Goal: Task Accomplishment & Management: Use online tool/utility

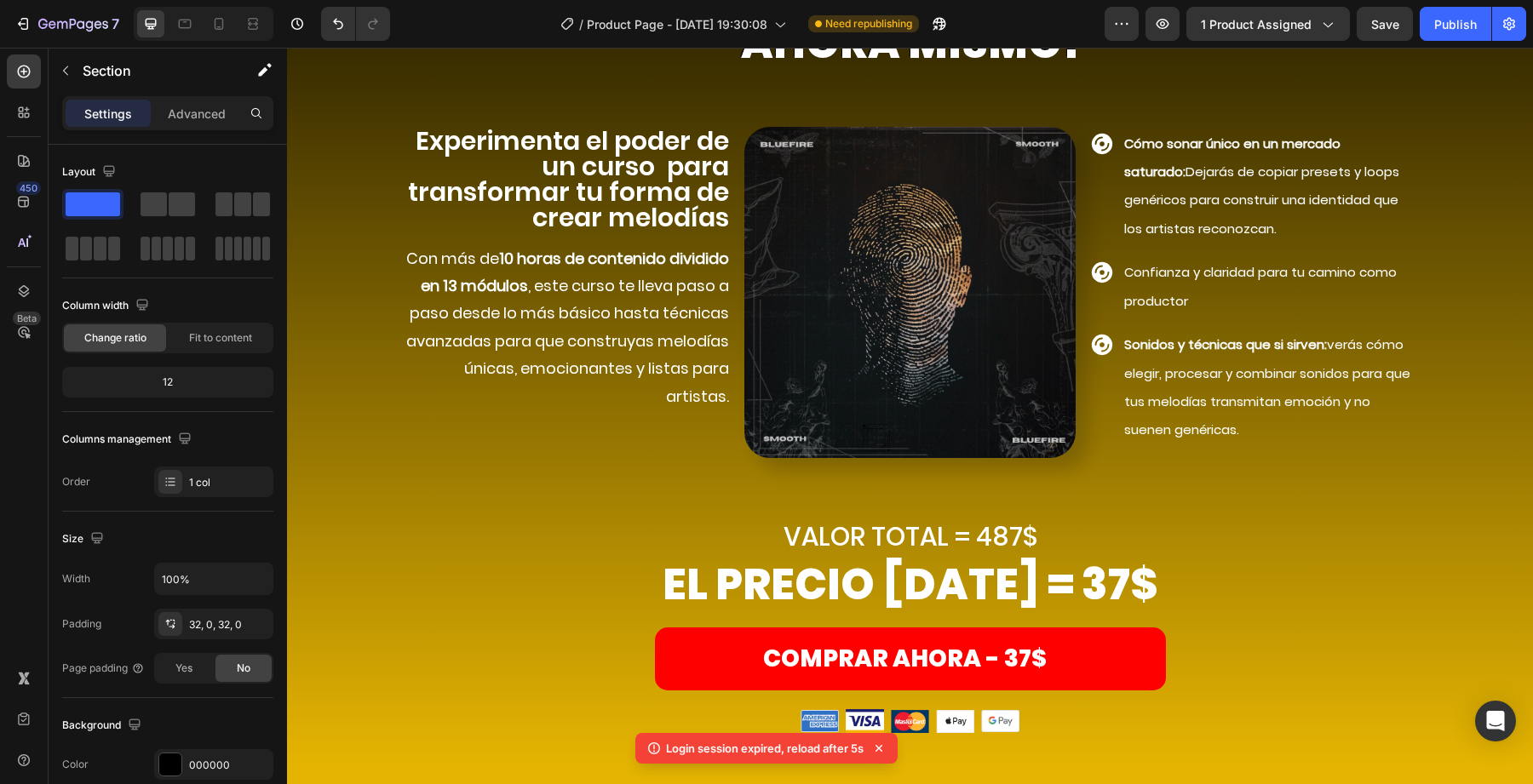
scroll to position [6337, 0]
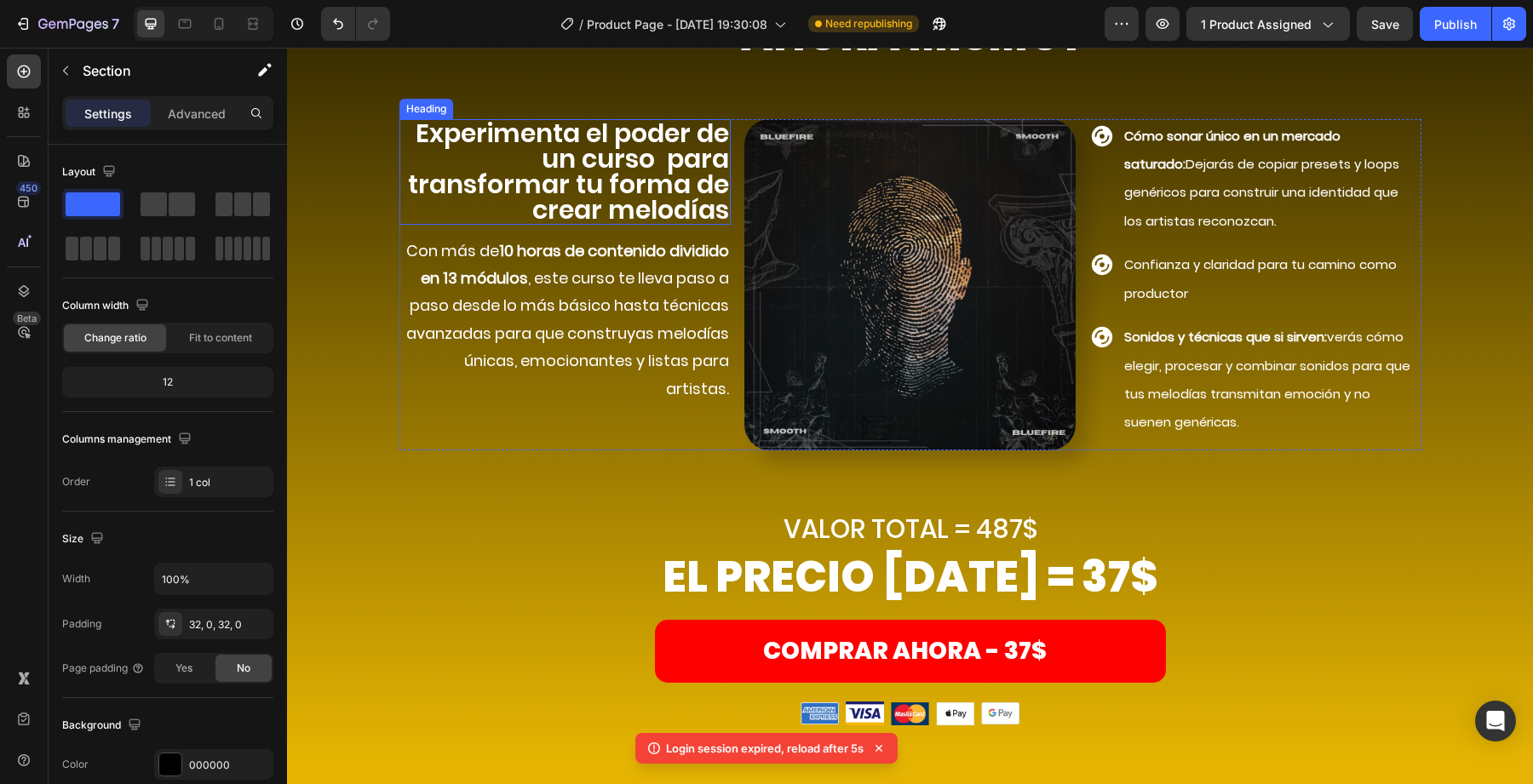
click at [666, 198] on h2 "Experimenta el poder de un curso para transformar tu forma de crear melodías" at bounding box center [565, 172] width 332 height 106
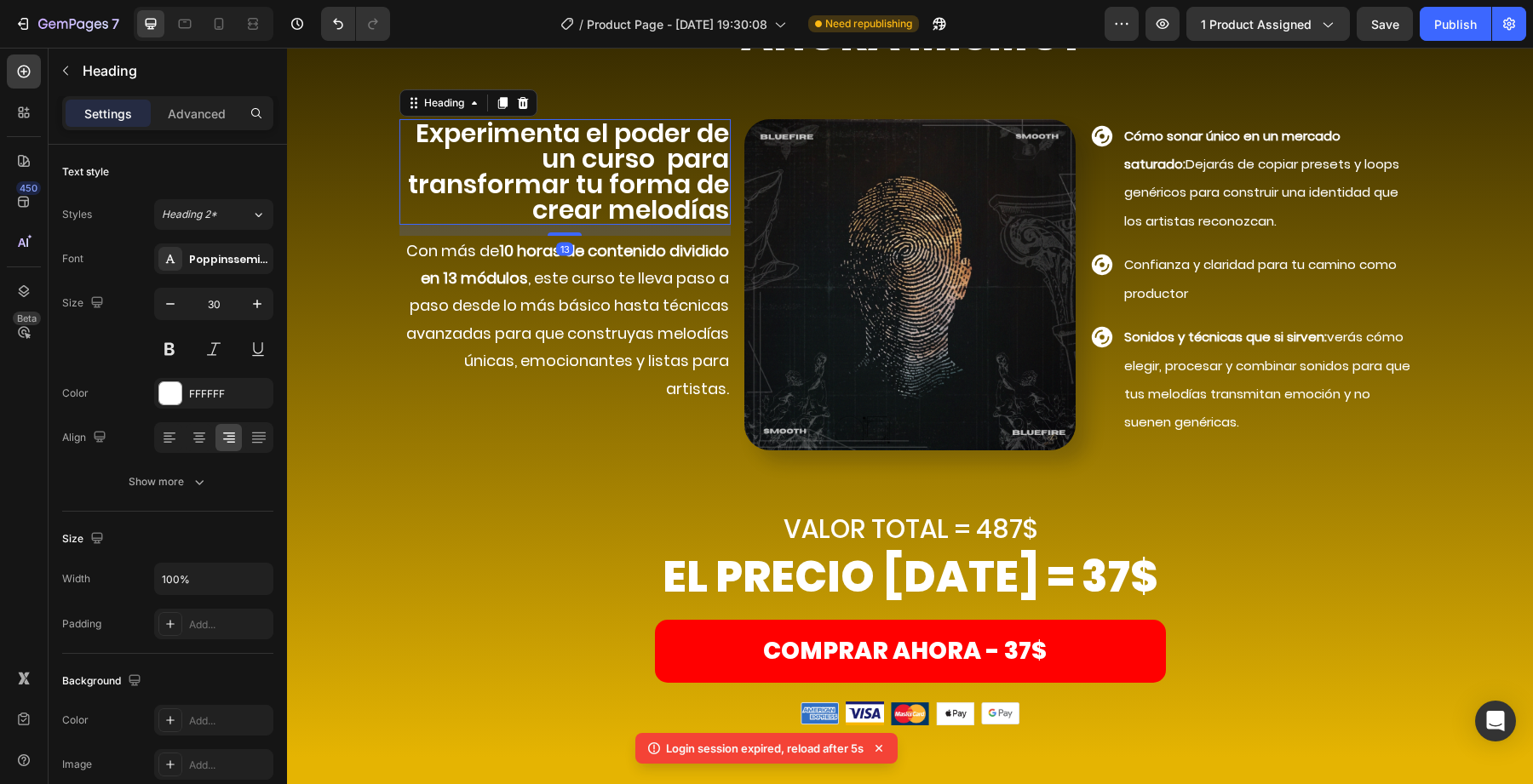
click at [666, 157] on h2 "Experimenta el poder de un curso para transformar tu forma de crear melodías" at bounding box center [565, 172] width 332 height 106
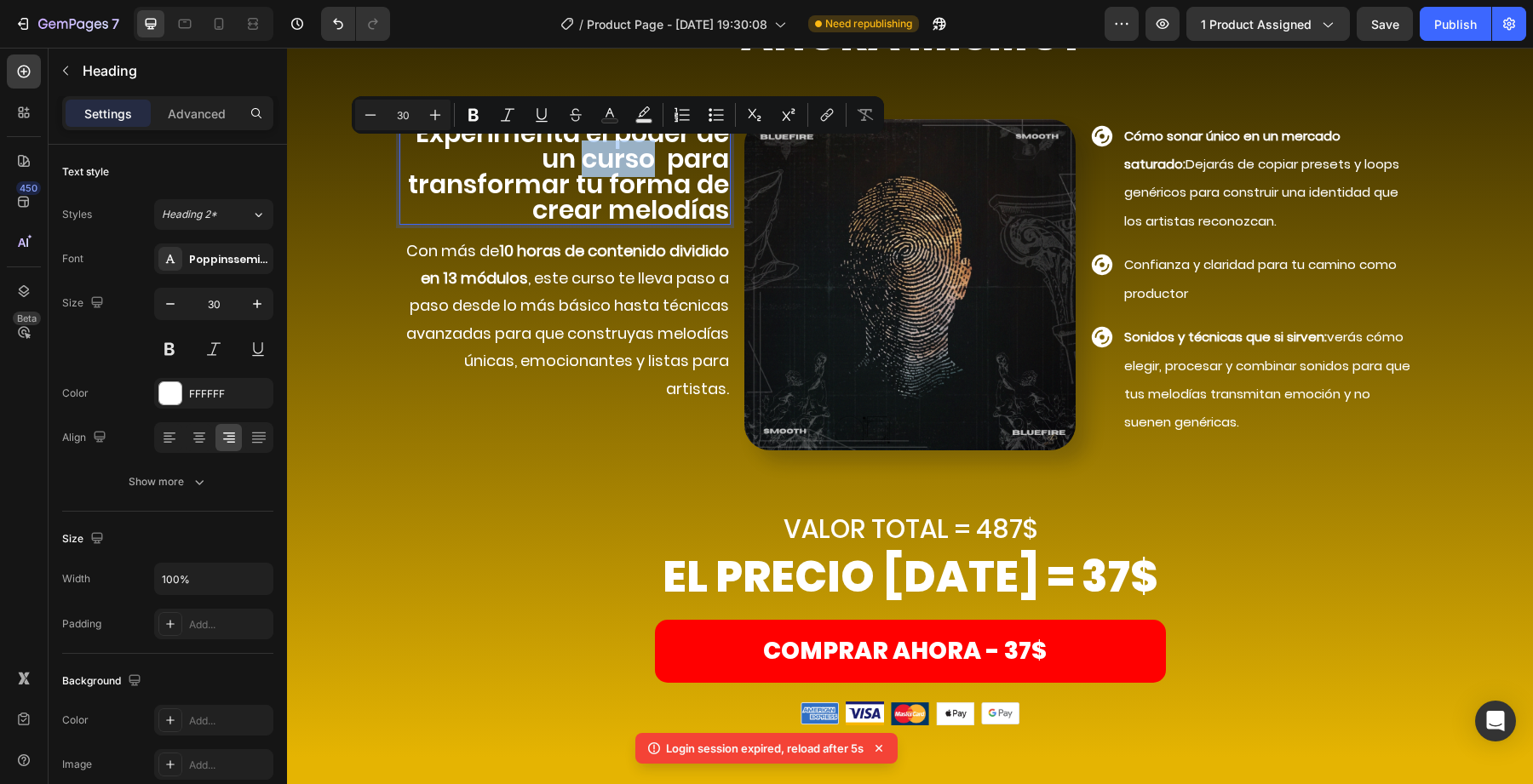
drag, startPoint x: 648, startPoint y: 159, endPoint x: 584, endPoint y: 159, distance: 64.0
click at [584, 159] on p "Experimenta el poder de un curso para transformar tu forma de crear melodías" at bounding box center [565, 172] width 328 height 102
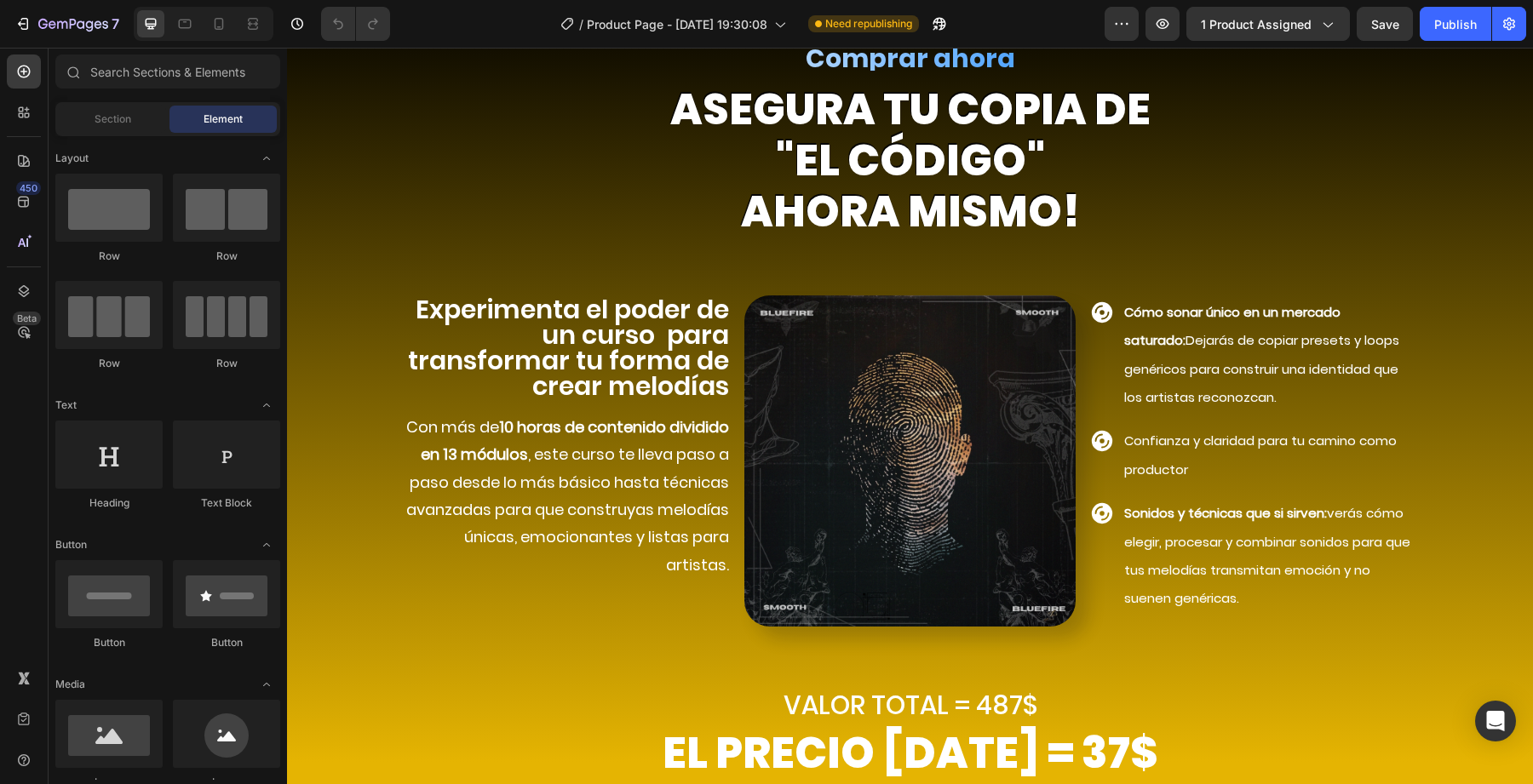
scroll to position [6177, 0]
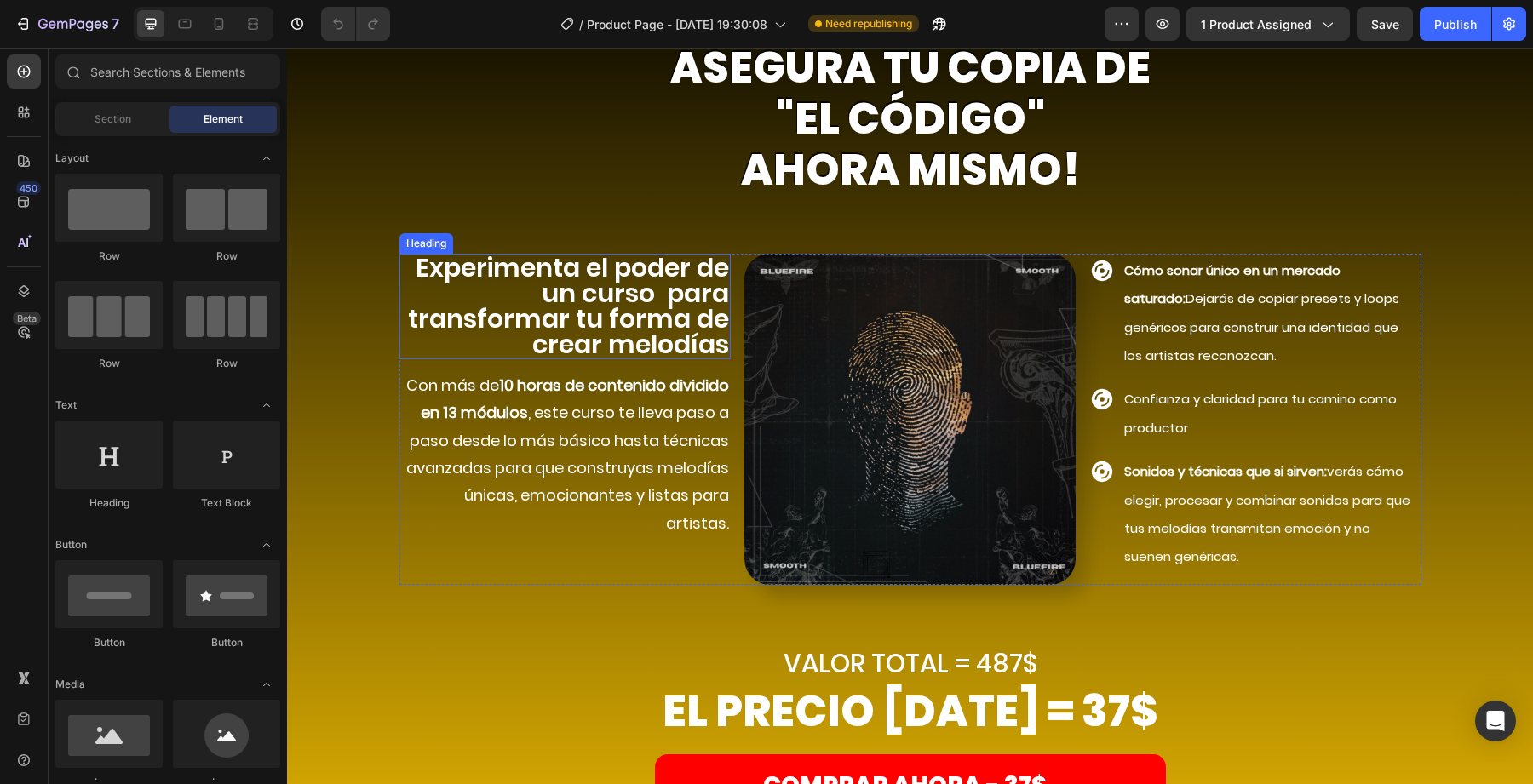
click at [601, 299] on h2 "Experimenta el poder de un curso para transformar tu forma de crear melodías" at bounding box center [565, 307] width 332 height 106
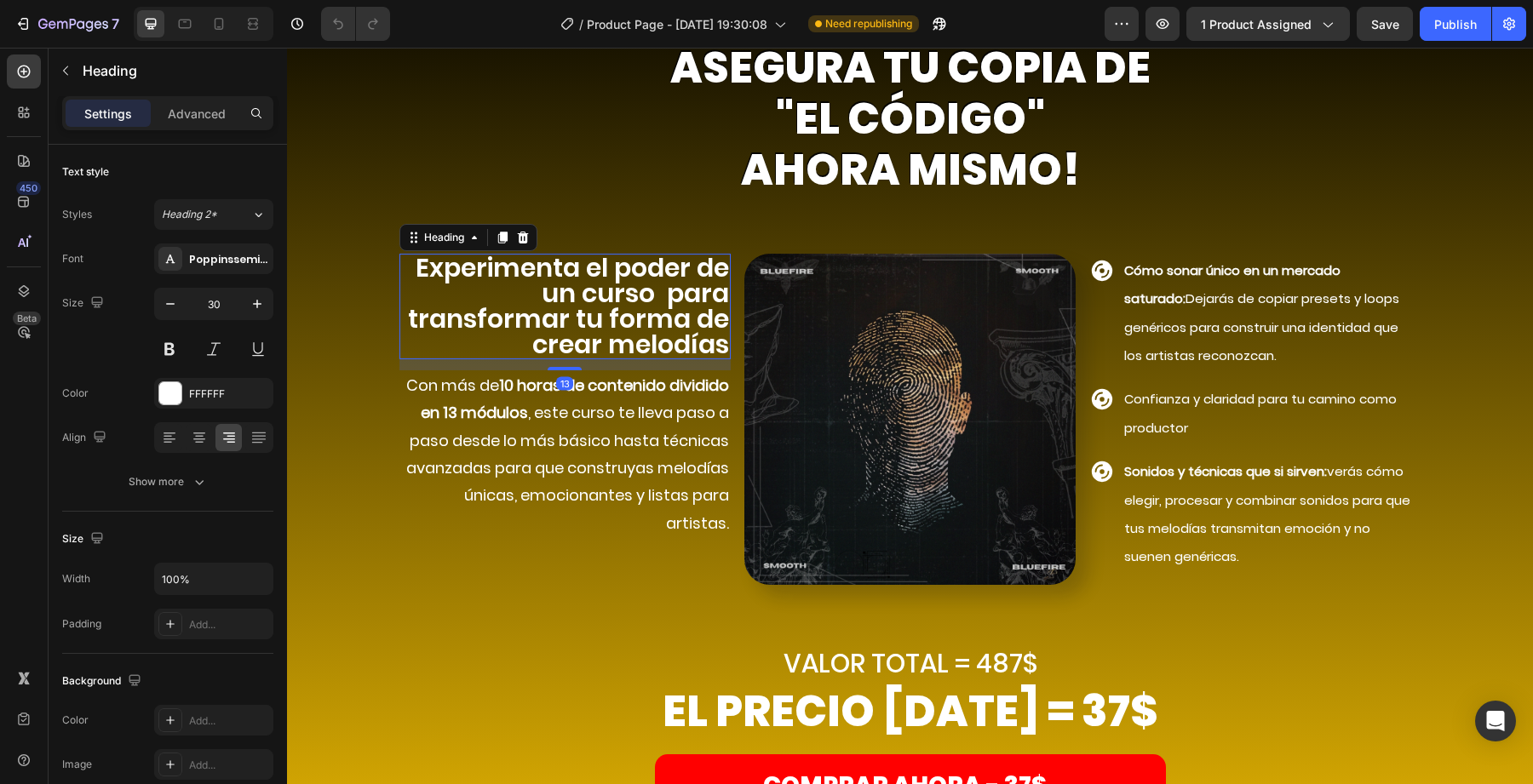
click at [583, 298] on h2 "Experimenta el poder de un curso para transformar tu forma de crear melodías" at bounding box center [565, 307] width 332 height 106
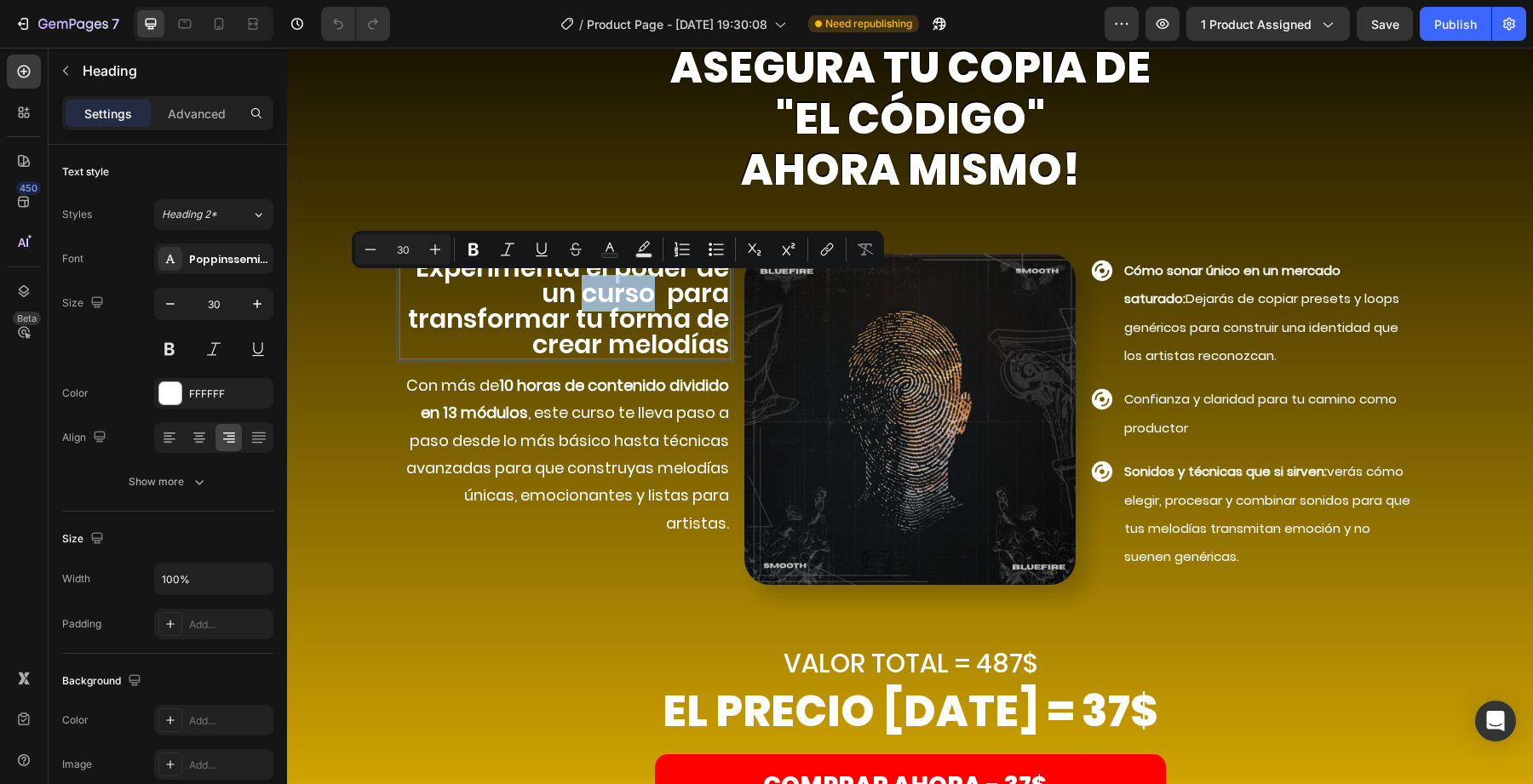
drag, startPoint x: 596, startPoint y: 294, endPoint x: 654, endPoint y: 294, distance: 58.0
click at [654, 294] on p "Experimenta el poder de un curso para transformar tu forma de crear melodías" at bounding box center [565, 307] width 328 height 102
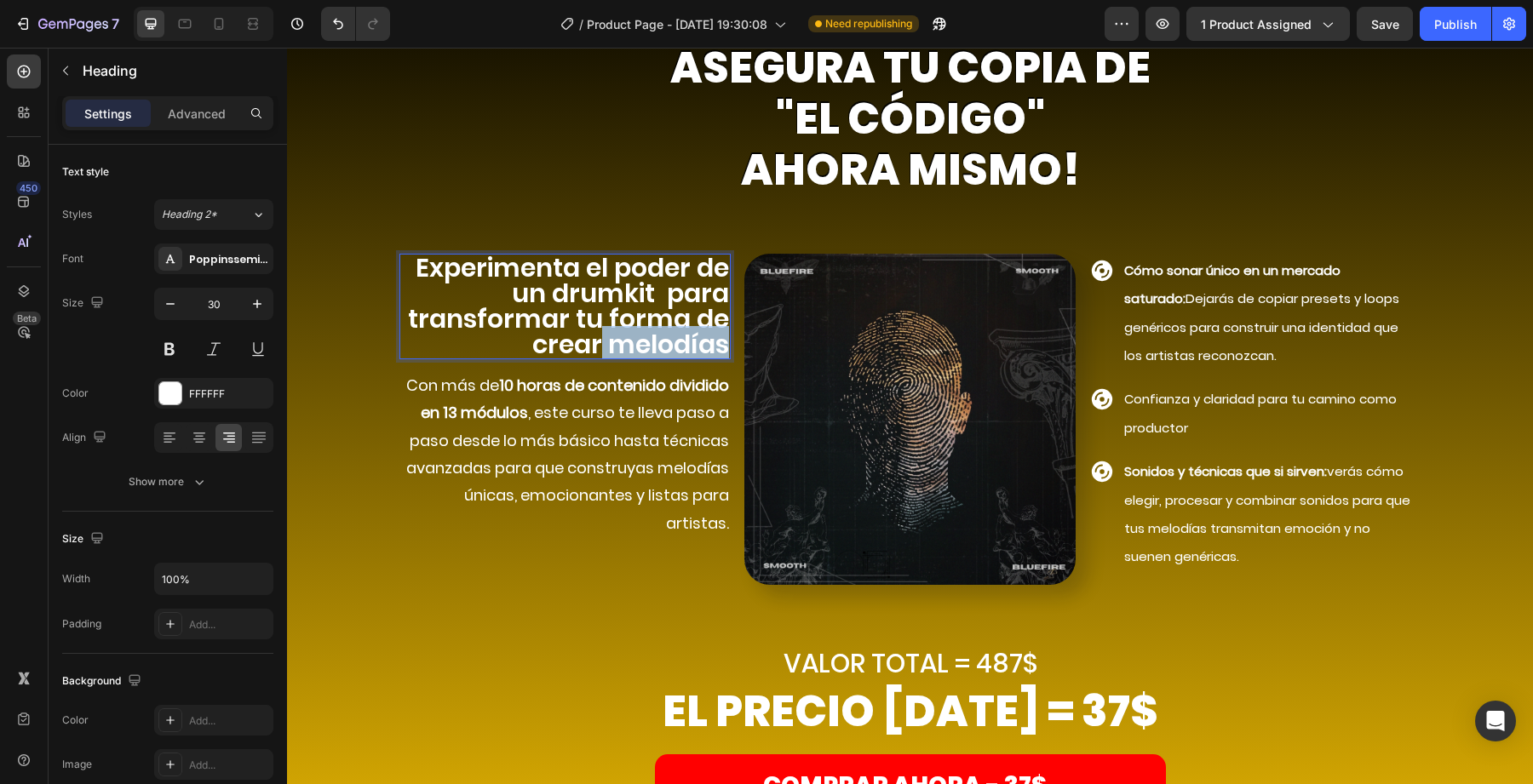
drag, startPoint x: 594, startPoint y: 343, endPoint x: 726, endPoint y: 351, distance: 132.2
click at [726, 351] on p "Experimenta el poder de un drumkit para transformar tu forma de crear melodías" at bounding box center [565, 307] width 328 height 102
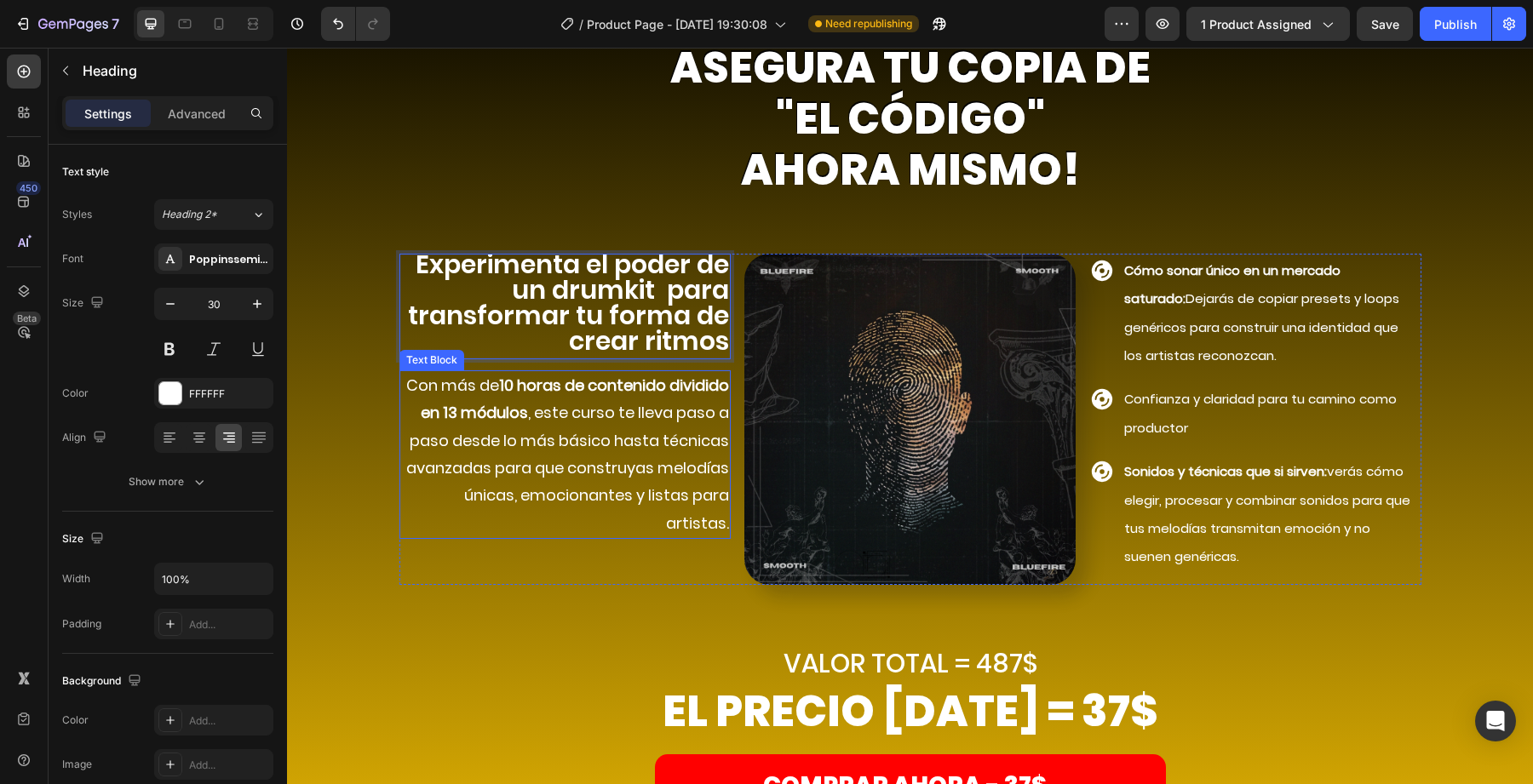
click at [492, 452] on p "Con más de 10 horas de contenido dividido en 13 módulos , este curso te lleva p…" at bounding box center [565, 454] width 328 height 165
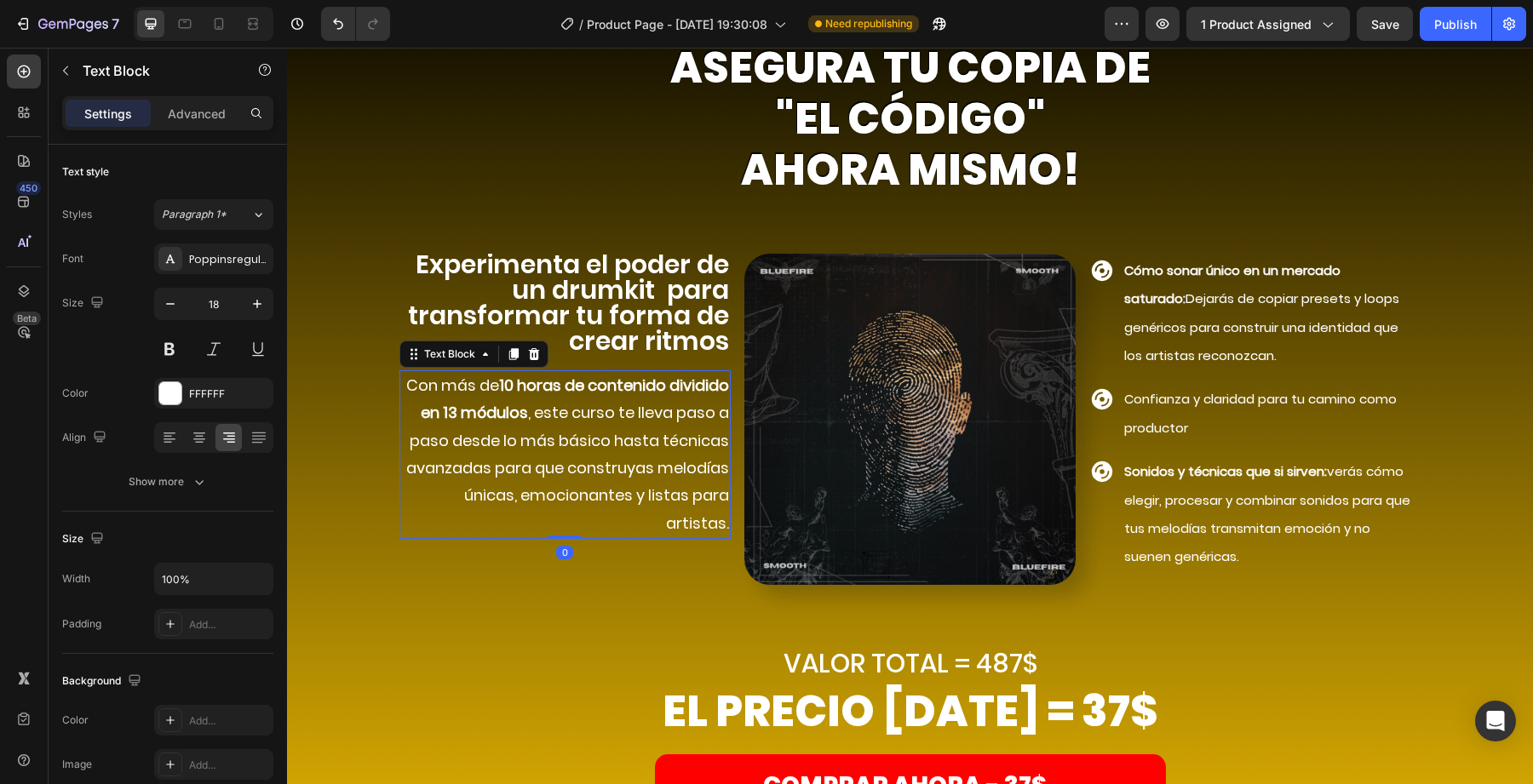
click at [471, 402] on strong "10 horas de contenido dividido en 13 módulos" at bounding box center [575, 398] width 308 height 49
click at [471, 479] on p "Con más de 10 horas de contenido dividido en 13 módulos , este curso te lleva p…" at bounding box center [565, 454] width 328 height 165
click at [462, 550] on div "Image Experimenta el poder de un drumkit para transformar tu forma de crear rit…" at bounding box center [565, 420] width 332 height 331
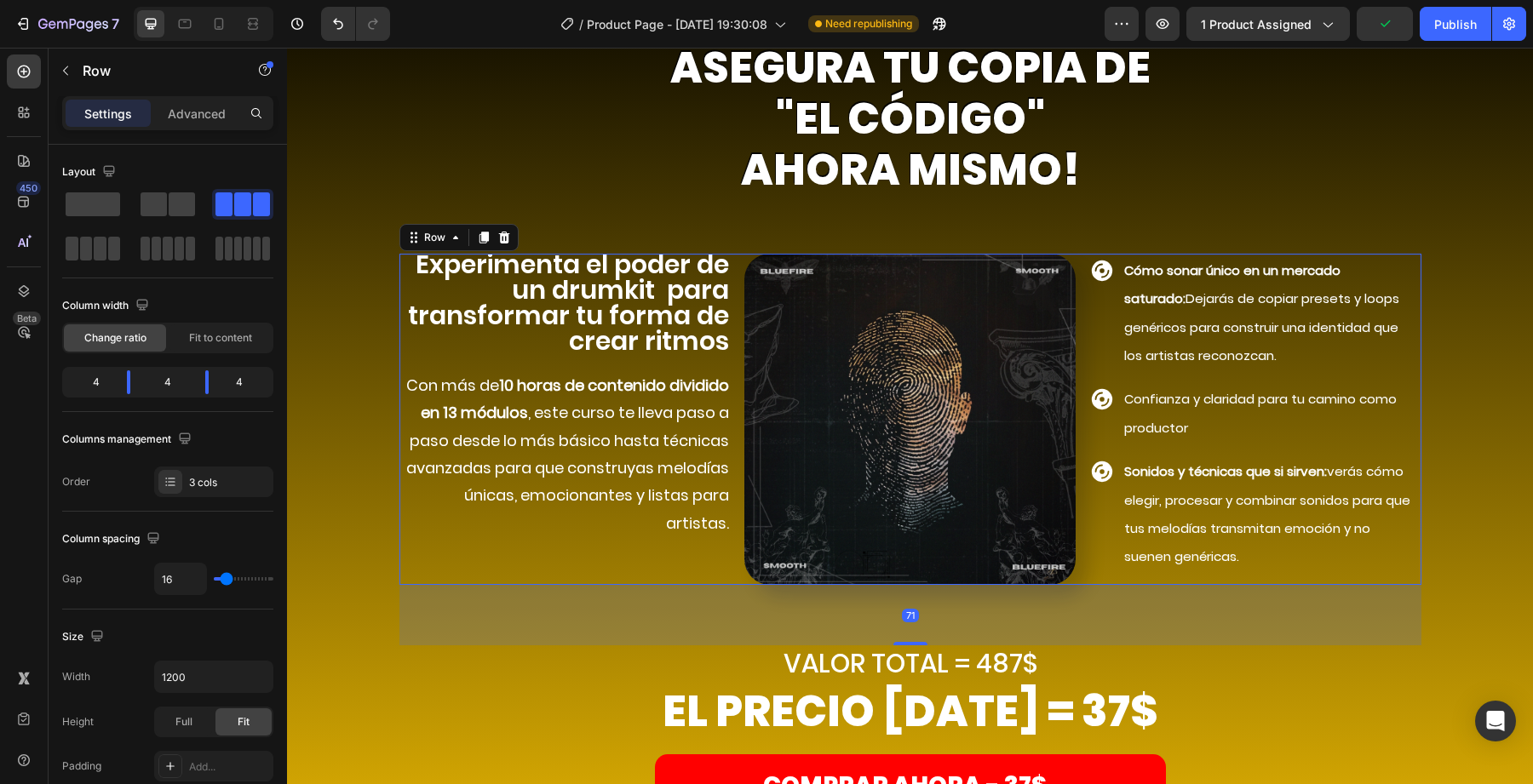
click at [497, 517] on p "Con más de 10 horas de contenido dividido en 13 módulos , este curso te lleva p…" at bounding box center [565, 454] width 328 height 165
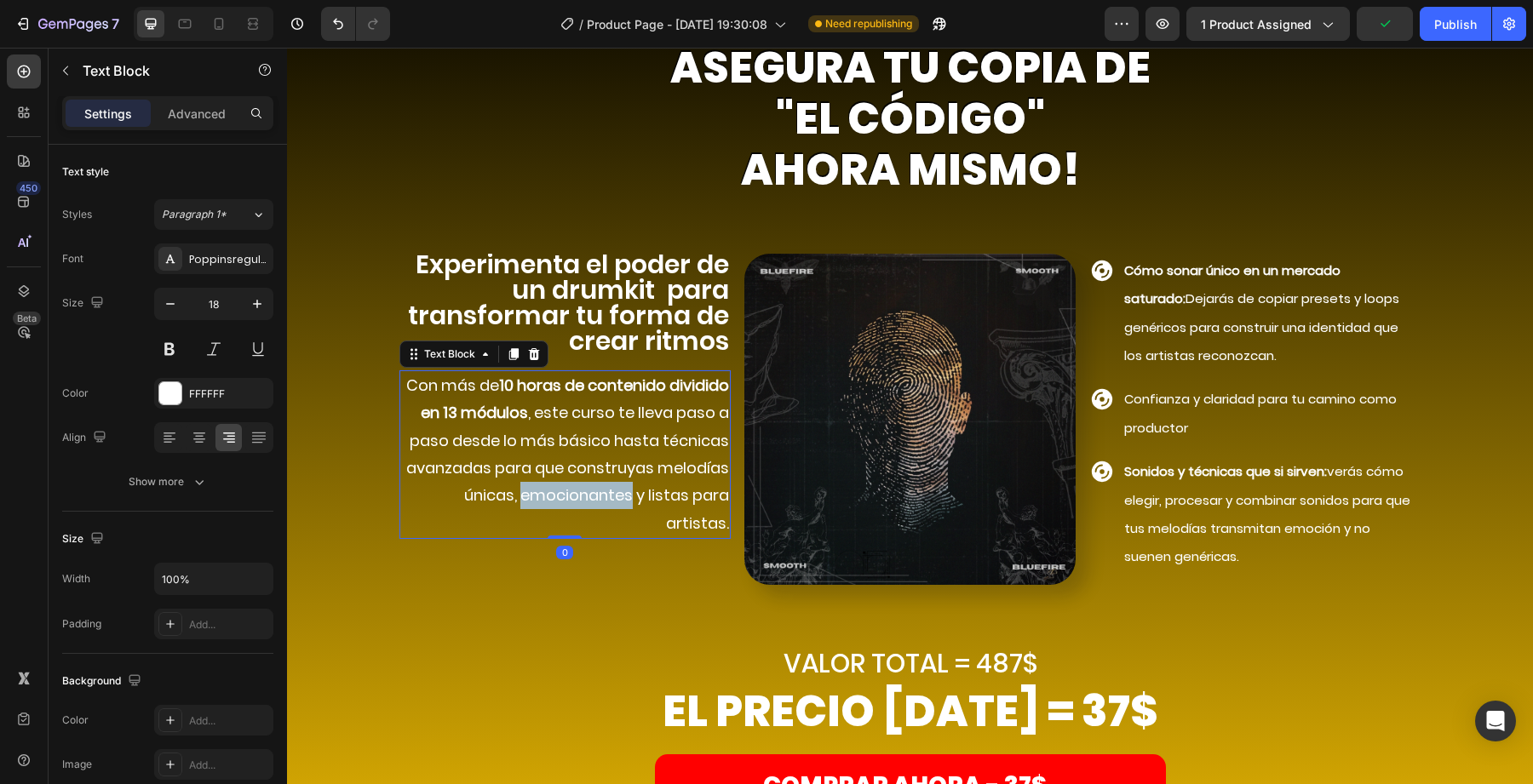
click at [520, 495] on p "Con más de 10 horas de contenido dividido en 13 módulos , este curso te lleva p…" at bounding box center [565, 454] width 328 height 165
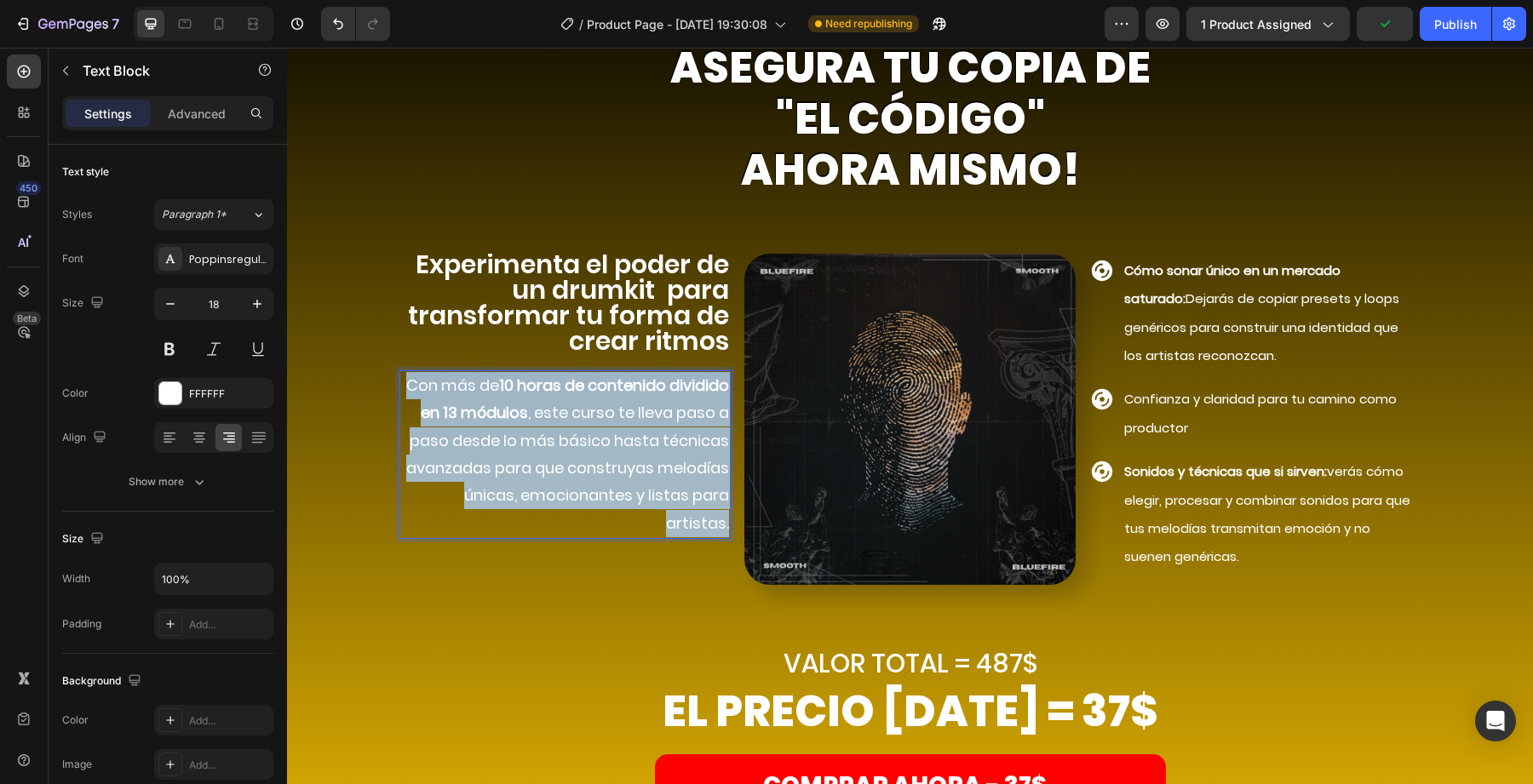
click at [520, 495] on p "Con más de 10 horas de contenido dividido en 13 módulos , este curso te lleva p…" at bounding box center [565, 454] width 328 height 165
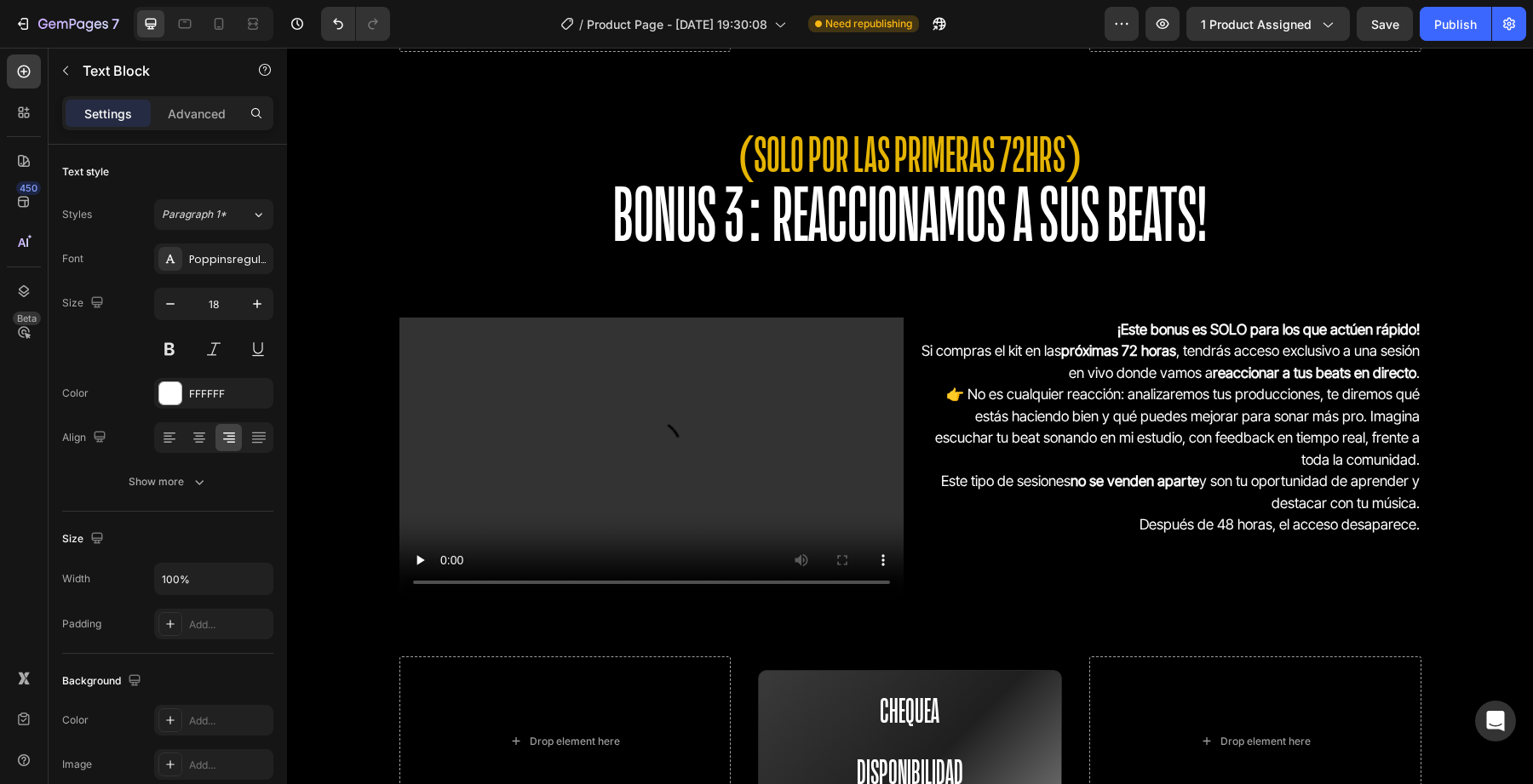
type input "16"
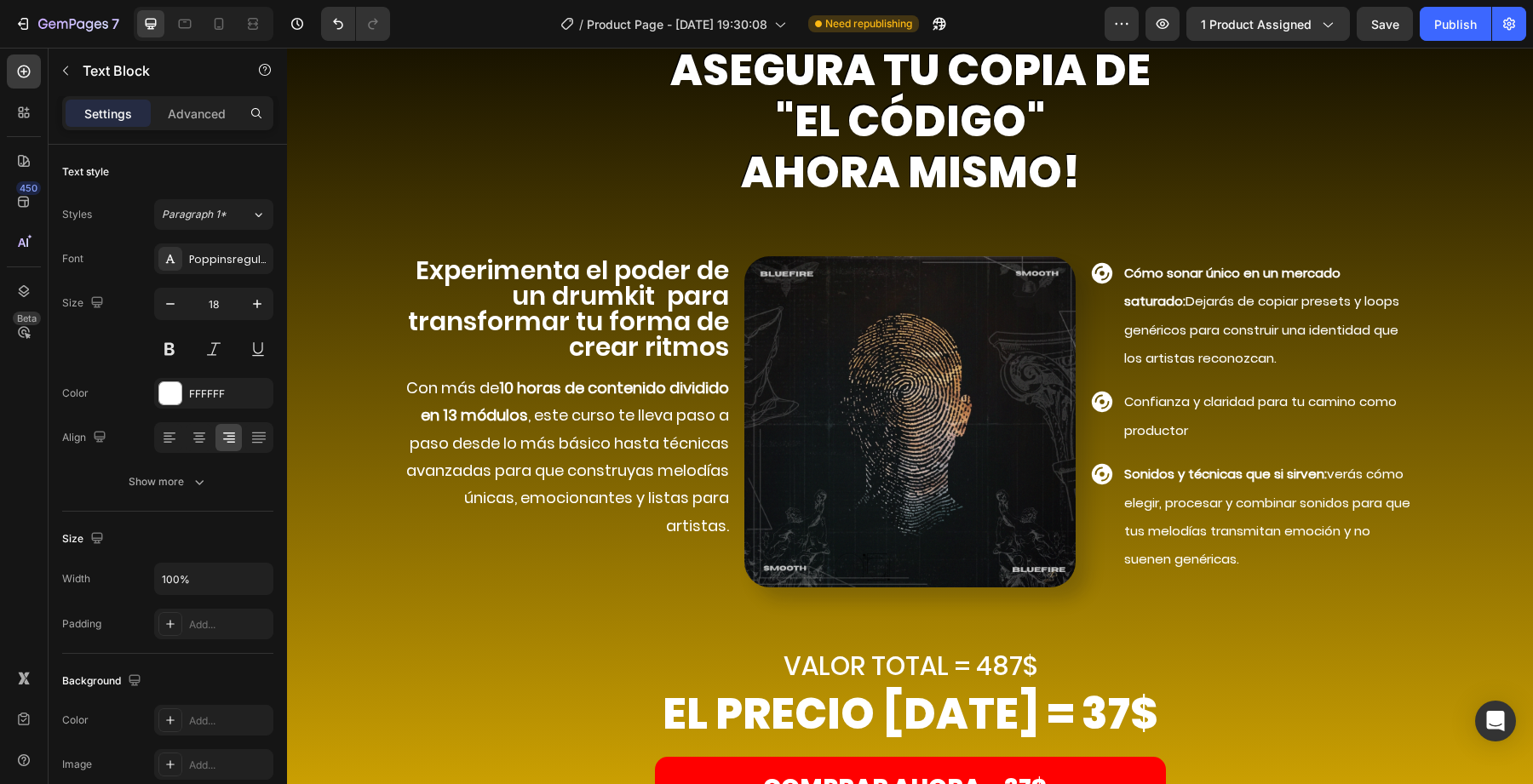
scroll to position [6176, 0]
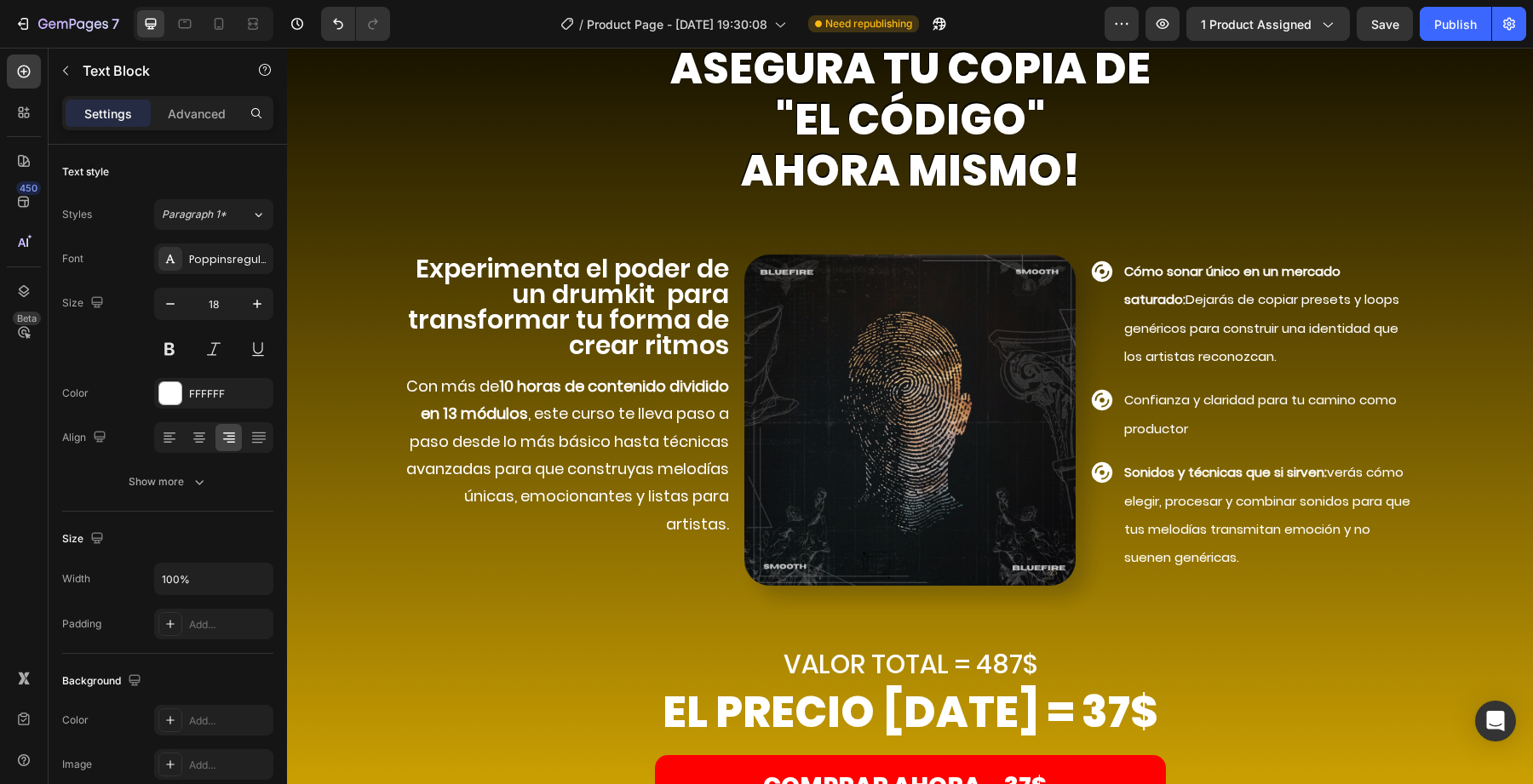
click at [536, 390] on strong "10 horas de contenido dividido en 13 módulos" at bounding box center [575, 399] width 308 height 49
drag, startPoint x: 437, startPoint y: 386, endPoint x: 553, endPoint y: 385, distance: 116.0
click at [554, 386] on p "Con más de 10 horas de contenido dividido en 13 módulos , este curso te lleva p…" at bounding box center [565, 455] width 328 height 165
drag, startPoint x: 540, startPoint y: 380, endPoint x: 717, endPoint y: 380, distance: 177.0
click at [717, 380] on strong "s de contenido dividido en 13 módulos" at bounding box center [586, 399] width 286 height 49
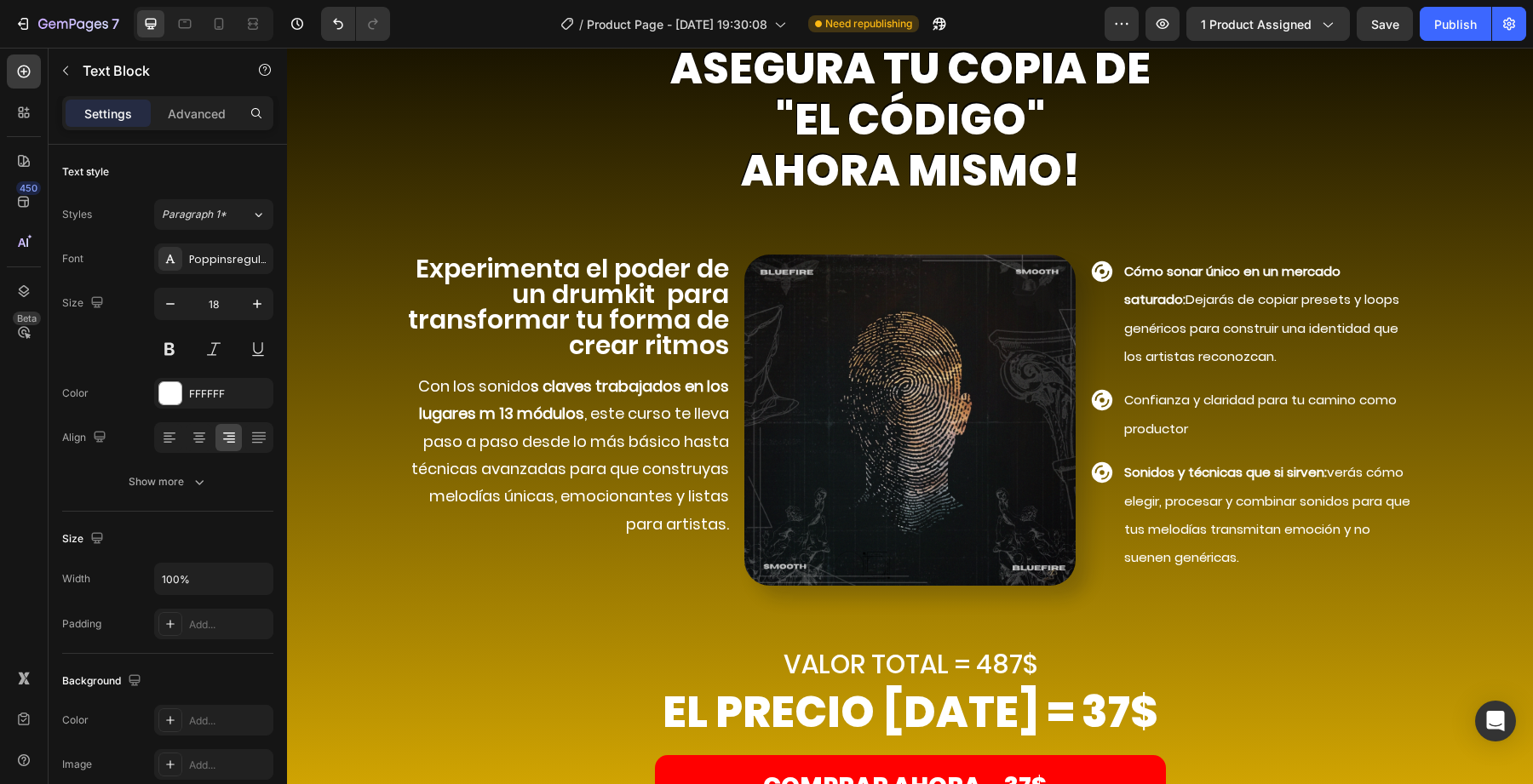
click at [495, 418] on strong "s claves trabajados en los lugares m 13 módulos" at bounding box center [574, 399] width 310 height 49
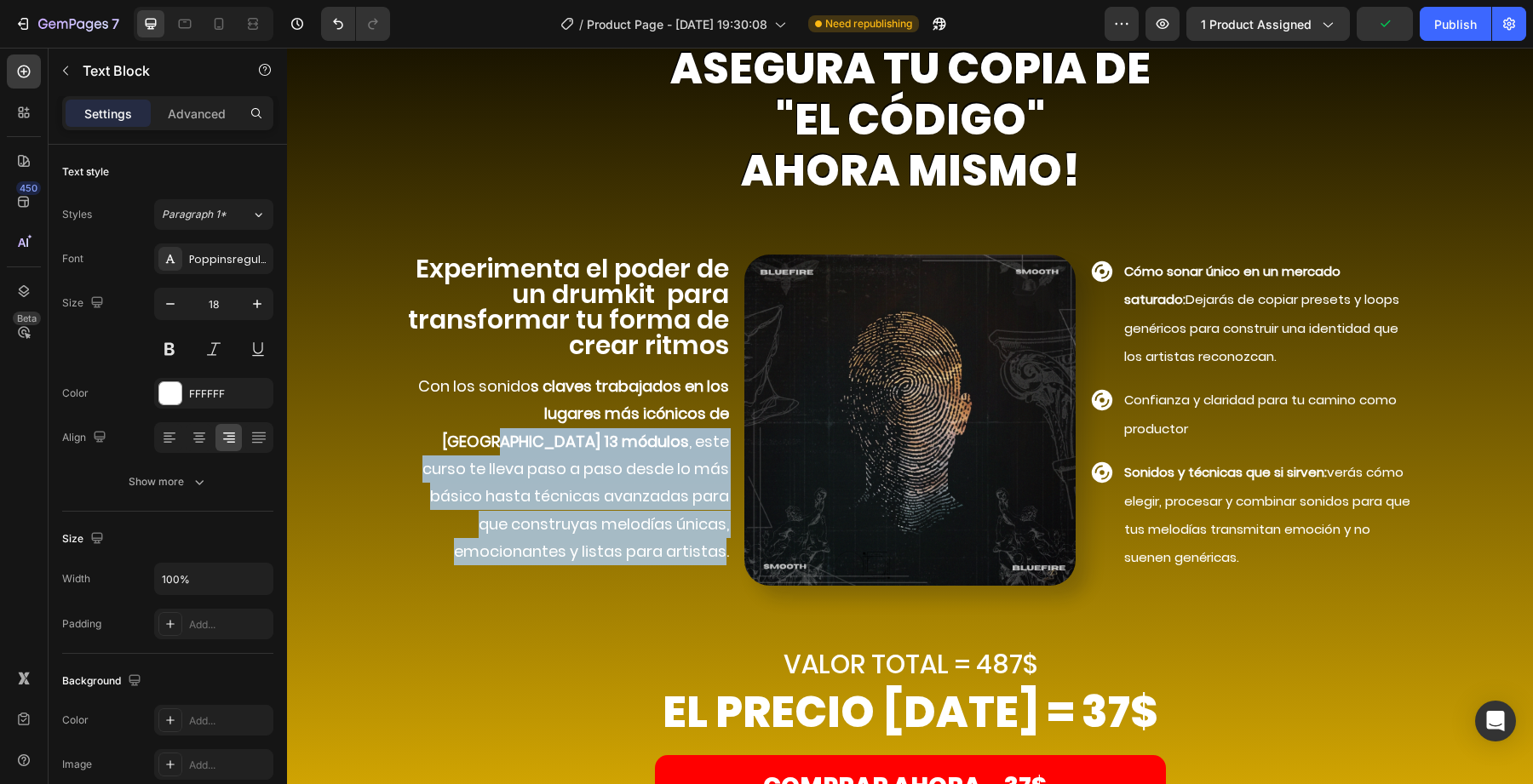
drag, startPoint x: 640, startPoint y: 409, endPoint x: 725, endPoint y: 529, distance: 147.1
click at [725, 529] on p "Con los sonido s claves trabajados en los lugares más icónicos de Miami 13 módu…" at bounding box center [565, 469] width 328 height 193
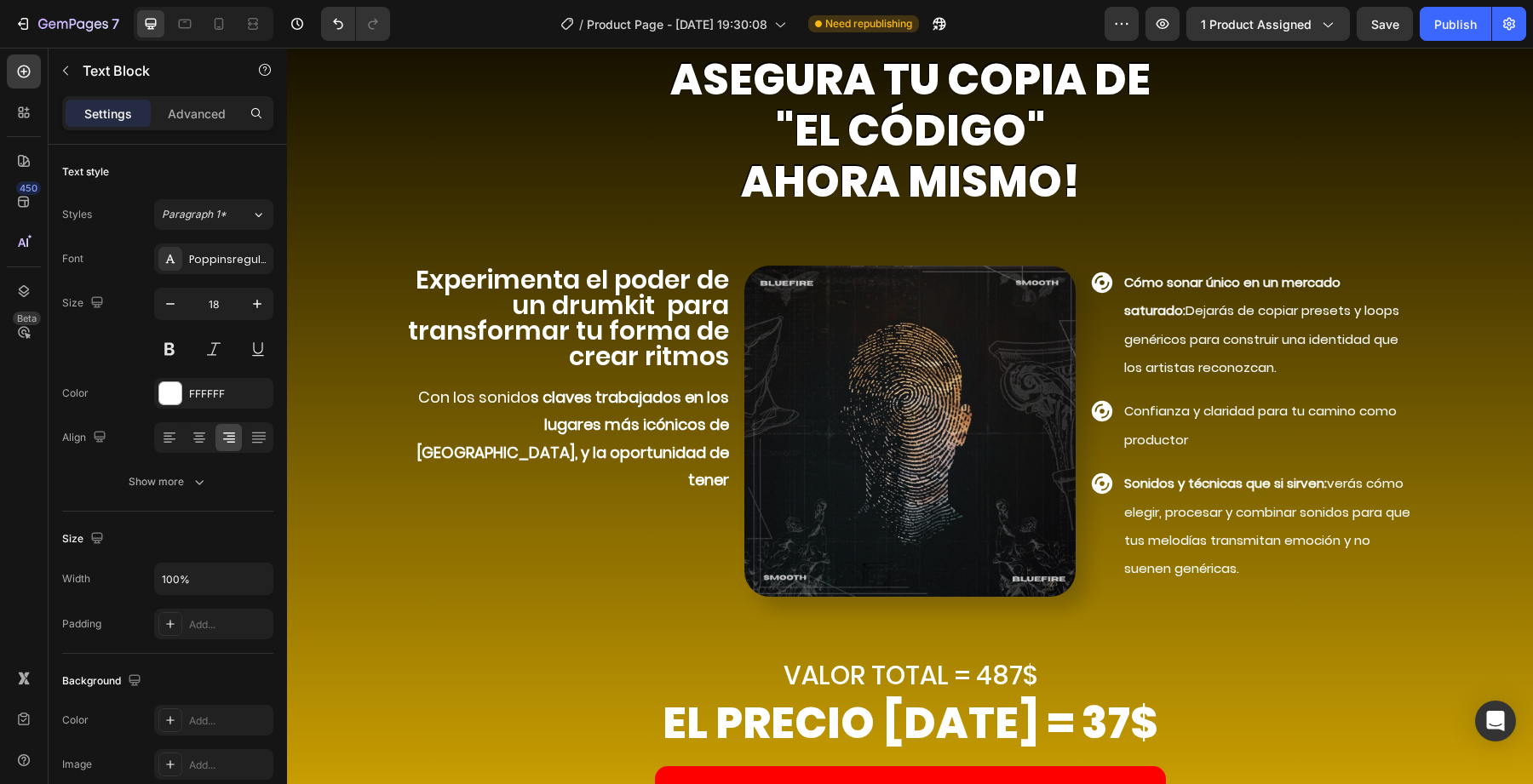
scroll to position [6166, 0]
click at [727, 456] on strong "s claves trabajados en los lugares más icónicos de Miami, y la oportunidad de t…" at bounding box center [573, 437] width 313 height 104
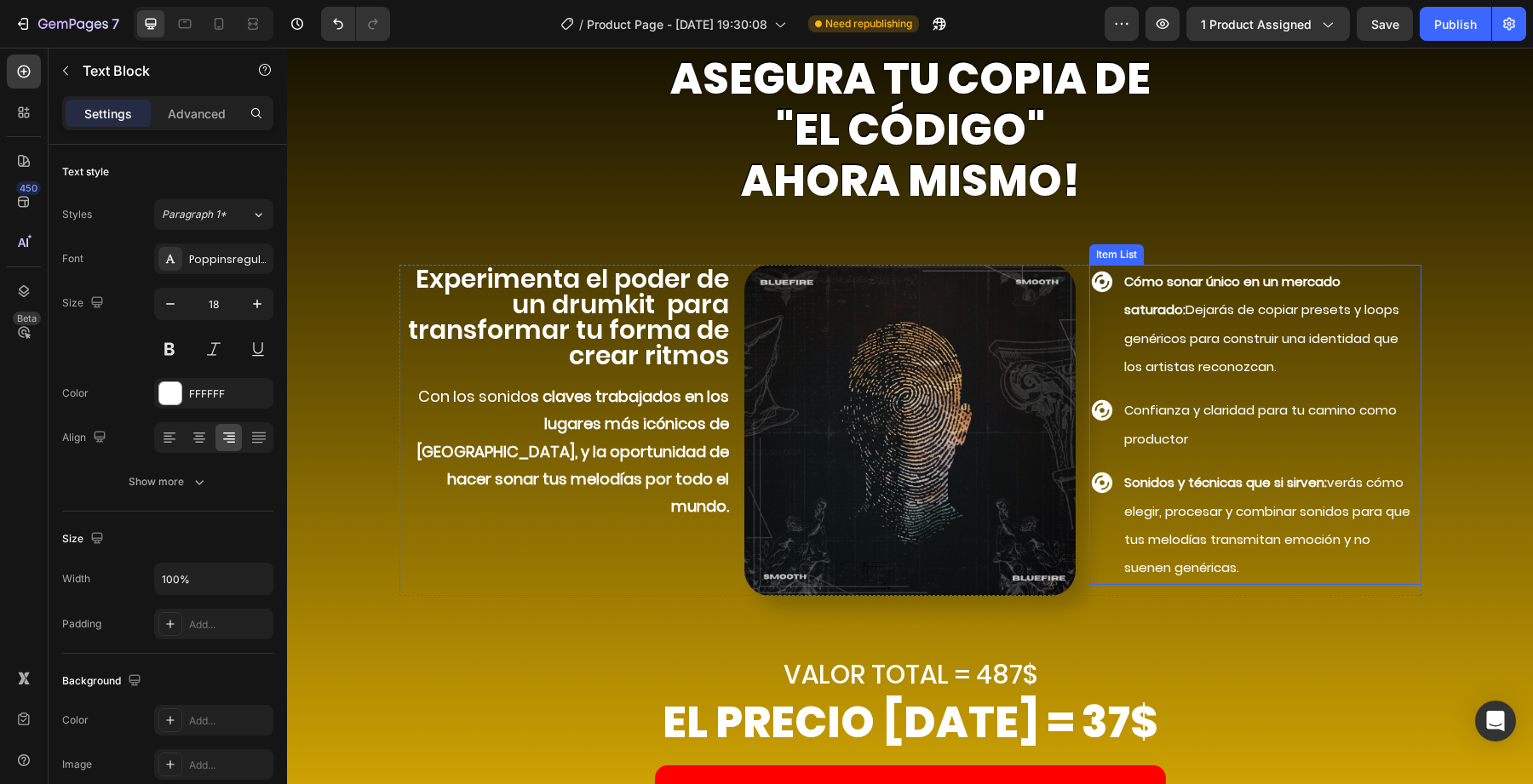
click at [1224, 315] on span "Cómo sonar único en un mercado saturado: Dejarás de copiar presets y loops gené…" at bounding box center [1262, 324] width 275 height 103
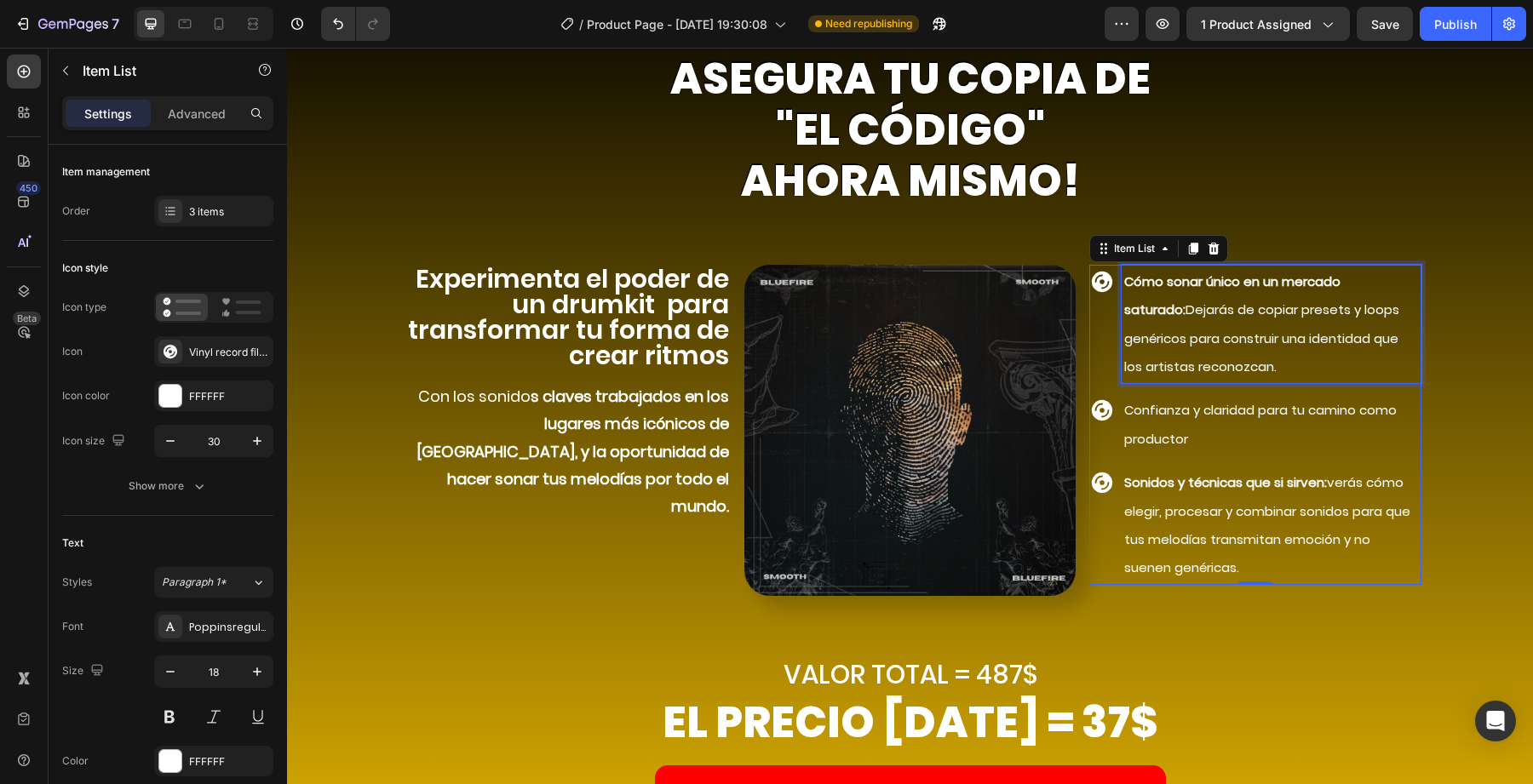
click at [1220, 349] on p "Cómo sonar único en un mercado saturado: Dejarás de copiar presets y loops gené…" at bounding box center [1271, 324] width 294 height 114
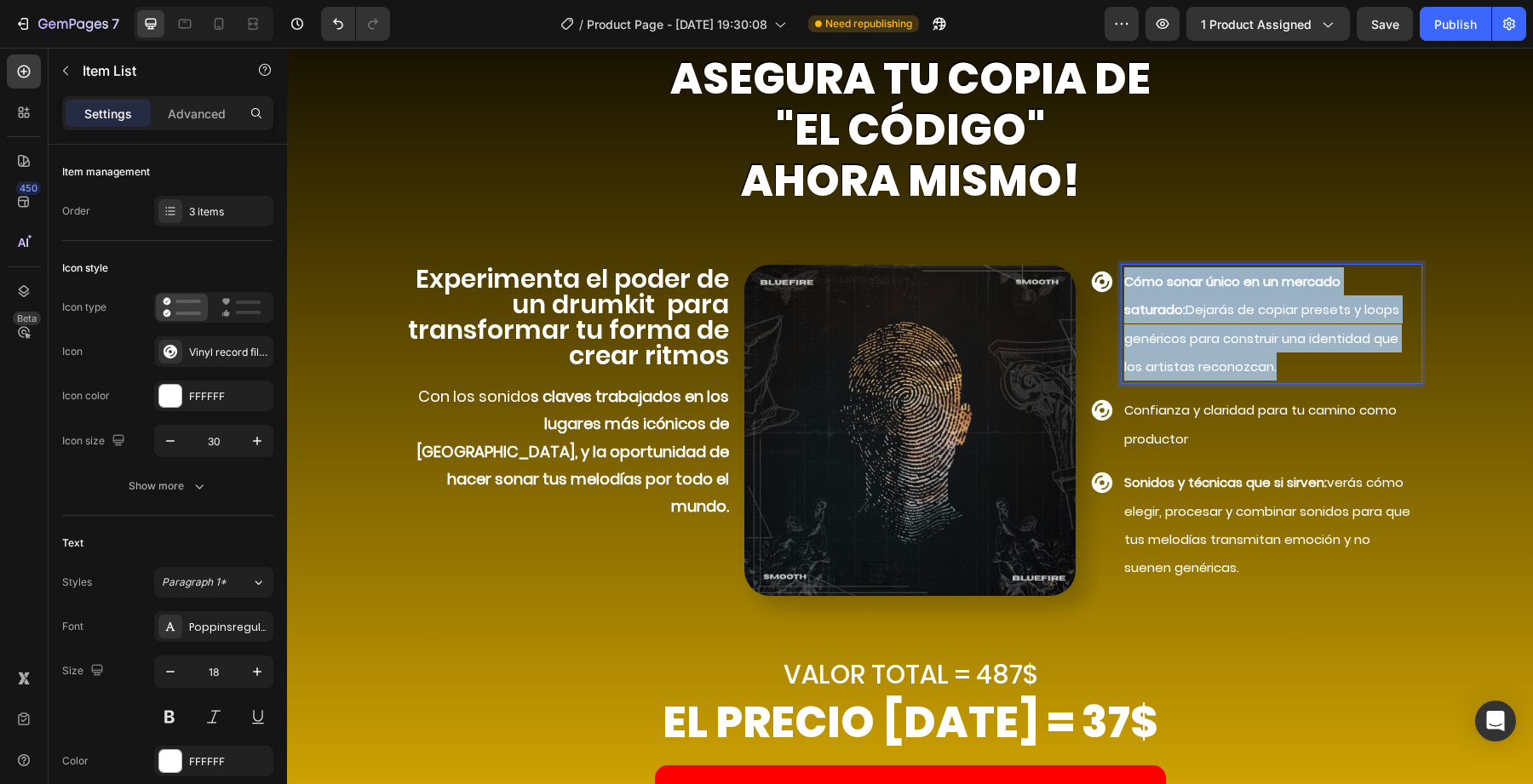
click at [1220, 349] on p "Cómo sonar único en un mercado saturado: Dejarás de copiar presets y loops gené…" at bounding box center [1271, 324] width 294 height 114
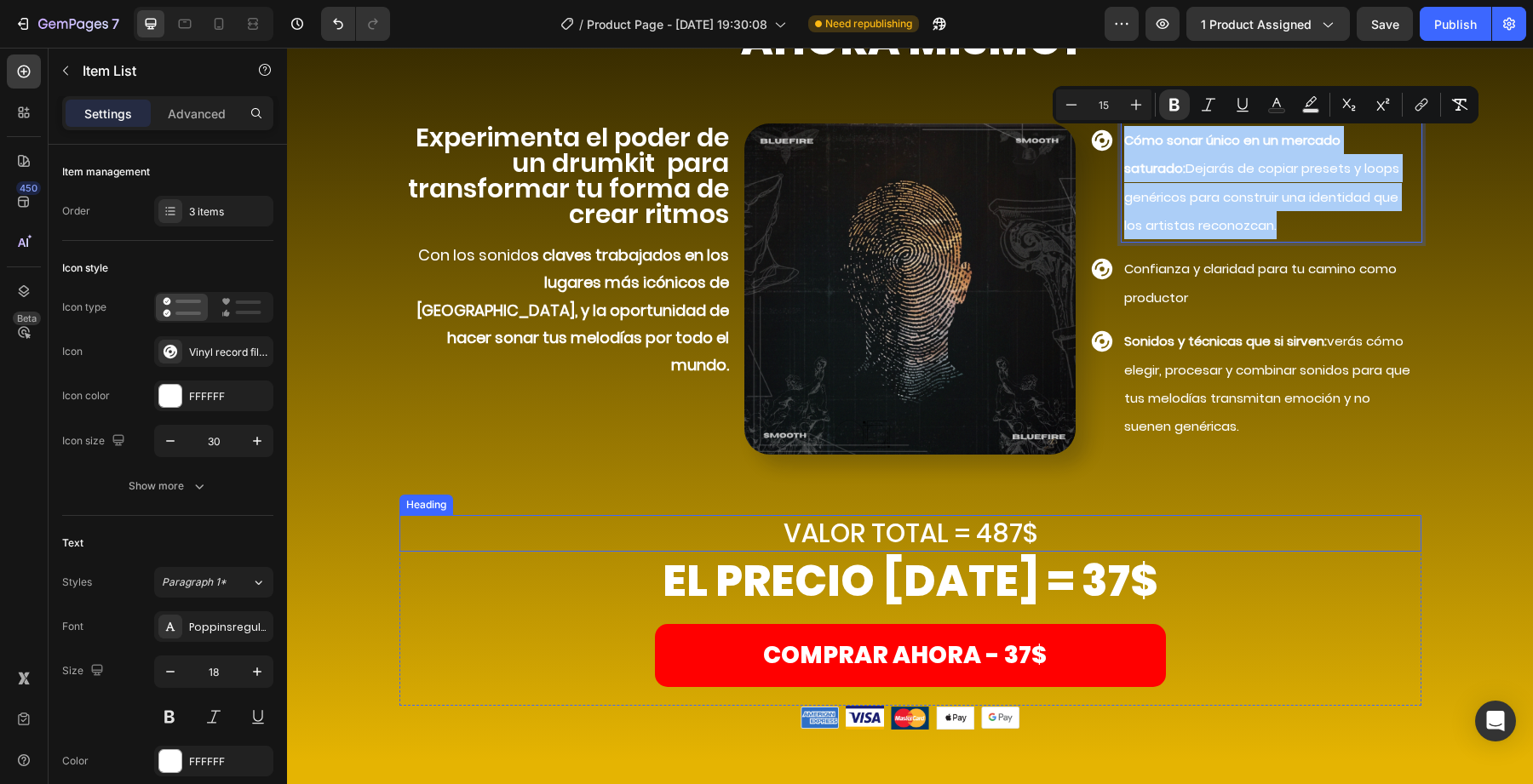
click at [997, 538] on h2 "VALOR TOTAL = 487$" at bounding box center [910, 533] width 1022 height 37
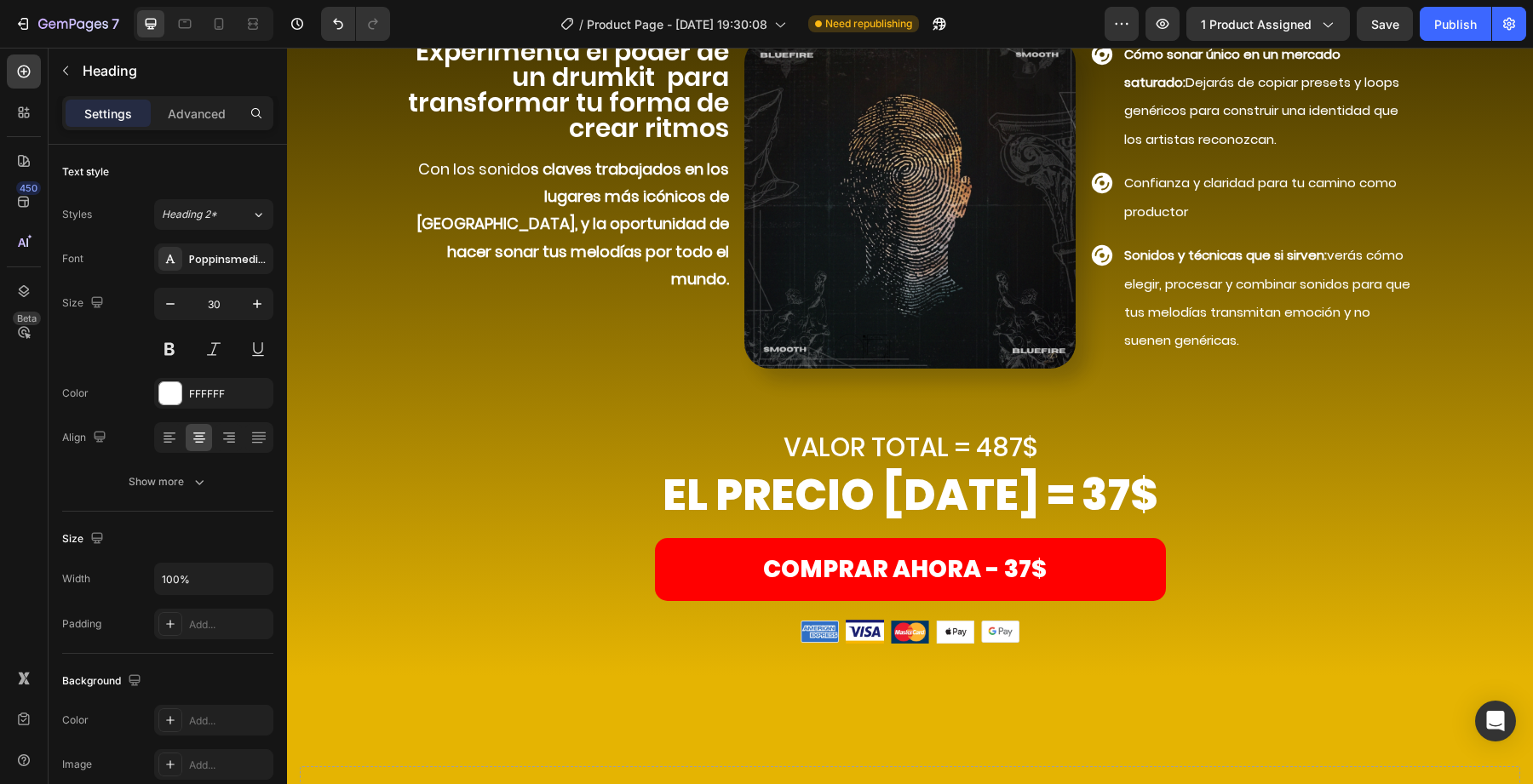
scroll to position [6473, 0]
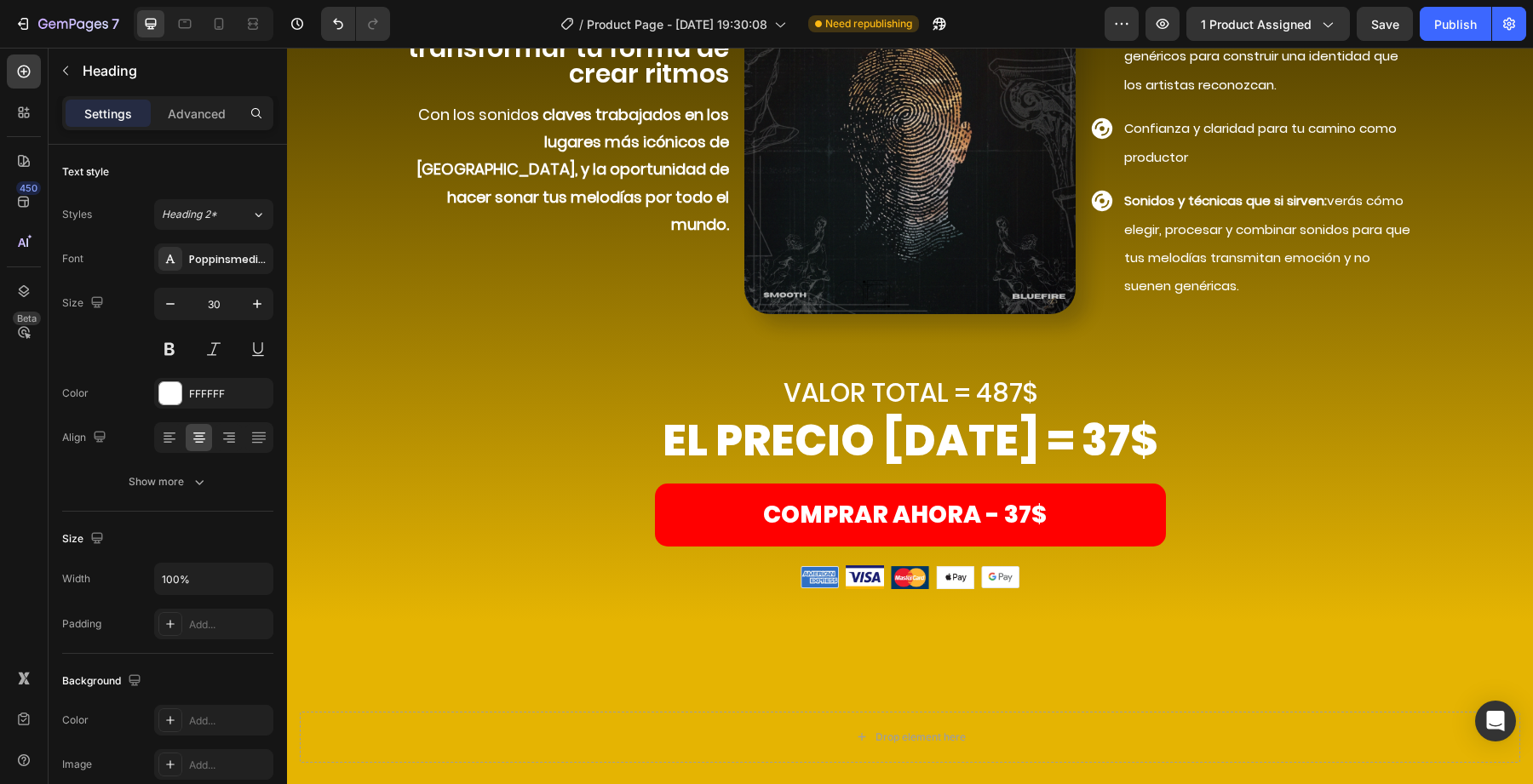
click at [1009, 390] on h2 "VALOR TOTAL = 487$" at bounding box center [910, 392] width 1022 height 37
click at [1009, 390] on p "VALOR TOTAL = 487$" at bounding box center [910, 392] width 1019 height 33
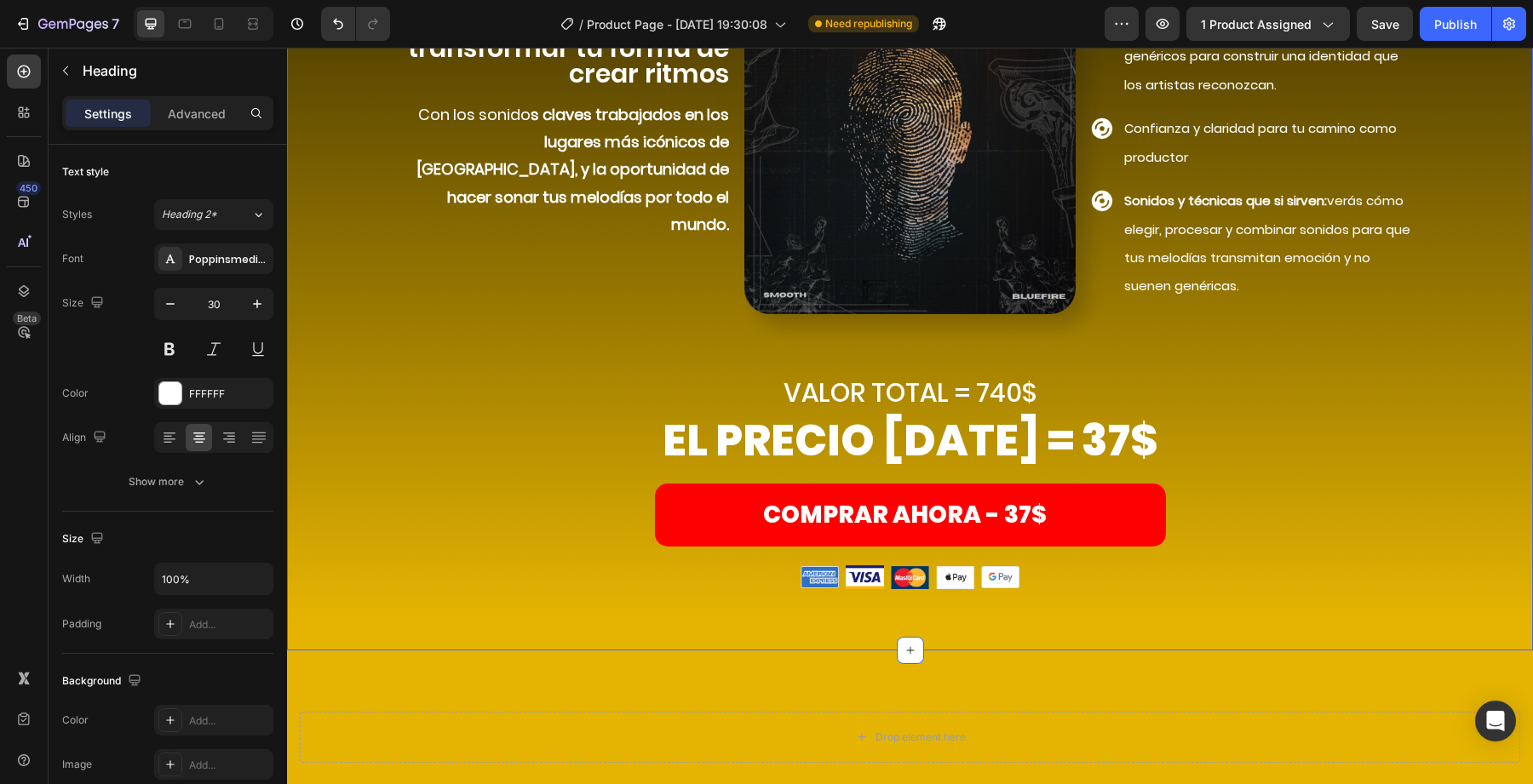
click at [1094, 355] on div "Comprar ahora Heading asegura TU COPIA DE "el código" ahora mismo! Heading Row …" at bounding box center [909, 162] width 1220 height 855
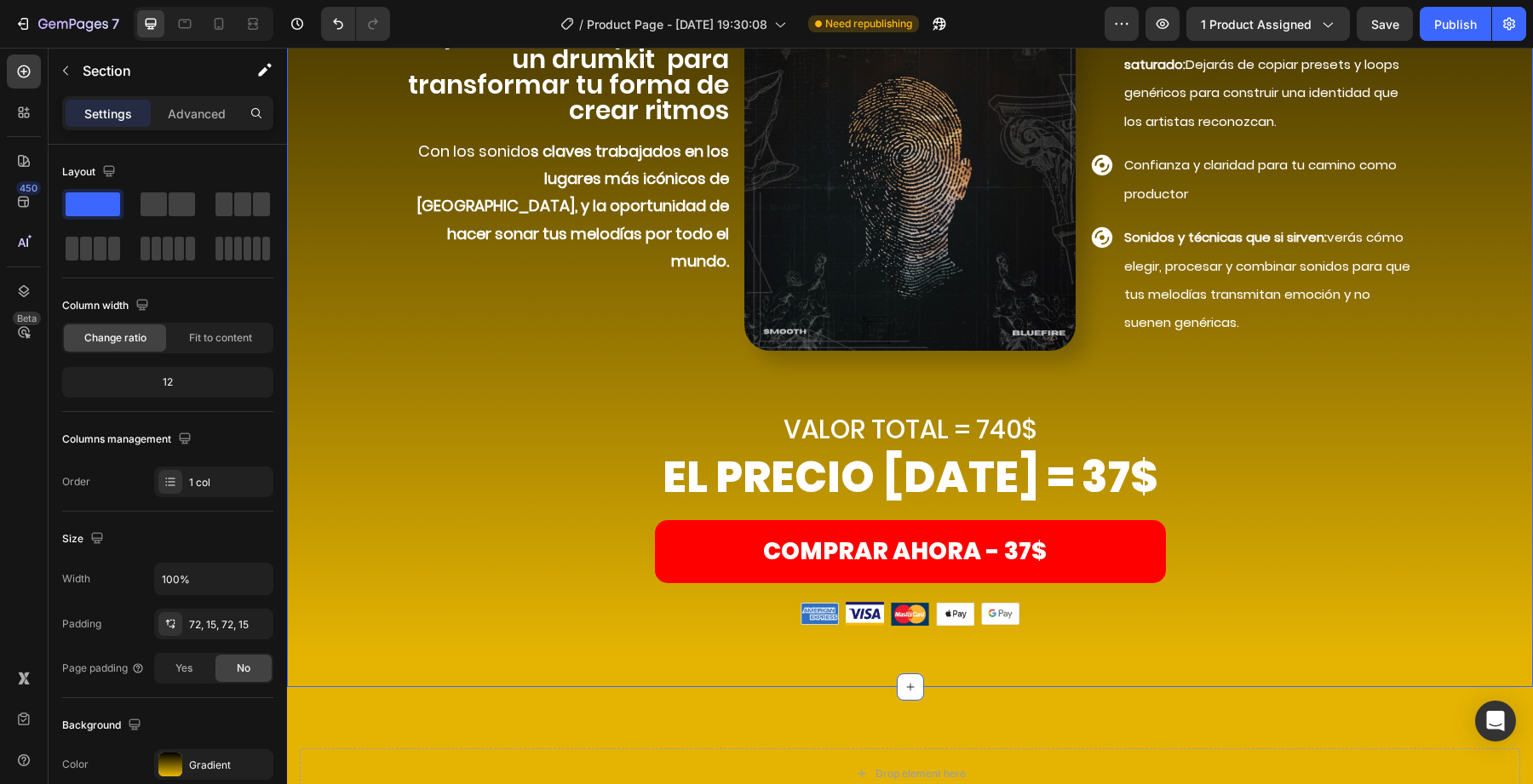
scroll to position [6419, 0]
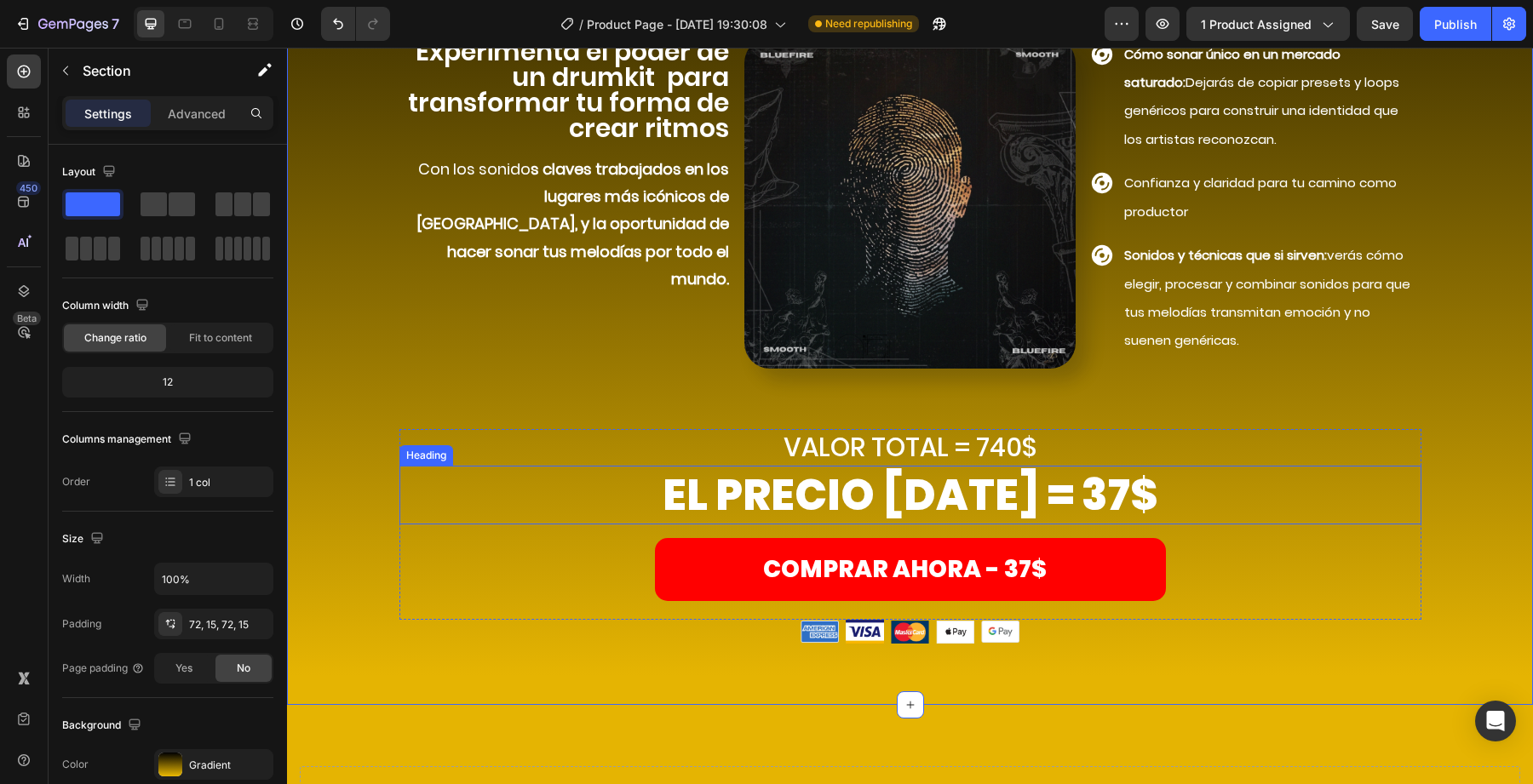
click at [1076, 488] on h2 "EL PRECIO HOY = 37$" at bounding box center [910, 495] width 1022 height 58
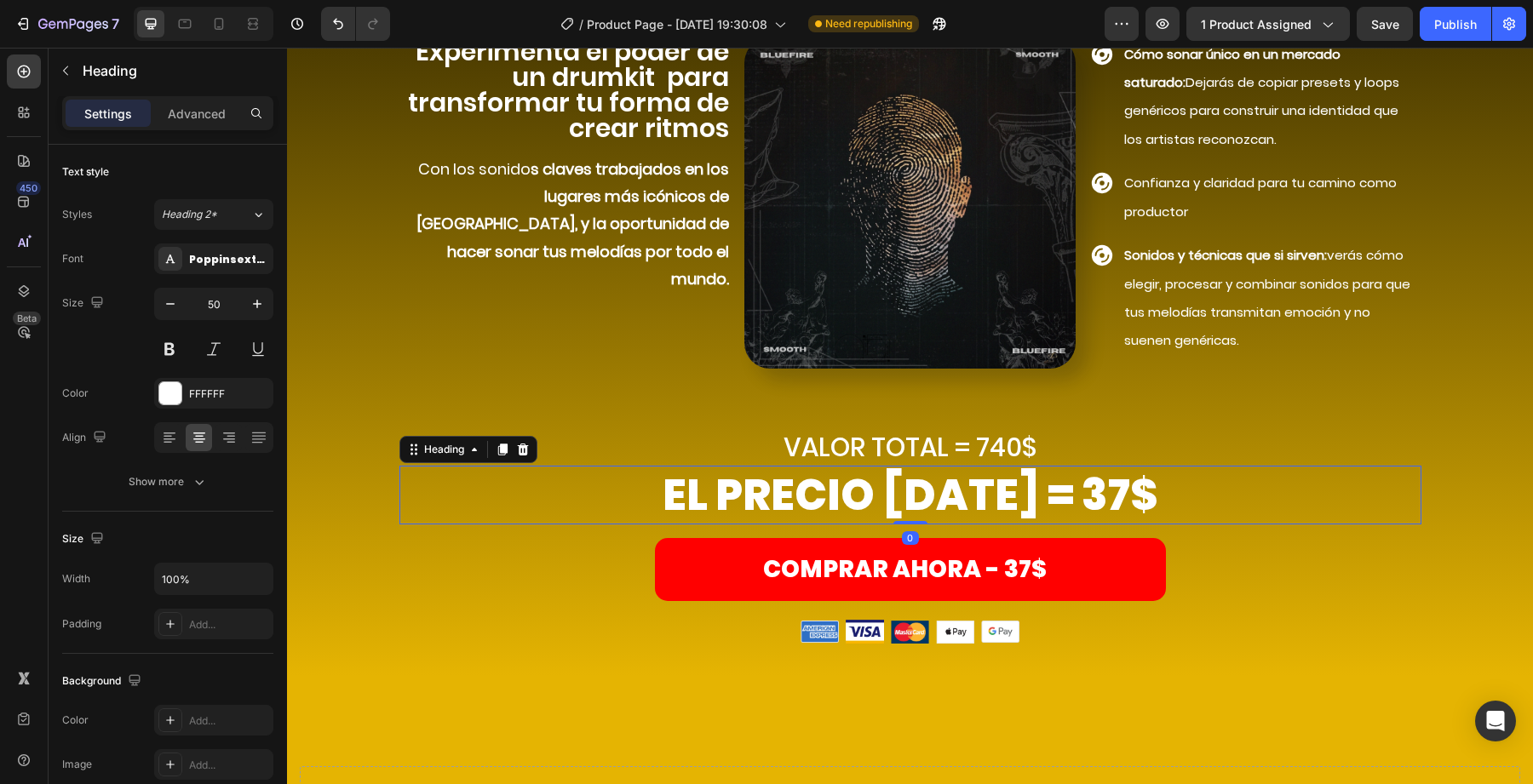
click at [1069, 500] on h2 "EL PRECIO HOY = 37$" at bounding box center [910, 495] width 1022 height 58
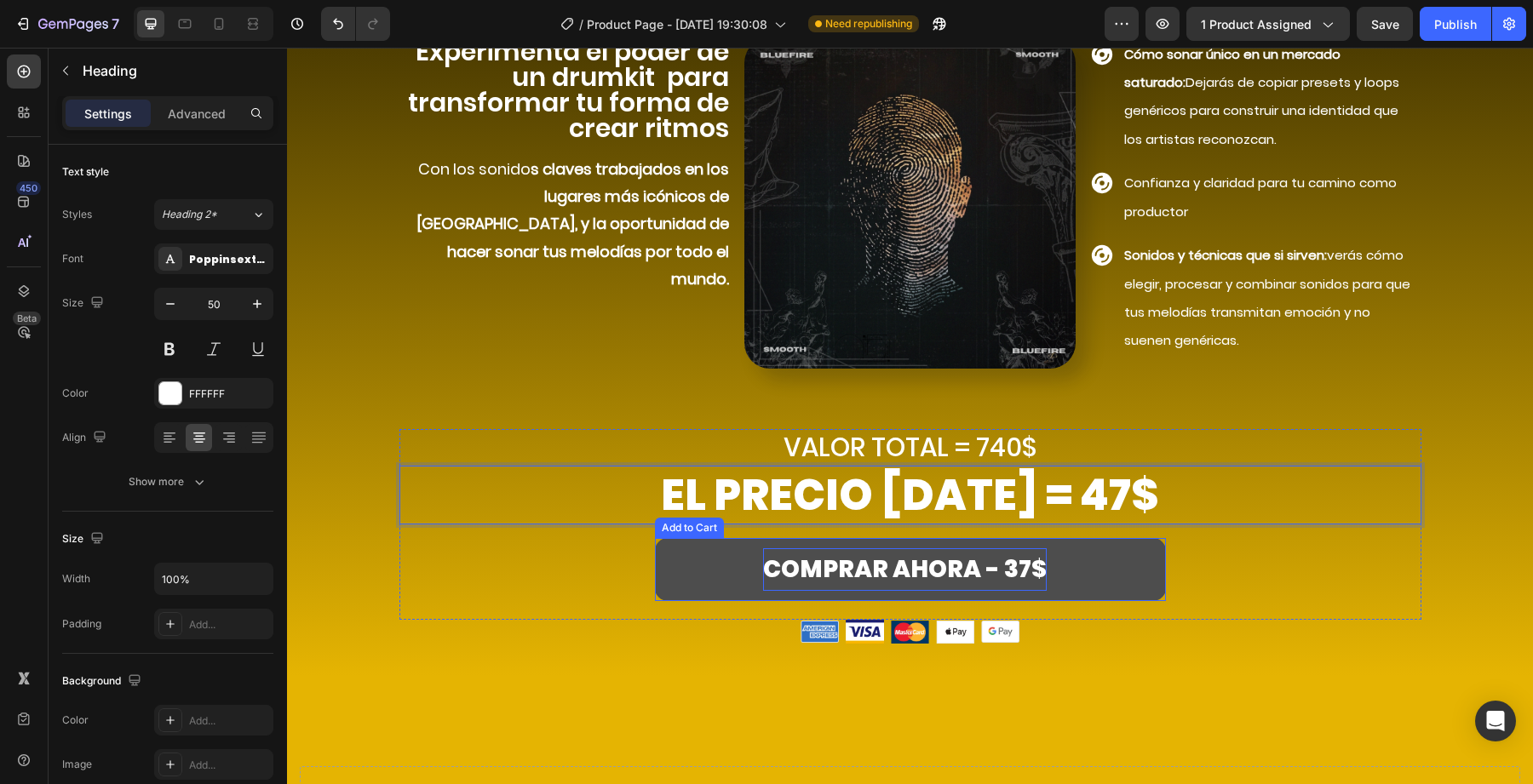
click at [1013, 578] on div "COMPRAR AHORA - 37$" at bounding box center [905, 570] width 283 height 43
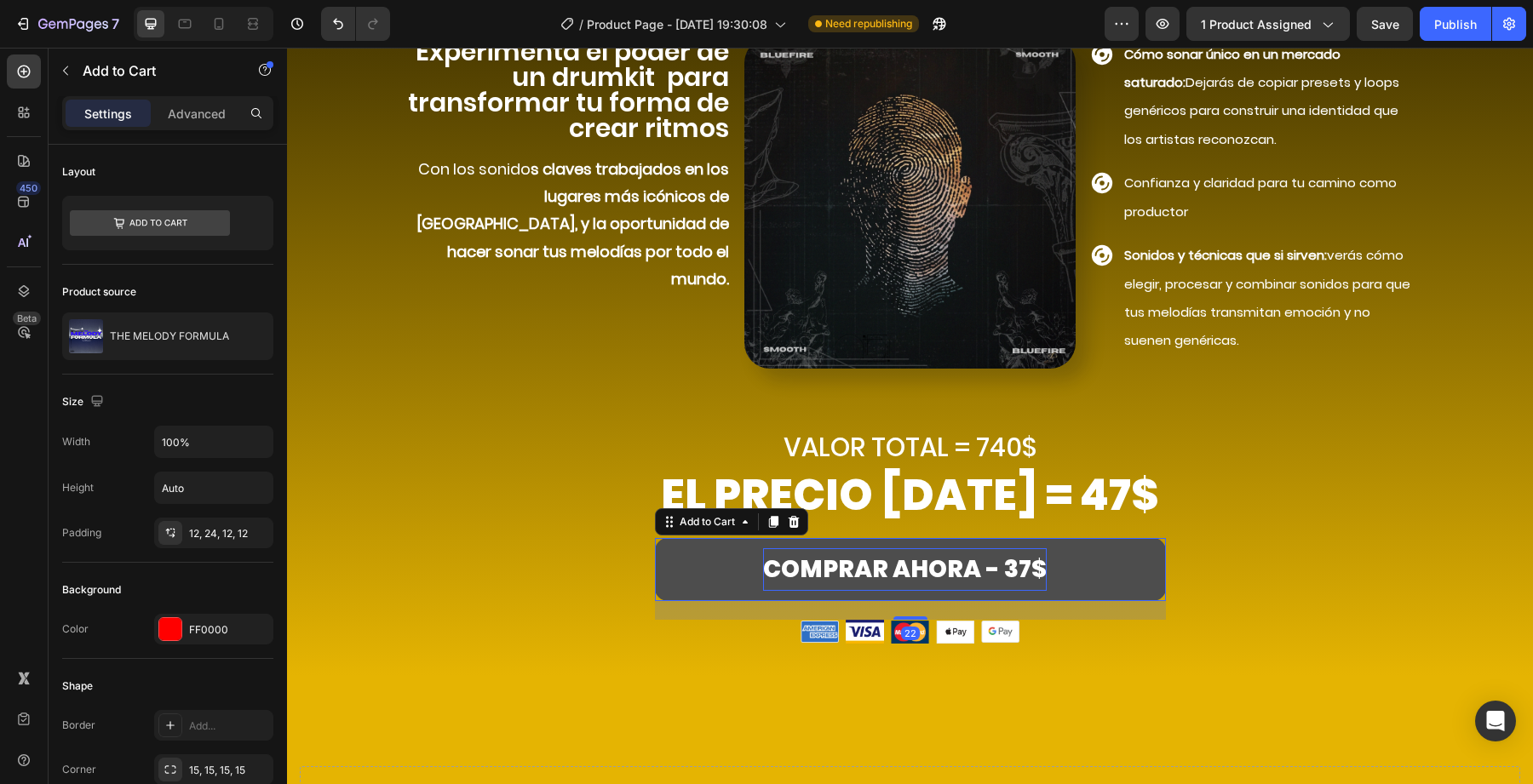
click at [1013, 569] on div "COMPRAR AHORA - 37$" at bounding box center [905, 570] width 283 height 43
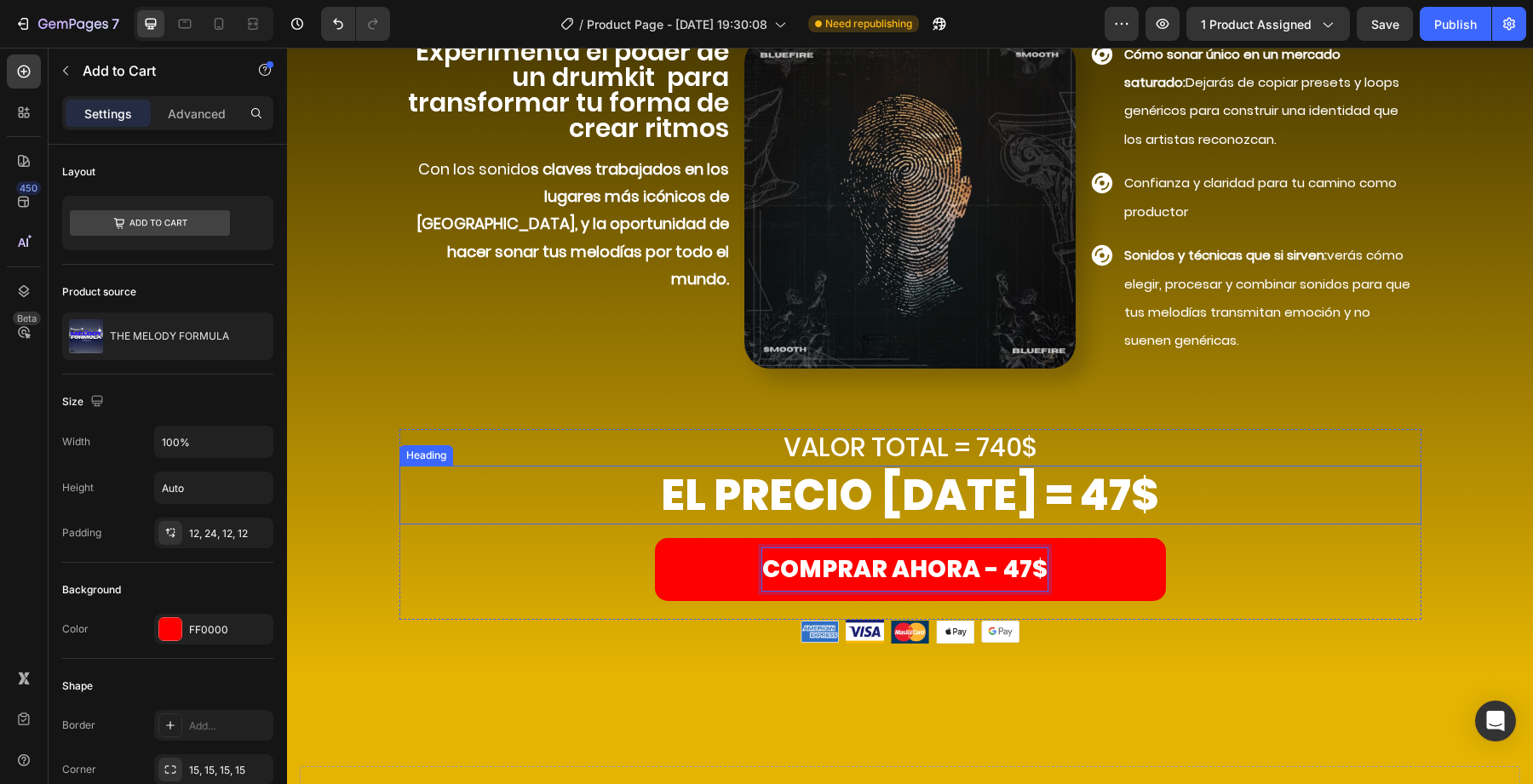
click at [1065, 439] on p "VALOR TOTAL = 740$" at bounding box center [910, 447] width 1019 height 33
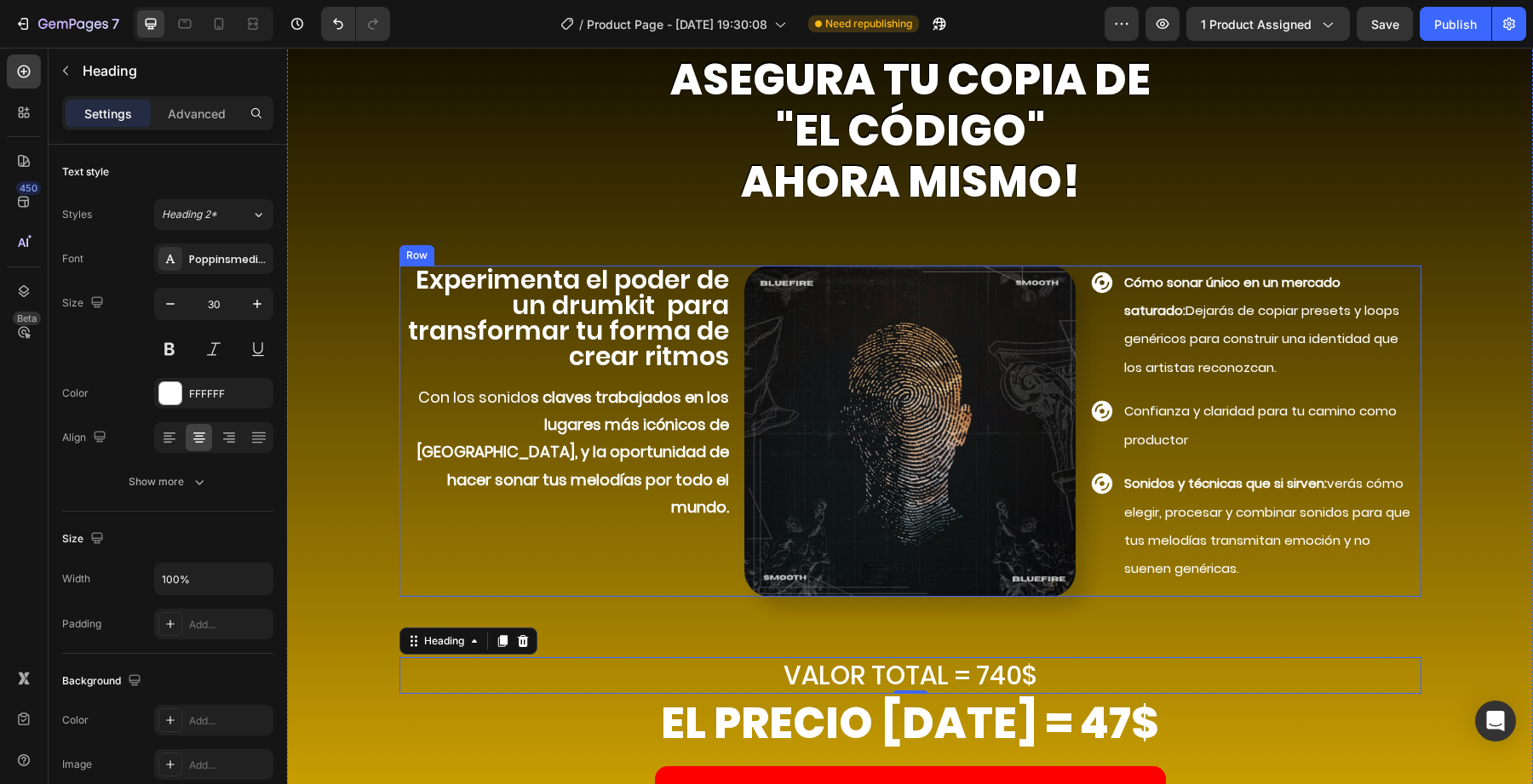
scroll to position [6177, 0]
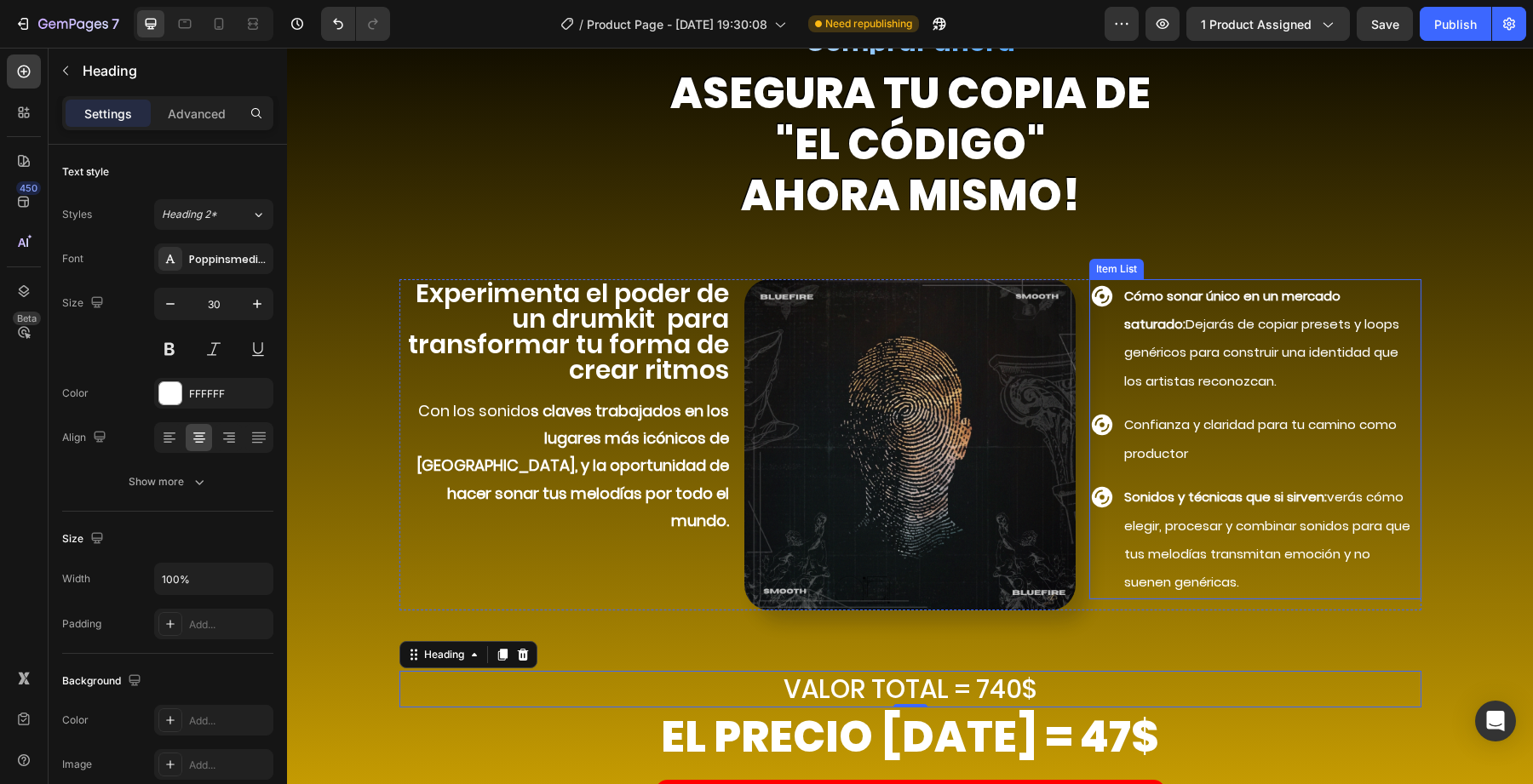
click at [1252, 373] on p "Cómo sonar único en un mercado saturado: Dejarás de copiar presets y loops gené…" at bounding box center [1271, 338] width 294 height 114
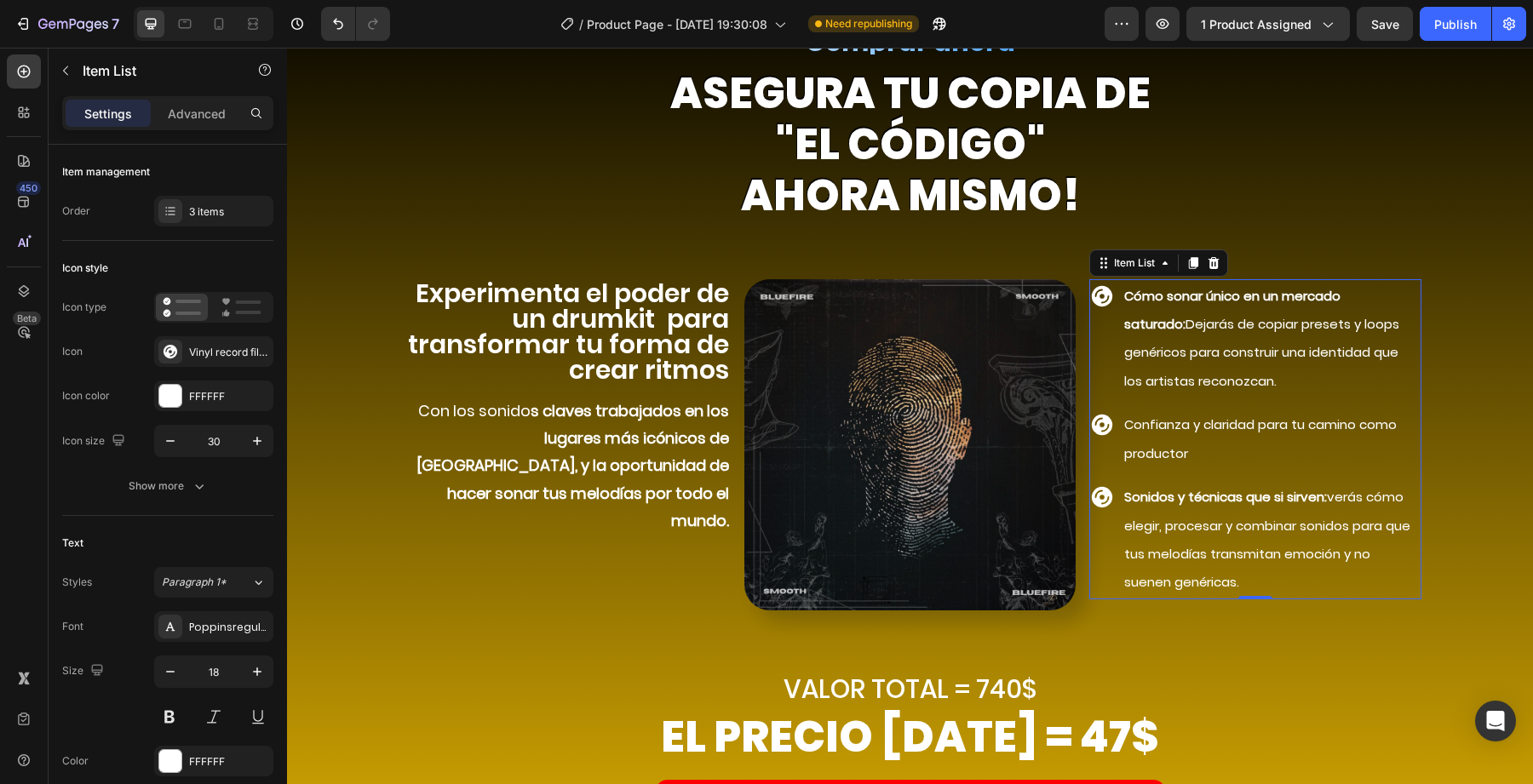
click at [1252, 373] on p "Cómo sonar único en un mercado saturado: Dejarás de copiar presets y loops gené…" at bounding box center [1271, 338] width 294 height 114
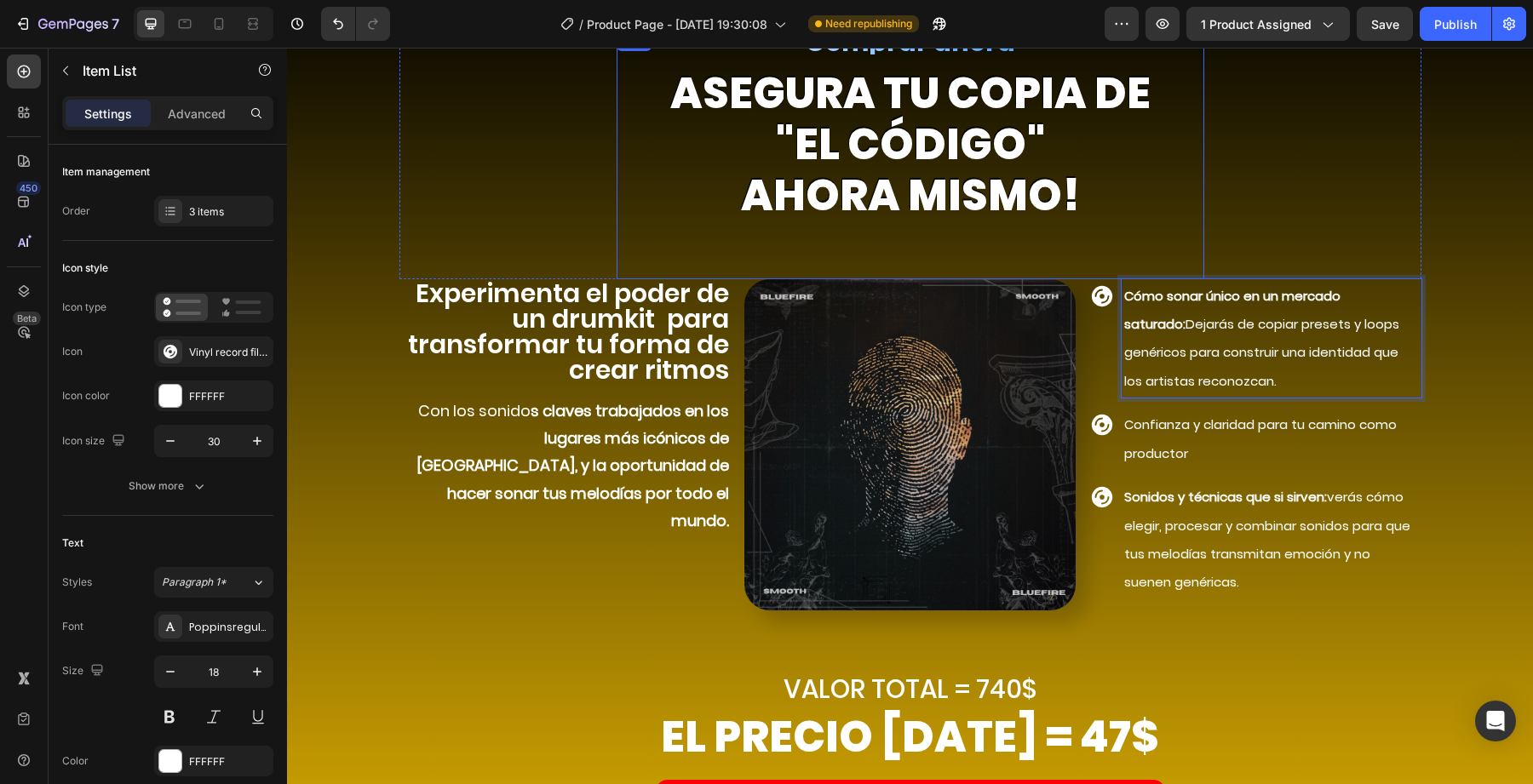
click at [1153, 239] on div "Comprar ahora Heading asegura TU COPIA DE "el código" ahora mismo! Heading" at bounding box center [910, 155] width 587 height 249
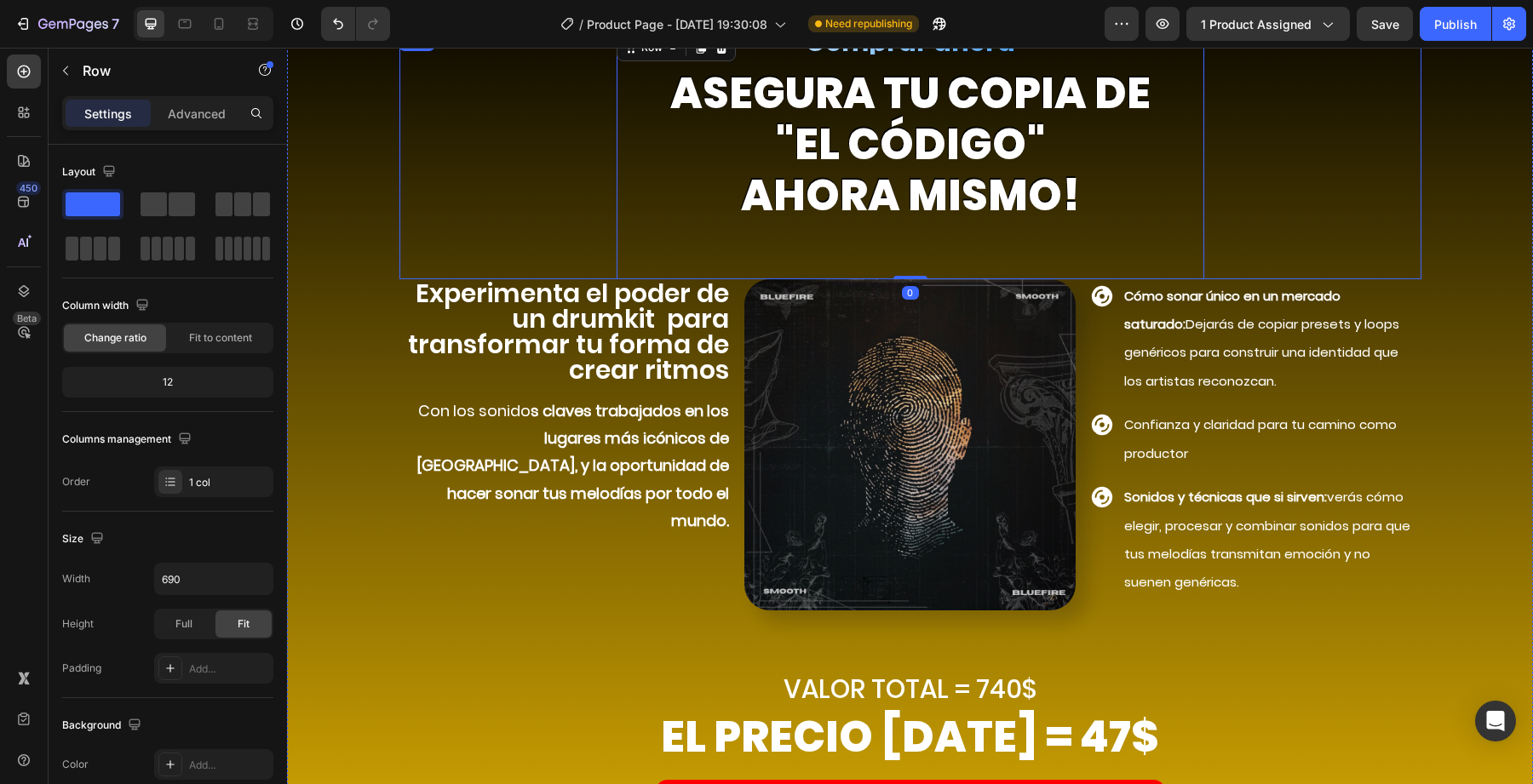
click at [1345, 230] on div "Comprar ahora Heading asegura TU COPIA DE "el código" ahora mismo! Heading Row 0" at bounding box center [910, 155] width 1022 height 249
click at [1425, 249] on div "Comprar ahora Heading asegura TU COPIA DE "el código" ahora mismo! Heading Row …" at bounding box center [909, 459] width 1220 height 855
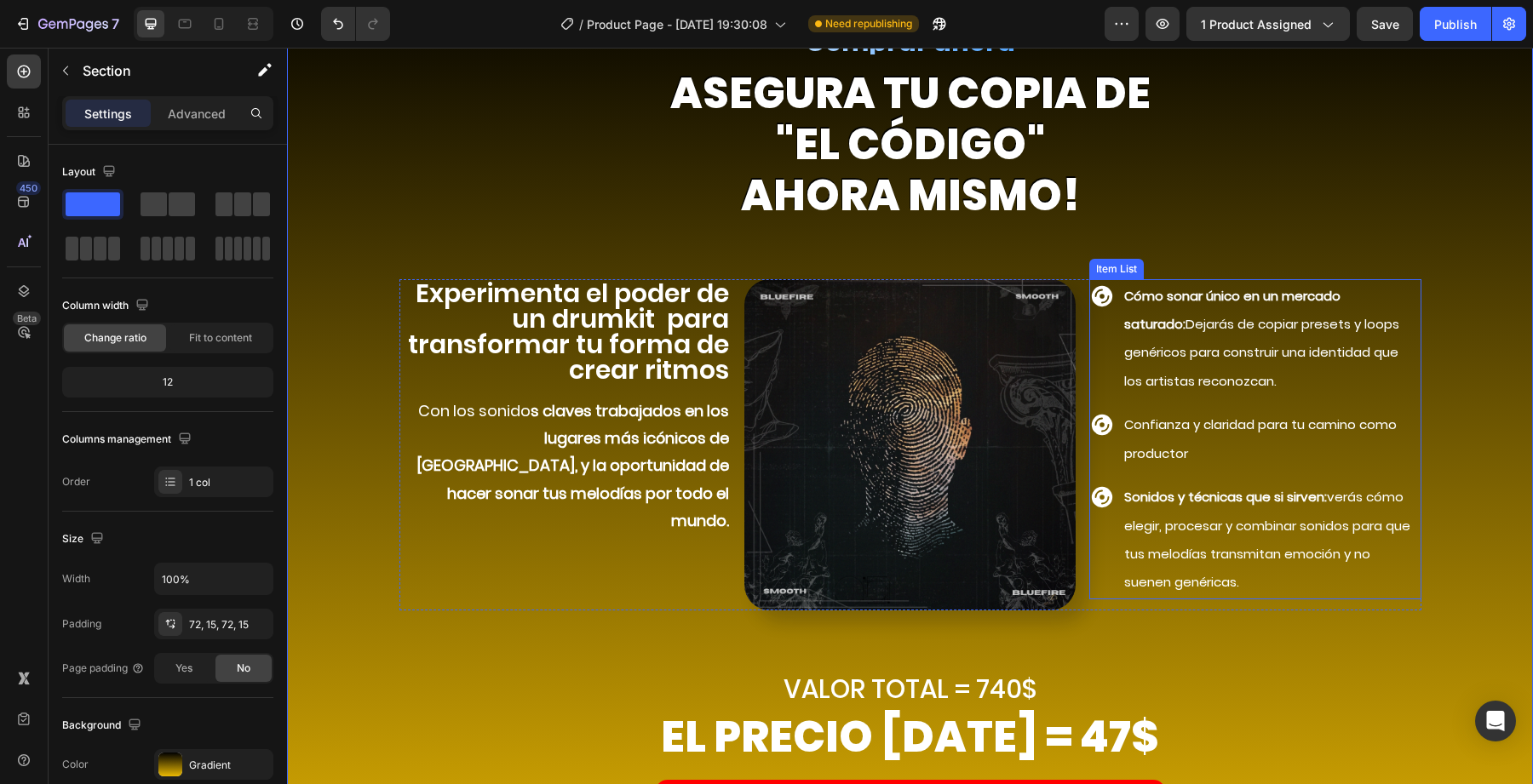
click at [1181, 394] on p "Cómo sonar único en un mercado saturado: Dejarás de copiar presets y loops gené…" at bounding box center [1271, 338] width 294 height 114
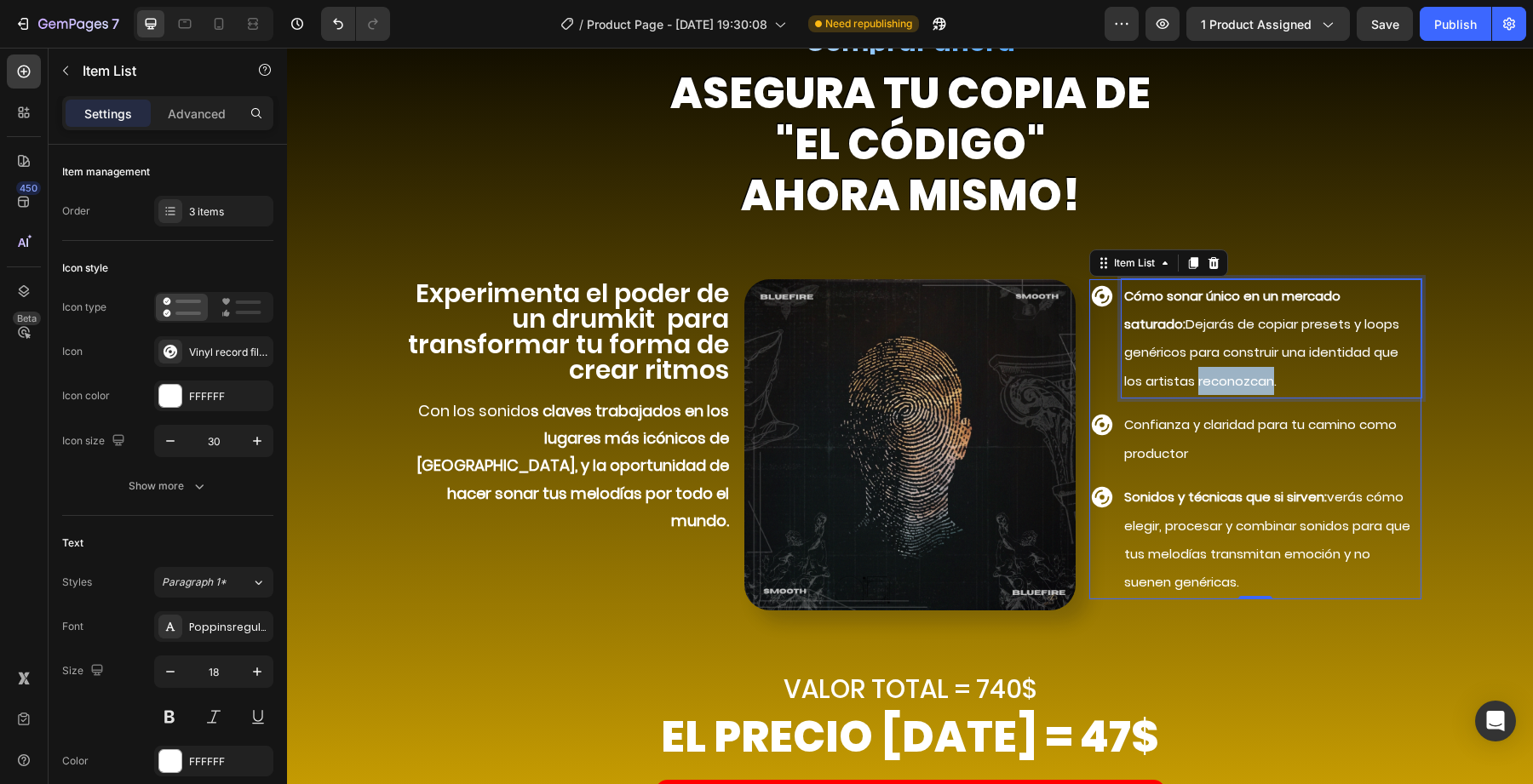
click at [1182, 382] on span "Cómo sonar único en un mercado saturado: Dejarás de copiar presets y loops gené…" at bounding box center [1262, 338] width 275 height 103
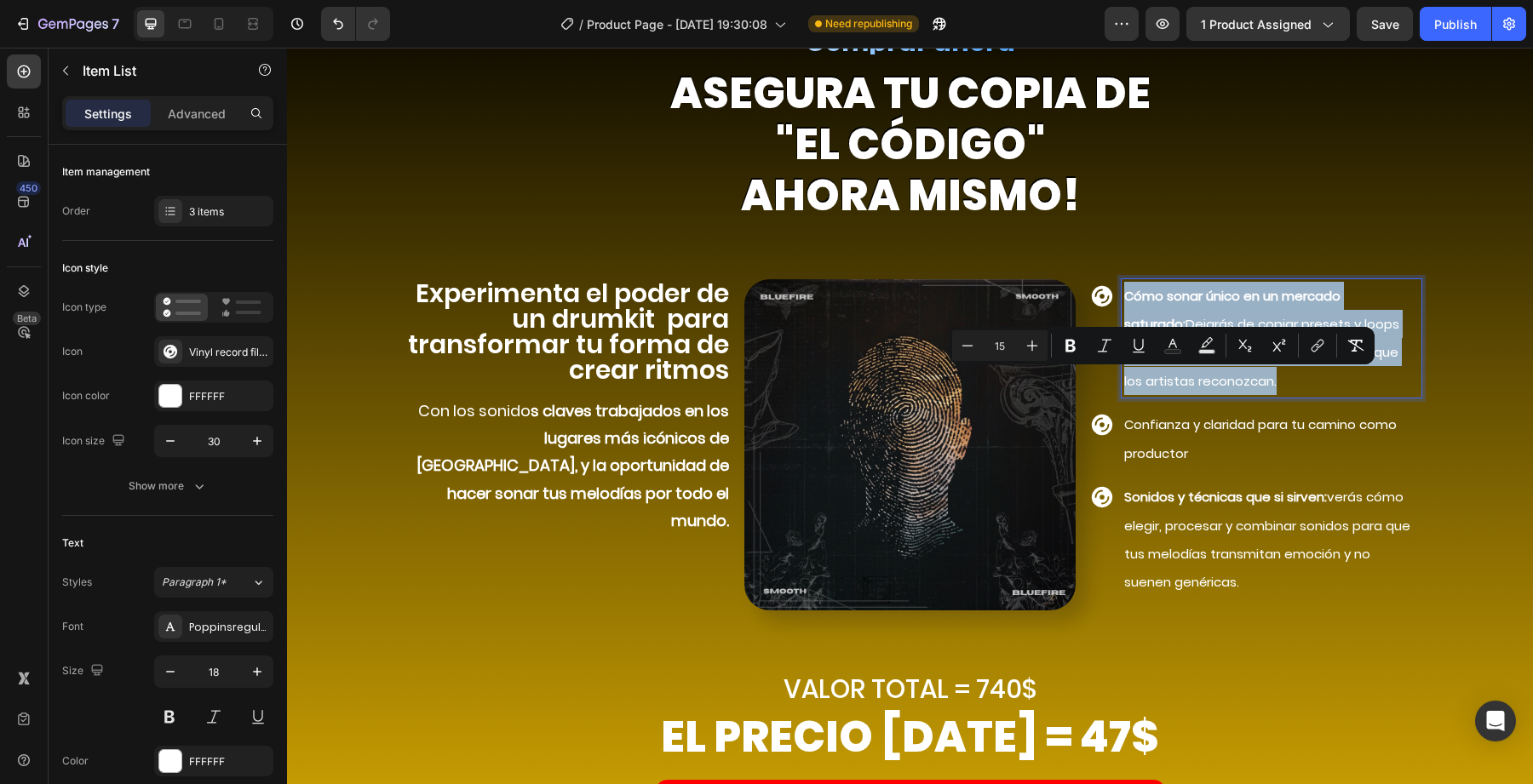
click at [1182, 382] on span "Cómo sonar único en un mercado saturado: Dejarás de copiar presets y loops gené…" at bounding box center [1262, 338] width 275 height 103
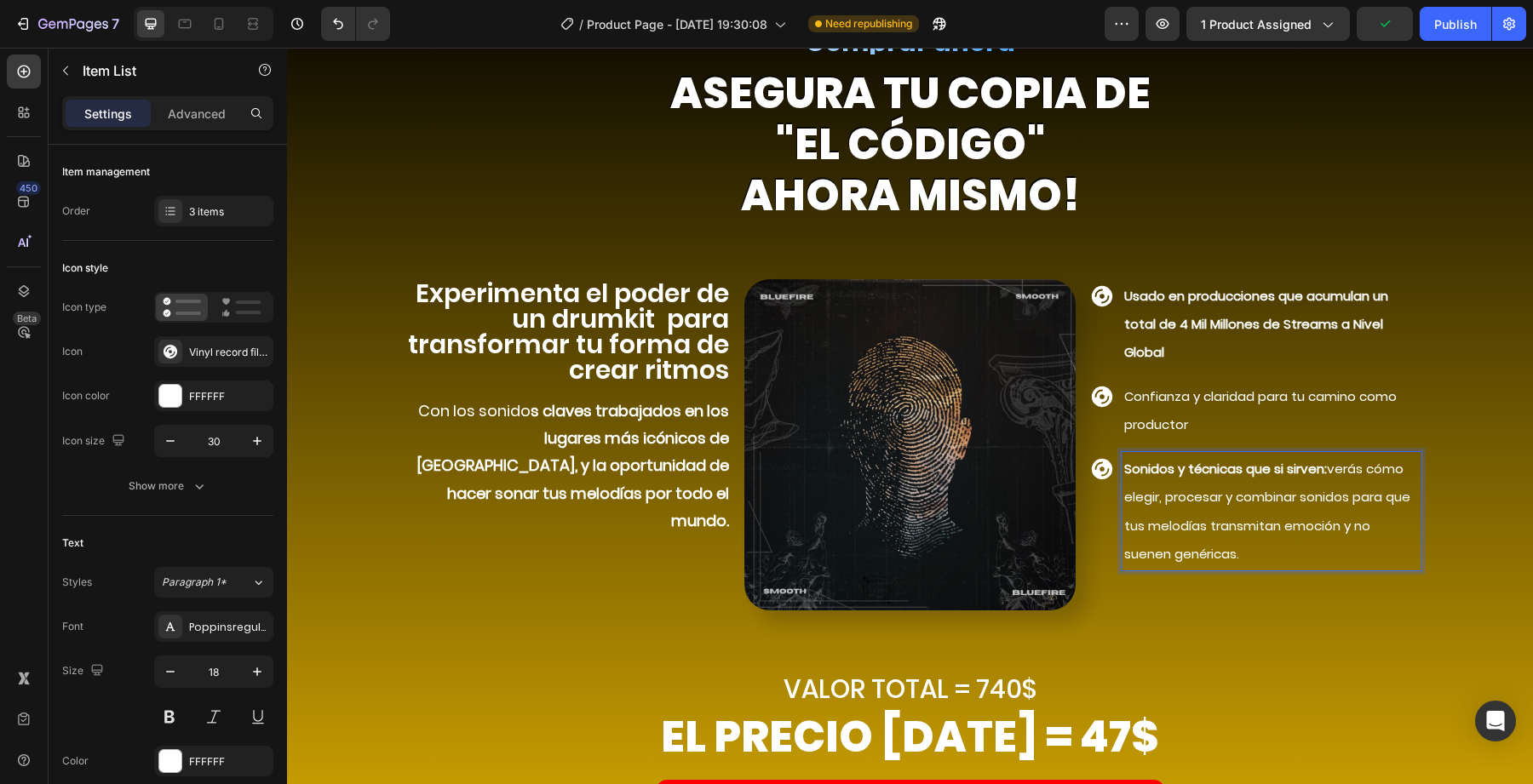
click at [1176, 505] on span "Sonidos y técnicas que si sirven: verás cómo elegir, procesar y combinar sonido…" at bounding box center [1267, 512] width 286 height 103
click at [1189, 386] on p "Confianza y claridad para tu camino como productor" at bounding box center [1271, 410] width 294 height 57
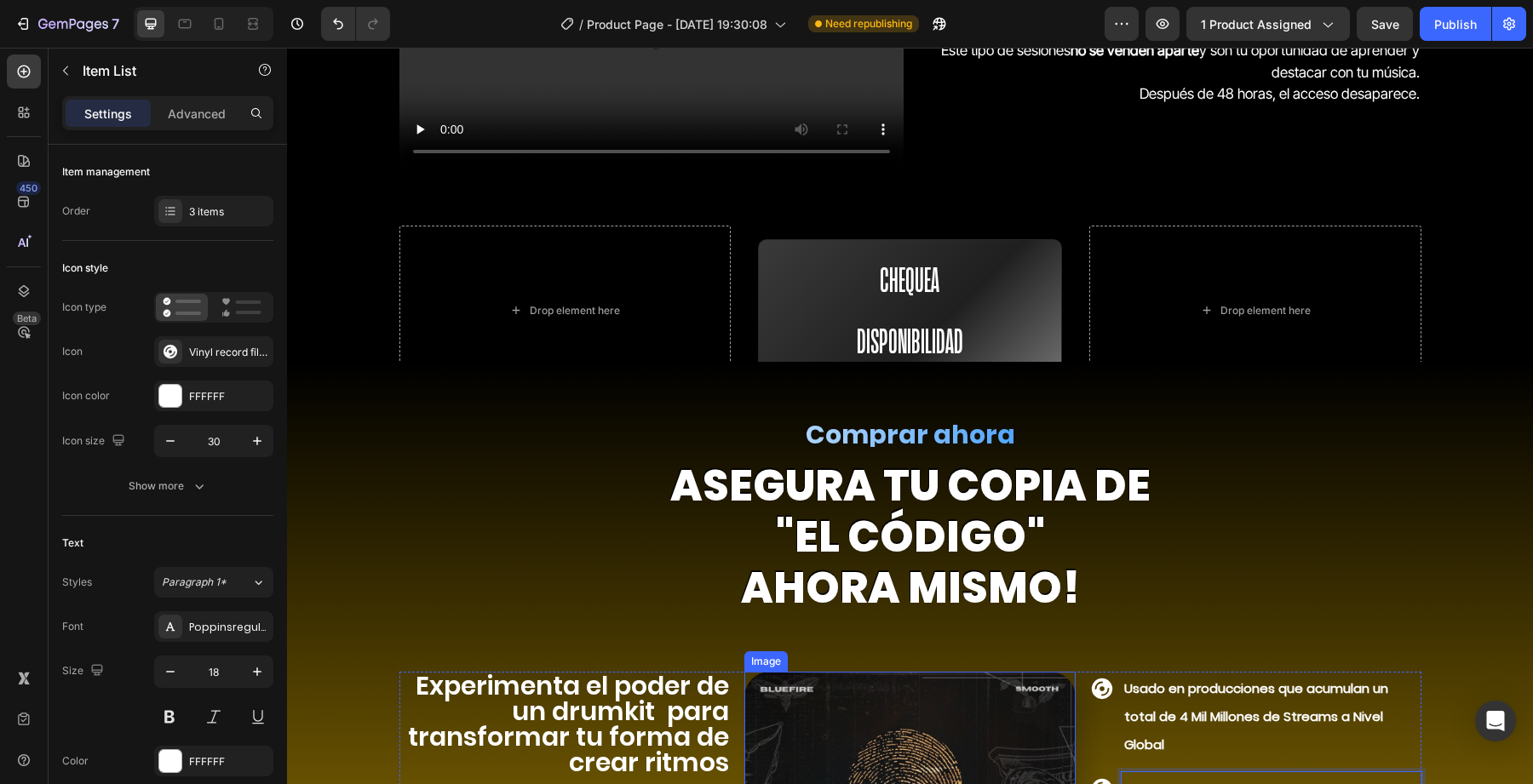
scroll to position [5783, 0]
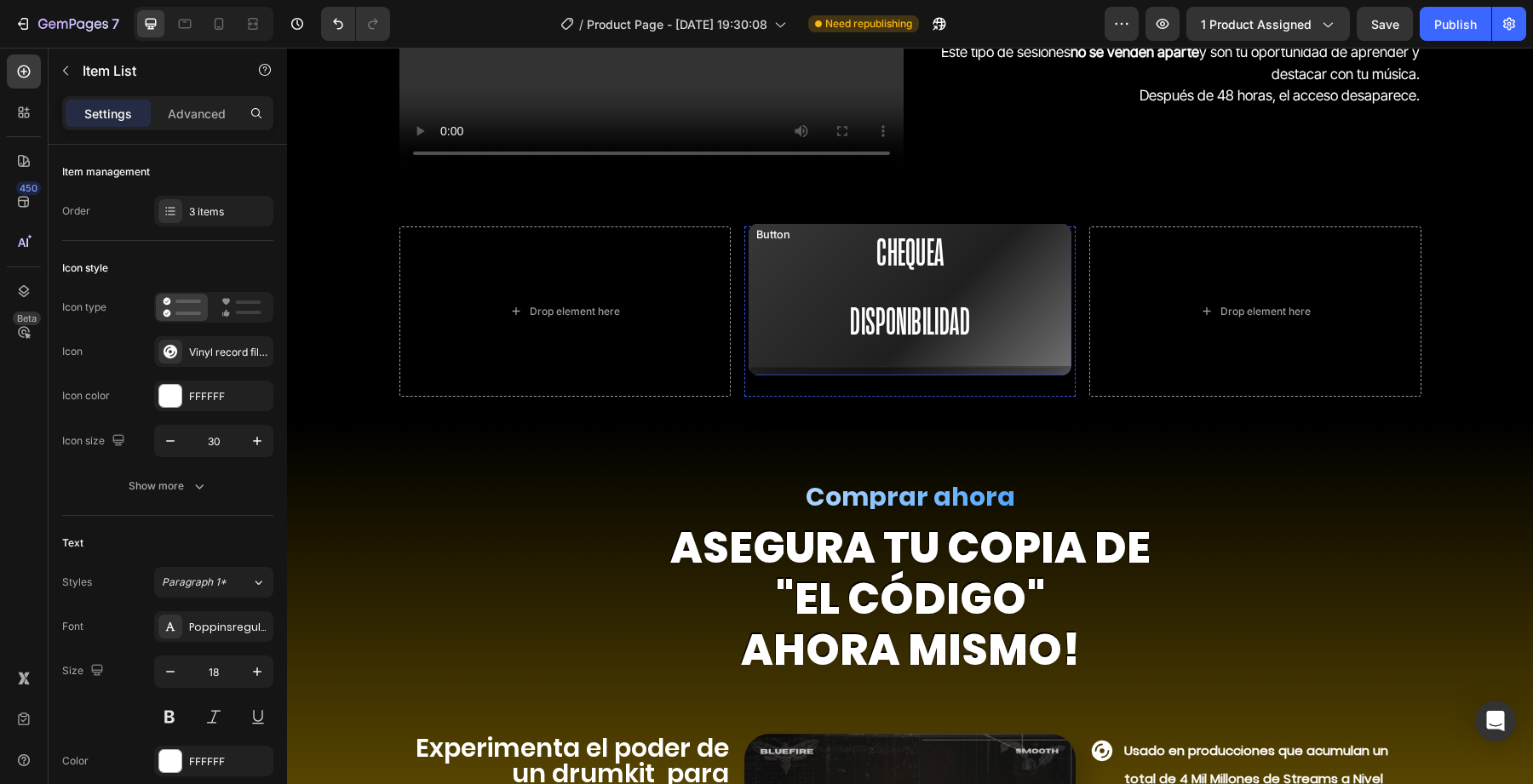
click at [799, 283] on button "Chequea Disponibilidad" at bounding box center [910, 286] width 342 height 161
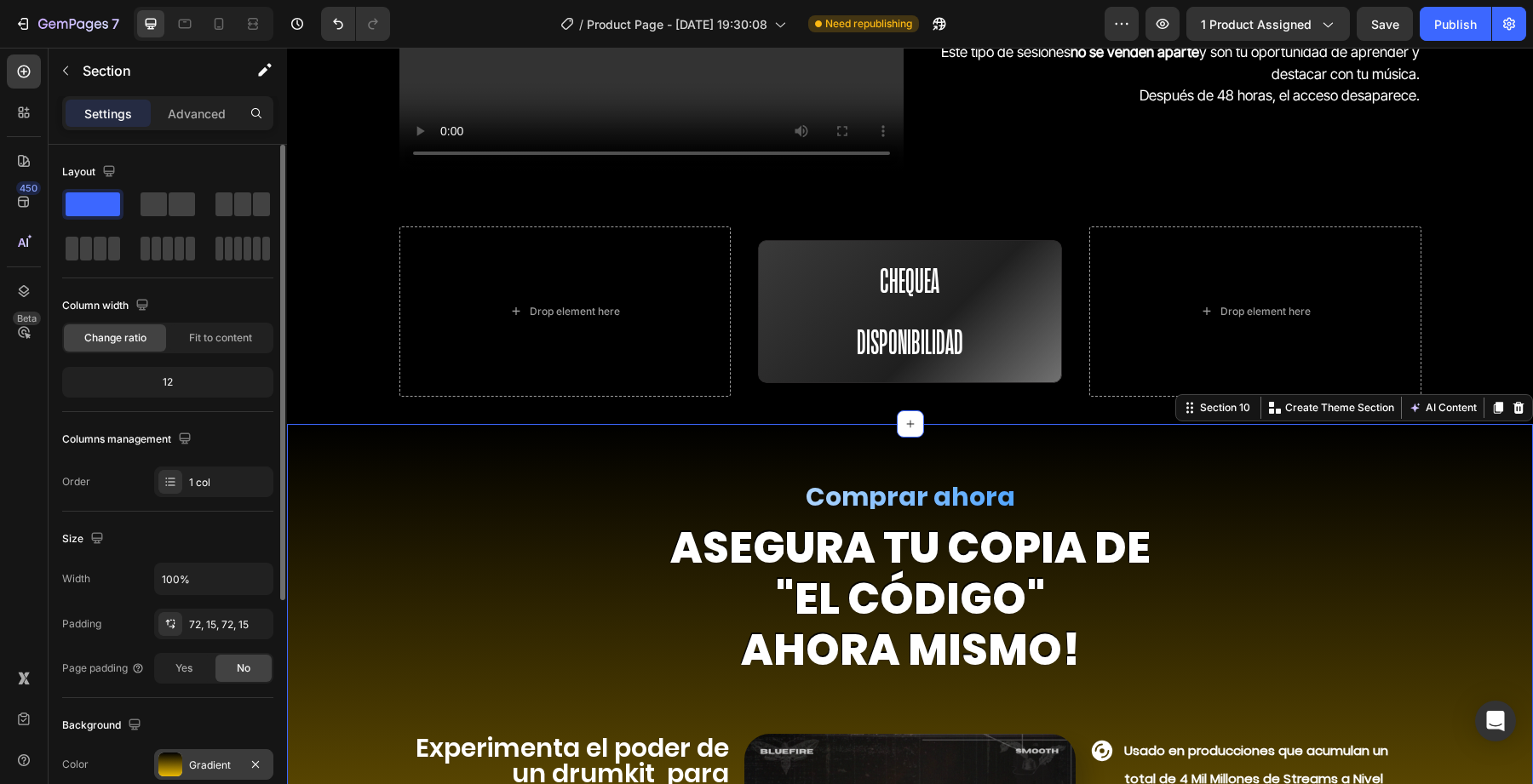
click at [216, 753] on div "Gradient" at bounding box center [214, 765] width 119 height 31
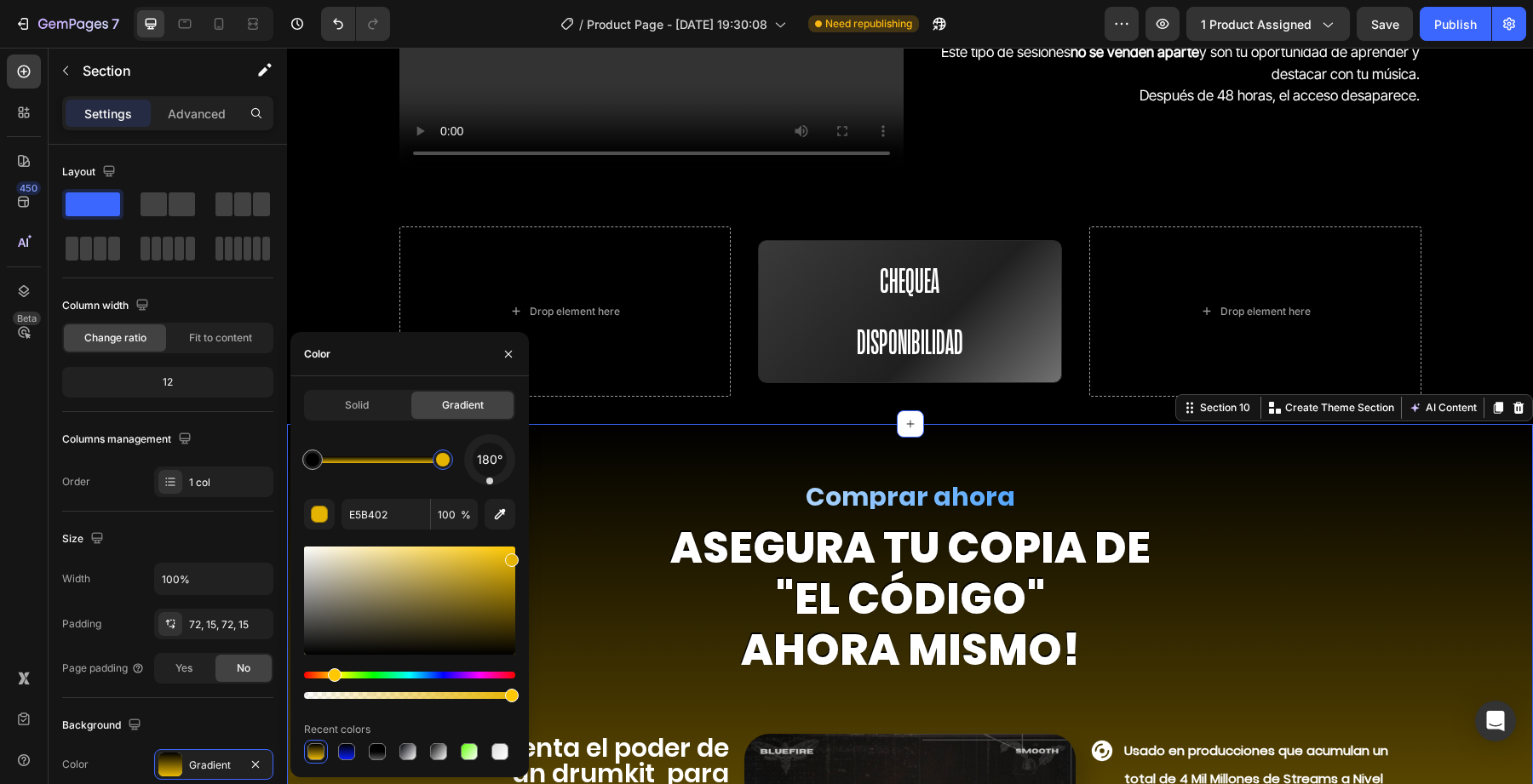
click at [446, 466] on div at bounding box center [443, 460] width 21 height 21
click at [435, 466] on div at bounding box center [435, 460] width 21 height 21
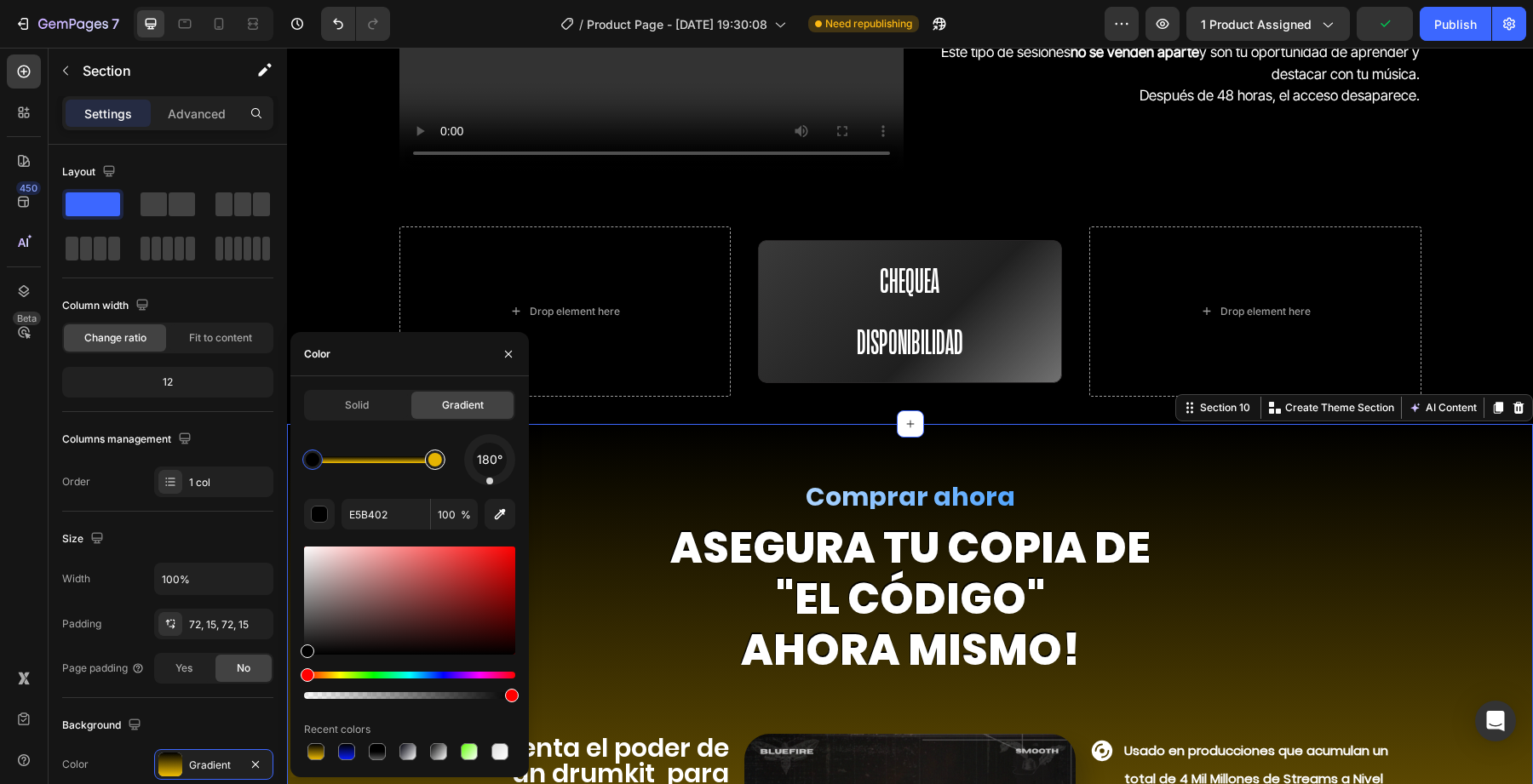
click at [439, 465] on div at bounding box center [435, 460] width 14 height 14
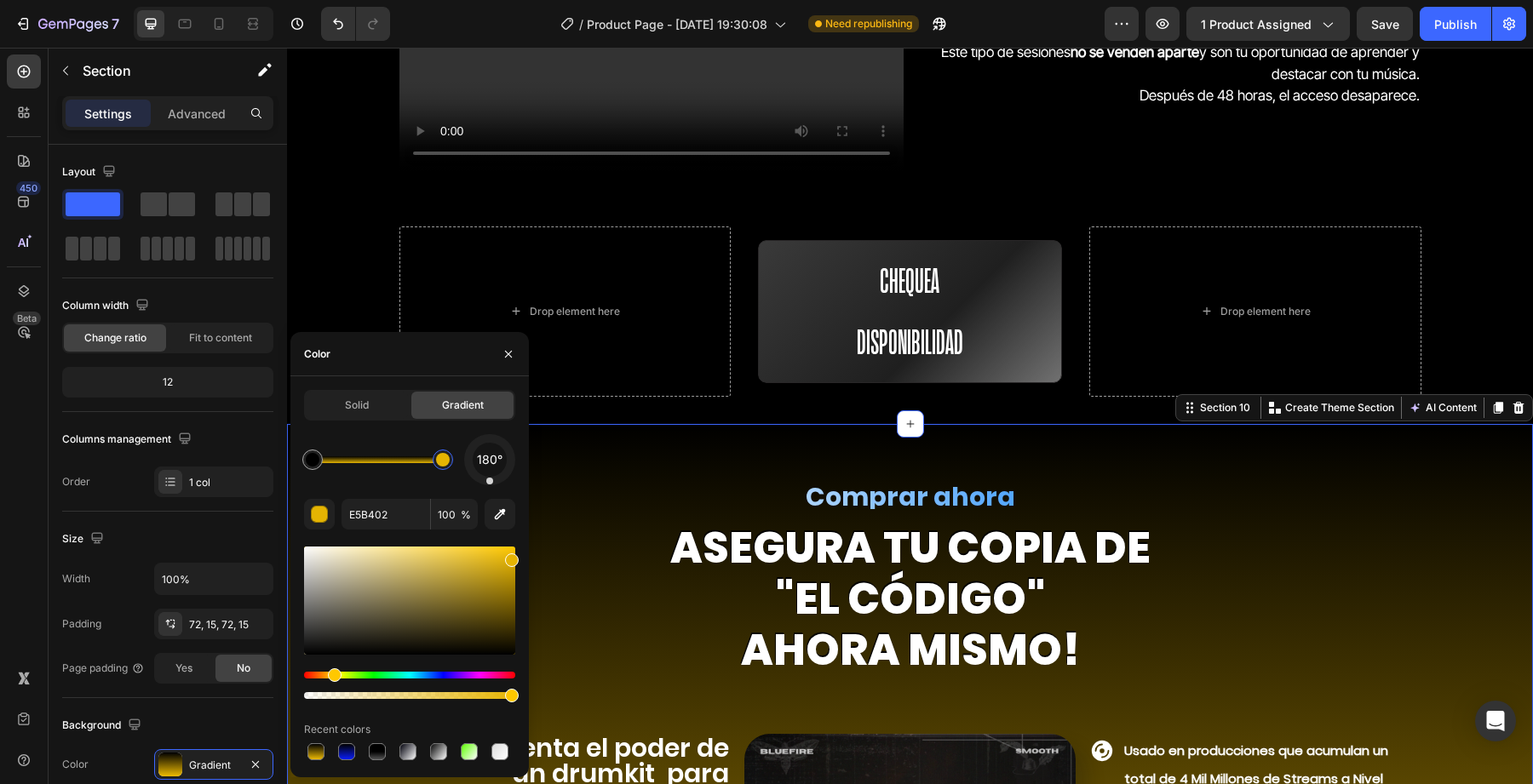
drag, startPoint x: 434, startPoint y: 465, endPoint x: 453, endPoint y: 464, distance: 19.0
click at [450, 464] on div at bounding box center [443, 460] width 14 height 14
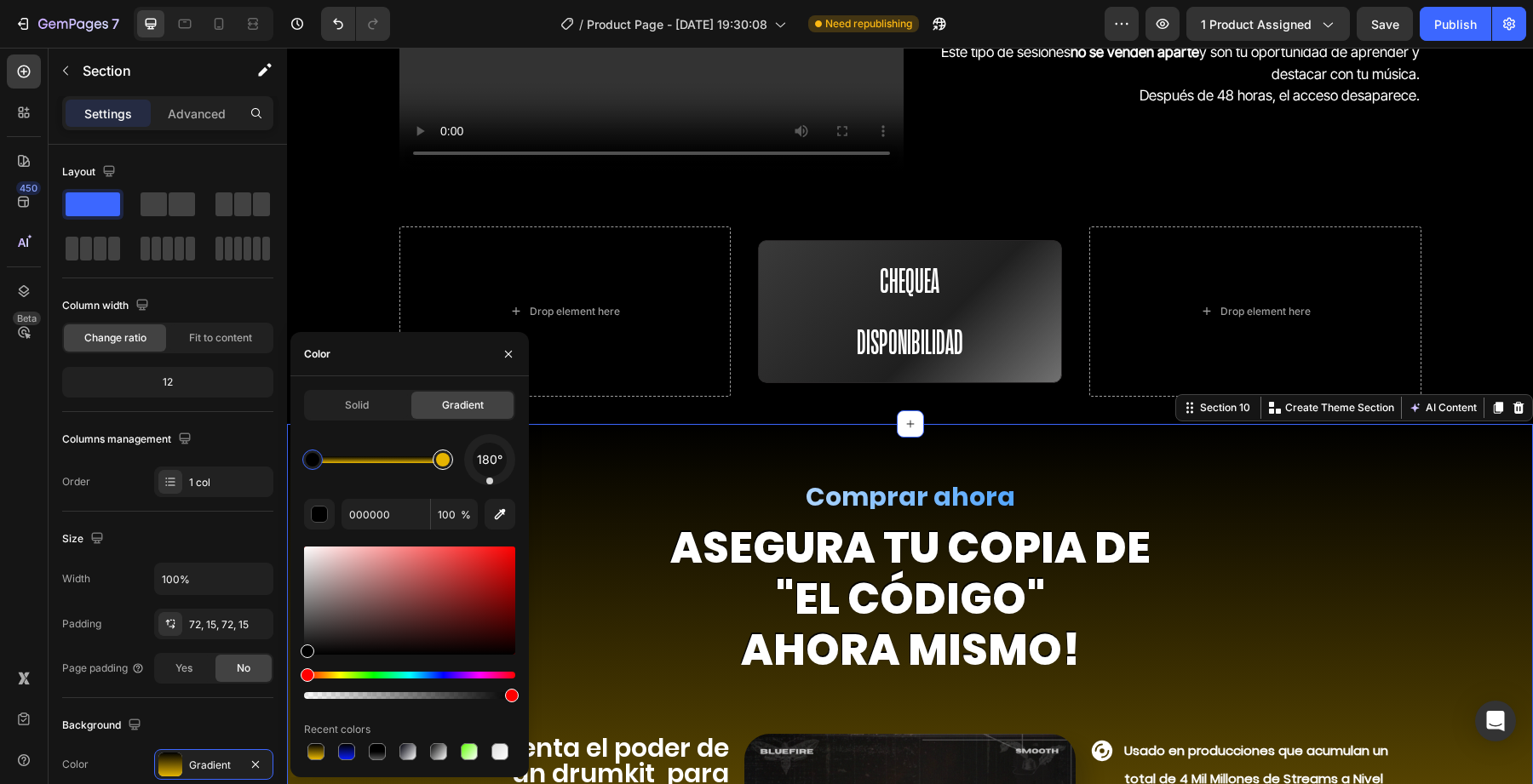
type input "E5B402"
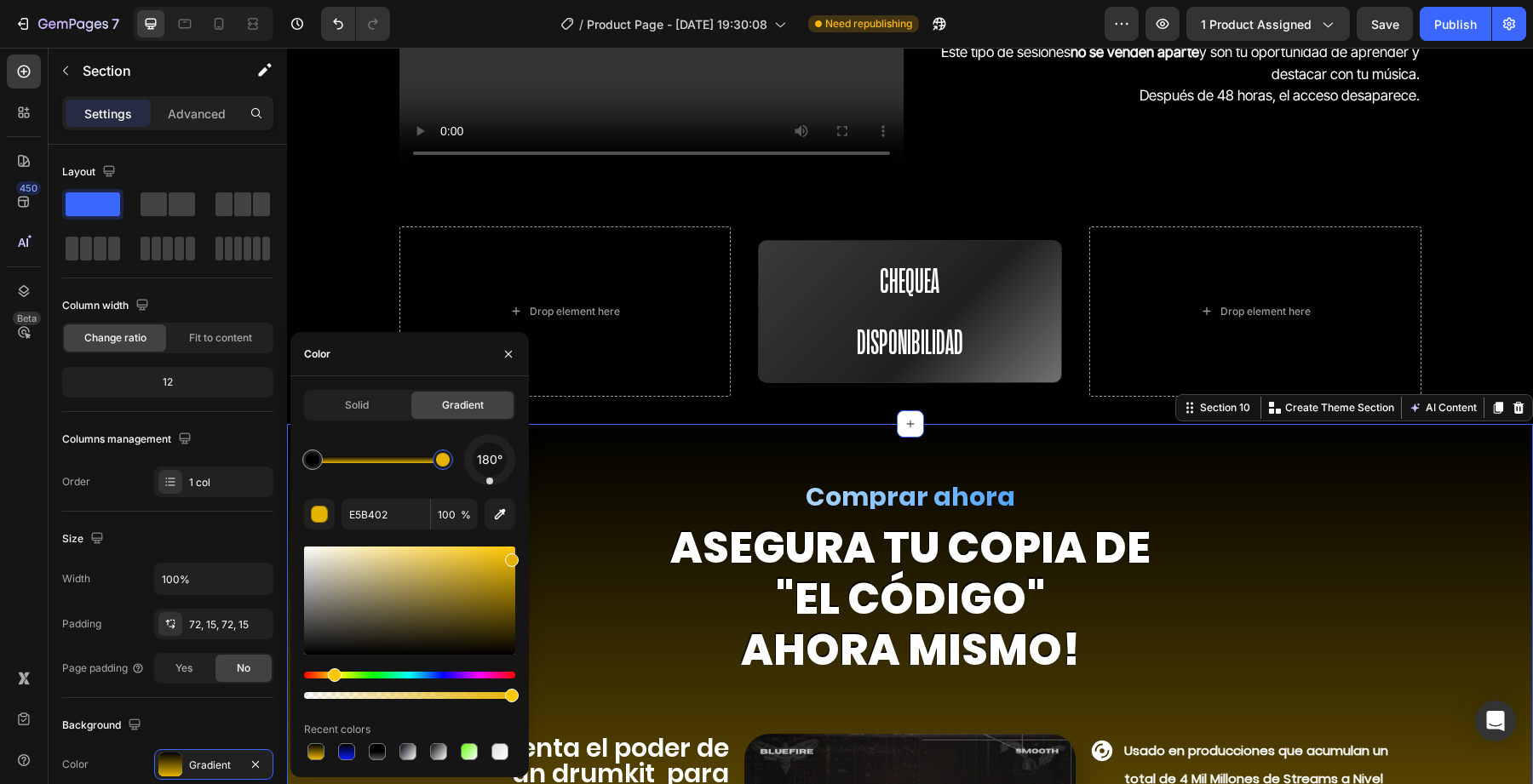
click at [451, 464] on div at bounding box center [443, 460] width 21 height 21
click at [394, 520] on input "E5B402" at bounding box center [386, 514] width 88 height 31
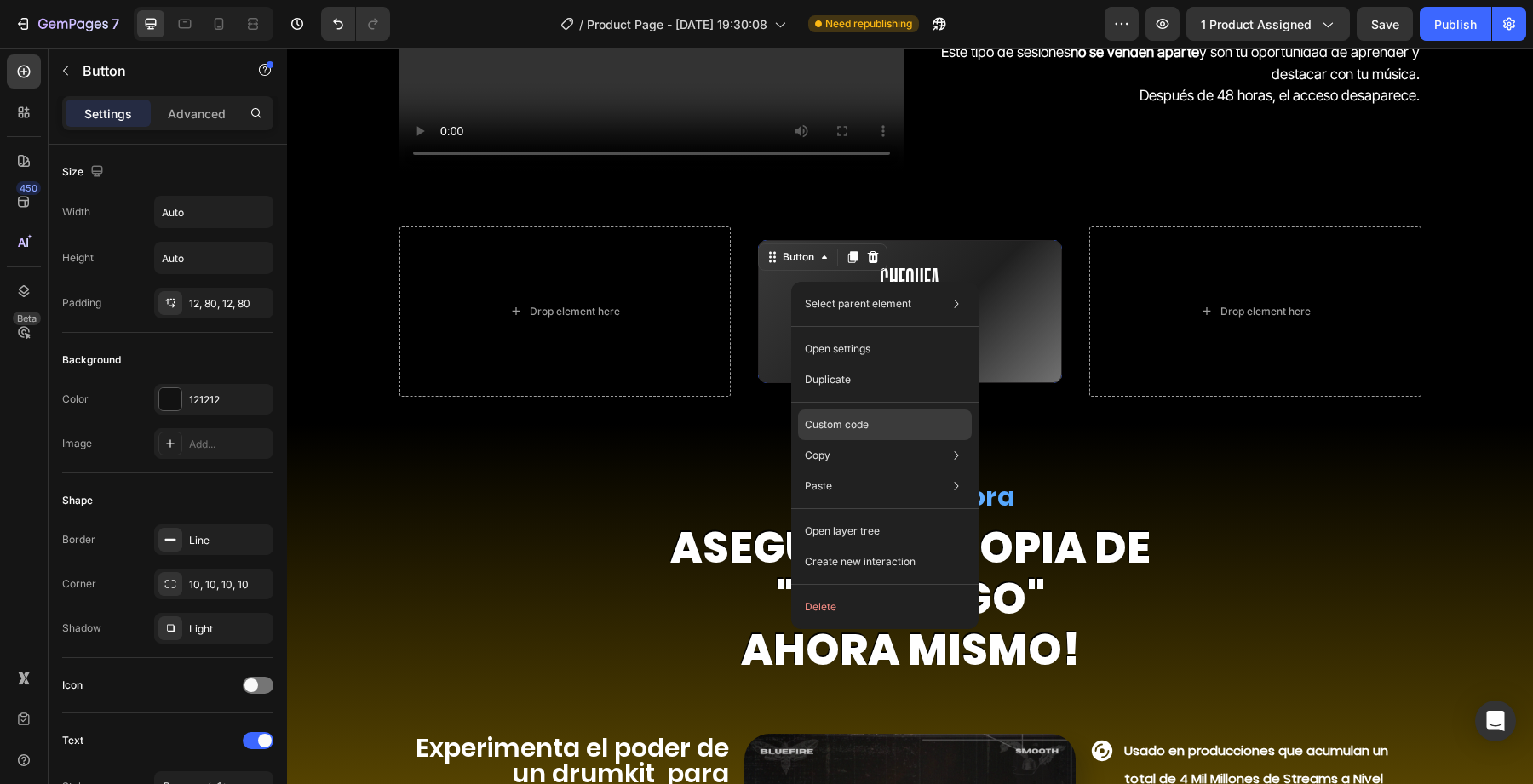
click at [846, 430] on p "Custom code" at bounding box center [836, 425] width 64 height 15
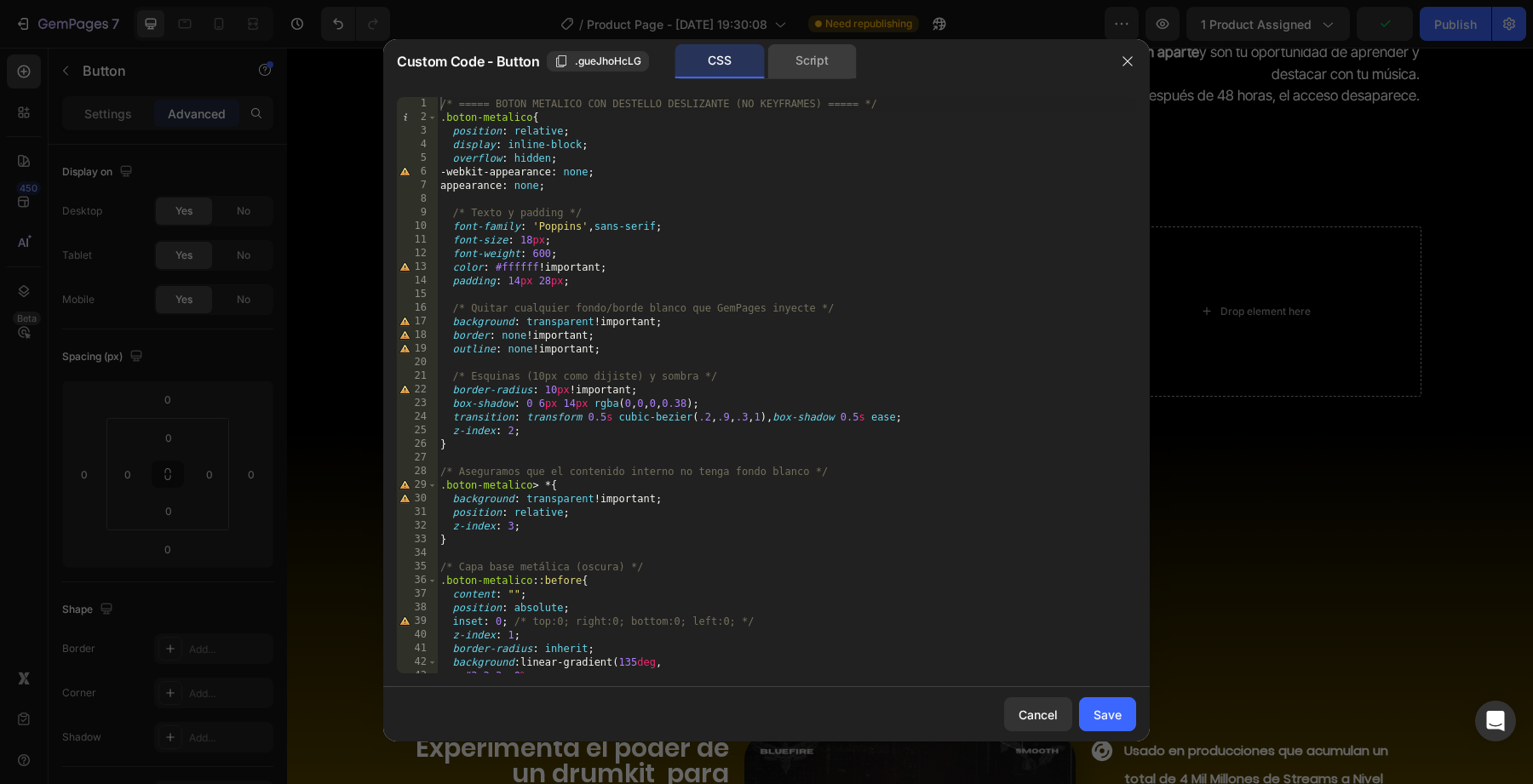
click at [803, 70] on div "Script" at bounding box center [812, 62] width 89 height 34
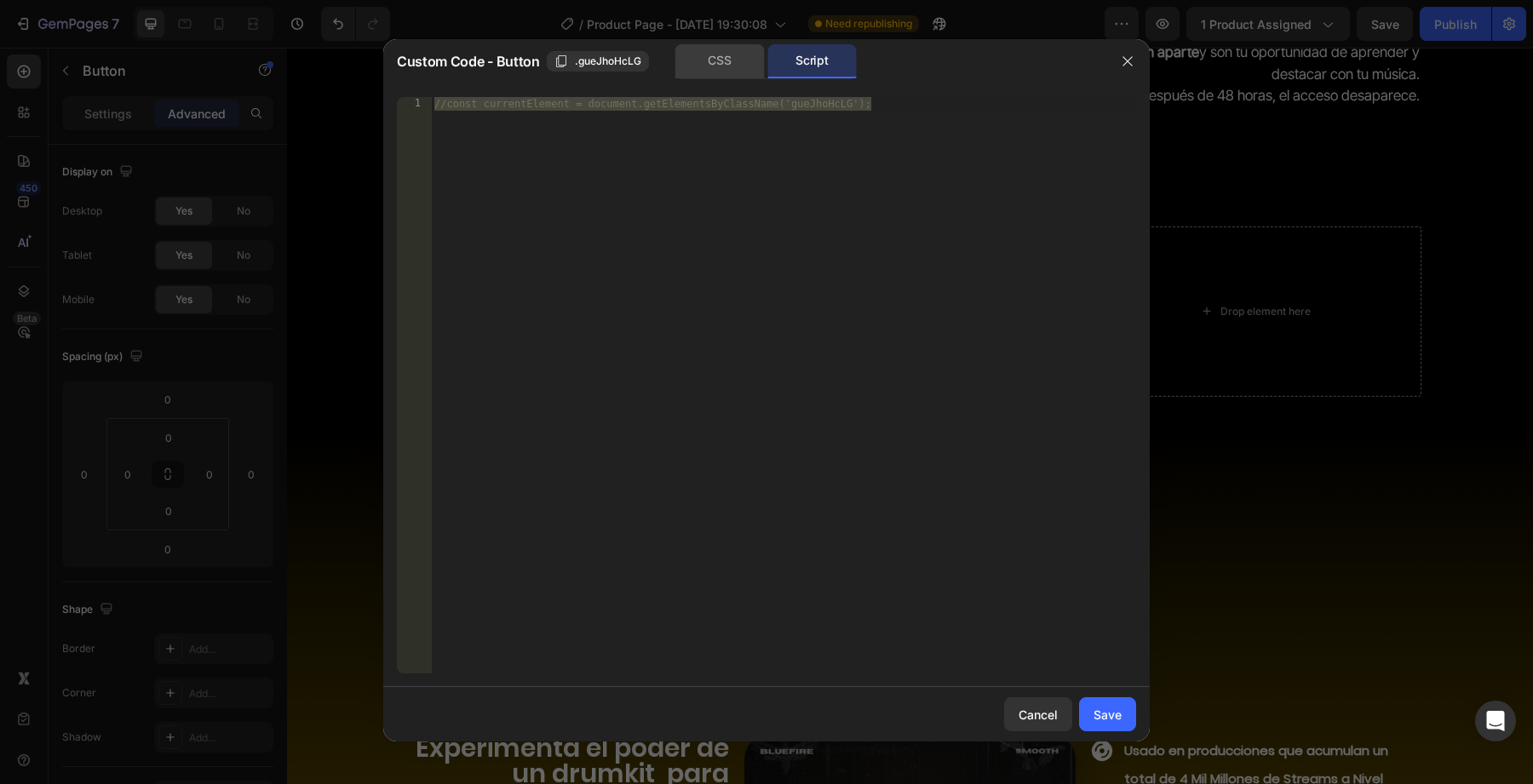
click at [746, 58] on div "CSS" at bounding box center [720, 62] width 89 height 34
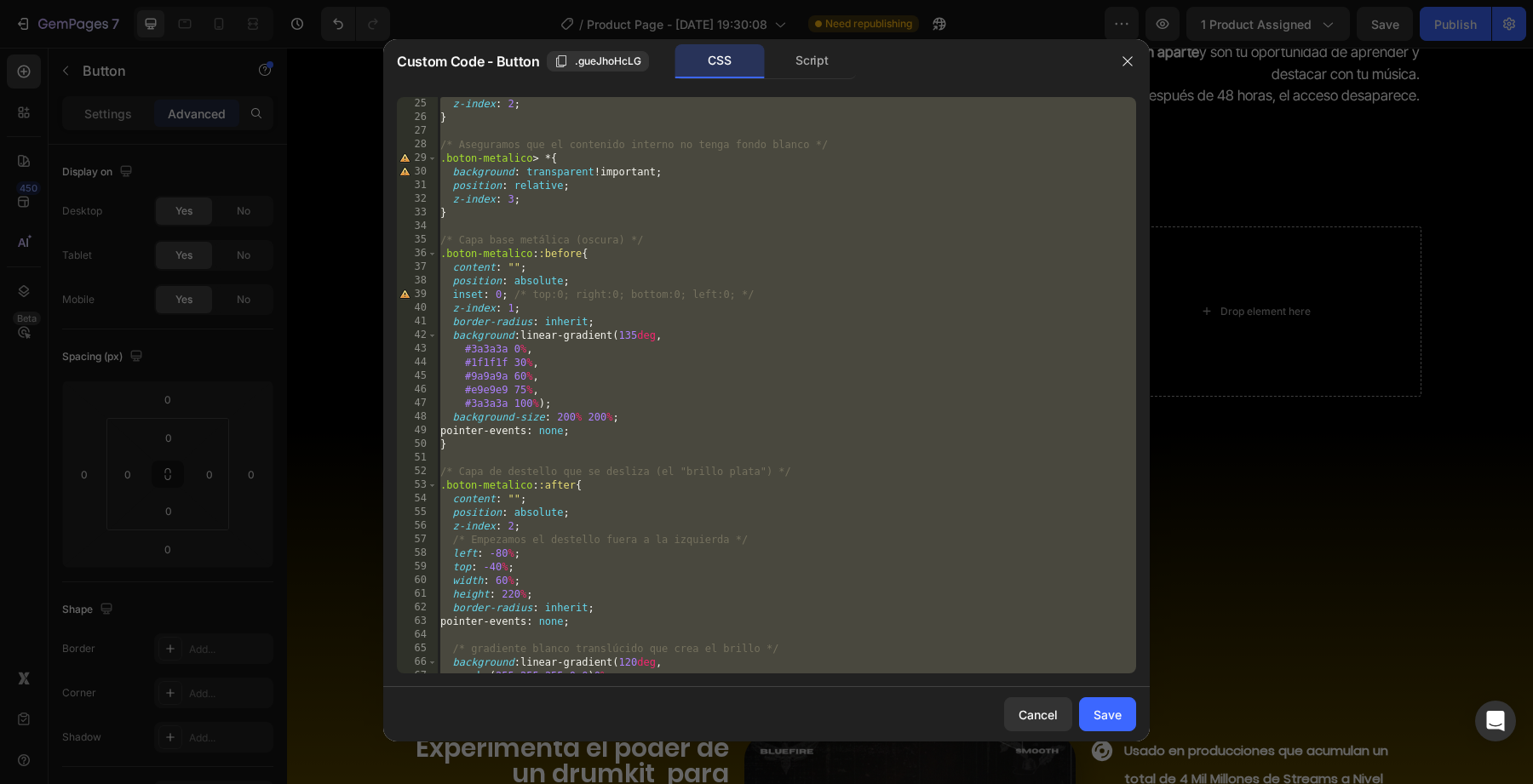
scroll to position [425, 0]
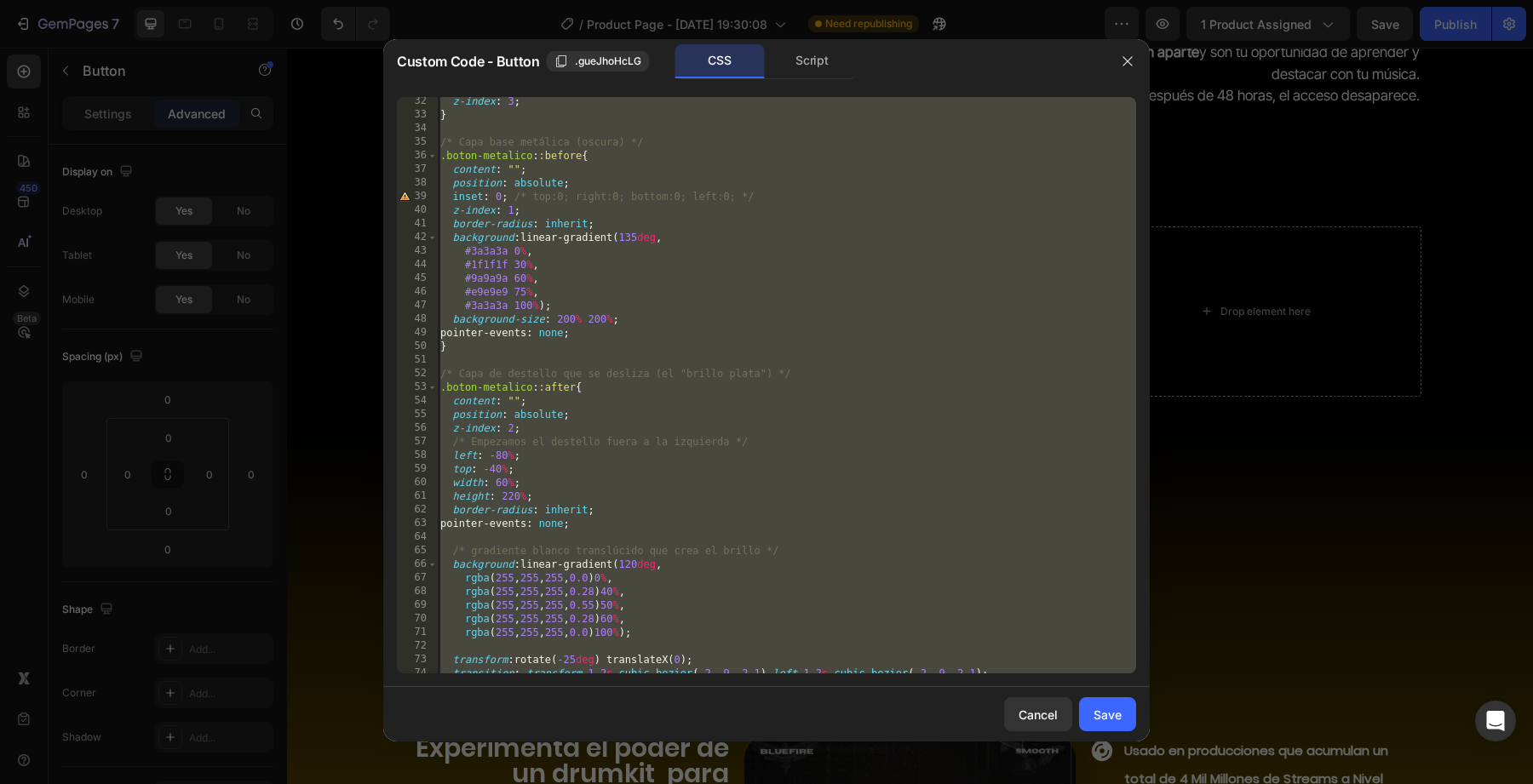
click at [1140, 50] on div at bounding box center [1128, 62] width 45 height 45
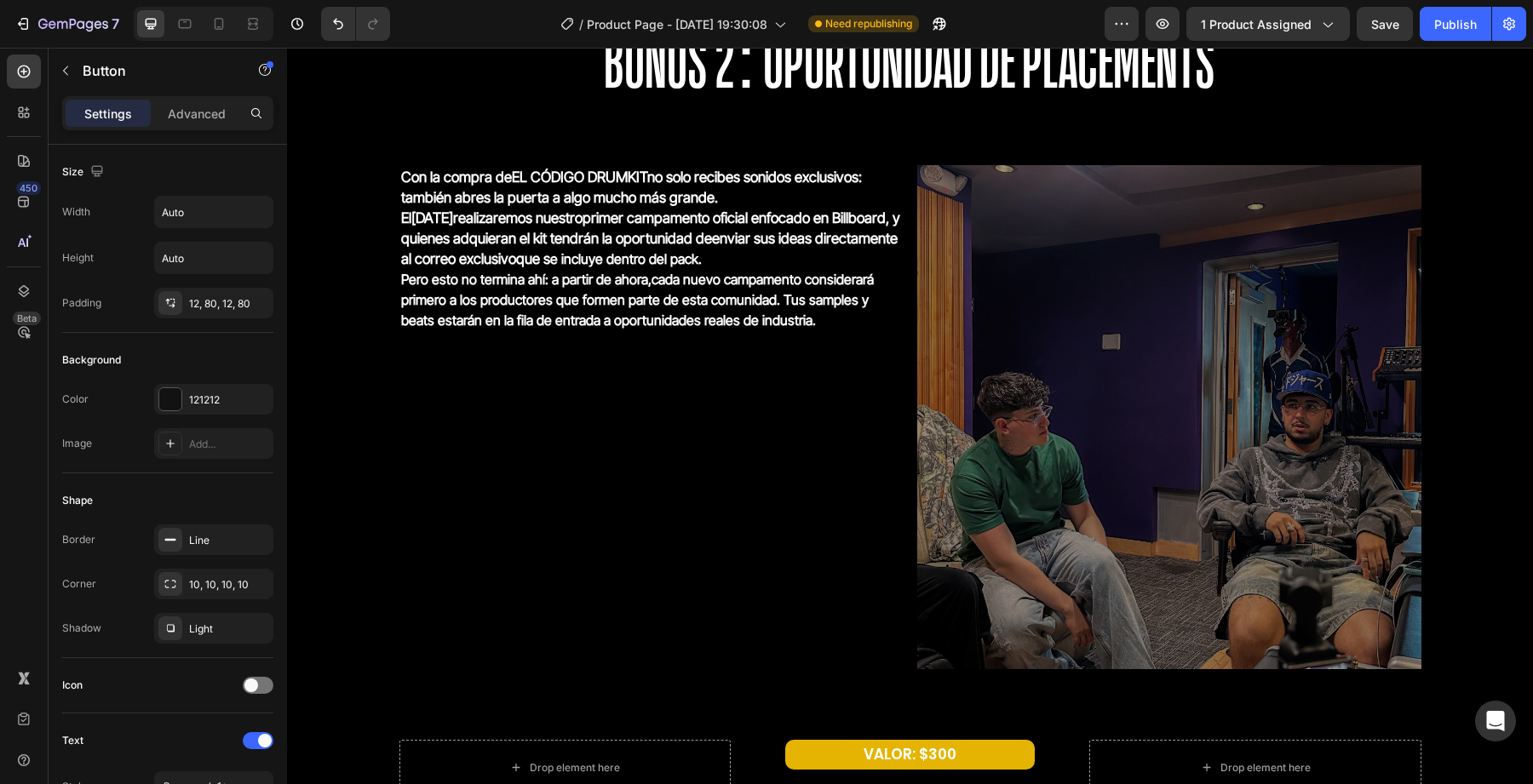
scroll to position [4610, 0]
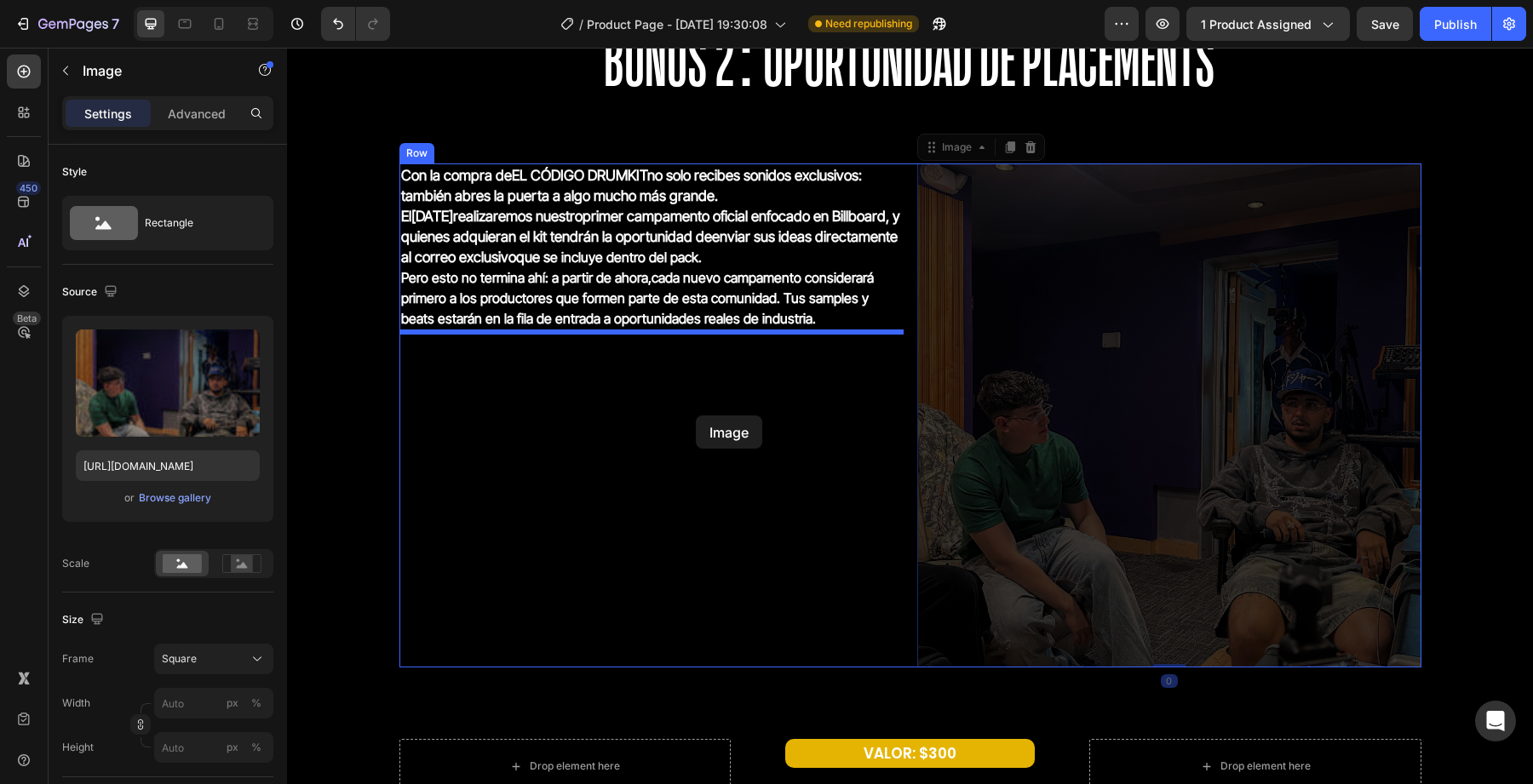
drag, startPoint x: 1089, startPoint y: 416, endPoint x: 654, endPoint y: 400, distance: 435.3
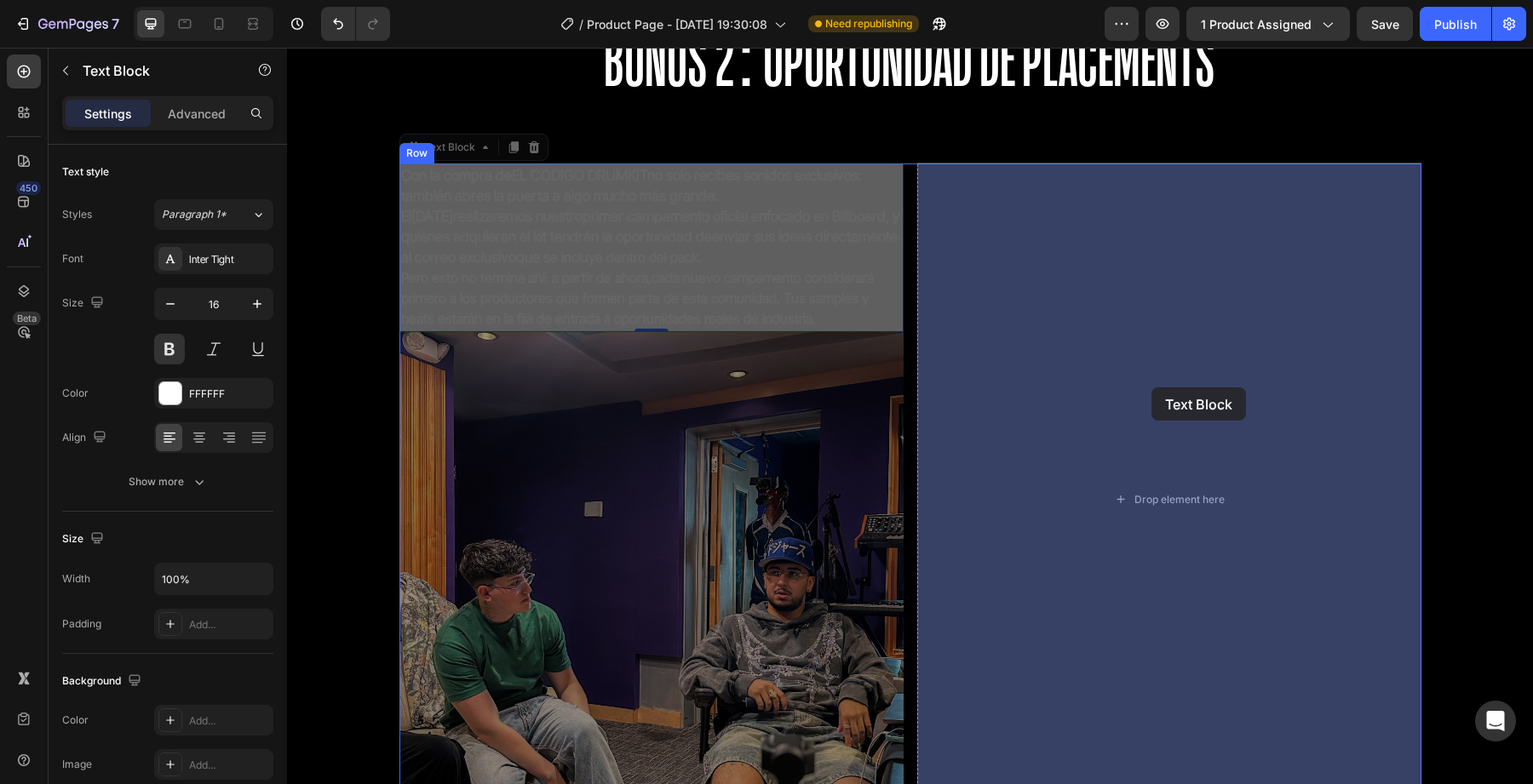
drag, startPoint x: 584, startPoint y: 268, endPoint x: 1152, endPoint y: 387, distance: 580.3
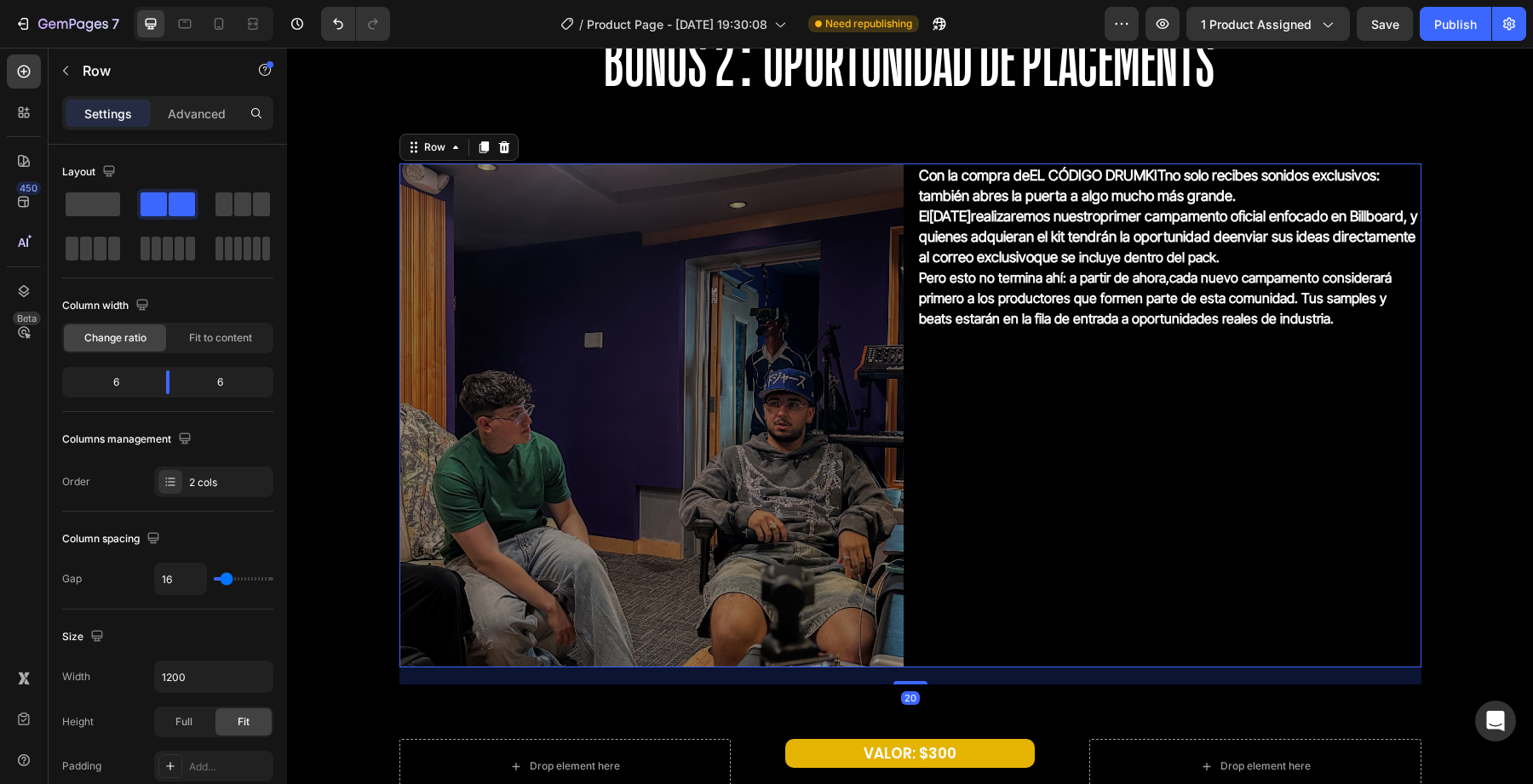
click at [937, 511] on div "Con la compra de EL CÓDIGO DRUMKIT no solo recibes sonidos exclusivos: también …" at bounding box center [1169, 415] width 504 height 504
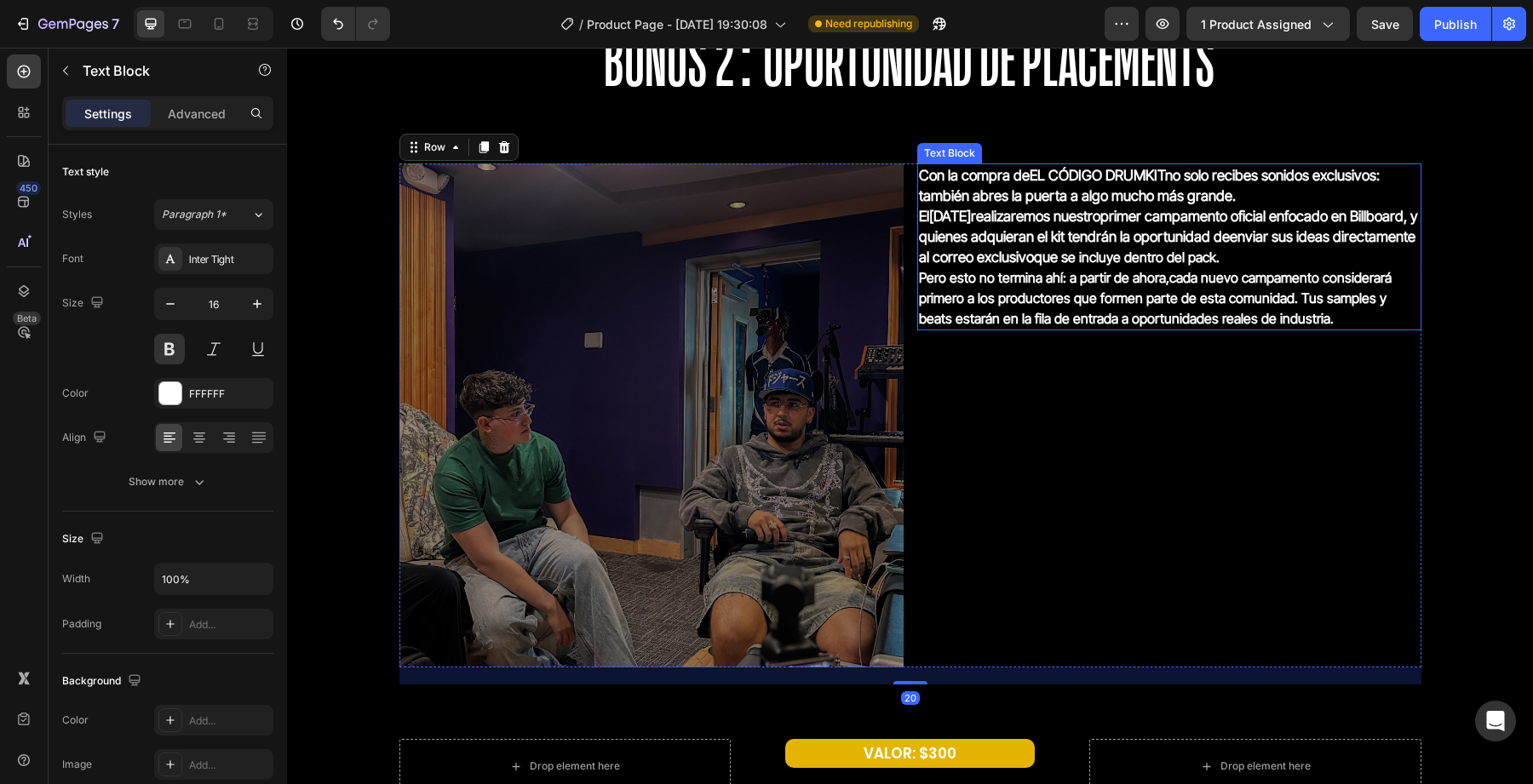
click at [987, 267] on p "El 20 de octubre realizaremos nuestro primer campamento oficial enfocado en Bil…" at bounding box center [1169, 236] width 501 height 61
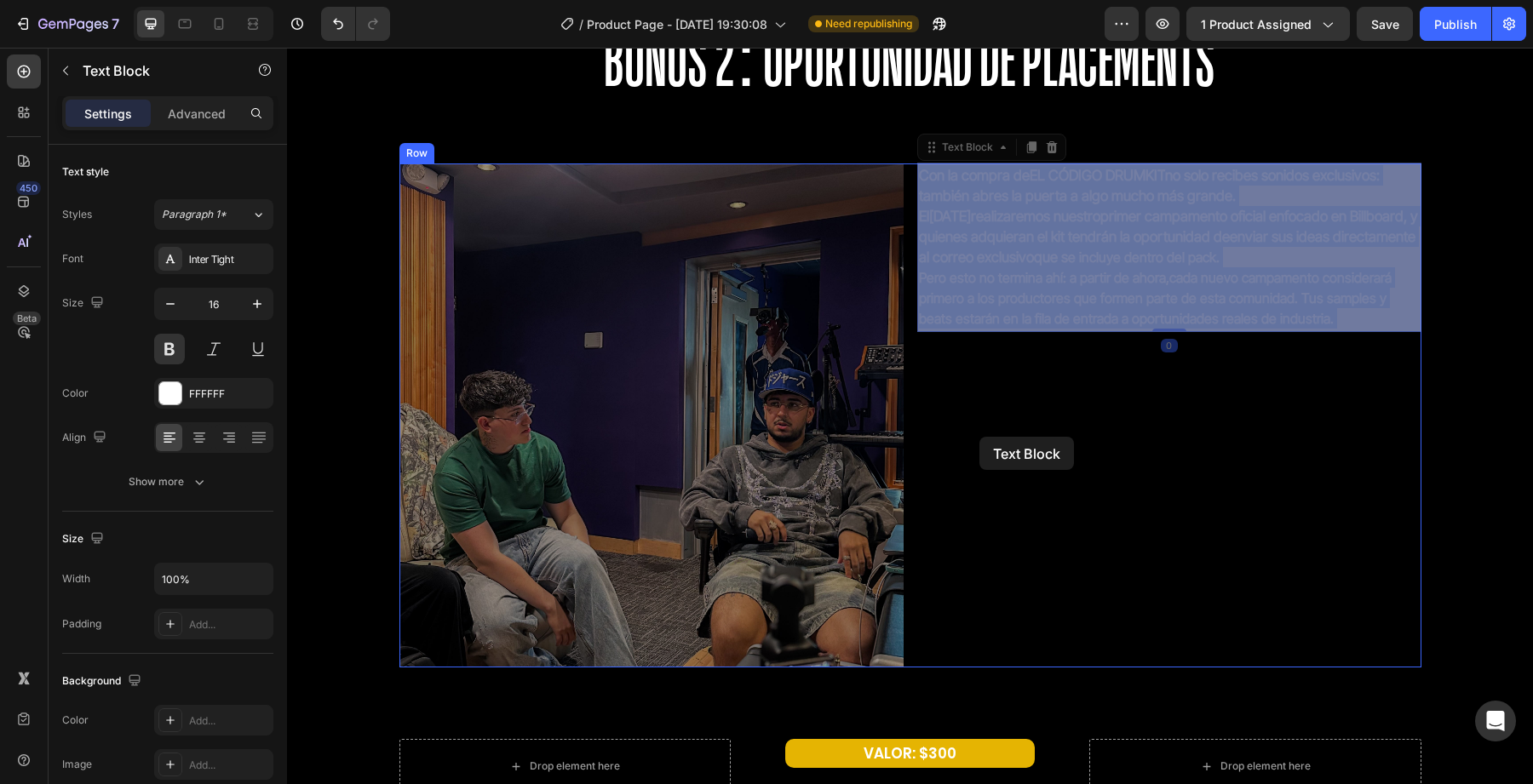
drag, startPoint x: 981, startPoint y: 243, endPoint x: 978, endPoint y: 428, distance: 185.0
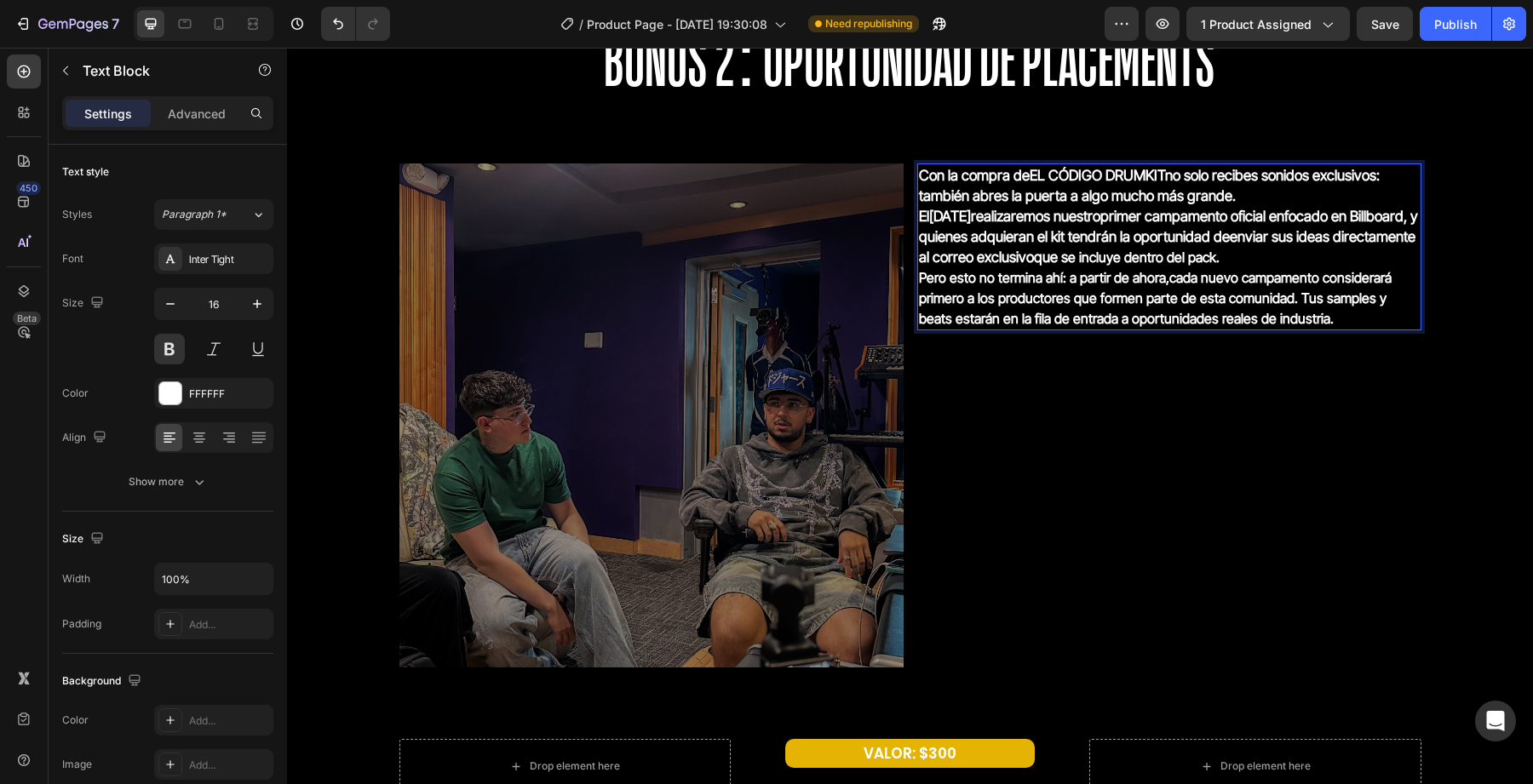
click at [1103, 174] on strong "EL CÓDIGO DRUMKIT" at bounding box center [1098, 175] width 136 height 17
click at [917, 173] on div "Con la compra de EL CÓDIGO DRUMKIT no solo recibes sonidos exclusivos: también …" at bounding box center [1169, 246] width 504 height 167
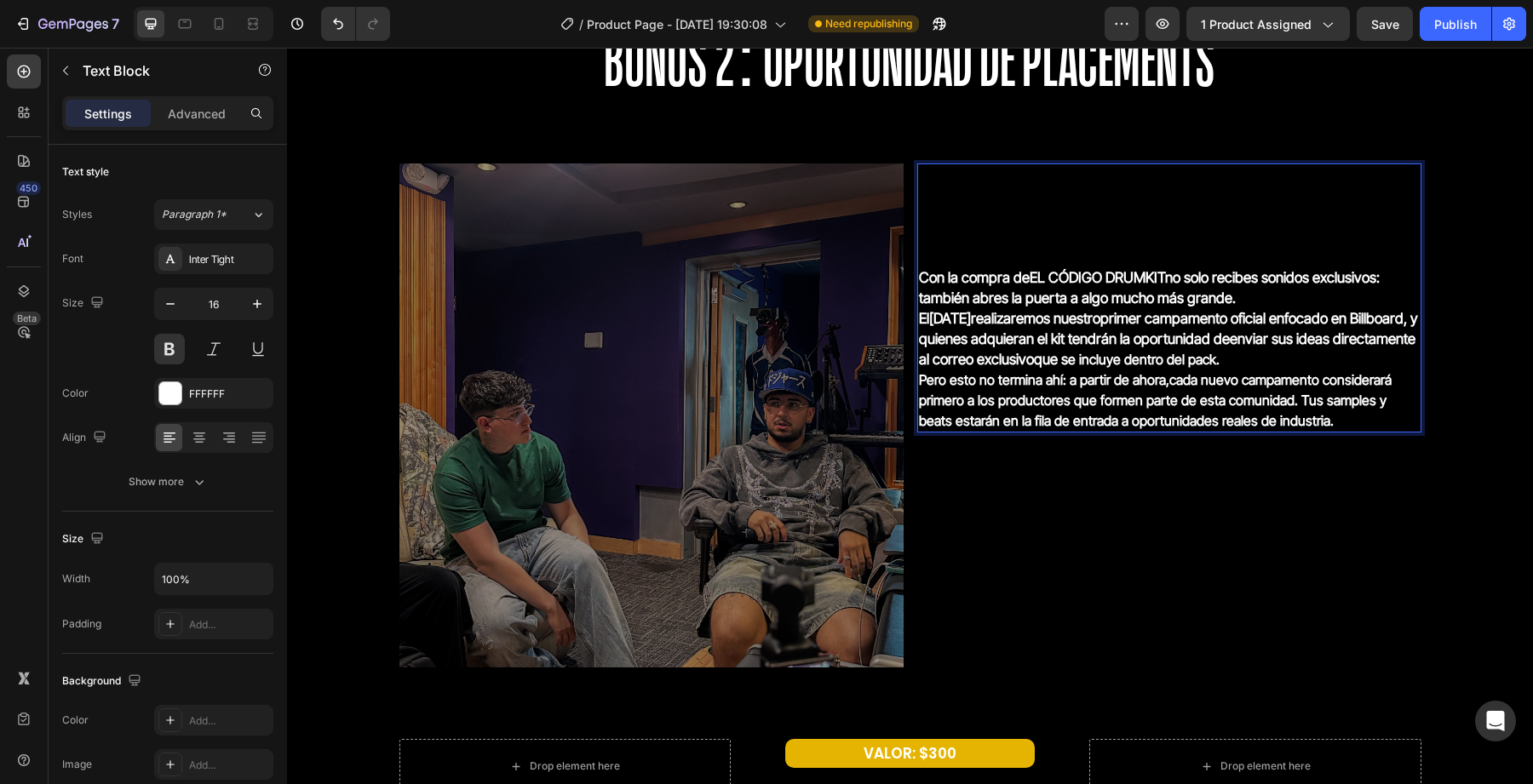
click at [1007, 362] on strong "enviar sus ideas directamente al correo exclusivo" at bounding box center [1167, 349] width 496 height 38
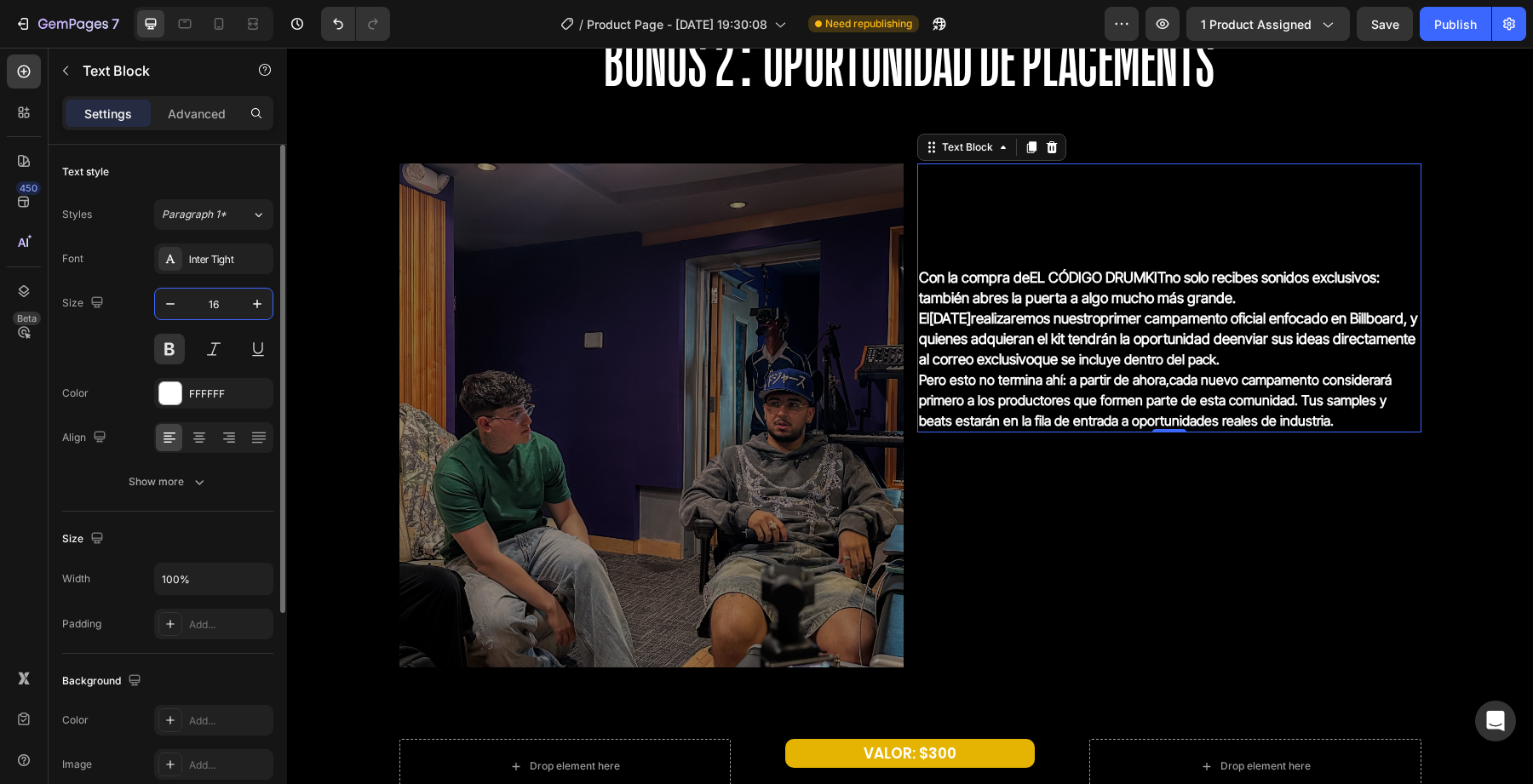
click at [209, 310] on input "16" at bounding box center [213, 304] width 56 height 31
click at [155, 336] on button at bounding box center [170, 349] width 31 height 31
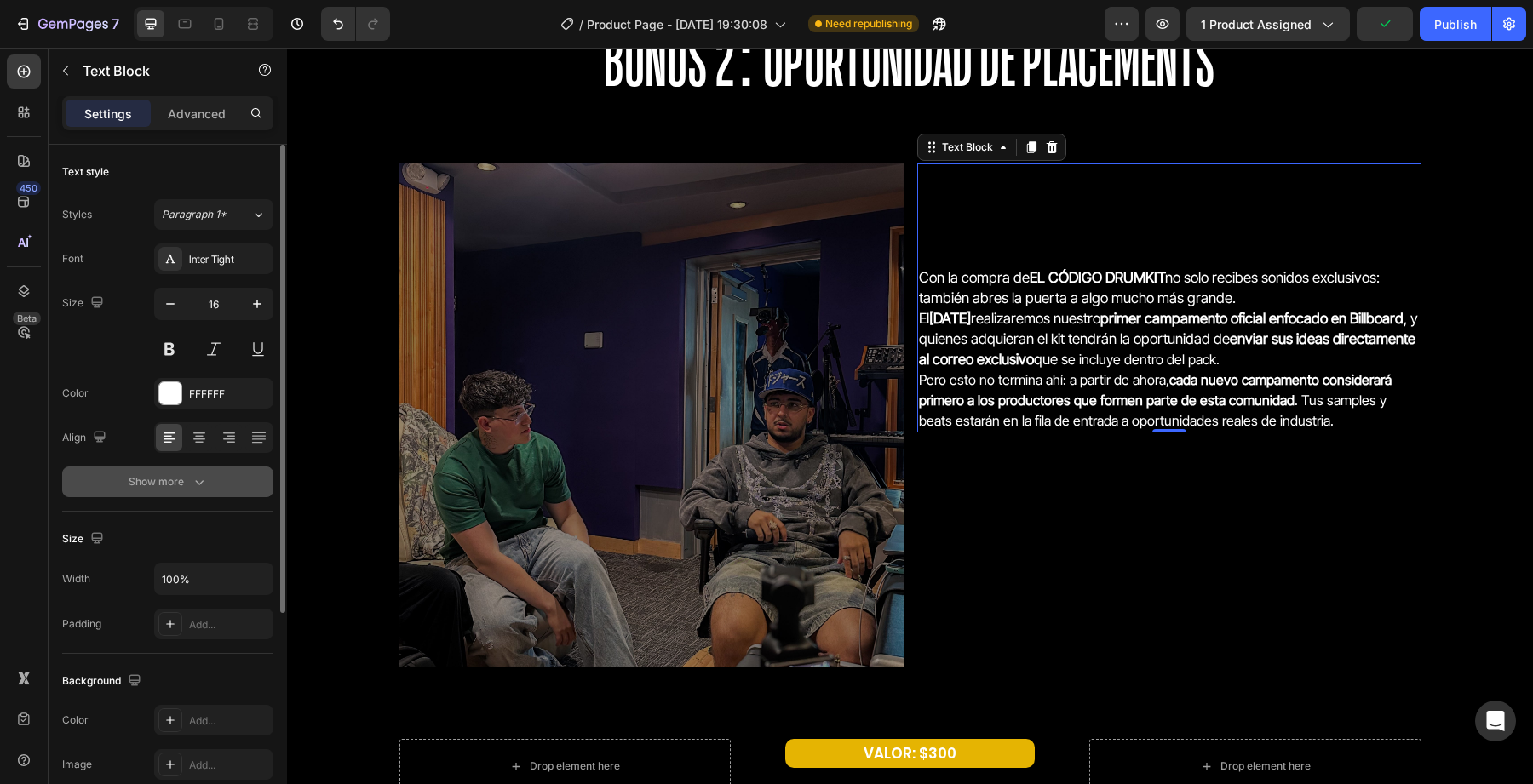
click at [198, 477] on icon "button" at bounding box center [199, 482] width 17 height 17
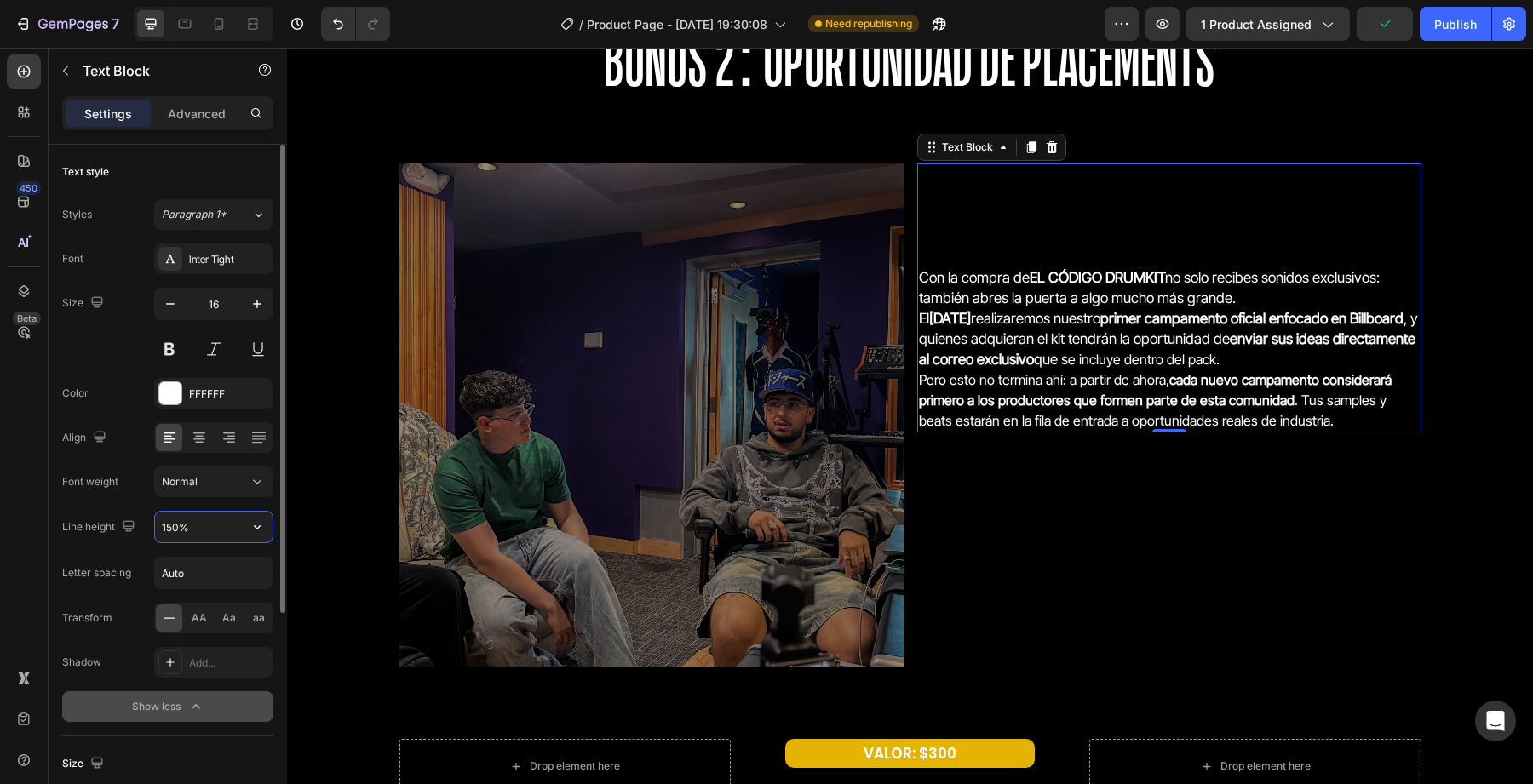
click at [168, 532] on input "150%" at bounding box center [213, 527] width 118 height 31
click at [166, 521] on input "150%" at bounding box center [213, 527] width 118 height 31
click at [172, 524] on input "150%" at bounding box center [213, 527] width 118 height 31
type input "180%"
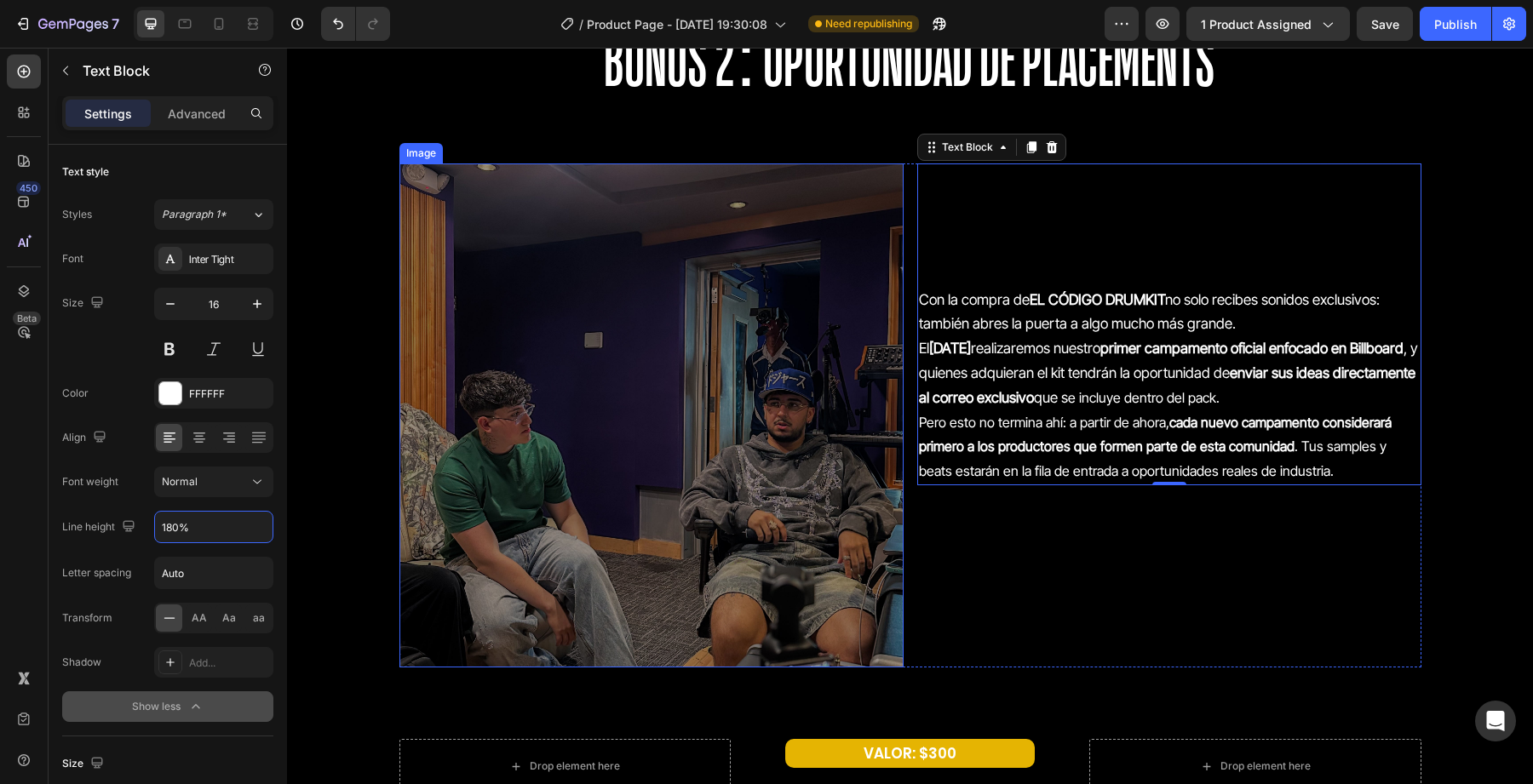
click at [1117, 514] on div "Con la compra de EL CÓDIGO DRUMKIT no solo recibes sonidos exclusivos: también …" at bounding box center [1169, 415] width 504 height 504
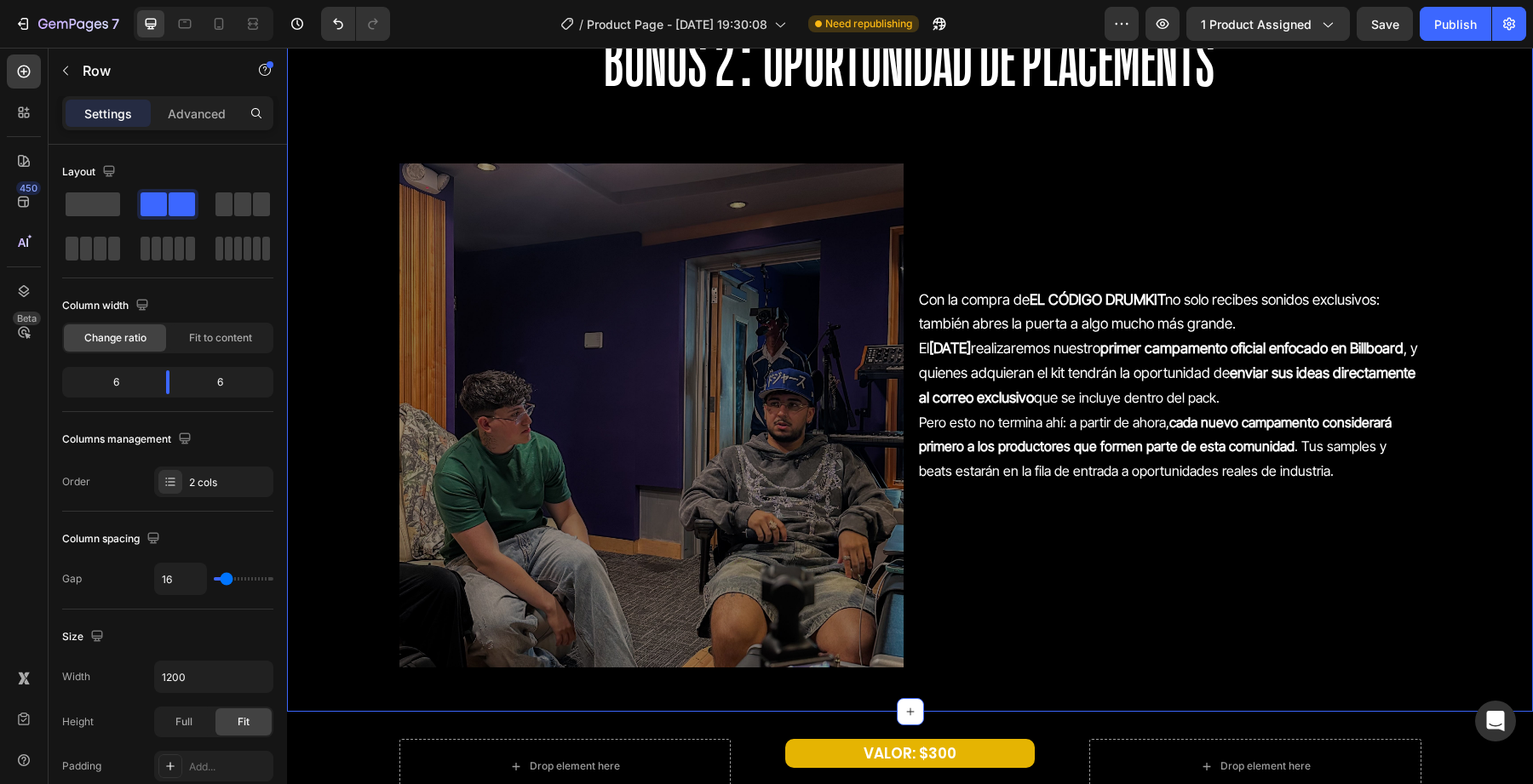
click at [1502, 422] on div "Drop element here VALOR: $200 Text Block Drop element here Row BONUS 2: OPORTUN…" at bounding box center [909, 307] width 1246 height 755
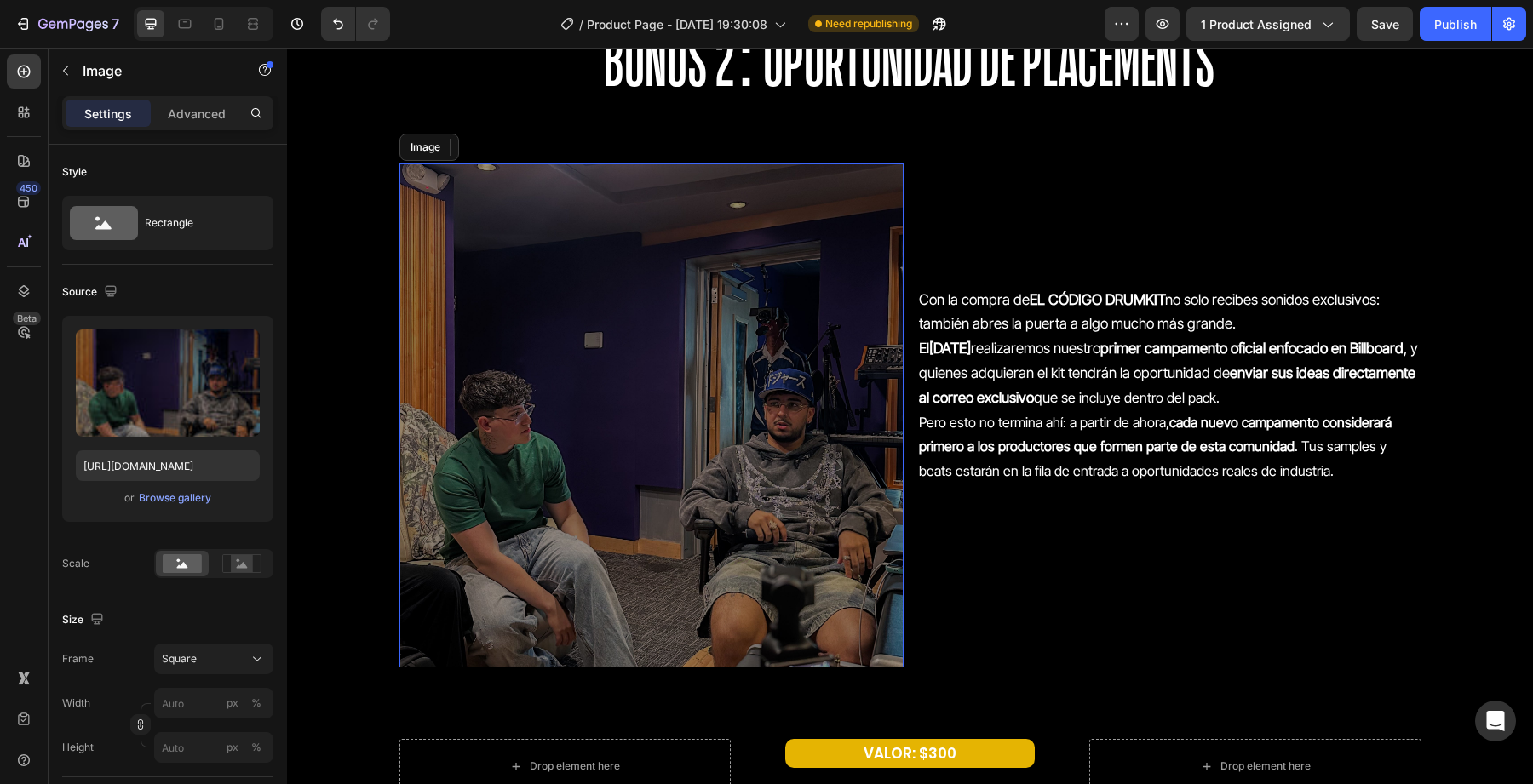
click at [782, 483] on img at bounding box center [651, 415] width 504 height 504
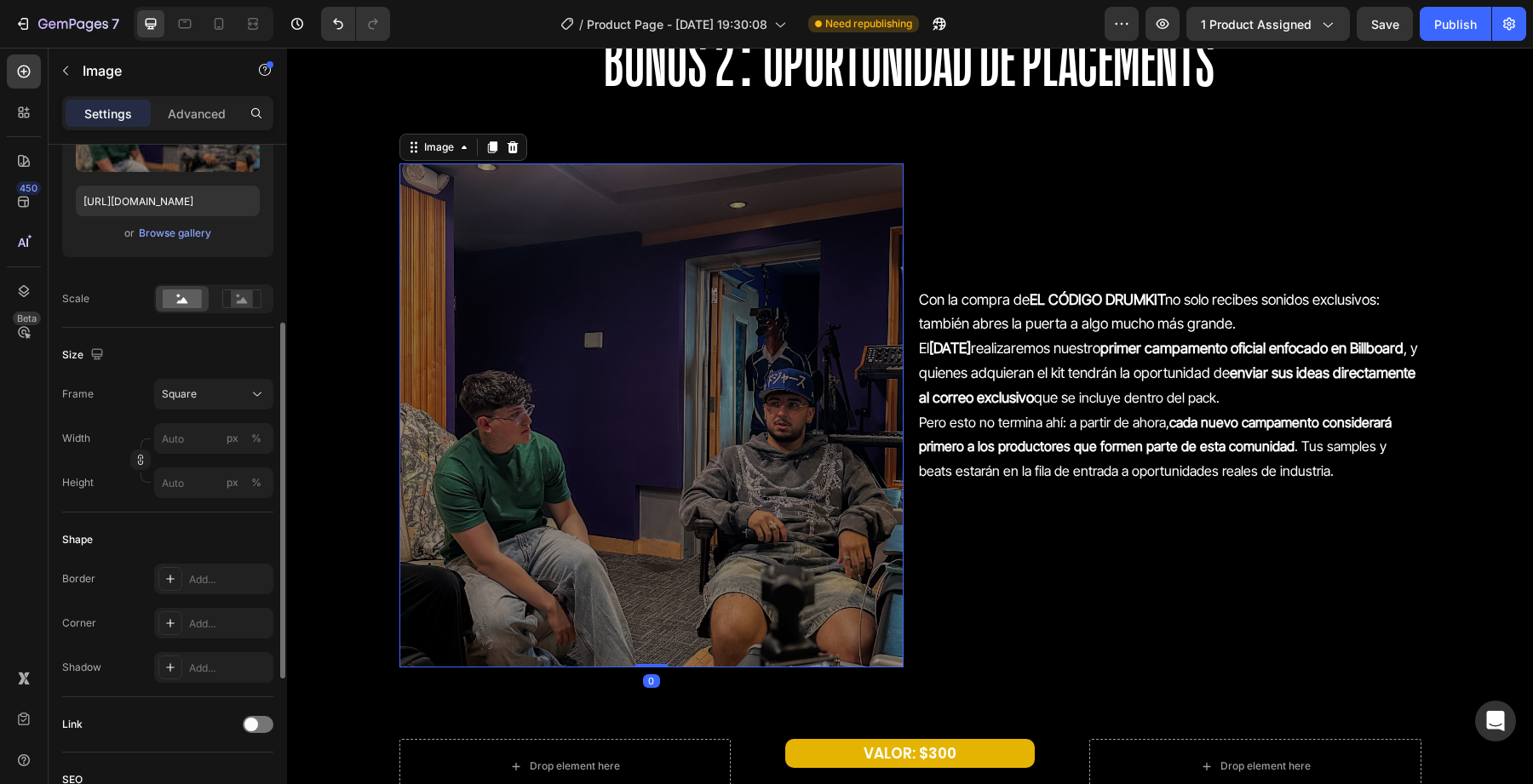
scroll to position [331, 0]
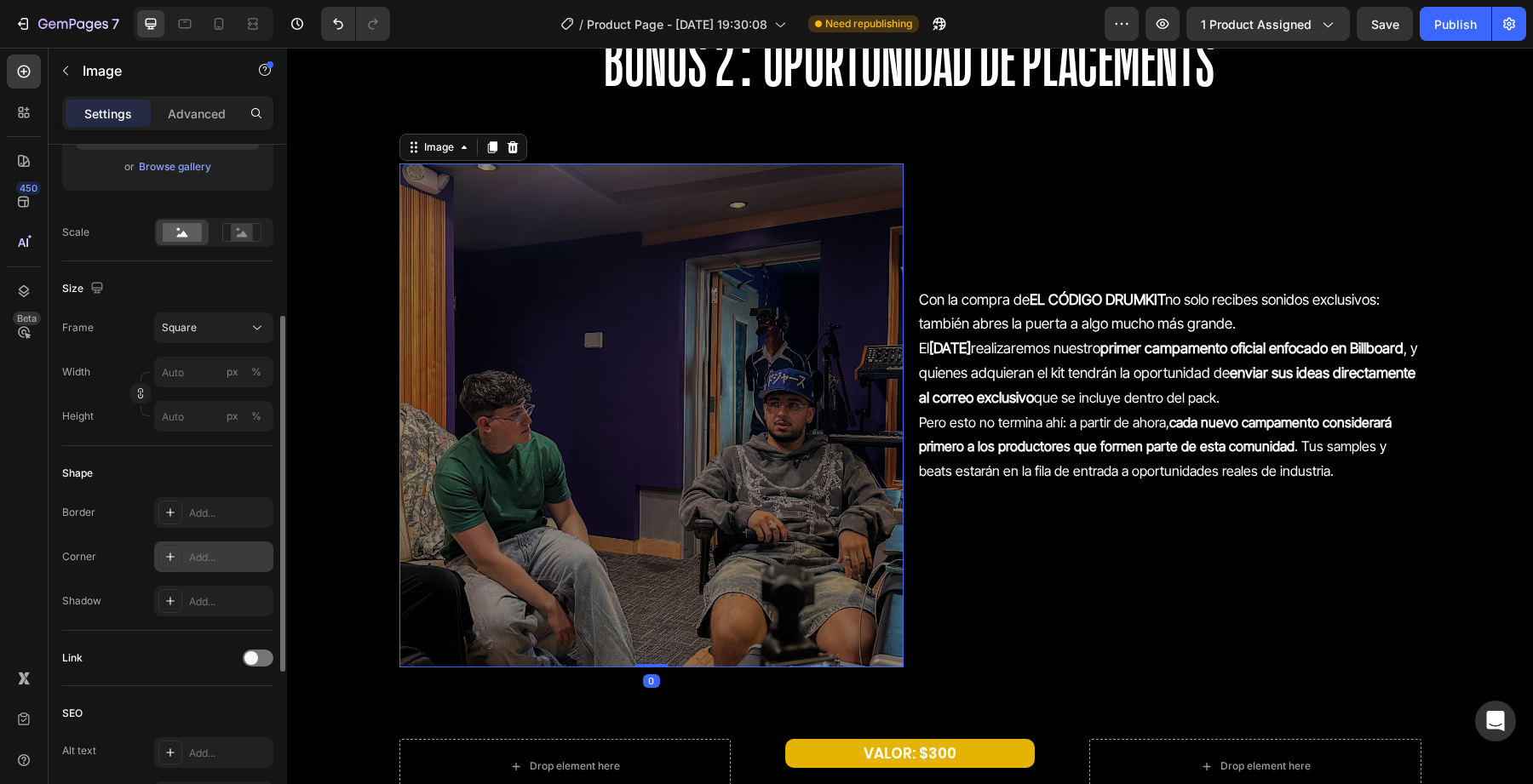
click at [199, 547] on div "Add..." at bounding box center [214, 557] width 119 height 31
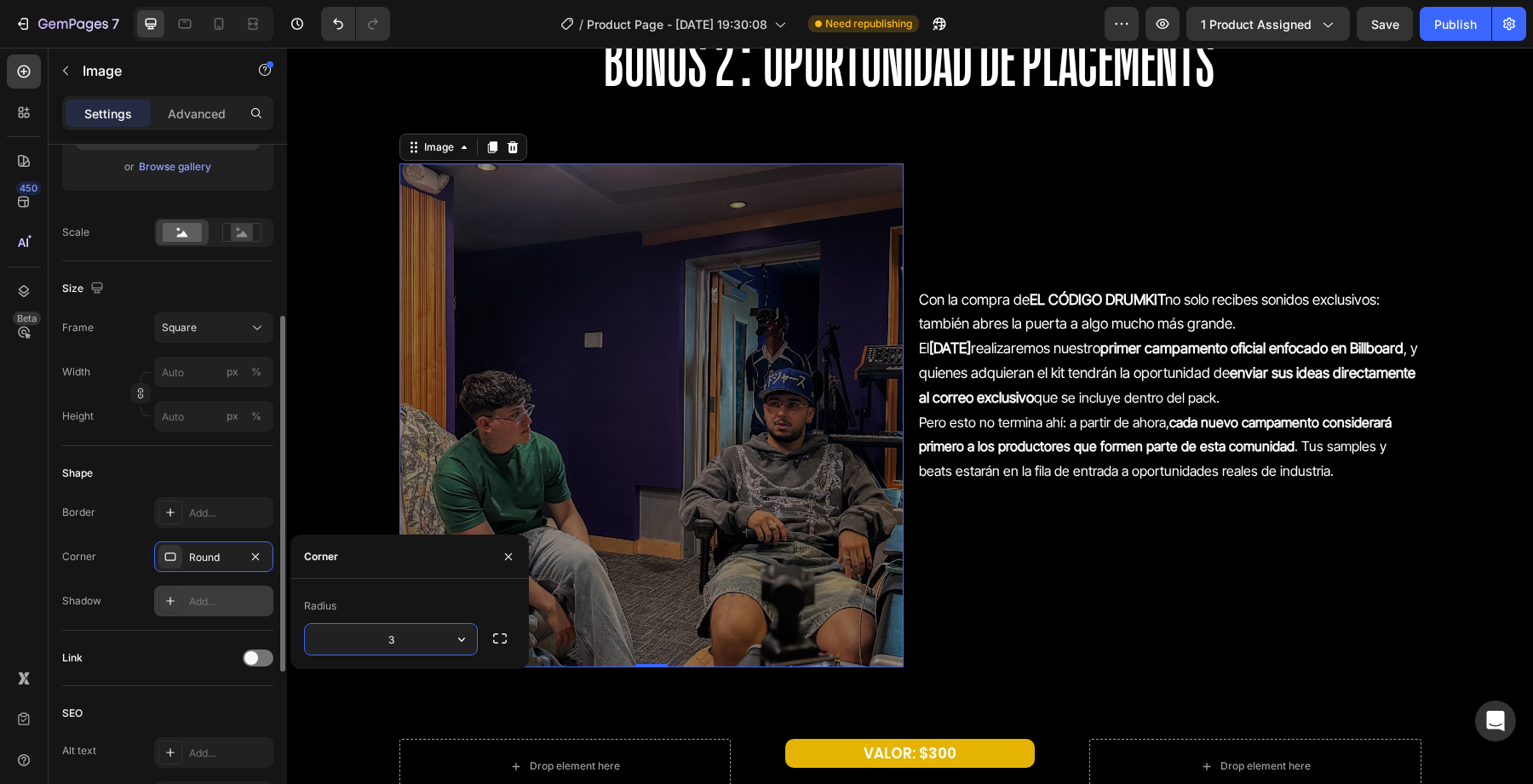
type input "30"
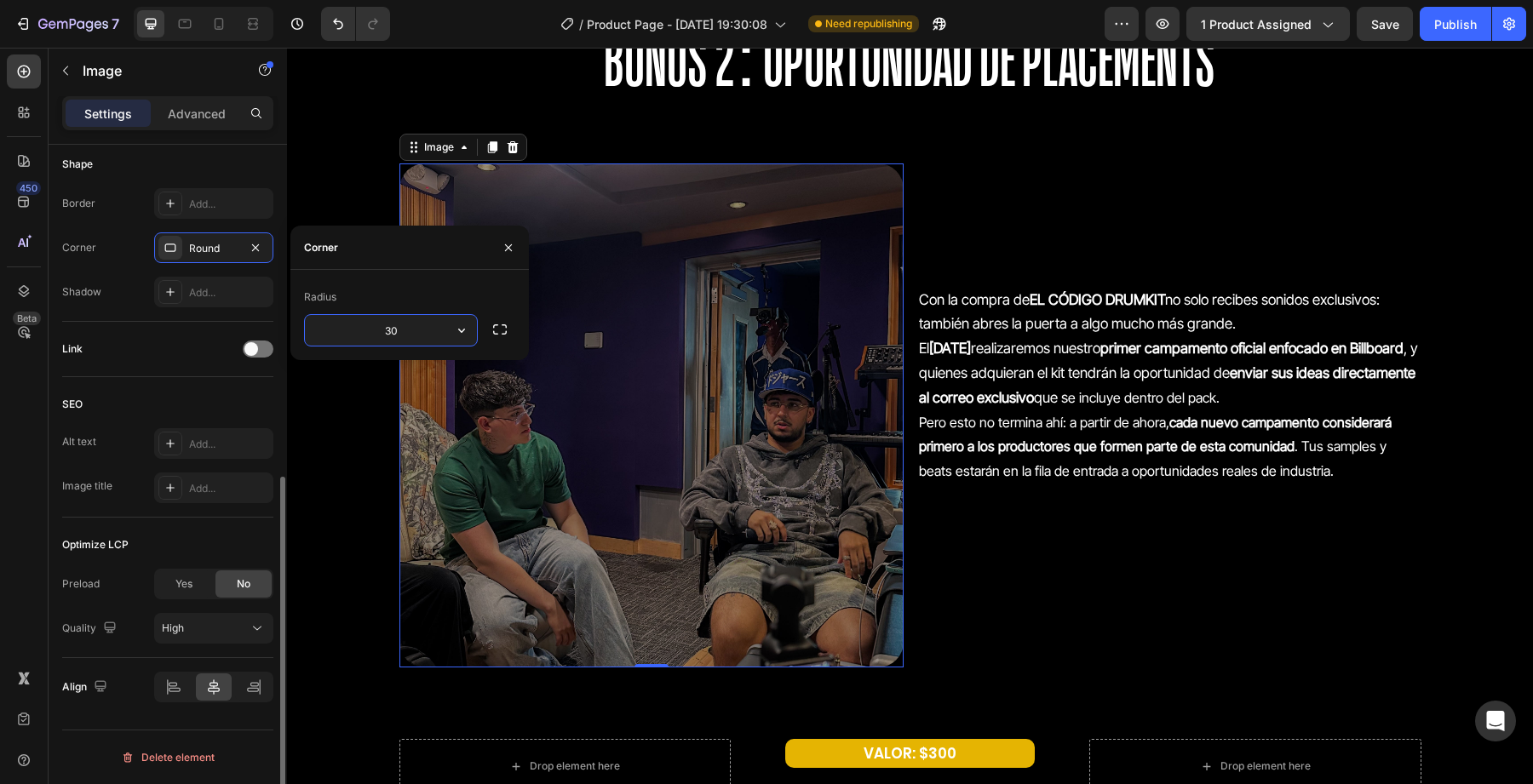
drag, startPoint x: 186, startPoint y: 115, endPoint x: 184, endPoint y: 130, distance: 15.1
click at [186, 115] on p "Advanced" at bounding box center [196, 113] width 58 height 18
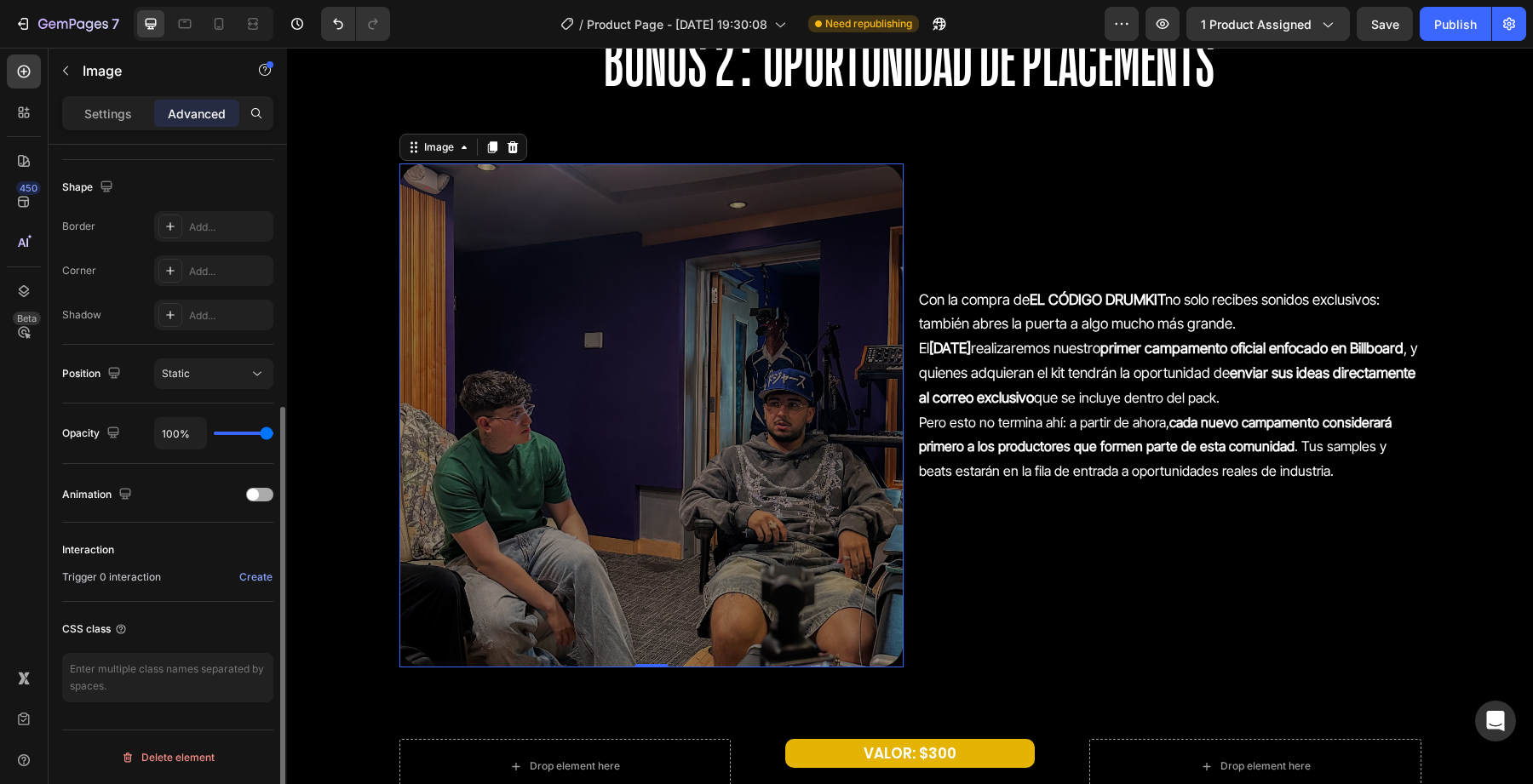
click at [252, 490] on span at bounding box center [253, 495] width 12 height 12
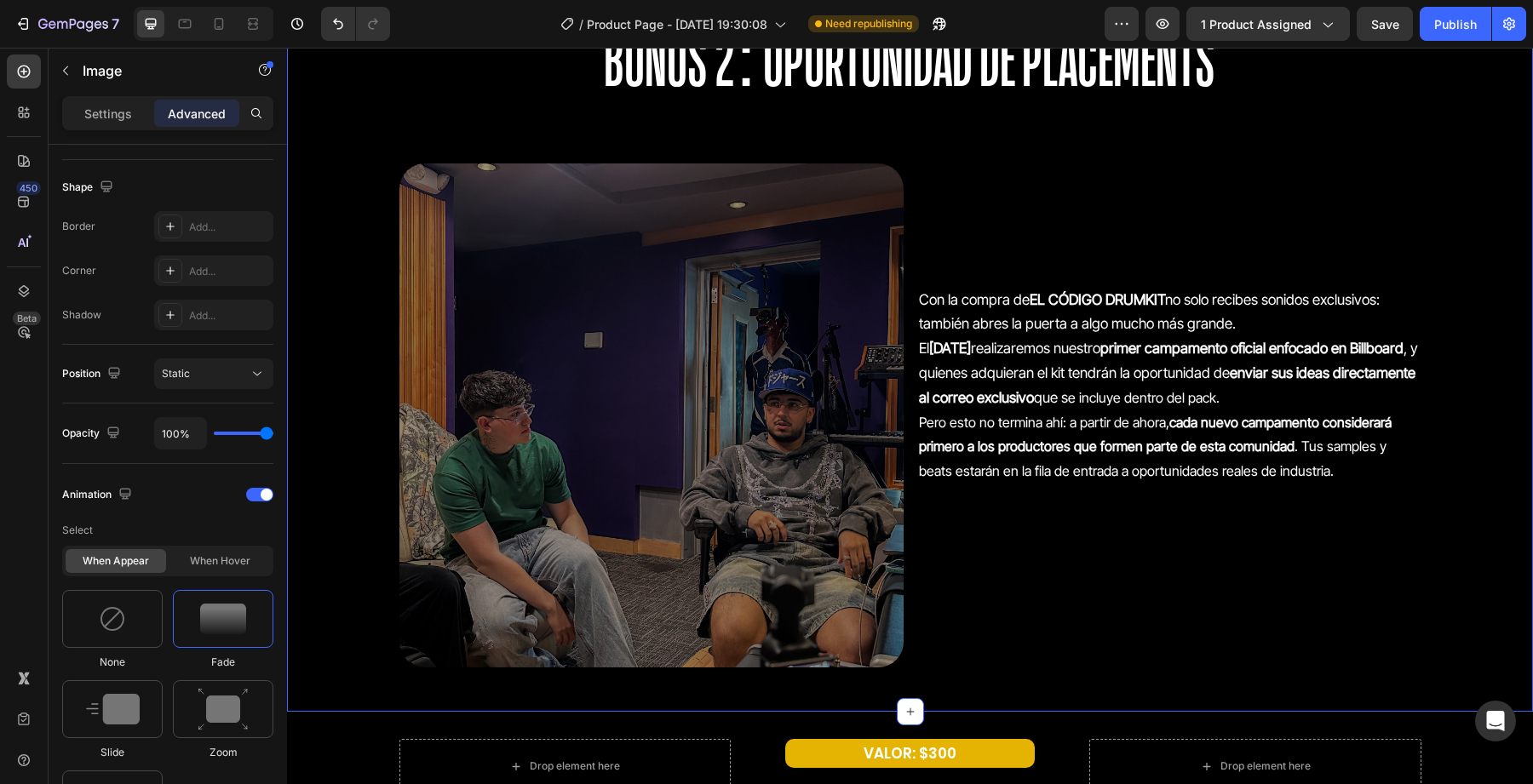
click at [350, 416] on div "Drop element here VALOR: $200 Text Block Drop element here Row BONUS 2: OPORTUN…" at bounding box center [909, 307] width 1246 height 755
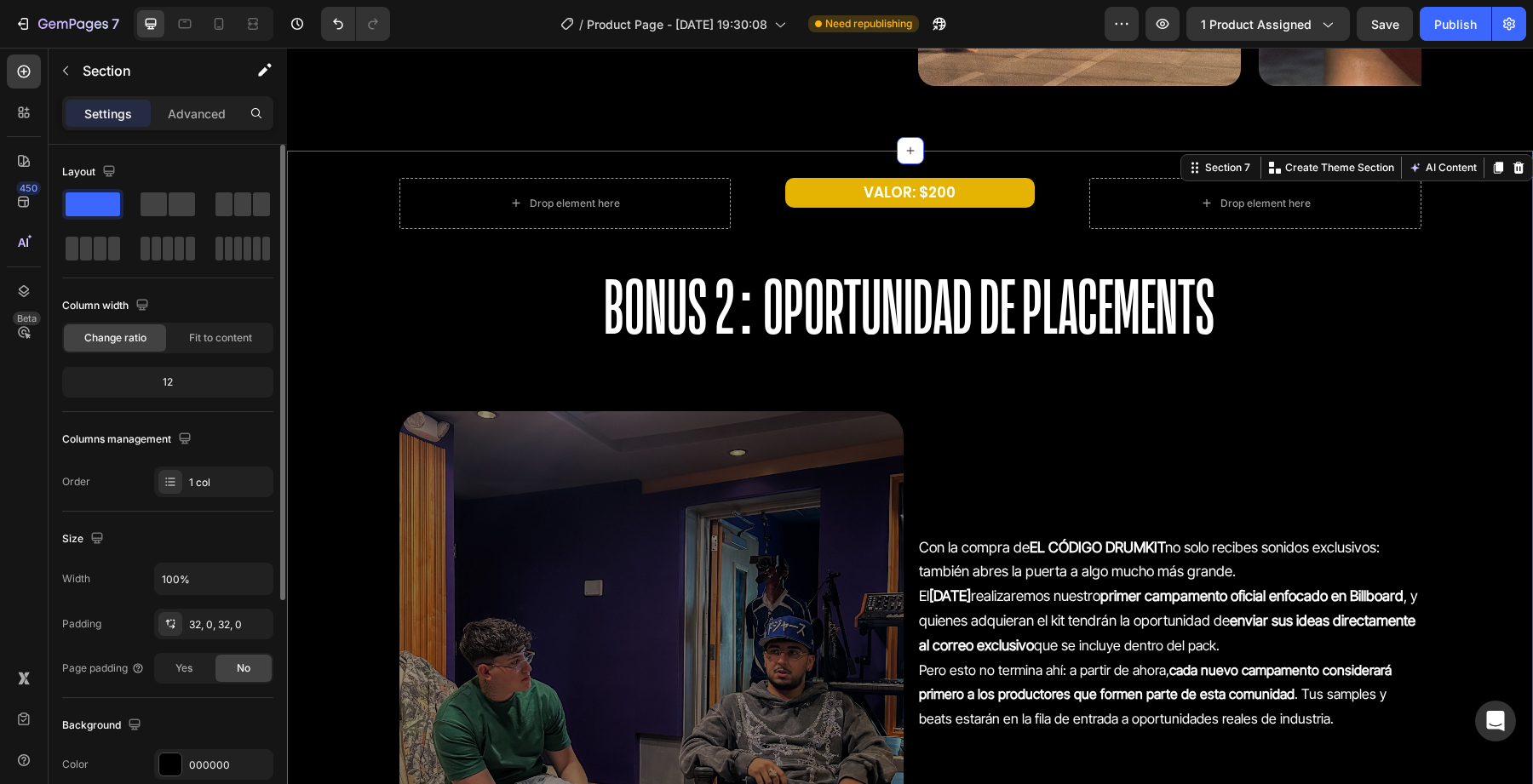
scroll to position [4358, 0]
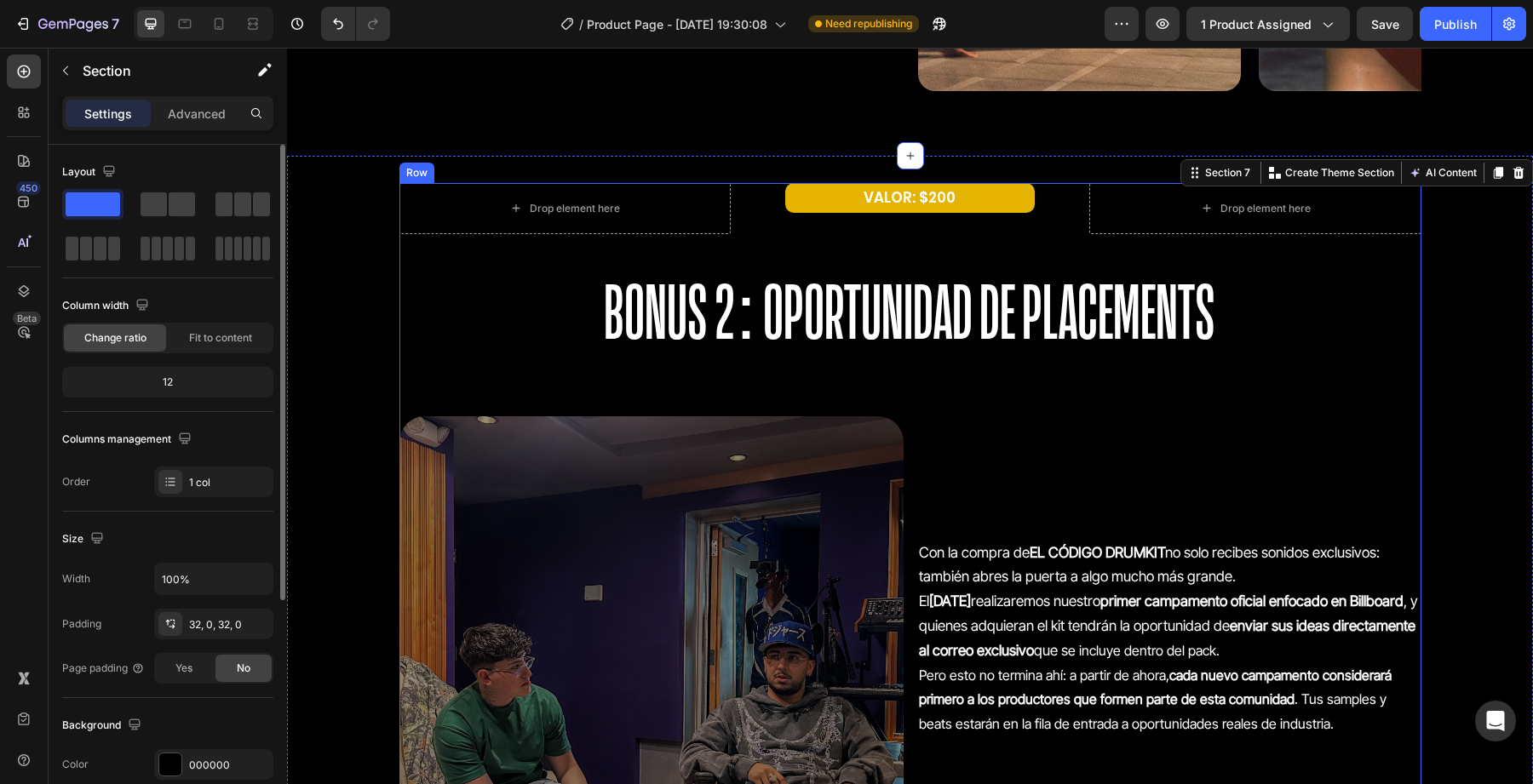
click at [672, 287] on span "BONUS 2: OPORTUNIDAD DE PLACEMENTS" at bounding box center [909, 311] width 611 height 76
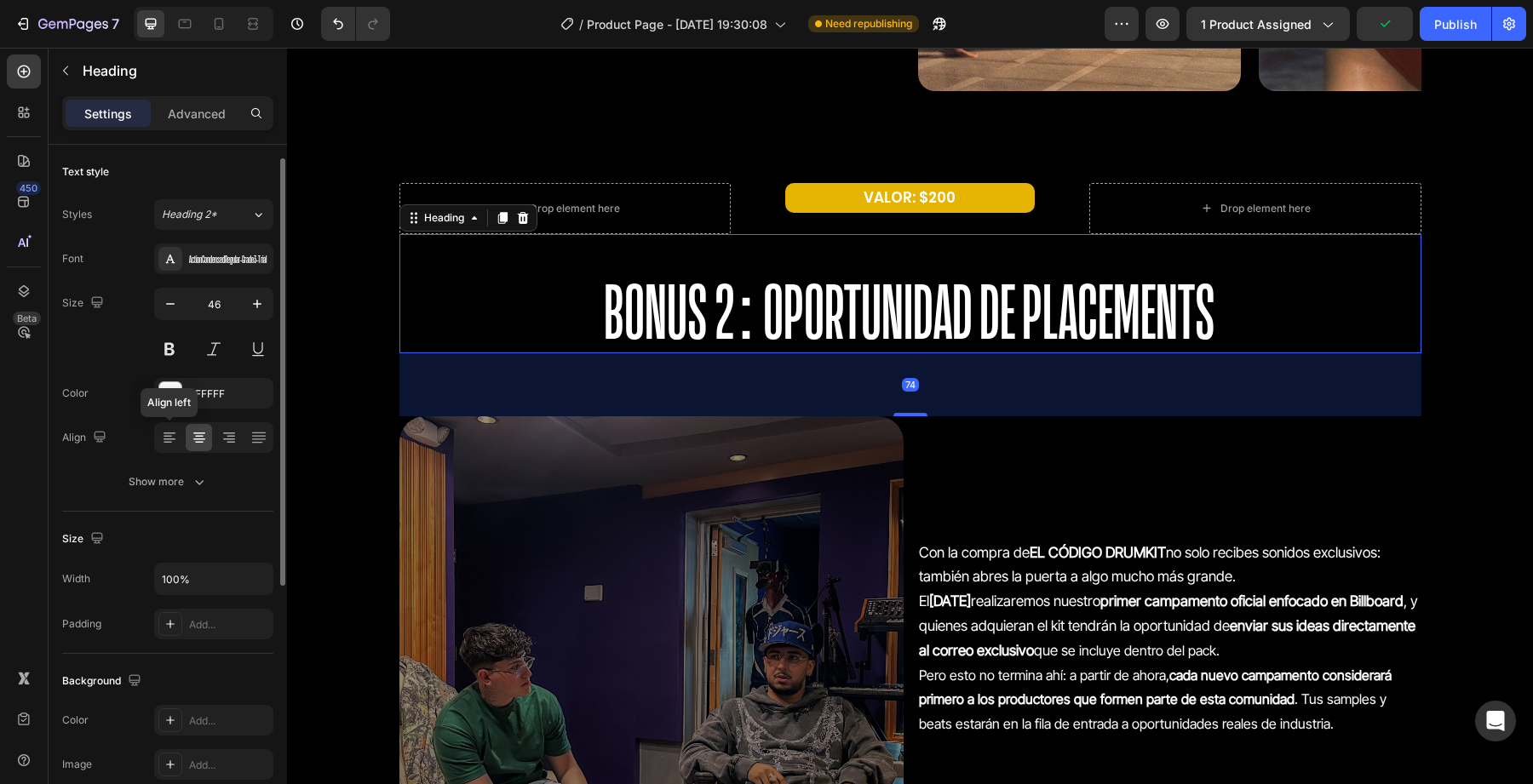
scroll to position [417, 0]
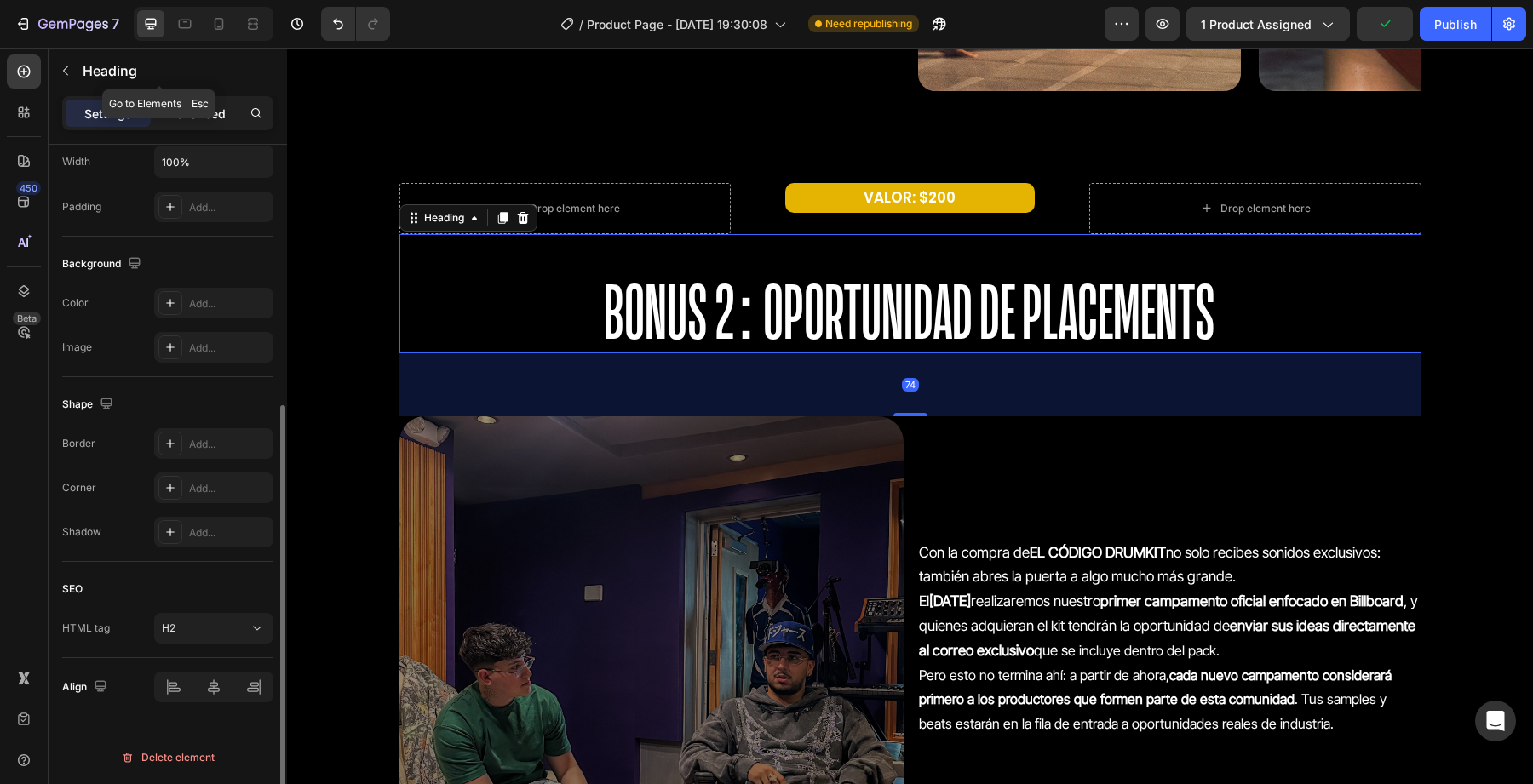
click at [205, 116] on p "Advanced" at bounding box center [196, 113] width 58 height 18
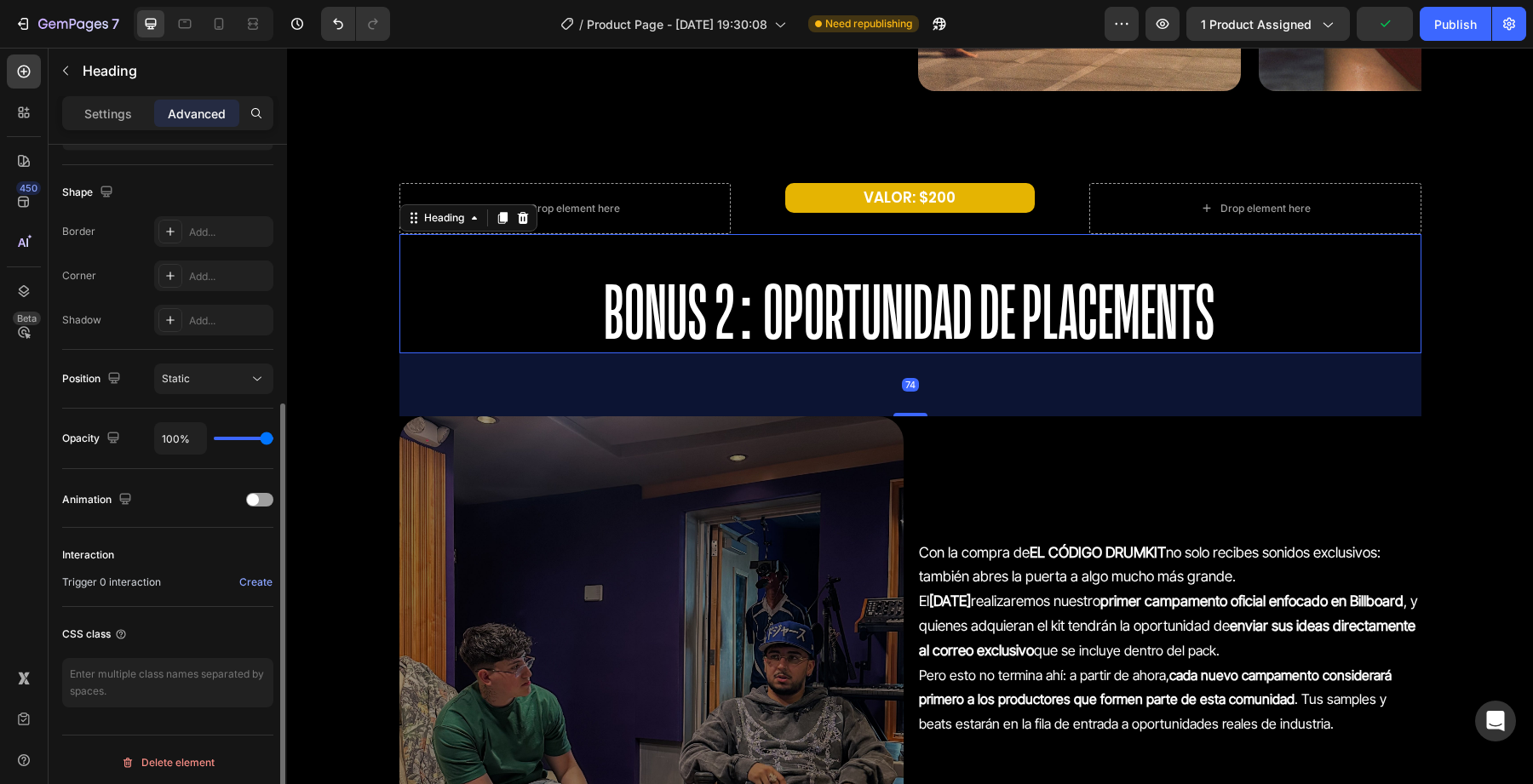
scroll to position [422, 0]
click at [262, 505] on div "Animation" at bounding box center [167, 495] width 211 height 27
click at [260, 502] on div "Animation" at bounding box center [167, 495] width 211 height 27
click at [260, 496] on div at bounding box center [260, 495] width 27 height 14
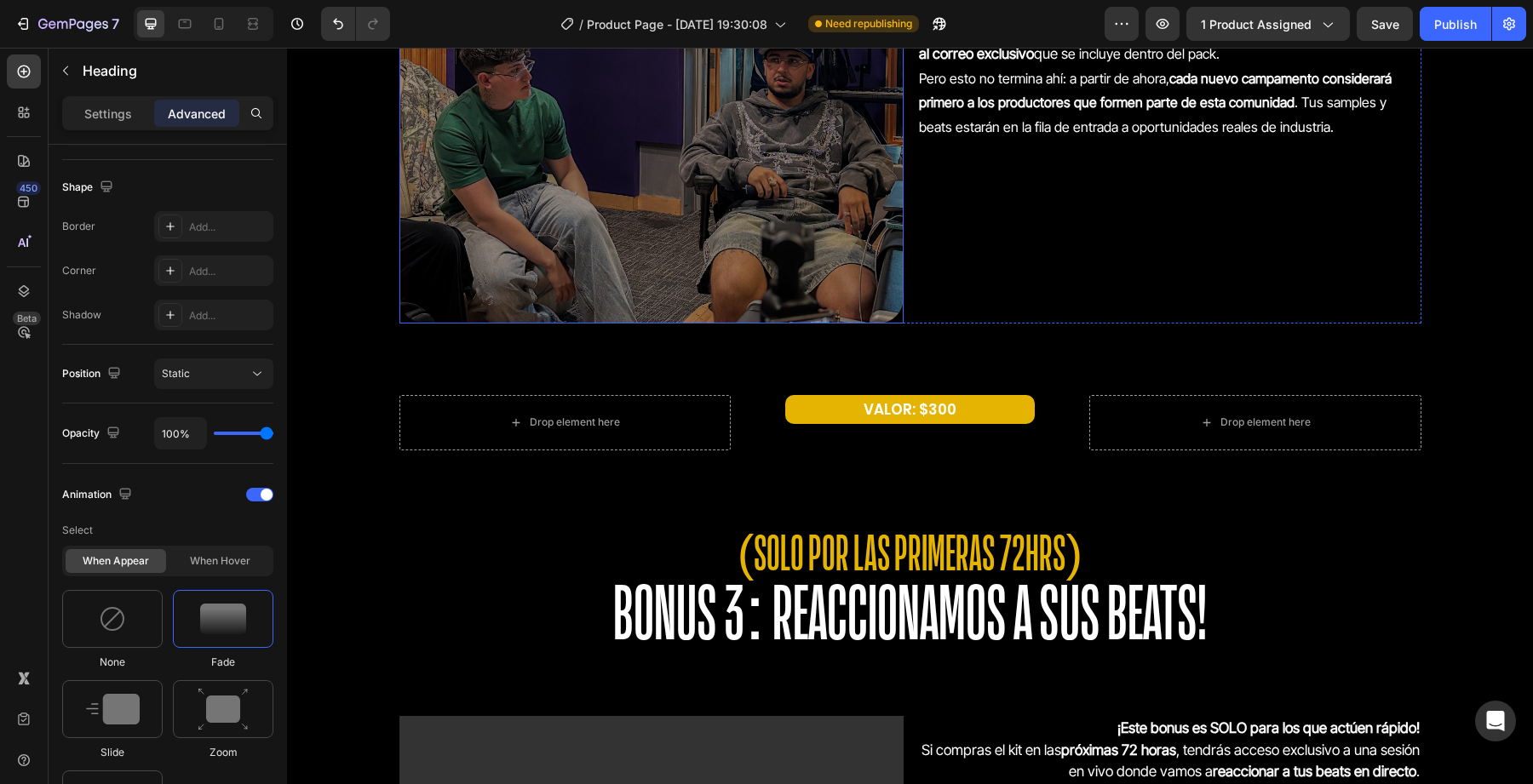
scroll to position [4973, 0]
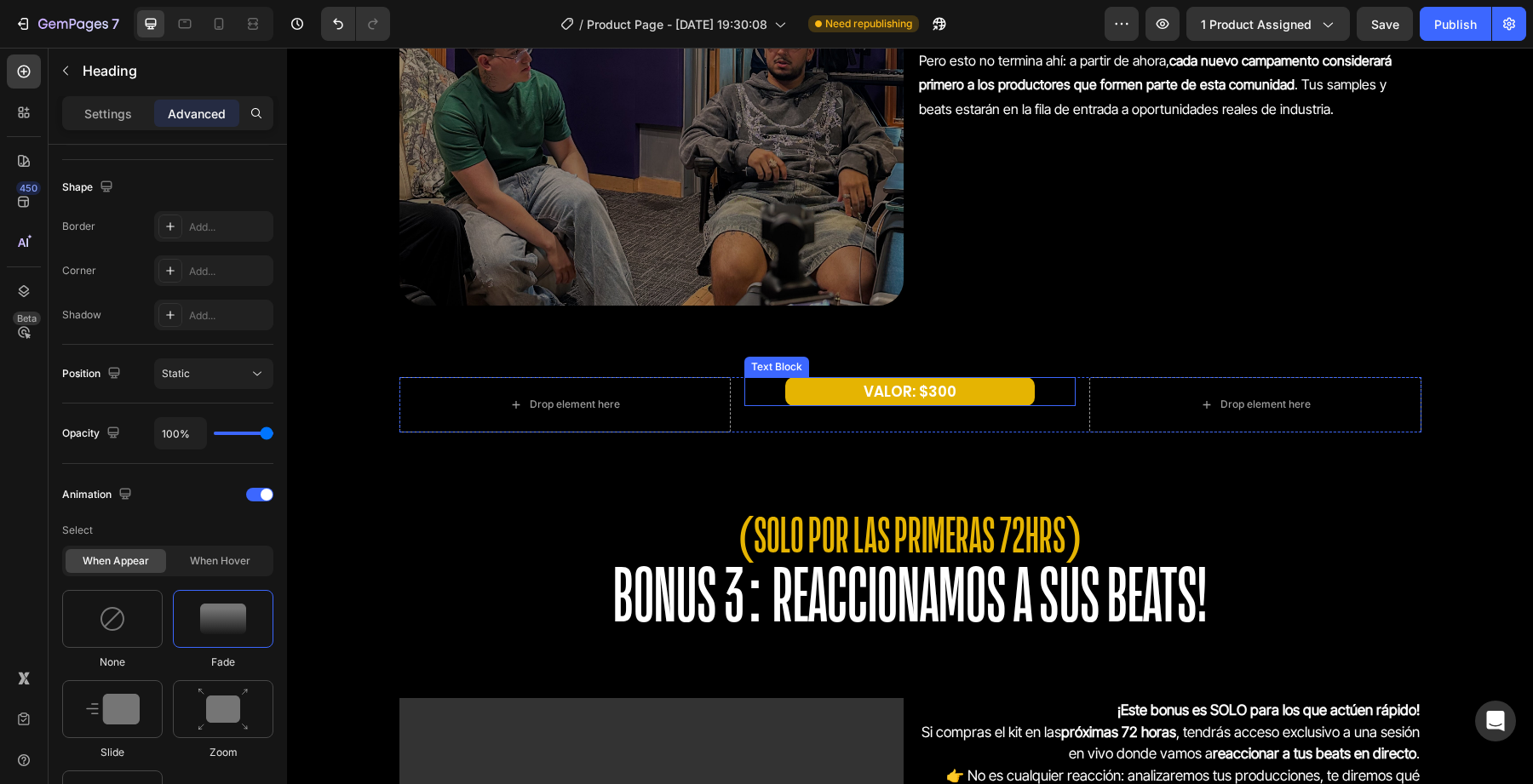
click at [840, 402] on p "VALOR: $300" at bounding box center [909, 392] width 246 height 27
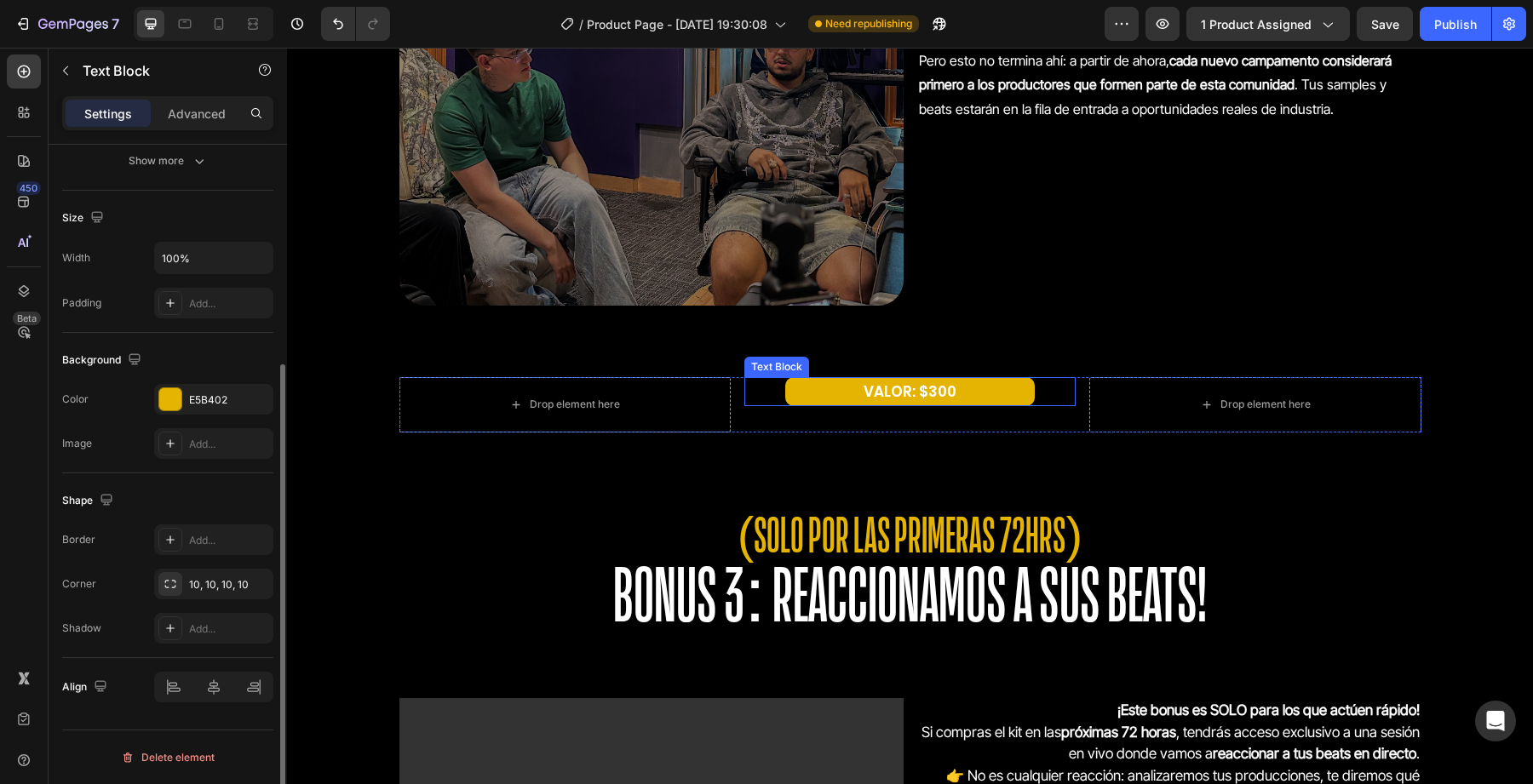
scroll to position [0, 0]
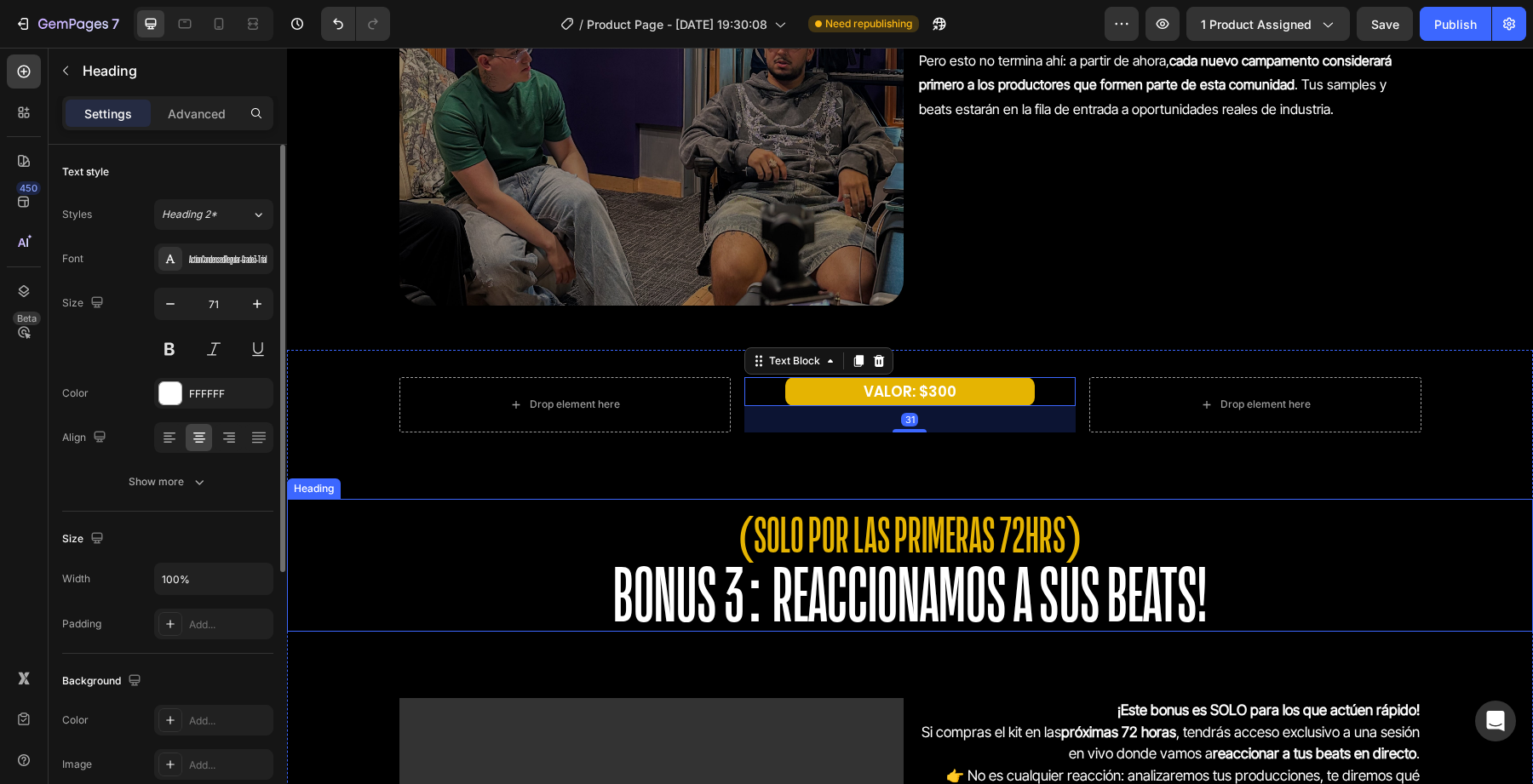
click at [782, 533] on span "(SOLO POR LAS PRIMERAS 72HRS)" at bounding box center [910, 534] width 345 height 51
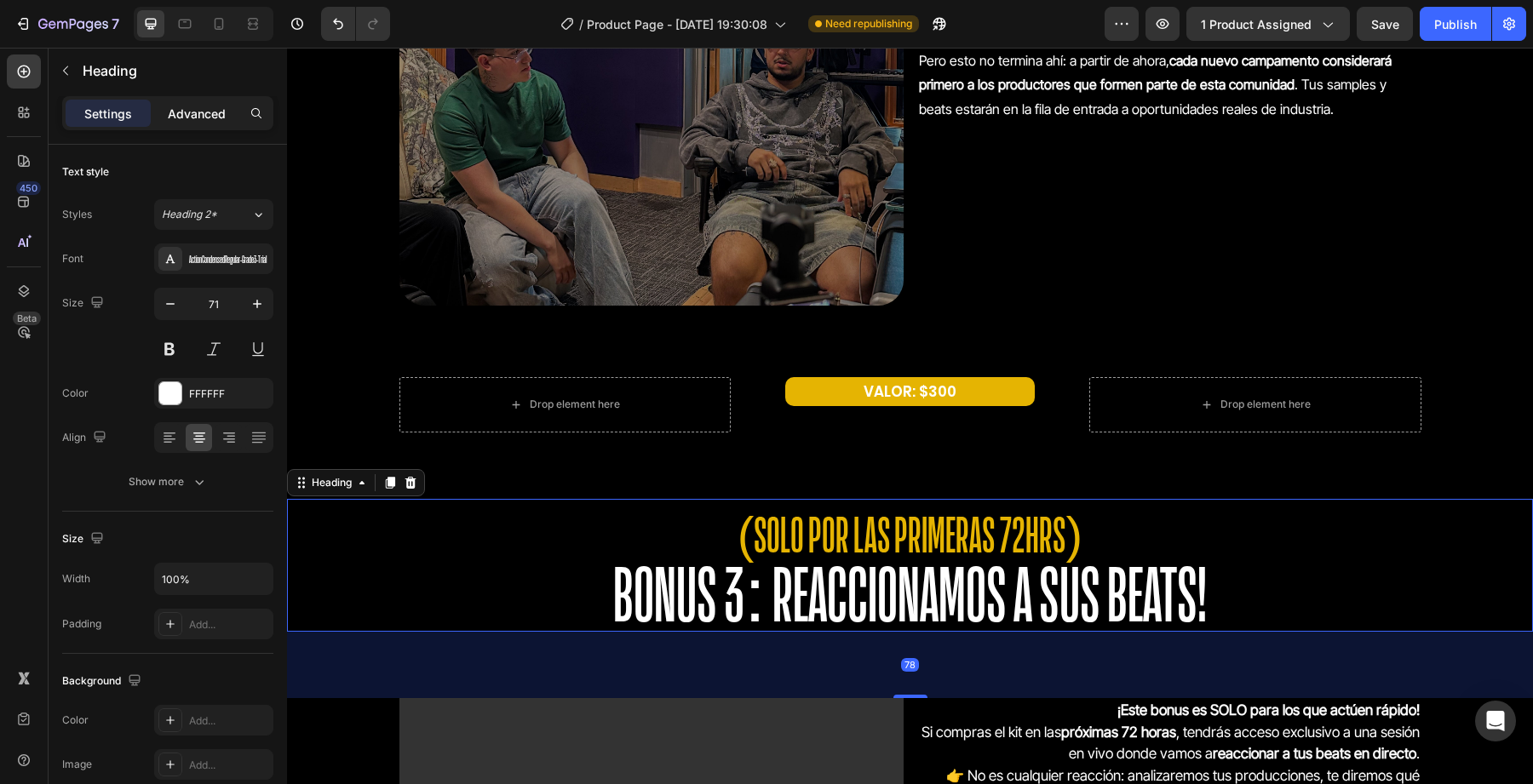
click at [183, 125] on div "Advanced" at bounding box center [197, 113] width 85 height 27
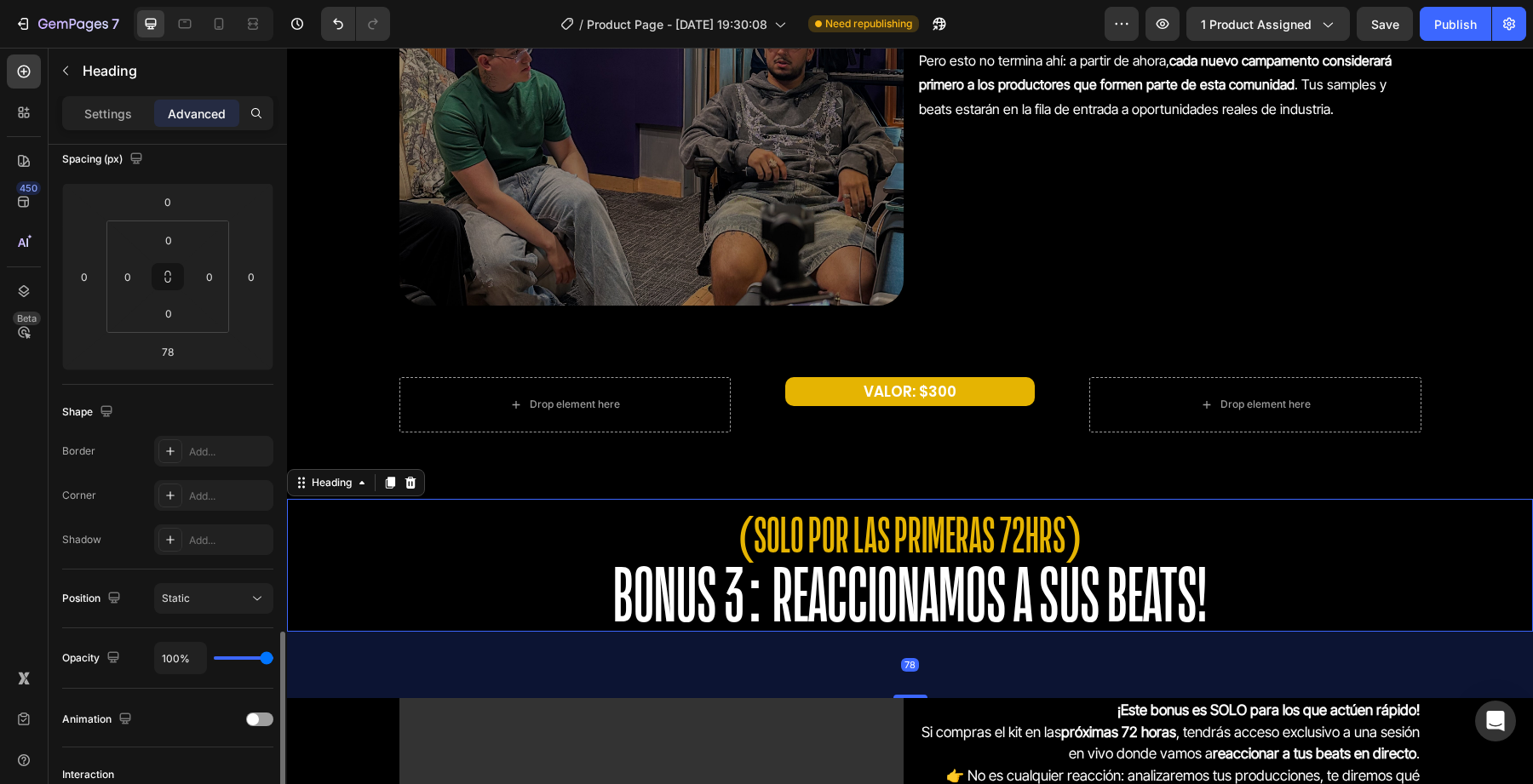
scroll to position [422, 0]
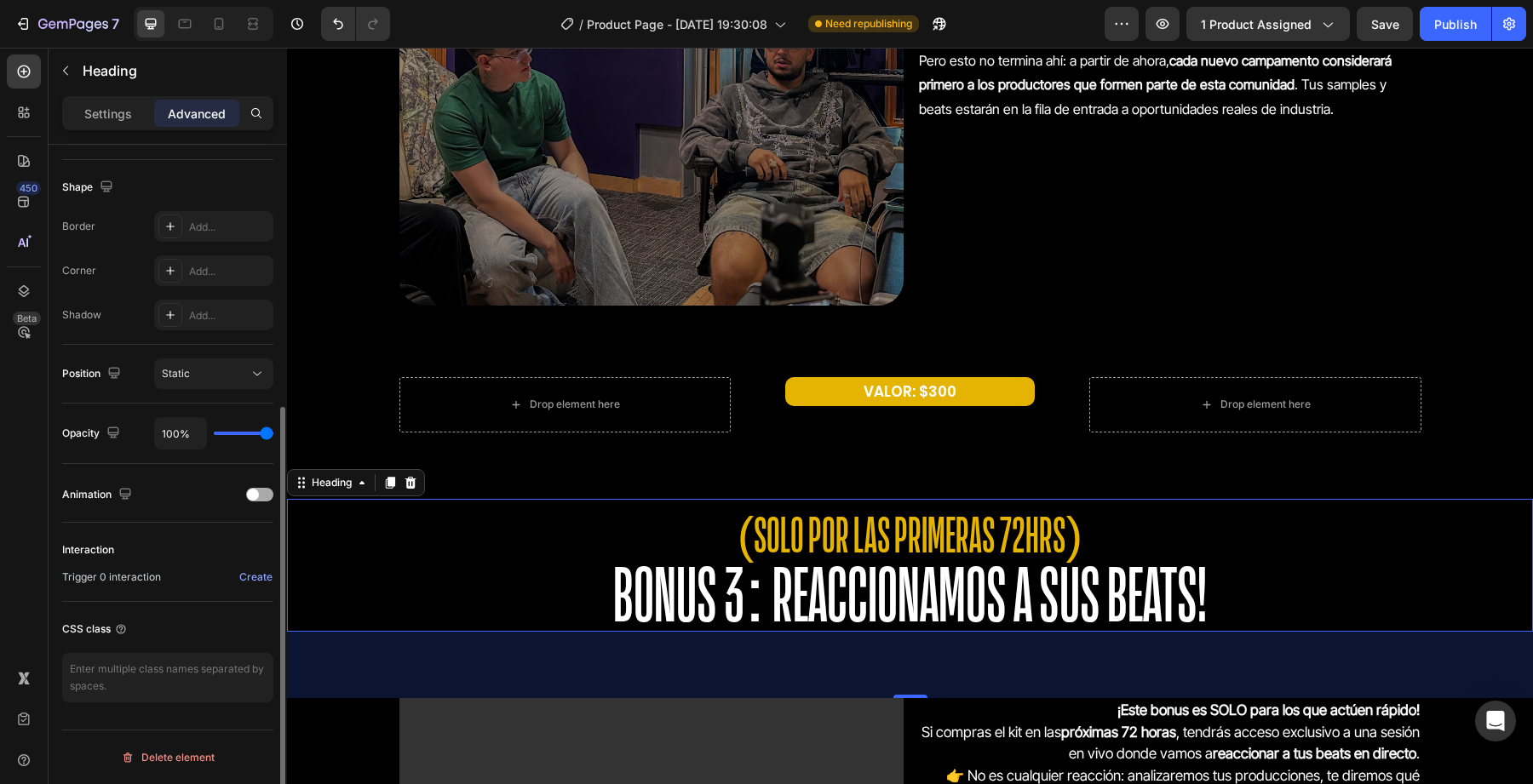
click at [260, 501] on div "Animation" at bounding box center [167, 495] width 211 height 27
click at [260, 479] on div "Animation" at bounding box center [167, 493] width 211 height 31
click at [247, 498] on div at bounding box center [260, 495] width 27 height 14
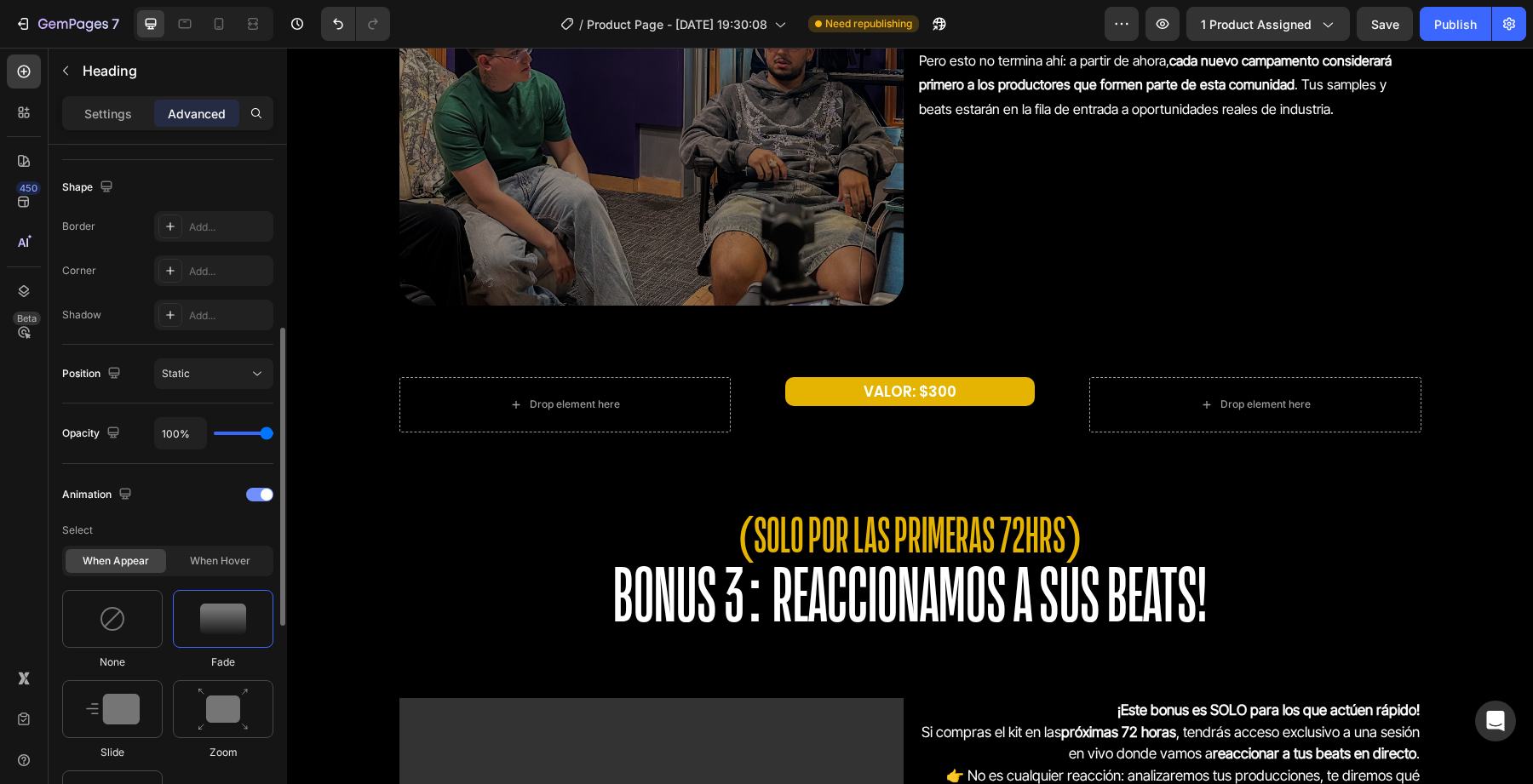
click at [258, 498] on div at bounding box center [260, 495] width 27 height 14
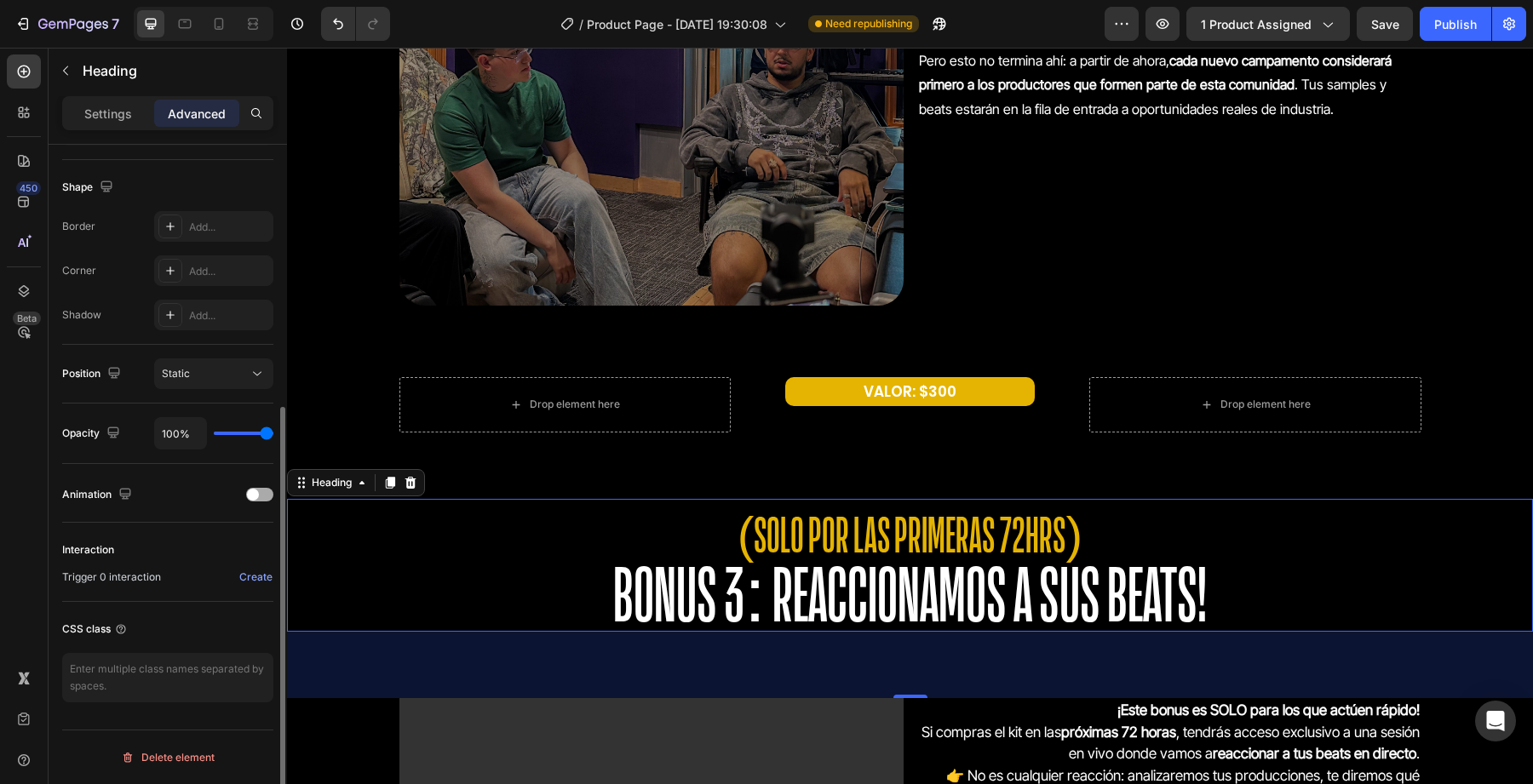
click at [258, 498] on span at bounding box center [253, 495] width 12 height 12
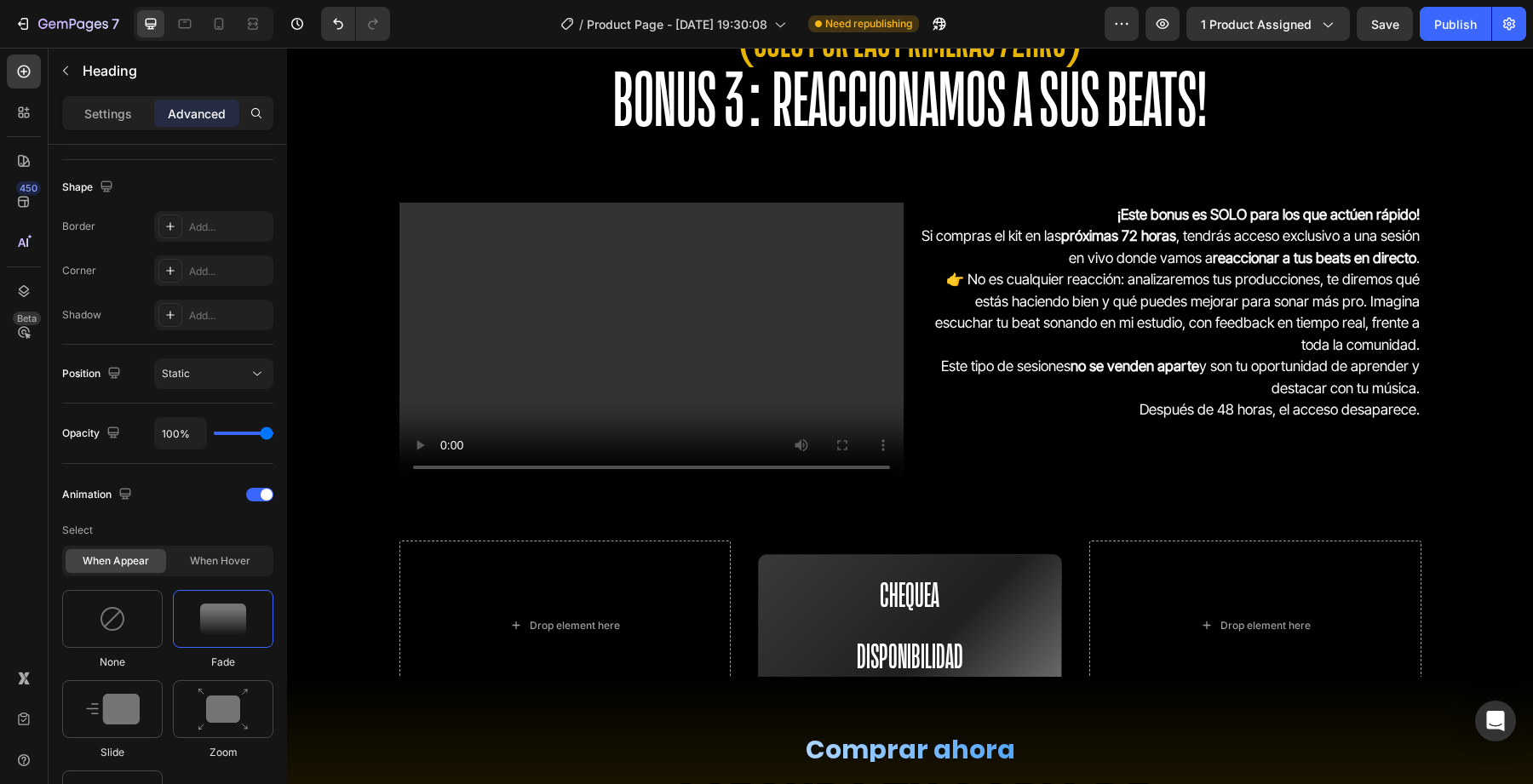
scroll to position [5471, 0]
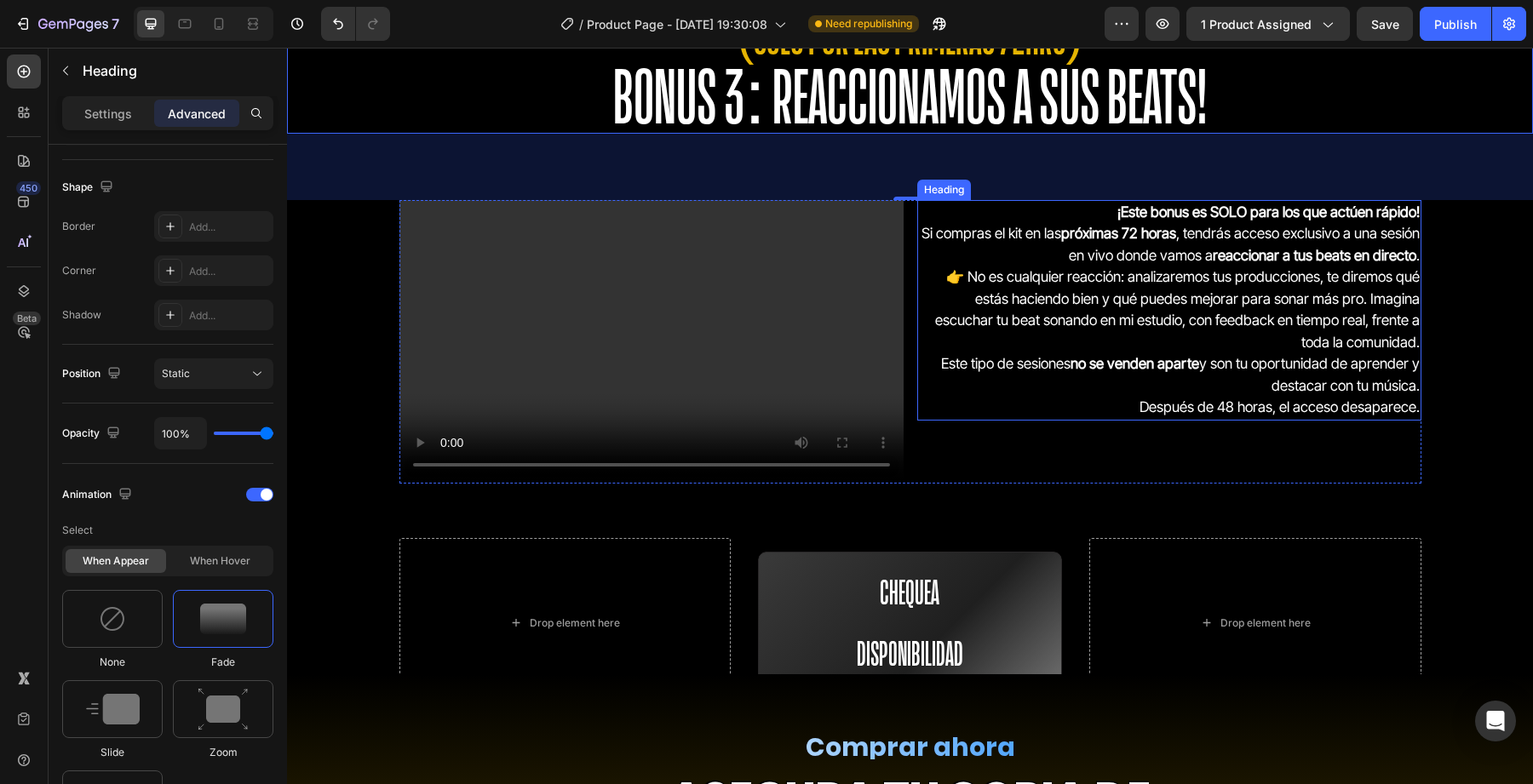
click at [1104, 368] on strong "no se venden aparte" at bounding box center [1135, 364] width 129 height 17
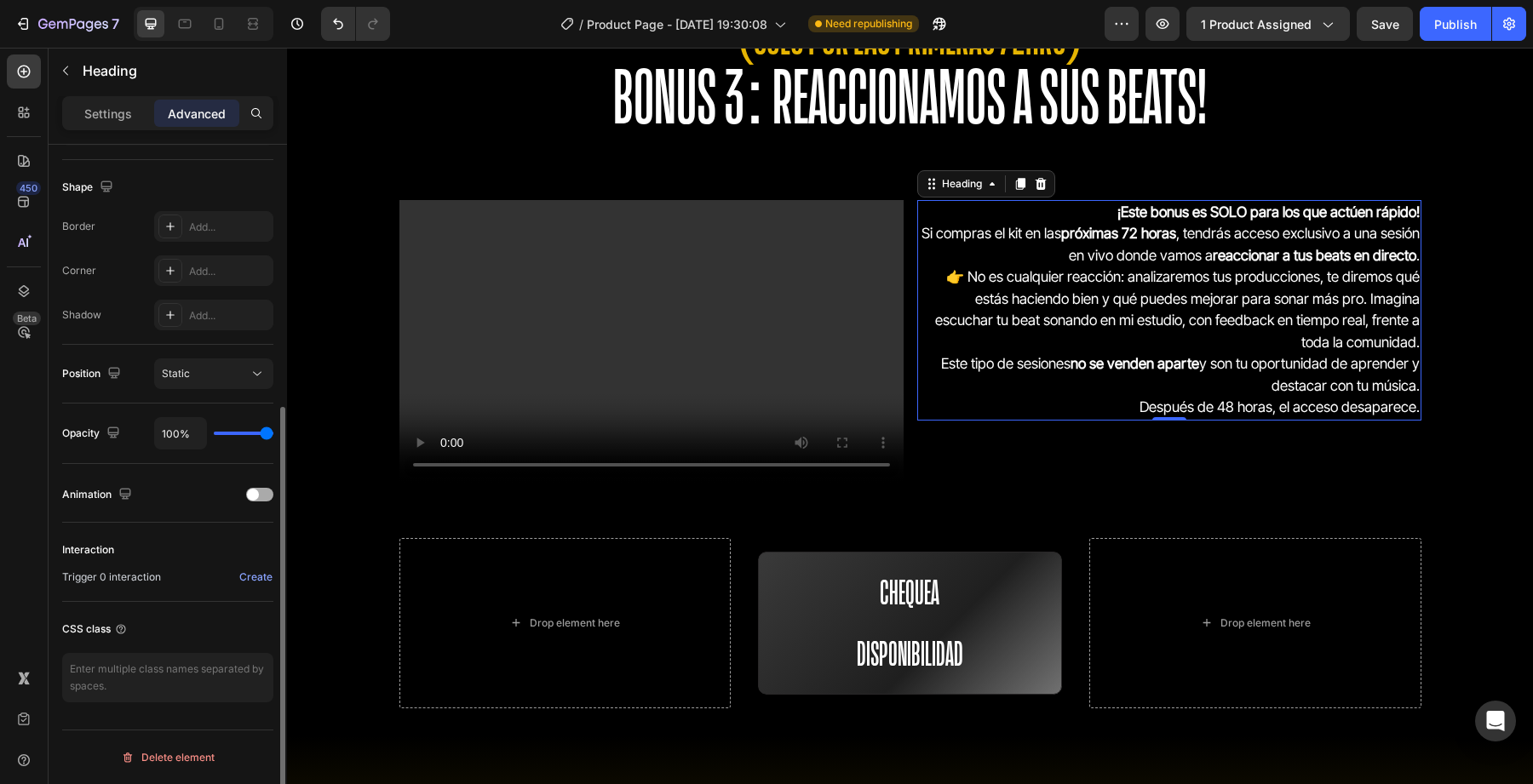
click at [257, 502] on div "Animation" at bounding box center [167, 495] width 211 height 27
click at [258, 495] on span at bounding box center [253, 495] width 12 height 12
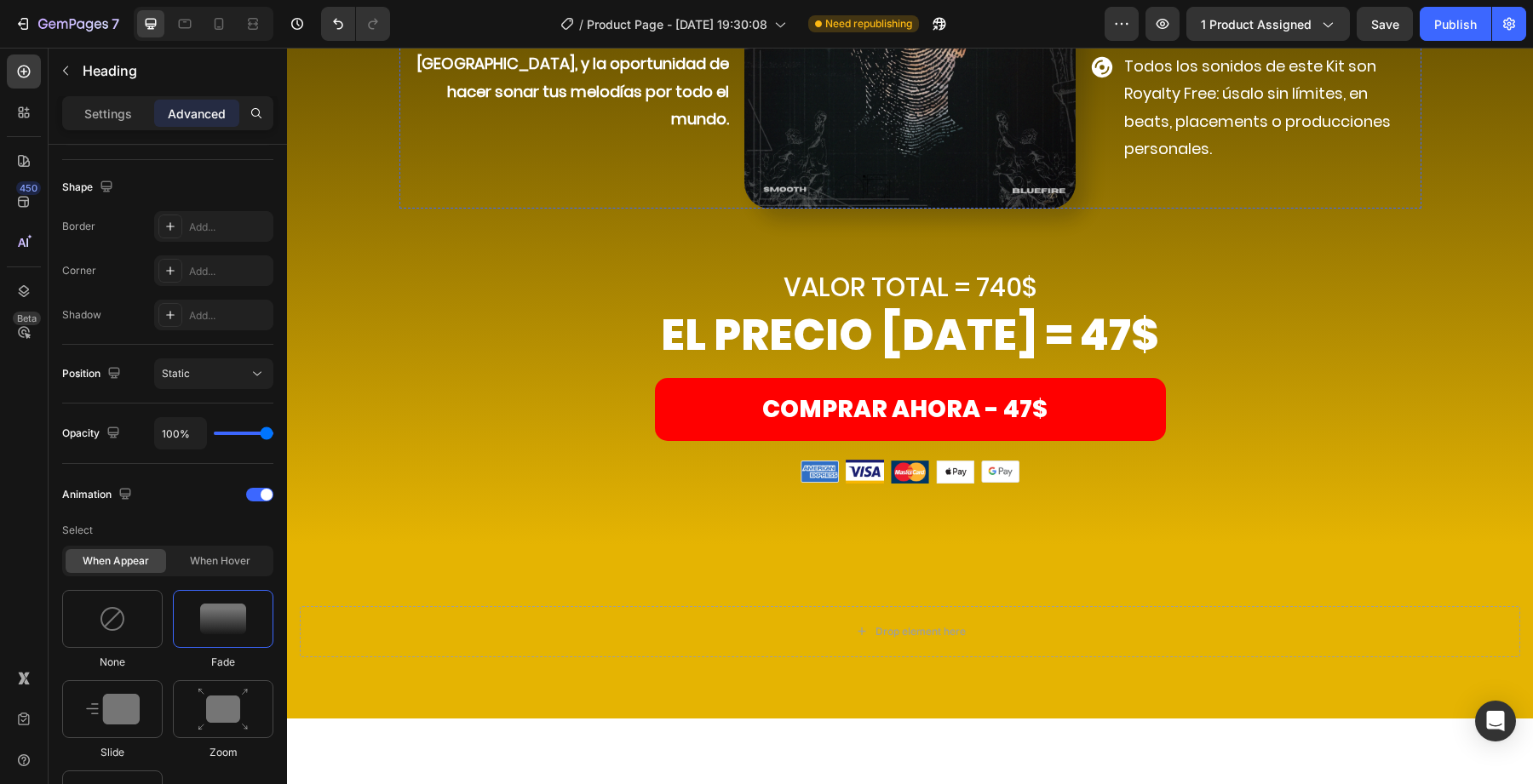
scroll to position [6579, 0]
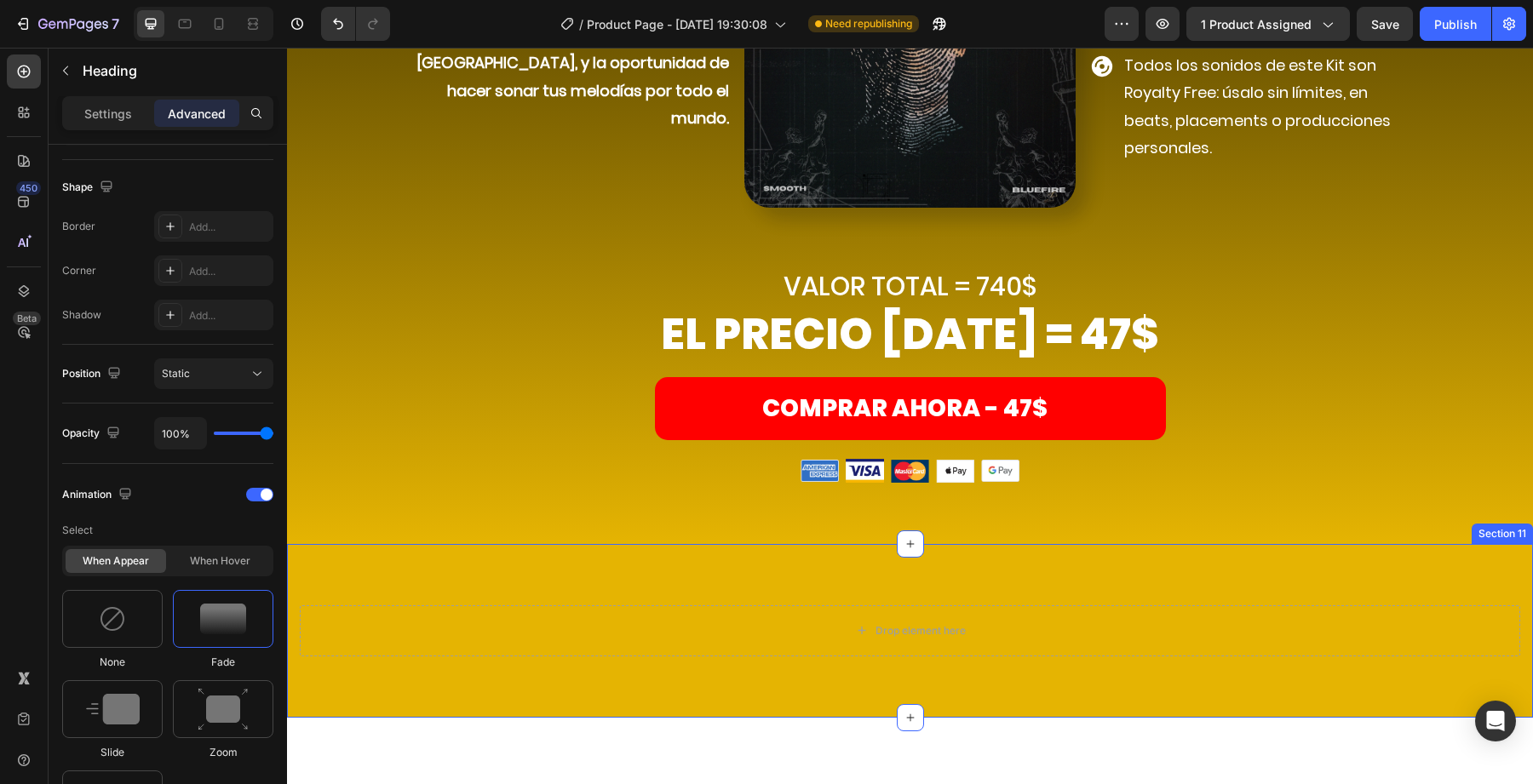
click at [818, 629] on div "Drop element here" at bounding box center [909, 631] width 1220 height 52
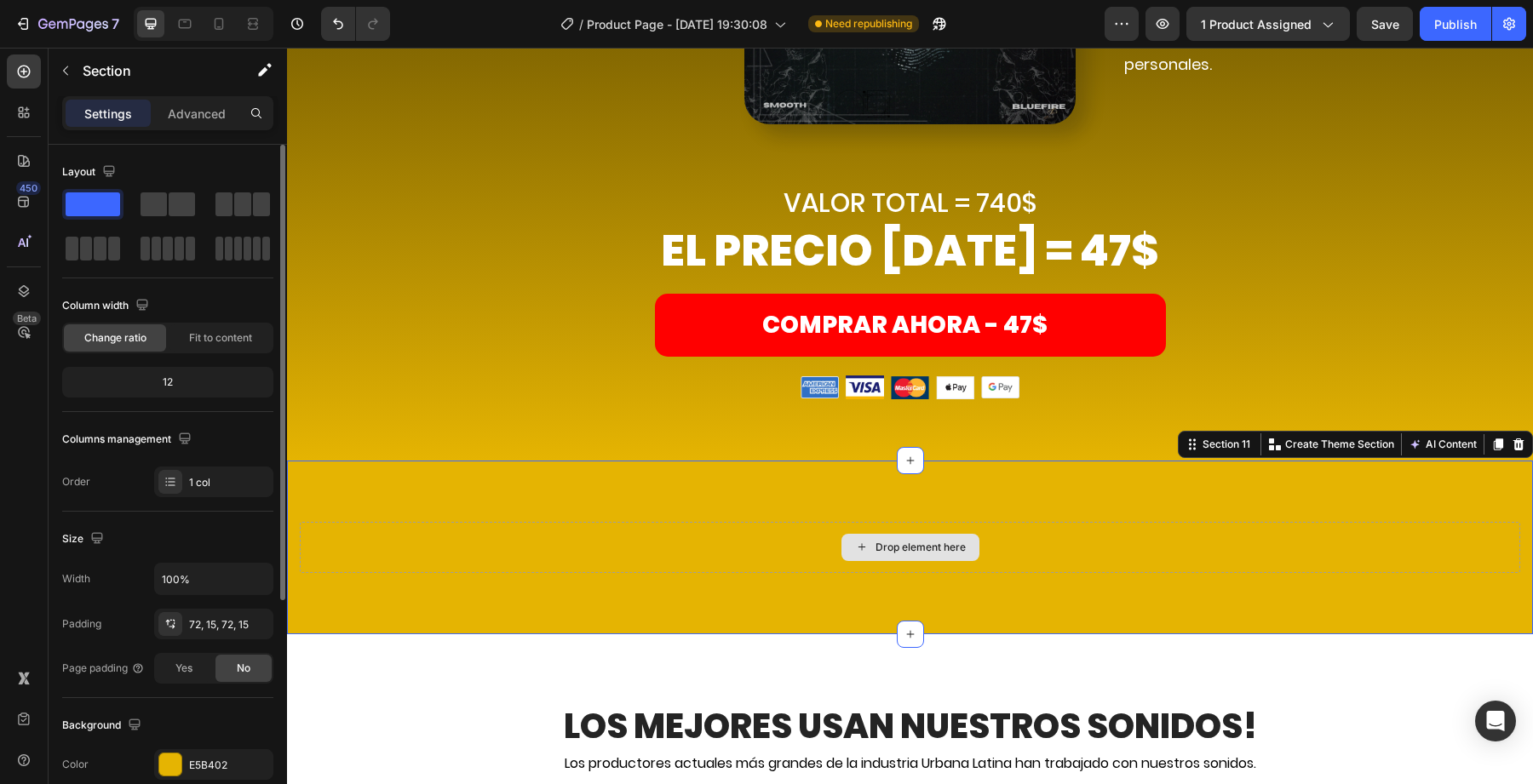
scroll to position [6681, 0]
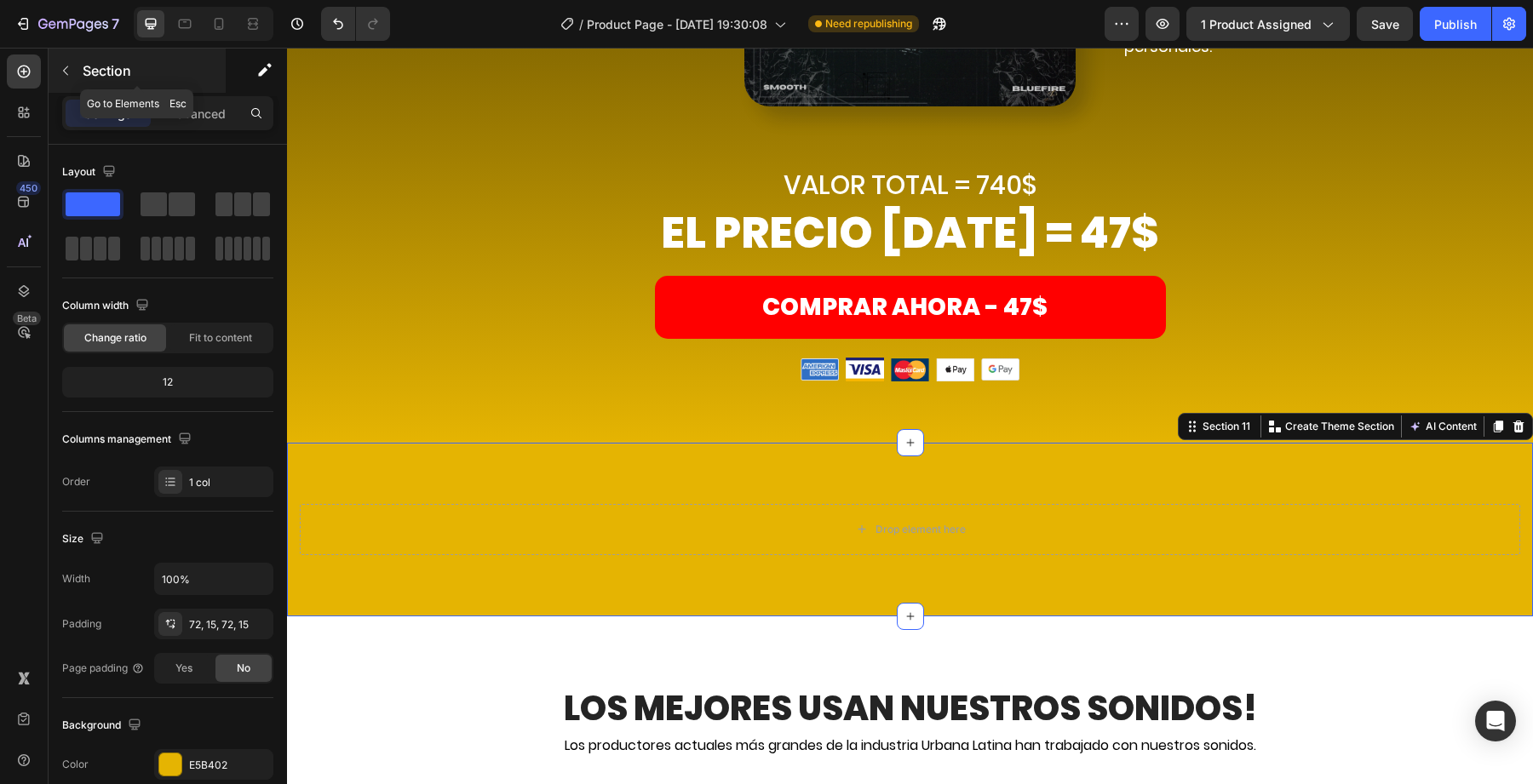
click at [76, 82] on div at bounding box center [65, 70] width 27 height 27
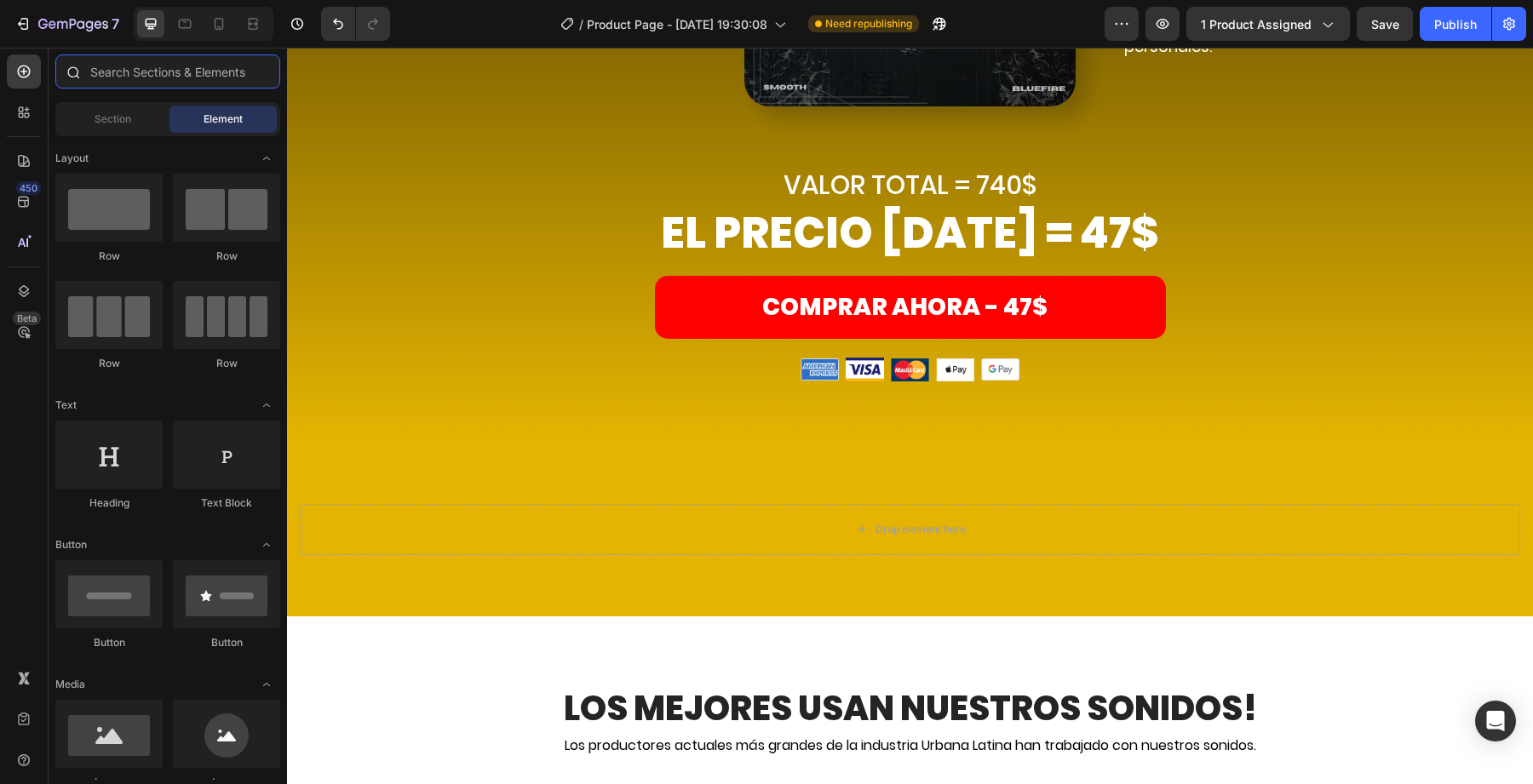
click at [135, 73] on input "text" at bounding box center [167, 71] width 225 height 34
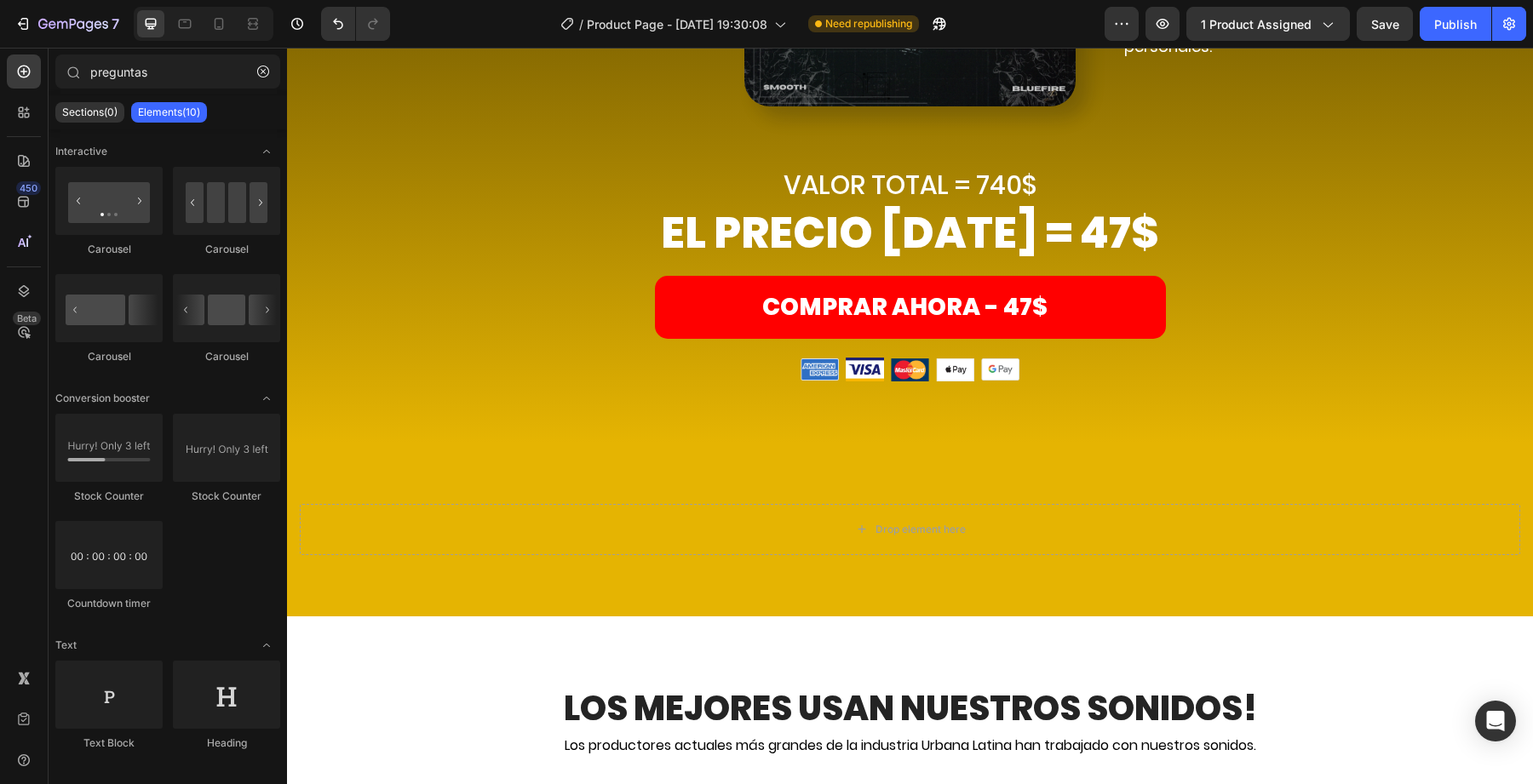
click at [148, 47] on div "7 Version history / Product Page - [DATE] 19:30:08 Need republishing Preview 1 …" at bounding box center [766, 24] width 1533 height 49
click at [148, 73] on input "preguntas" at bounding box center [167, 71] width 225 height 34
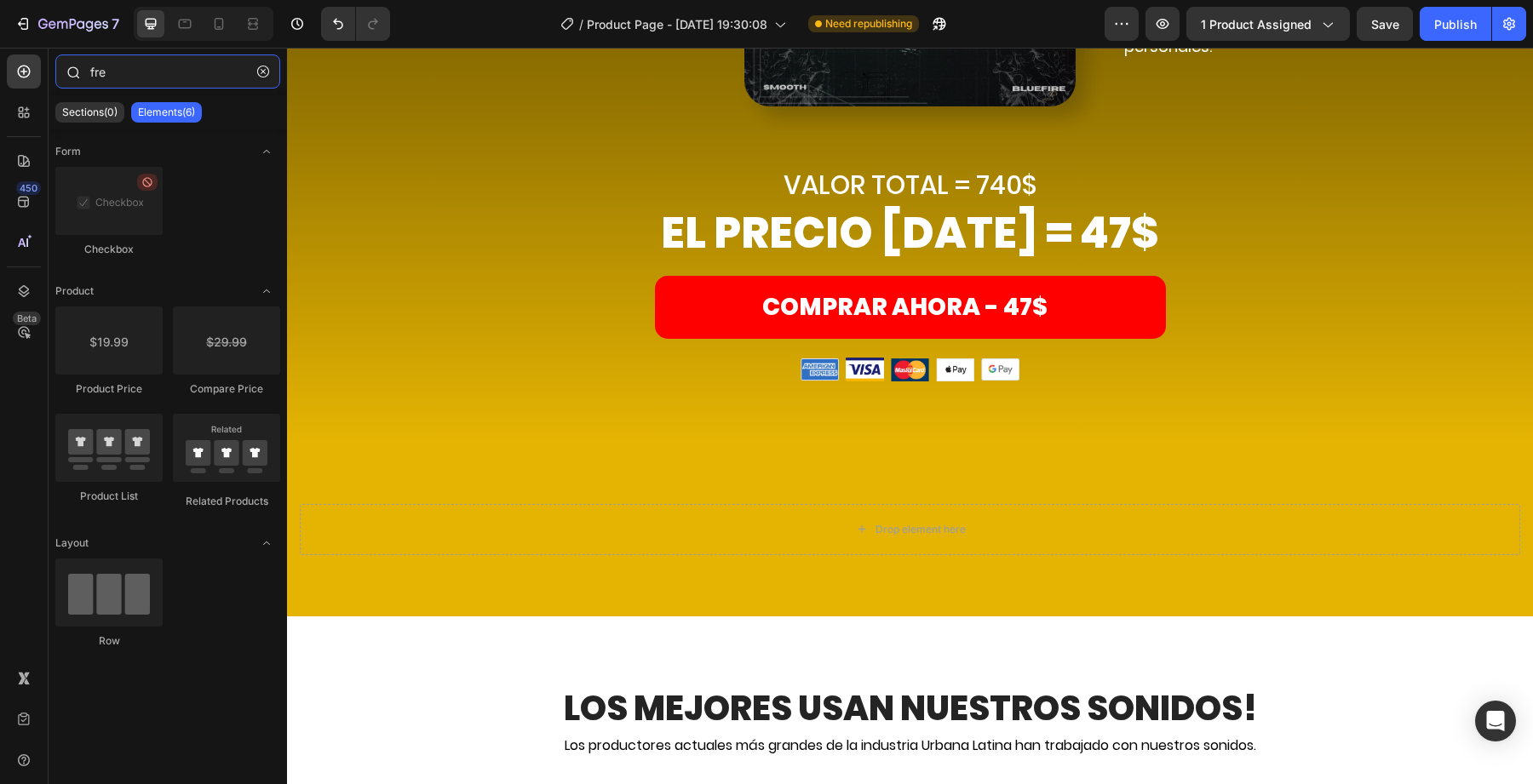
type input "freq"
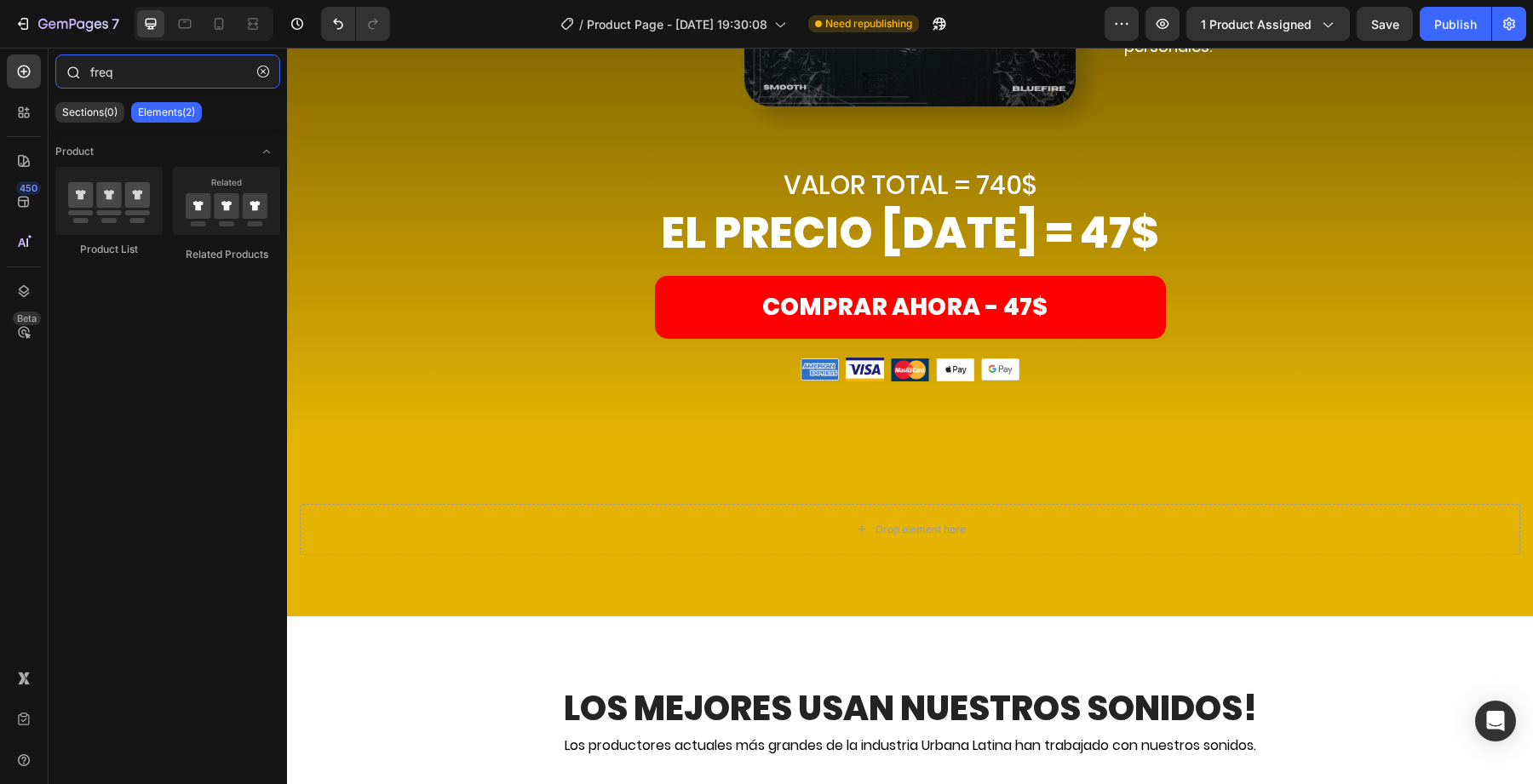
click at [137, 83] on input "freq" at bounding box center [167, 71] width 225 height 34
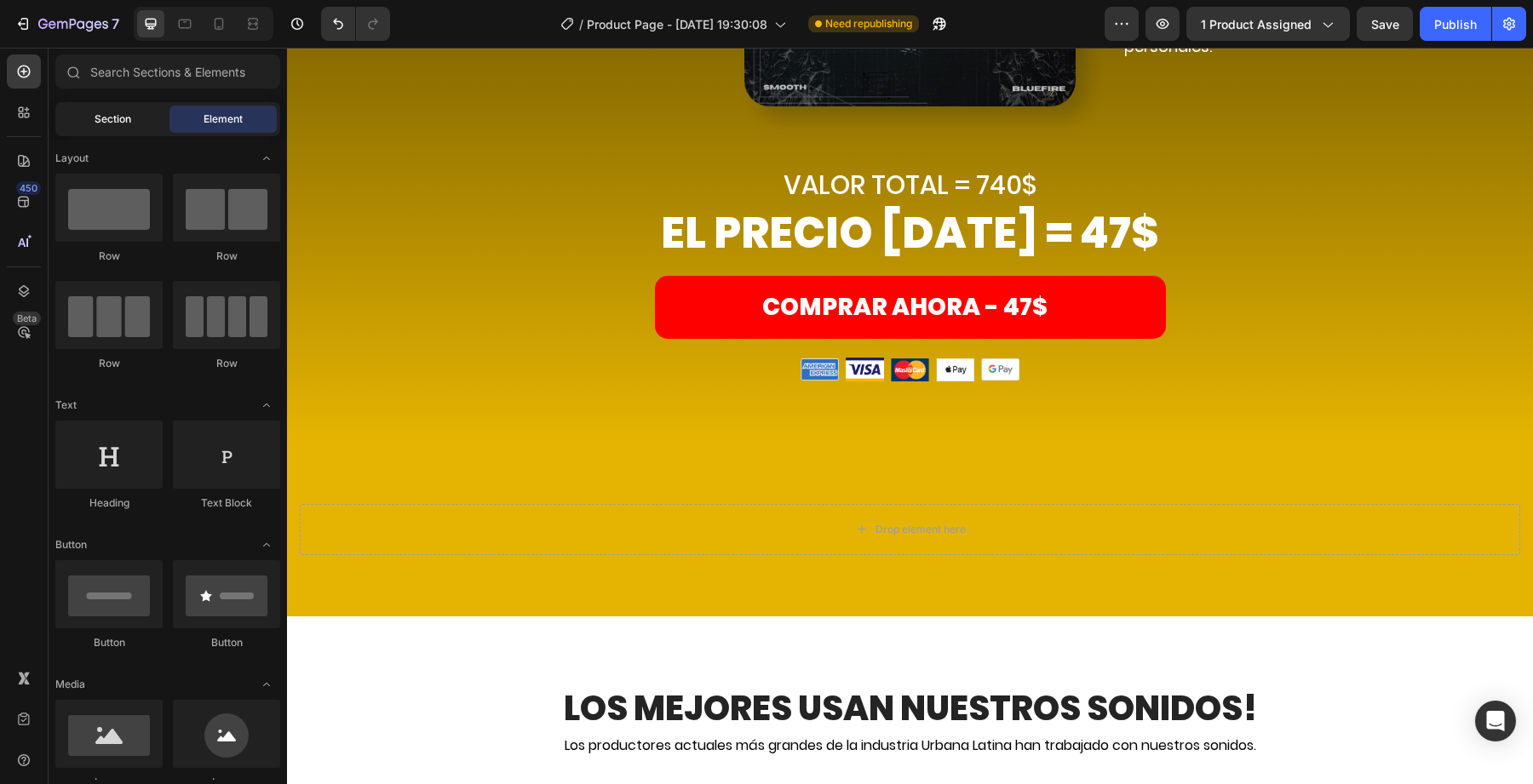
click at [142, 131] on div "Section" at bounding box center [112, 119] width 107 height 27
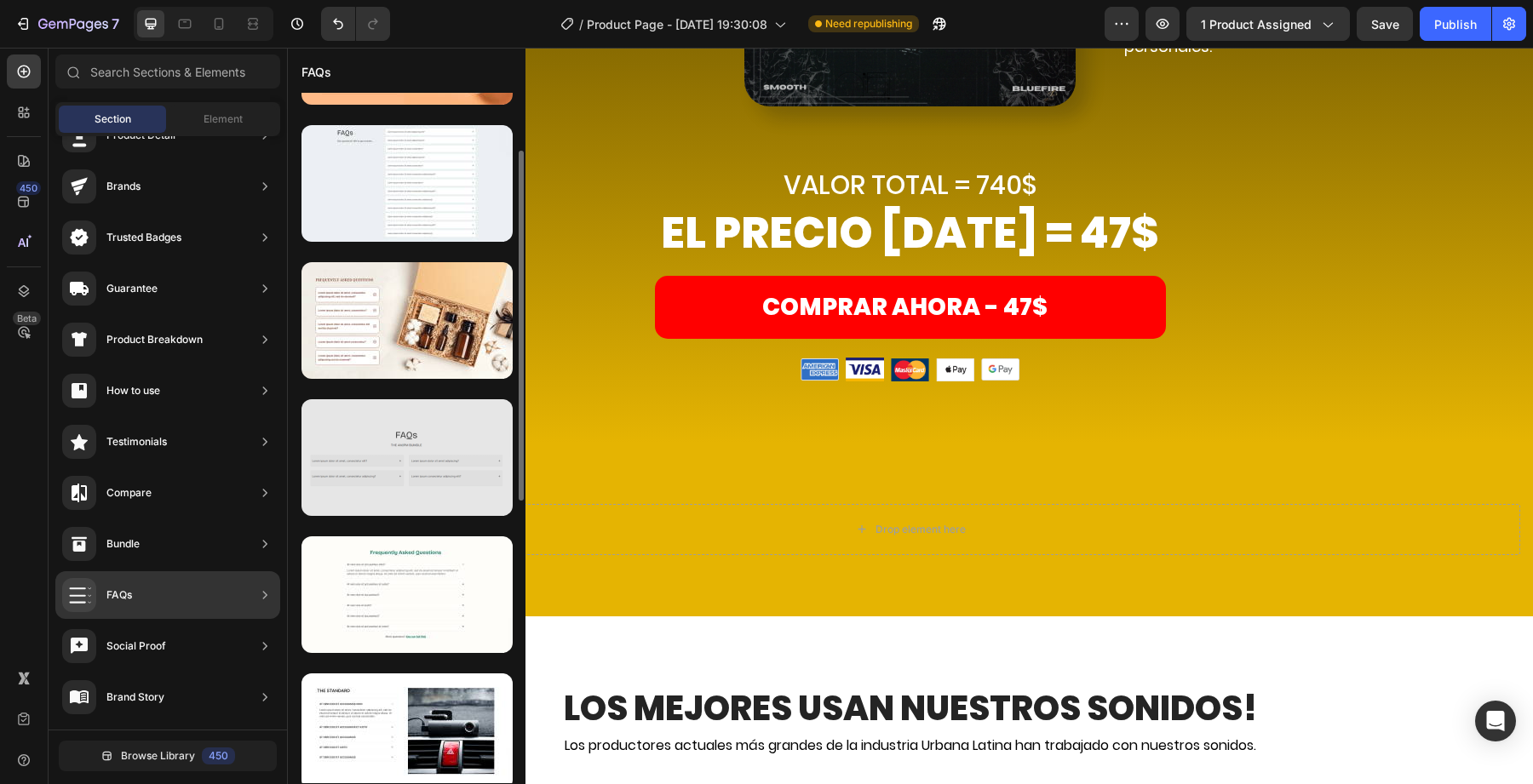
scroll to position [112, 0]
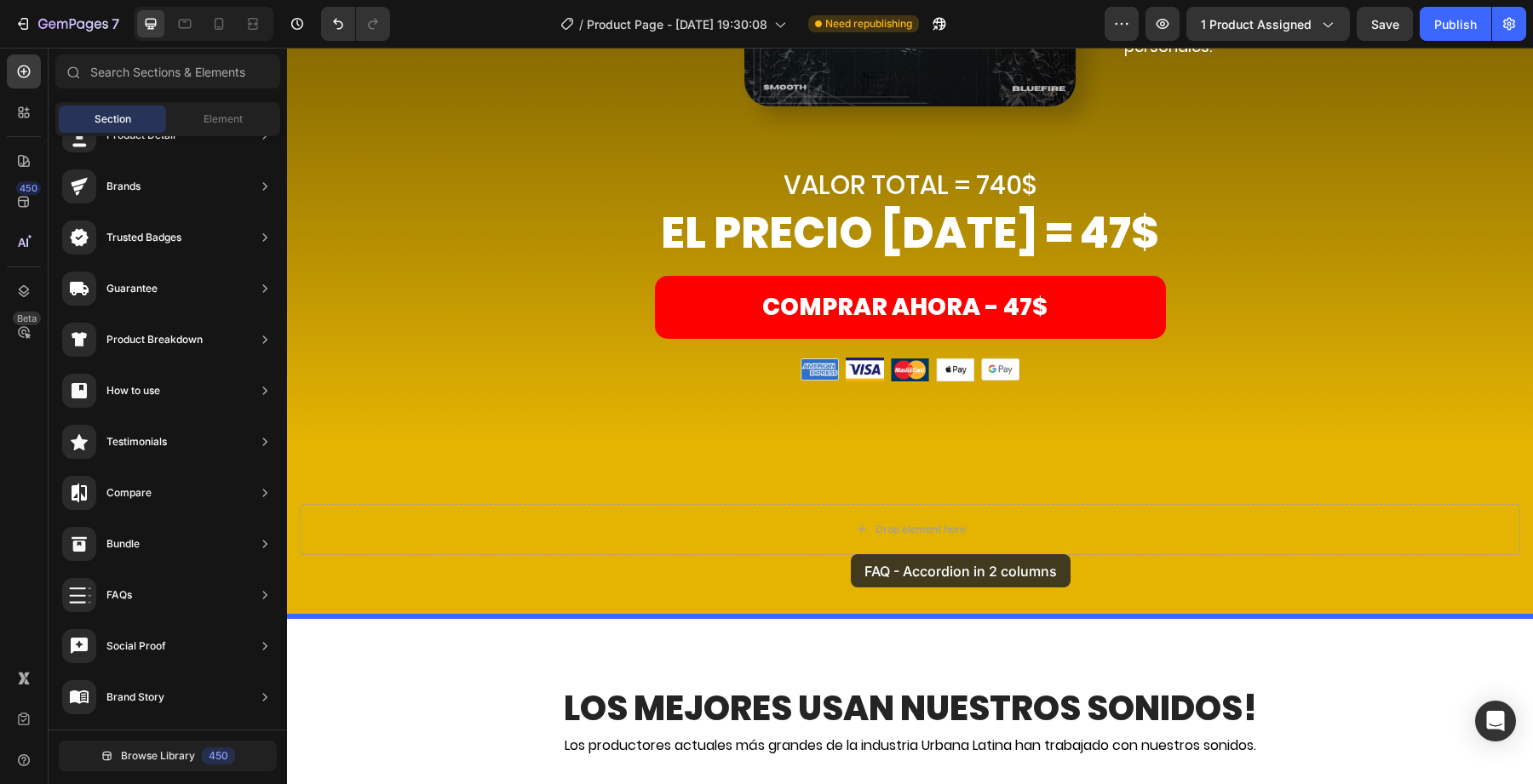
drag, startPoint x: 637, startPoint y: 491, endPoint x: 852, endPoint y: 554, distance: 224.0
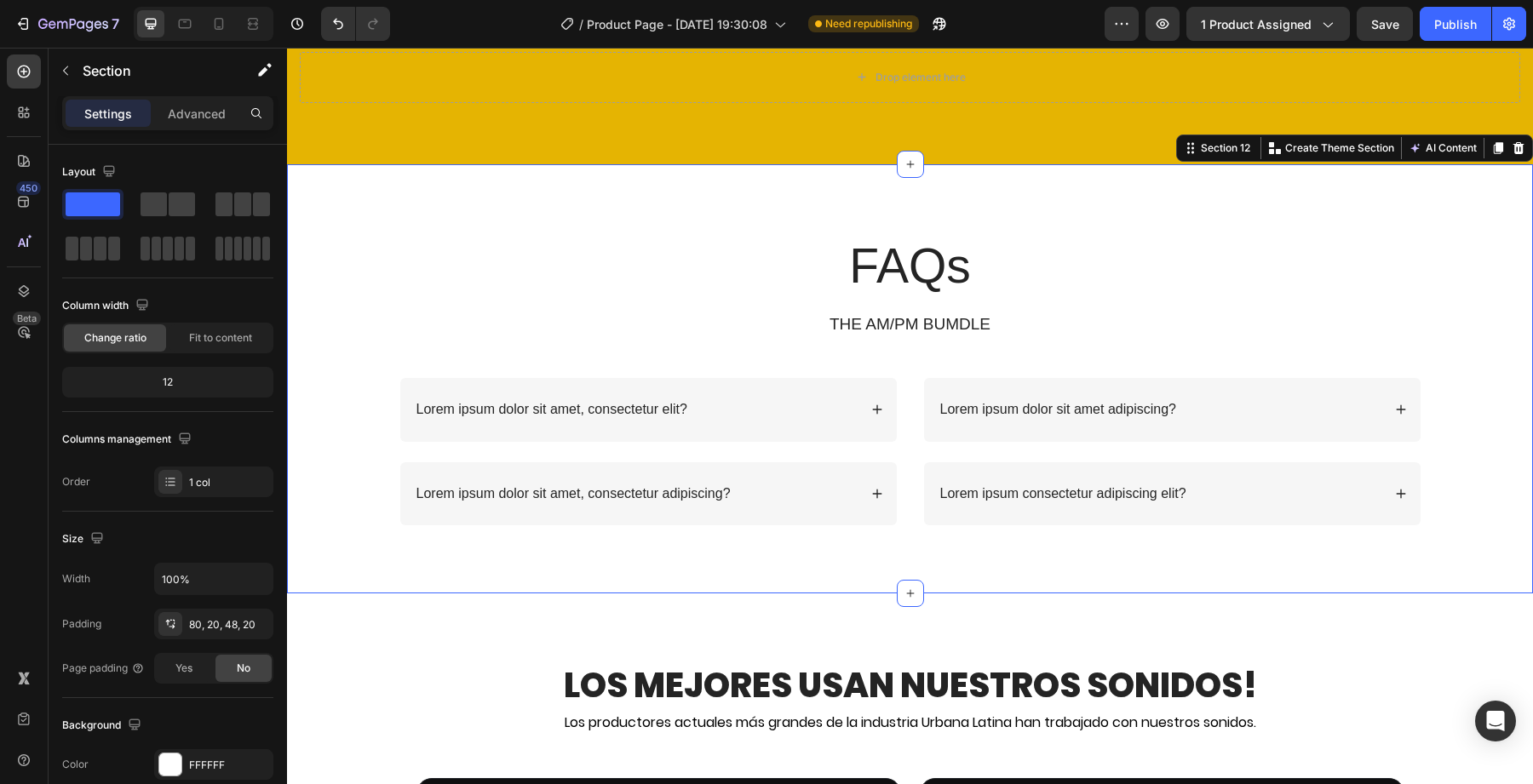
scroll to position [7094, 0]
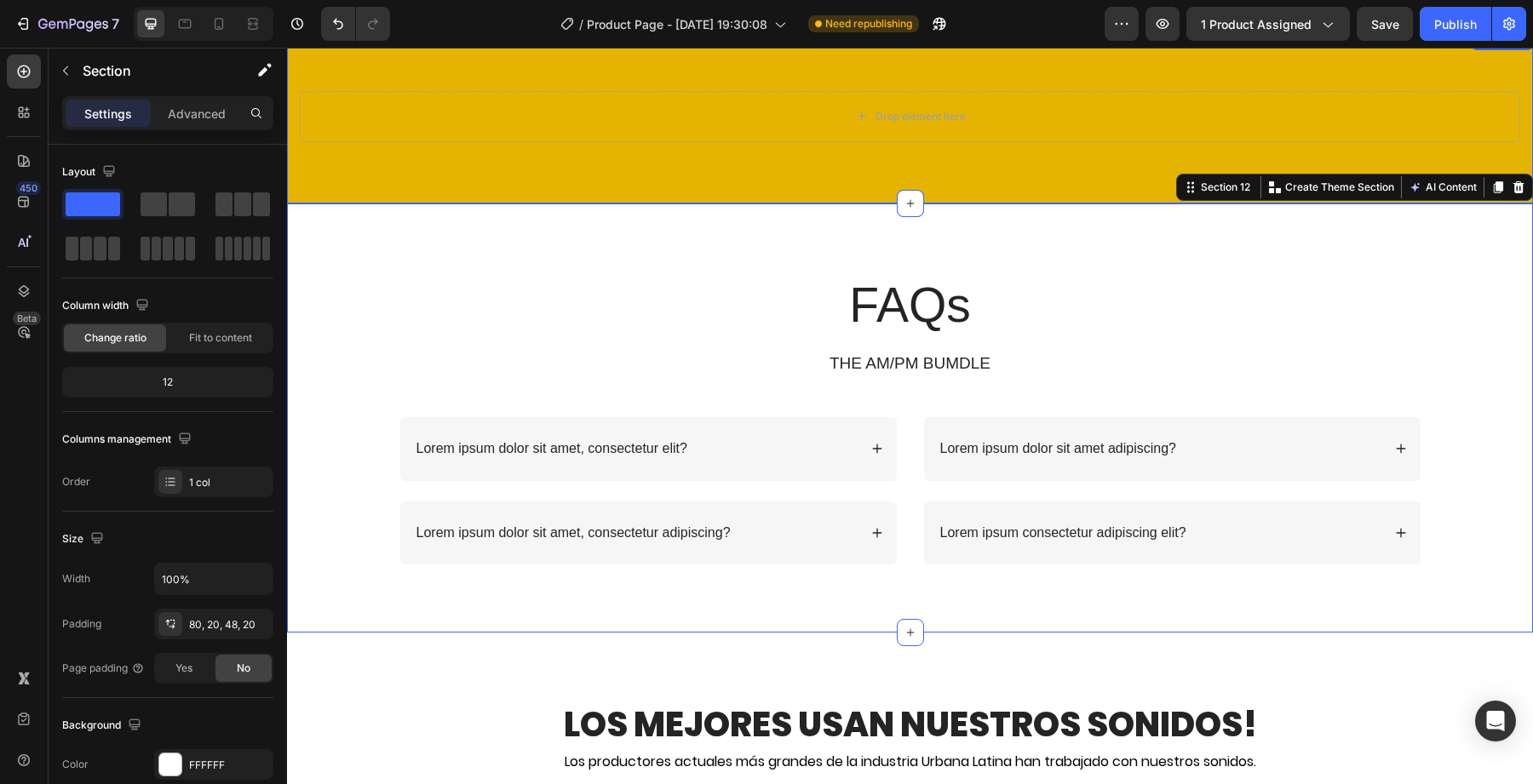
click at [727, 150] on div "Drop element here Section 11" at bounding box center [909, 117] width 1246 height 173
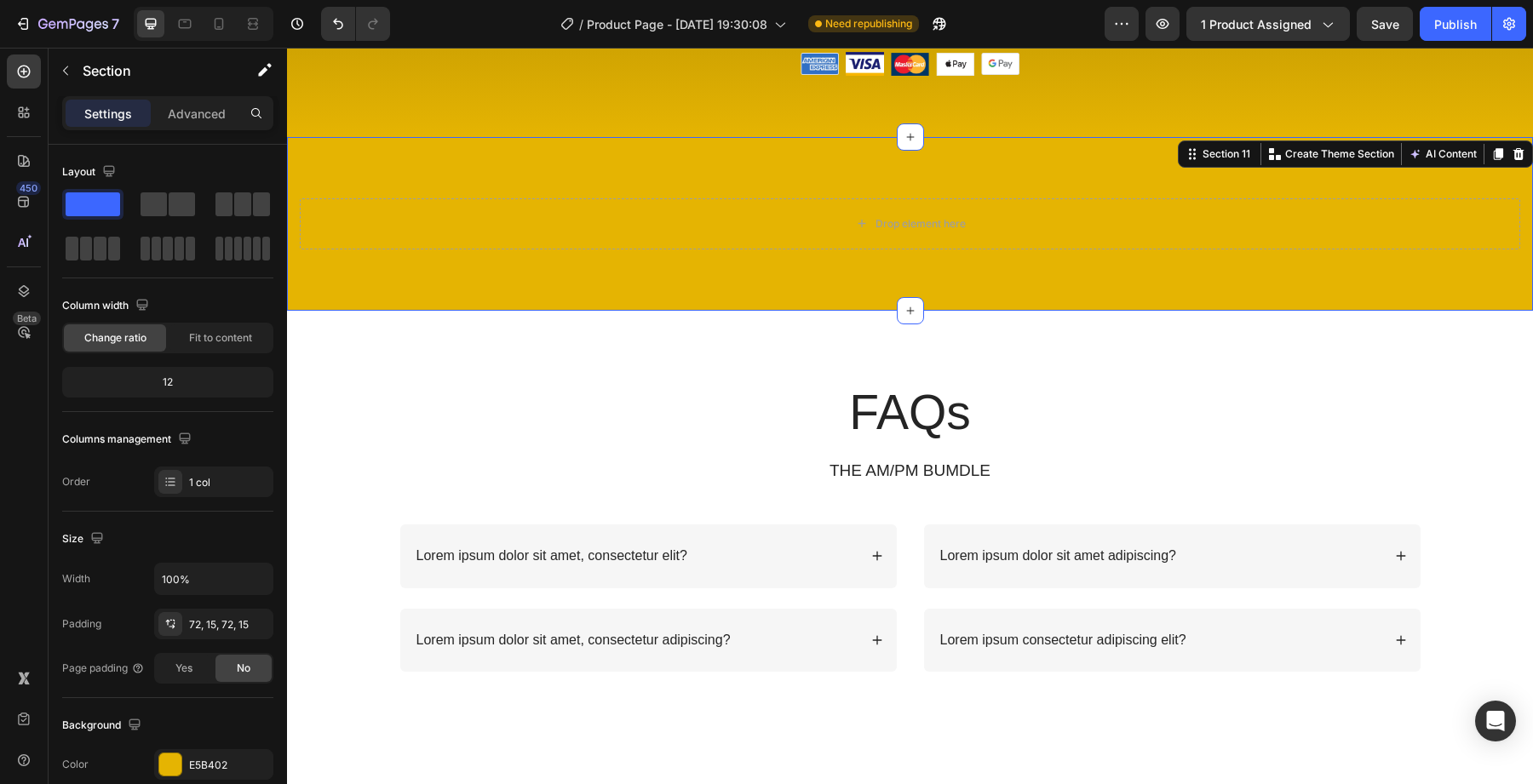
scroll to position [6981, 0]
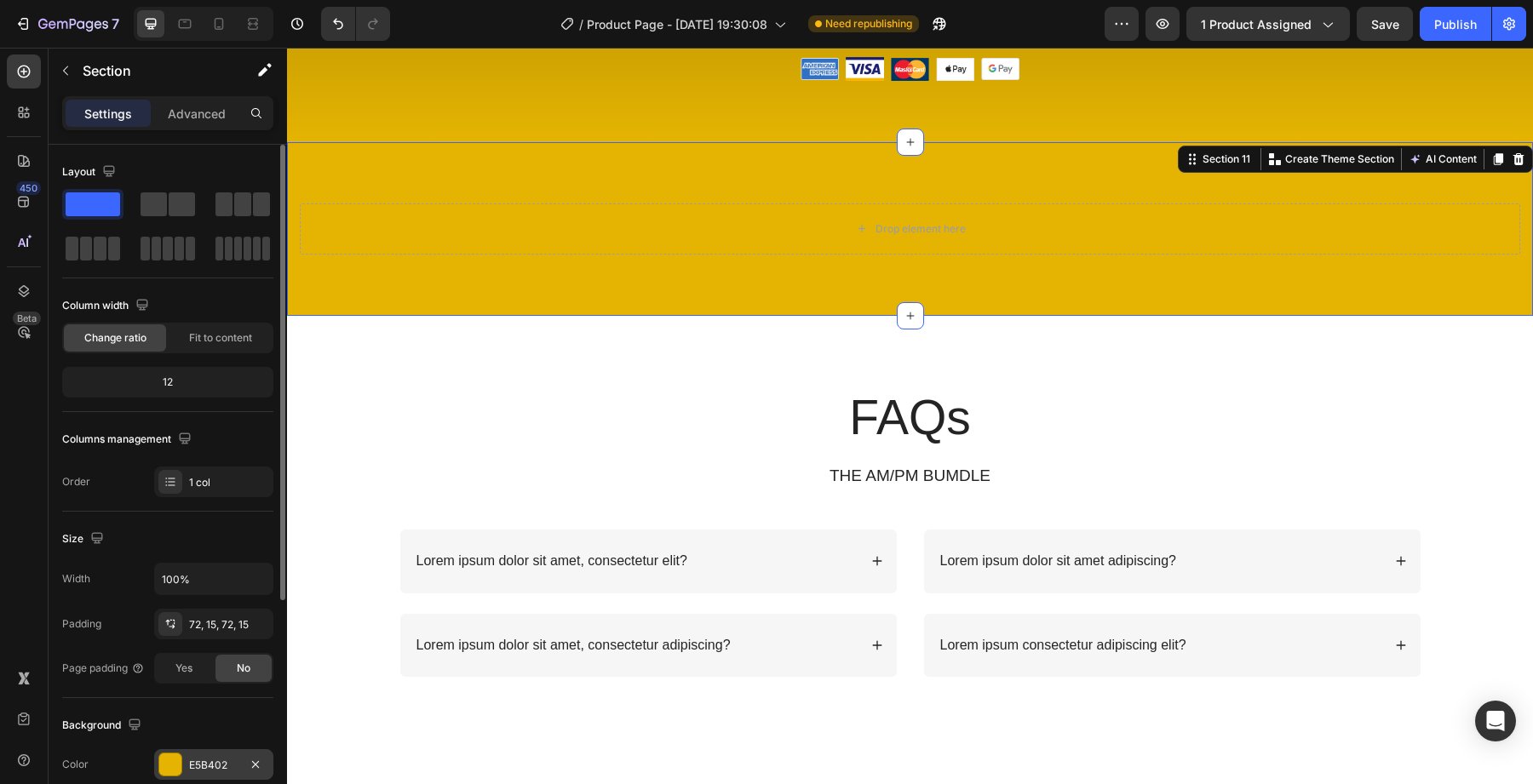
click at [179, 759] on div at bounding box center [170, 765] width 22 height 22
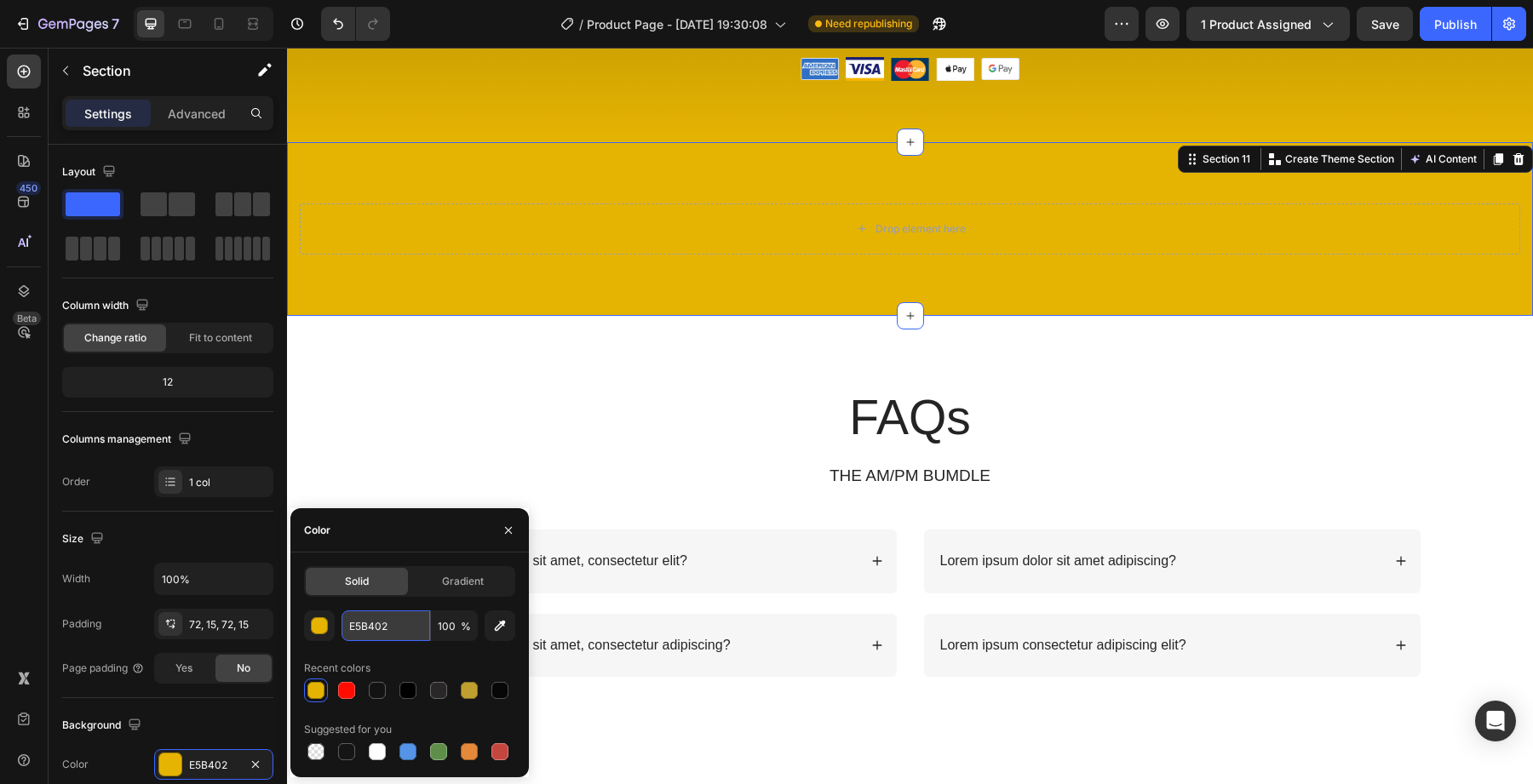
click at [378, 616] on input "E5B402" at bounding box center [386, 626] width 88 height 31
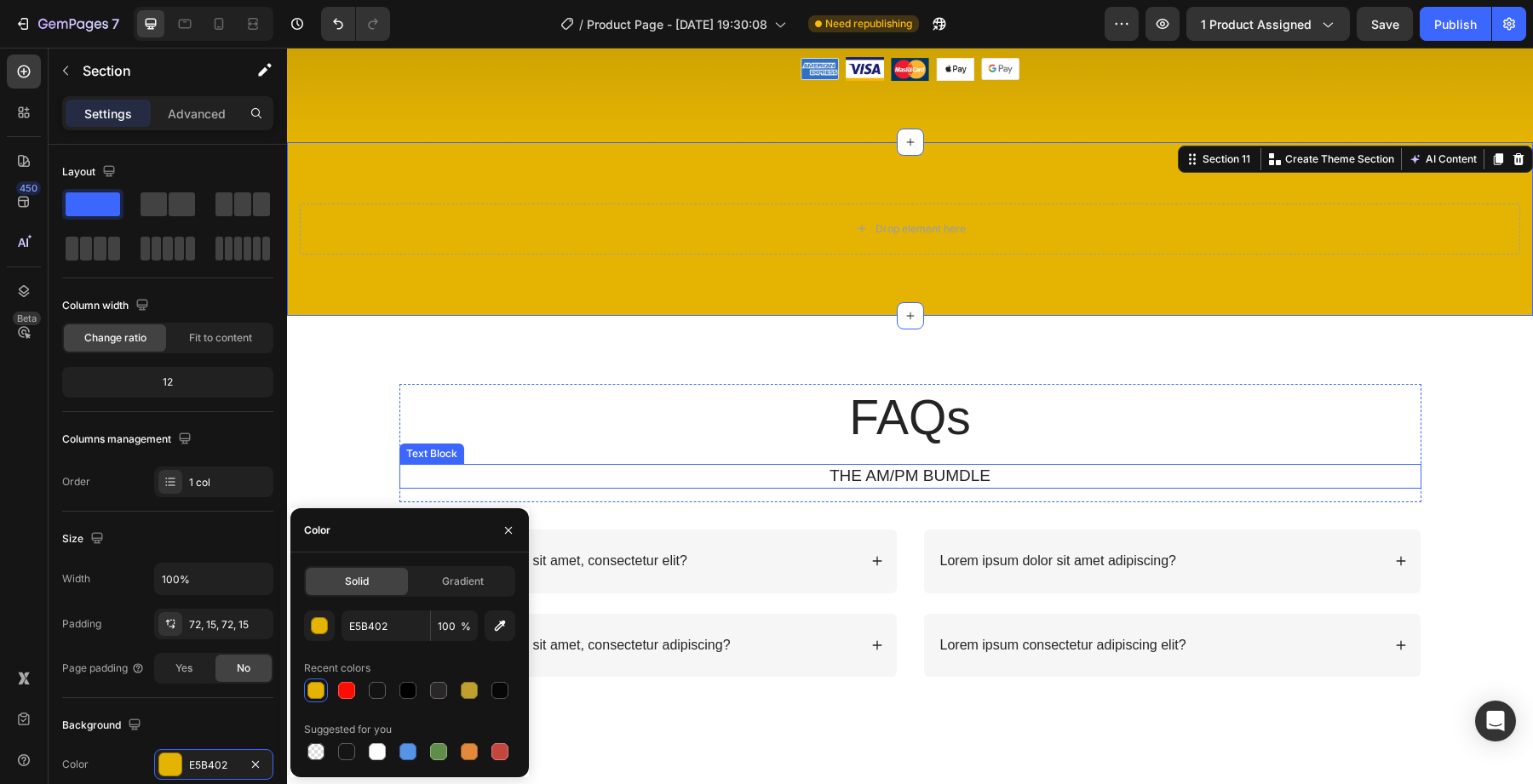
click at [513, 461] on div "FAQs Heading THE AM/PM BUMDLE Text Block" at bounding box center [910, 443] width 1022 height 119
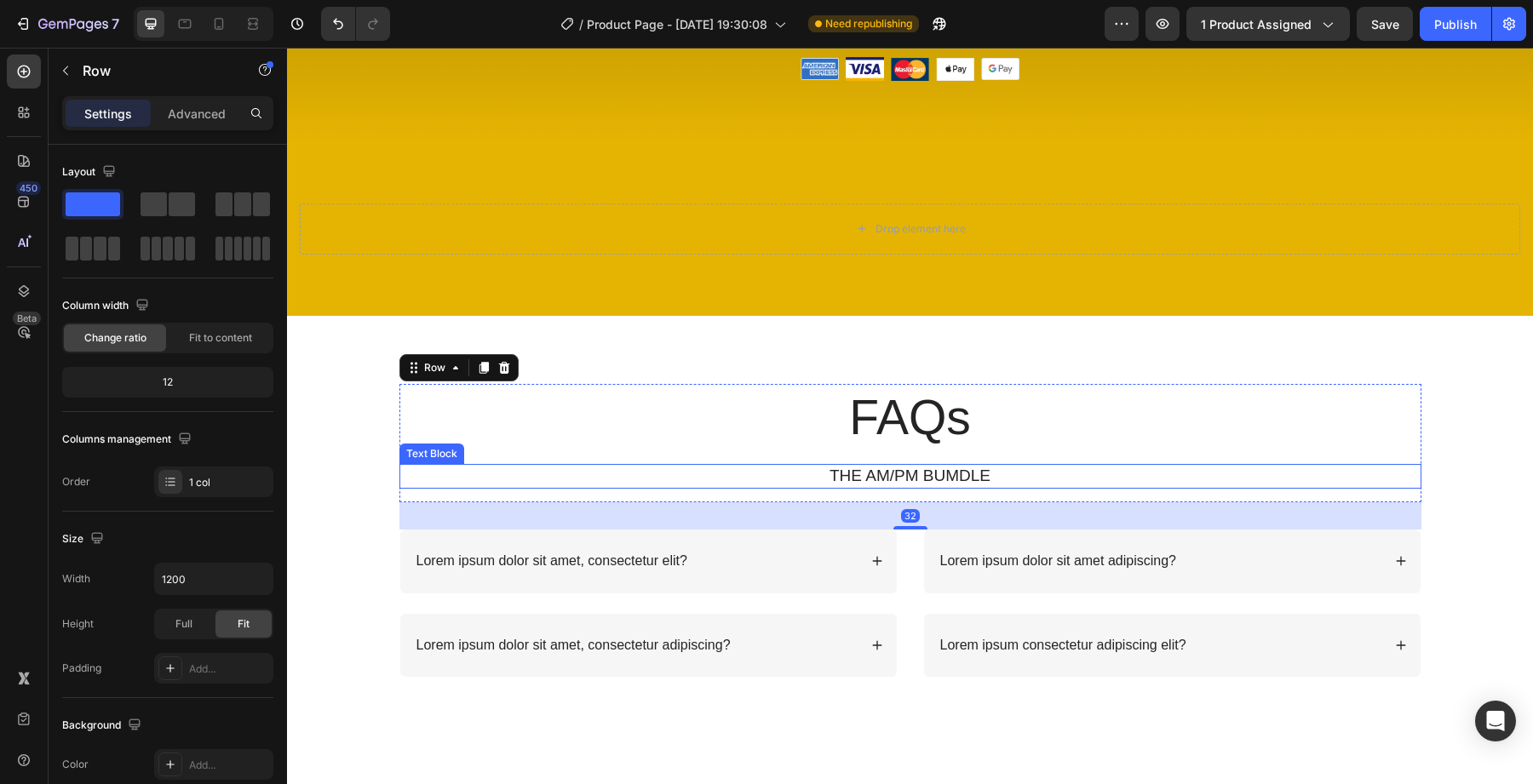
click at [367, 491] on div "FAQs Heading THE AM/PM BUMDLE Text Block Row 32 Lorem ipsum dolor sit amet, con…" at bounding box center [909, 544] width 1212 height 320
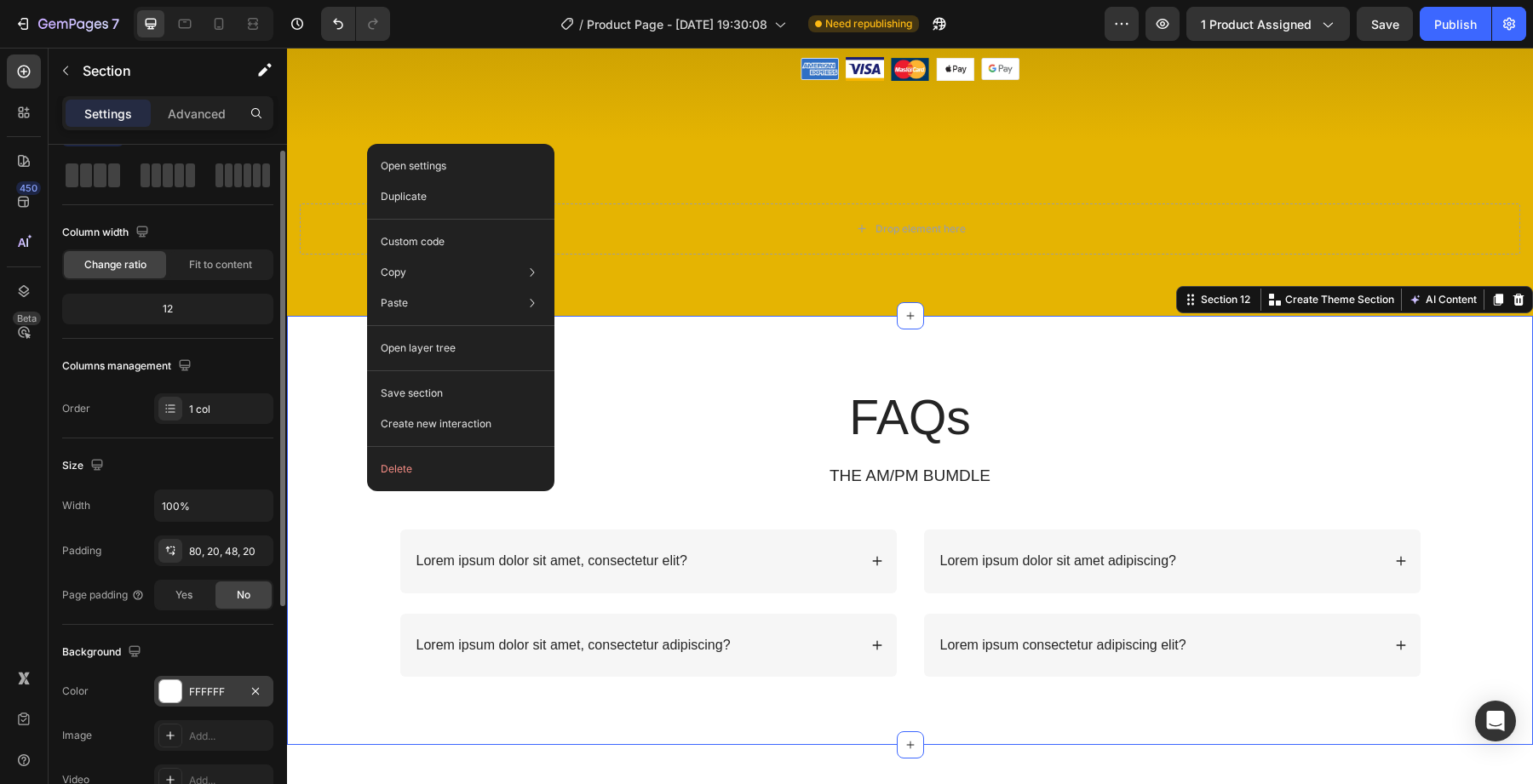
scroll to position [96, 0]
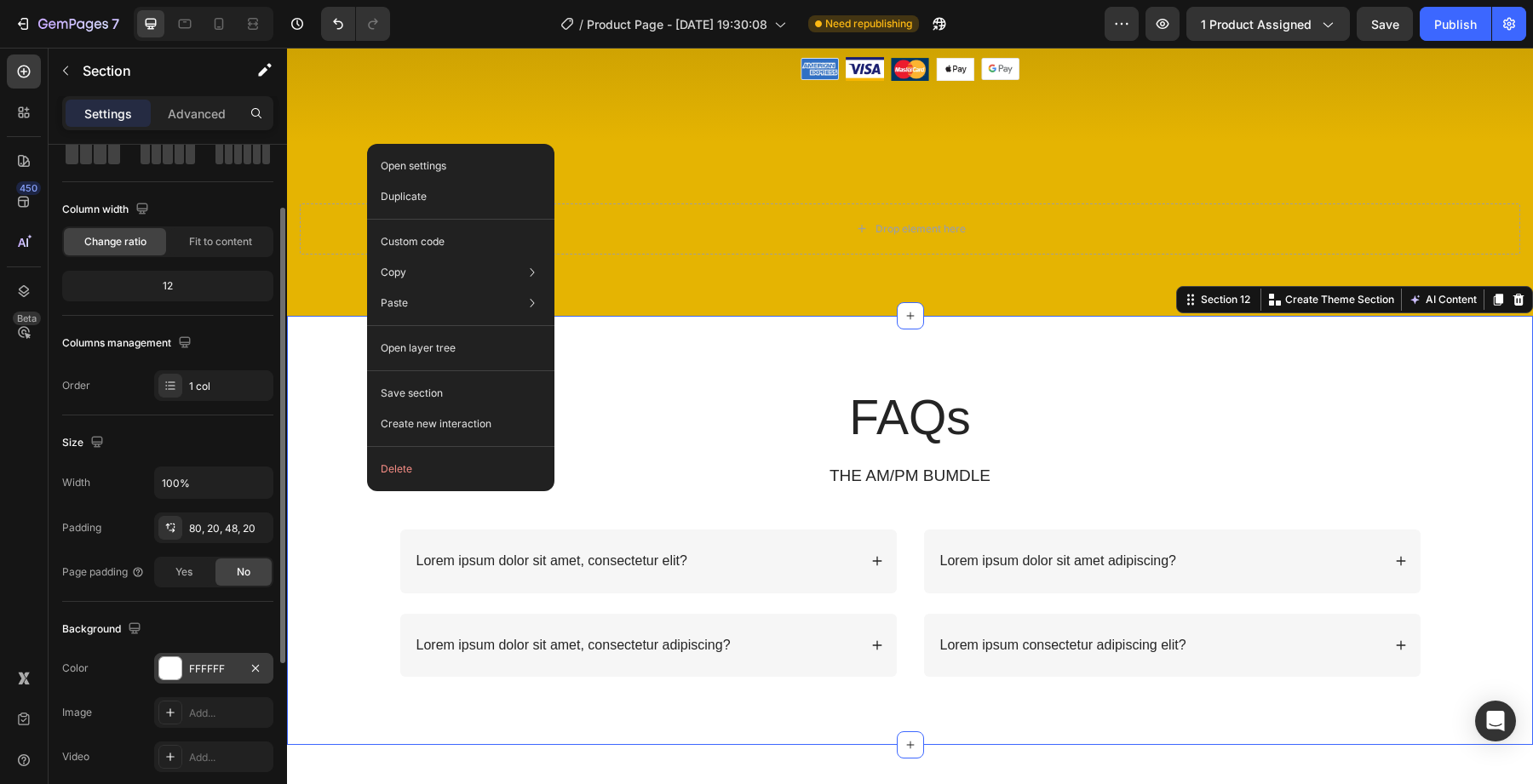
click at [171, 662] on div at bounding box center [170, 669] width 22 height 22
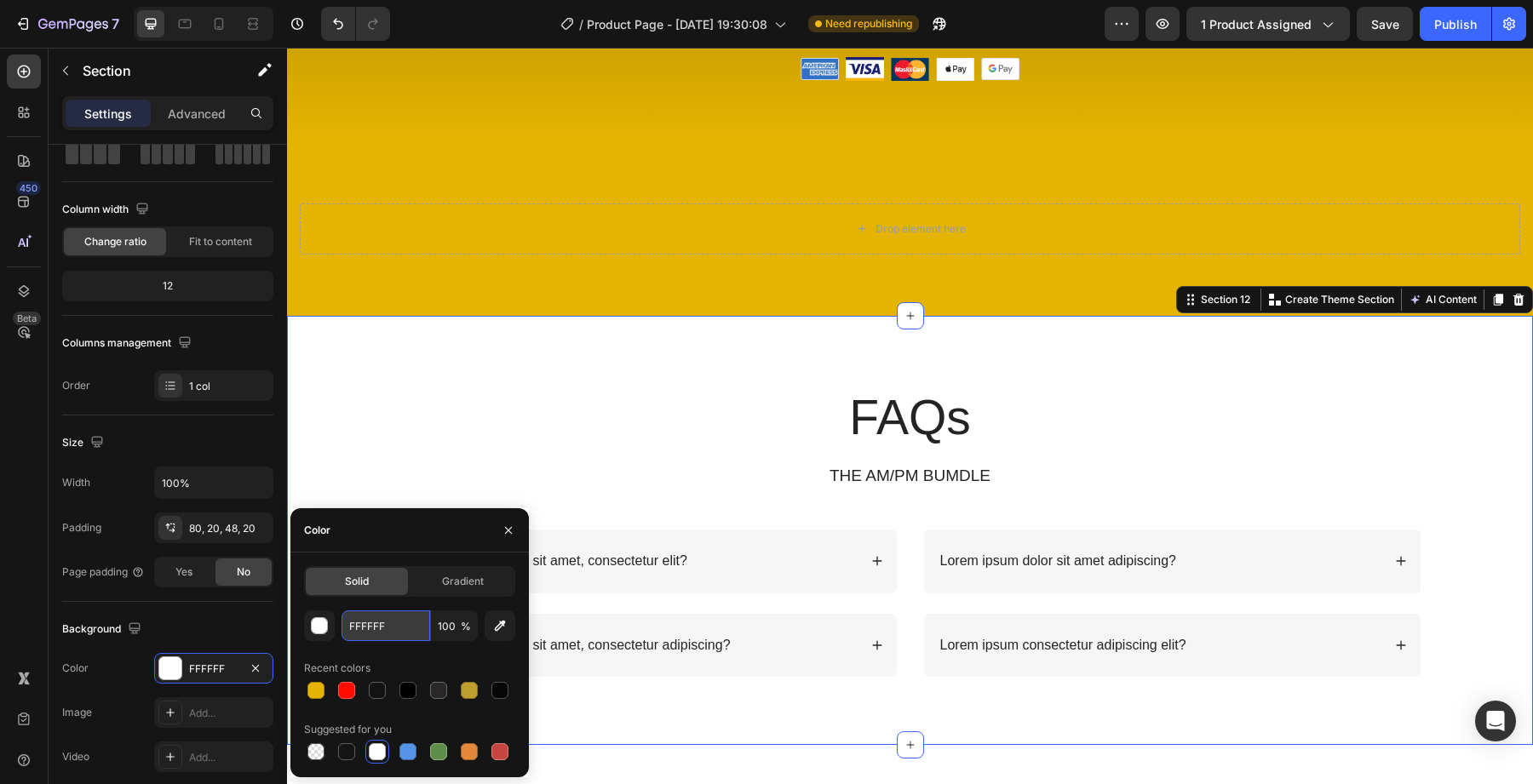
click at [359, 629] on input "FFFFFF" at bounding box center [386, 626] width 88 height 31
paste input "E5B402"
type input "E5B402"
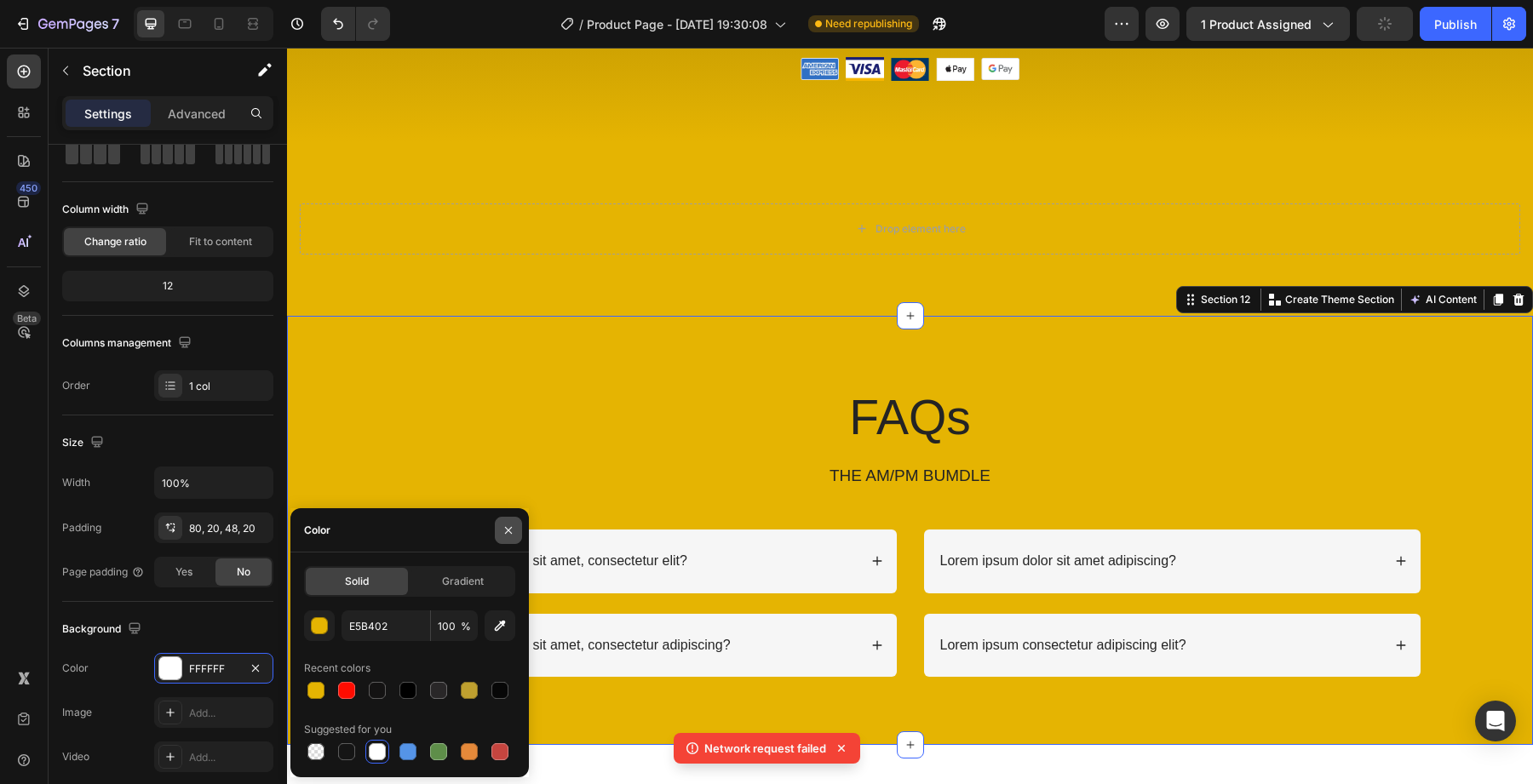
click at [496, 541] on button "button" at bounding box center [508, 531] width 27 height 27
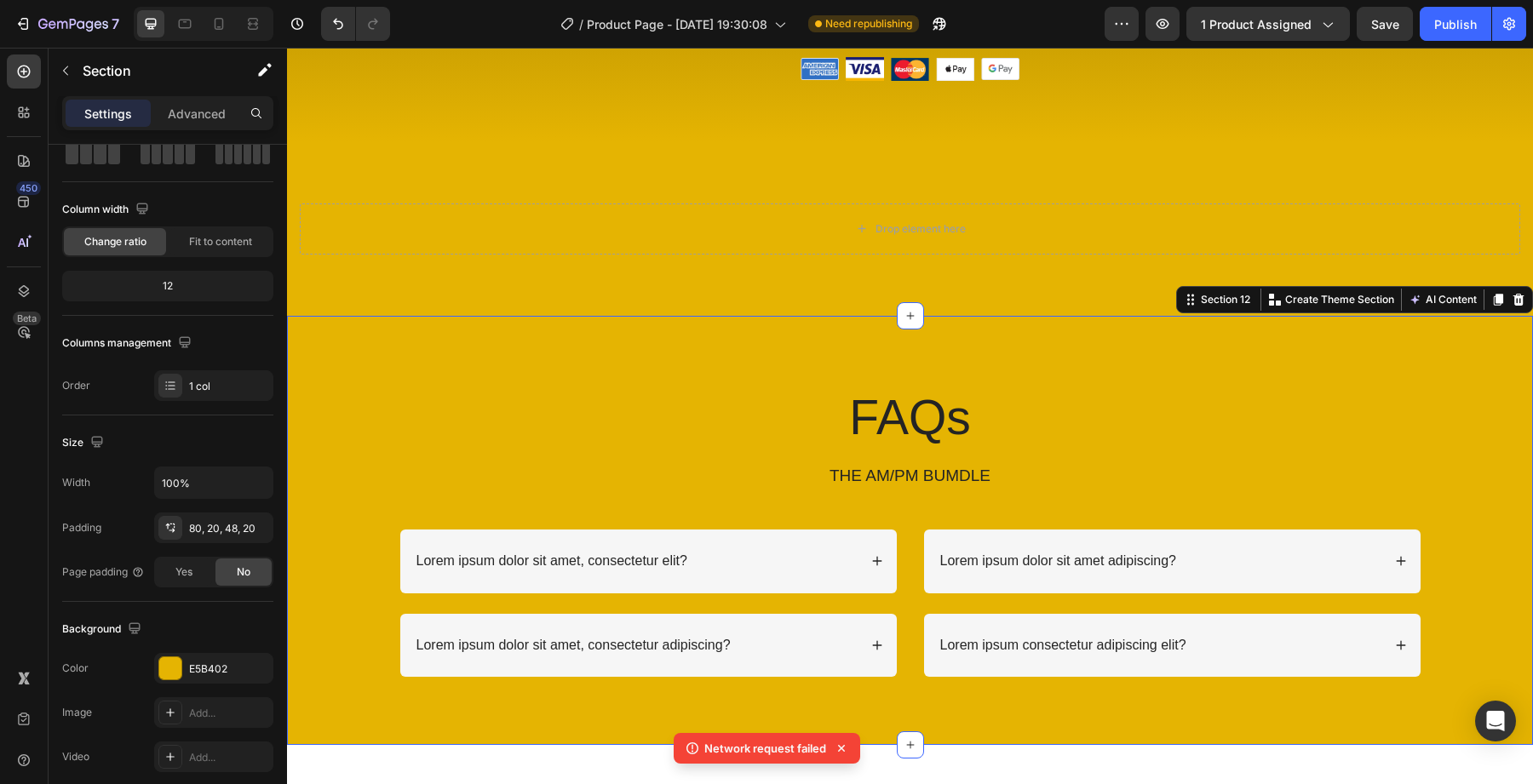
click at [587, 234] on div "Drop element here" at bounding box center [909, 229] width 1220 height 52
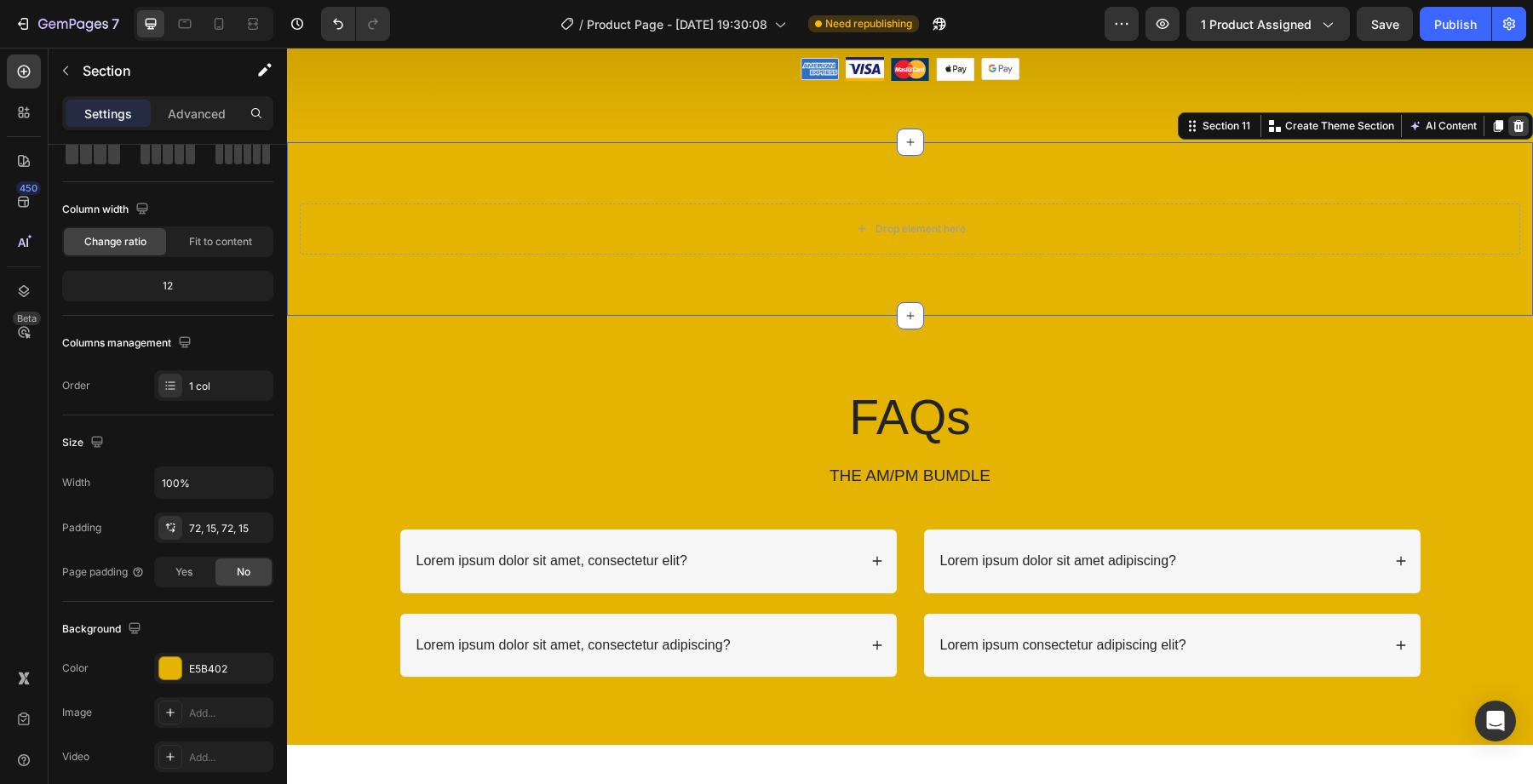
click at [1517, 118] on div at bounding box center [1518, 126] width 21 height 21
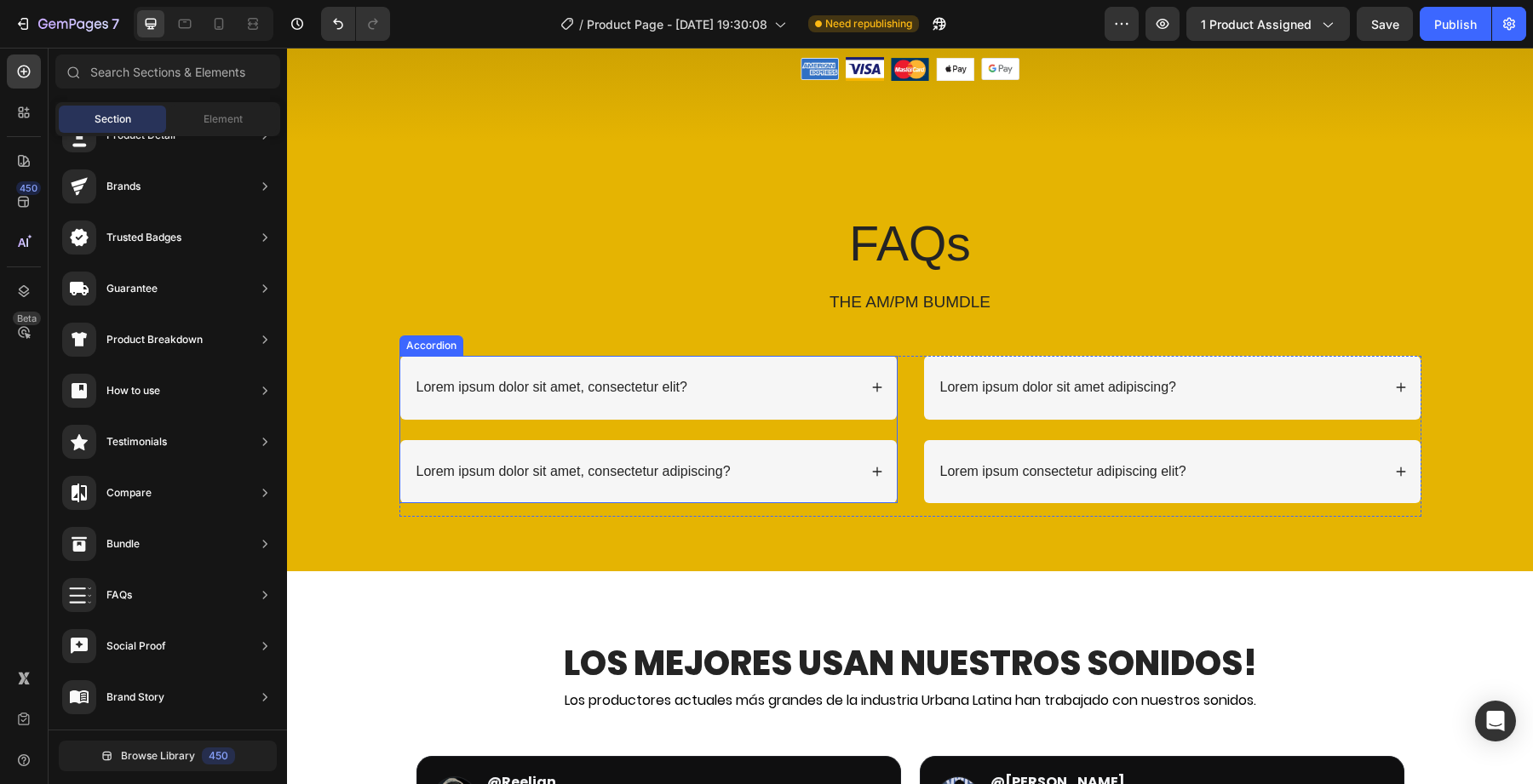
click at [622, 396] on div "Lorem ipsum dolor sit amet, consectetur elit?" at bounding box center [551, 387] width 276 height 23
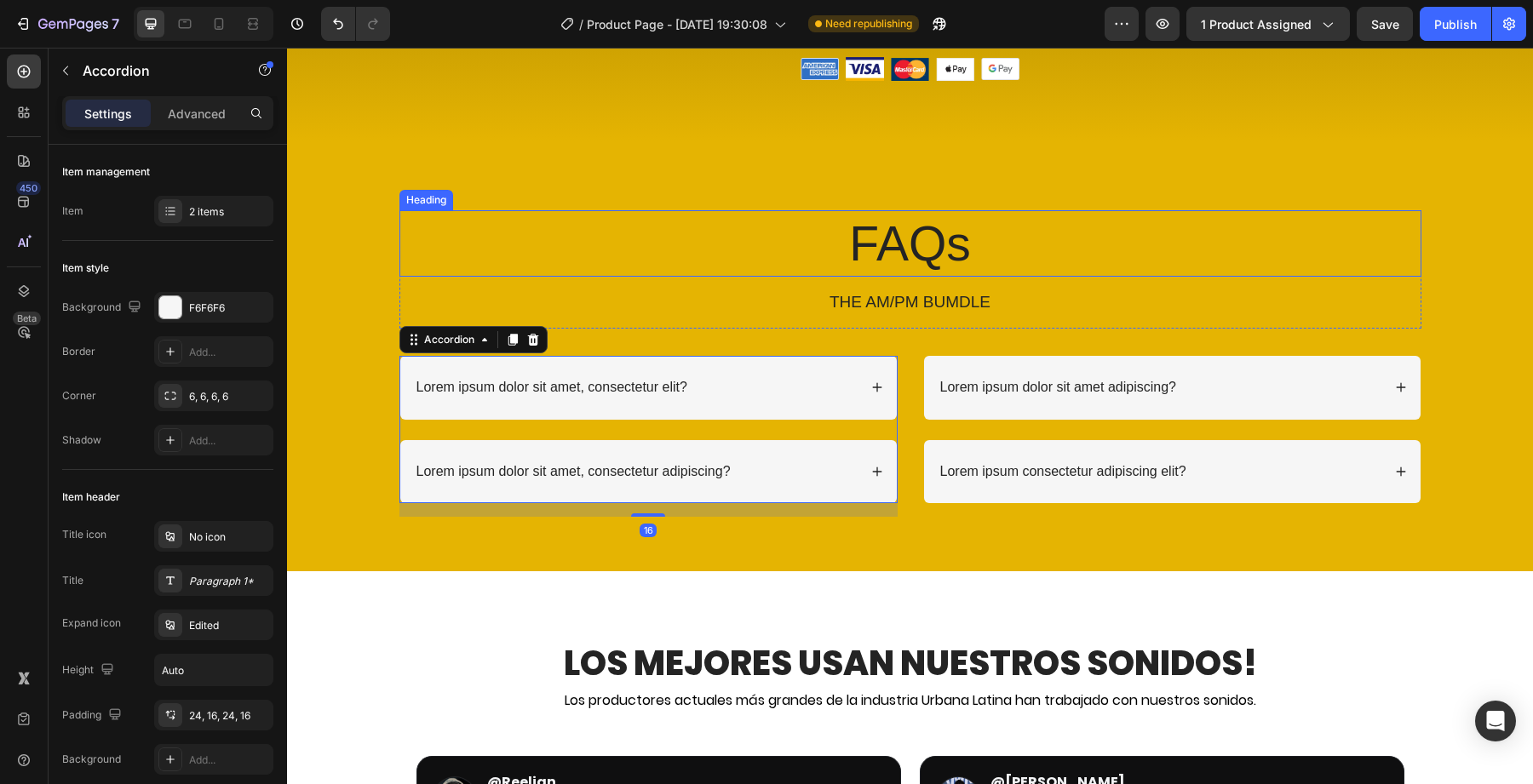
click at [891, 237] on h2 "FAQs" at bounding box center [910, 243] width 1022 height 66
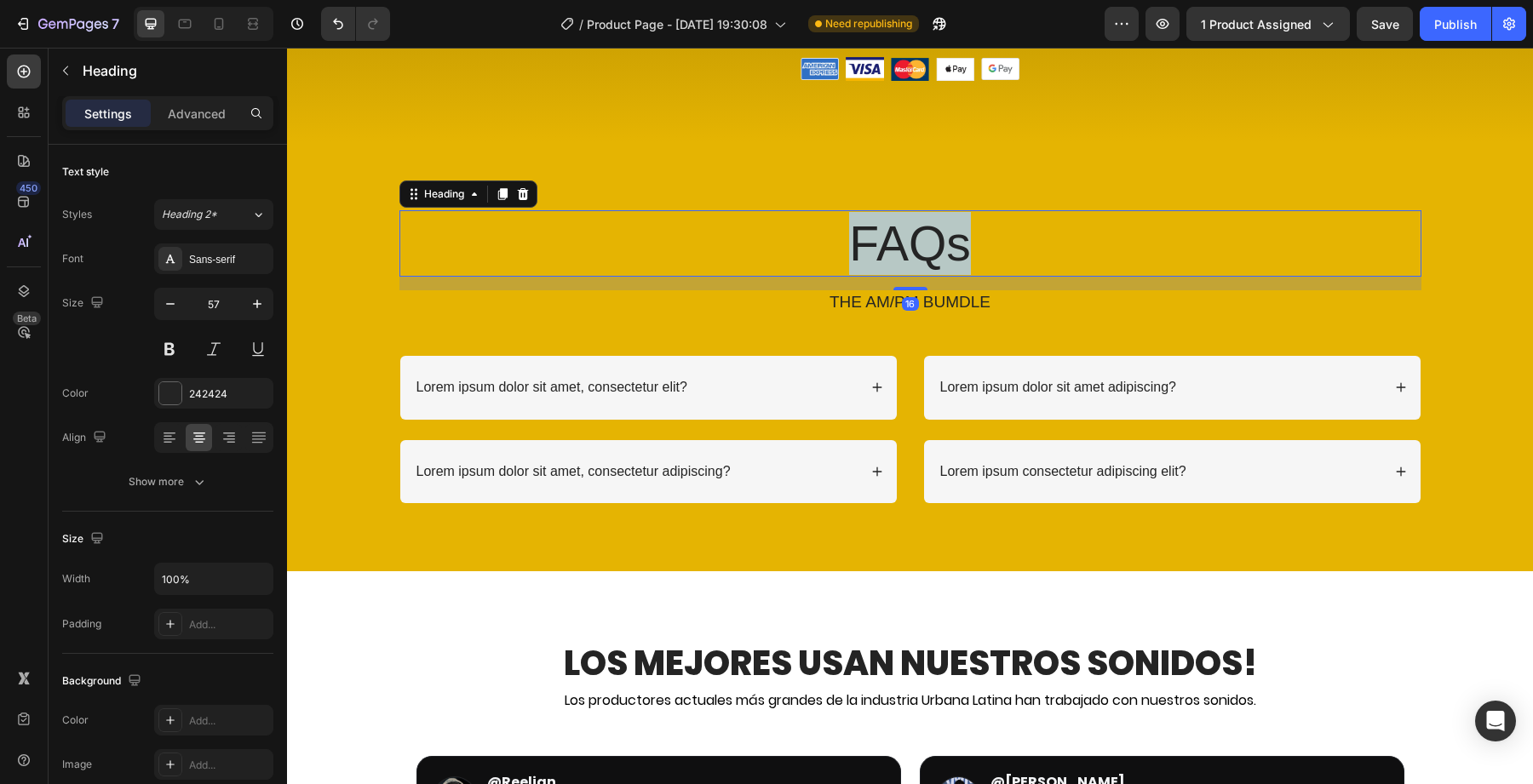
click at [891, 237] on h2 "FAQs" at bounding box center [910, 243] width 1022 height 66
click at [891, 237] on p "FAQs" at bounding box center [910, 243] width 1019 height 63
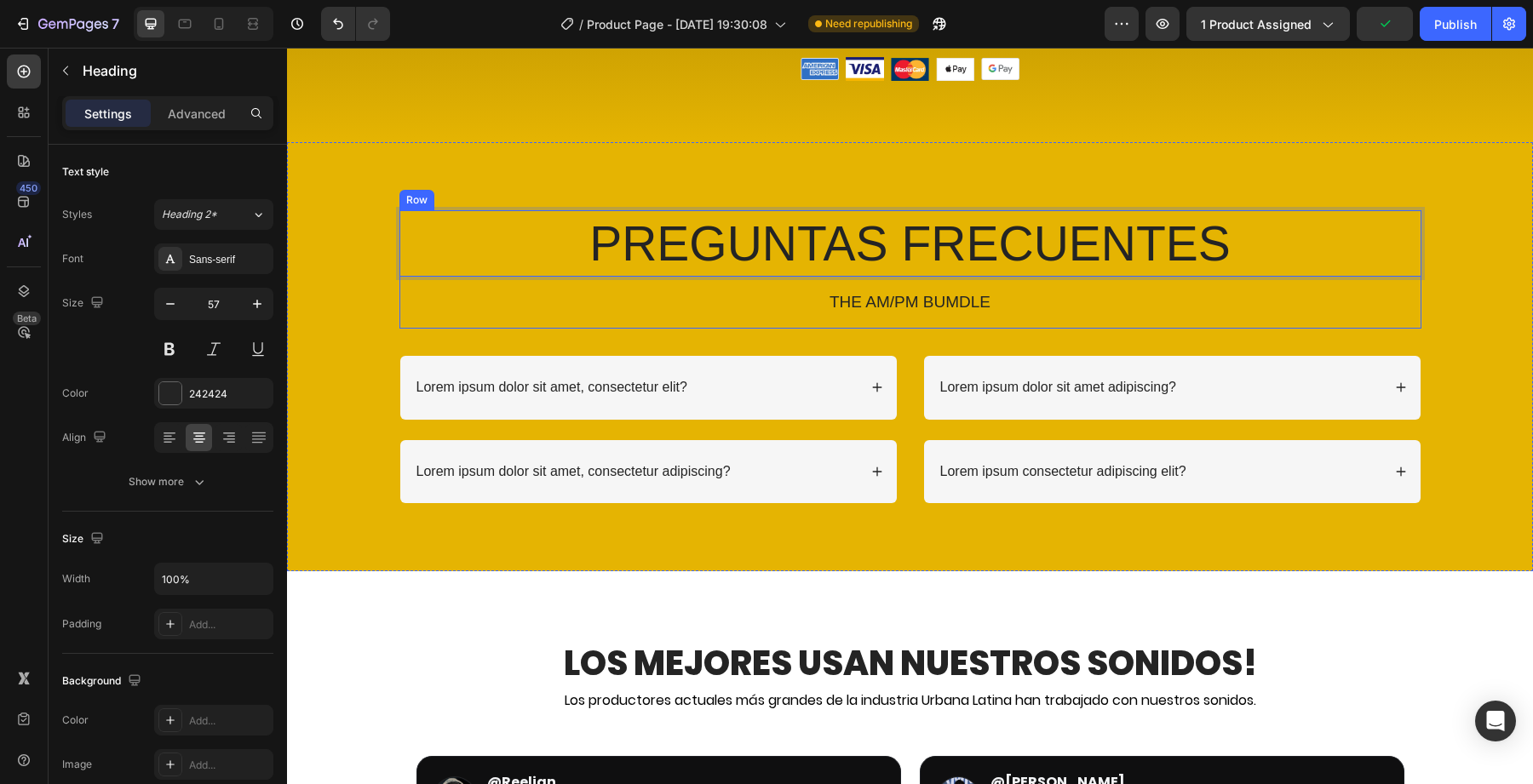
drag, startPoint x: 880, startPoint y: 289, endPoint x: 880, endPoint y: 299, distance: 10.0
click at [880, 289] on div "PREGUNTAS FRECUENTES Heading 16 THE AM/PM BUMDLE Text Block" at bounding box center [910, 270] width 1022 height 119
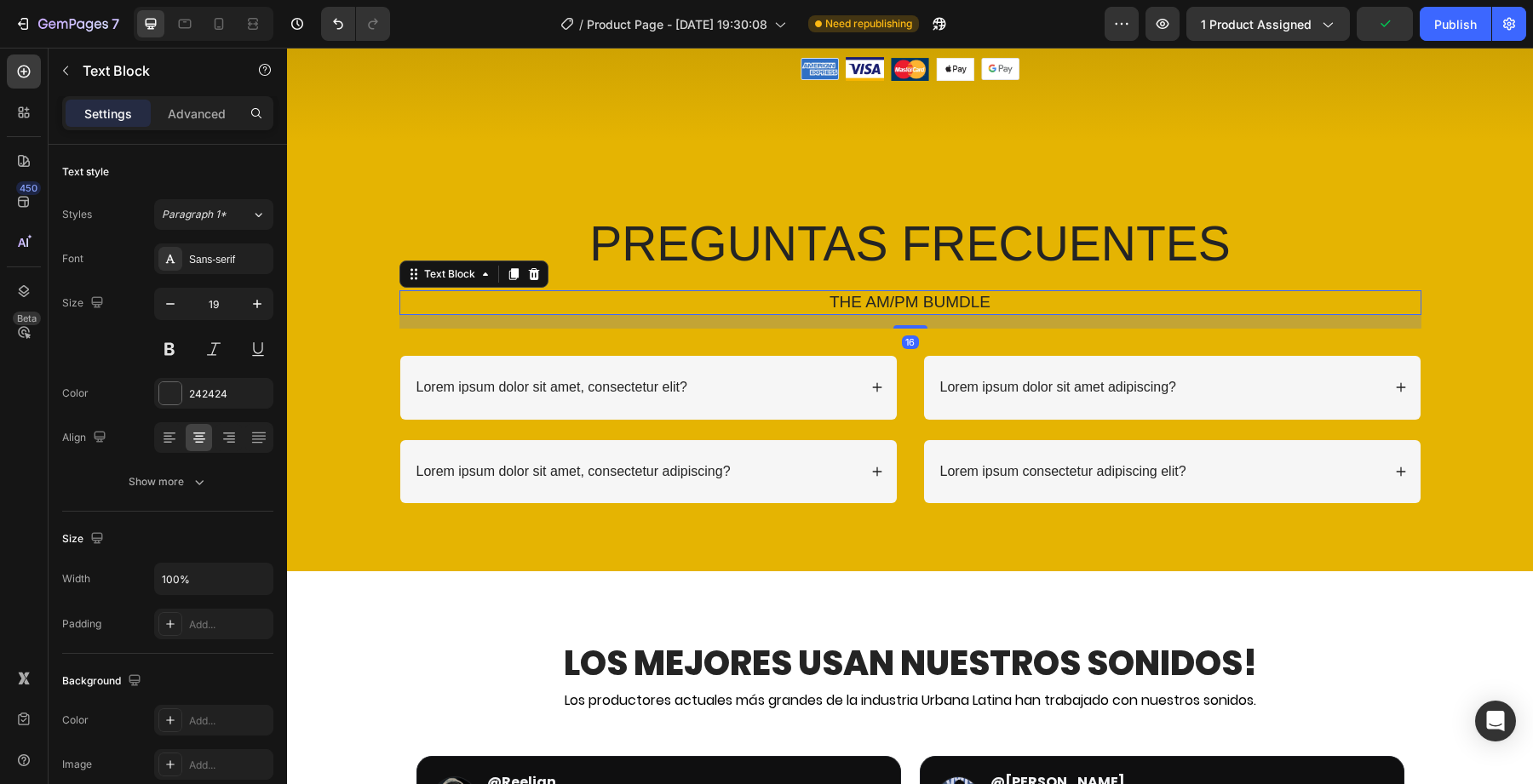
click at [880, 299] on p "THE AM/PM BUMDLE" at bounding box center [910, 302] width 1019 height 21
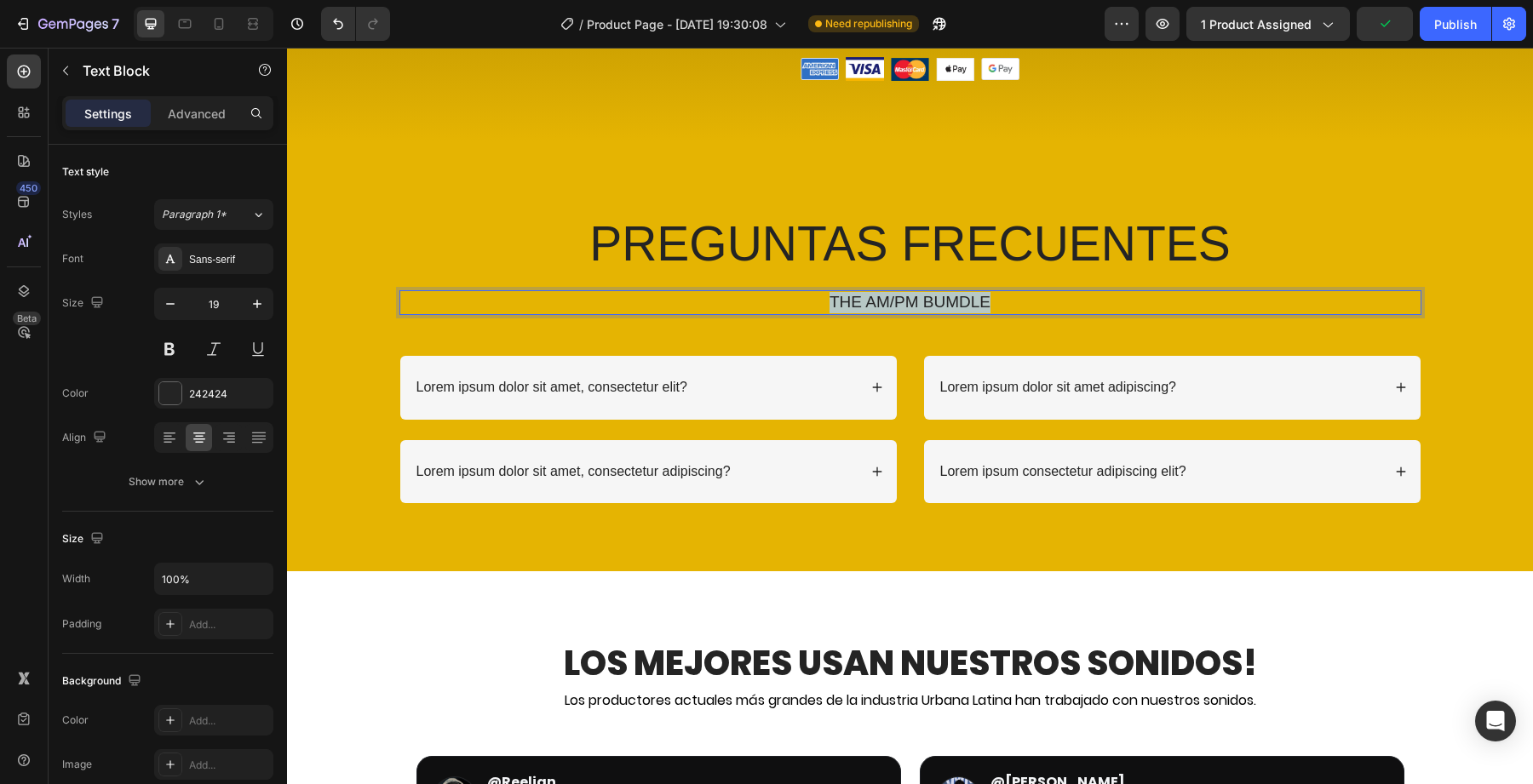
click at [880, 299] on p "THE AM/PM BUMDLE" at bounding box center [910, 302] width 1019 height 21
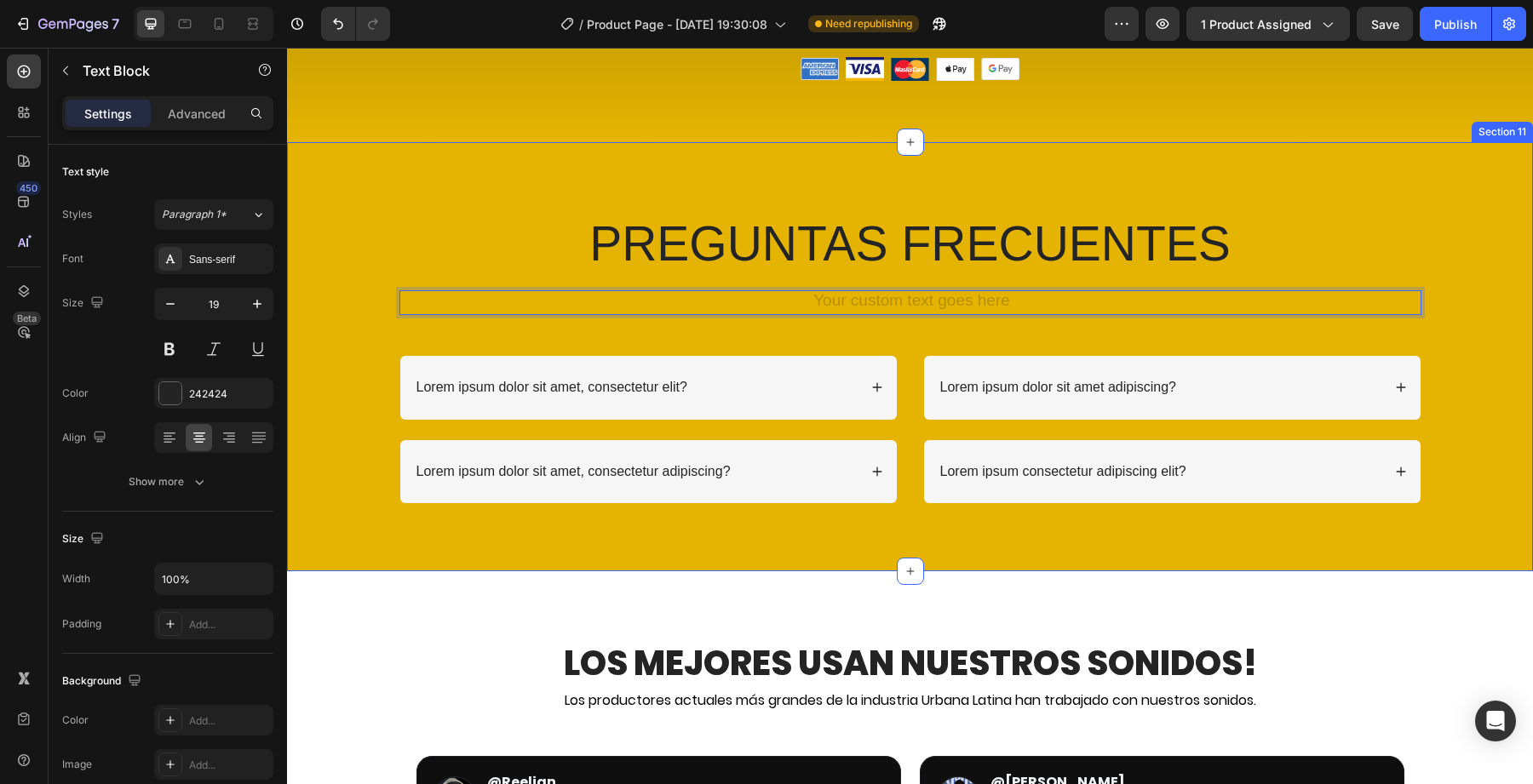
click at [931, 334] on div "PREGUNTAS FRECUENTES Heading Text Block 16 Row Lorem ipsum dolor sit amet, cons…" at bounding box center [909, 370] width 1212 height 320
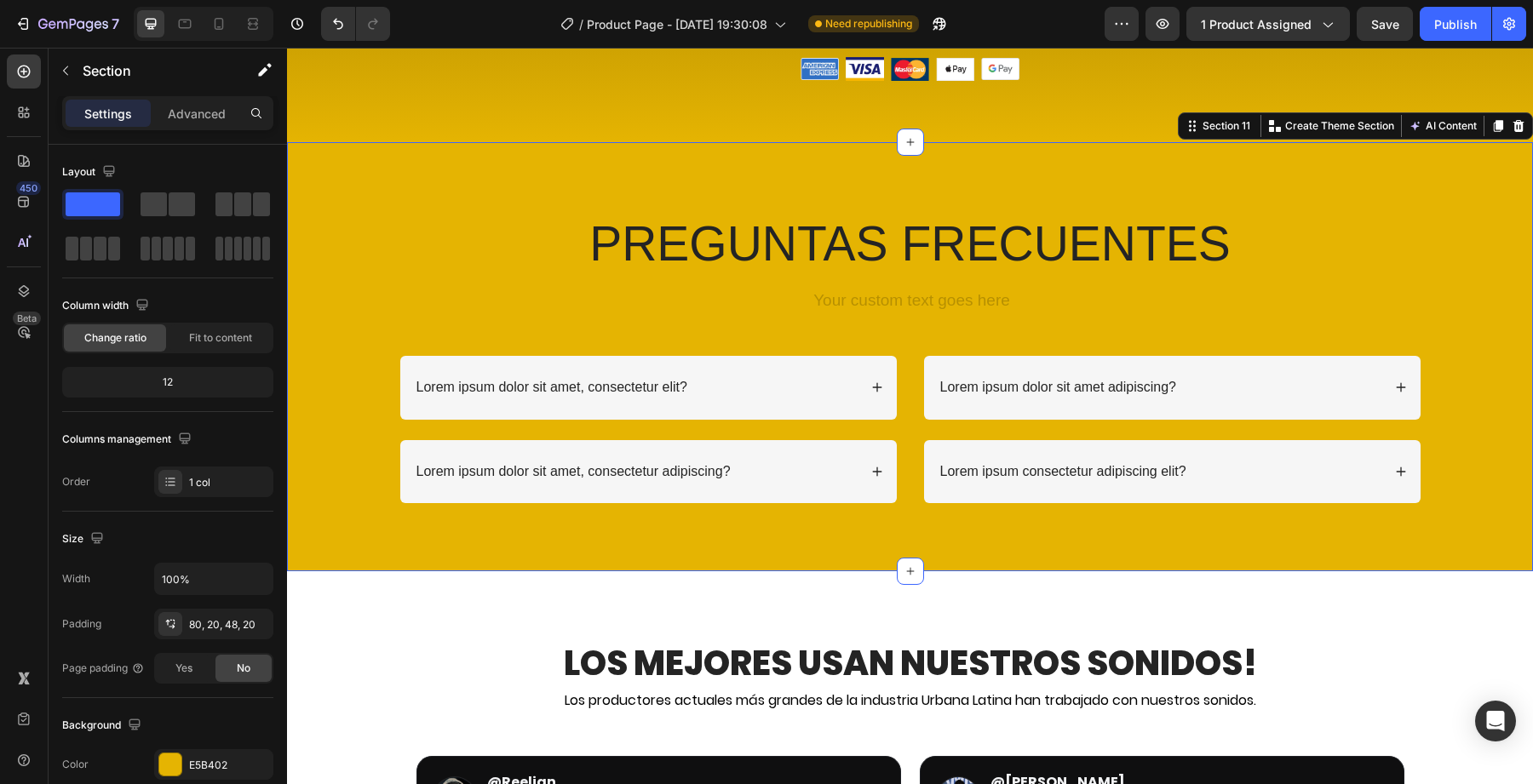
click at [939, 307] on div "Rich Text Editor. Editing area: main" at bounding box center [910, 302] width 1022 height 25
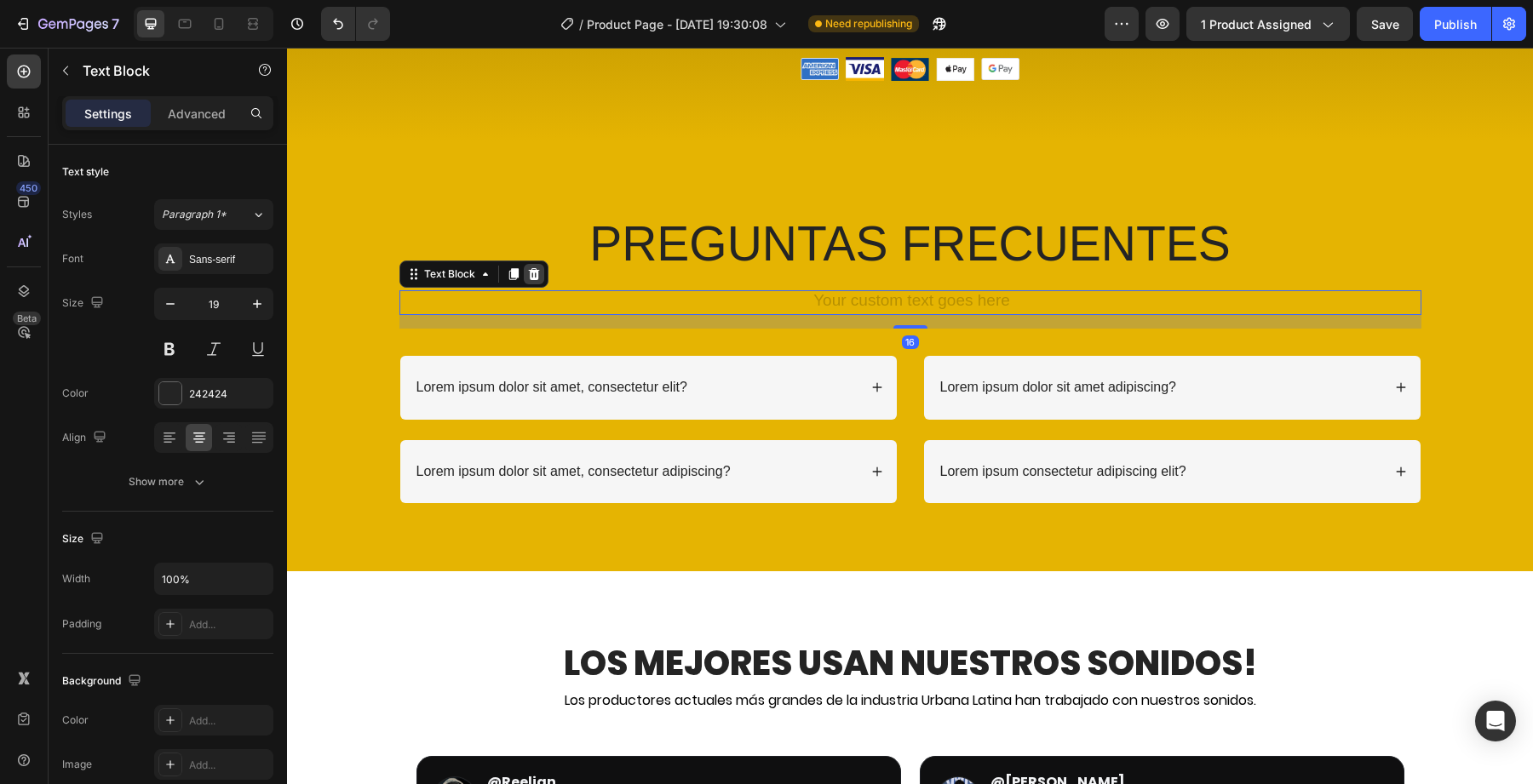
click at [533, 264] on div at bounding box center [534, 274] width 21 height 21
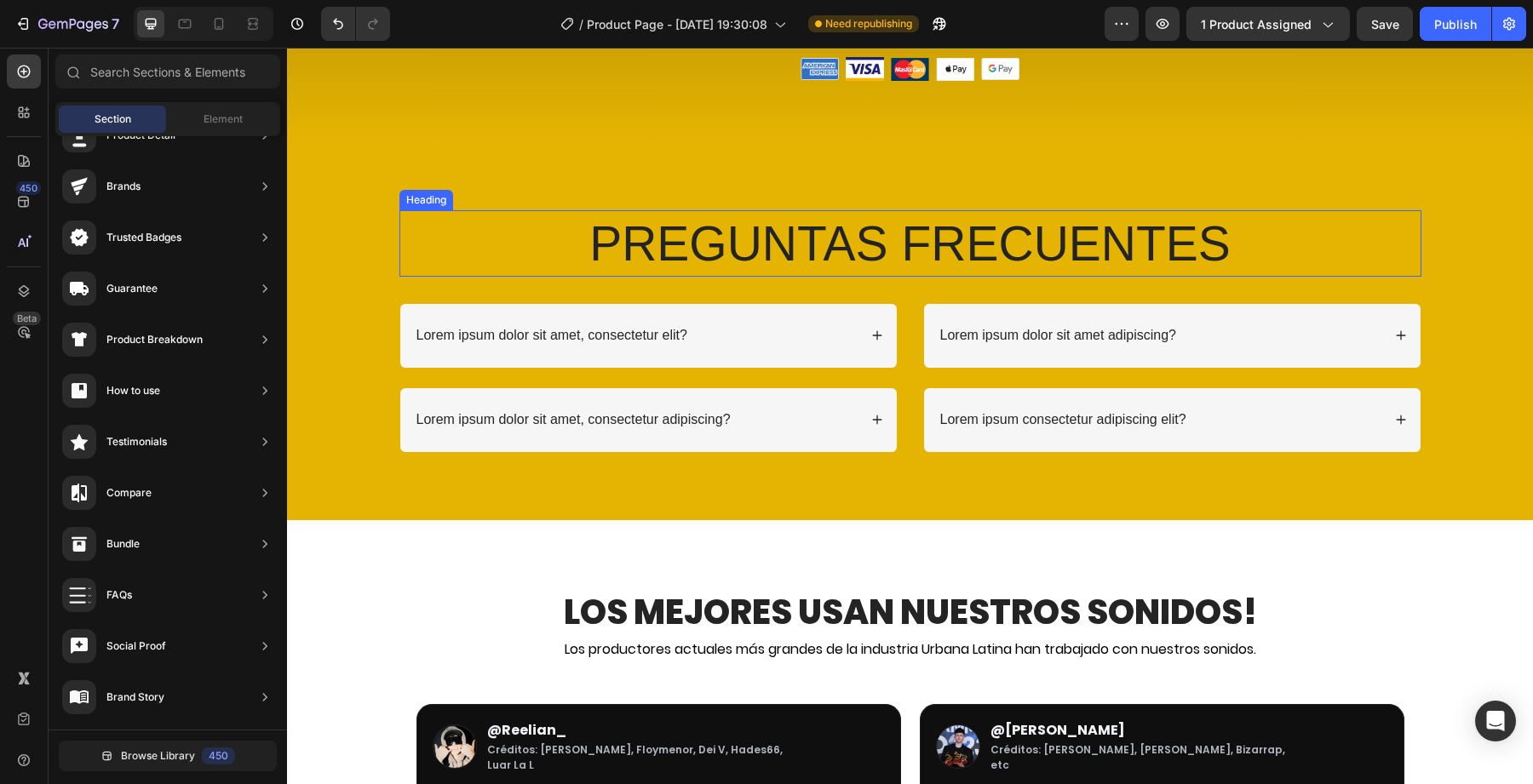
click at [692, 225] on p "PREGUNTAS FRECUENTES" at bounding box center [910, 243] width 1019 height 63
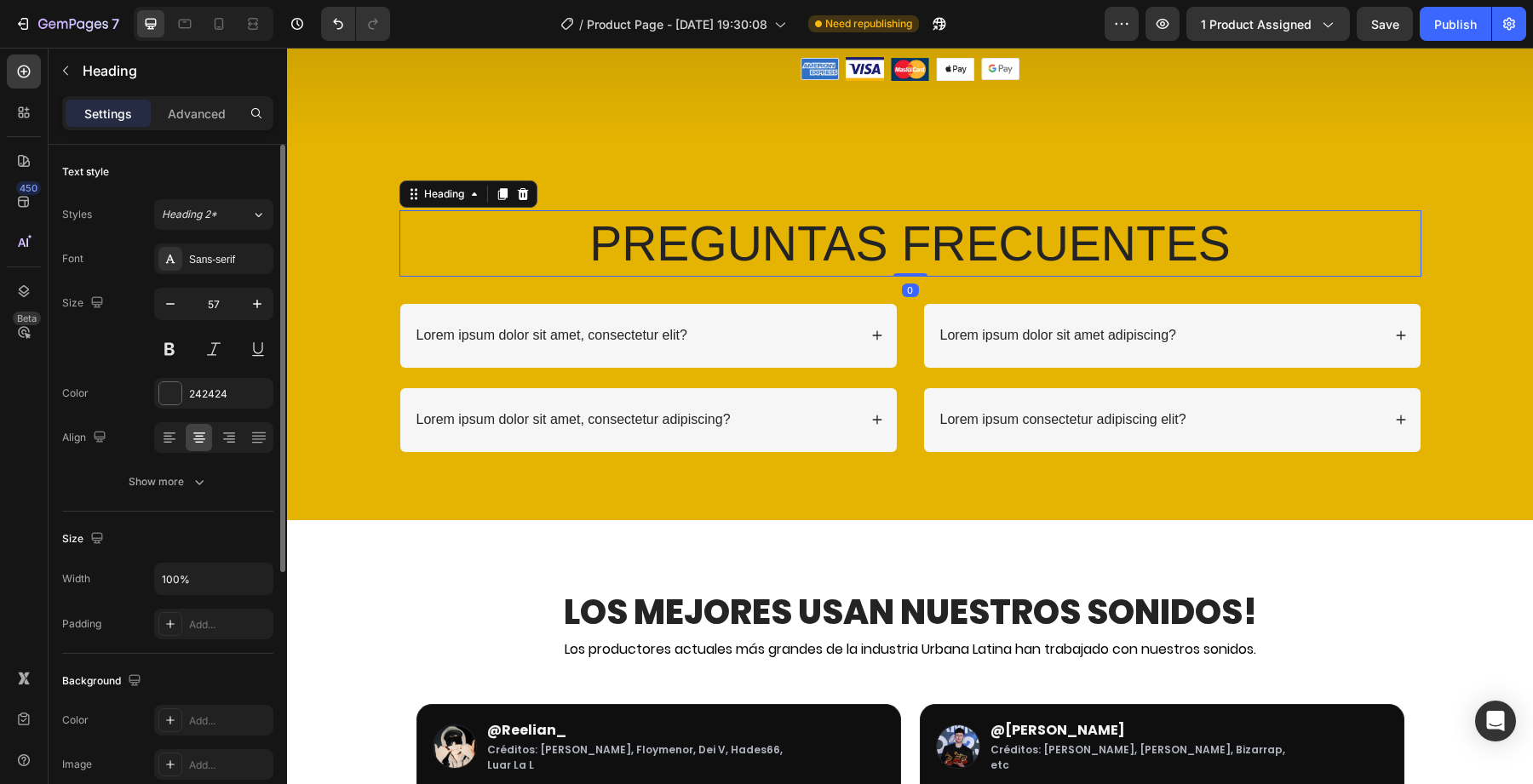
click at [207, 274] on div "Font Sans-serif Size 57 Color 242424 Align Show more" at bounding box center [167, 371] width 211 height 254
click at [210, 263] on div "Sans-serif" at bounding box center [228, 260] width 80 height 15
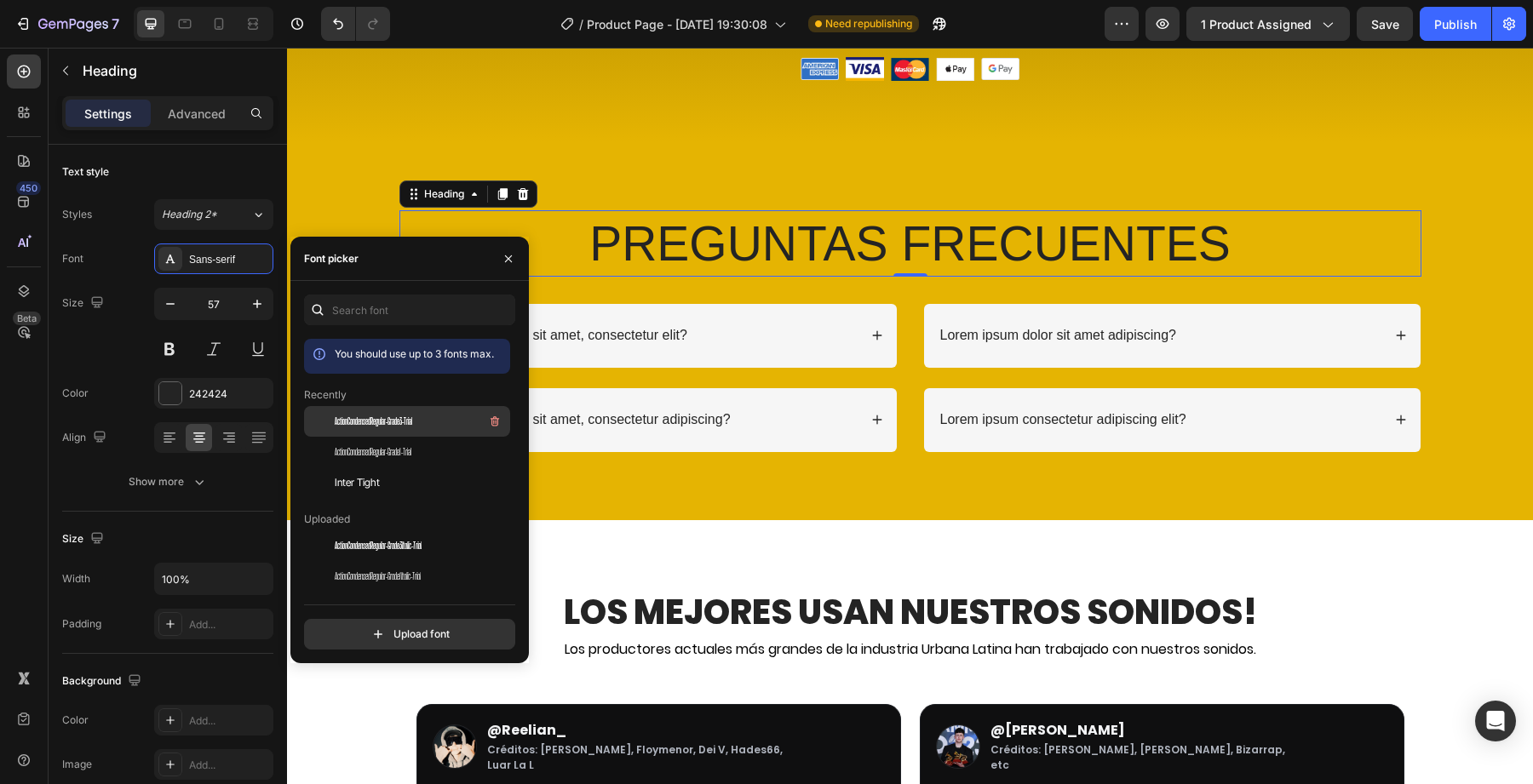
click at [362, 422] on span "ActionCondensedRegular-Grade3-Trial" at bounding box center [374, 422] width 77 height 15
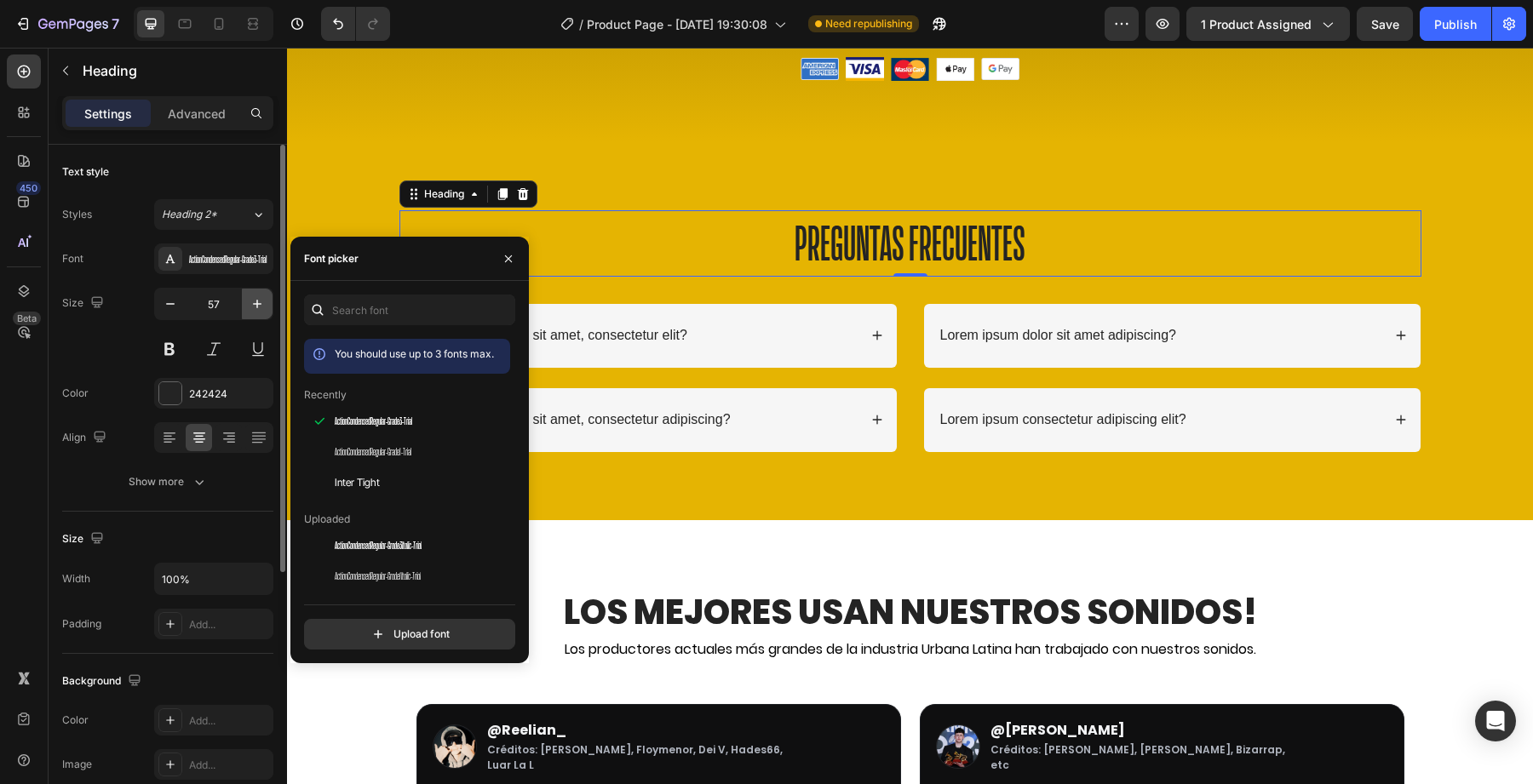
click at [251, 300] on icon "button" at bounding box center [258, 304] width 17 height 17
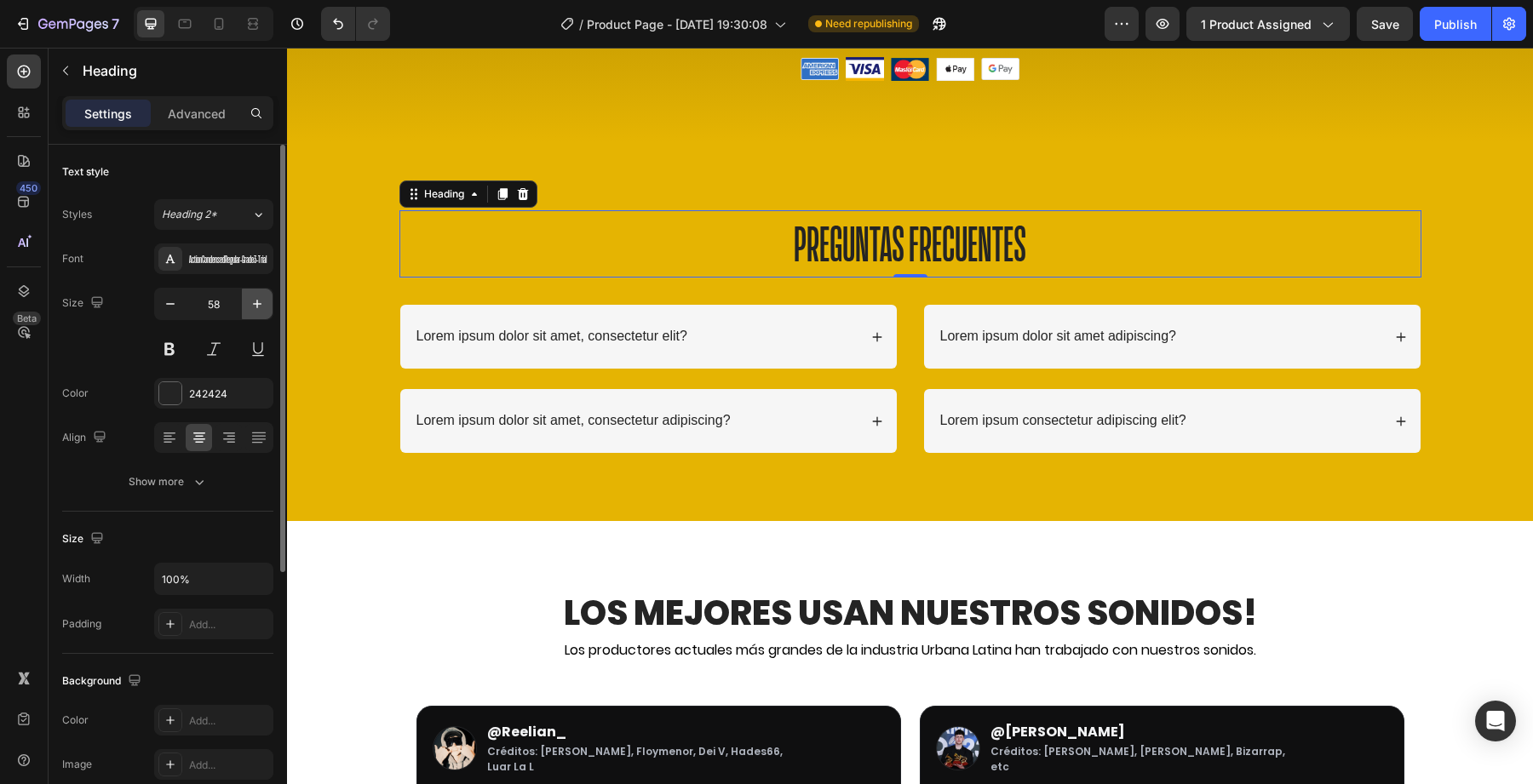
click at [251, 300] on icon "button" at bounding box center [258, 304] width 17 height 17
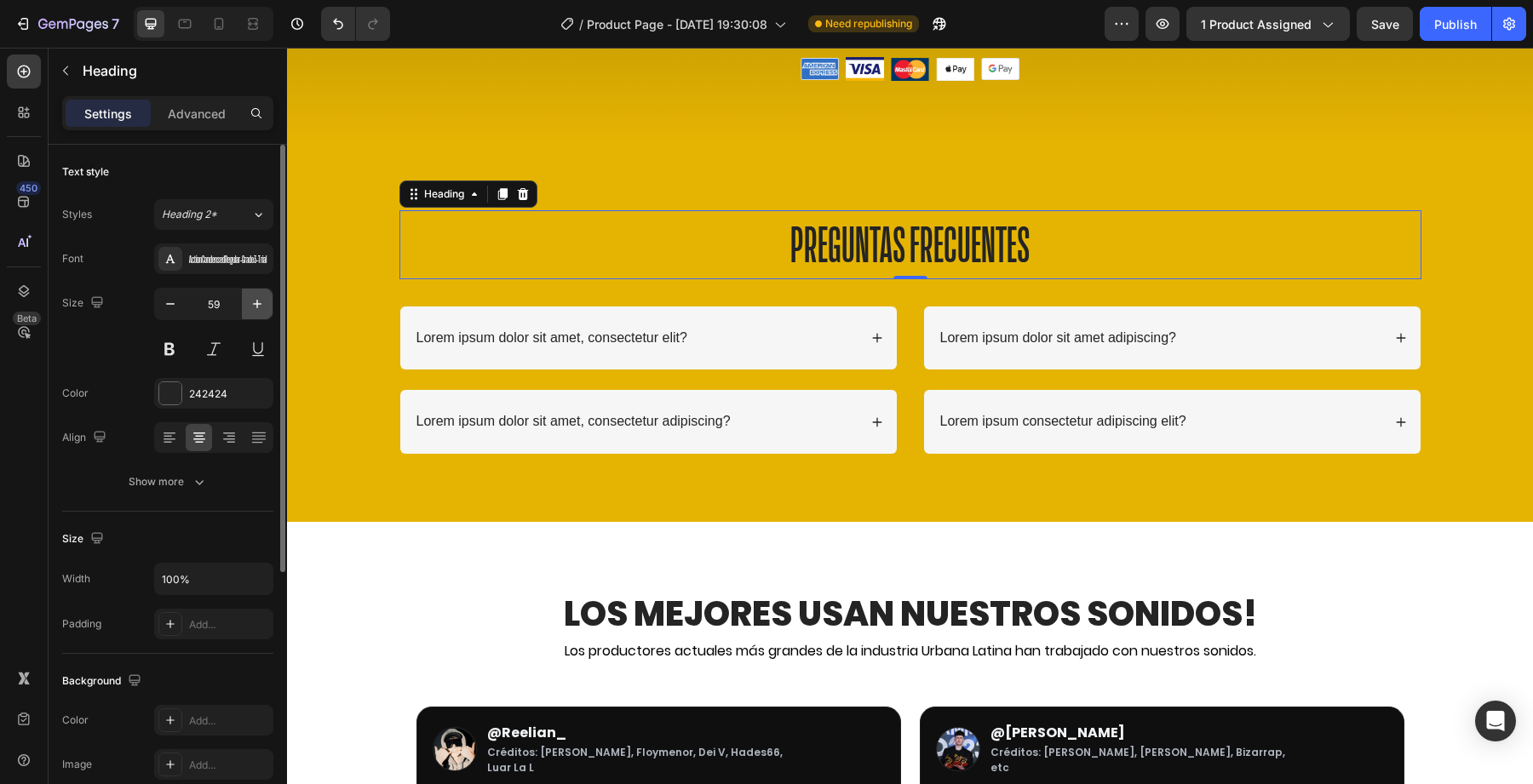
click at [251, 300] on icon "button" at bounding box center [258, 304] width 17 height 17
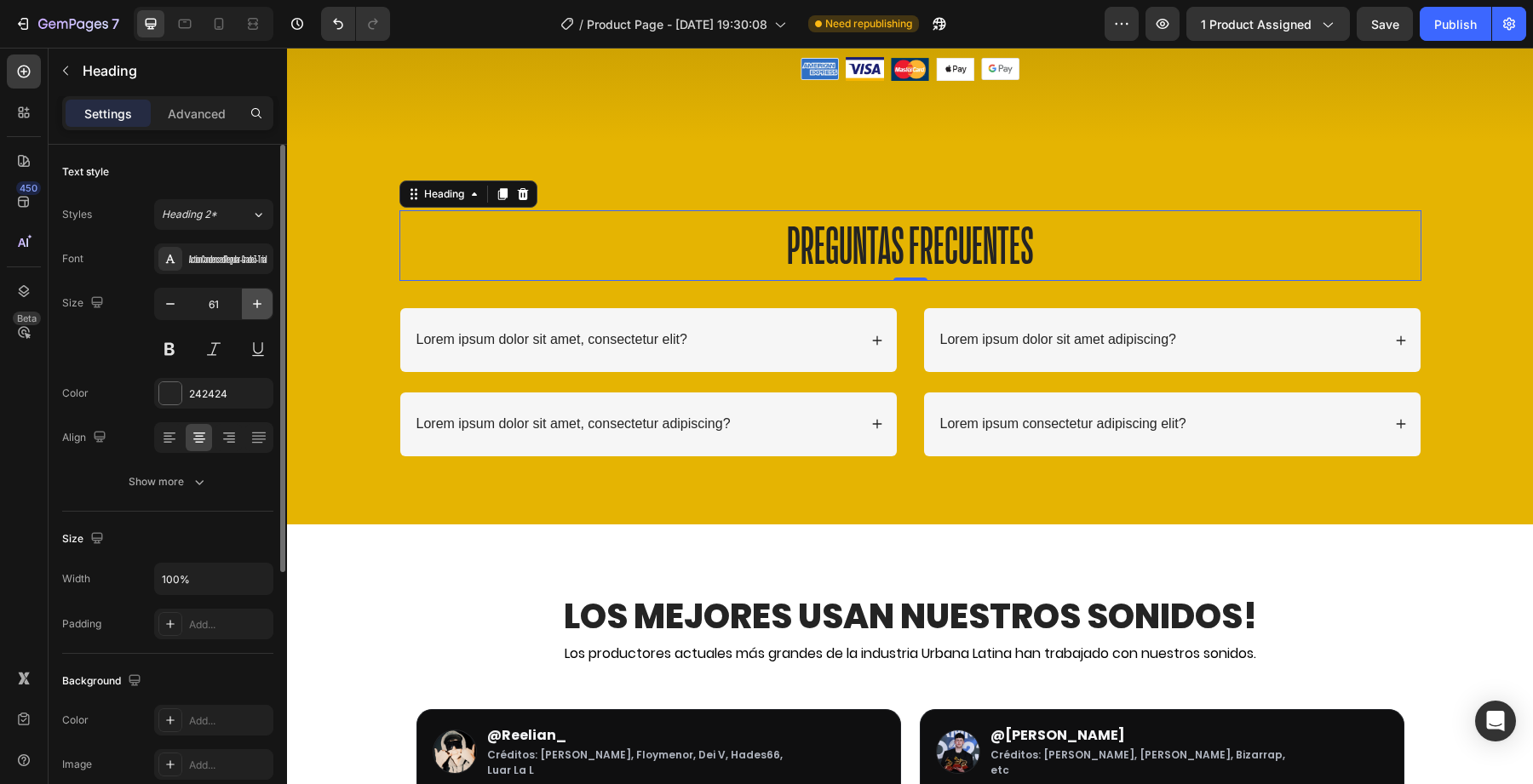
click at [251, 300] on icon "button" at bounding box center [258, 304] width 17 height 17
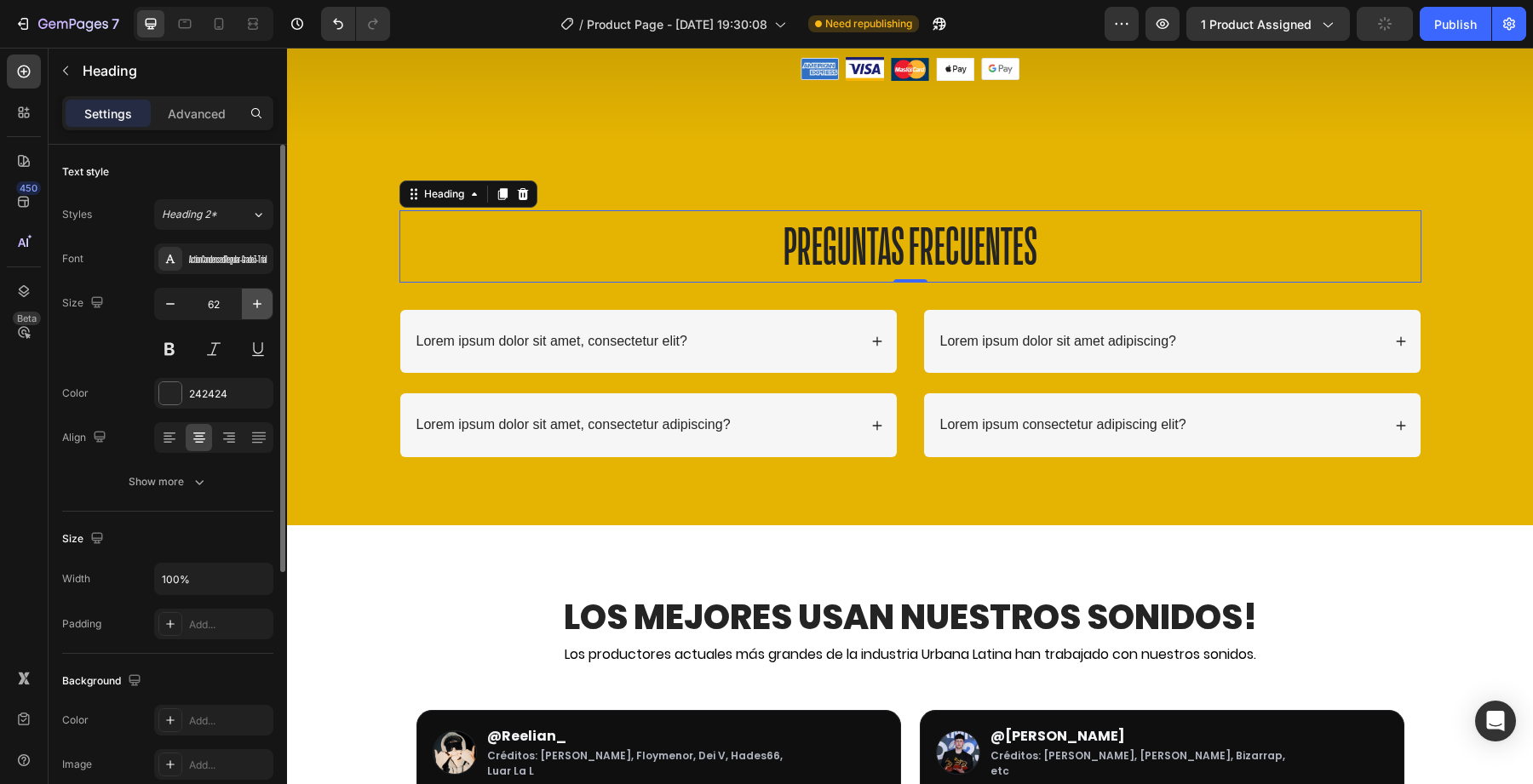
click at [251, 300] on icon "button" at bounding box center [258, 304] width 17 height 17
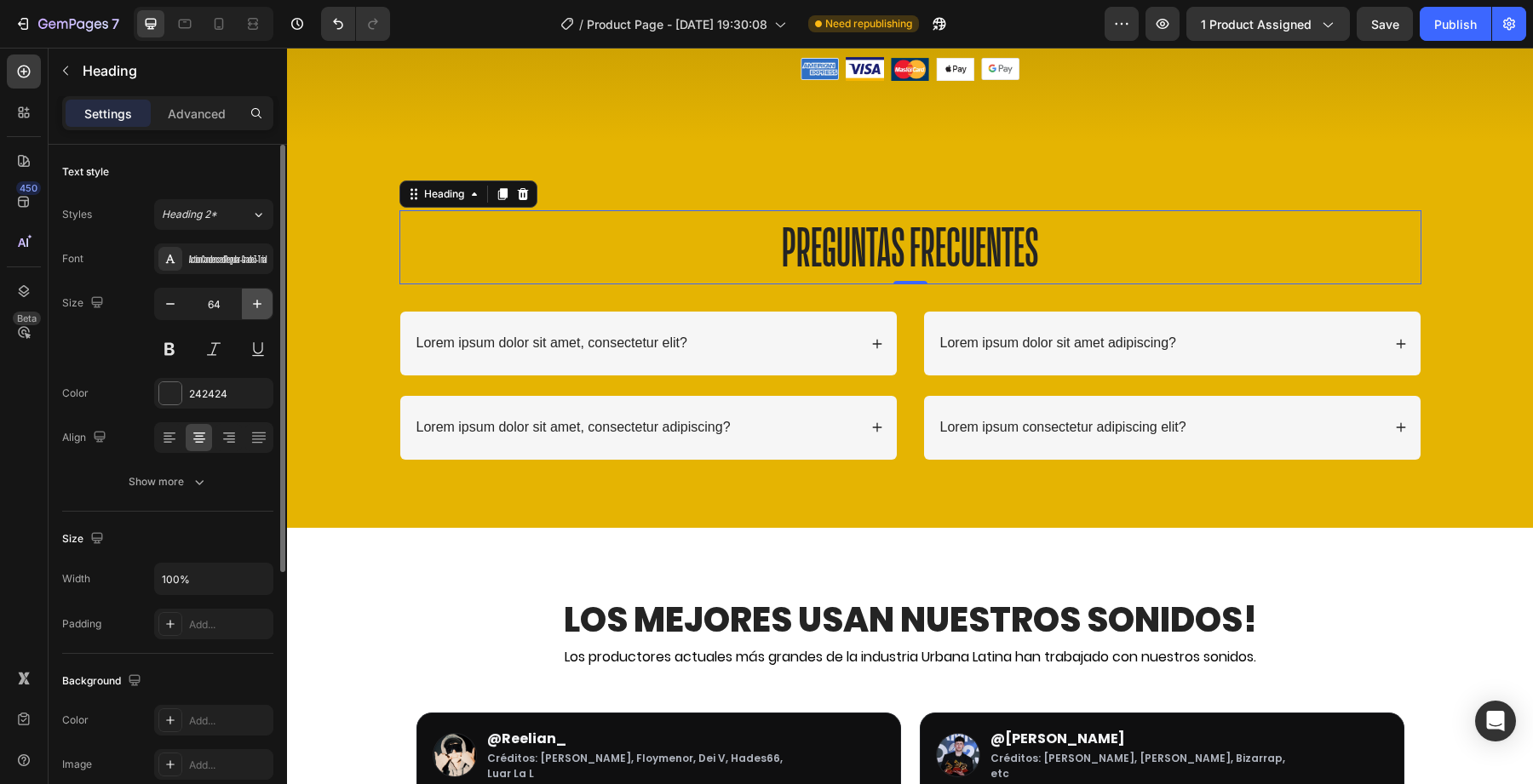
click at [251, 300] on icon "button" at bounding box center [258, 304] width 17 height 17
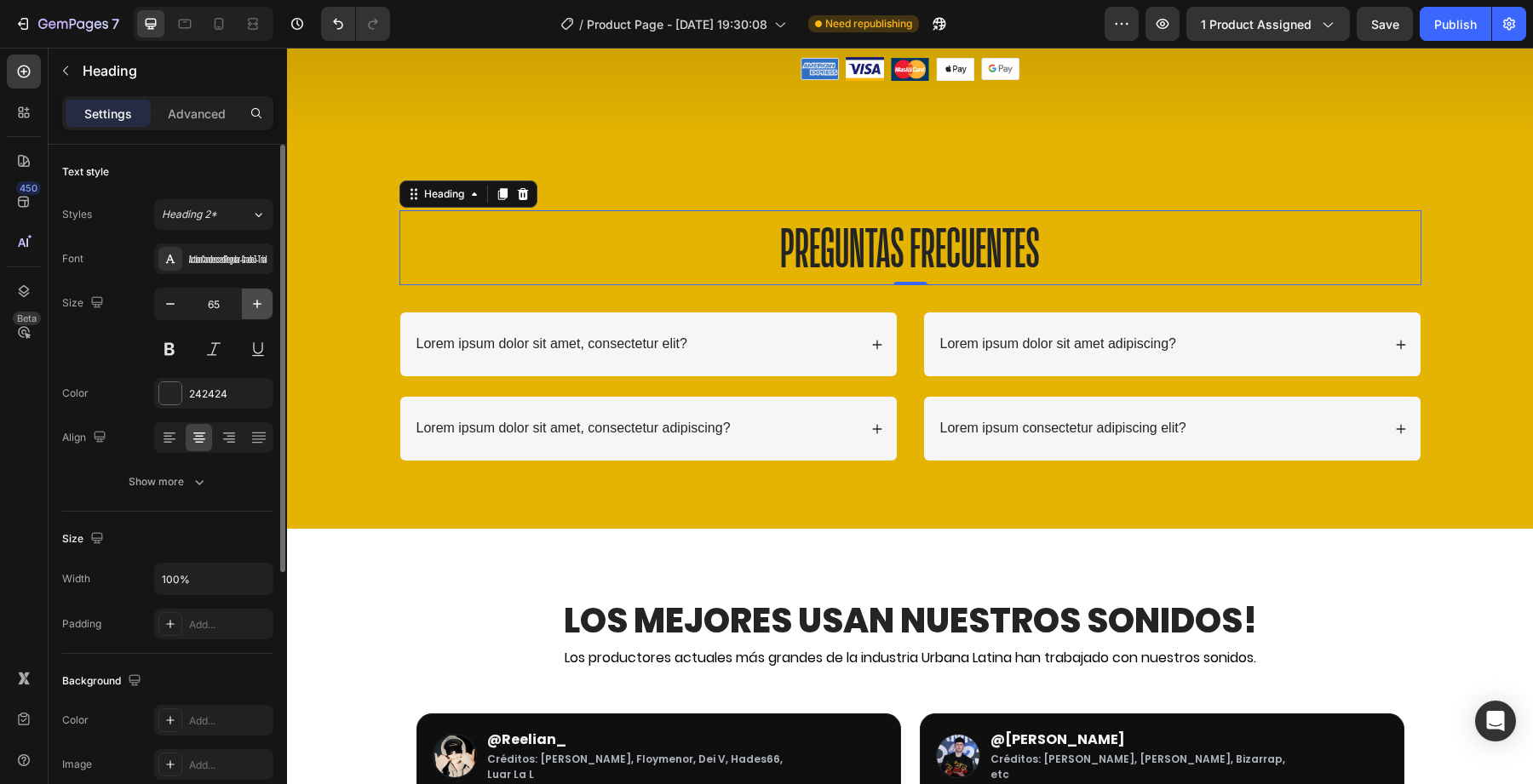
click at [251, 300] on icon "button" at bounding box center [258, 304] width 17 height 17
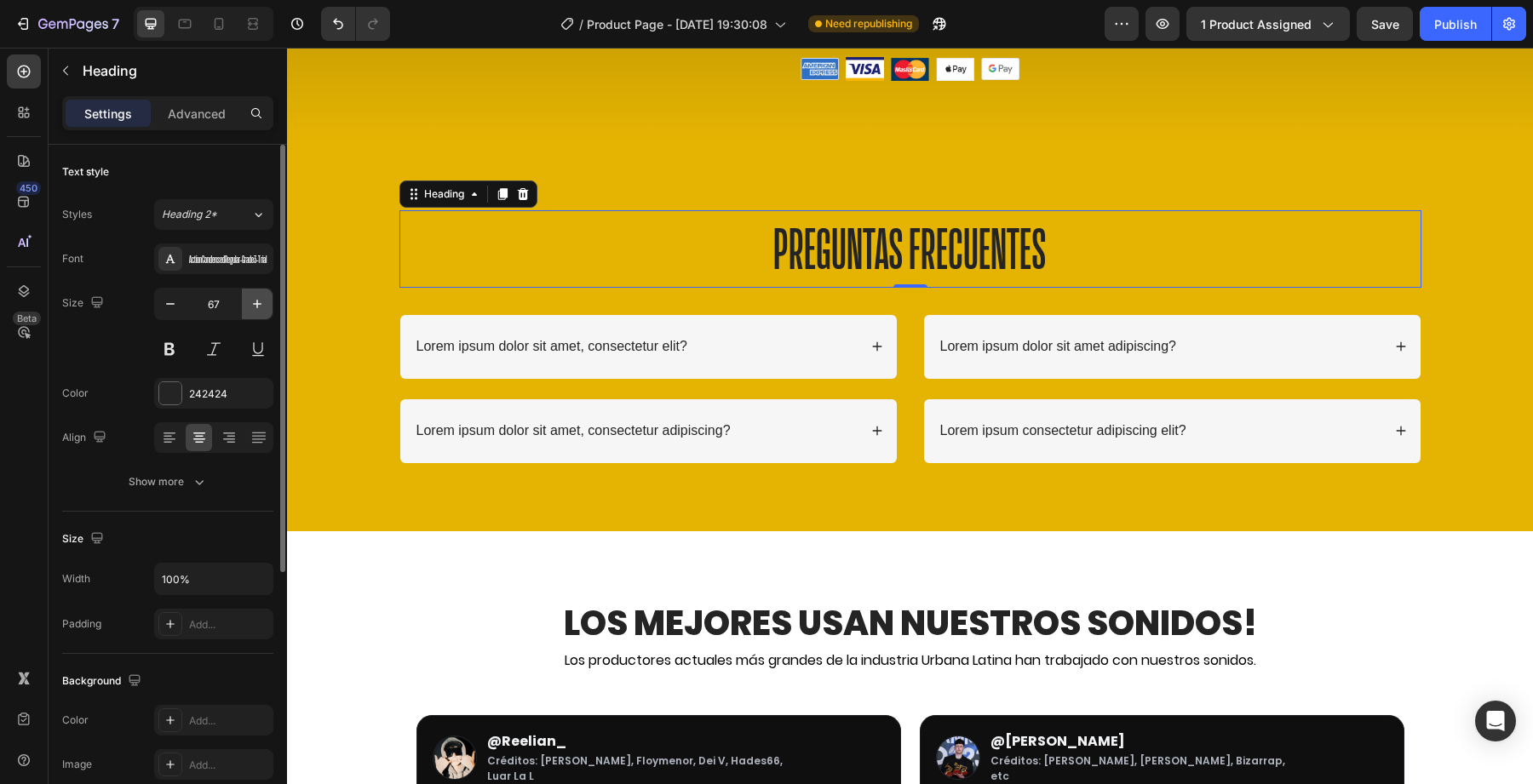
click at [251, 300] on icon "button" at bounding box center [258, 304] width 17 height 17
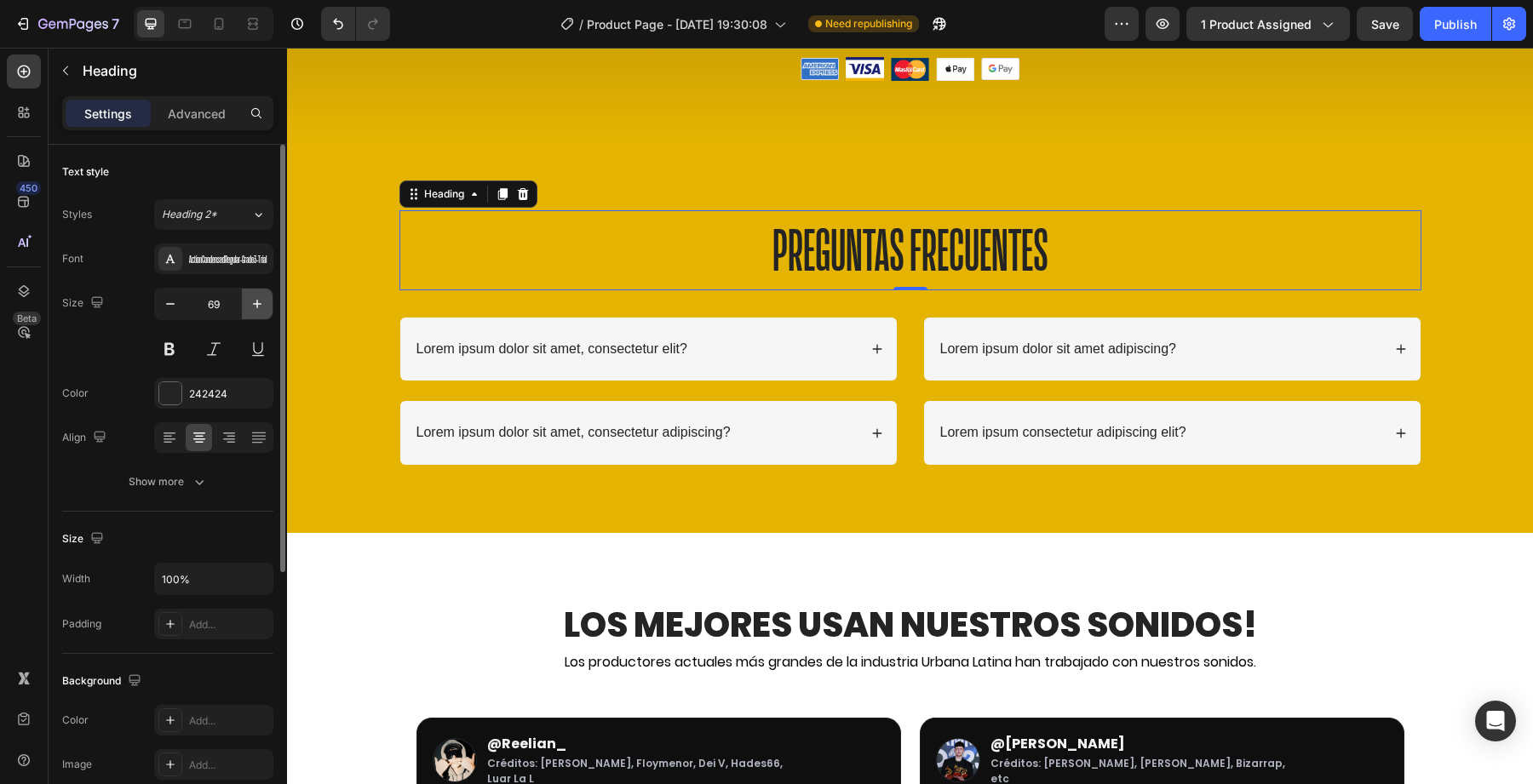
click at [251, 300] on icon "button" at bounding box center [258, 304] width 17 height 17
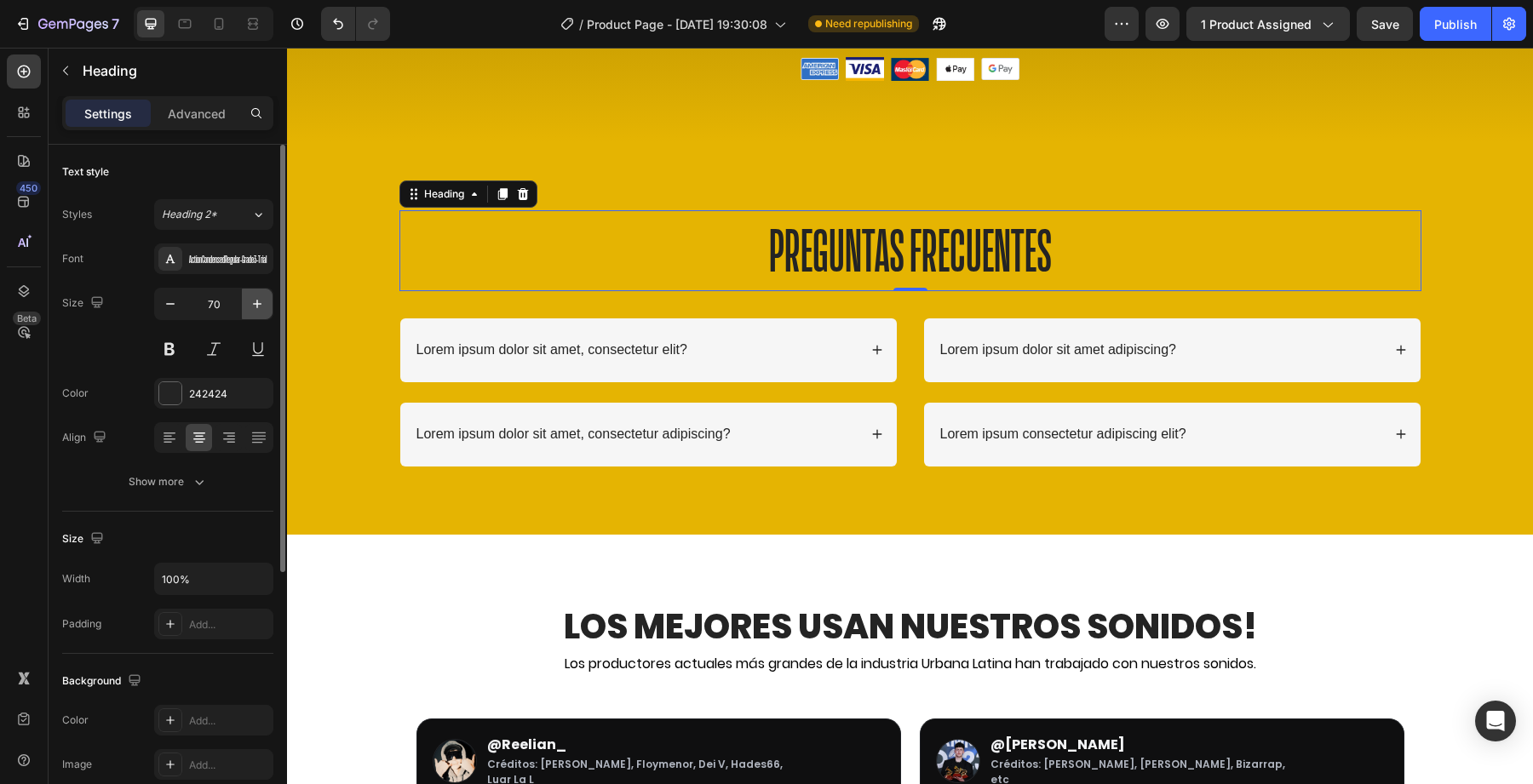
click at [251, 300] on icon "button" at bounding box center [258, 304] width 17 height 17
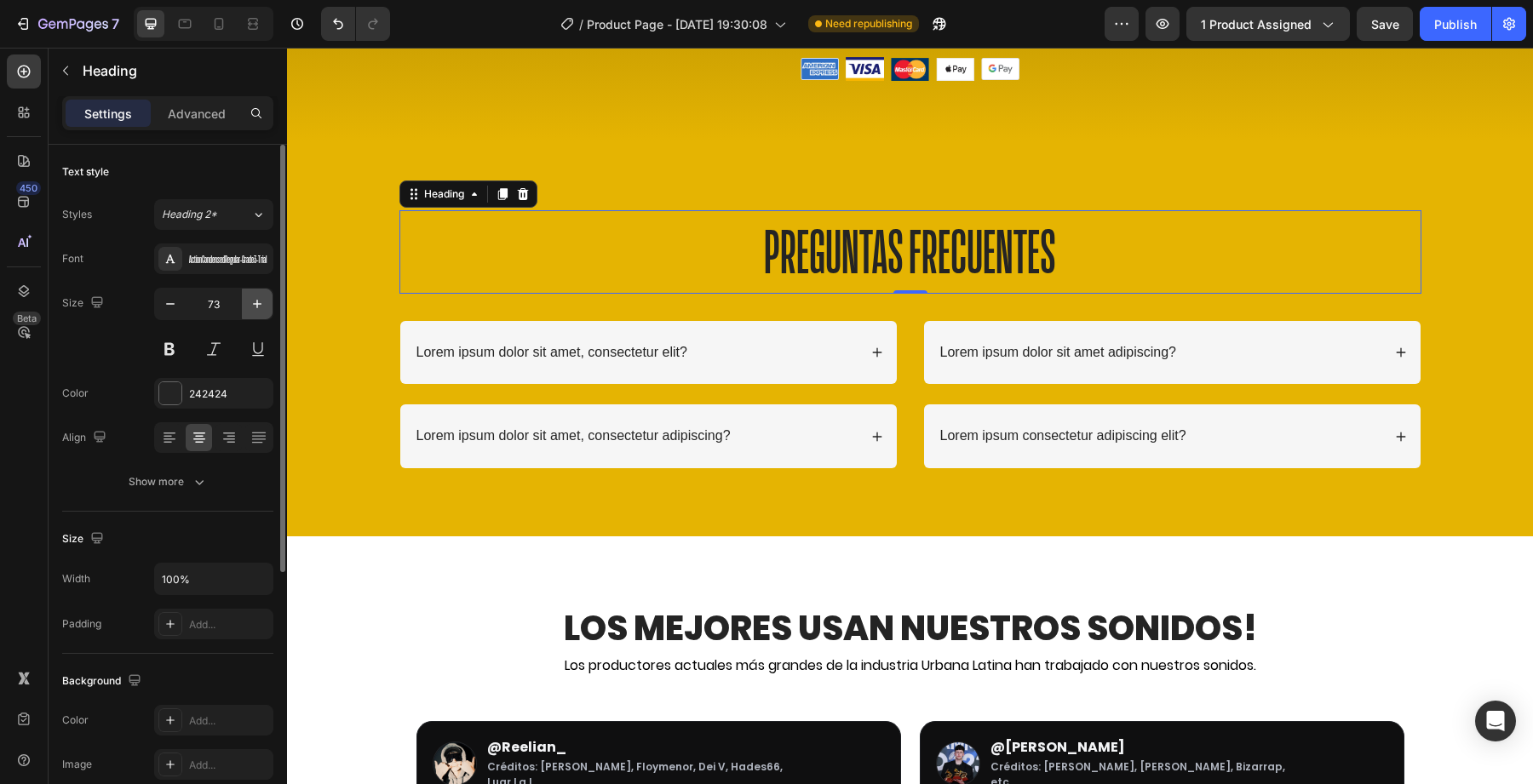
click at [251, 300] on icon "button" at bounding box center [258, 304] width 17 height 17
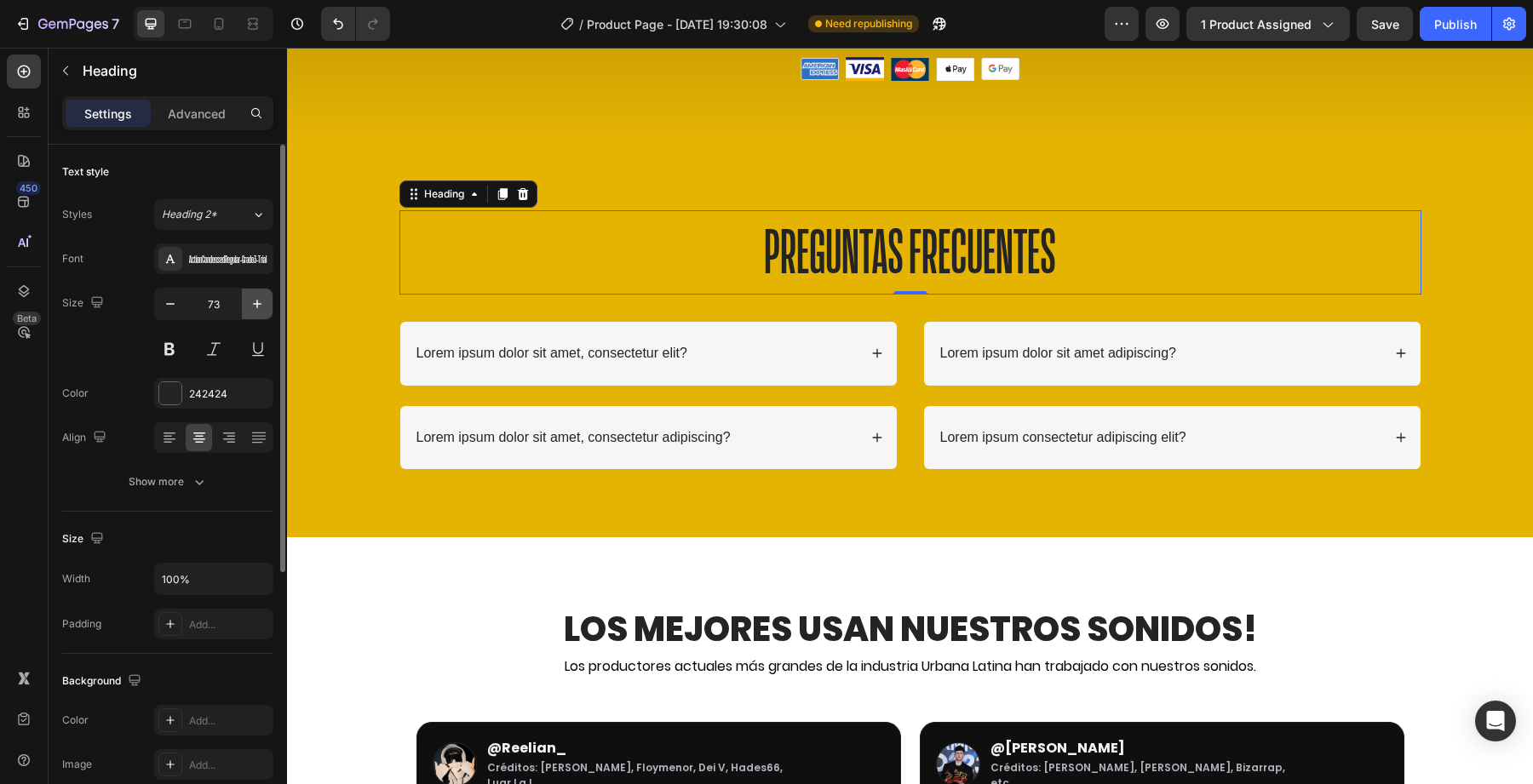
click at [251, 300] on icon "button" at bounding box center [258, 304] width 17 height 17
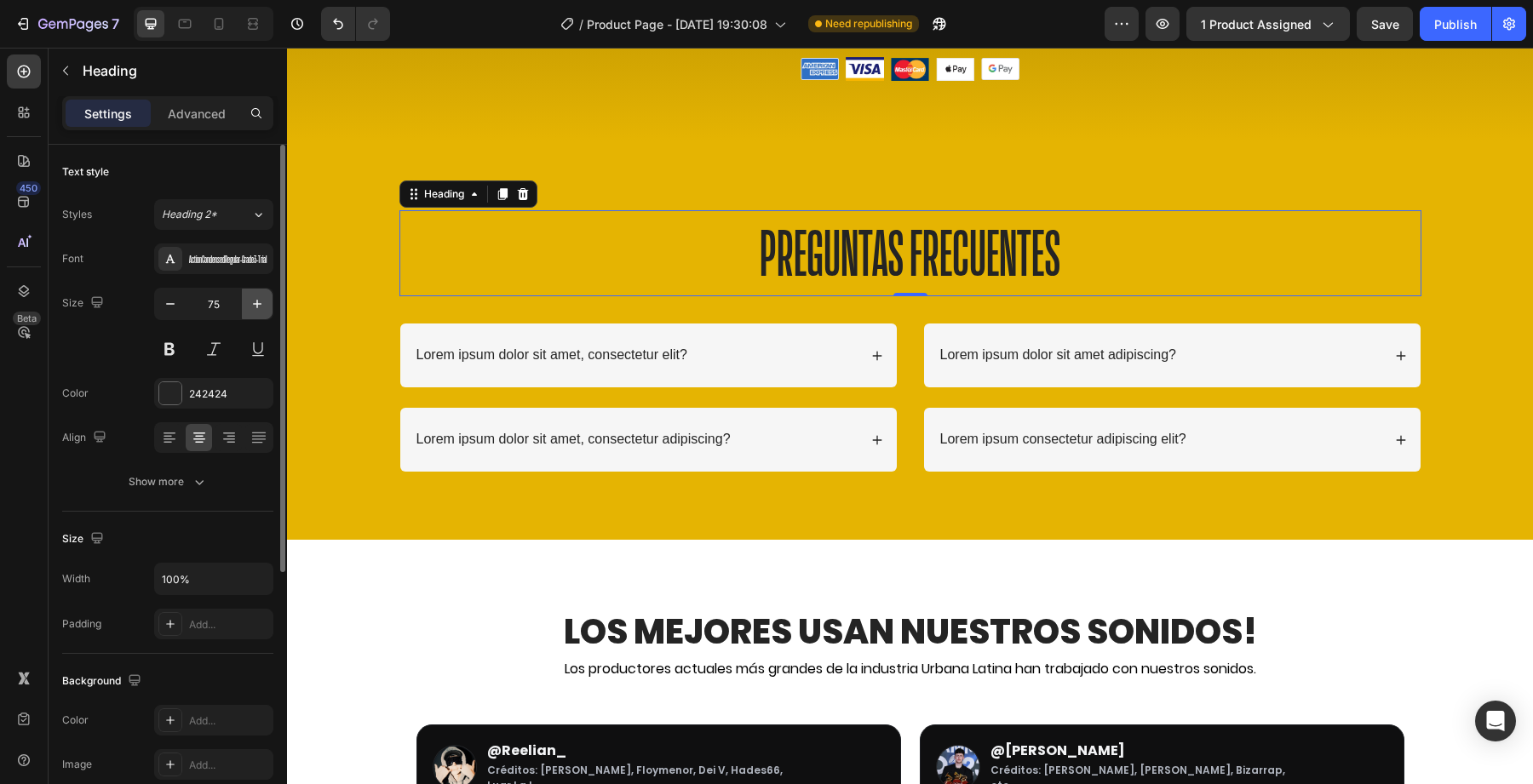
click at [251, 300] on icon "button" at bounding box center [258, 304] width 17 height 17
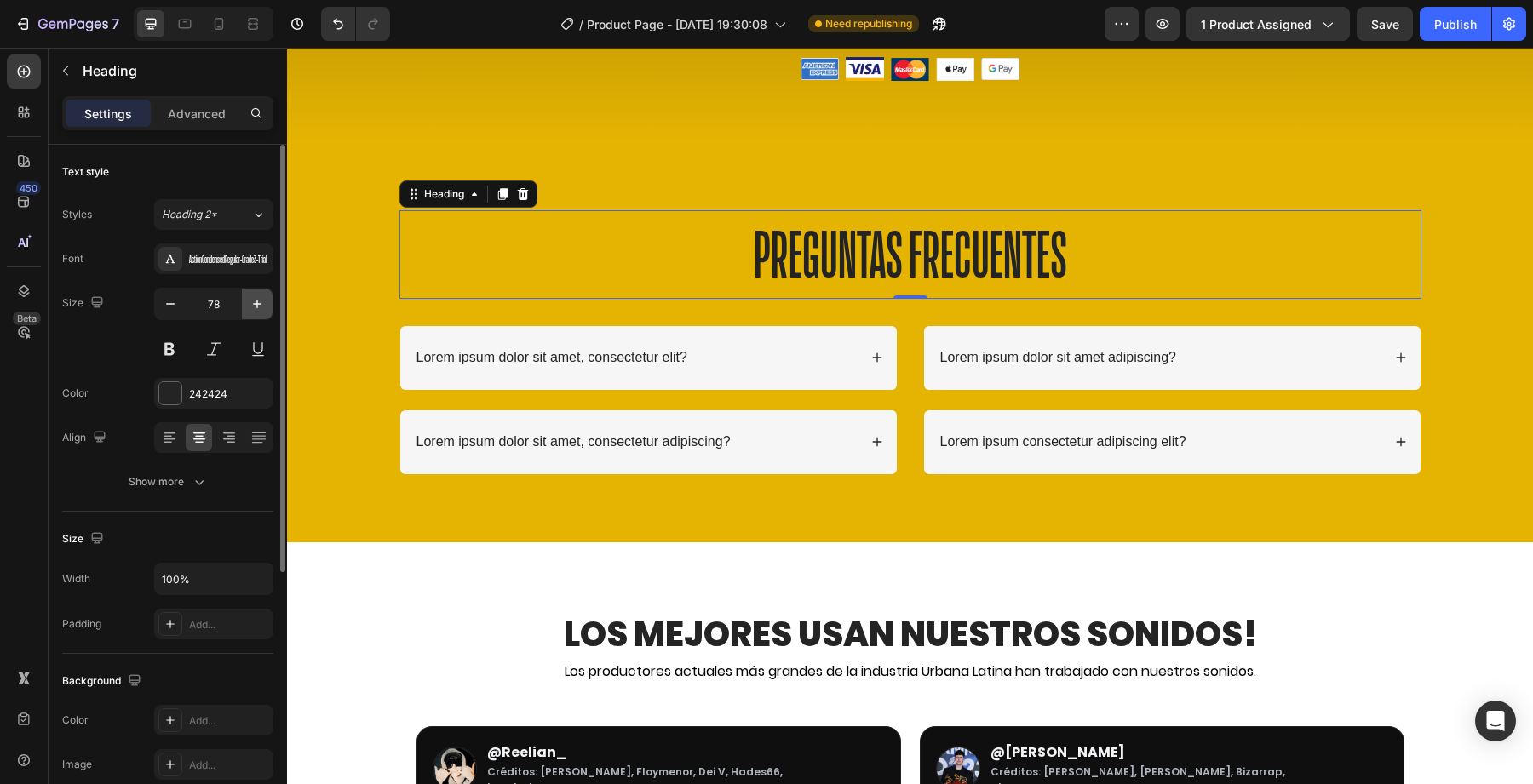
click at [251, 300] on icon "button" at bounding box center [258, 304] width 17 height 17
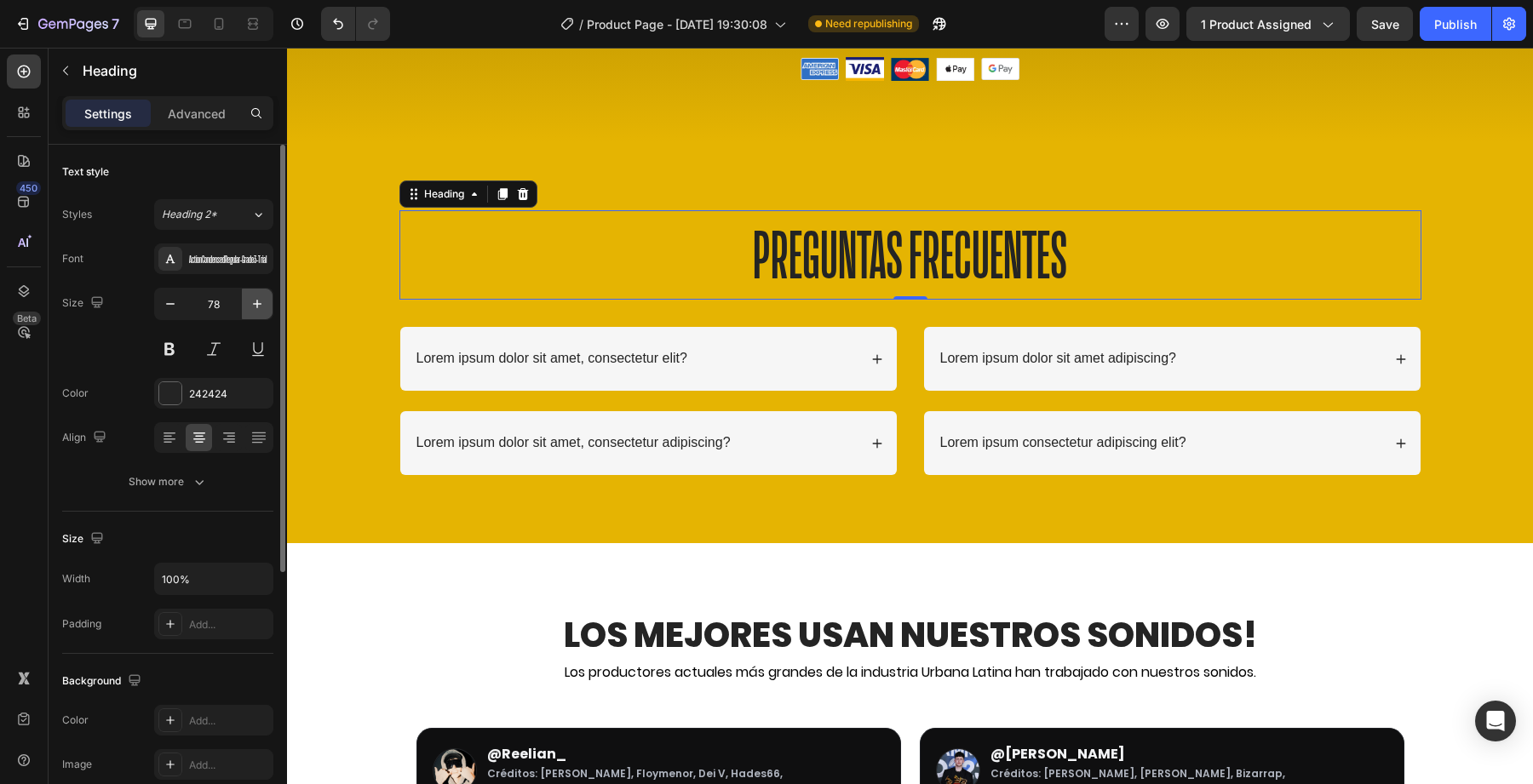
click at [251, 300] on icon "button" at bounding box center [258, 304] width 17 height 17
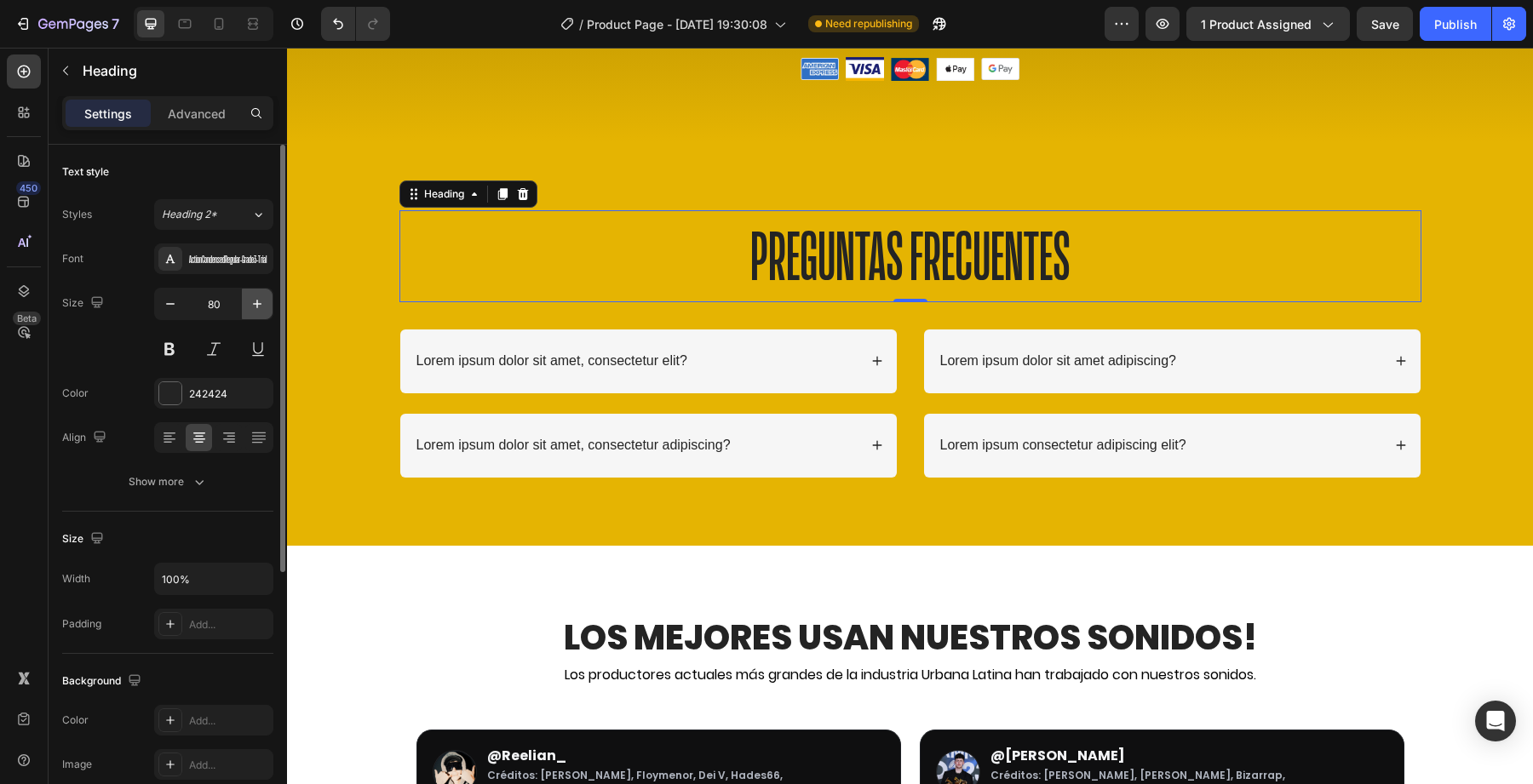
click at [251, 300] on icon "button" at bounding box center [258, 304] width 17 height 17
type input "82"
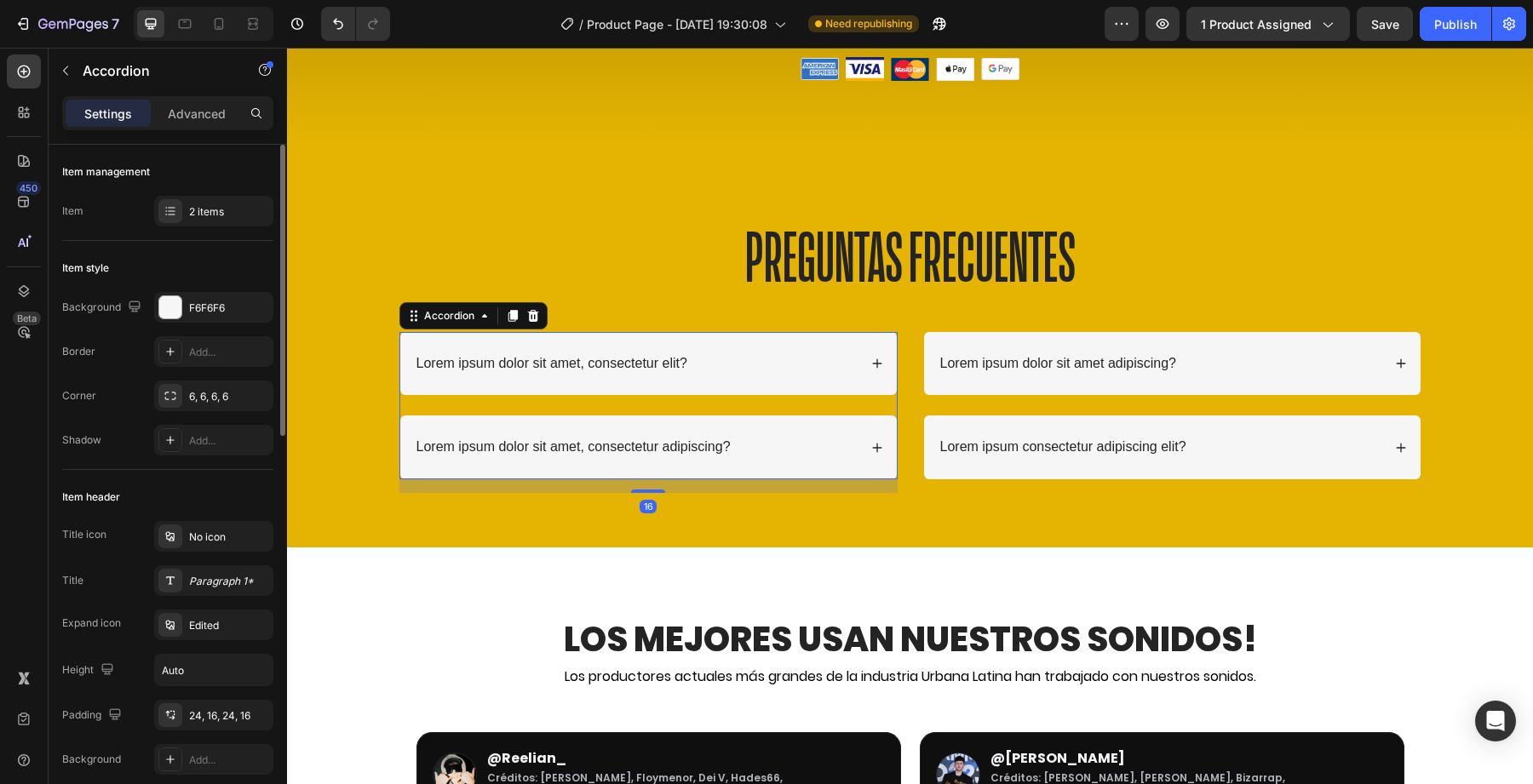
click at [622, 372] on div "Lorem ipsum dolor sit amet, consectetur elit?" at bounding box center [551, 364] width 276 height 23
click at [849, 353] on div "Lorem ipsum dolor sit amet, consectetur elit?" at bounding box center [636, 364] width 444 height 23
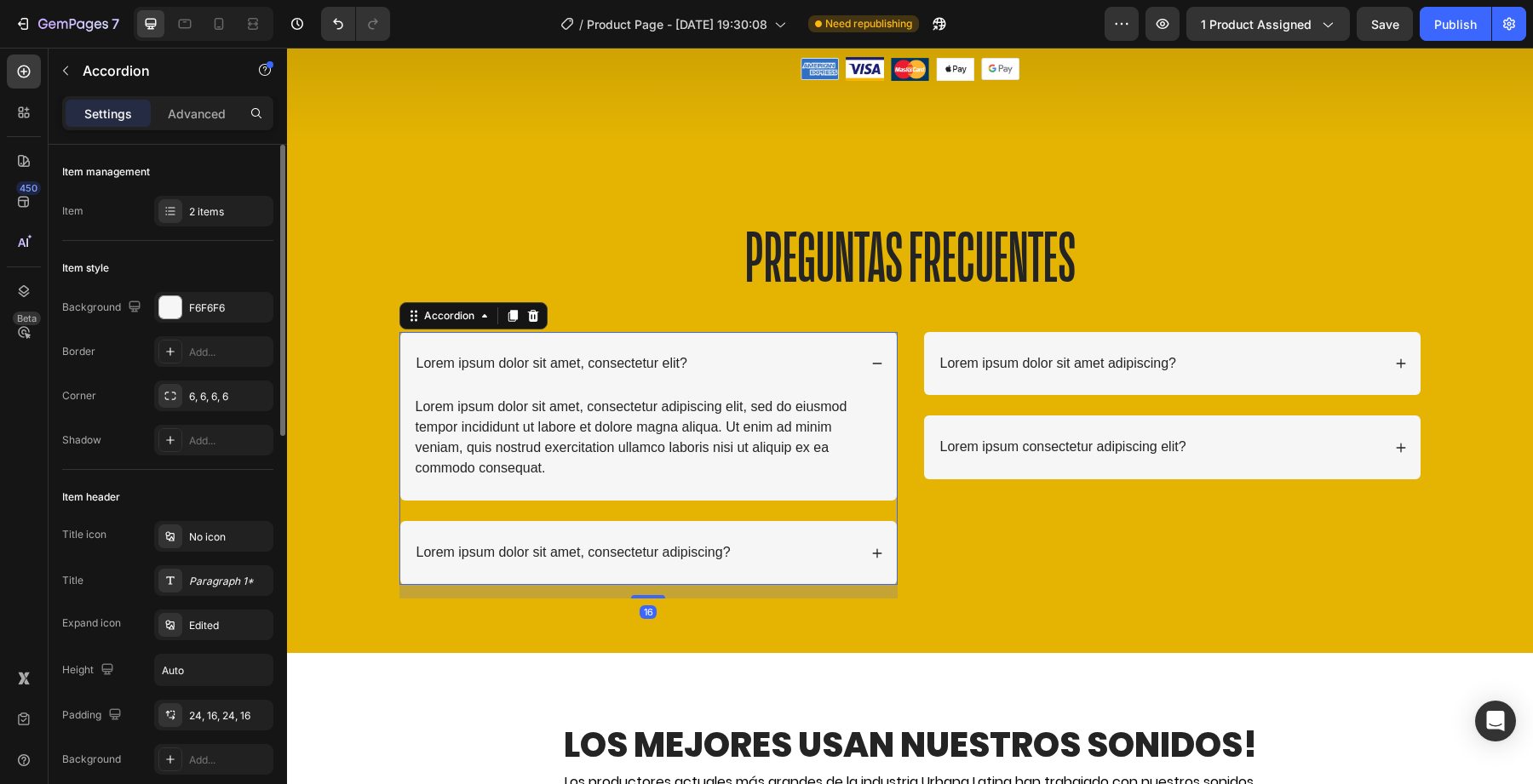
click at [857, 356] on div "Lorem ipsum dolor sit amet, consectetur elit?" at bounding box center [636, 364] width 444 height 23
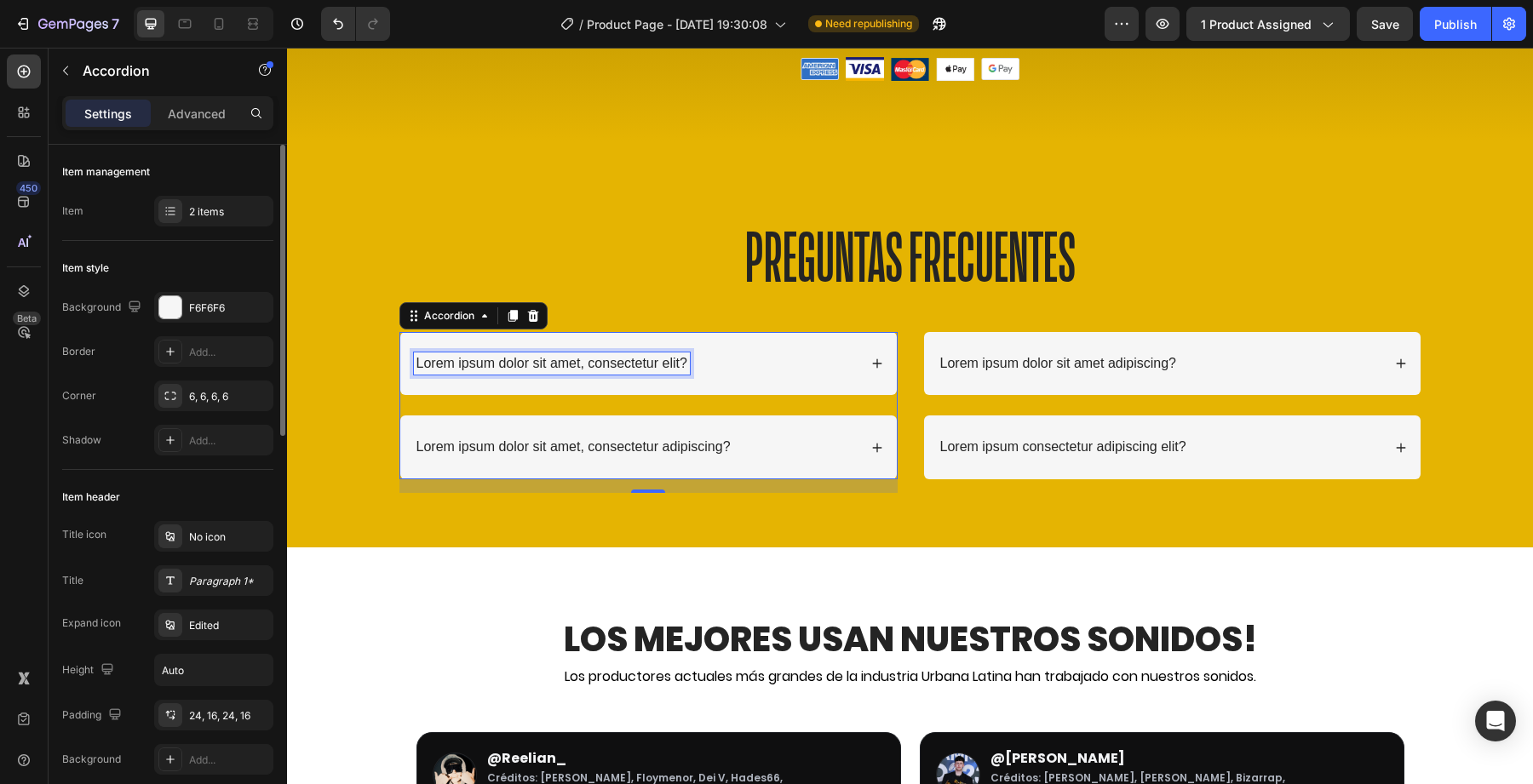
click at [615, 362] on p "Lorem ipsum dolor sit amet, consectetur elit?" at bounding box center [551, 364] width 271 height 18
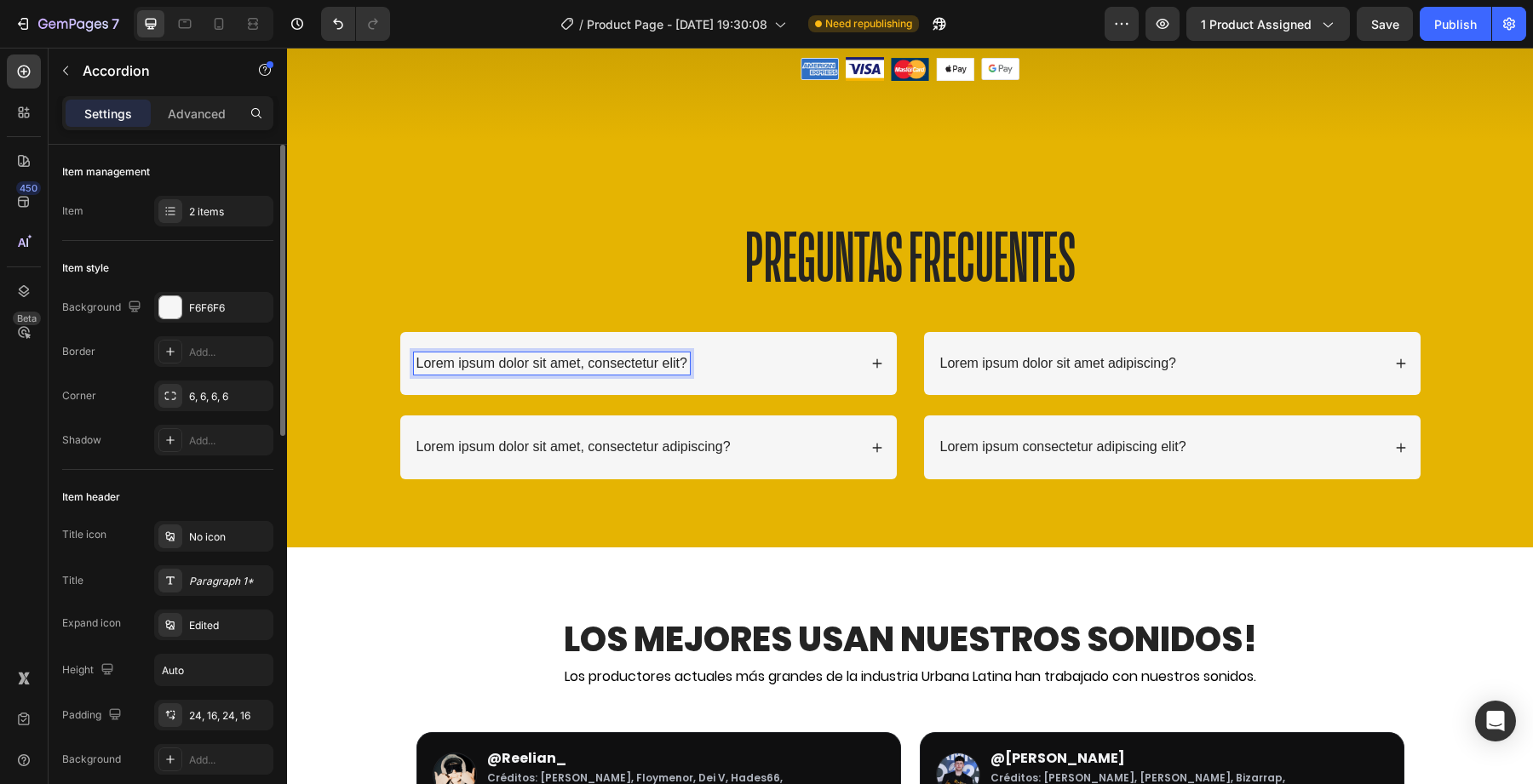
click at [615, 362] on p "Lorem ipsum dolor sit amet, consectetur elit?" at bounding box center [551, 364] width 271 height 18
click at [858, 362] on div "¿Estos sonidos son libres de regalías, como todo?" at bounding box center [648, 364] width 496 height 64
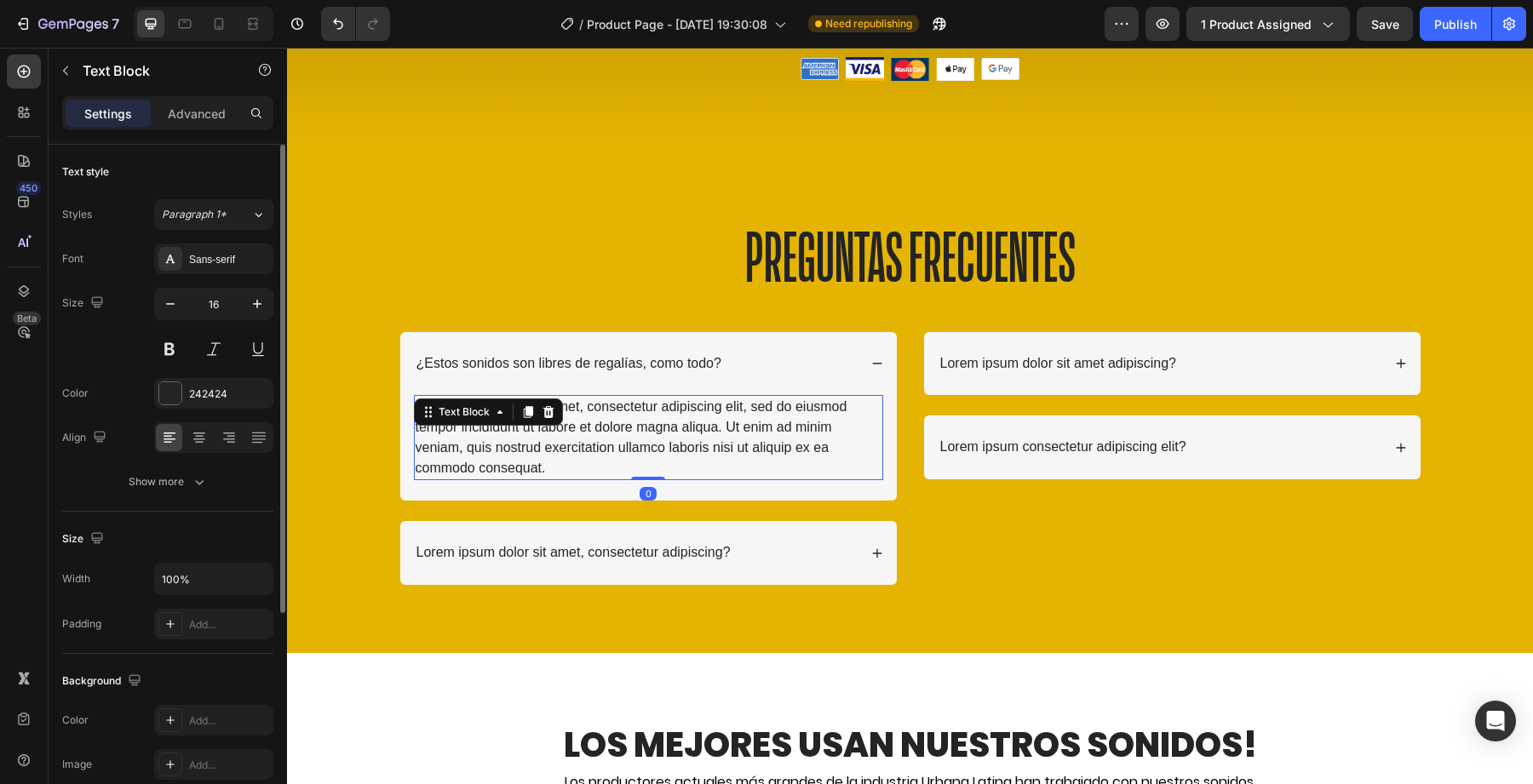
click at [512, 448] on div "Lorem ipsum dolor sit amet, consectetur adipiscing elit, sed do eiusmod tempor …" at bounding box center [648, 437] width 469 height 85
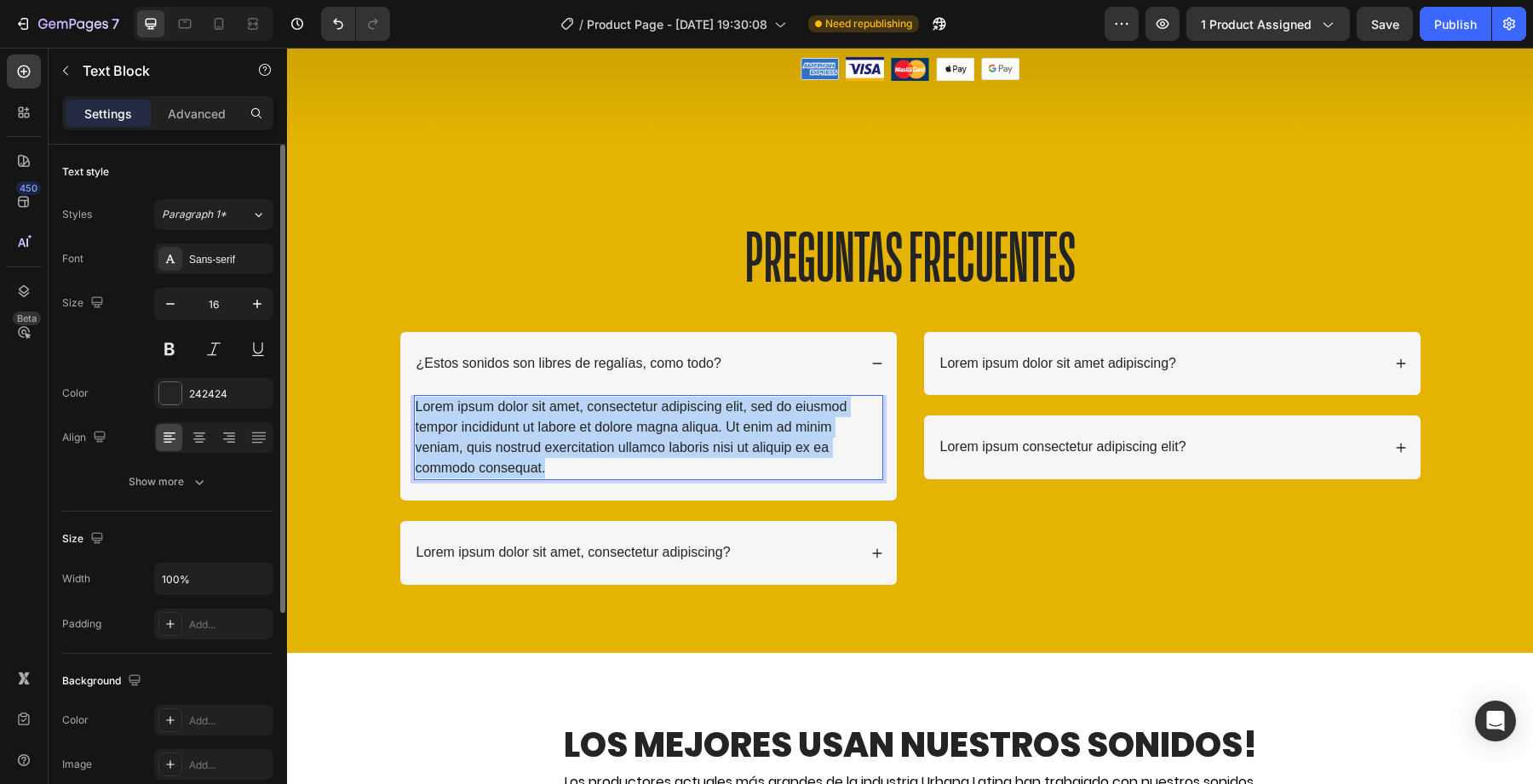
click at [512, 448] on p "Lorem ipsum dolor sit amet, consectetur adipiscing elit, sed do eiusmod tempor …" at bounding box center [648, 437] width 465 height 82
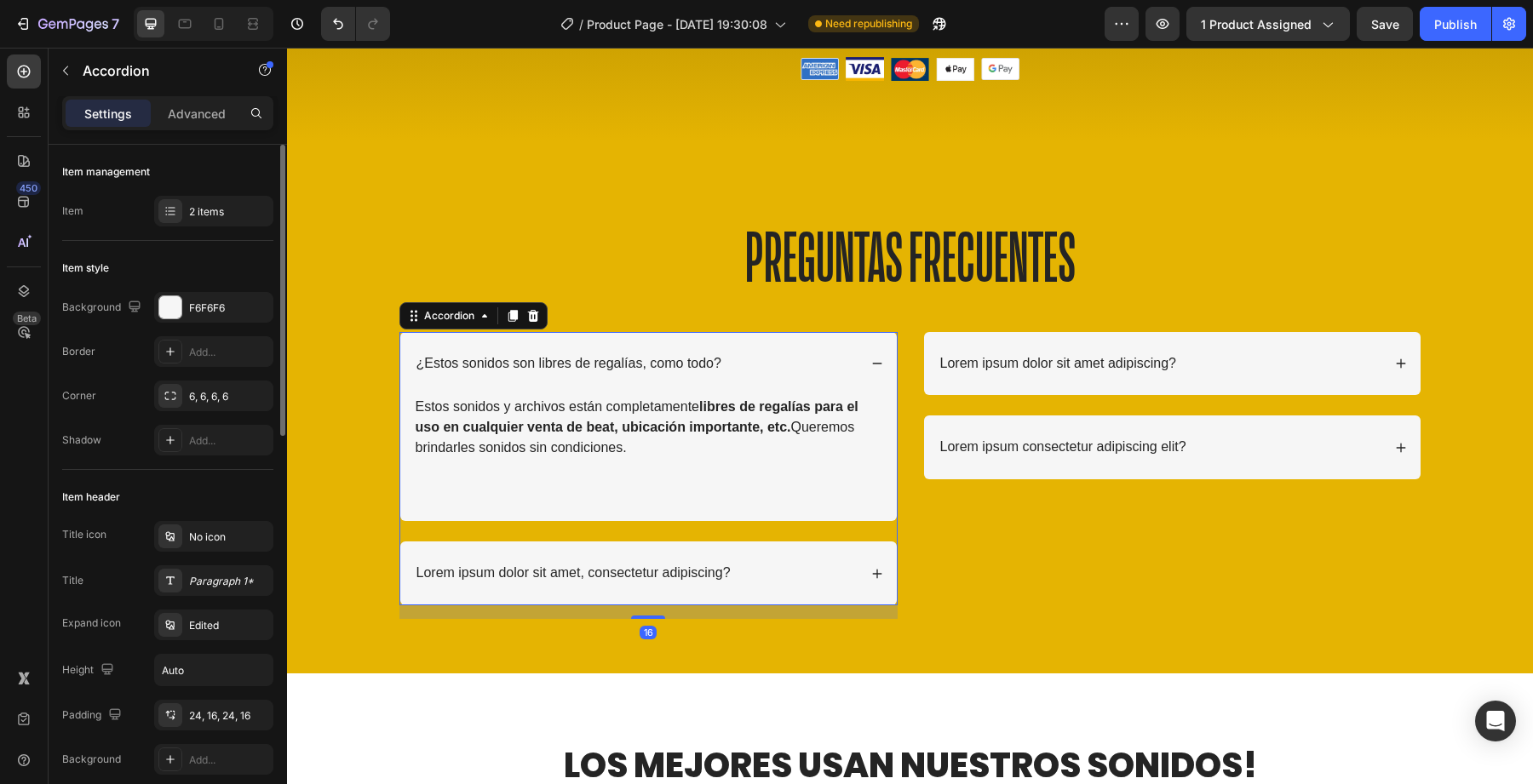
click at [569, 570] on p "Lorem ipsum dolor sit amet, consectetur adipiscing?" at bounding box center [574, 574] width 314 height 18
click at [502, 578] on p "Lorem ipsum dolor sit amet, consectetur adipiscing?" at bounding box center [574, 574] width 314 height 18
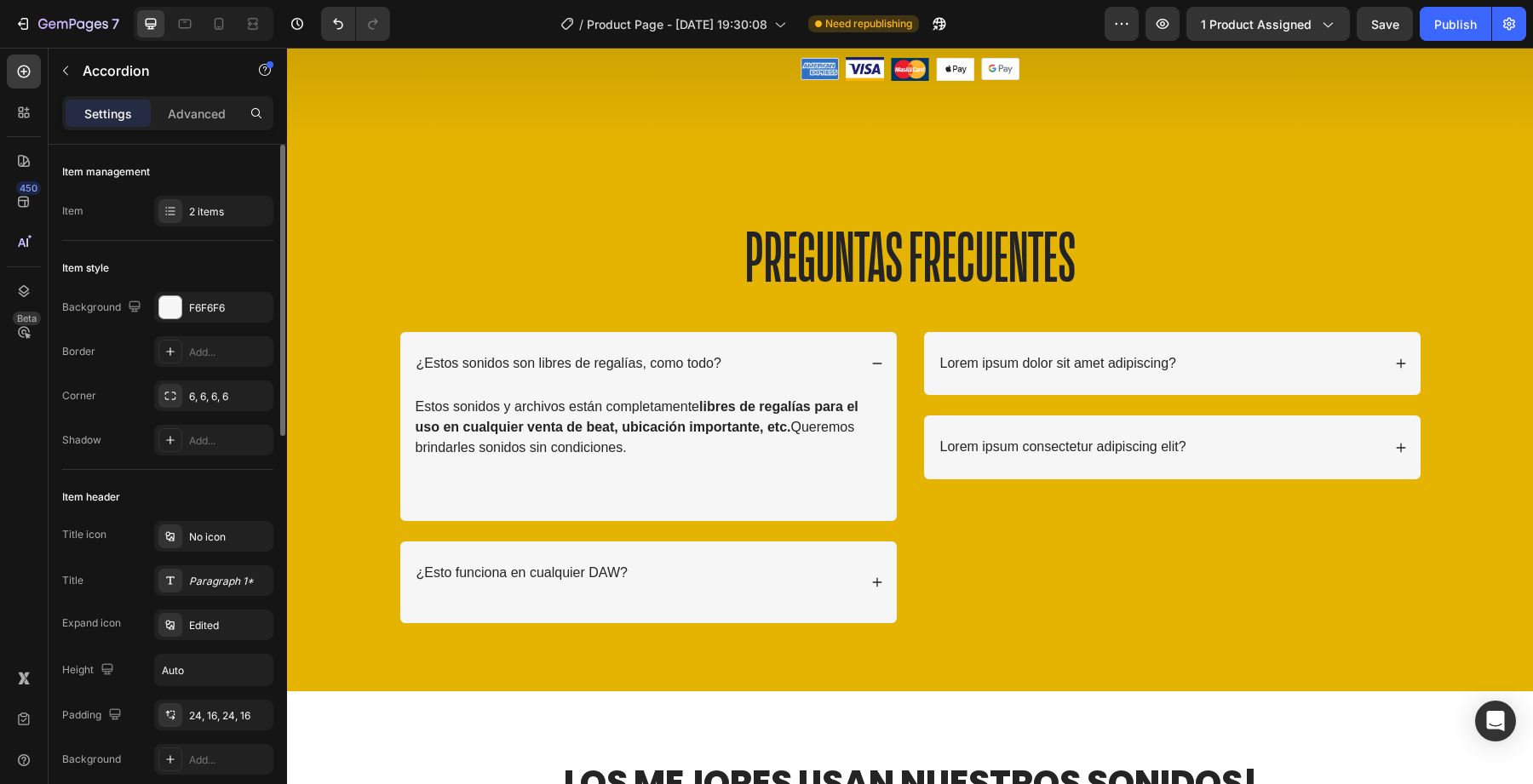
click at [890, 550] on div "¿Esto funciona en cualquier DAW?" at bounding box center [648, 582] width 496 height 82
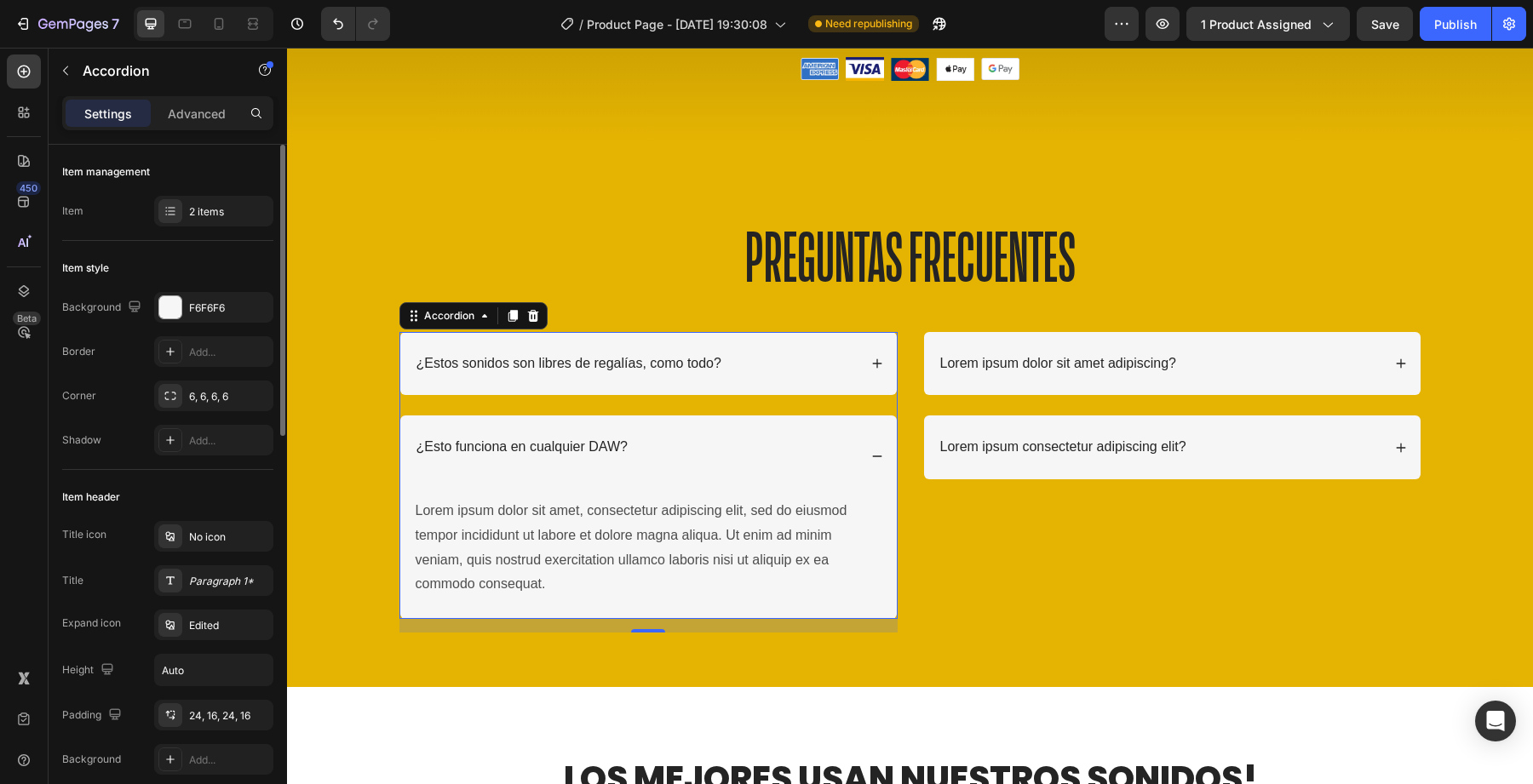
click at [691, 462] on div "¿Esto funciona en cualquier DAW?" at bounding box center [636, 457] width 444 height 41
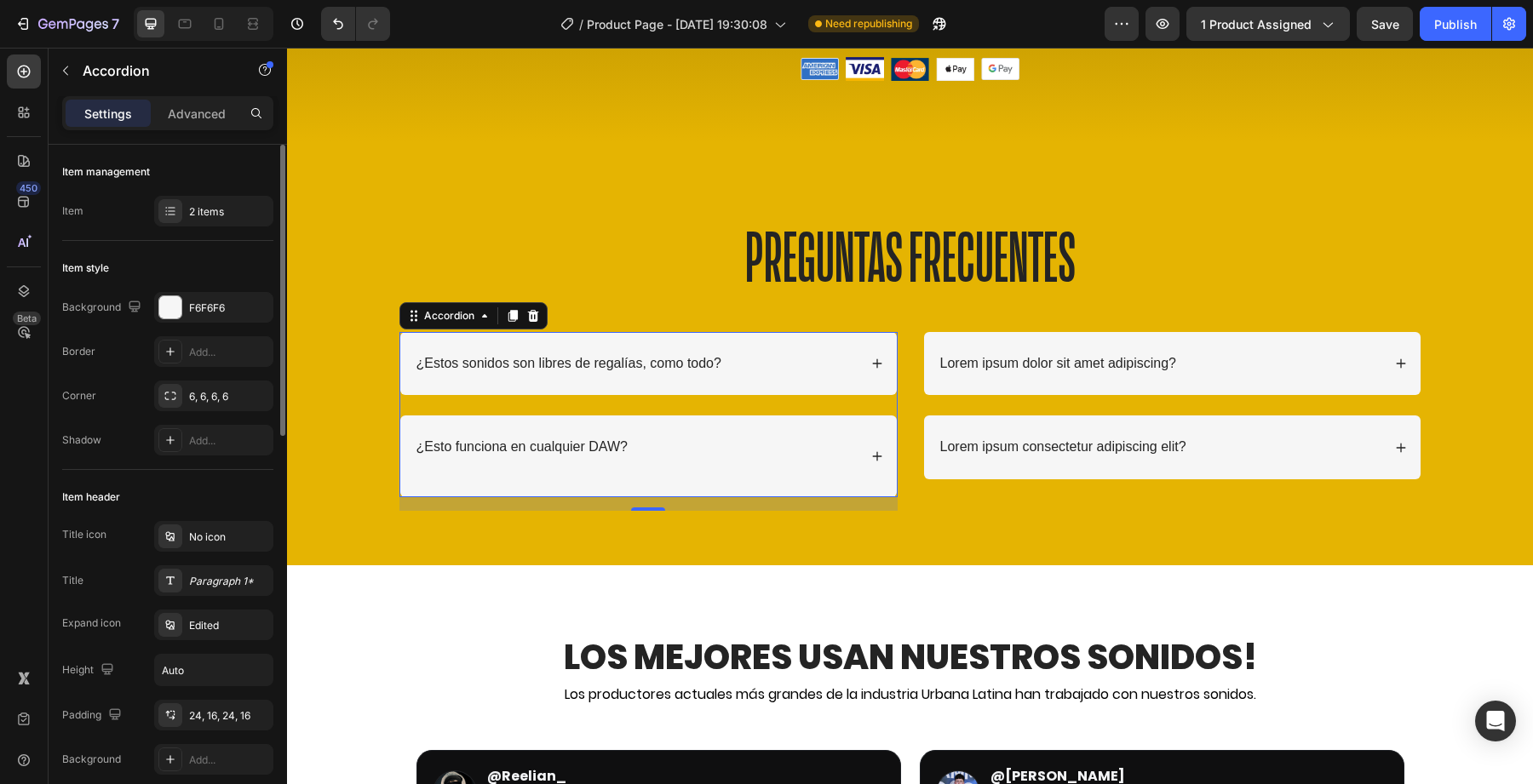
click at [556, 467] on p "Rich Text Editor. Editing area: main" at bounding box center [522, 465] width 211 height 18
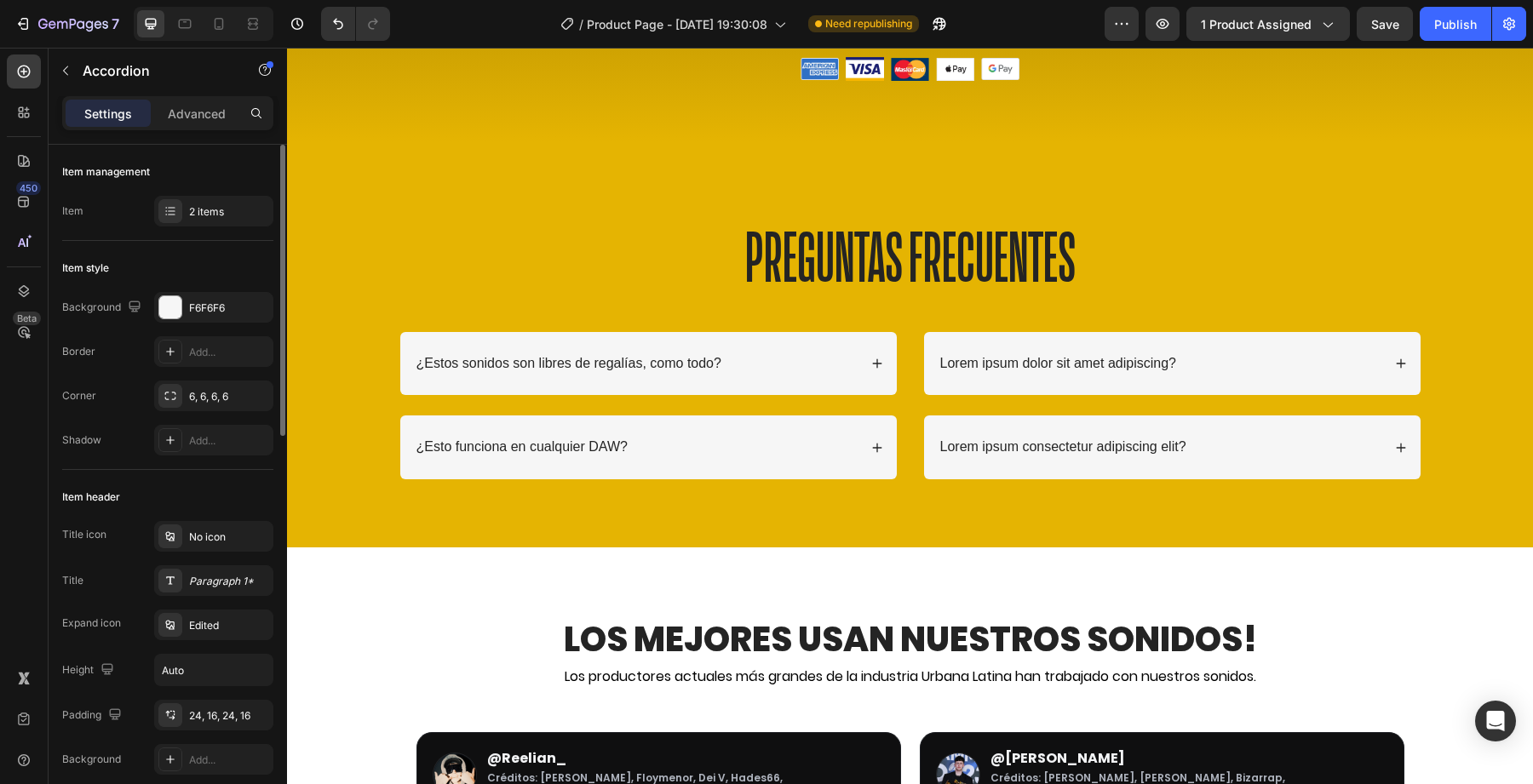
click at [866, 444] on div "¿Esto funciona en cualquier DAW?" at bounding box center [648, 447] width 496 height 64
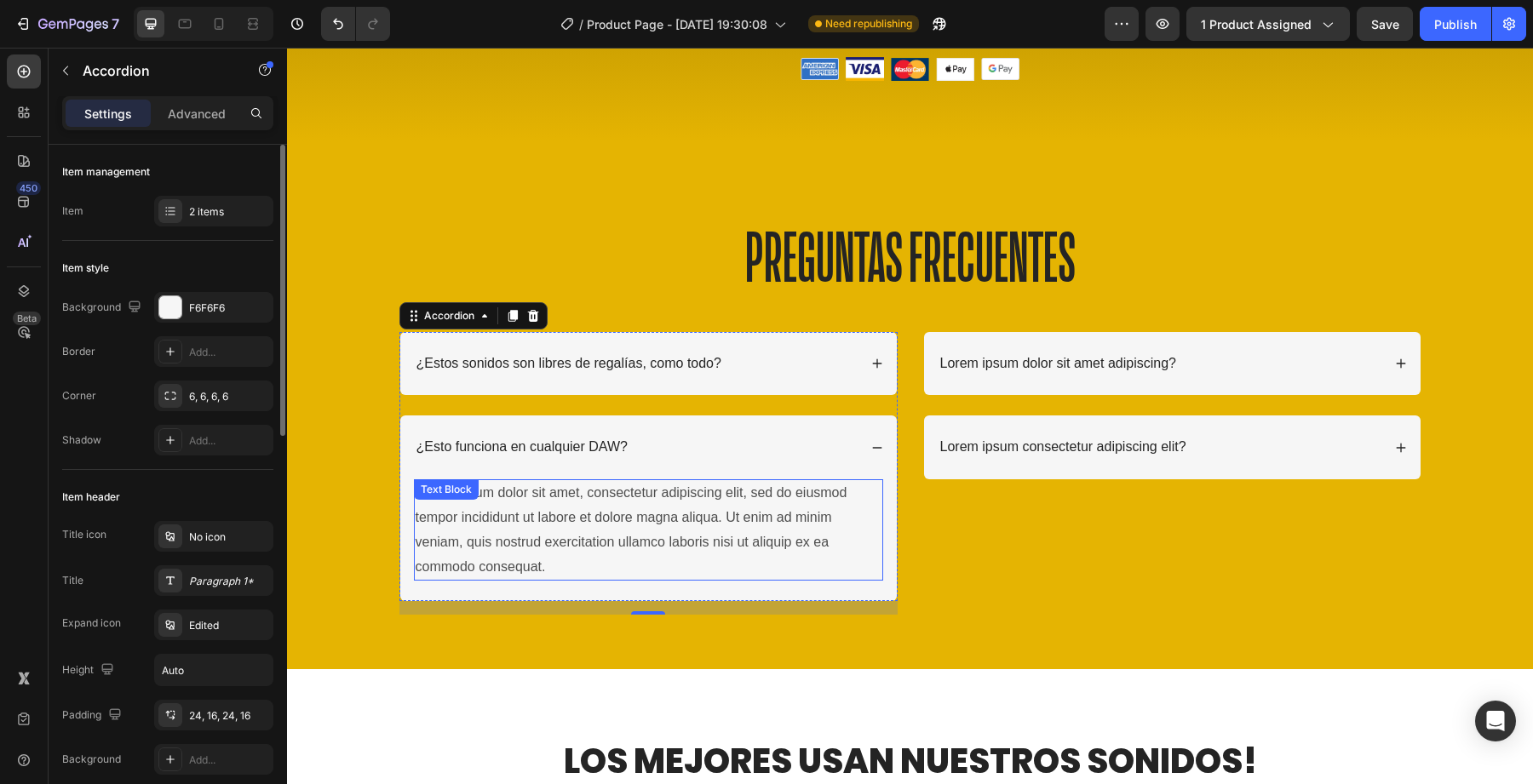
click at [518, 544] on div "Lorem ipsum dolor sit amet, consectetur adipiscing elit, sed do eiusmod tempor …" at bounding box center [648, 530] width 469 height 101
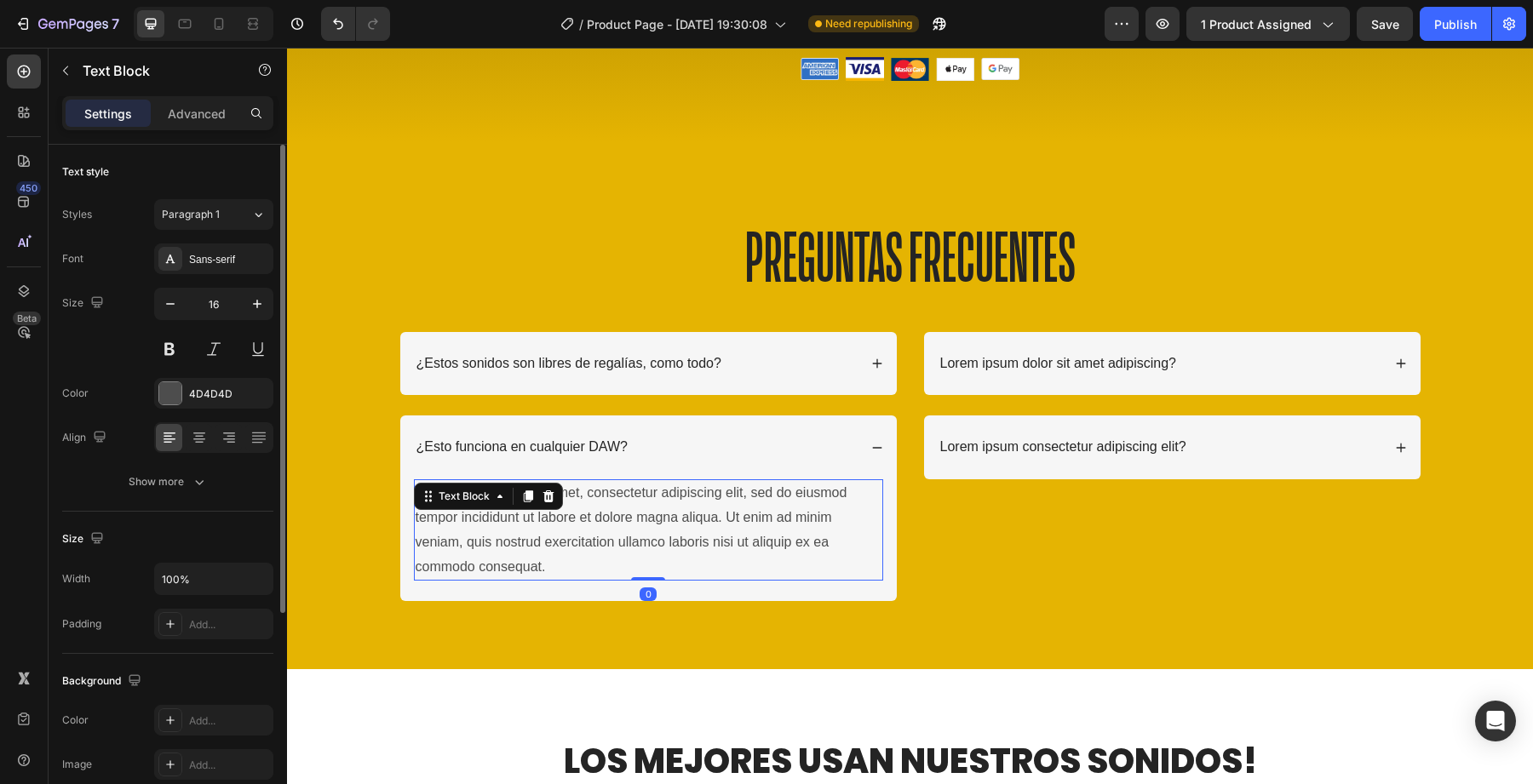
click at [518, 544] on div "Lorem ipsum dolor sit amet, consectetur adipiscing elit, sed do eiusmod tempor …" at bounding box center [648, 530] width 469 height 101
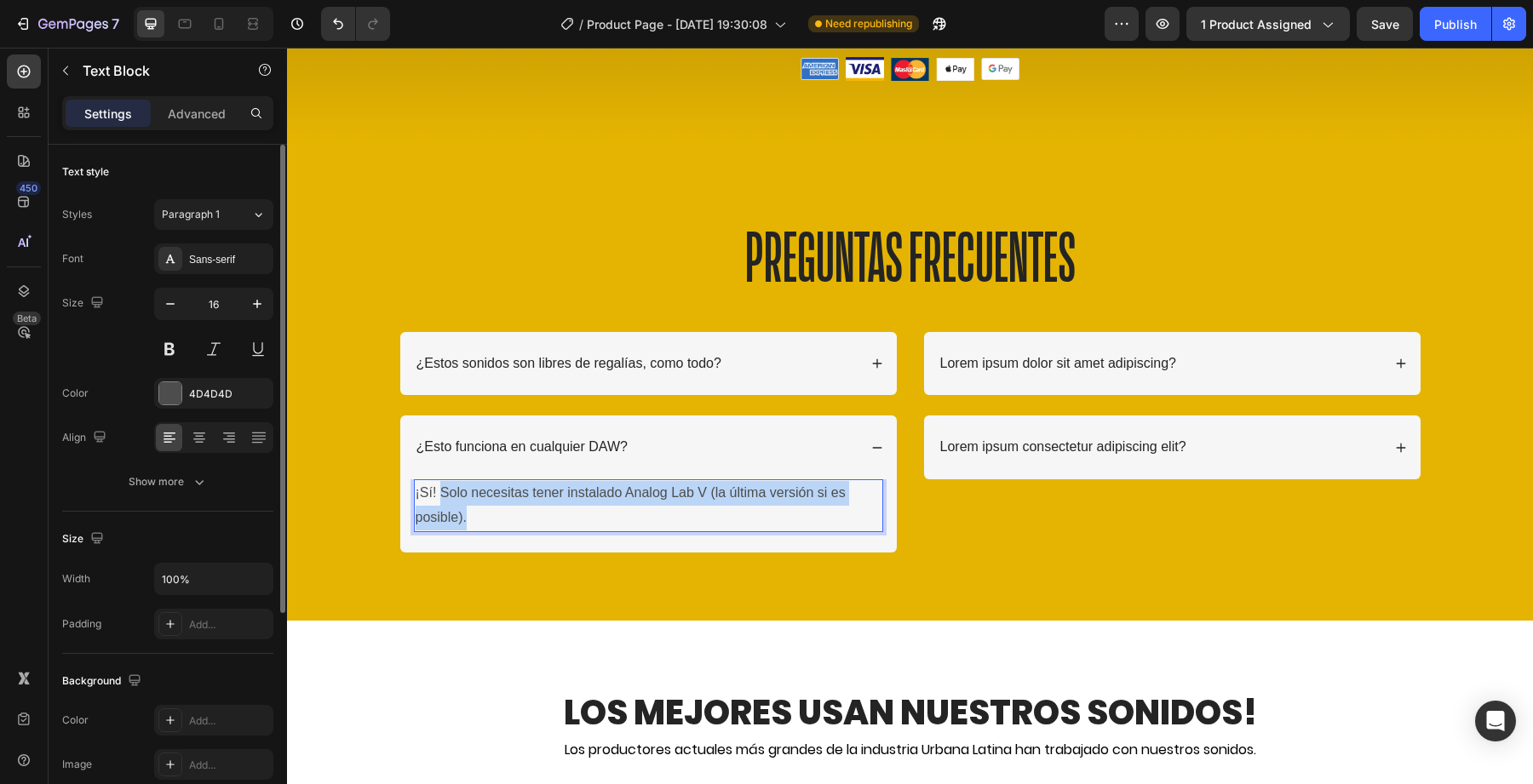
drag, startPoint x: 443, startPoint y: 493, endPoint x: 584, endPoint y: 526, distance: 144.8
click at [584, 526] on p "¡Sí! Solo necesitas tener instalado Analog Lab V (la última versión si es posib…" at bounding box center [648, 506] width 465 height 50
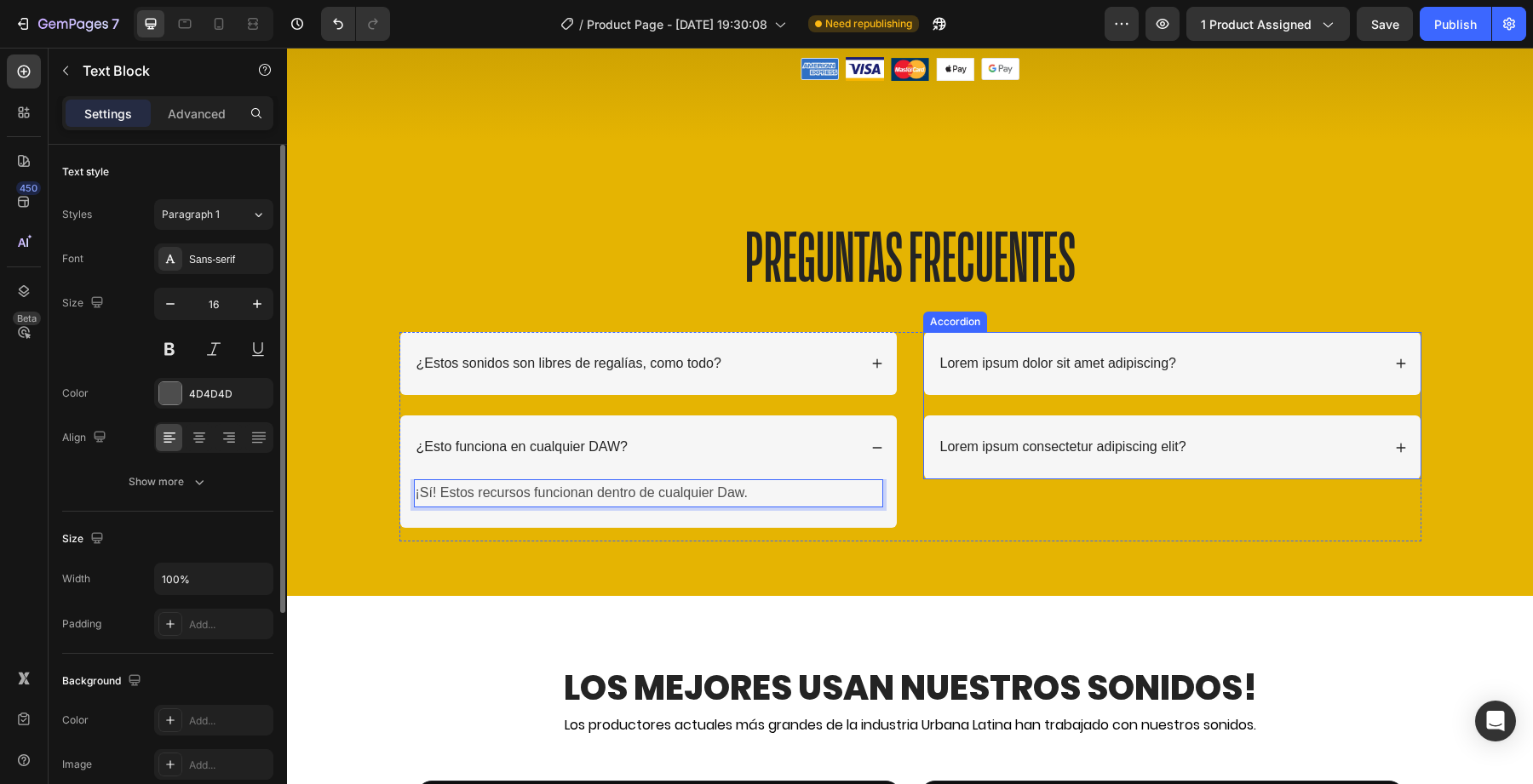
click at [1037, 362] on p "Lorem ipsum dolor sit amet adipiscing?" at bounding box center [1058, 364] width 236 height 18
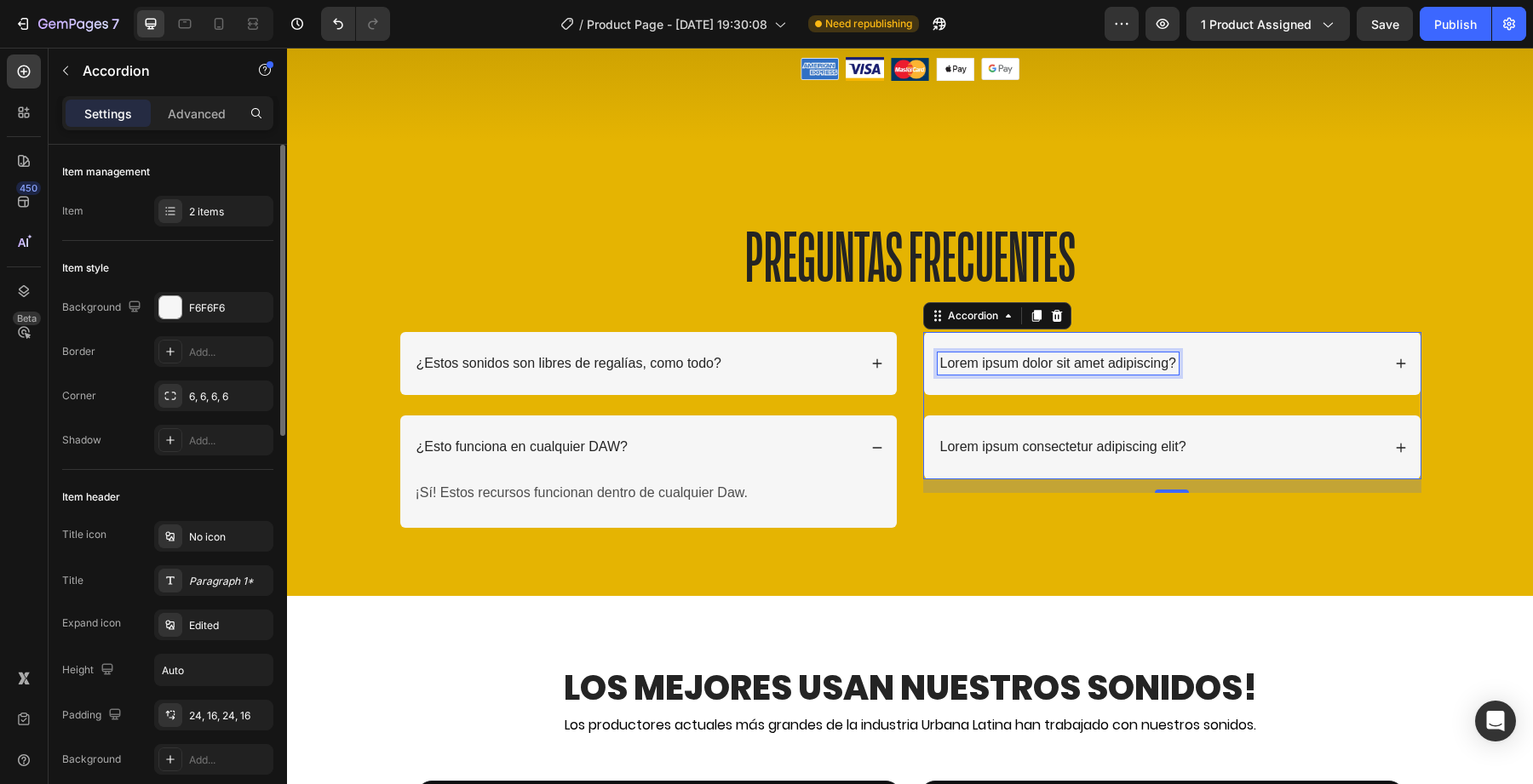
click at [1084, 356] on p "Lorem ipsum dolor sit amet adipiscing?" at bounding box center [1058, 364] width 236 height 18
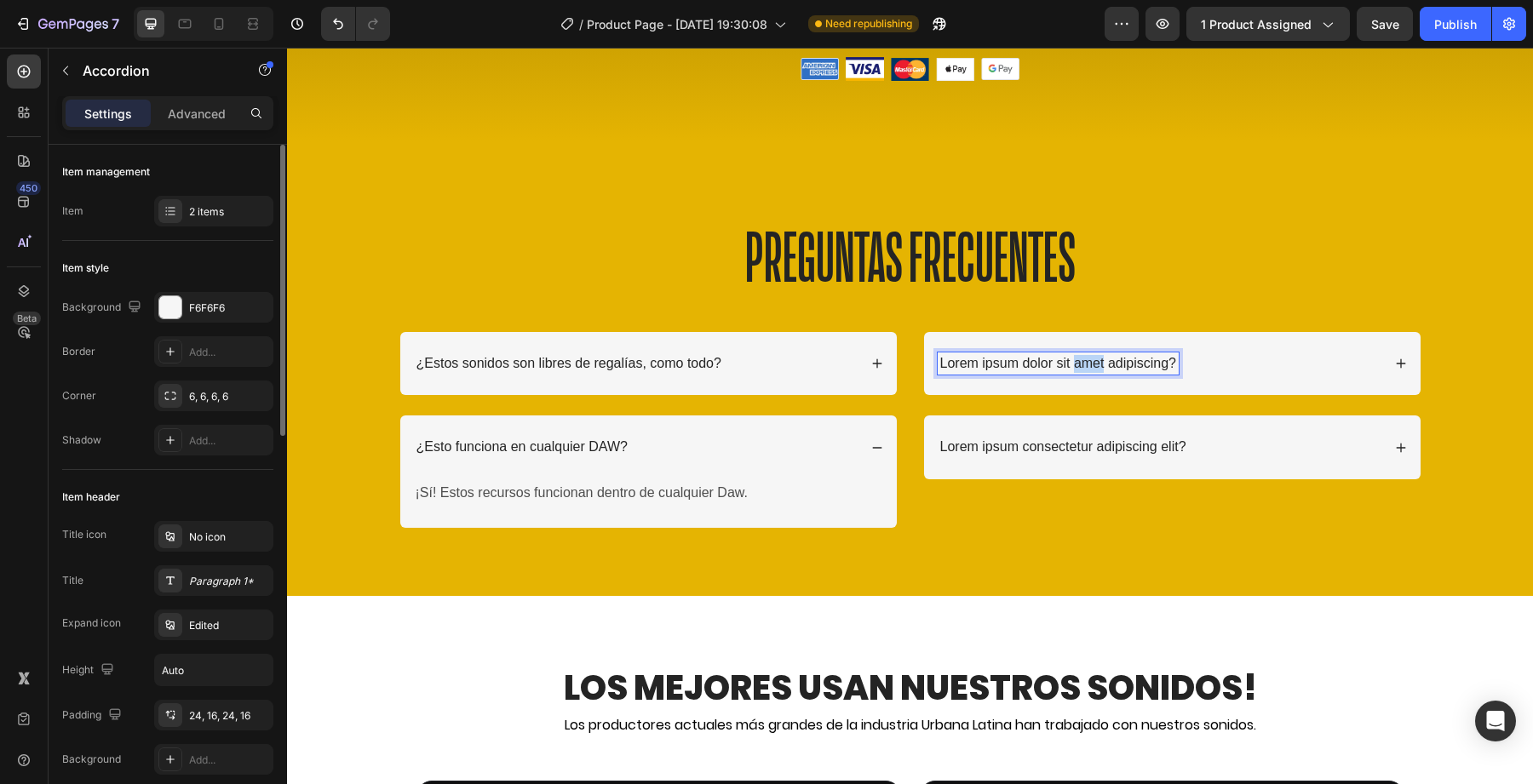
click at [1084, 356] on p "Lorem ipsum dolor sit amet adipiscing?" at bounding box center [1058, 364] width 236 height 18
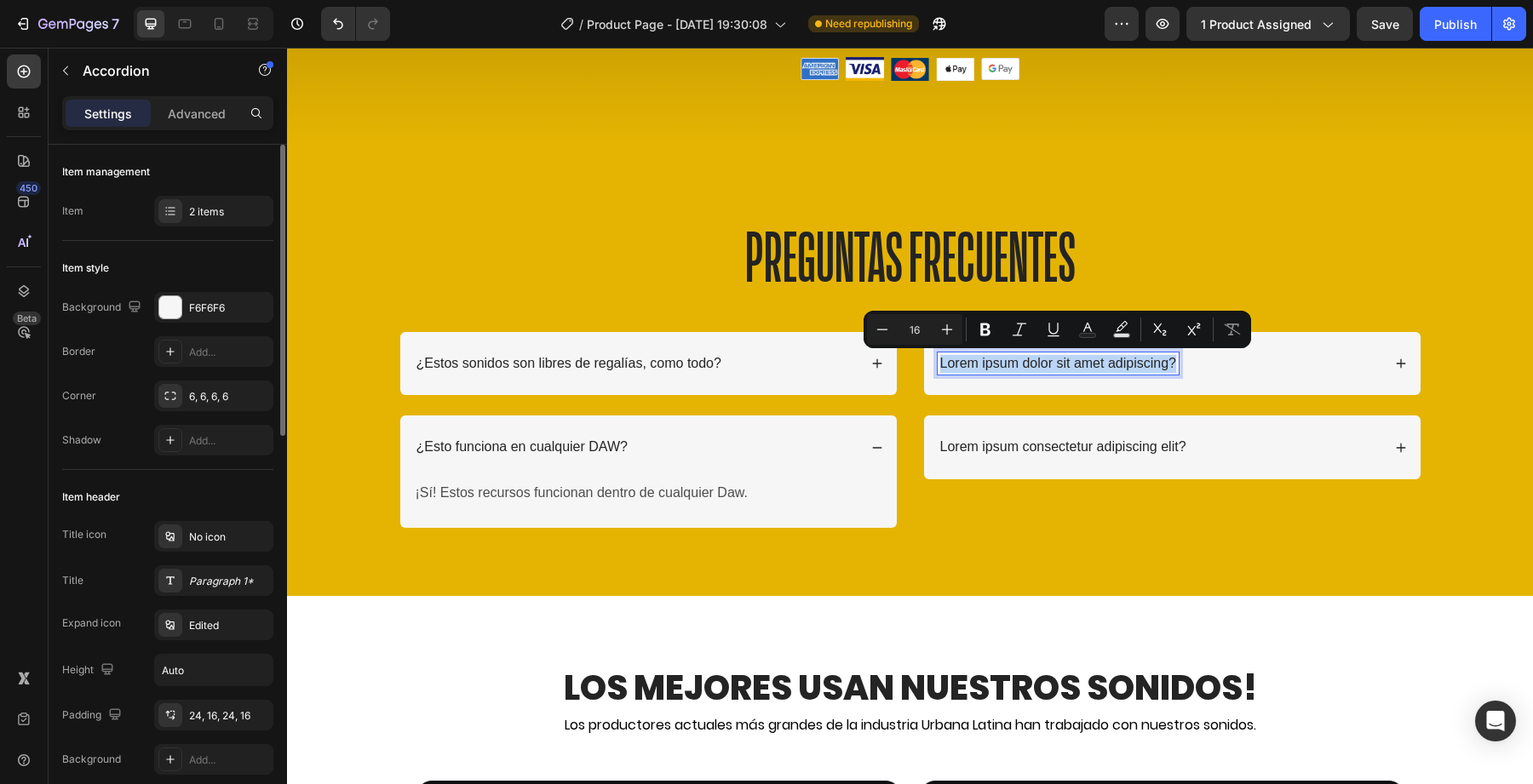
click at [1220, 354] on div "Lorem ipsum dolor sit amet adipiscing?" at bounding box center [1159, 364] width 444 height 23
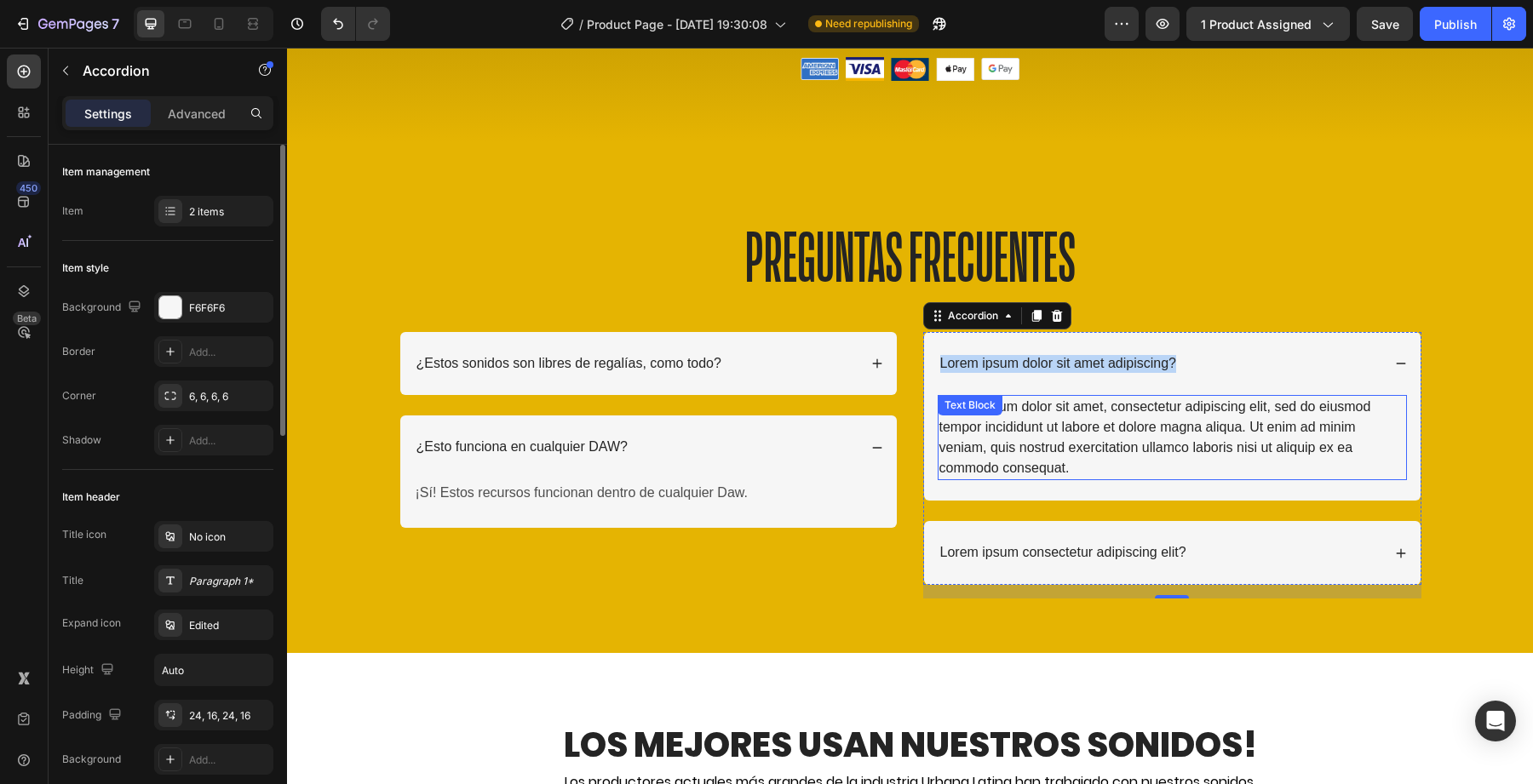
click at [1141, 441] on div "Lorem ipsum dolor sit amet, consectetur adipiscing elit, sed do eiusmod tempor …" at bounding box center [1172, 437] width 469 height 85
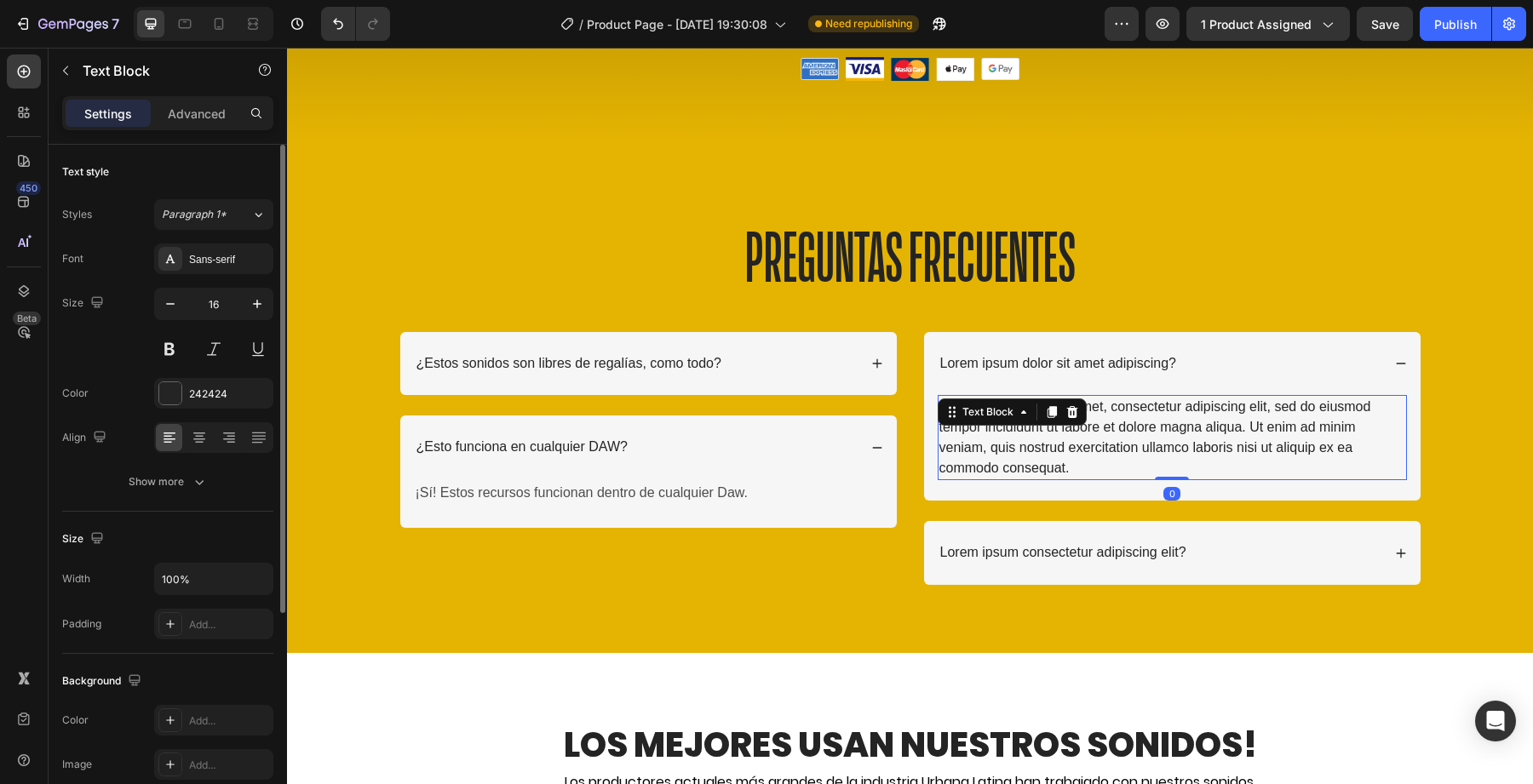
click at [1141, 441] on div "Lorem ipsum dolor sit amet, consectetur adipiscing elit, sed do eiusmod tempor …" at bounding box center [1172, 437] width 469 height 85
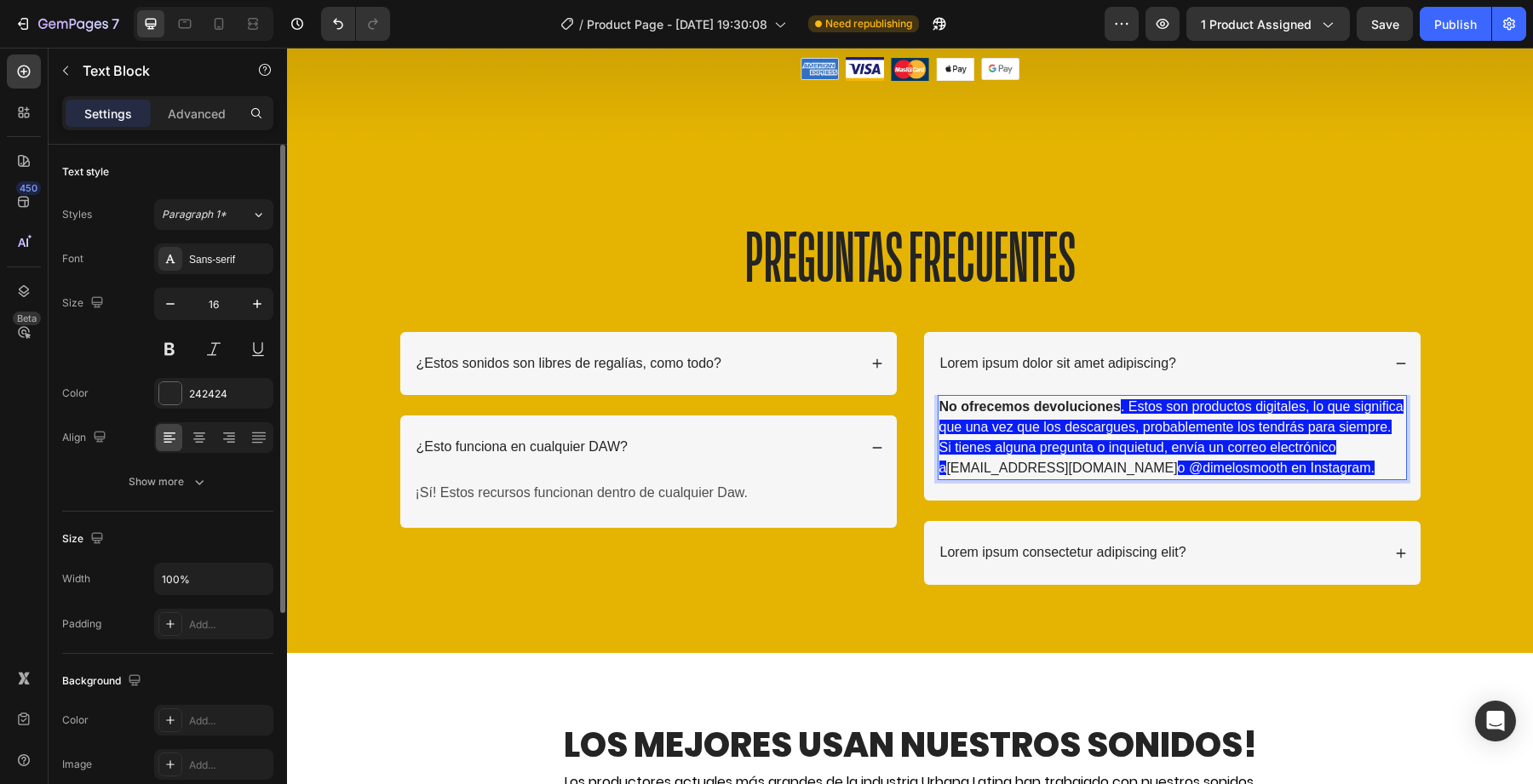
click at [1054, 437] on p "No ofrecemos devoluciones . Estos son productos digitales, lo que significa que…" at bounding box center [1172, 437] width 465 height 82
click at [1068, 395] on div "No ofrecemos devoluciones . Estos son productos digitales, lo que significa que…" at bounding box center [1172, 437] width 469 height 85
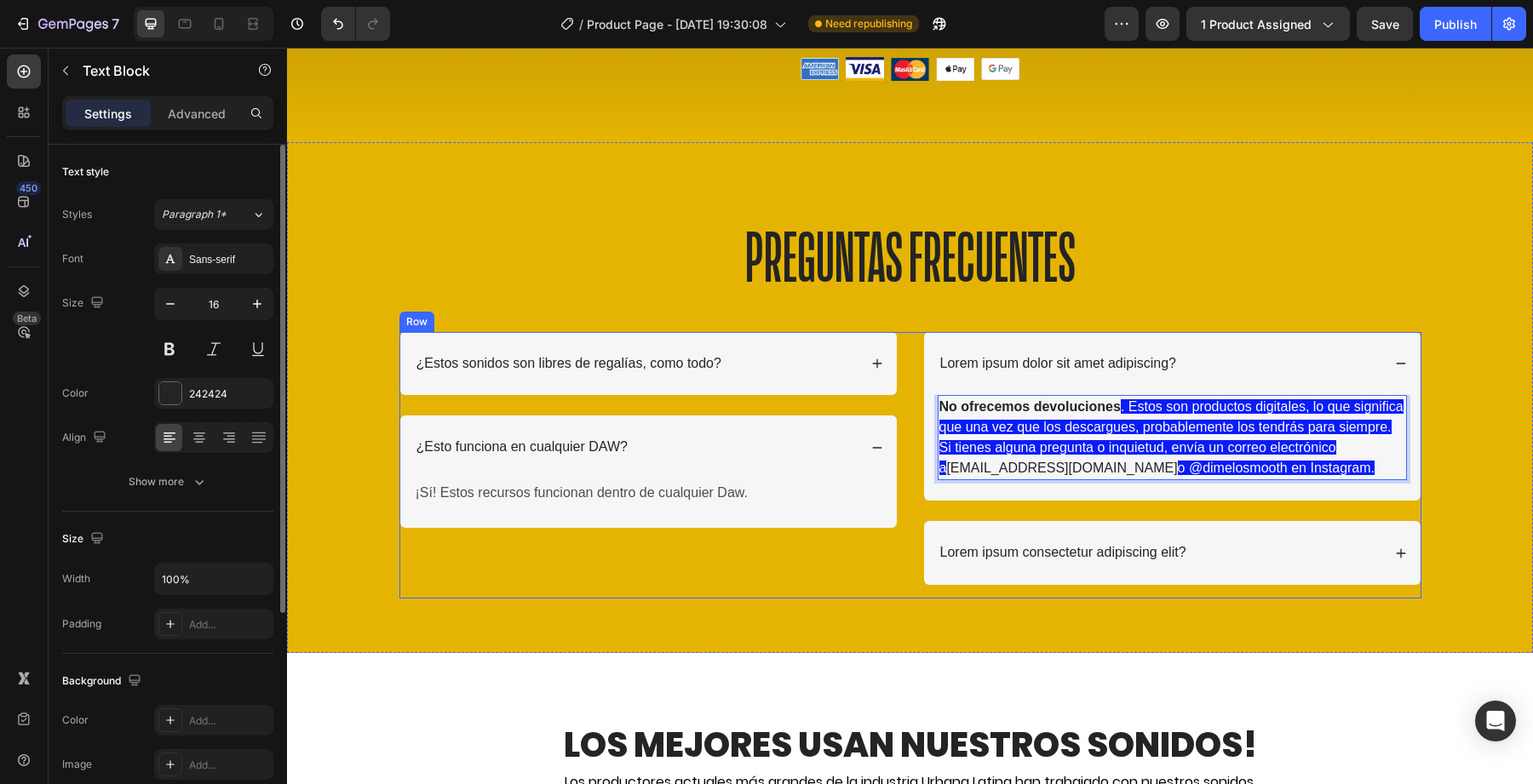
drag, startPoint x: 1307, startPoint y: 462, endPoint x: 898, endPoint y: 411, distance: 412.2
click at [898, 411] on div "¿Estos sonidos son libres de regalías, como todo? ¿Esto funciona en cualquier D…" at bounding box center [910, 465] width 1022 height 267
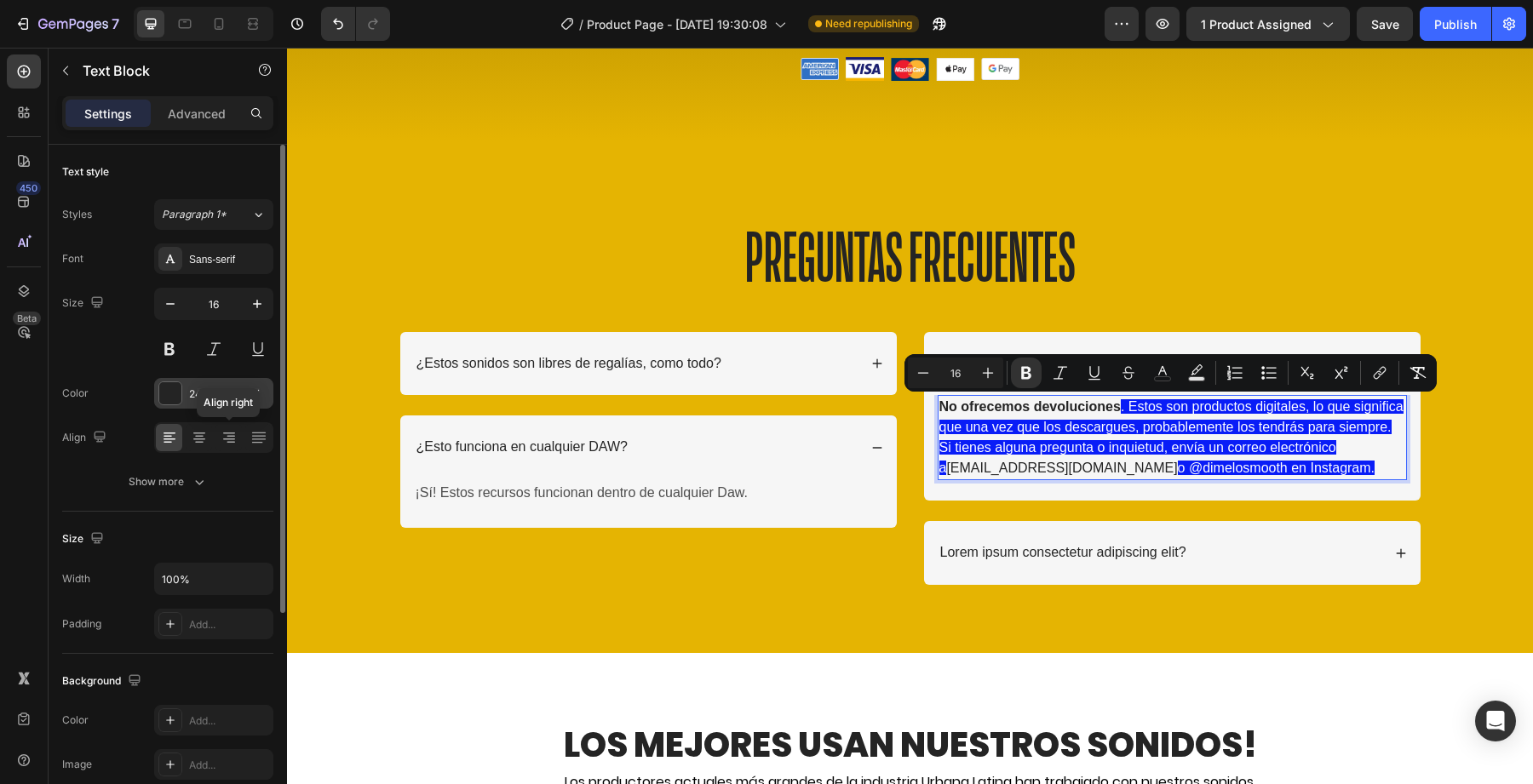
click at [166, 404] on div at bounding box center [170, 393] width 22 height 22
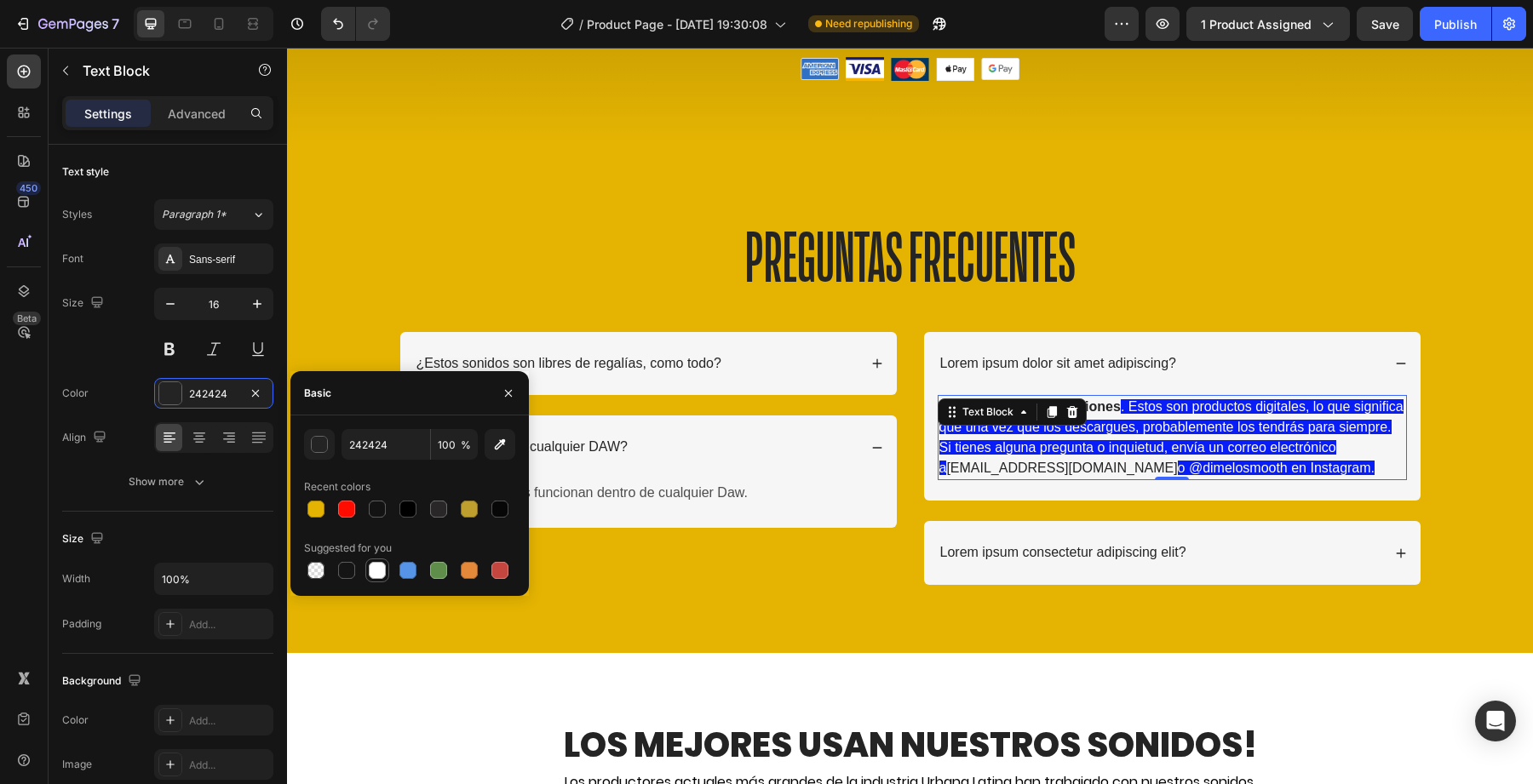
click at [378, 568] on div at bounding box center [377, 571] width 17 height 17
click at [375, 512] on div at bounding box center [377, 509] width 17 height 17
type input "141313"
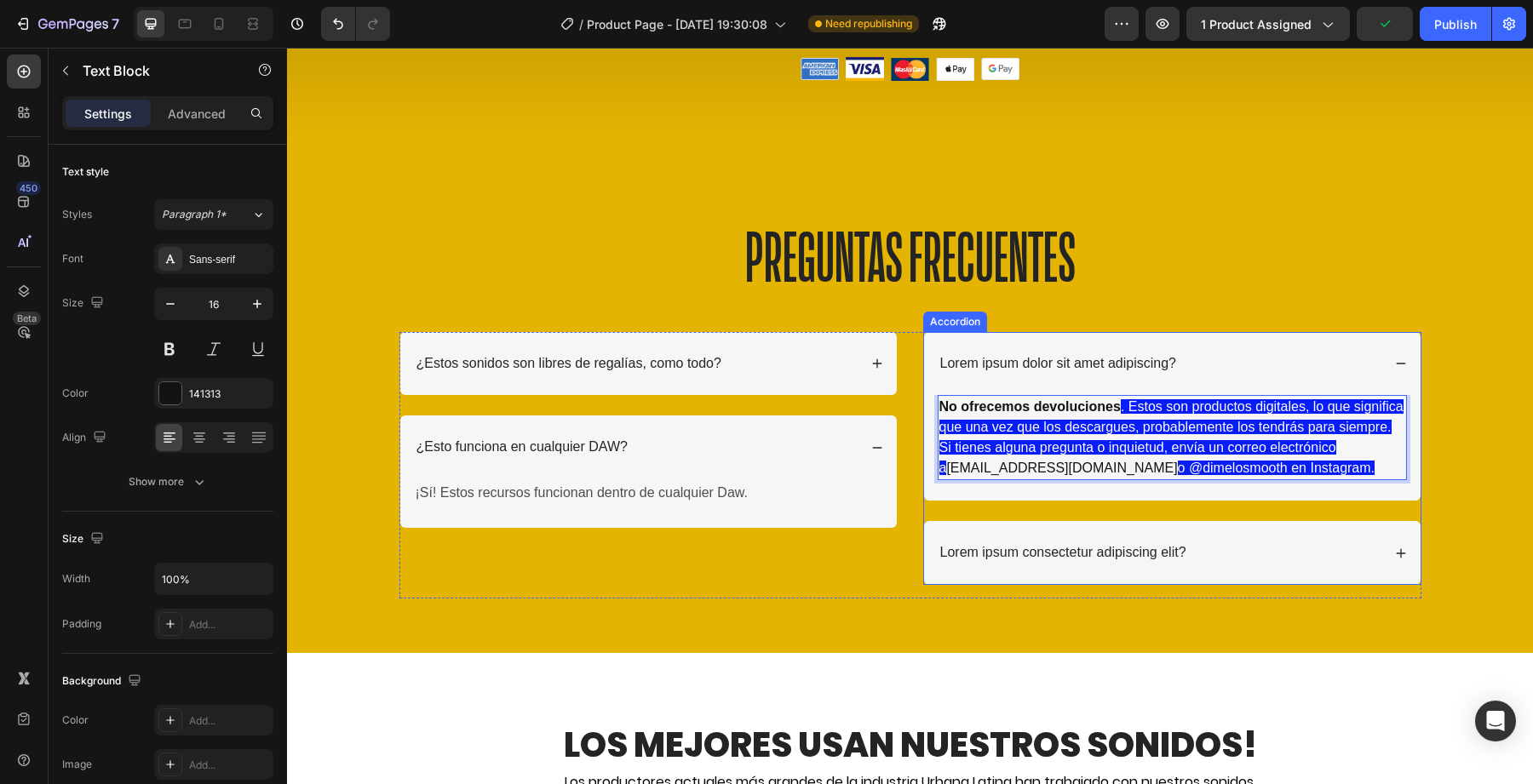
drag, startPoint x: 1122, startPoint y: 410, endPoint x: 1417, endPoint y: 452, distance: 298.0
click at [1417, 452] on div "No ofrecemos devoluciones . Estos son productos digitales, lo que significa que…" at bounding box center [1172, 447] width 496 height 106
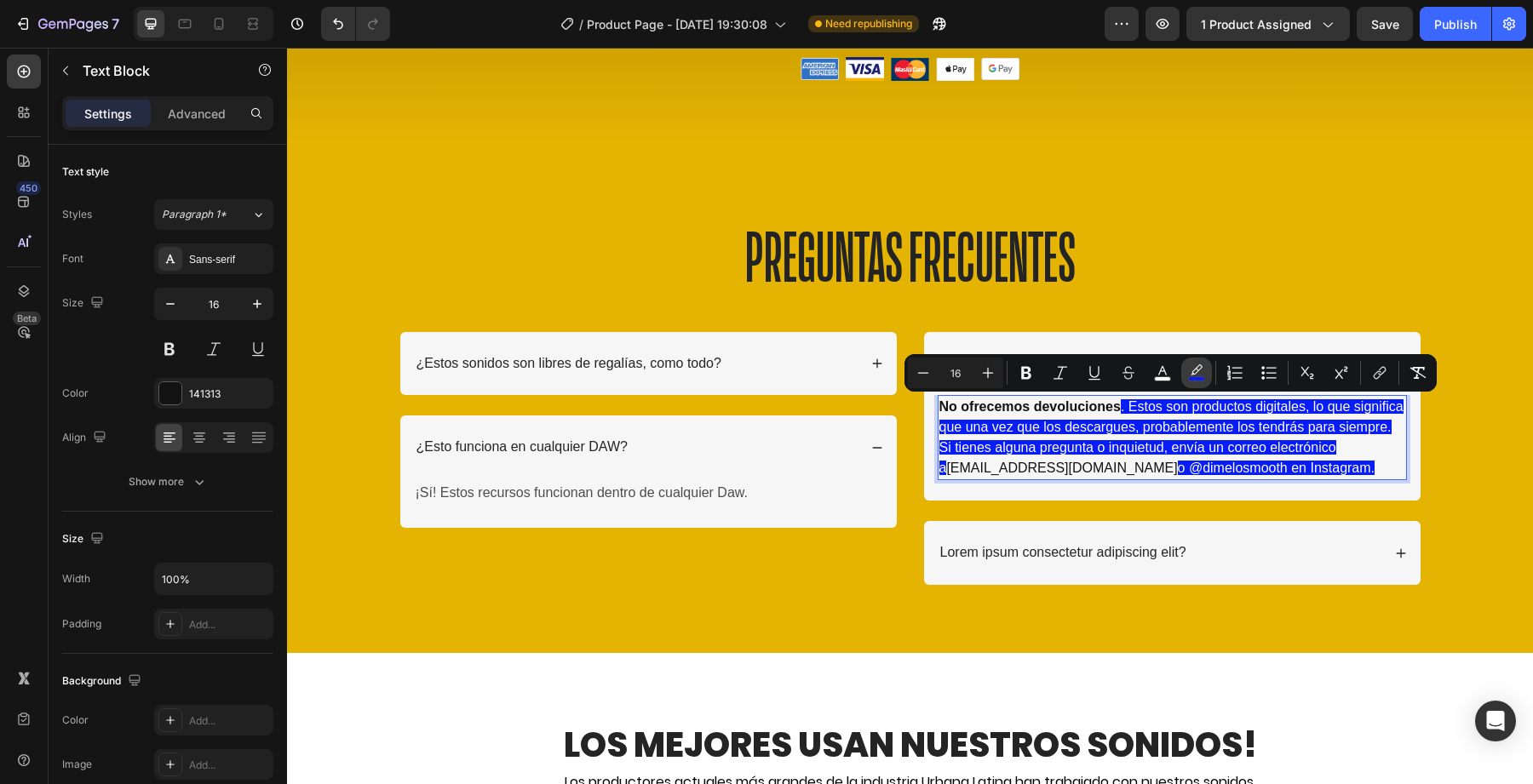
click at [1201, 379] on rect "Editor contextual toolbar" at bounding box center [1196, 379] width 16 height 4
type input "091DF7"
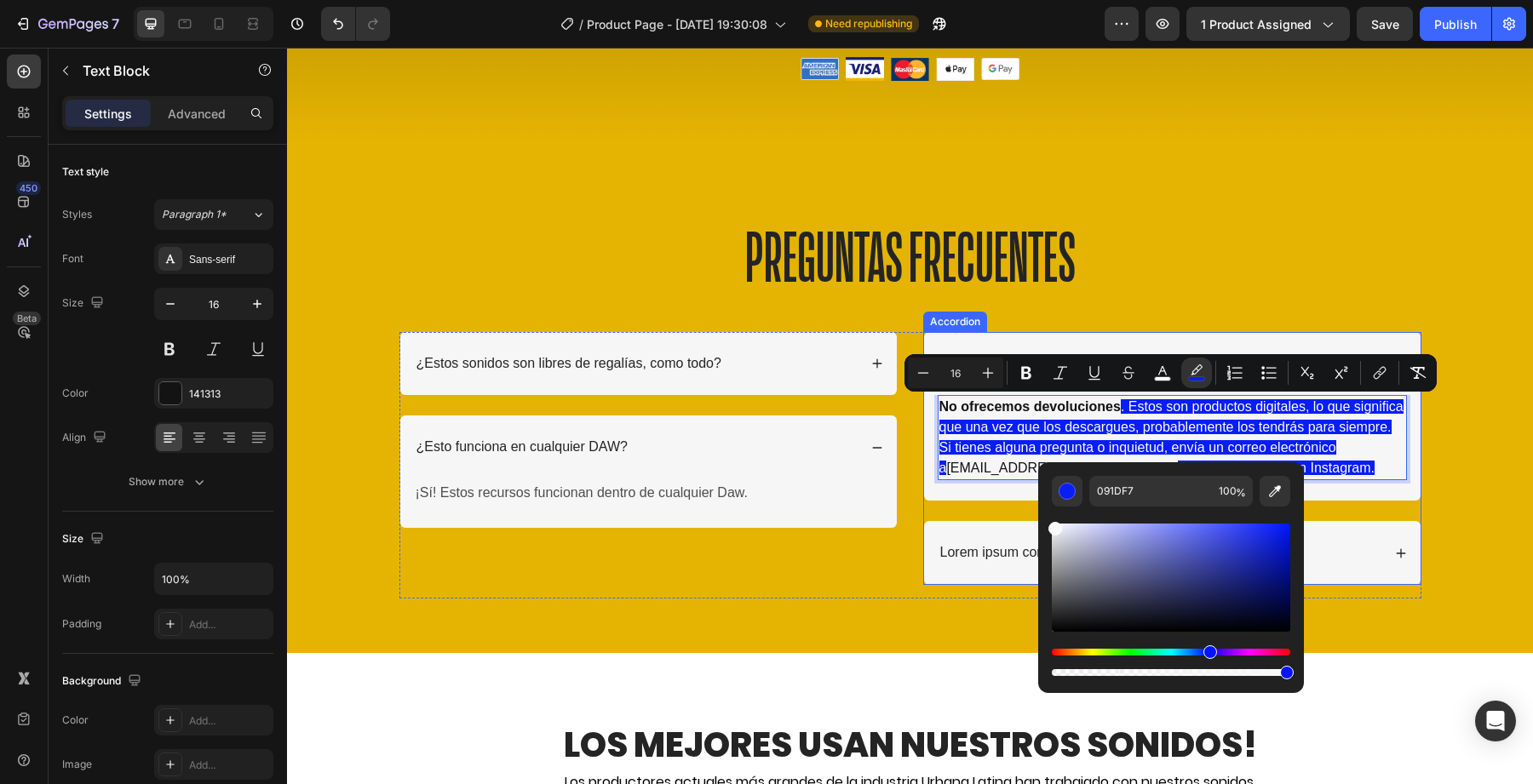
drag, startPoint x: 1341, startPoint y: 573, endPoint x: 1025, endPoint y: 522, distance: 320.1
type input "F9F9F9"
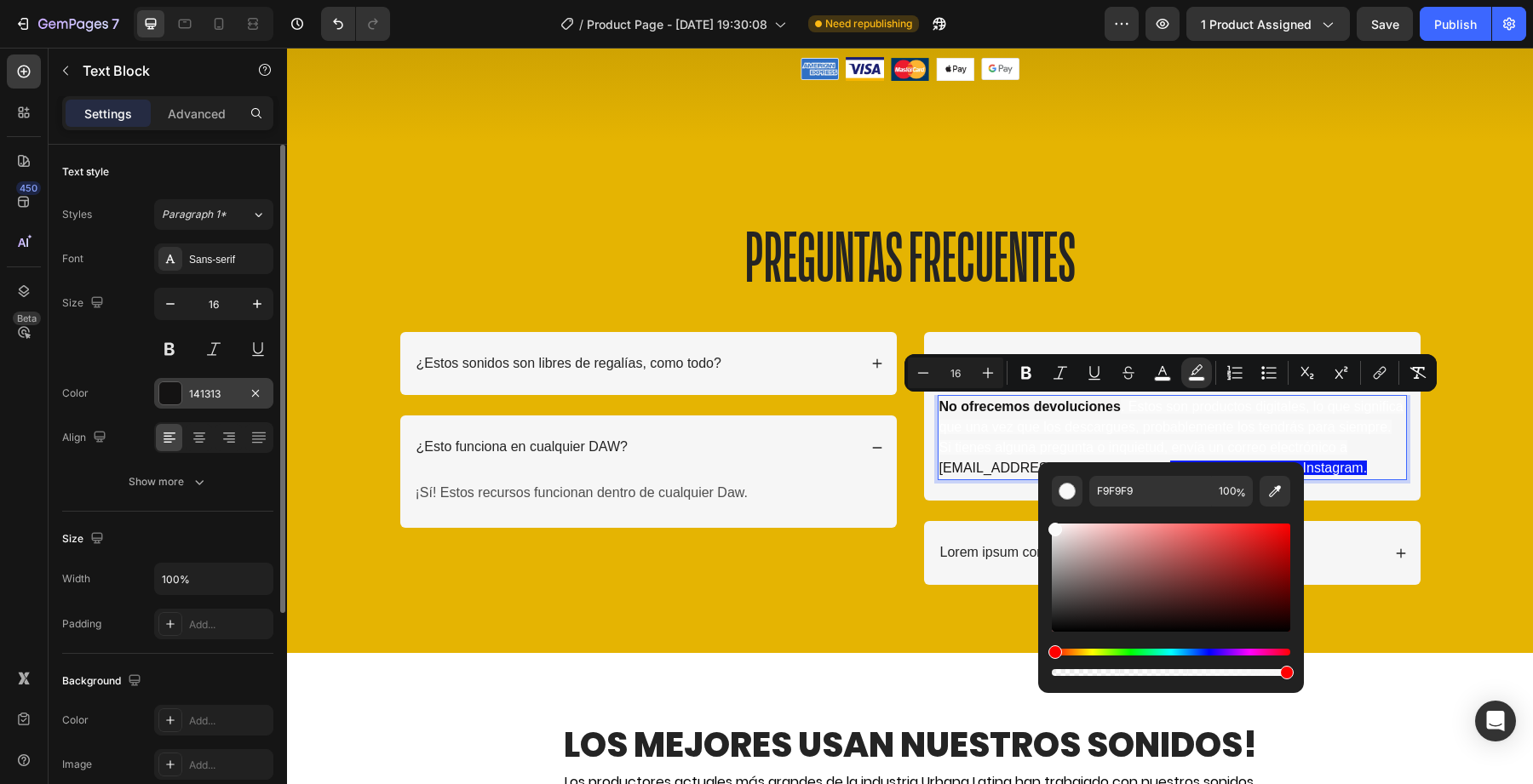
click at [182, 402] on div "141313" at bounding box center [214, 393] width 119 height 31
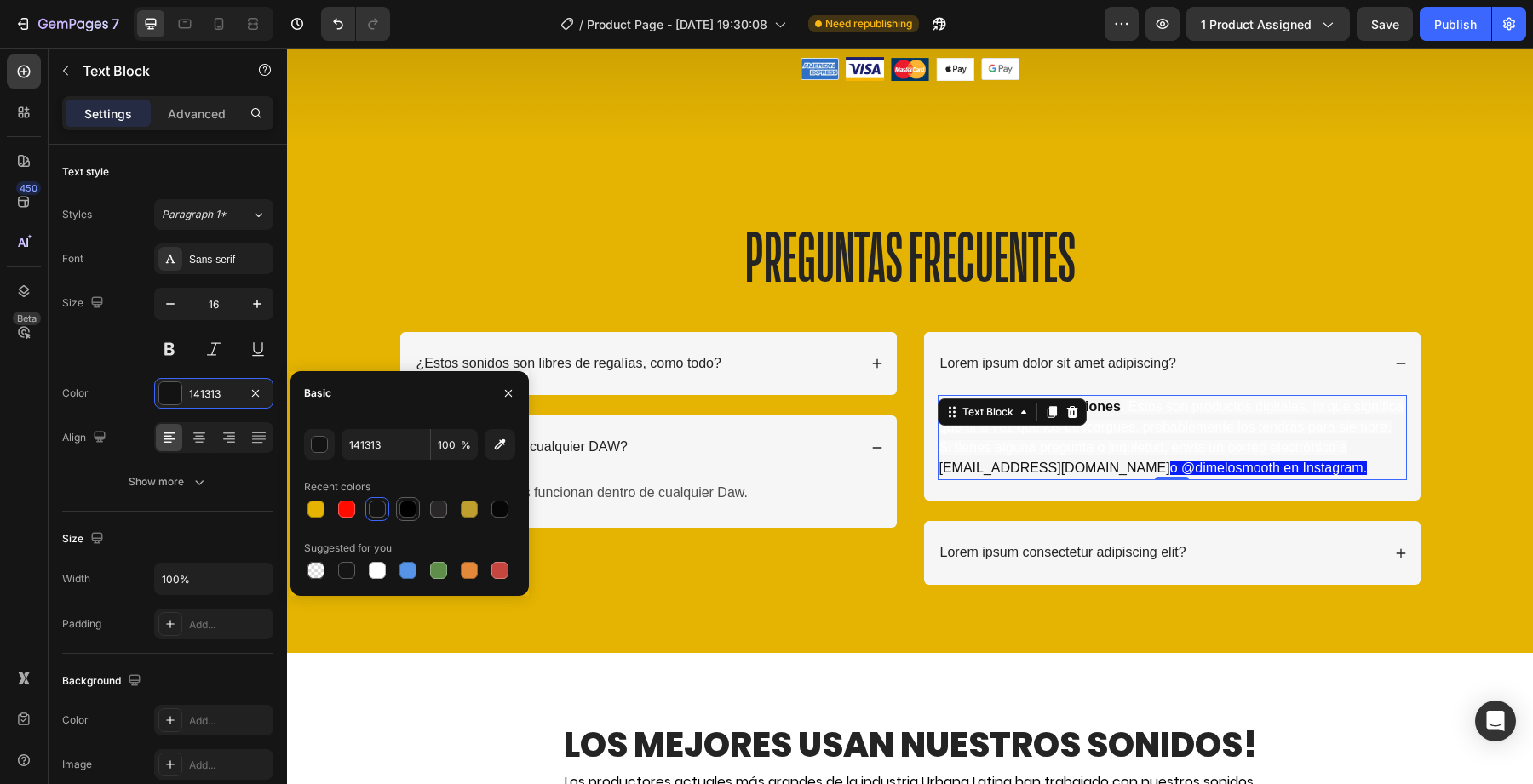
click at [398, 512] on div at bounding box center [408, 509] width 21 height 21
type input "000000"
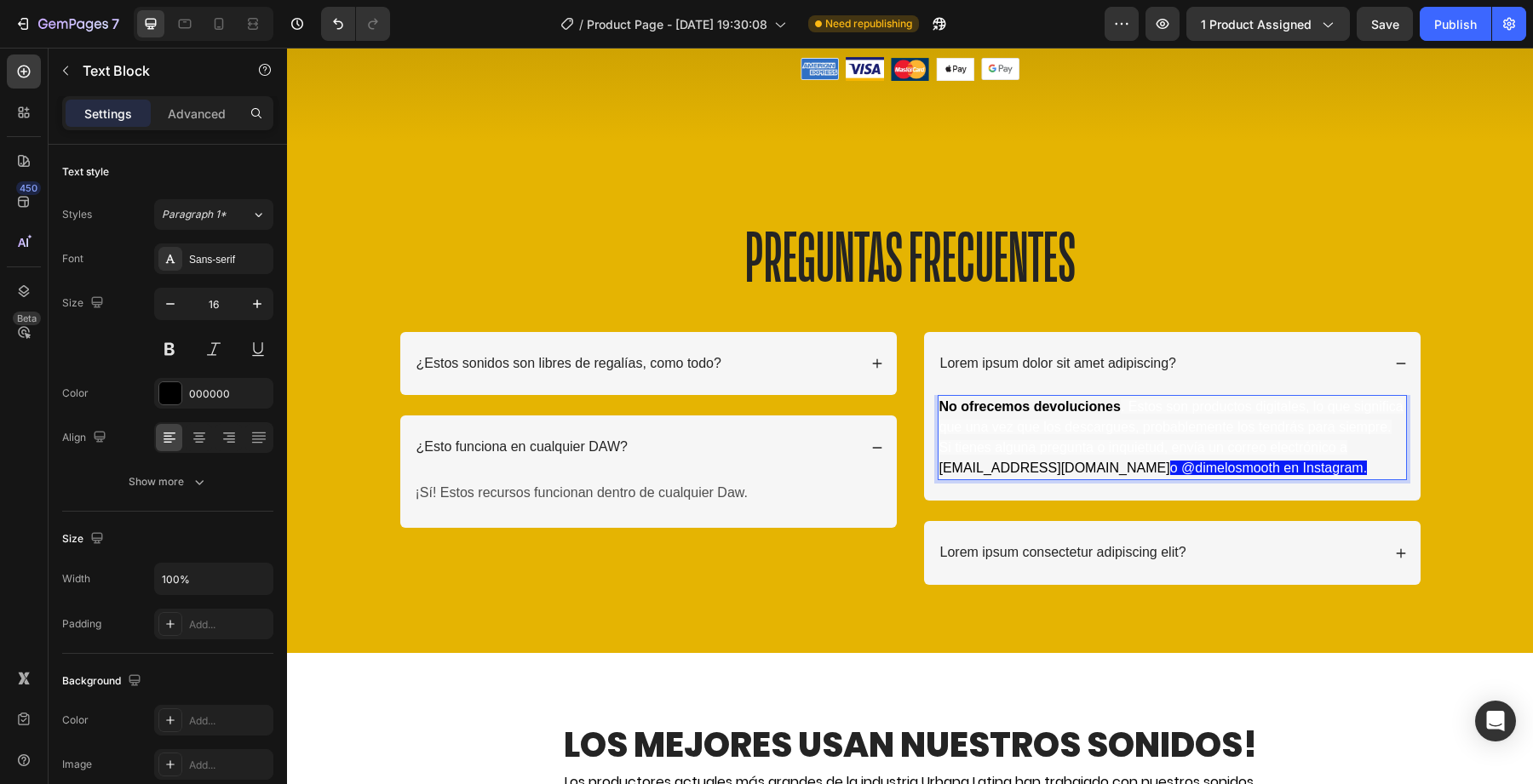
drag, startPoint x: 1122, startPoint y: 402, endPoint x: 1404, endPoint y: 451, distance: 286.2
click at [1404, 451] on p "No ofrecemos devoluciones . Estos son productos digitales, lo que significa que…" at bounding box center [1172, 437] width 465 height 82
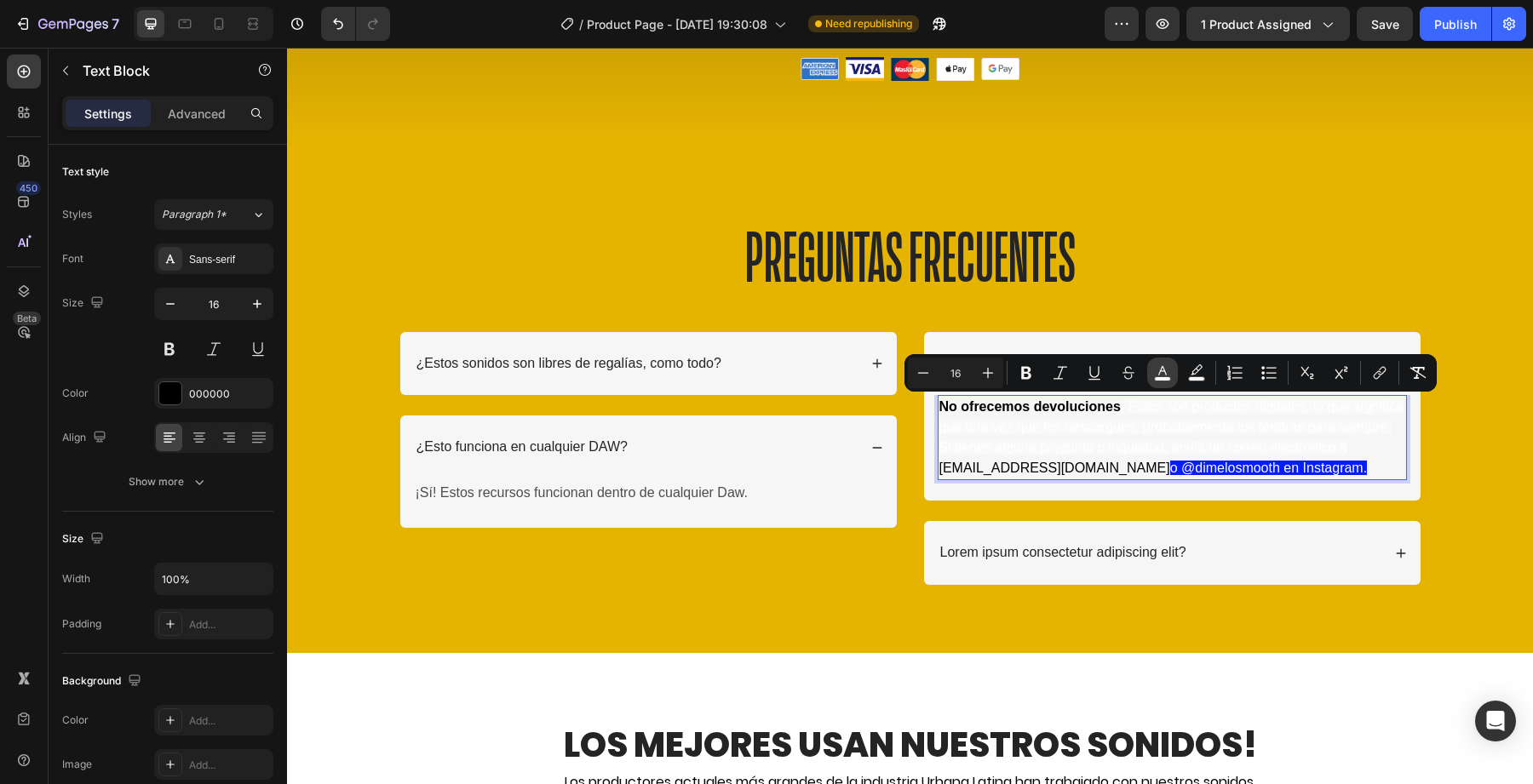
click at [1161, 364] on icon "Editor contextual toolbar" at bounding box center [1163, 373] width 17 height 17
type input "FFFFFF"
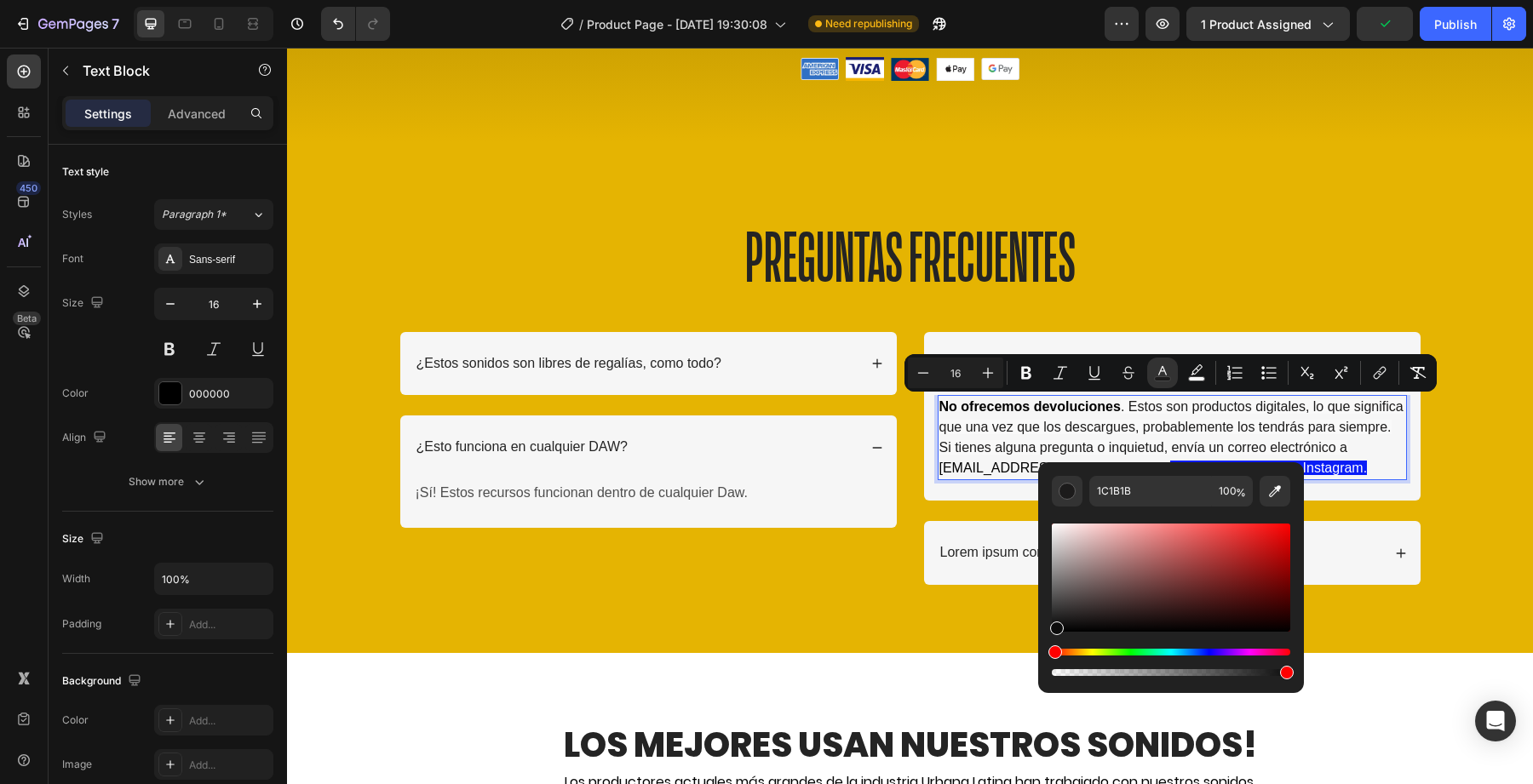
drag, startPoint x: 1342, startPoint y: 667, endPoint x: 1025, endPoint y: 665, distance: 317.0
type input "000000"
click at [1013, 452] on span ". Estos son productos digitales, lo que significa que una vez que los descargue…" at bounding box center [1171, 427] width 465 height 55
click at [1104, 440] on span ". Estos son productos digitales, lo que significa que una vez que los descargue…" at bounding box center [1171, 427] width 465 height 55
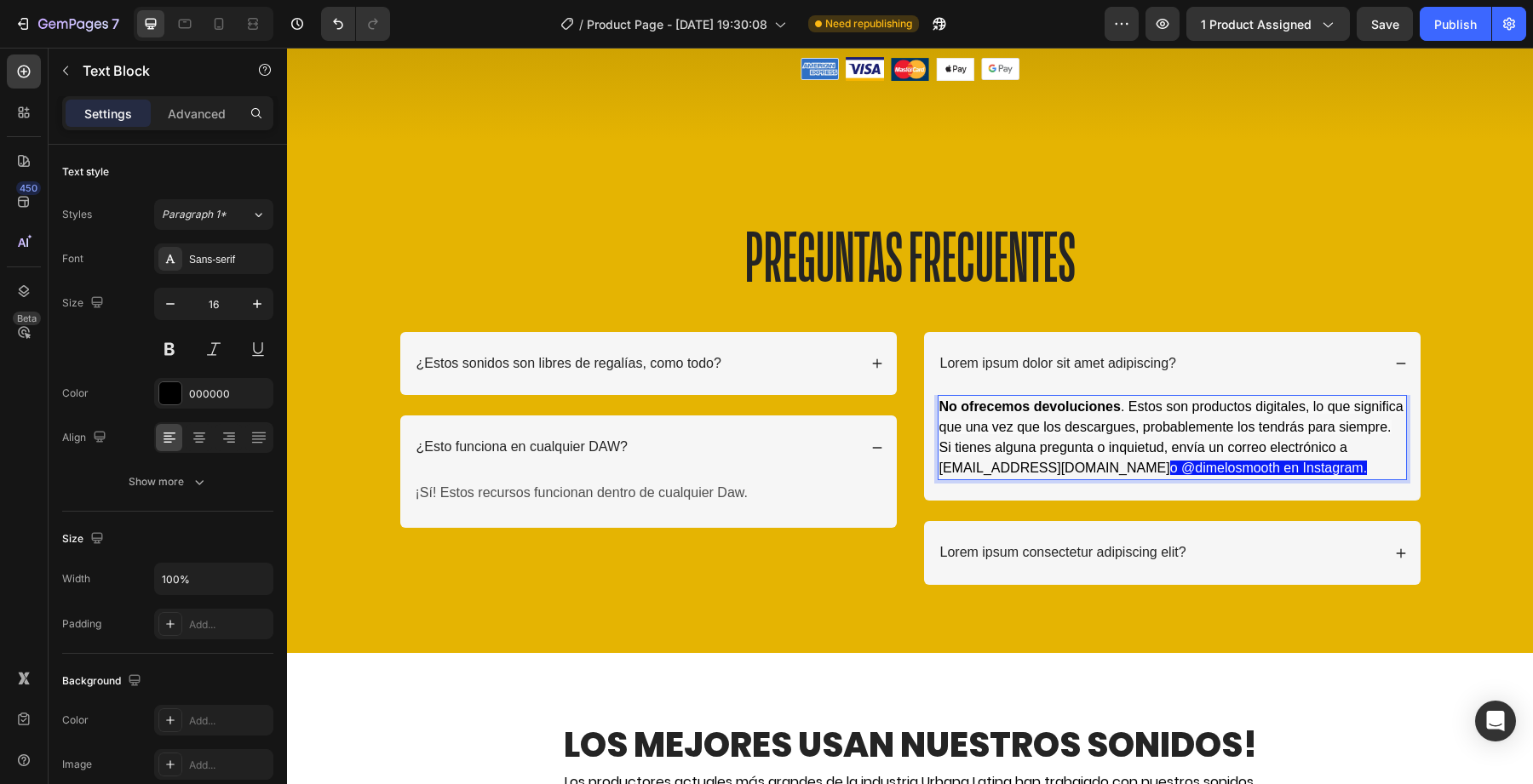
click at [1303, 447] on span ". Estos son productos digitales, lo que significa que una vez que los descargue…" at bounding box center [1171, 427] width 465 height 55
drag, startPoint x: 1308, startPoint y: 463, endPoint x: 1086, endPoint y: 465, distance: 222.0
click at [1086, 465] on p "No ofrecemos devoluciones . Estos son productos digitales, lo que significa que…" at bounding box center [1172, 437] width 465 height 82
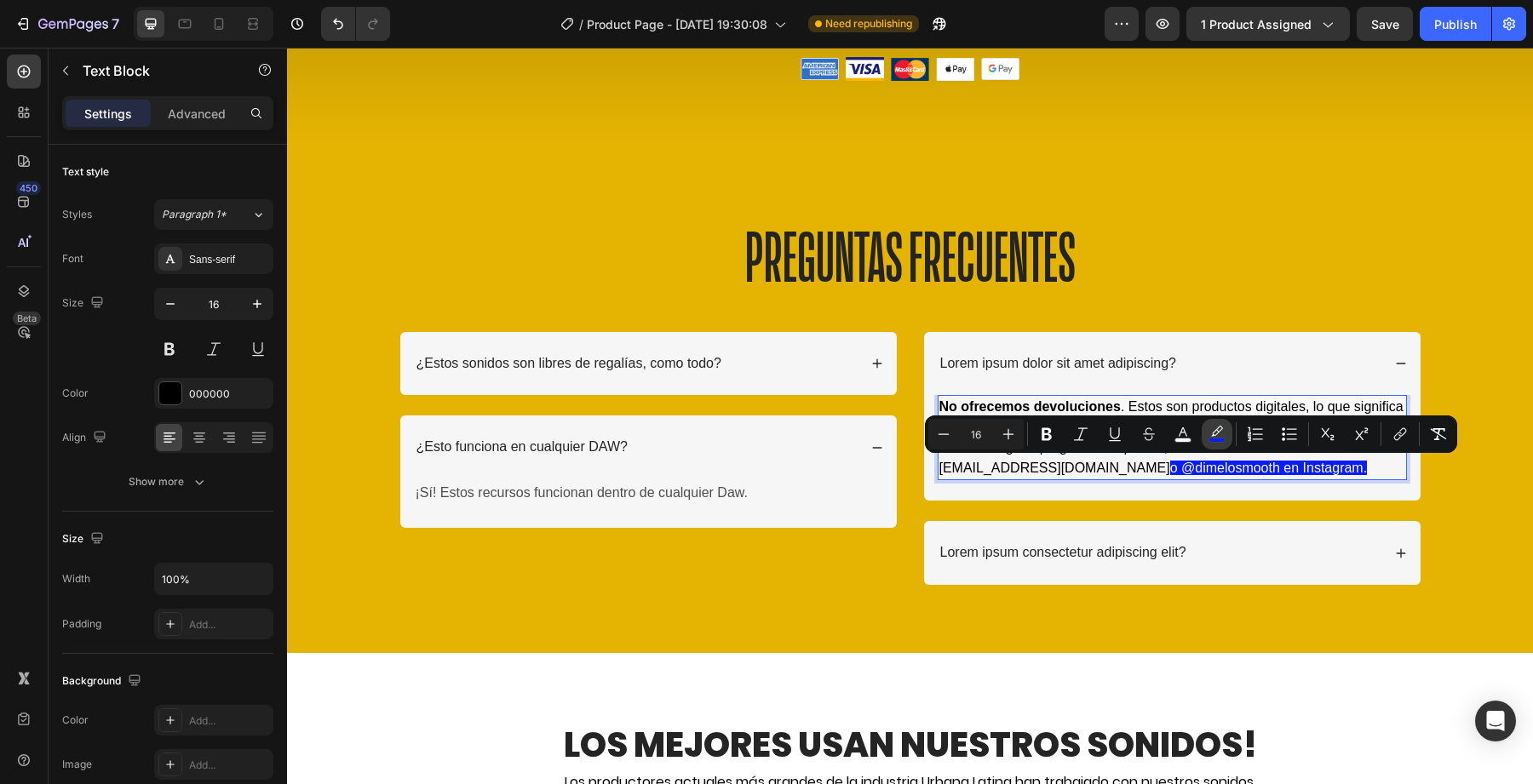
click at [1212, 430] on icon "Editor contextual toolbar" at bounding box center [1217, 435] width 17 height 17
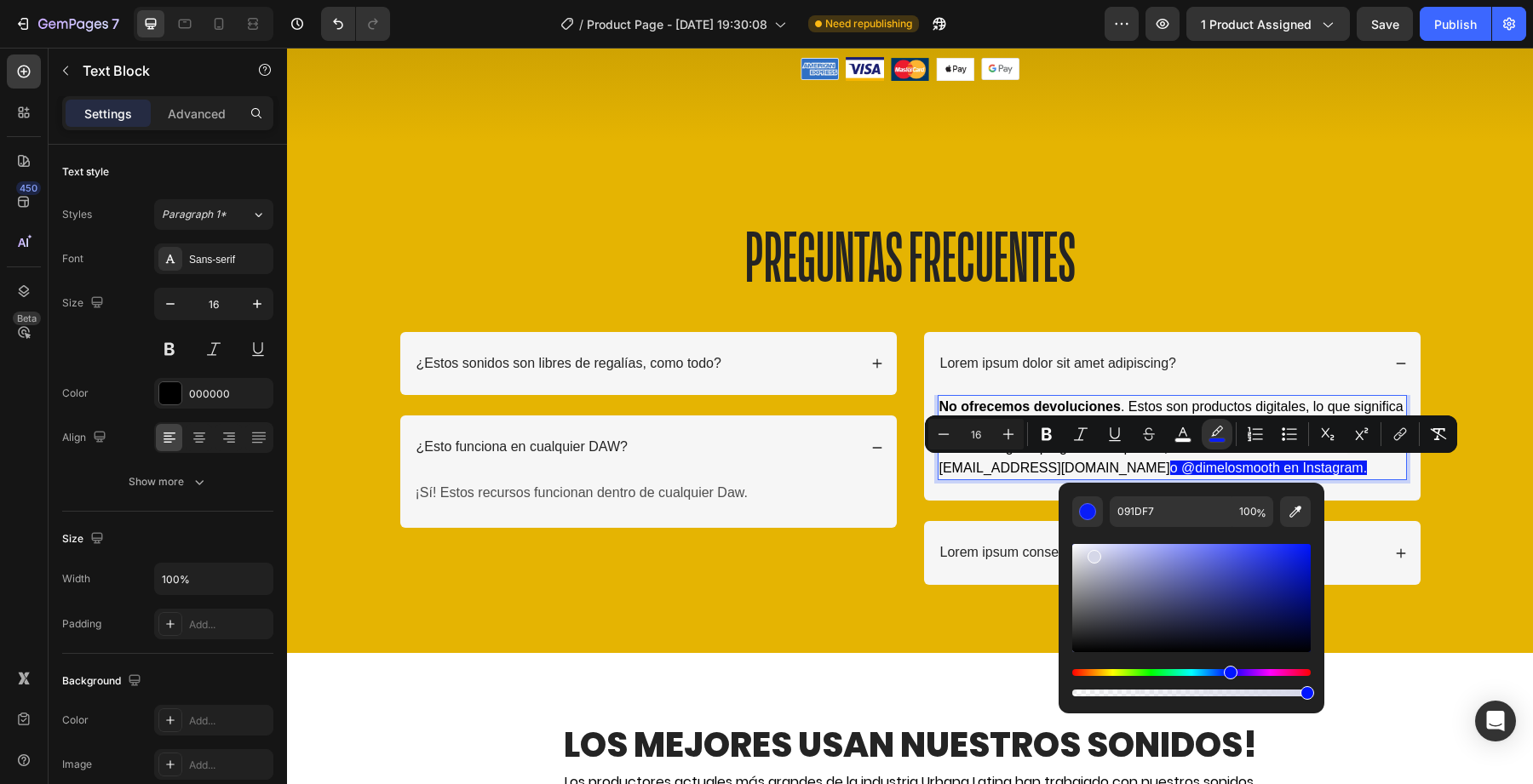
drag, startPoint x: 1378, startPoint y: 600, endPoint x: 1025, endPoint y: 538, distance: 358.4
type input "EFEFEF"
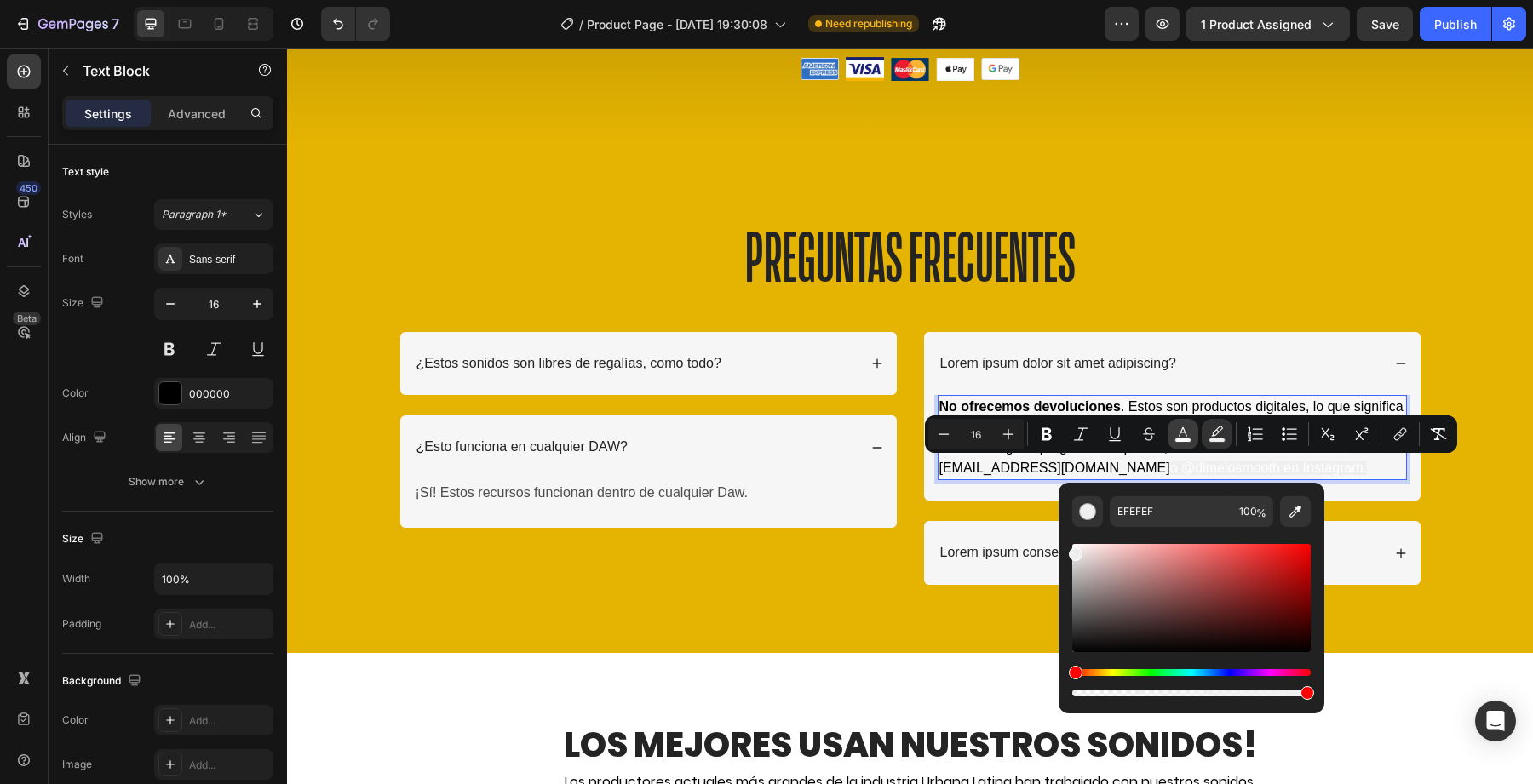
click at [1177, 435] on icon "Editor contextual toolbar" at bounding box center [1183, 435] width 17 height 17
type input "FFFFFF"
drag, startPoint x: 1422, startPoint y: 655, endPoint x: 1042, endPoint y: 668, distance: 380.2
type input "000000"
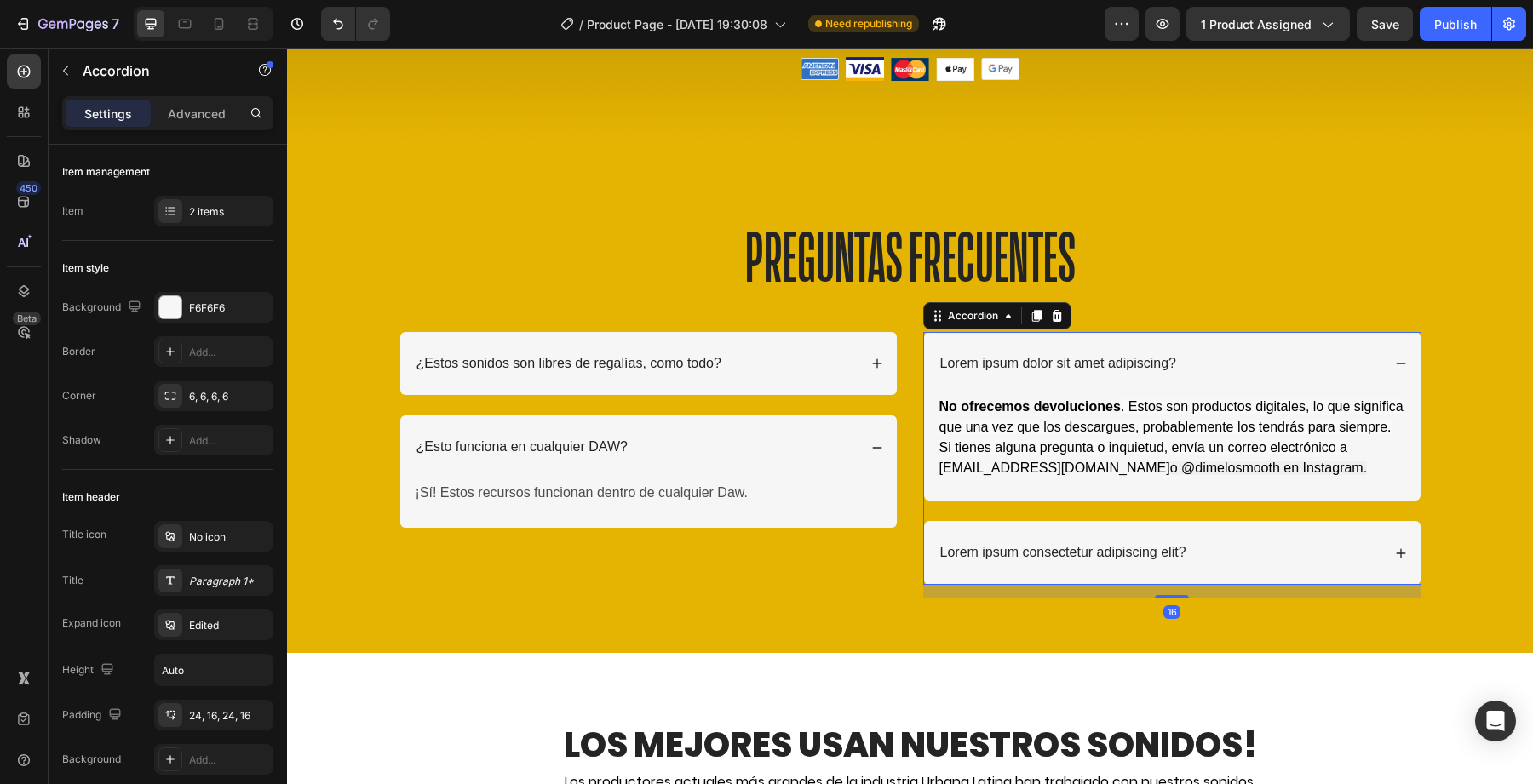
click at [1030, 490] on div "No ofrecemos devoluciones . Estos son productos digitales, lo que significa que…" at bounding box center [1172, 447] width 496 height 106
click at [1049, 407] on strong "No ofrecemos devoluciones" at bounding box center [1030, 406] width 181 height 15
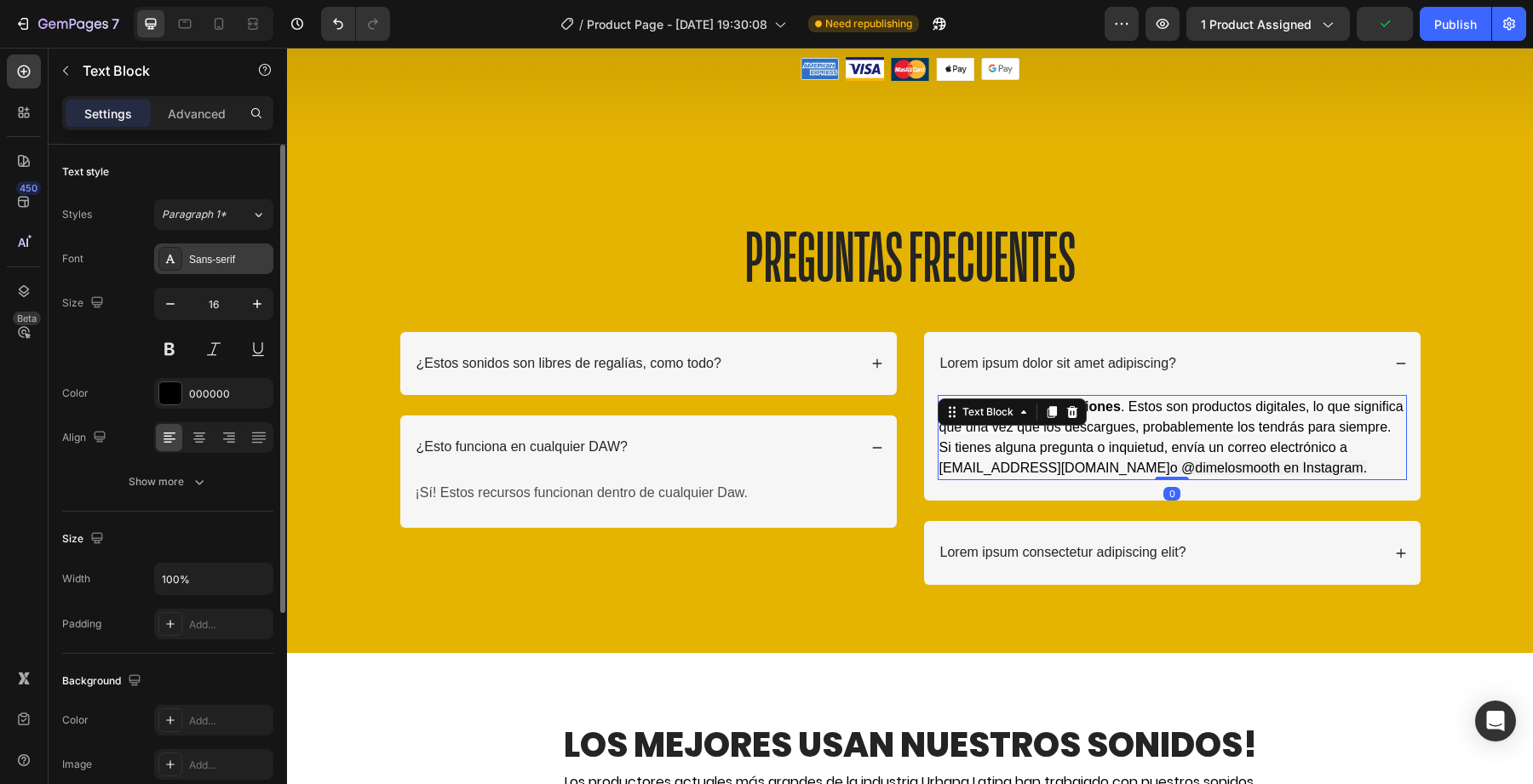
click at [222, 248] on div "Sans-serif" at bounding box center [214, 259] width 119 height 31
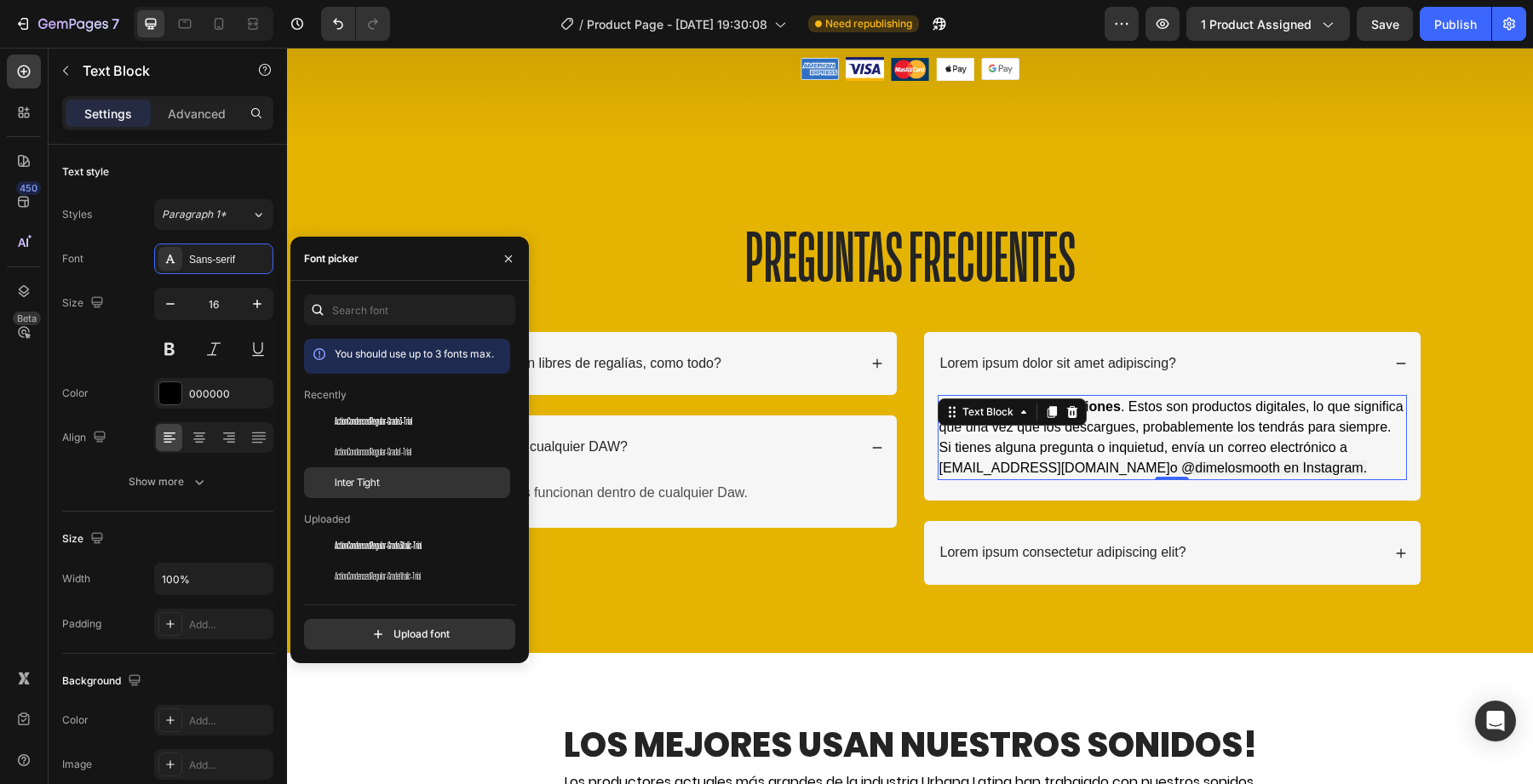
click at [381, 490] on div "Inter Tight" at bounding box center [407, 483] width 206 height 31
click at [679, 489] on p "¡Sí! Estos recursos funcionan dentro de cualquier Daw." at bounding box center [648, 493] width 465 height 25
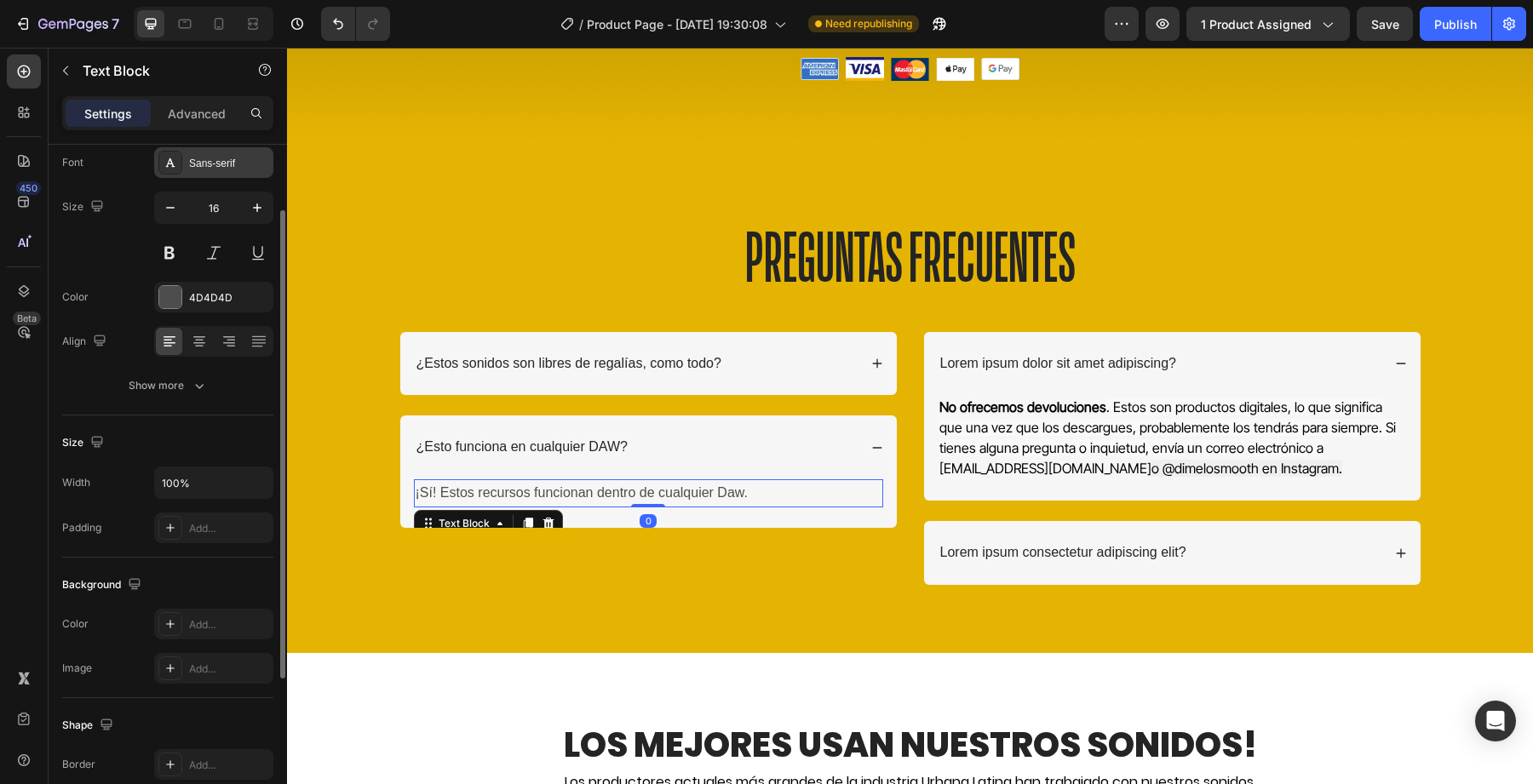
click at [229, 155] on div "Sans-serif" at bounding box center [214, 163] width 119 height 31
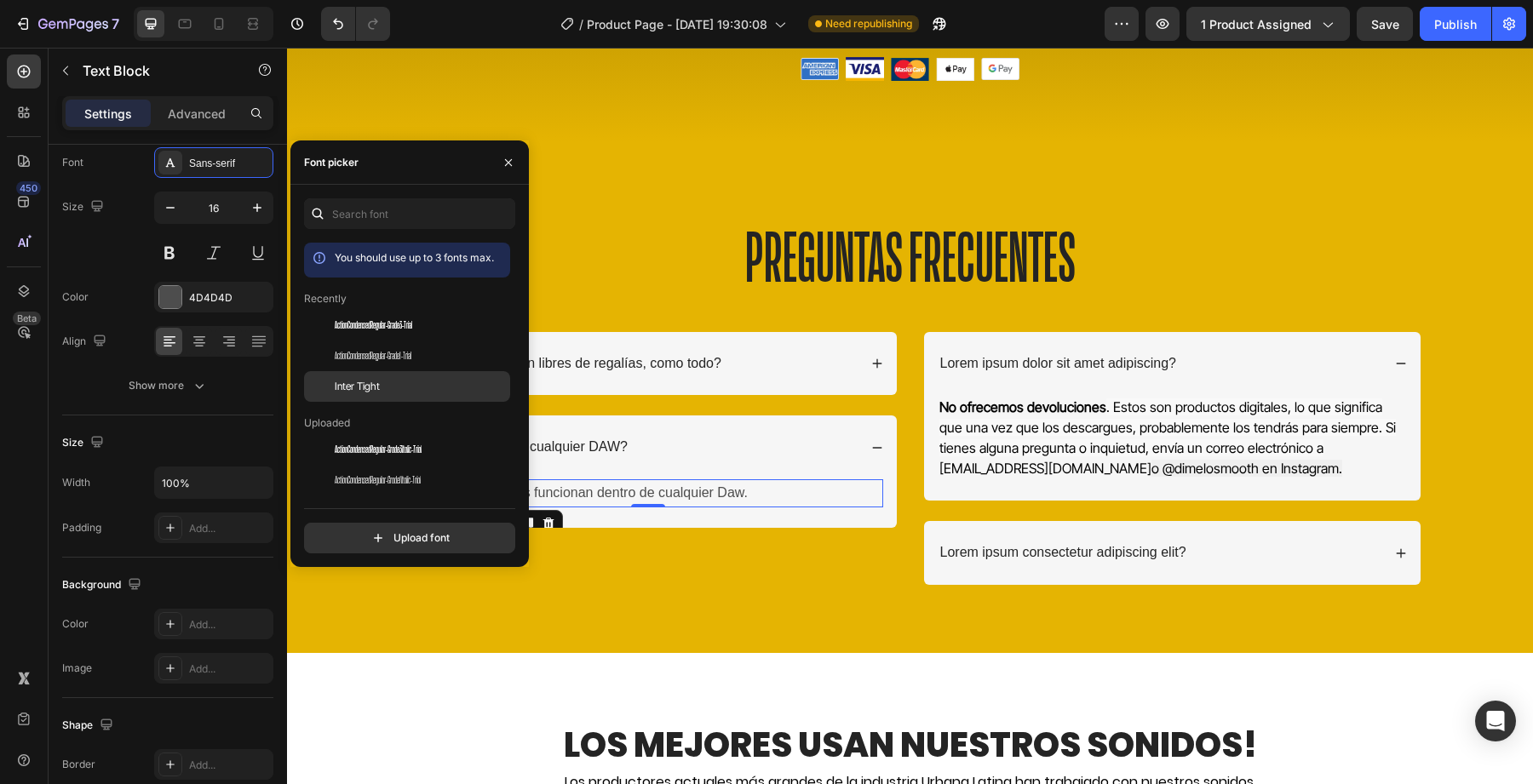
click at [357, 381] on span "Inter Tight" at bounding box center [357, 386] width 46 height 15
click at [614, 460] on div "¿Esto funciona en cualquier DAW?" at bounding box center [648, 447] width 496 height 64
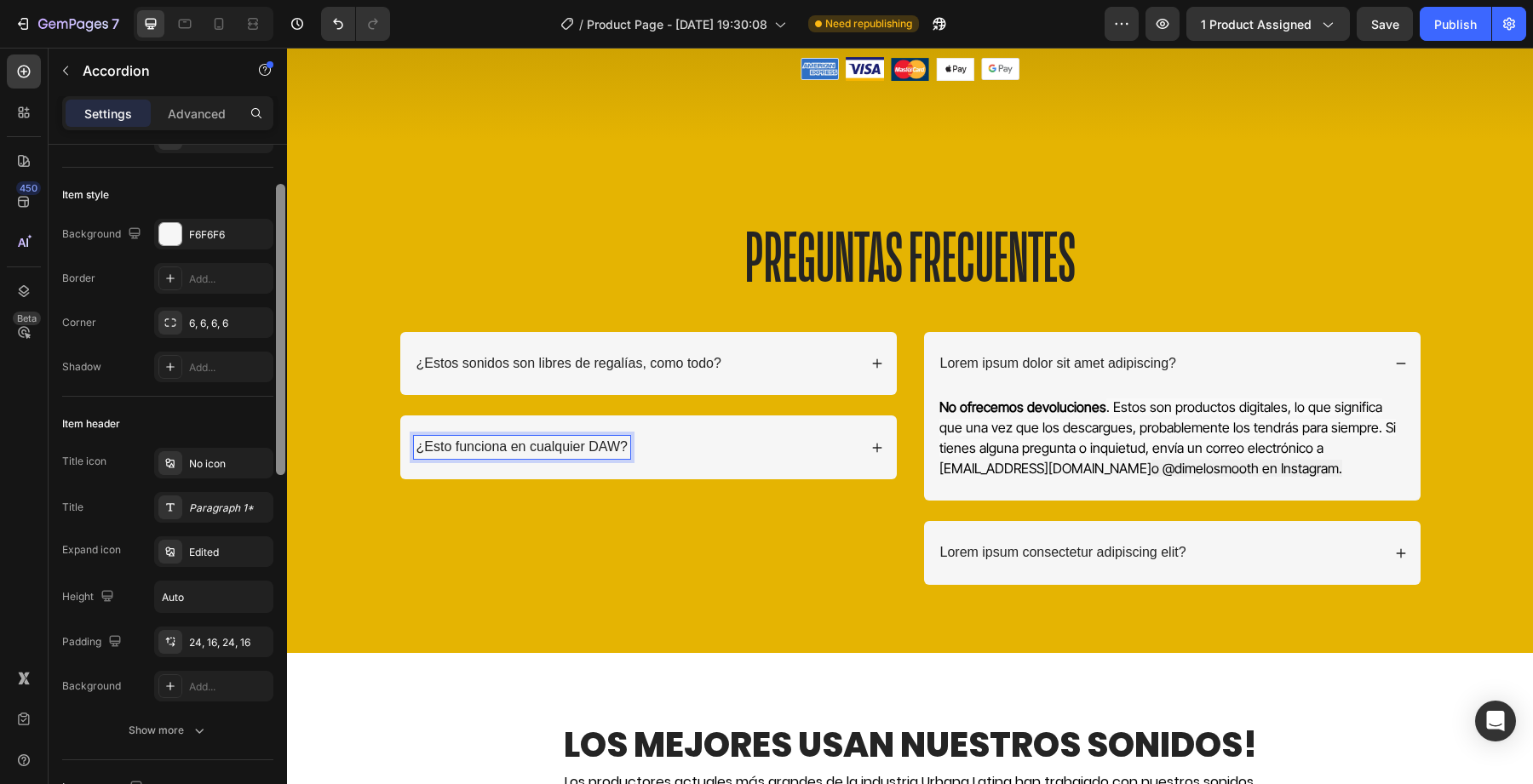
scroll to position [79, 0]
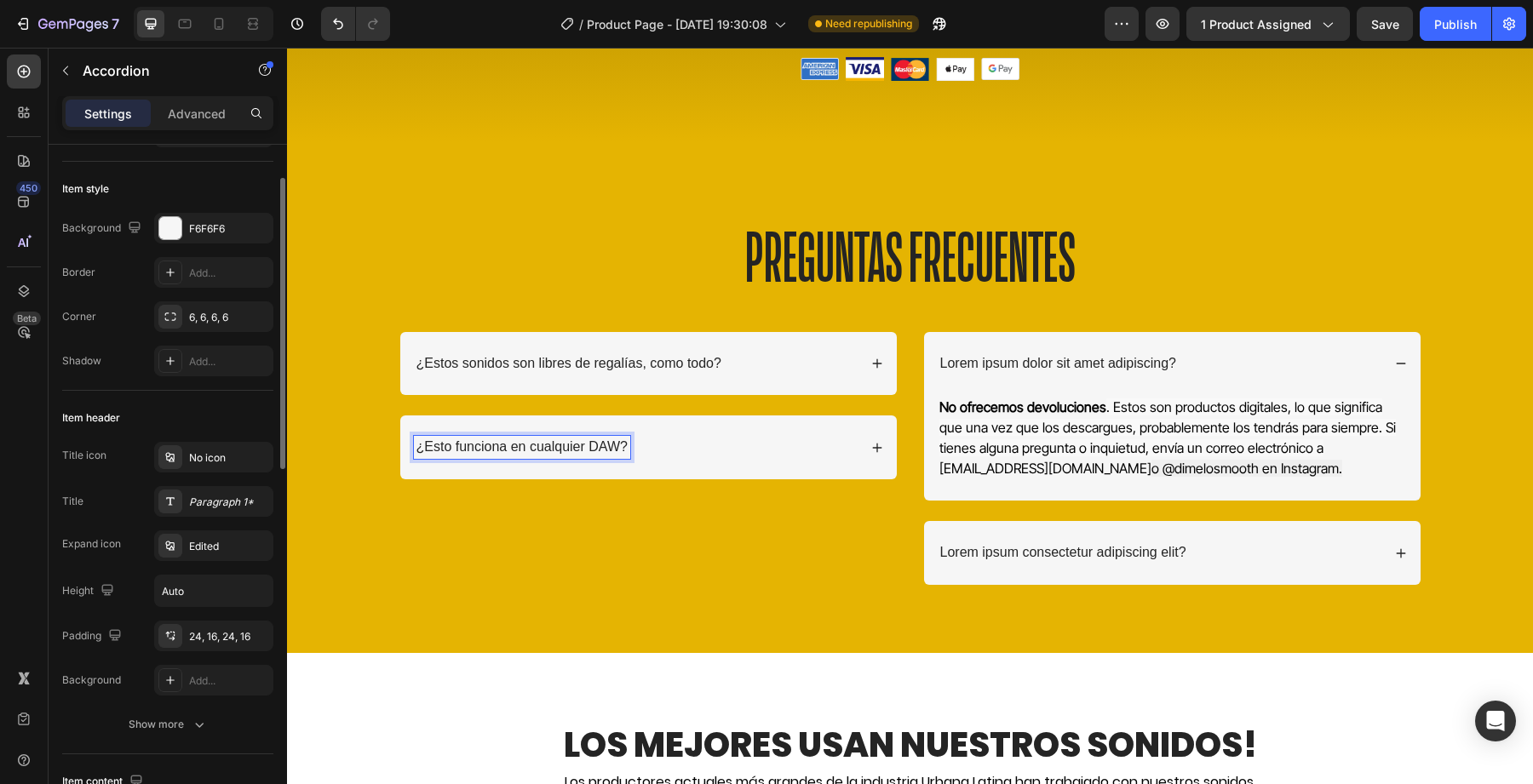
click at [459, 453] on p "¿Esto funciona en cualquier DAW?" at bounding box center [522, 447] width 211 height 18
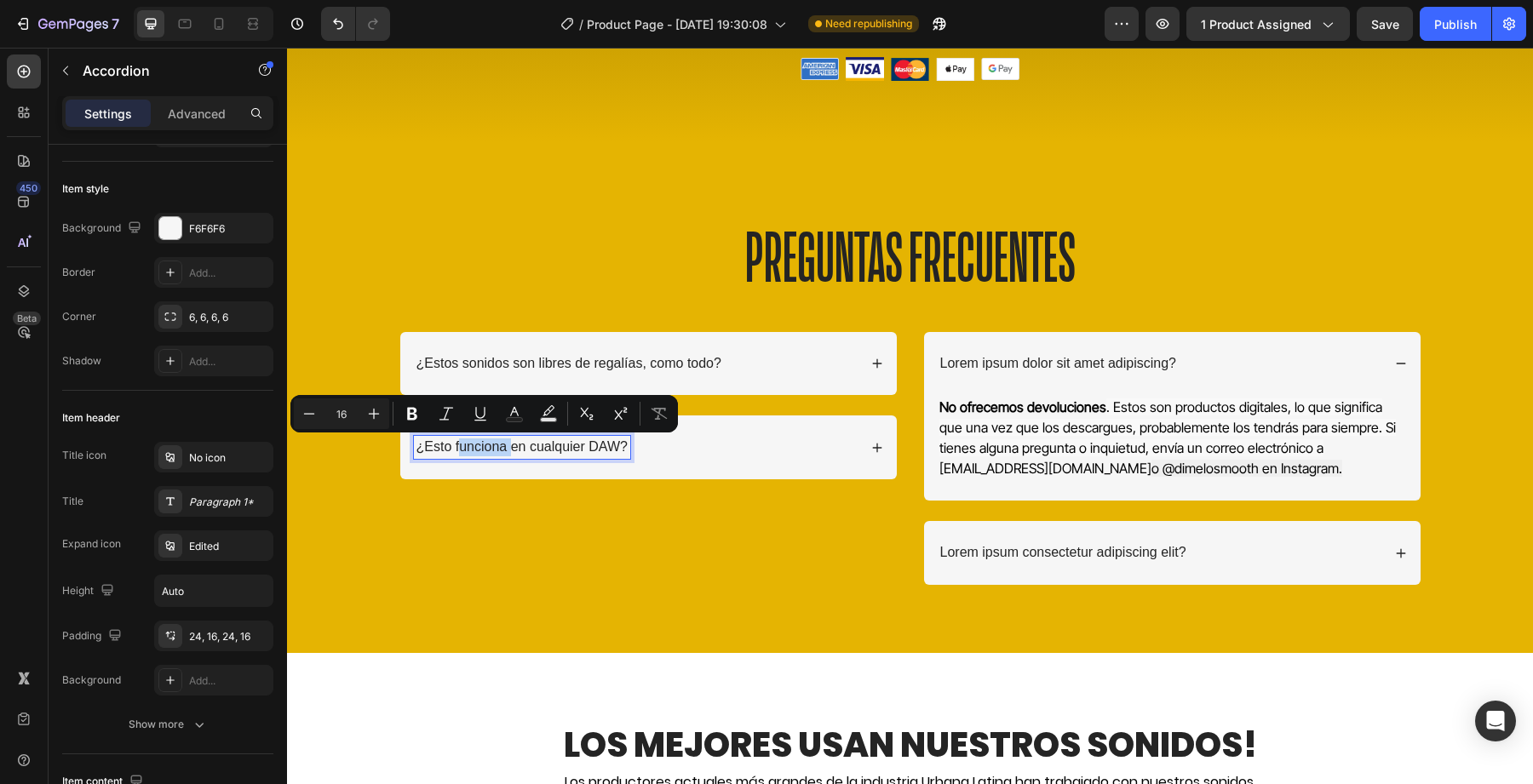
click at [459, 453] on p "¿Esto funciona en cualquier DAW?" at bounding box center [522, 447] width 211 height 18
click at [429, 451] on p "¿Esto funciona en cualquier DAW?" at bounding box center [522, 447] width 211 height 18
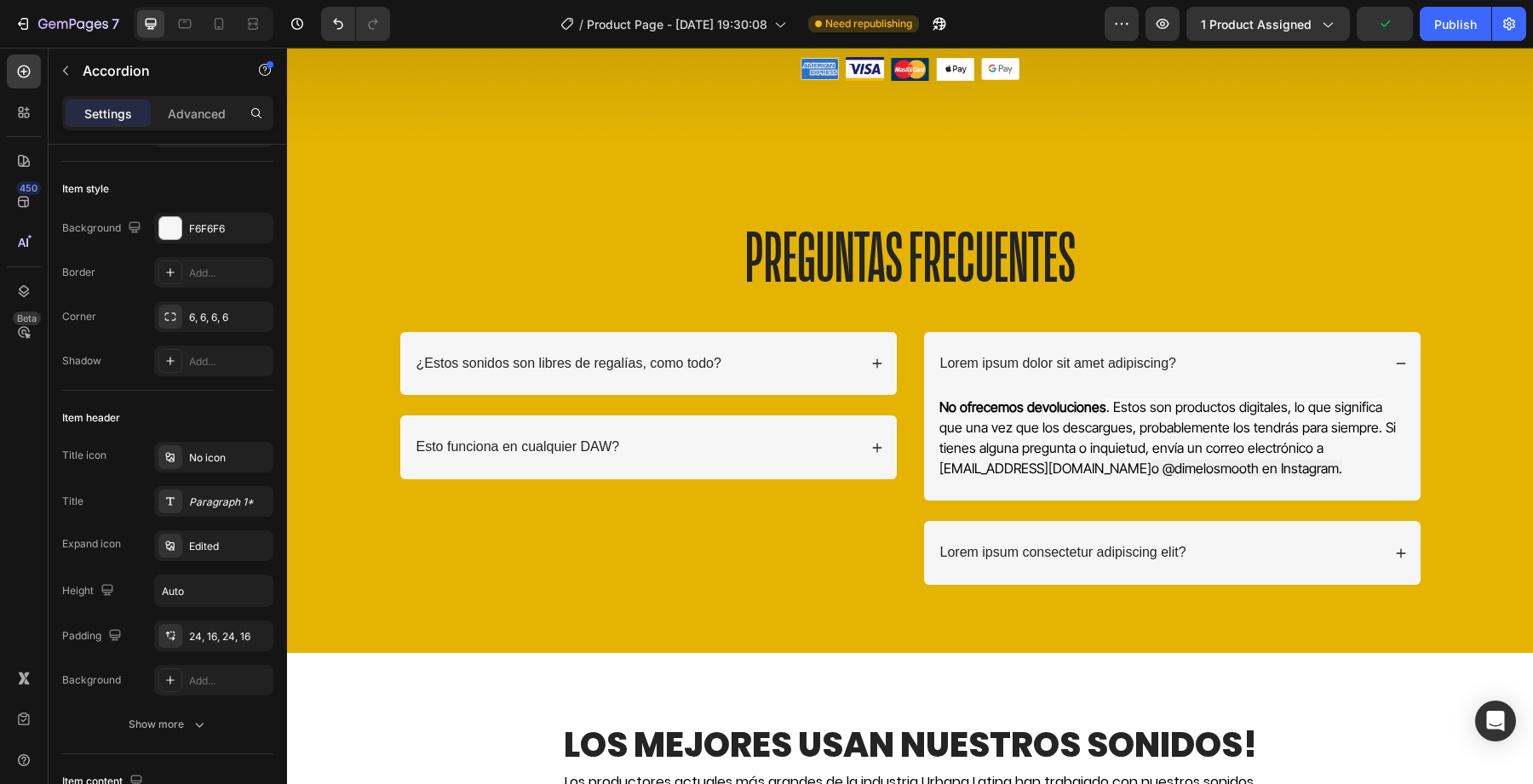
click at [731, 449] on div "Esto funciona en cualquier DAW?" at bounding box center [636, 447] width 444 height 23
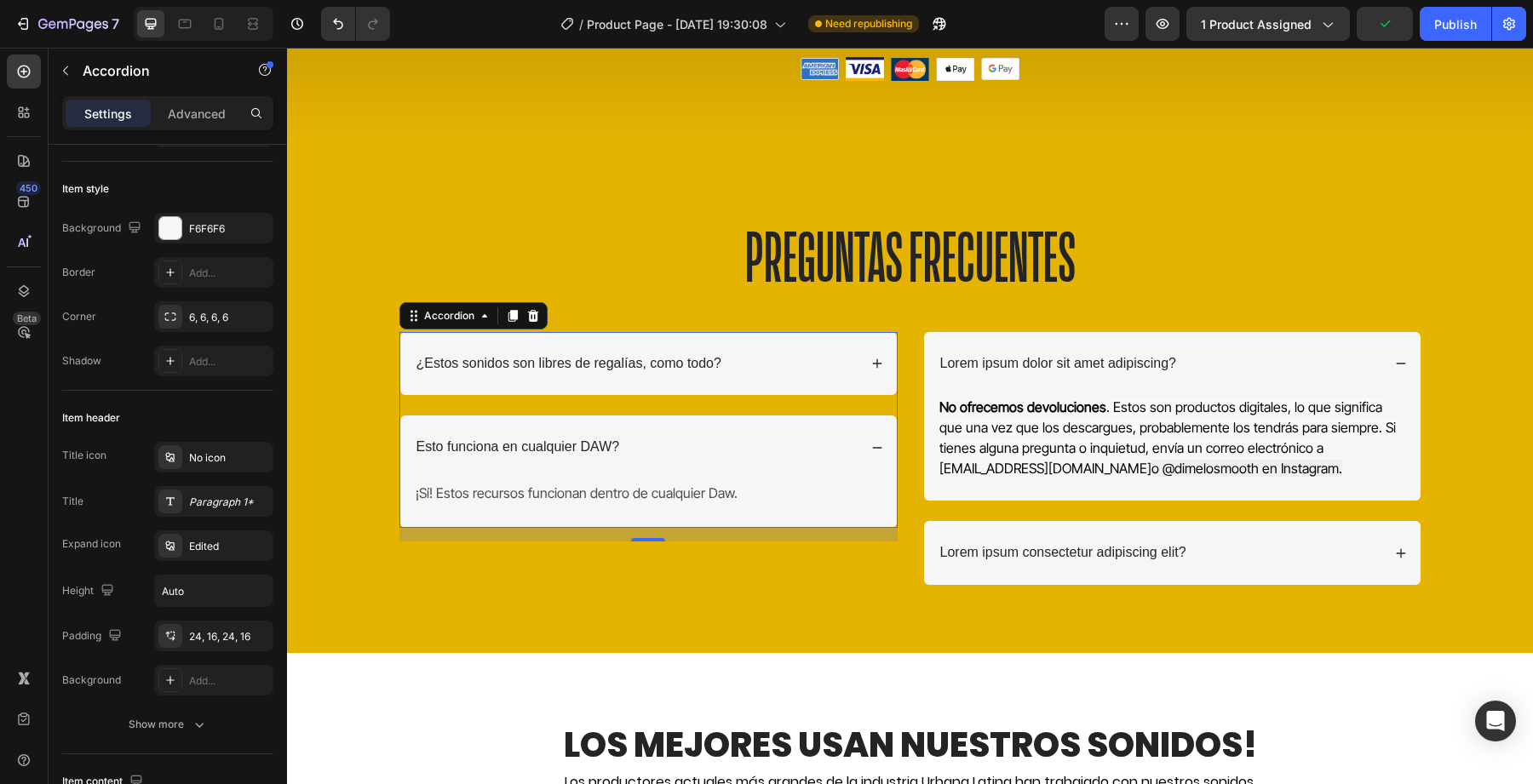
click at [636, 451] on div "Esto funciona en cualquier DAW?" at bounding box center [636, 447] width 444 height 23
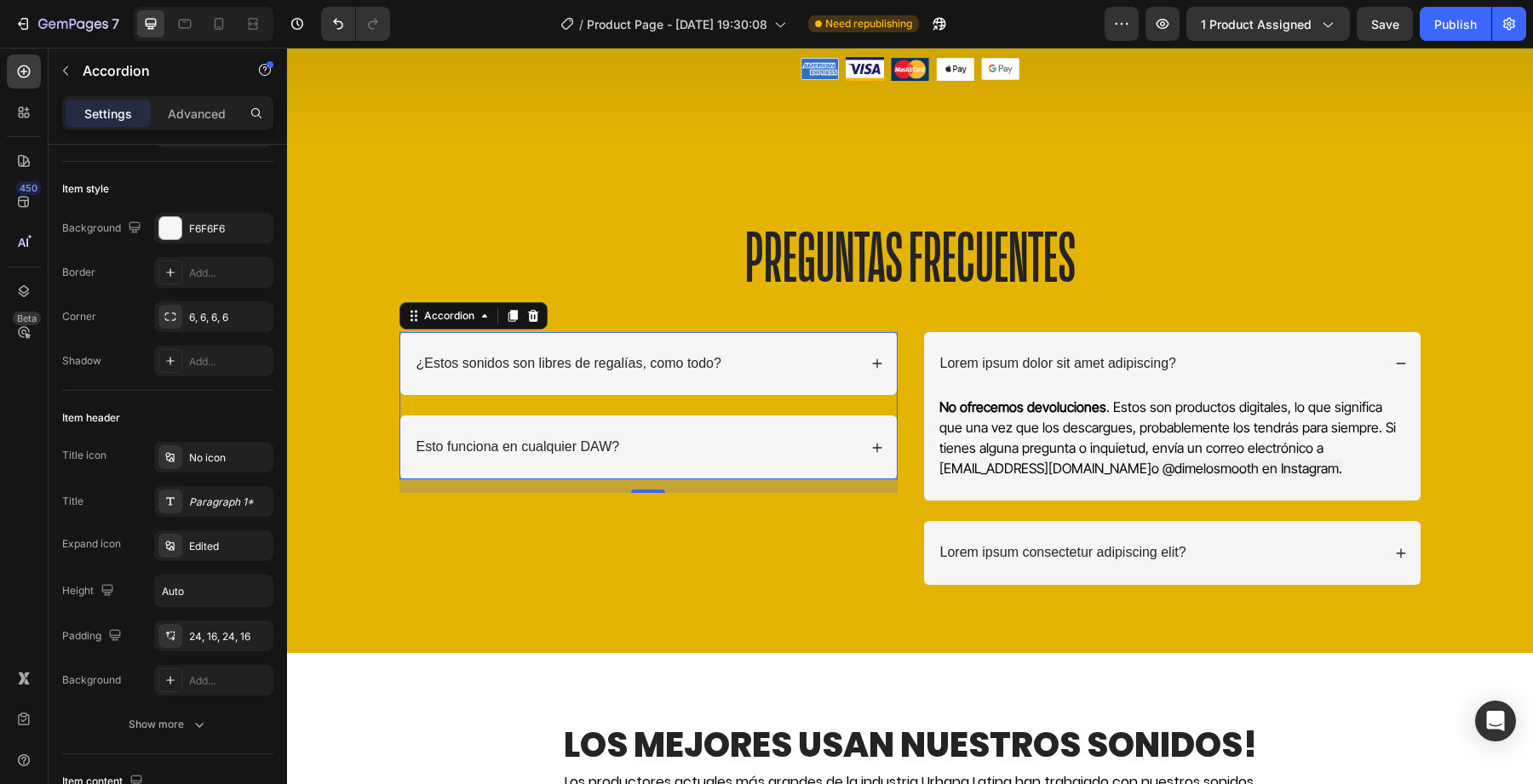
click at [602, 445] on p "Esto funciona en cualquier DAW?" at bounding box center [518, 447] width 204 height 18
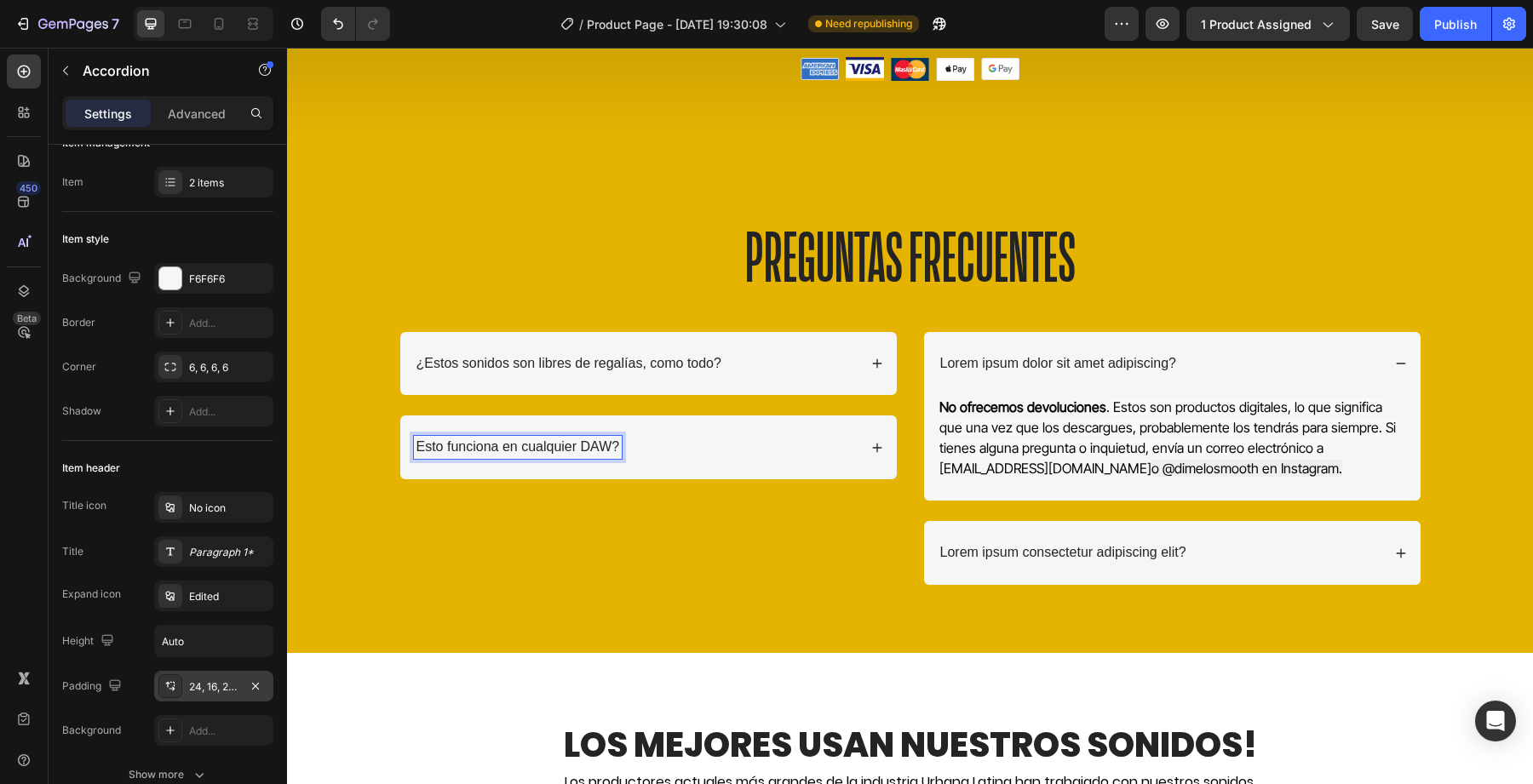
scroll to position [0, 0]
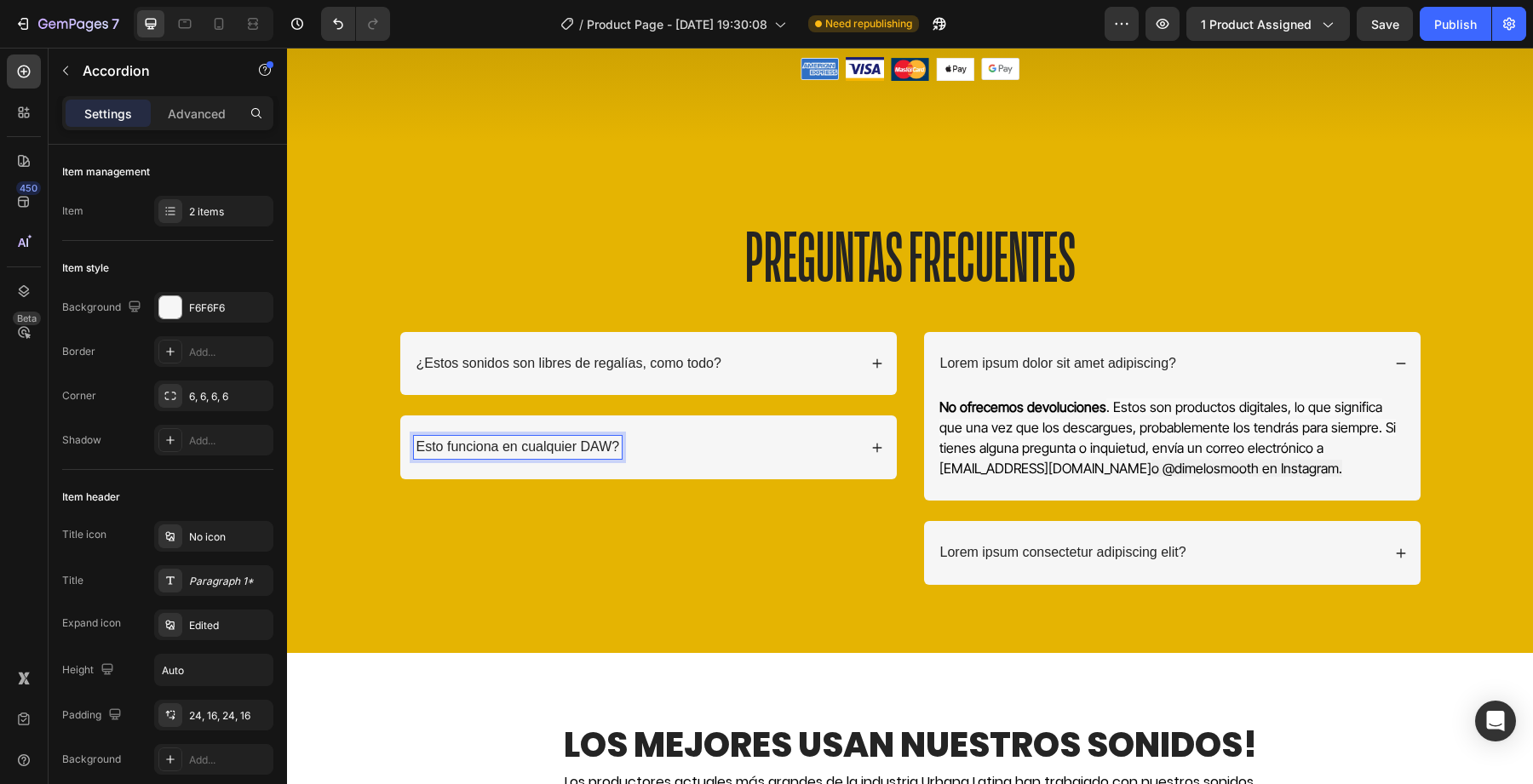
click at [545, 441] on p "Esto funciona en cualquier DAW?" at bounding box center [518, 447] width 204 height 18
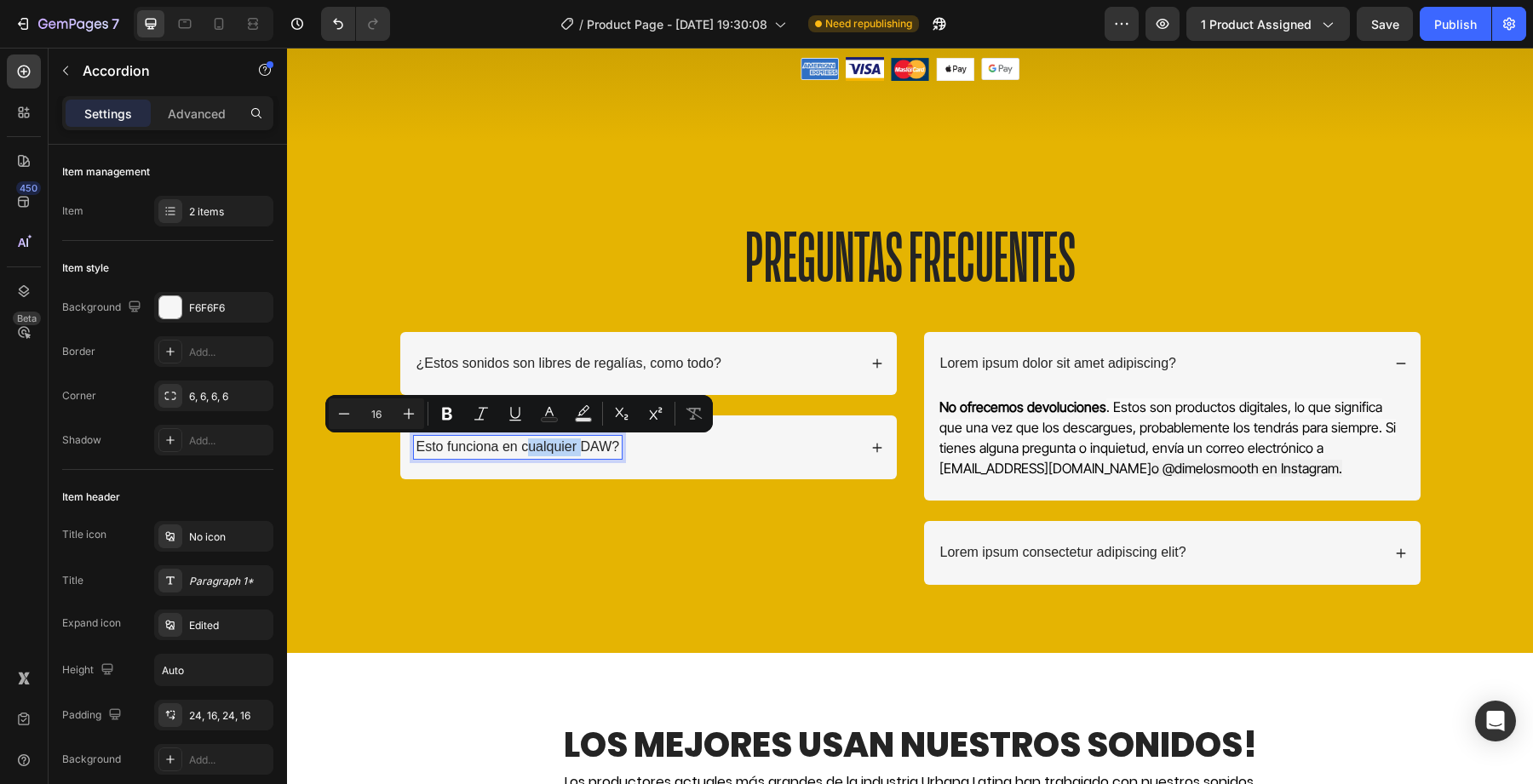
click at [694, 447] on div "Esto funciona en cualquier DAW?" at bounding box center [636, 447] width 444 height 23
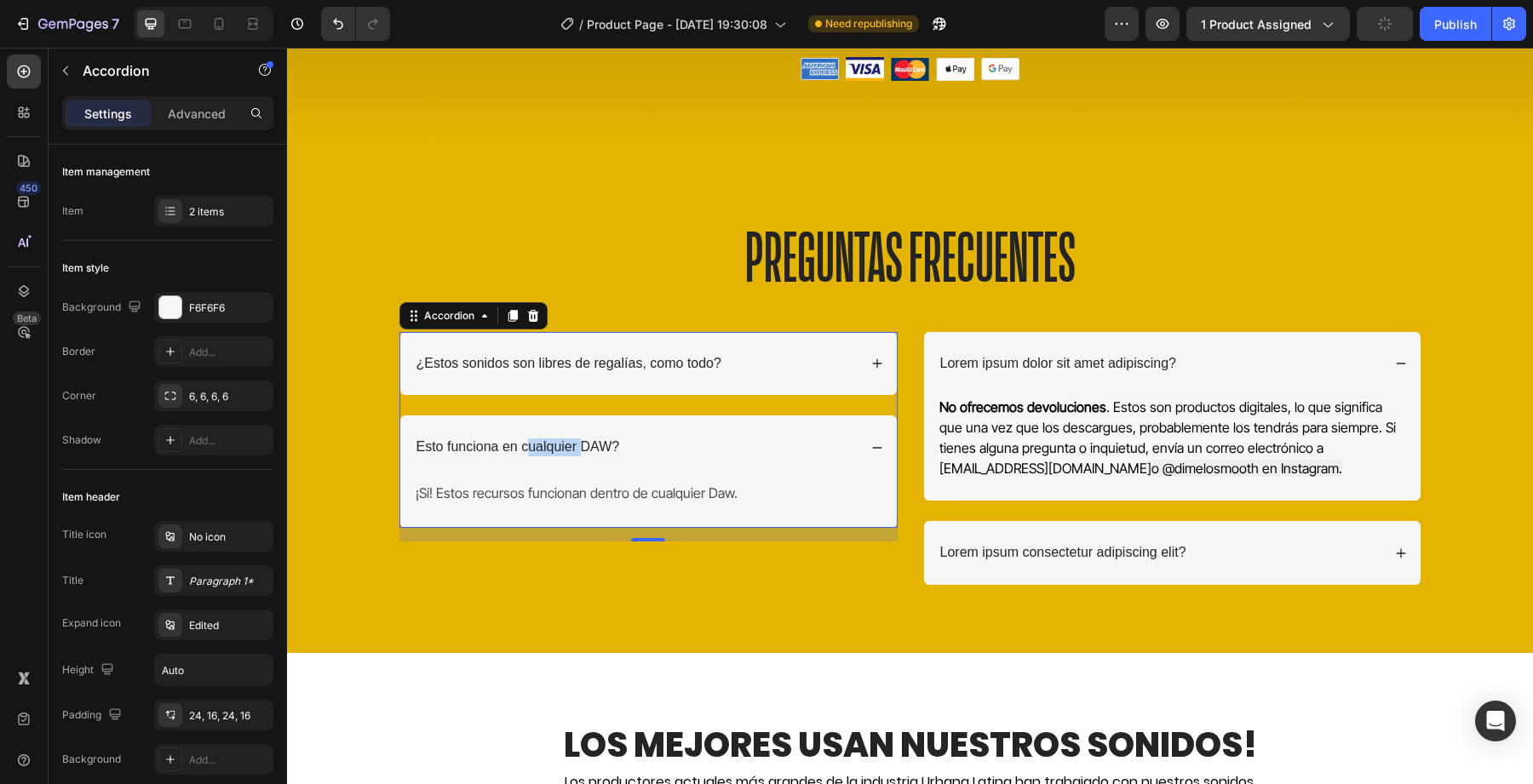
click at [569, 455] on p "Esto funciona en cualquier DAW?" at bounding box center [518, 447] width 204 height 18
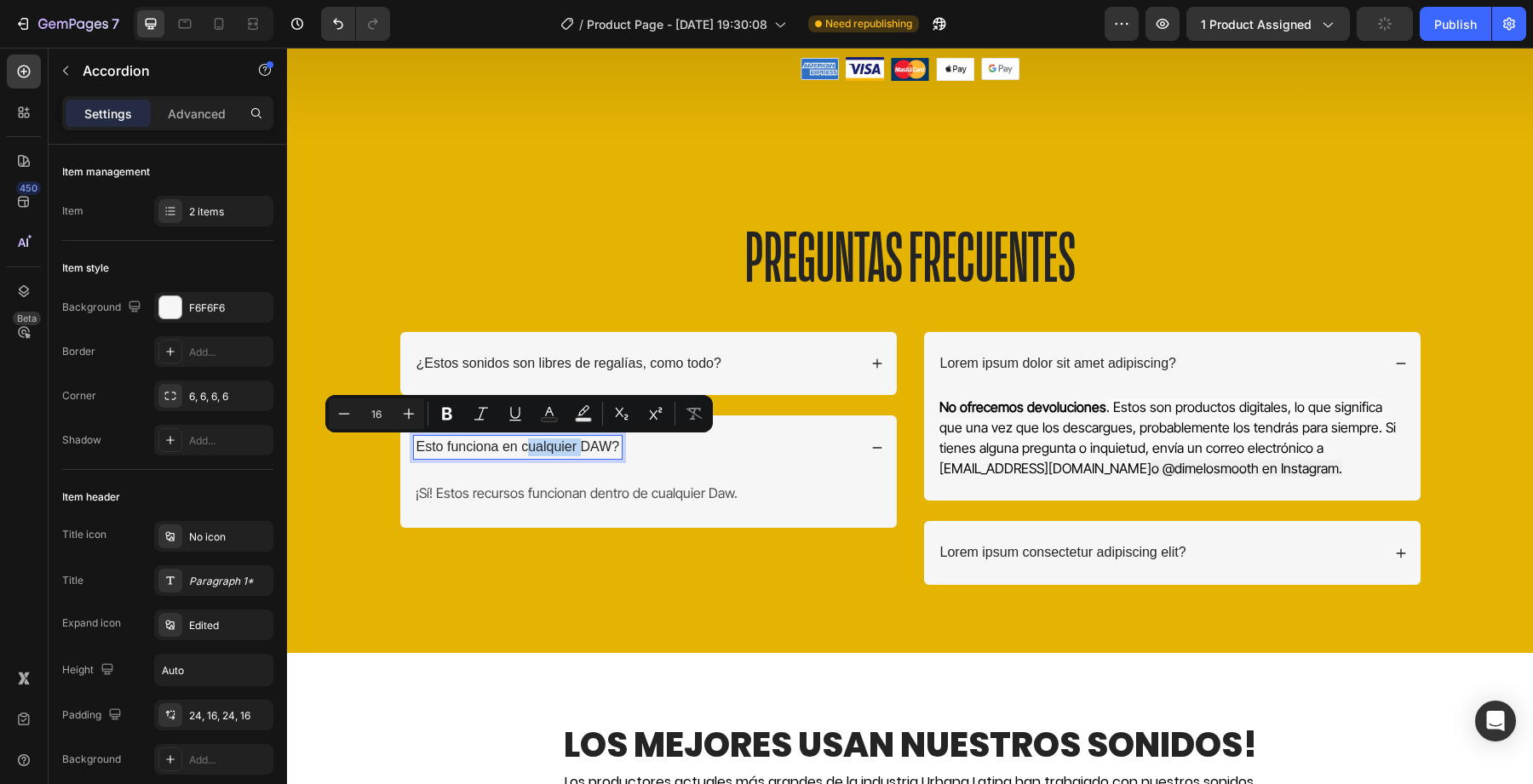
click at [817, 428] on div "Esto funciona en cualquier DAW?" at bounding box center [648, 447] width 496 height 64
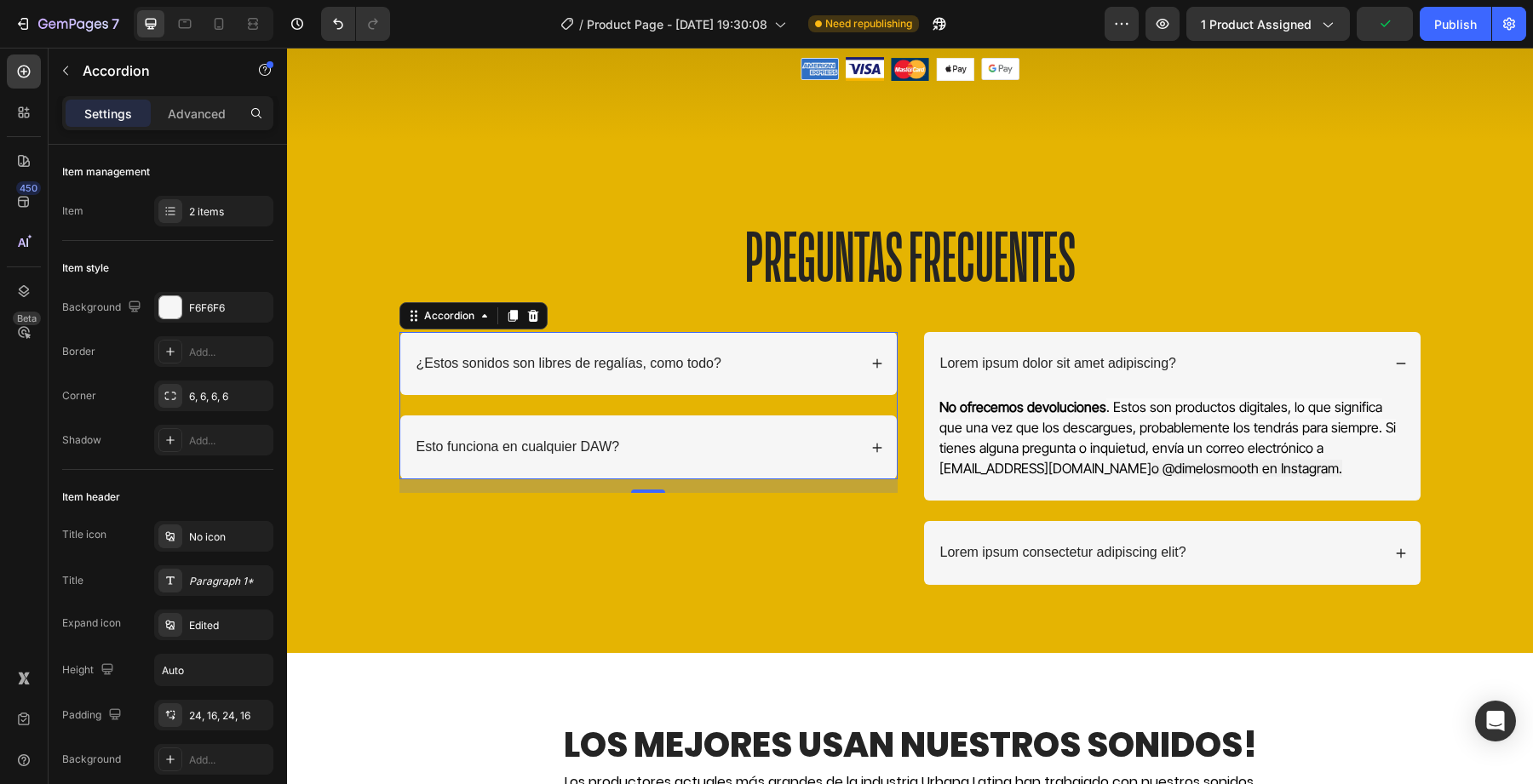
click at [651, 368] on p "¿Estos sonidos son libres de regalías, como todo?" at bounding box center [569, 364] width 305 height 18
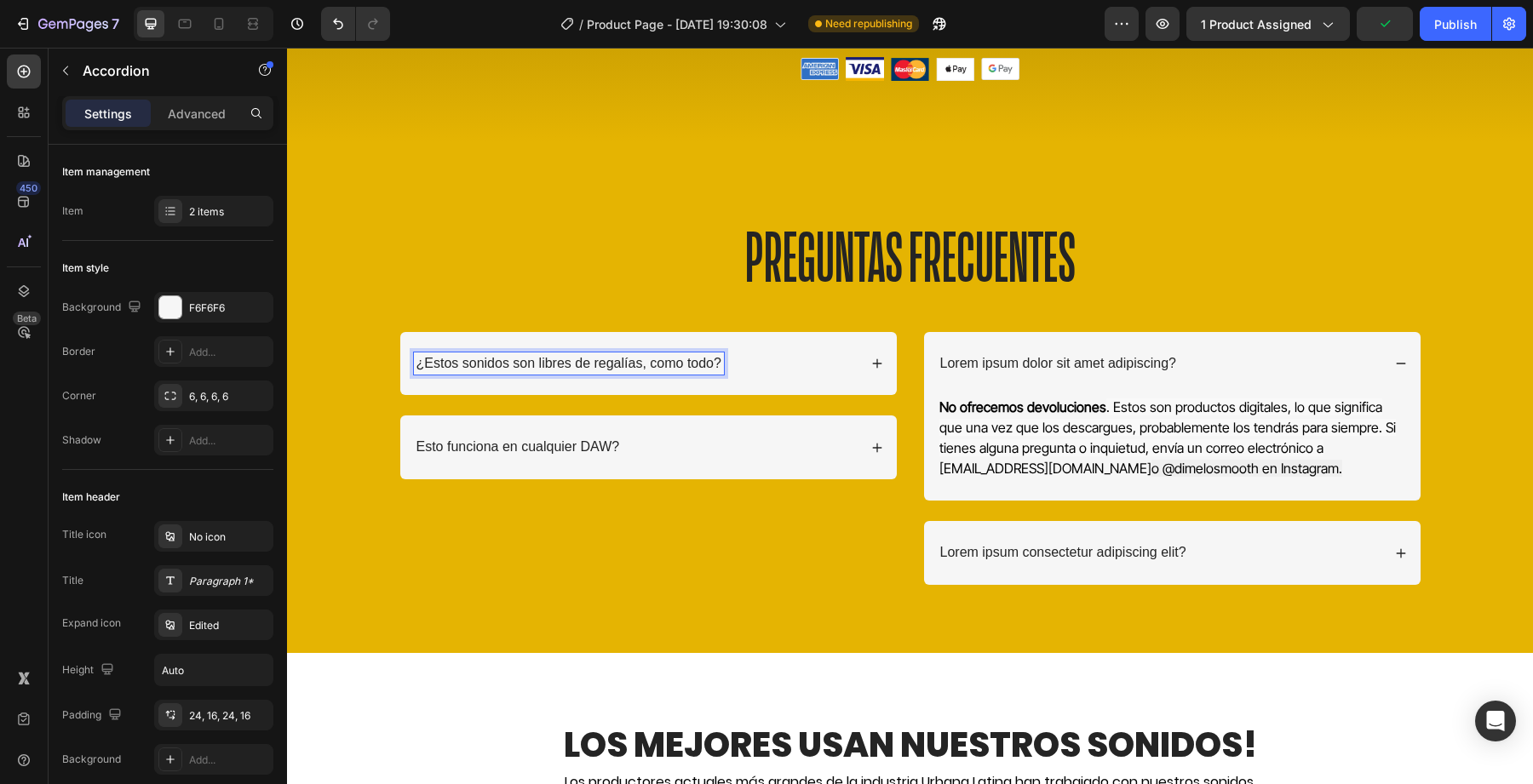
click at [785, 362] on div "¿Estos sonidos son libres de regalías, como todo?" at bounding box center [636, 364] width 444 height 23
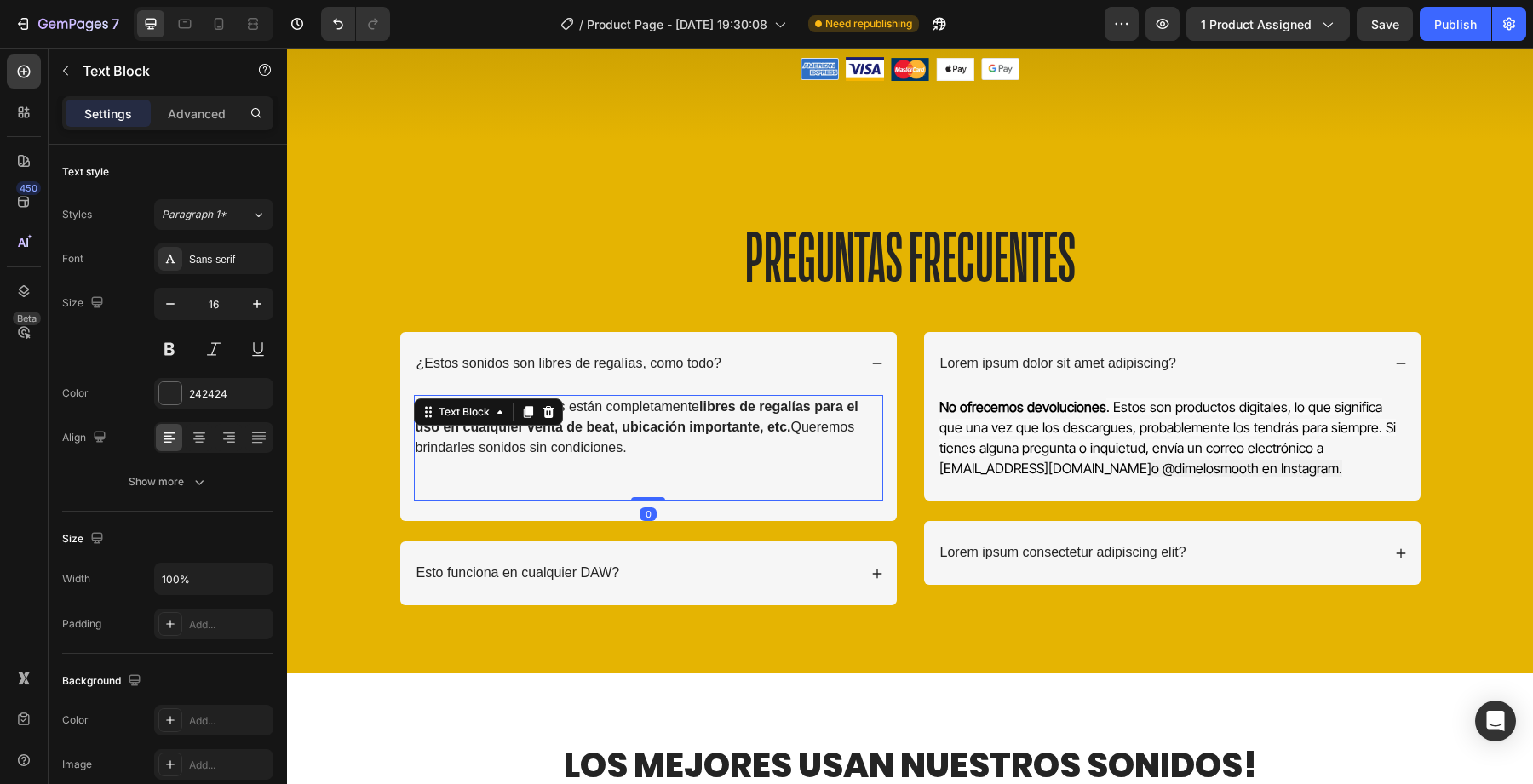
click at [577, 428] on strong "libres de regalías para el uso en cualquier venta de beat, ubicación importante…" at bounding box center [637, 416] width 443 height 35
click at [219, 270] on div "Sans-serif" at bounding box center [214, 259] width 119 height 31
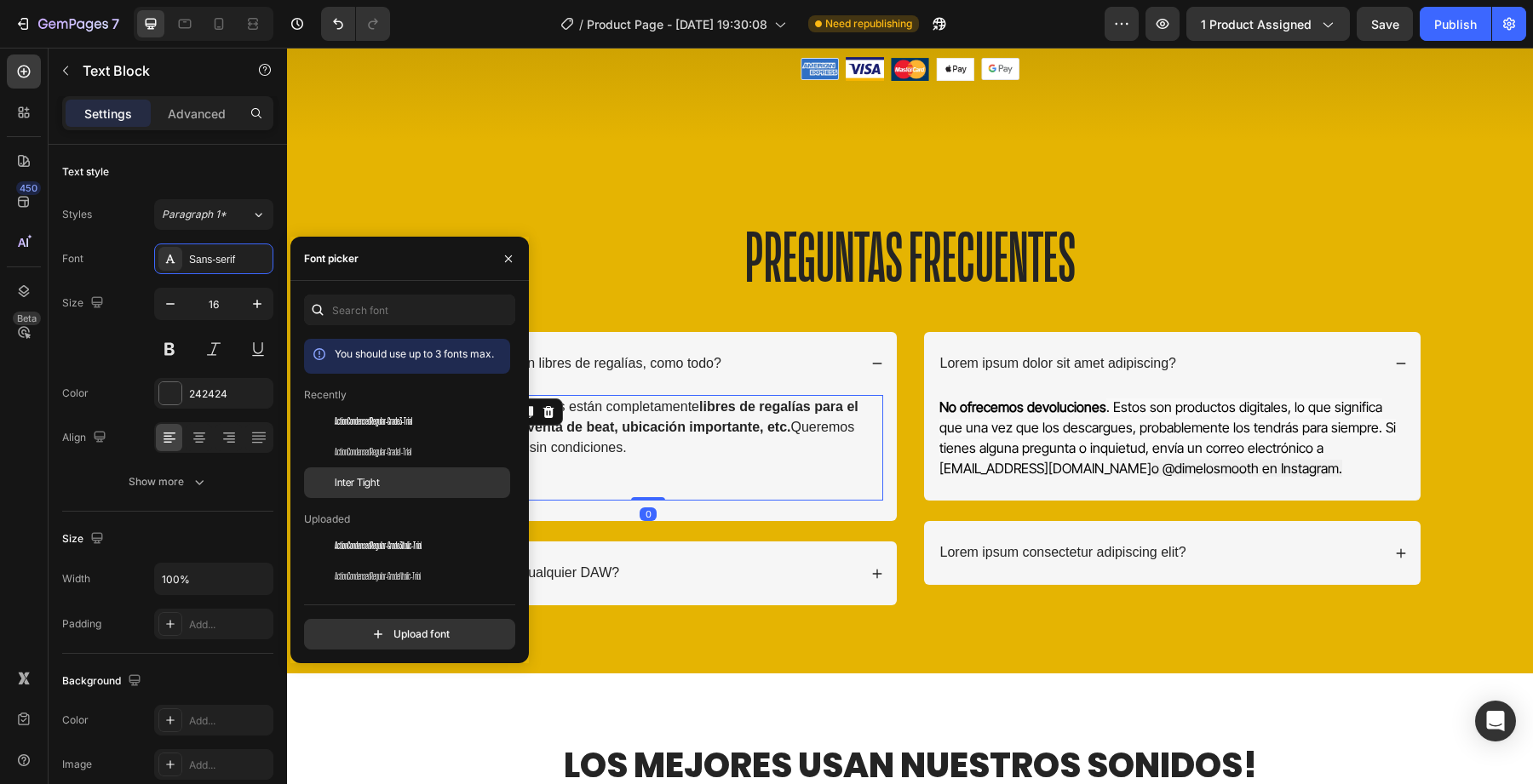
click at [345, 479] on span "Inter Tight" at bounding box center [357, 483] width 46 height 15
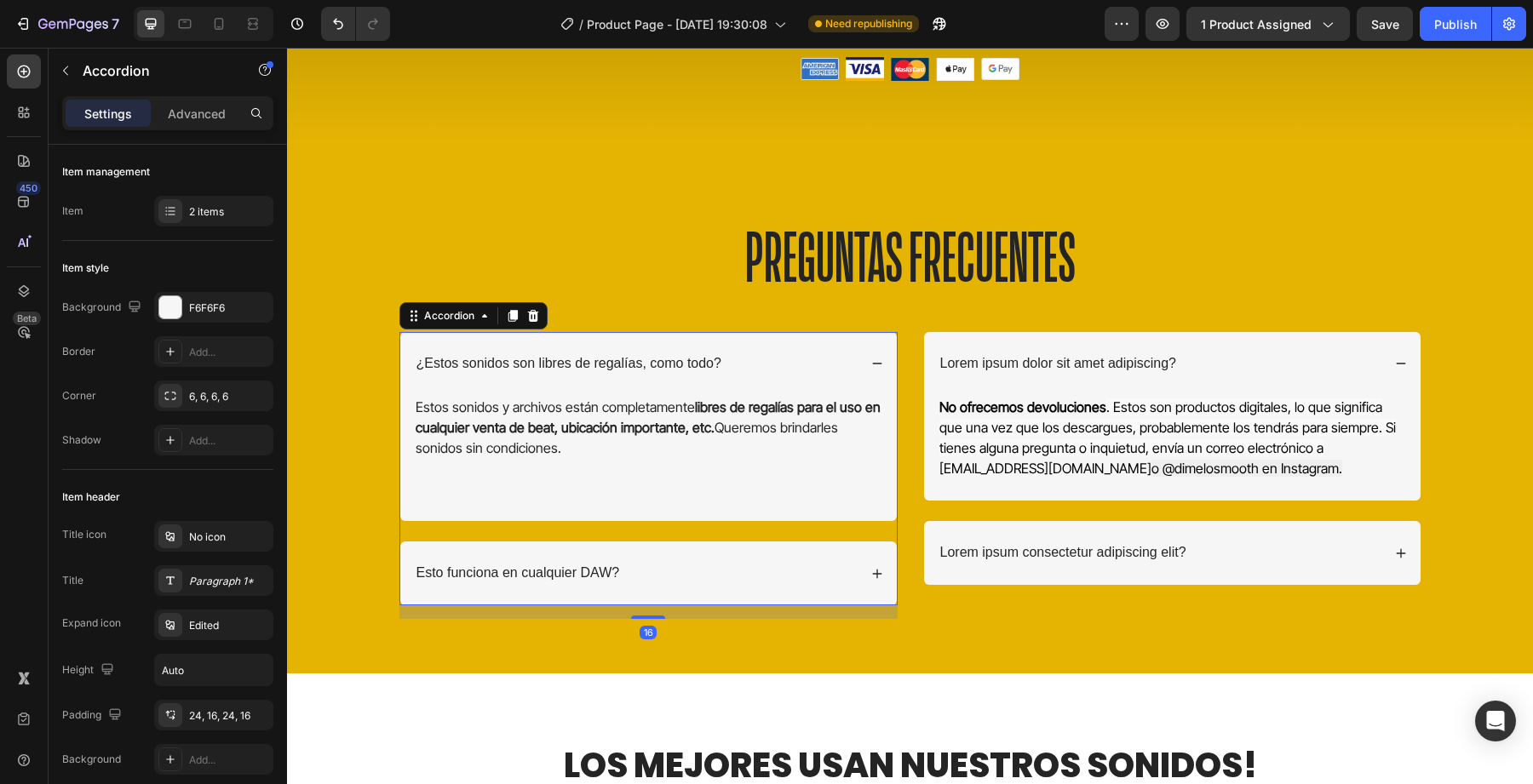
click at [715, 367] on p "¿Estos sonidos son libres de regalías, como todo?" at bounding box center [569, 364] width 305 height 18
click at [201, 317] on div "F6F6F6" at bounding box center [214, 307] width 119 height 31
click at [213, 252] on div "Item style Background F6F6F6 Border Add... Corner 6, 6, 6, 6 Shadow Add..." at bounding box center [167, 356] width 211 height 229
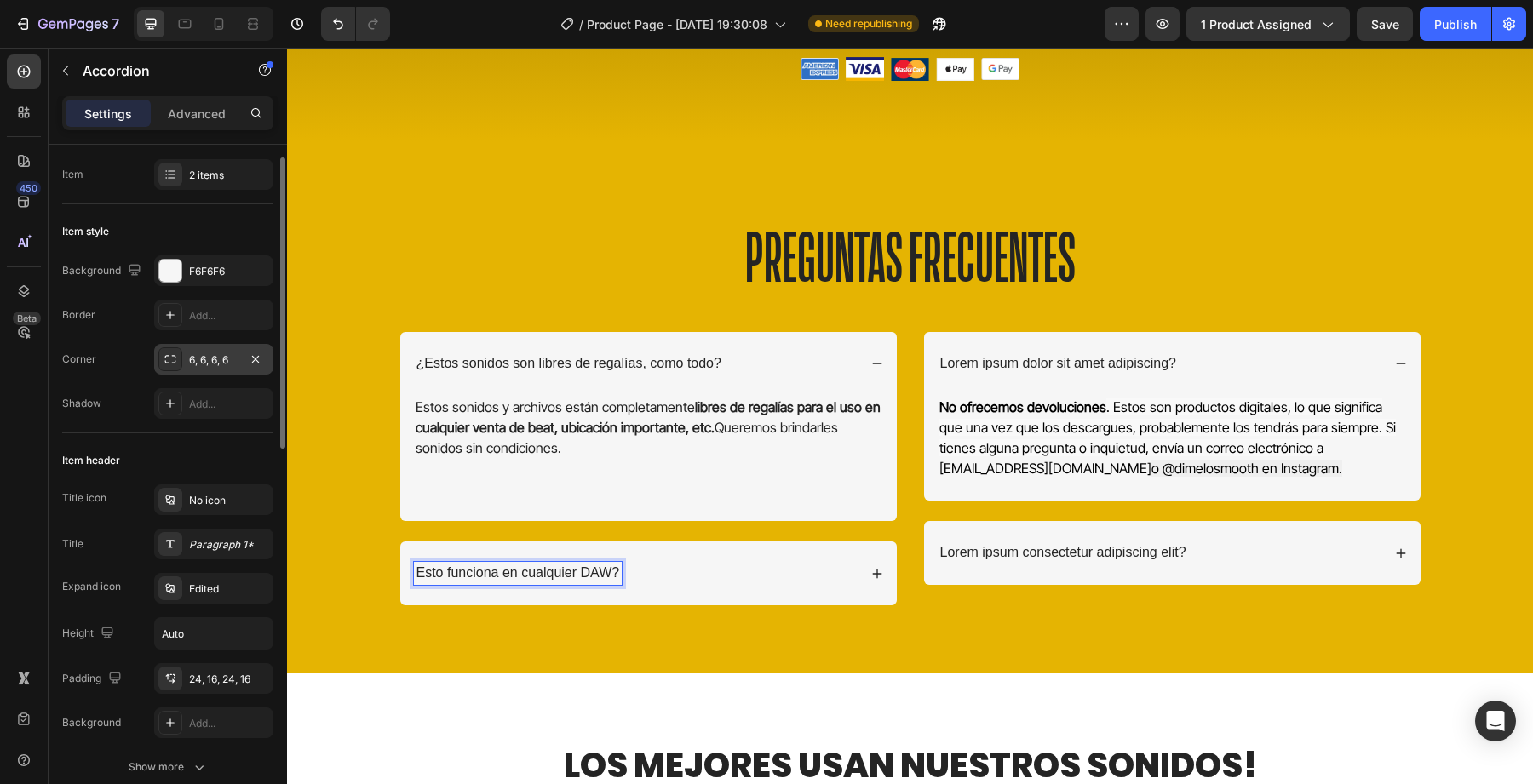
scroll to position [52, 0]
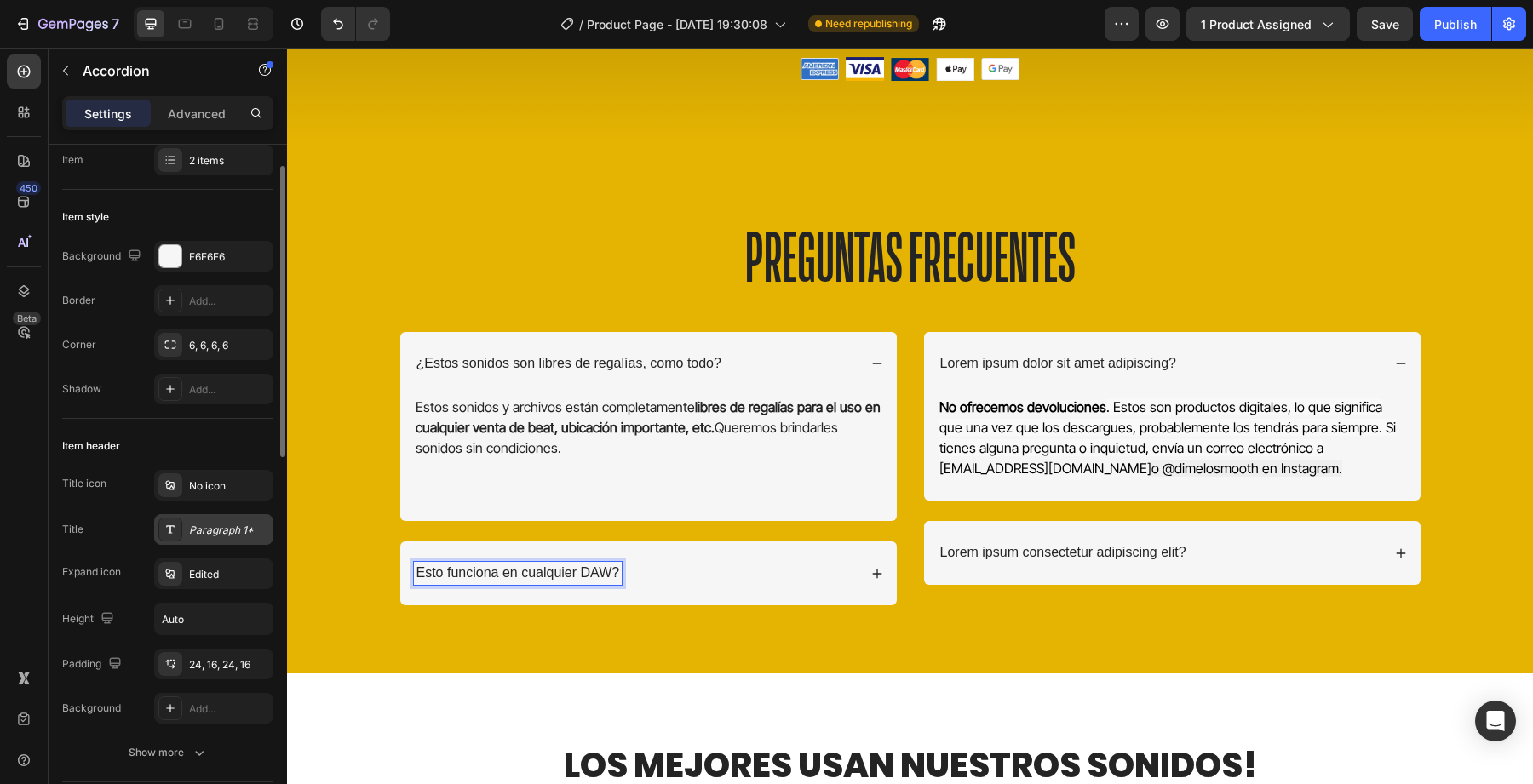
click at [216, 538] on div "Paragraph 1*" at bounding box center [228, 531] width 80 height 15
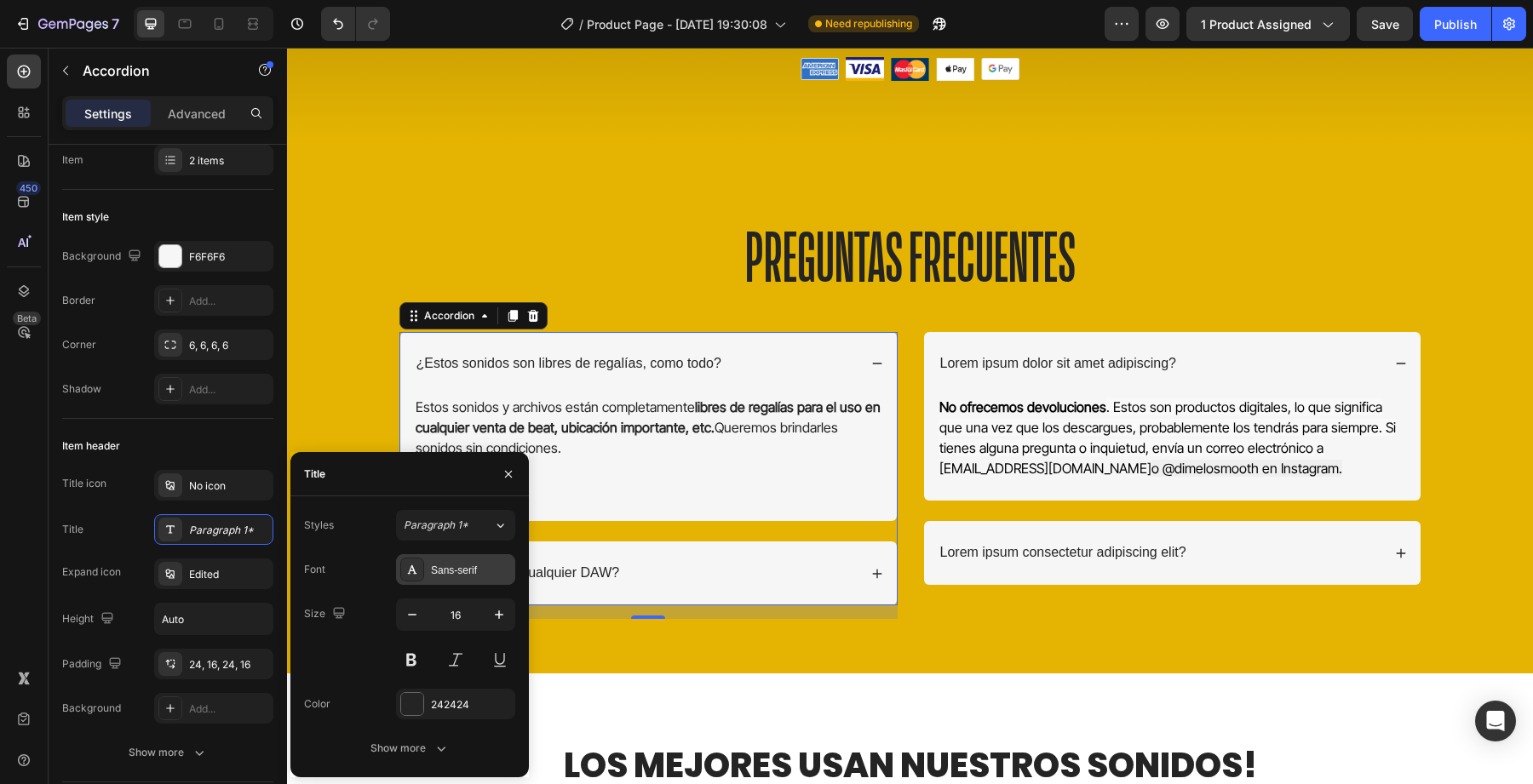
click at [472, 565] on div "Sans-serif" at bounding box center [471, 571] width 80 height 15
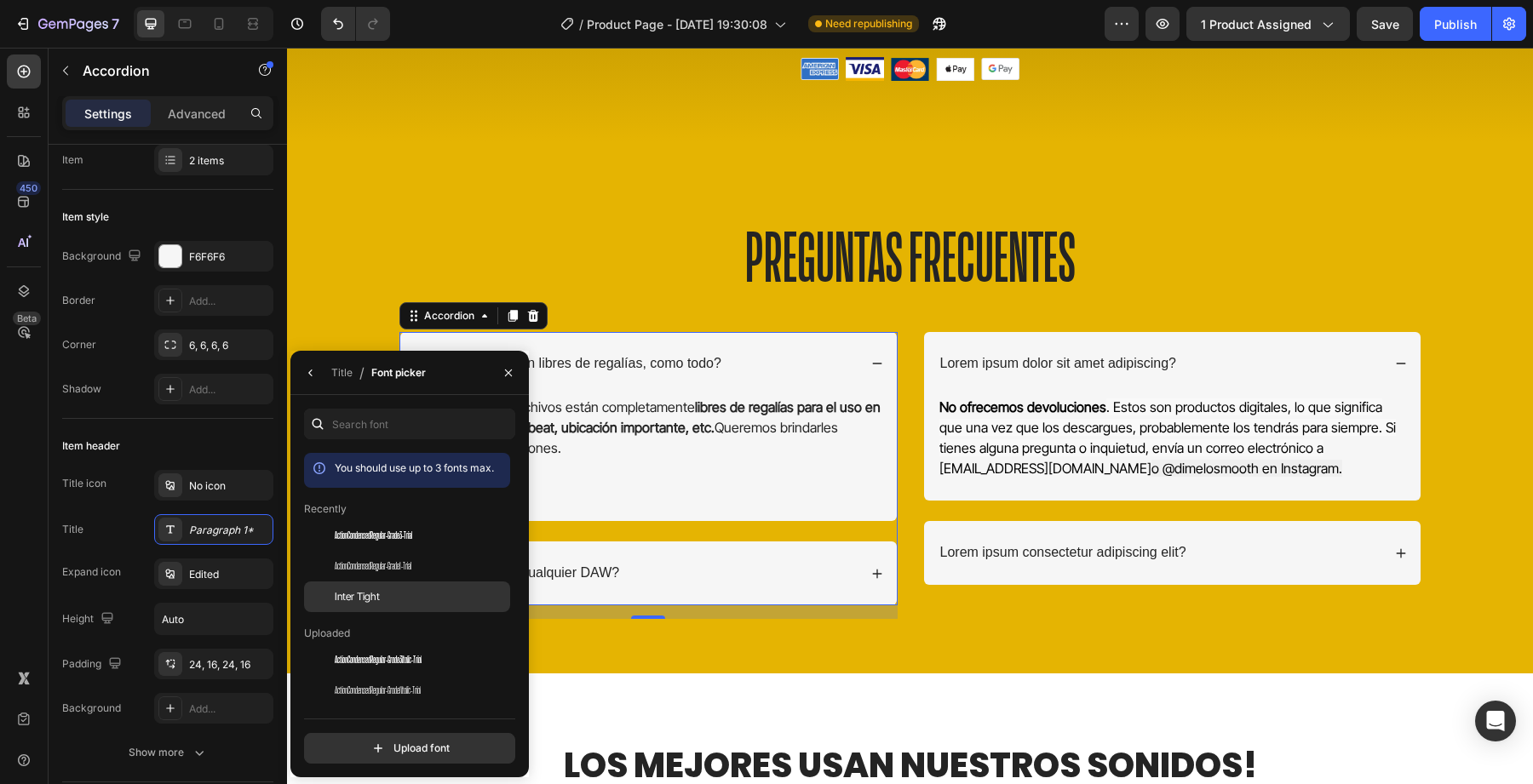
click at [396, 587] on div "Inter Tight" at bounding box center [407, 597] width 206 height 31
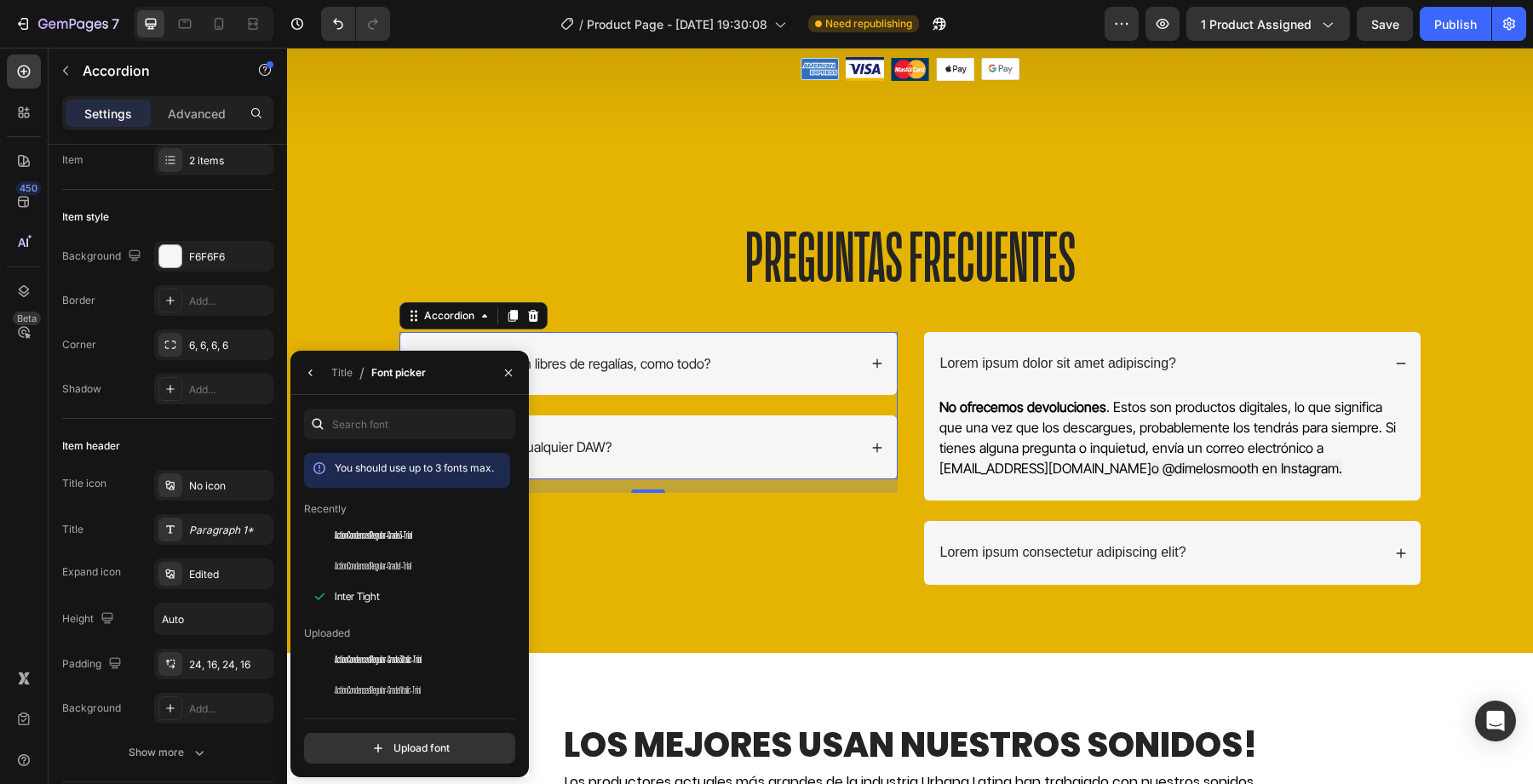
click at [621, 457] on div "Esto funciona en cualquier DAW?" at bounding box center [636, 447] width 444 height 23
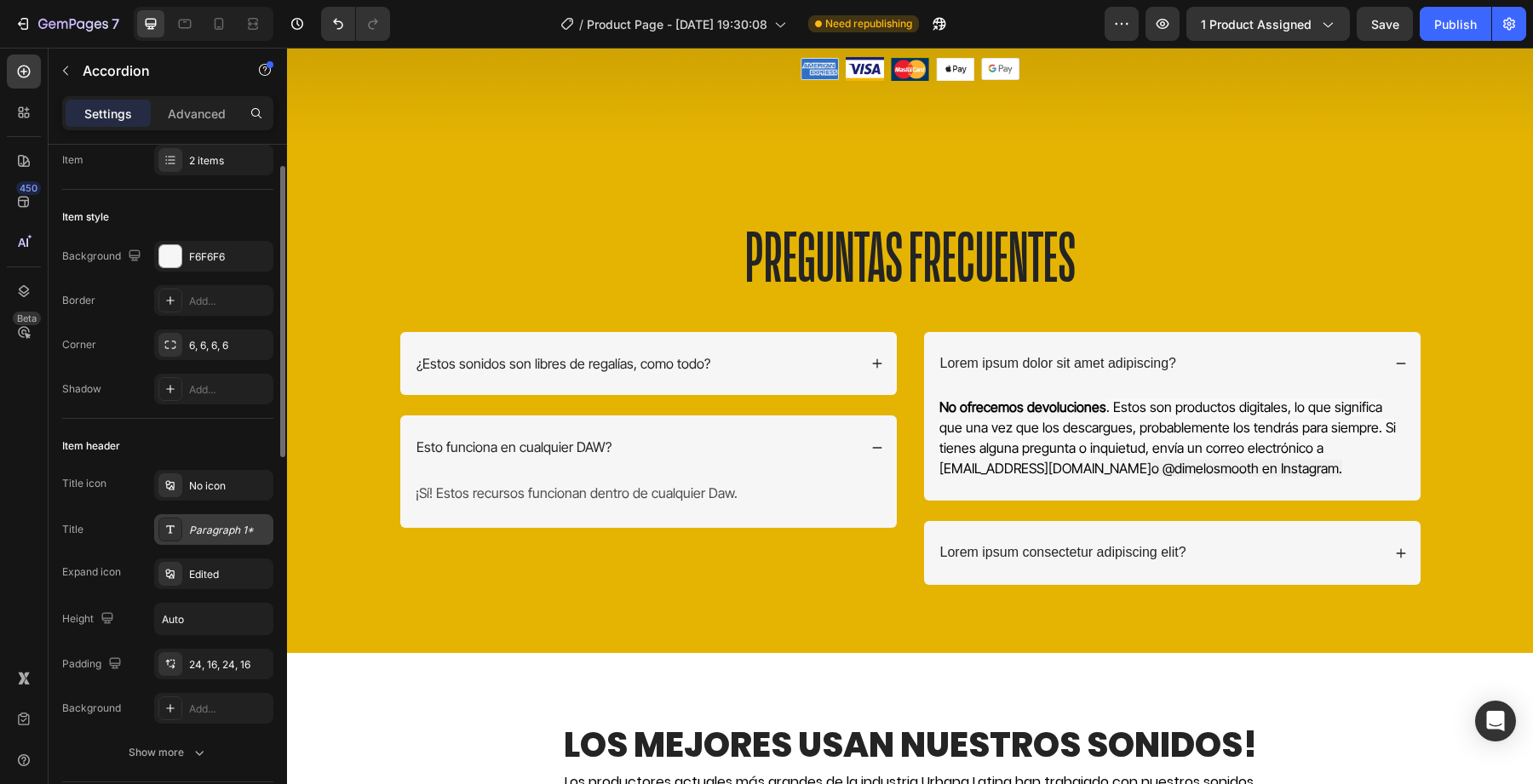
click at [227, 538] on div "Paragraph 1*" at bounding box center [214, 530] width 119 height 31
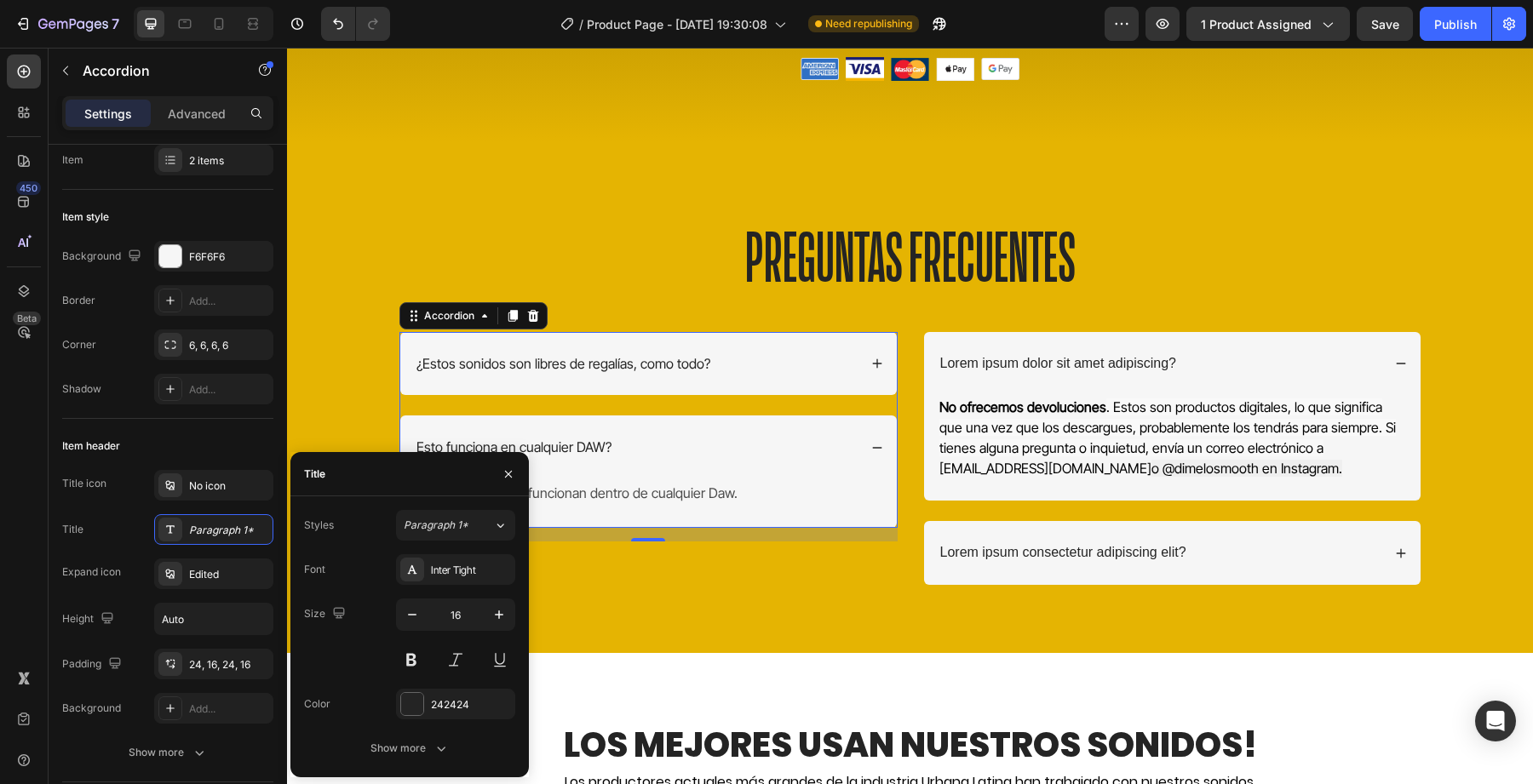
click at [753, 517] on div "¡Sí! Estos recursos funcionan dentro de cualquier Daw. Text Block" at bounding box center [648, 503] width 496 height 49
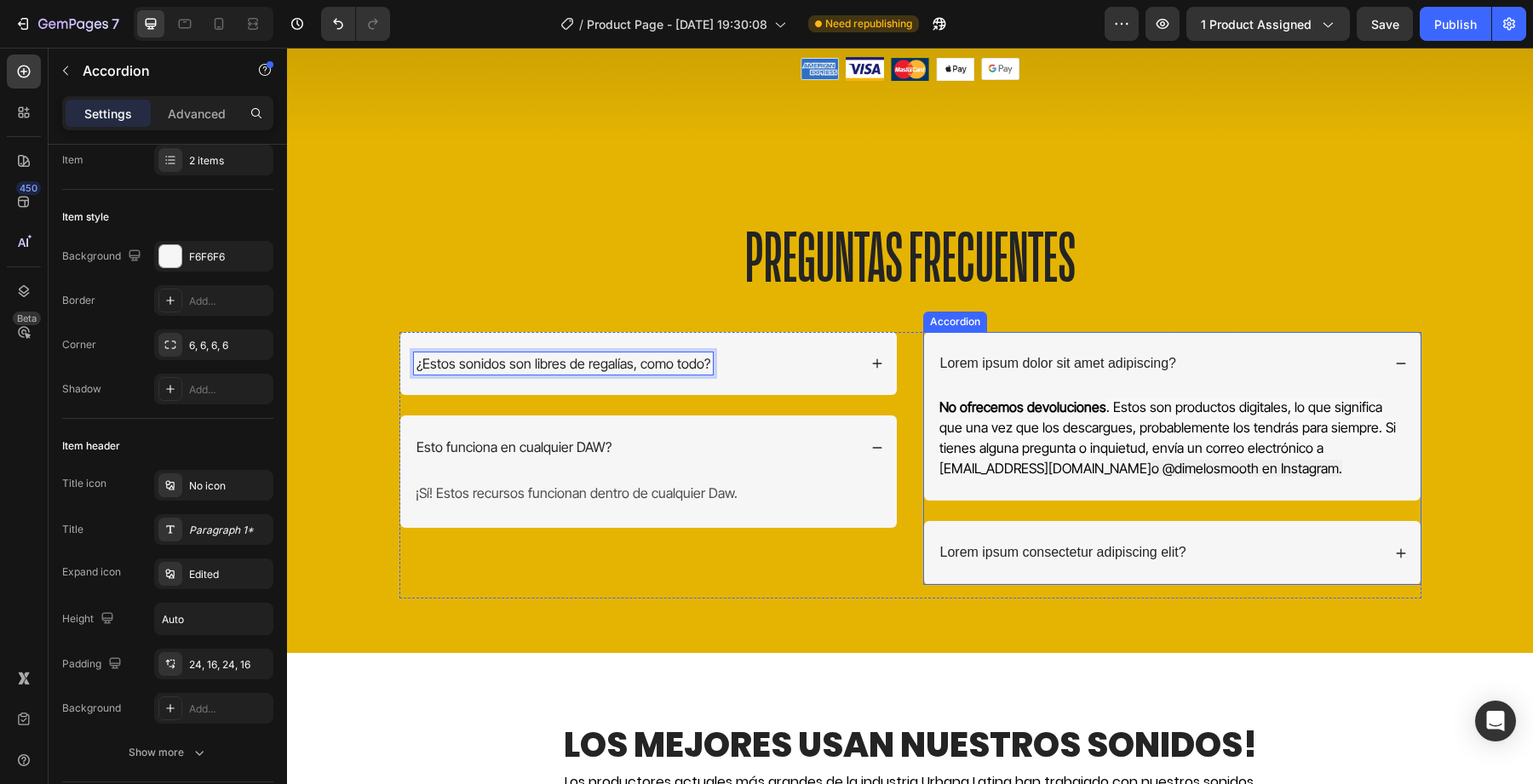
click at [1031, 374] on div "Lorem ipsum dolor sit amet adipiscing?" at bounding box center [1172, 364] width 496 height 64
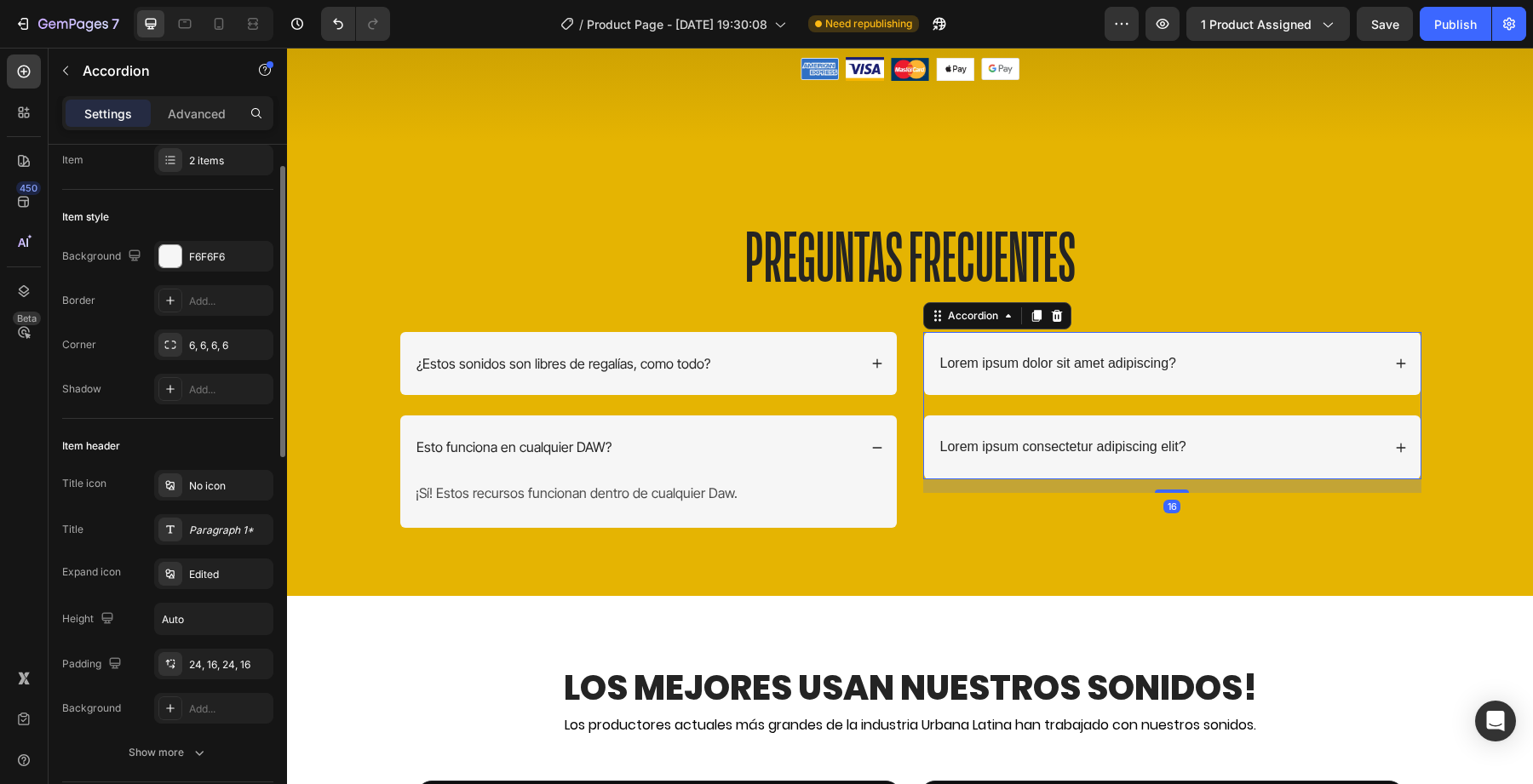
click at [213, 545] on div "Title icon No icon Title Paragraph 1* Expand icon Edited Height Auto Padding 24…" at bounding box center [167, 597] width 211 height 254
click at [213, 542] on div "Paragraph 1*" at bounding box center [214, 530] width 119 height 31
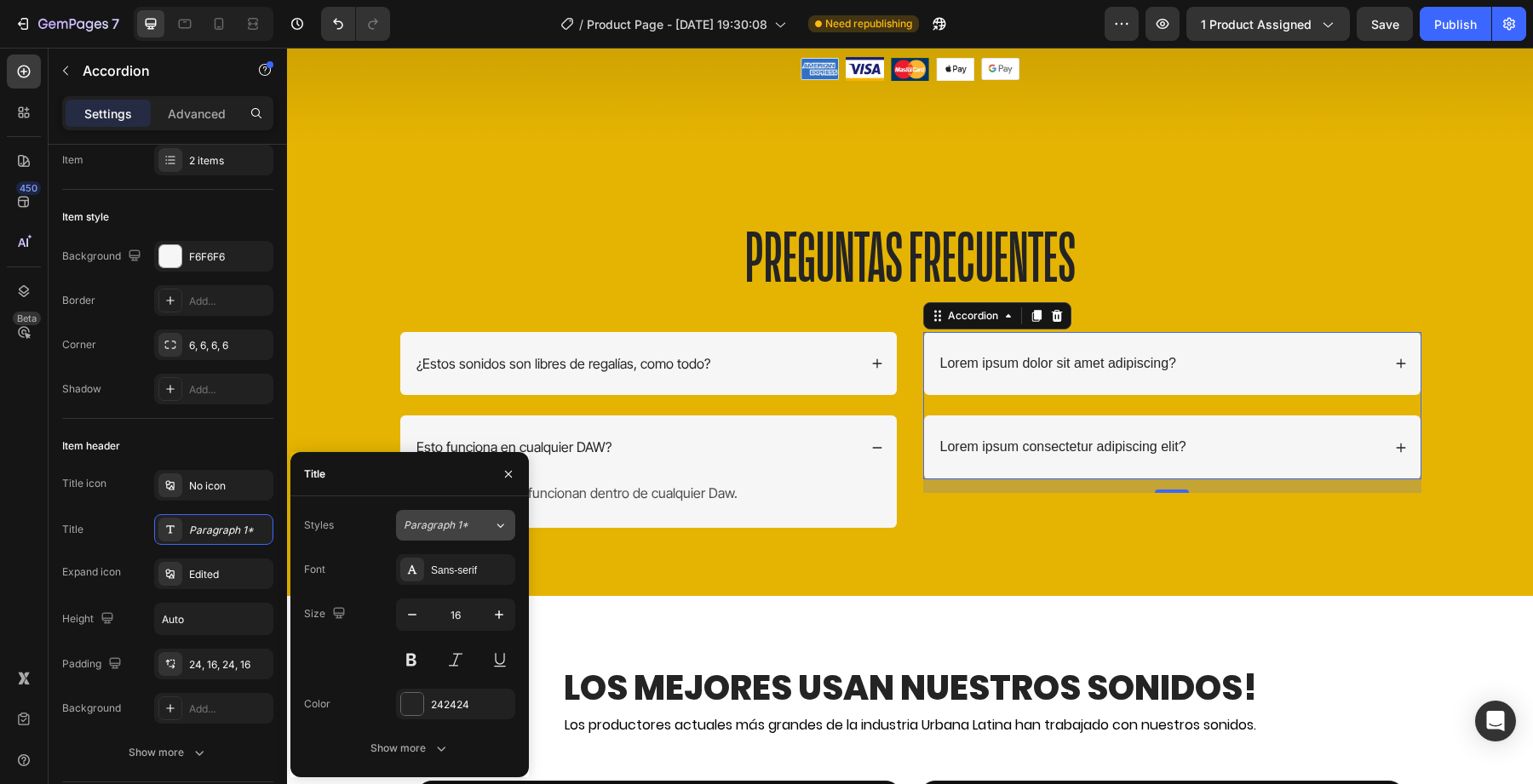
click at [455, 536] on button "Paragraph 1*" at bounding box center [455, 526] width 119 height 31
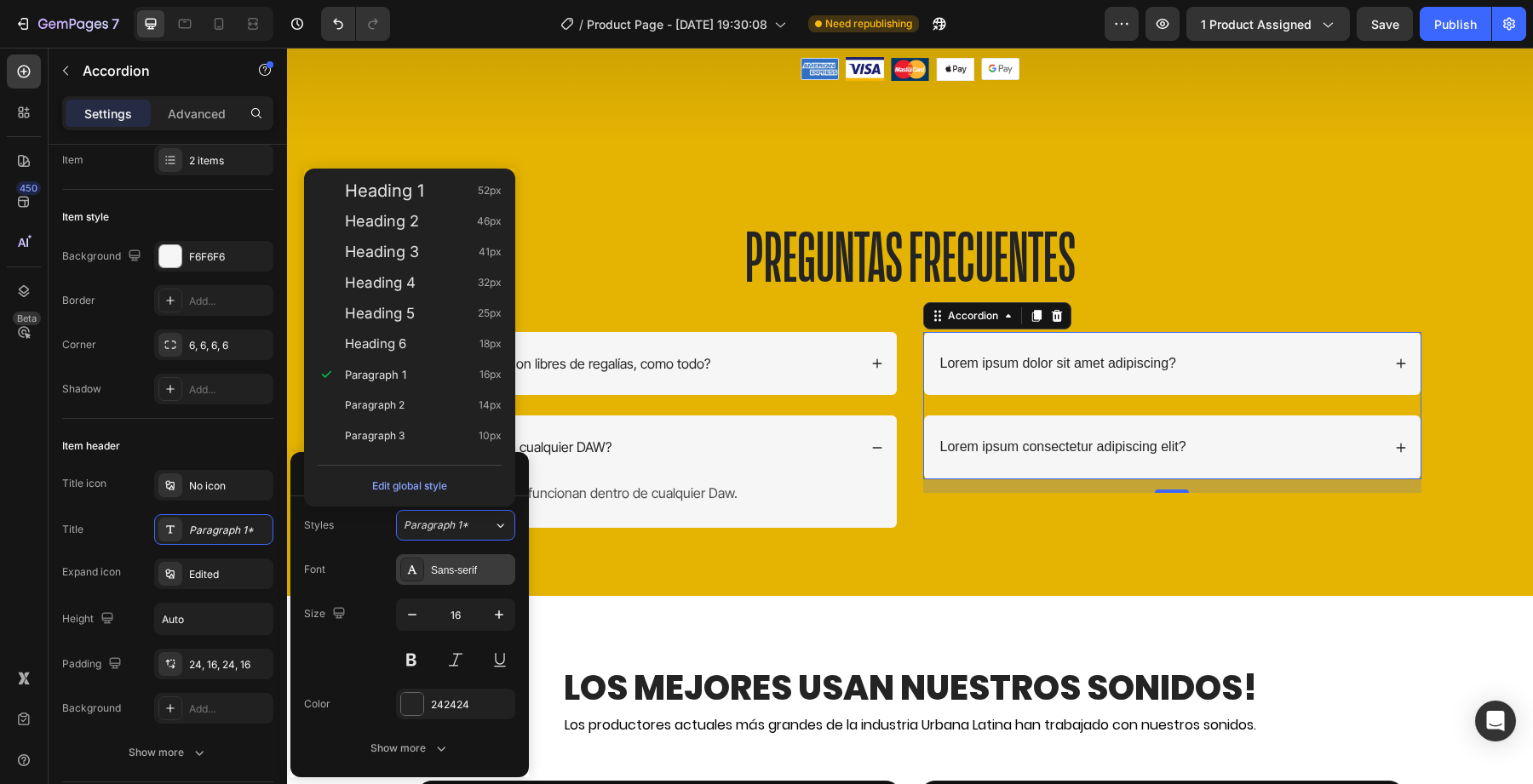
click at [450, 568] on div "Sans-serif" at bounding box center [471, 571] width 80 height 15
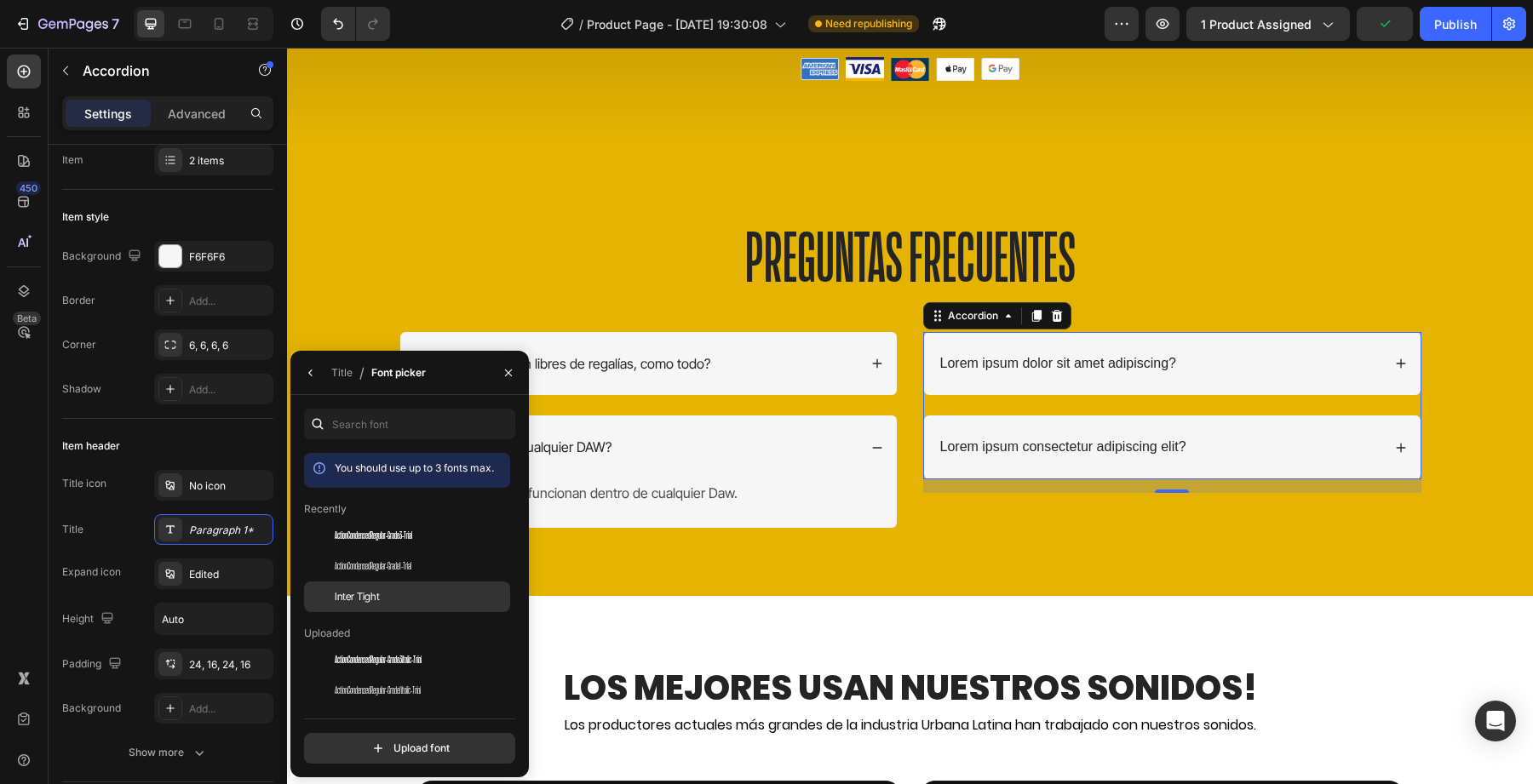
click at [394, 611] on div "Inter Tight" at bounding box center [407, 597] width 206 height 31
click at [1199, 361] on div "Lorem ipsum dolor sit amet adipiscing?" at bounding box center [1159, 364] width 444 height 23
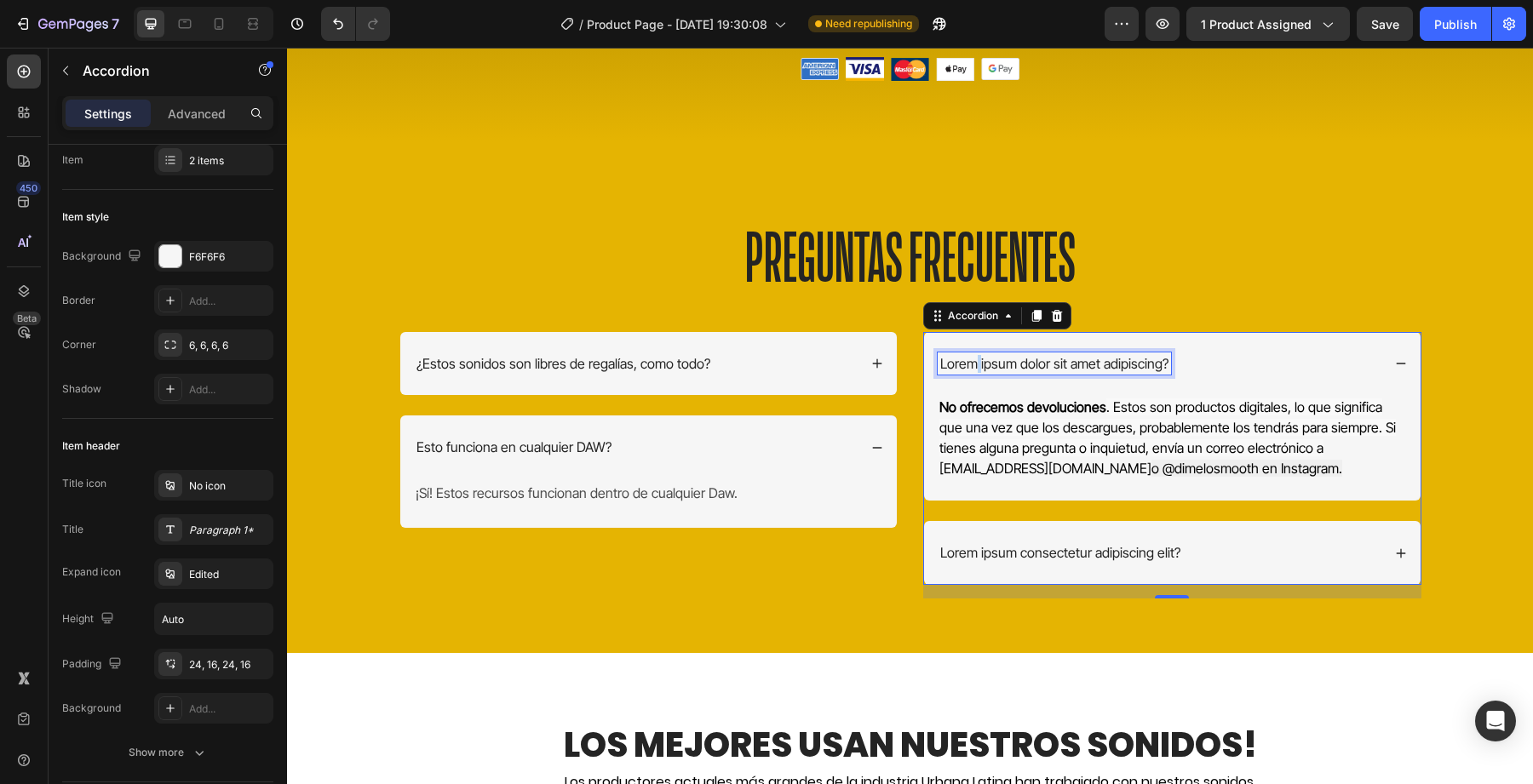
click at [978, 358] on p "Lorem ipsum dolor sit amet adipiscing?" at bounding box center [1055, 364] width 228 height 18
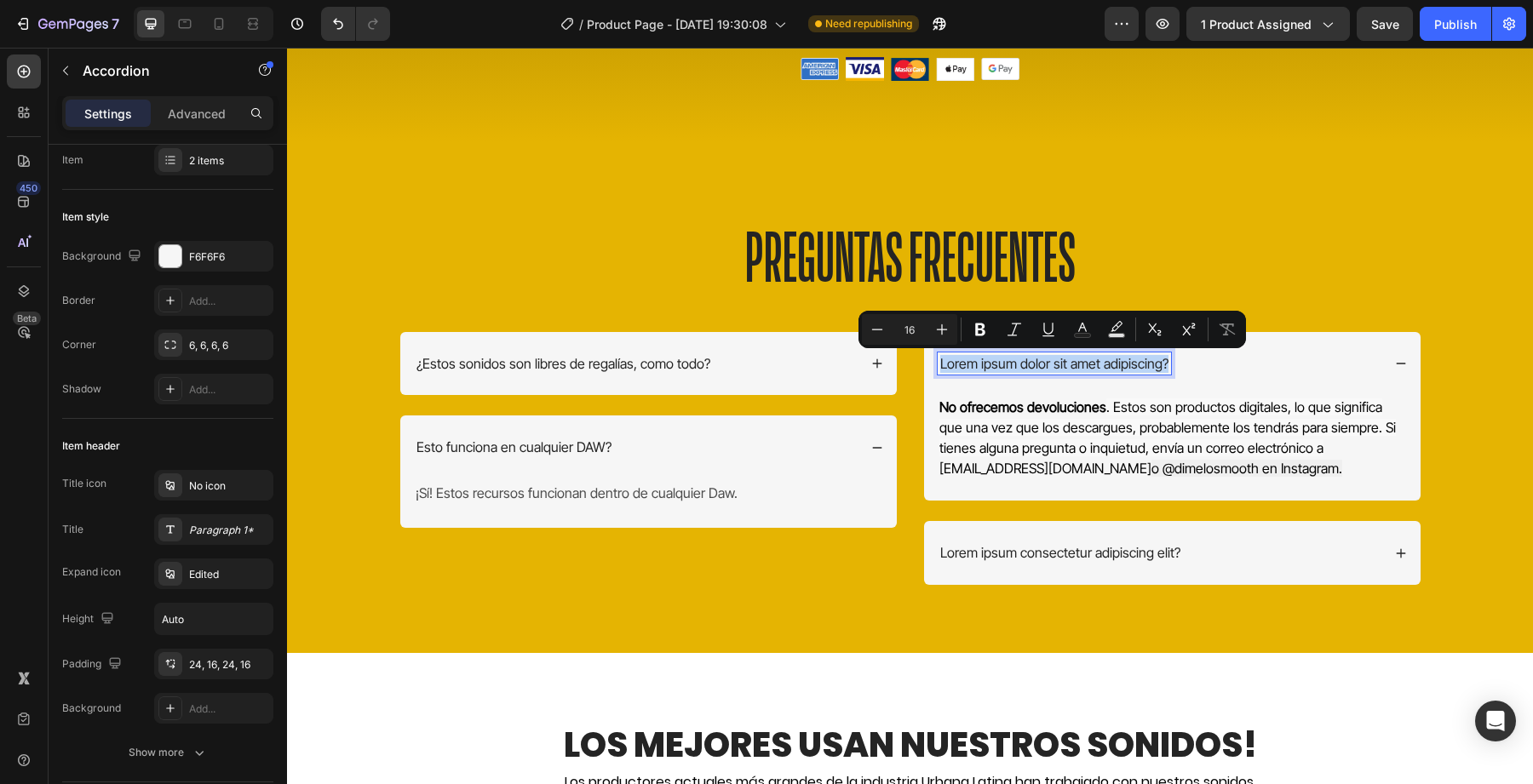
type input "22"
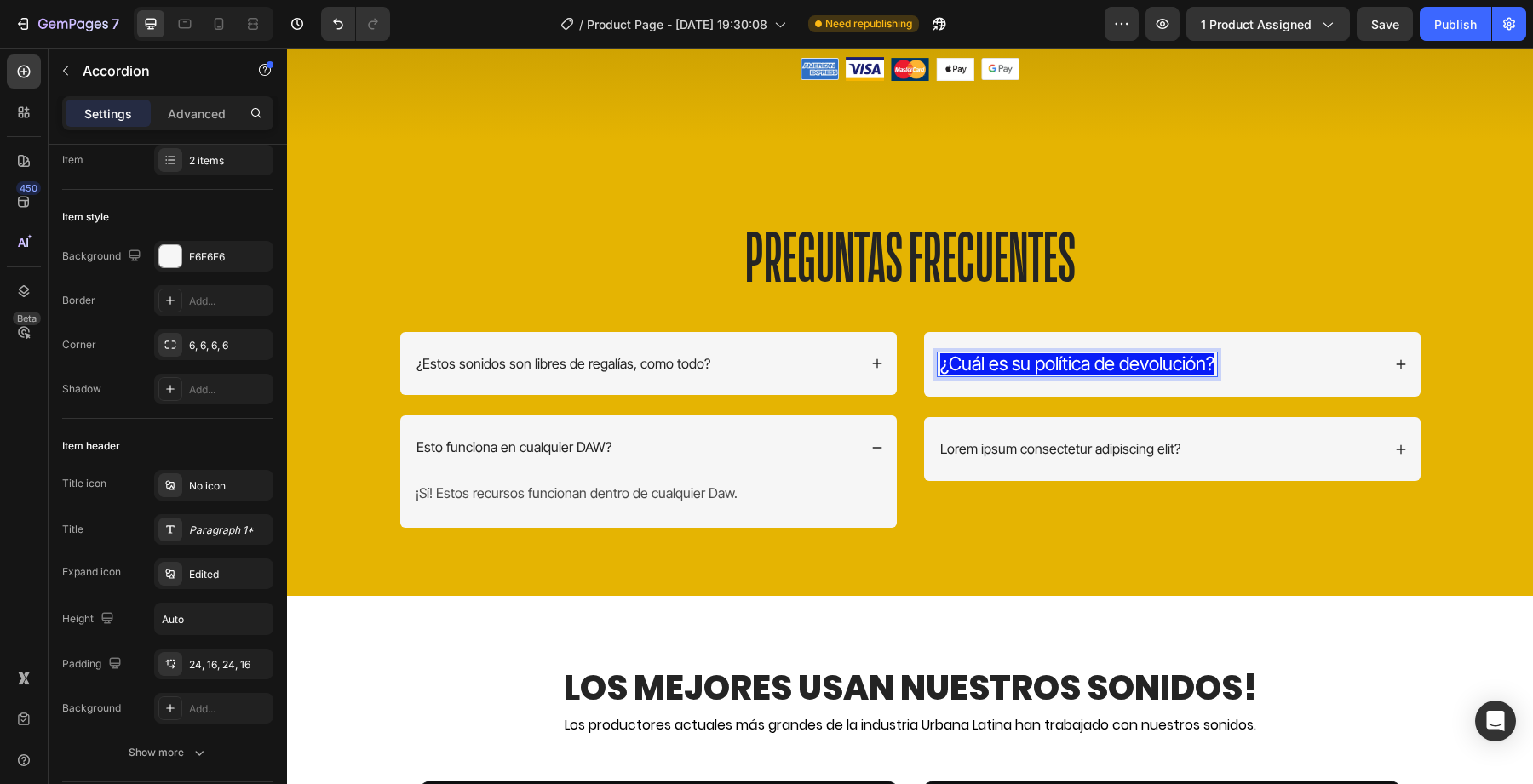
click at [1024, 363] on span "¿Cuál es su política de devolución?" at bounding box center [1077, 364] width 274 height 22
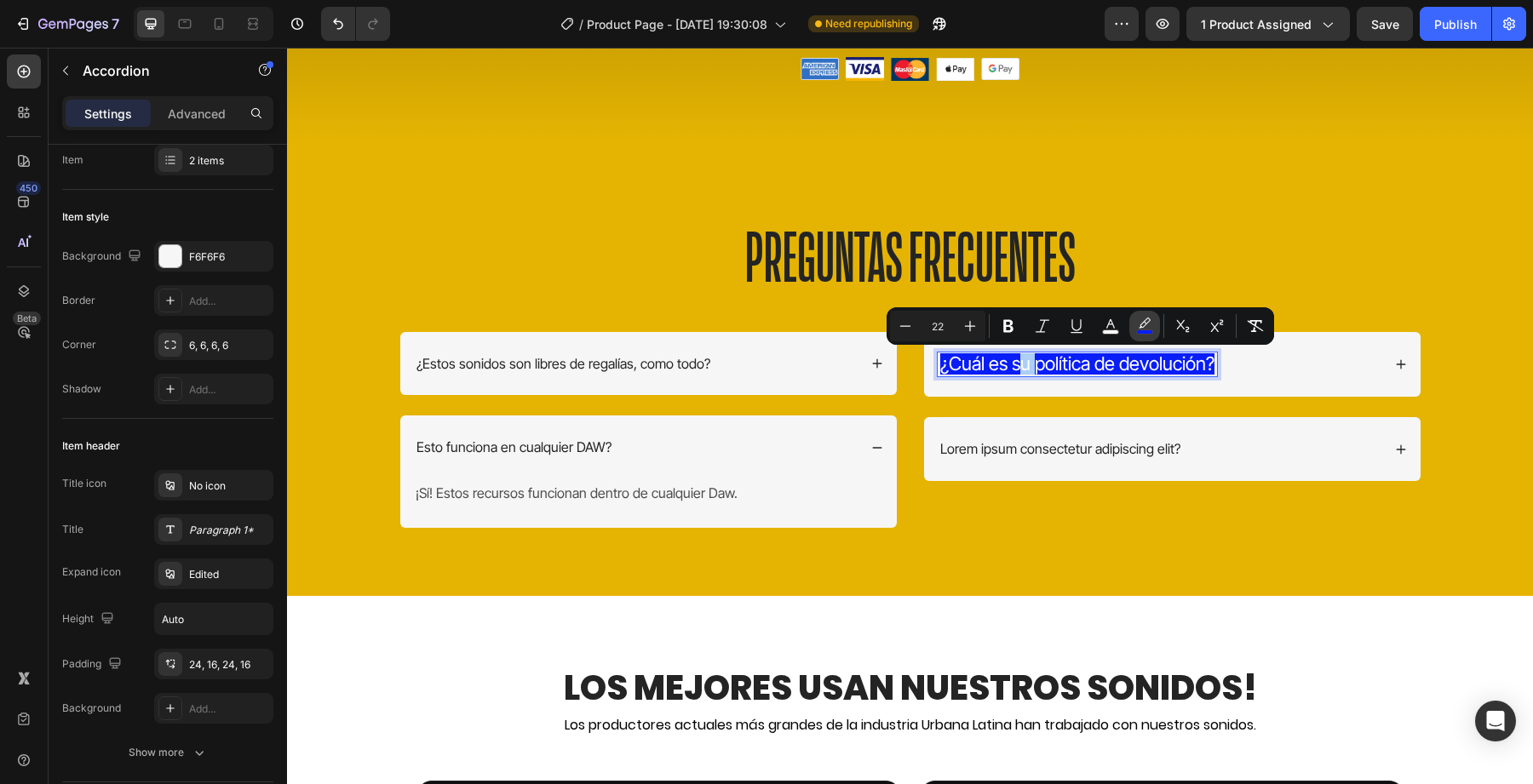
click at [1141, 331] on rect "Editor contextual toolbar" at bounding box center [1145, 332] width 16 height 4
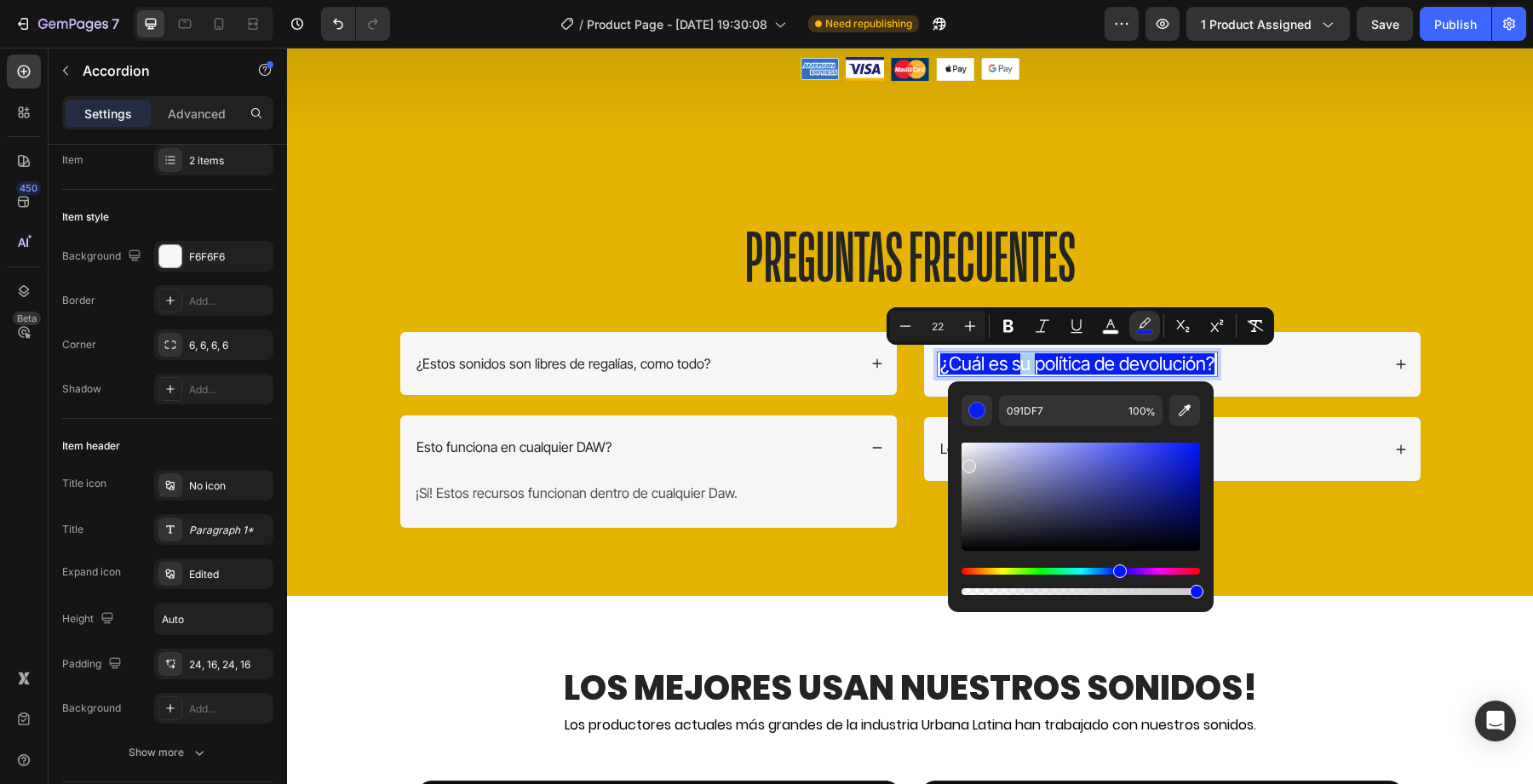
drag, startPoint x: 1255, startPoint y: 510, endPoint x: 926, endPoint y: 422, distance: 340.6
type input "DBDBDB"
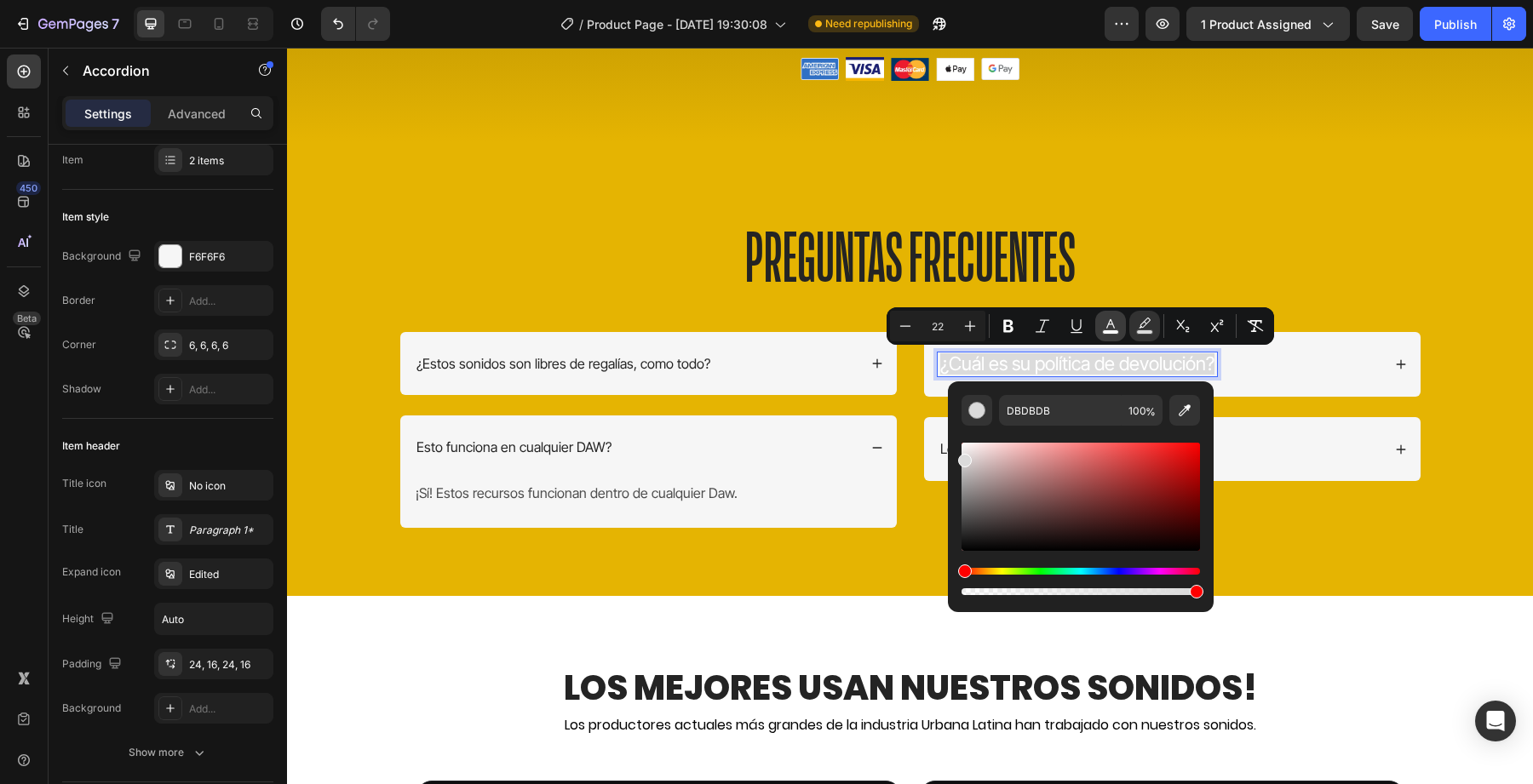
click at [1107, 331] on rect "Editor contextual toolbar" at bounding box center [1110, 332] width 16 height 4
drag, startPoint x: 1299, startPoint y: 536, endPoint x: 900, endPoint y: 611, distance: 406.0
type input "000000"
click at [1365, 424] on div "Lorem ipsum consectetur adipiscing elit?" at bounding box center [1172, 449] width 496 height 64
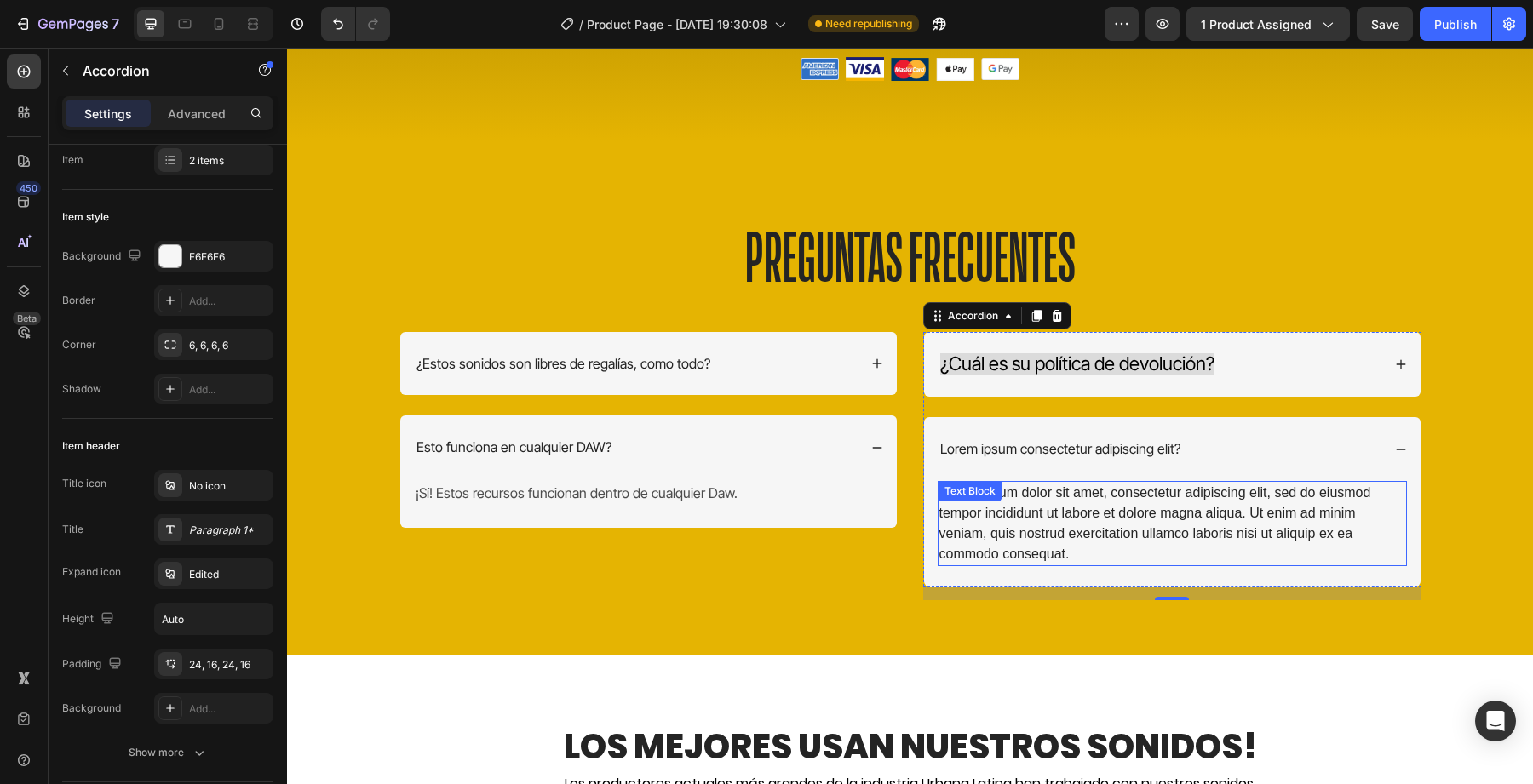
click at [1341, 519] on div "Lorem ipsum dolor sit amet, consectetur adipiscing elit, sed do eiusmod tempor …" at bounding box center [1172, 523] width 469 height 85
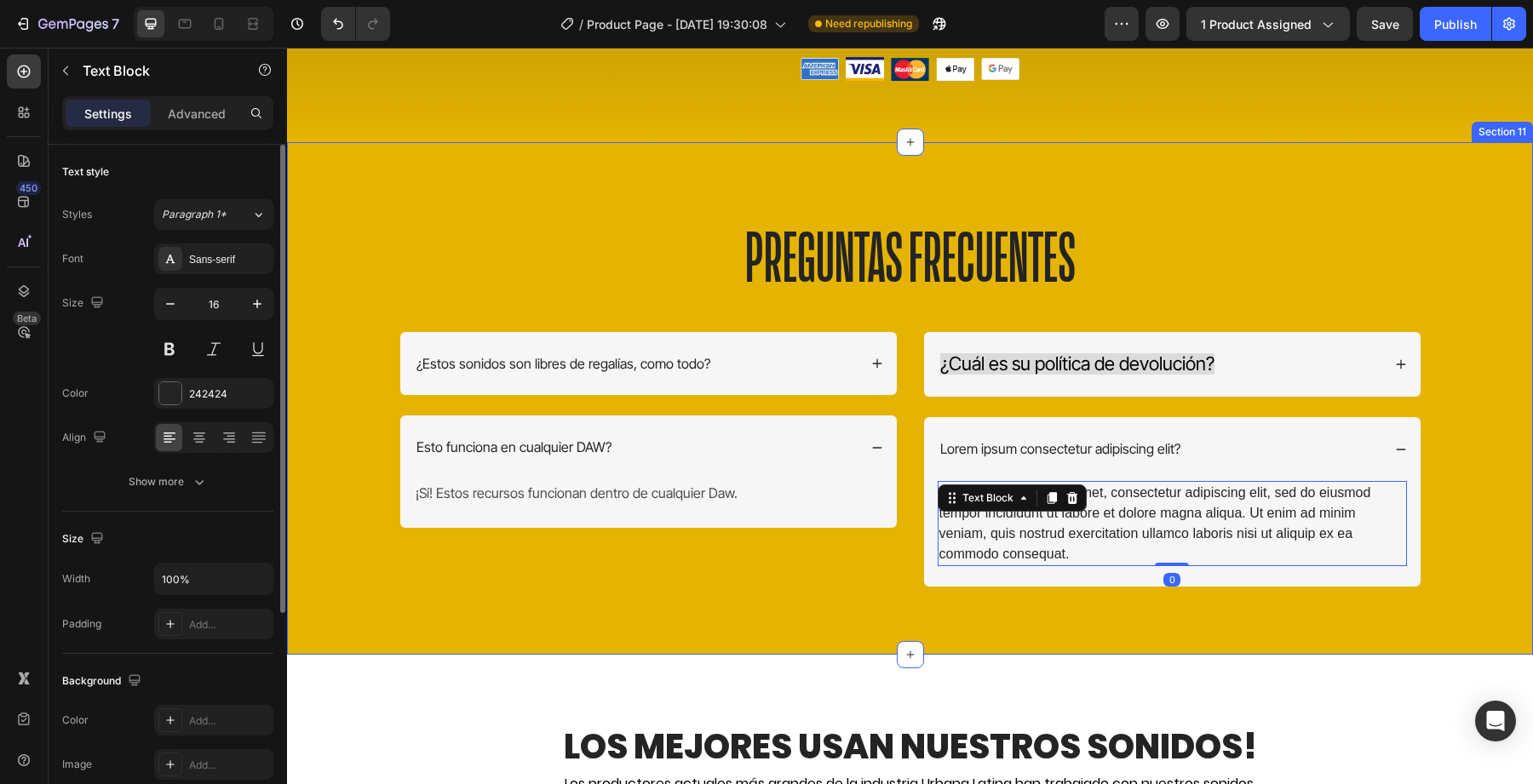
click at [924, 501] on div "Lorem ipsum dolor sit amet, consectetur adipiscing elit, sed do eiusmod tempor …" at bounding box center [1172, 533] width 496 height 106
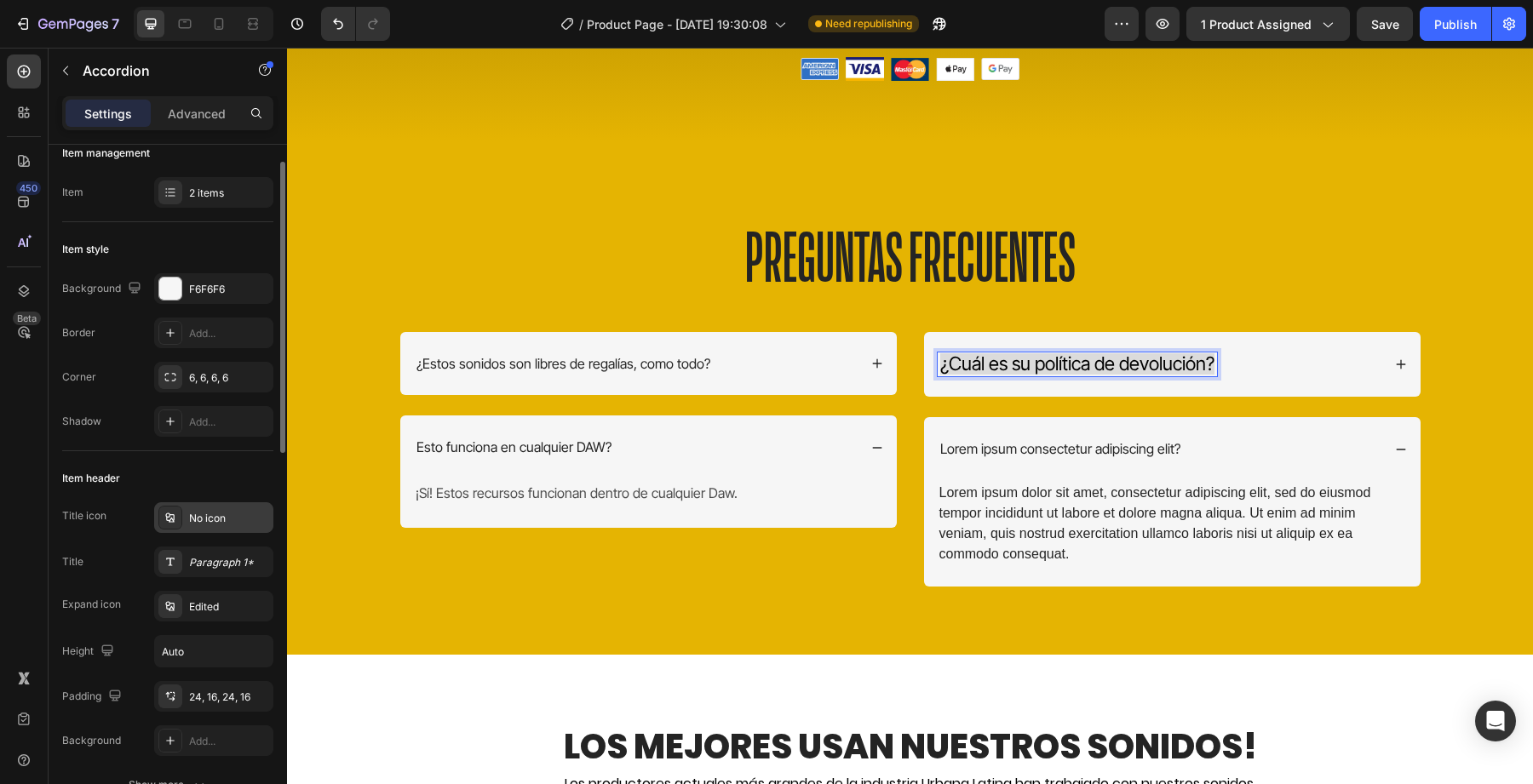
scroll to position [27, 0]
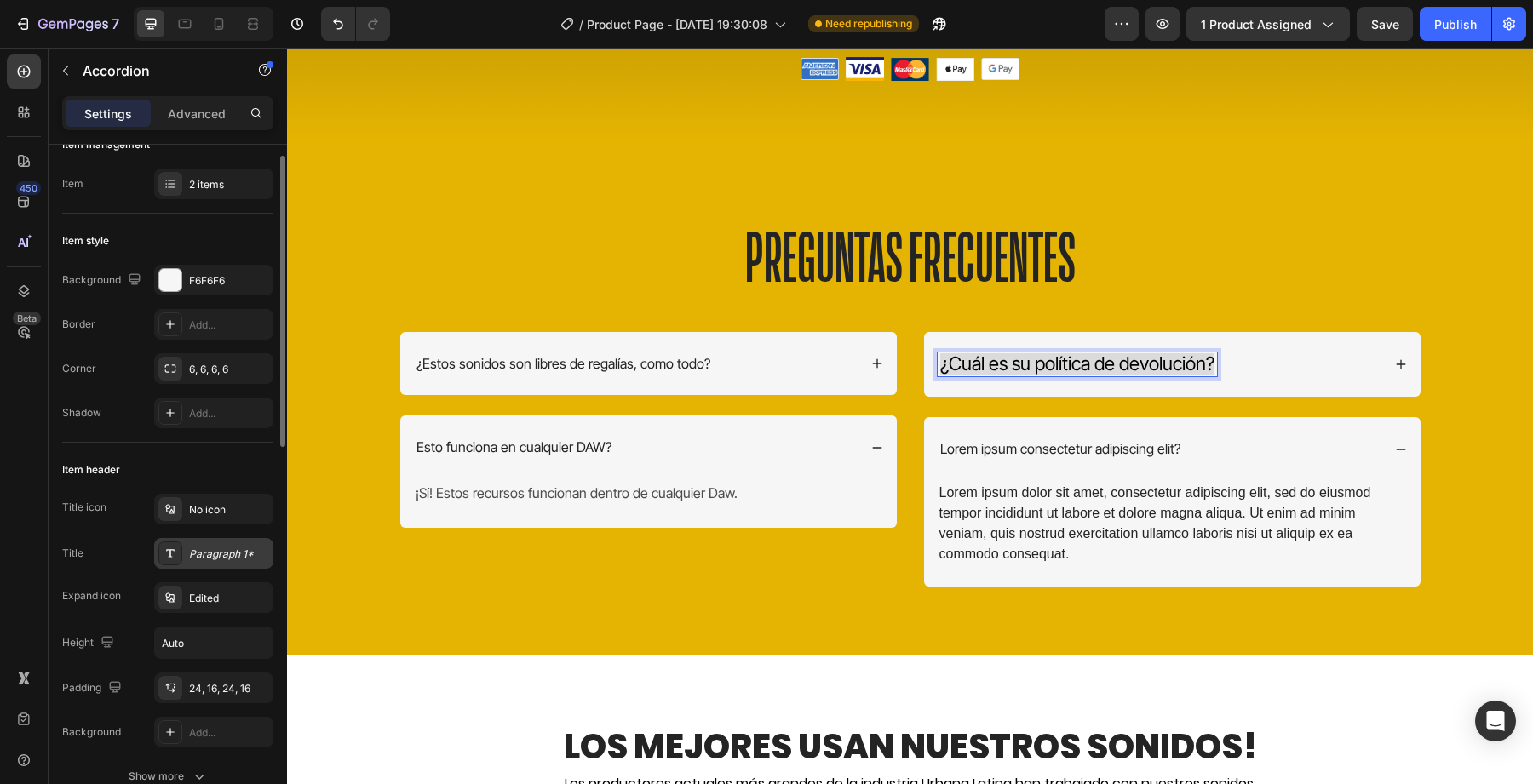
click at [228, 540] on div "Paragraph 1*" at bounding box center [214, 554] width 119 height 31
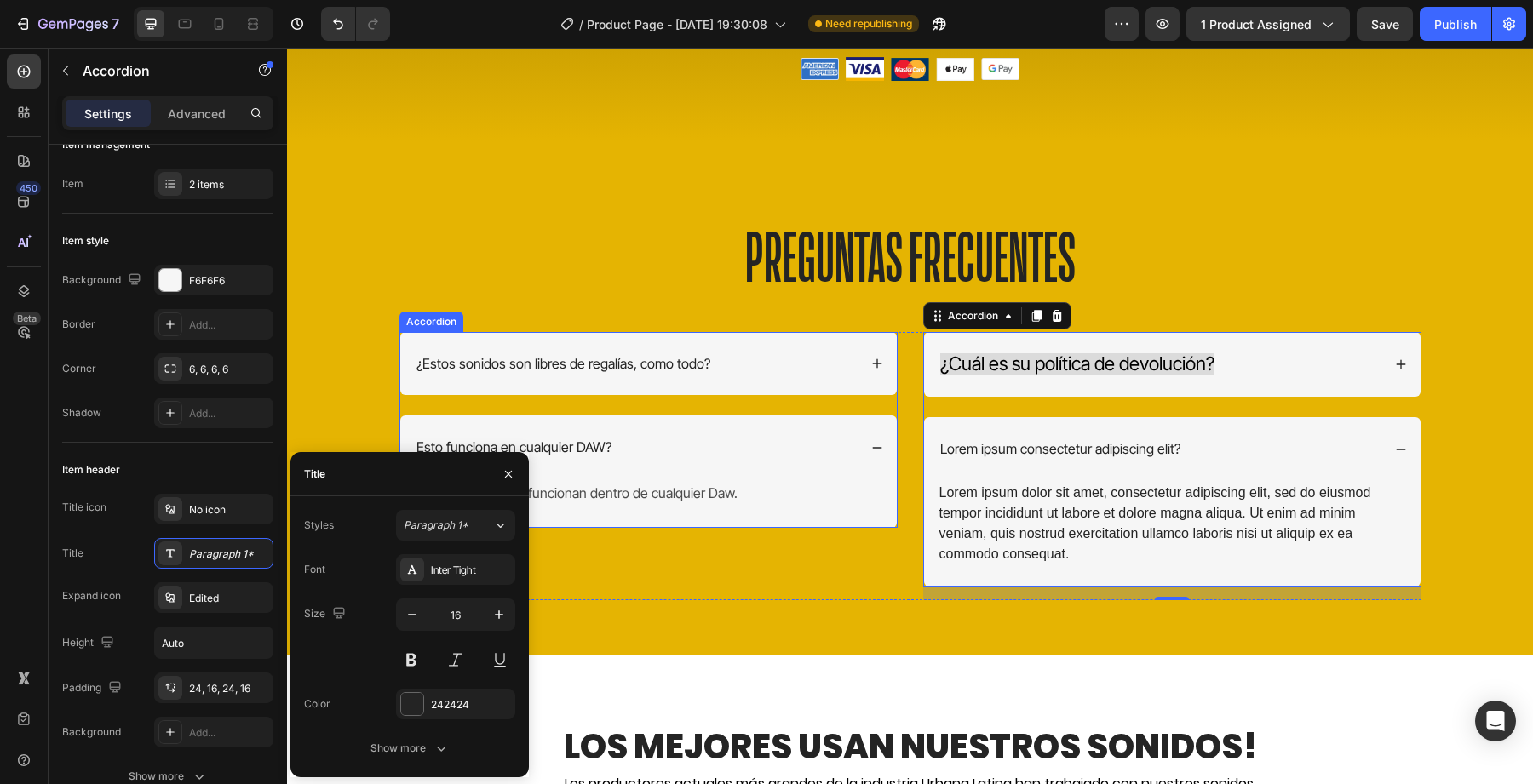
click at [585, 368] on p "¿Estos sonidos son libres de regalías, como todo?" at bounding box center [563, 364] width 294 height 18
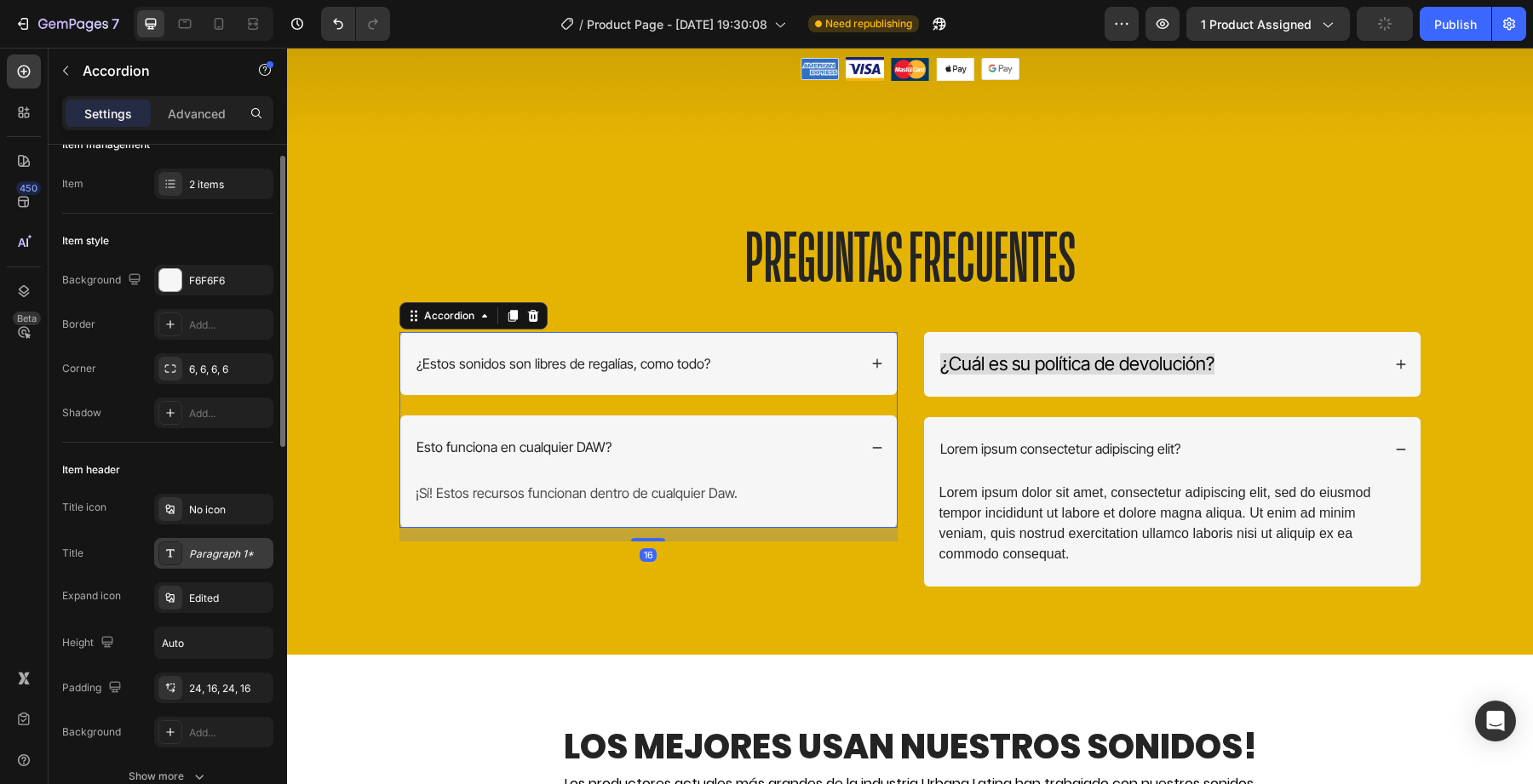
click at [186, 550] on div "Paragraph 1*" at bounding box center [214, 554] width 119 height 31
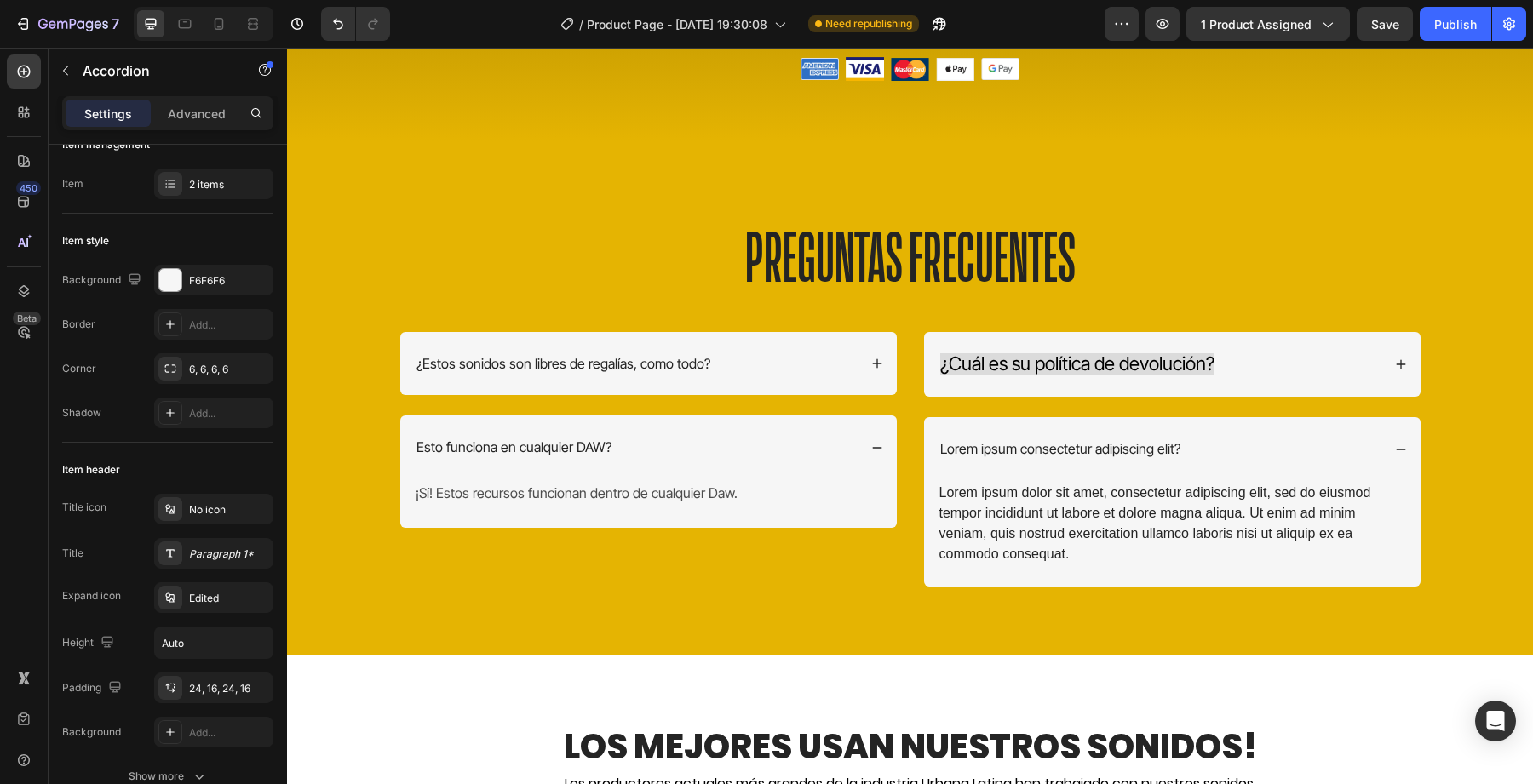
click at [642, 518] on div "¡Sí! Estos recursos funcionan dentro de cualquier Daw. Text Block" at bounding box center [648, 503] width 496 height 49
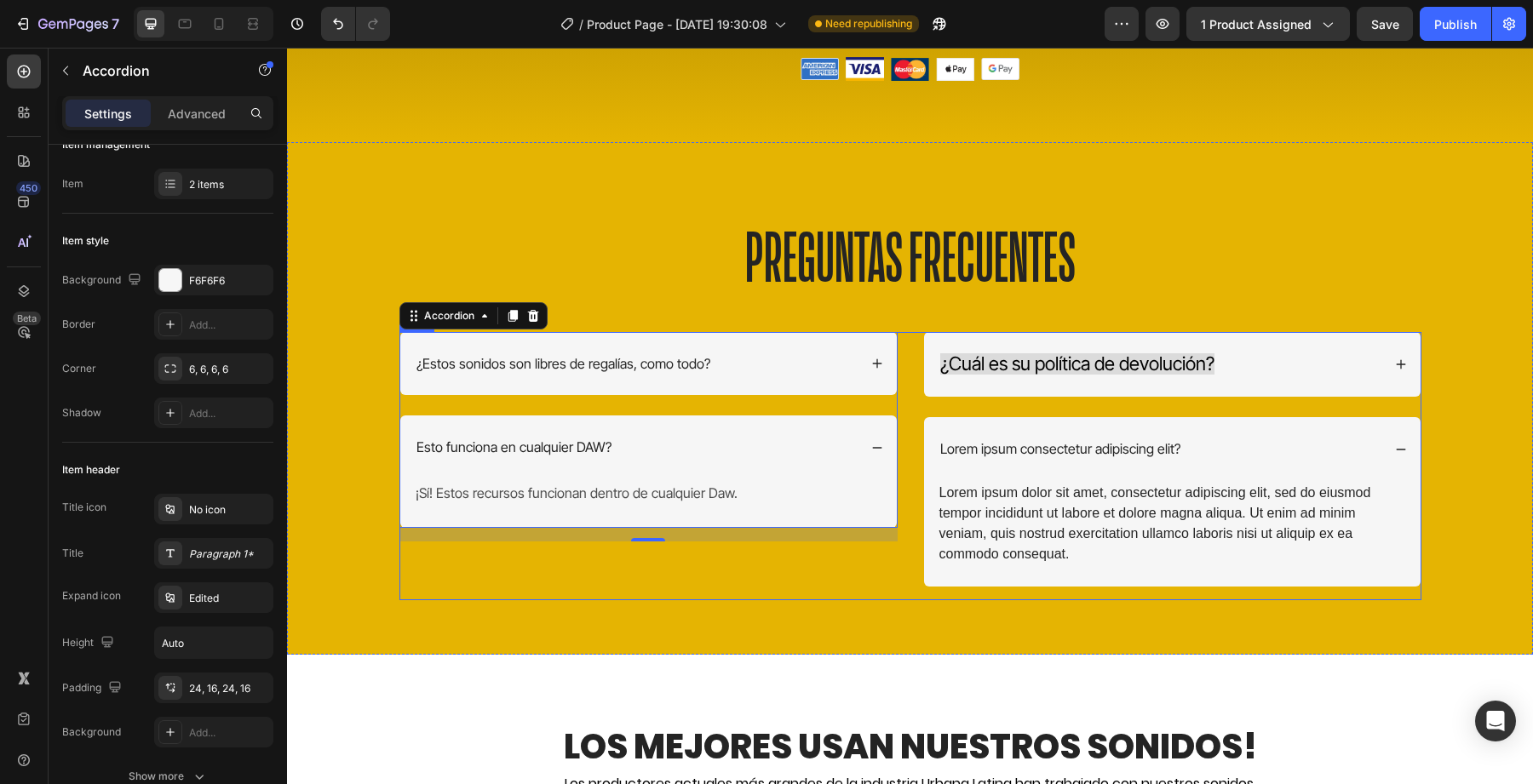
click at [685, 595] on div "¿Estos sonidos son libres de regalías, como todo? Esto funciona en cualquier DA…" at bounding box center [648, 466] width 498 height 269
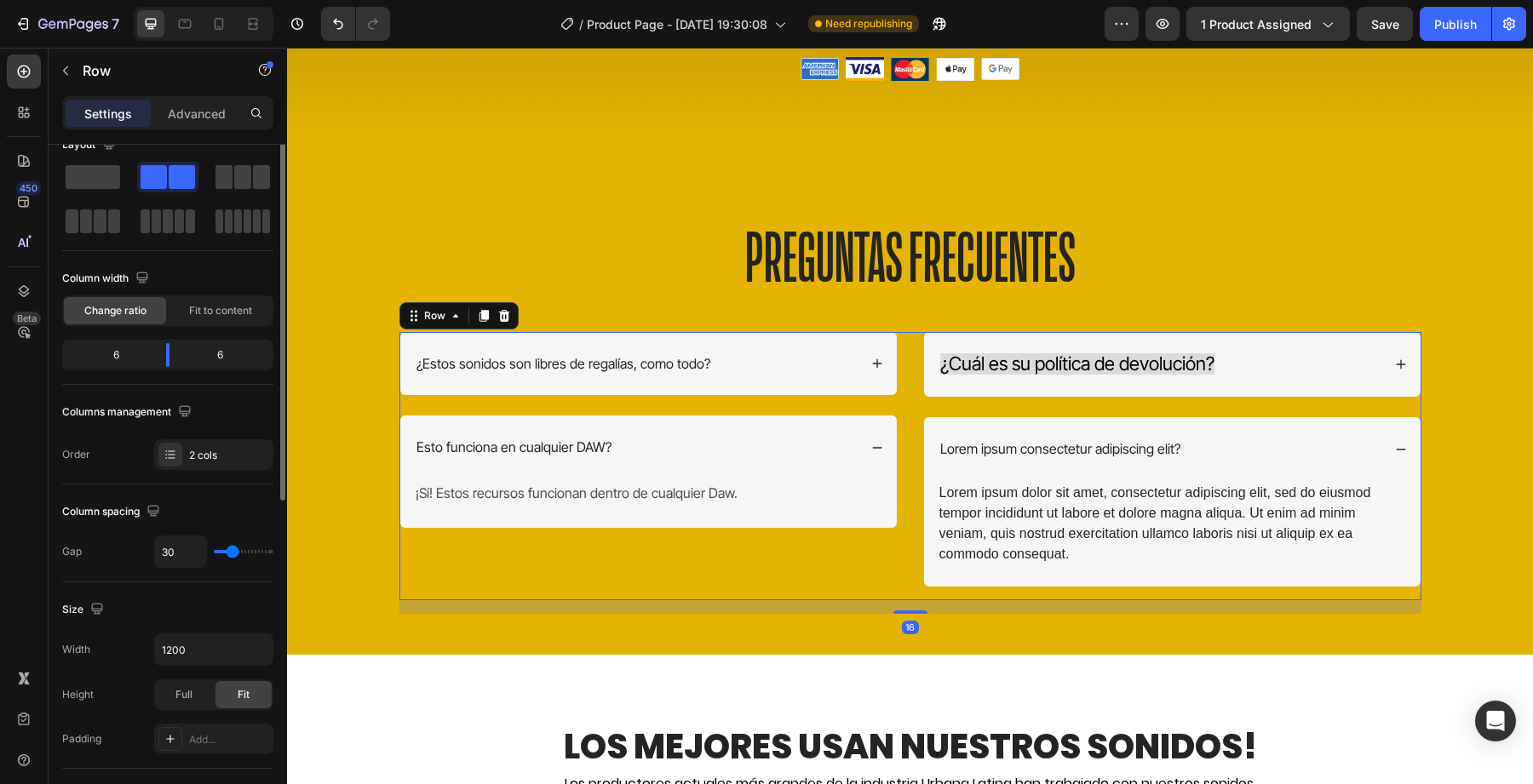
scroll to position [0, 0]
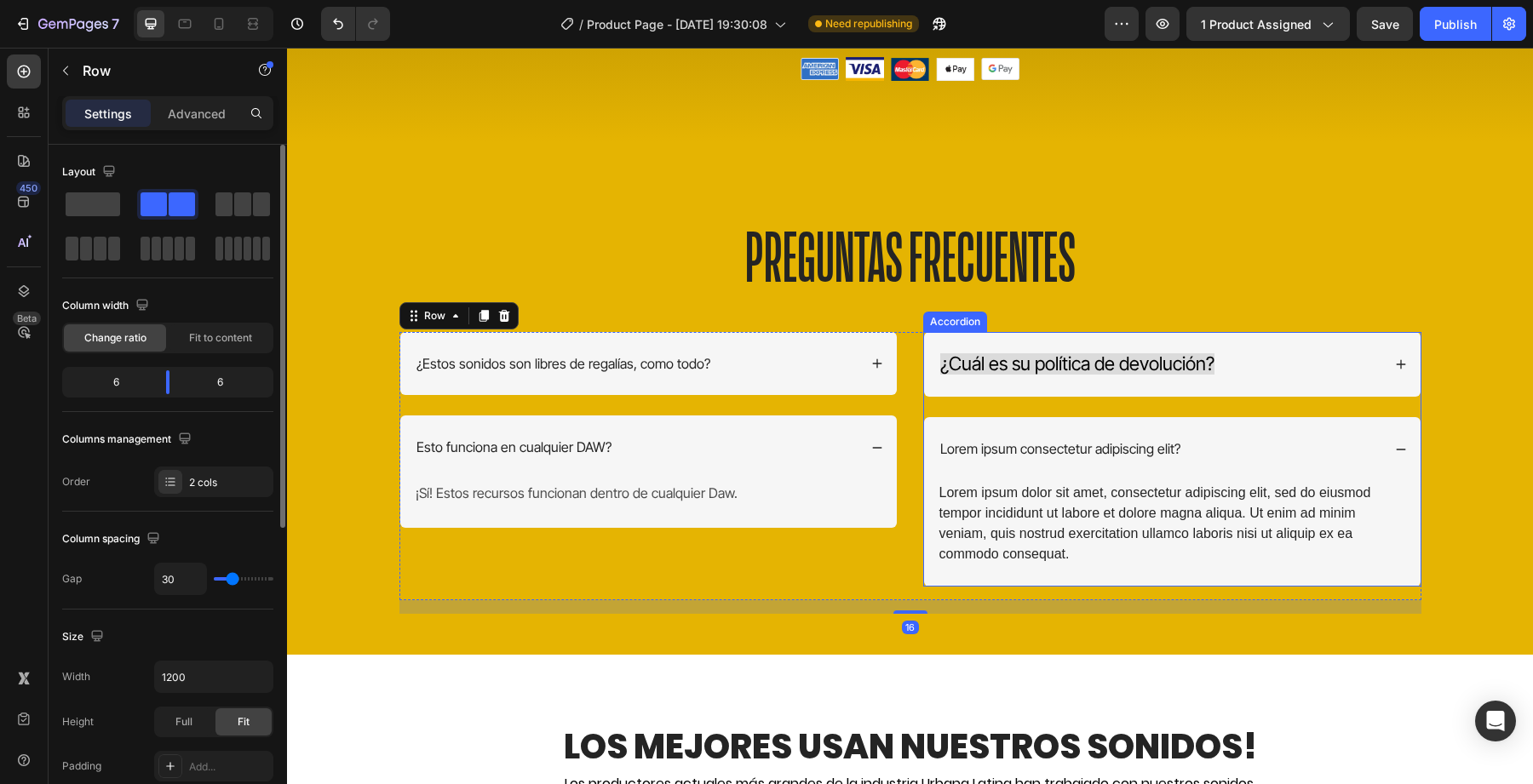
click at [1005, 464] on div "Lorem ipsum consectetur adipiscing elit?" at bounding box center [1172, 449] width 496 height 64
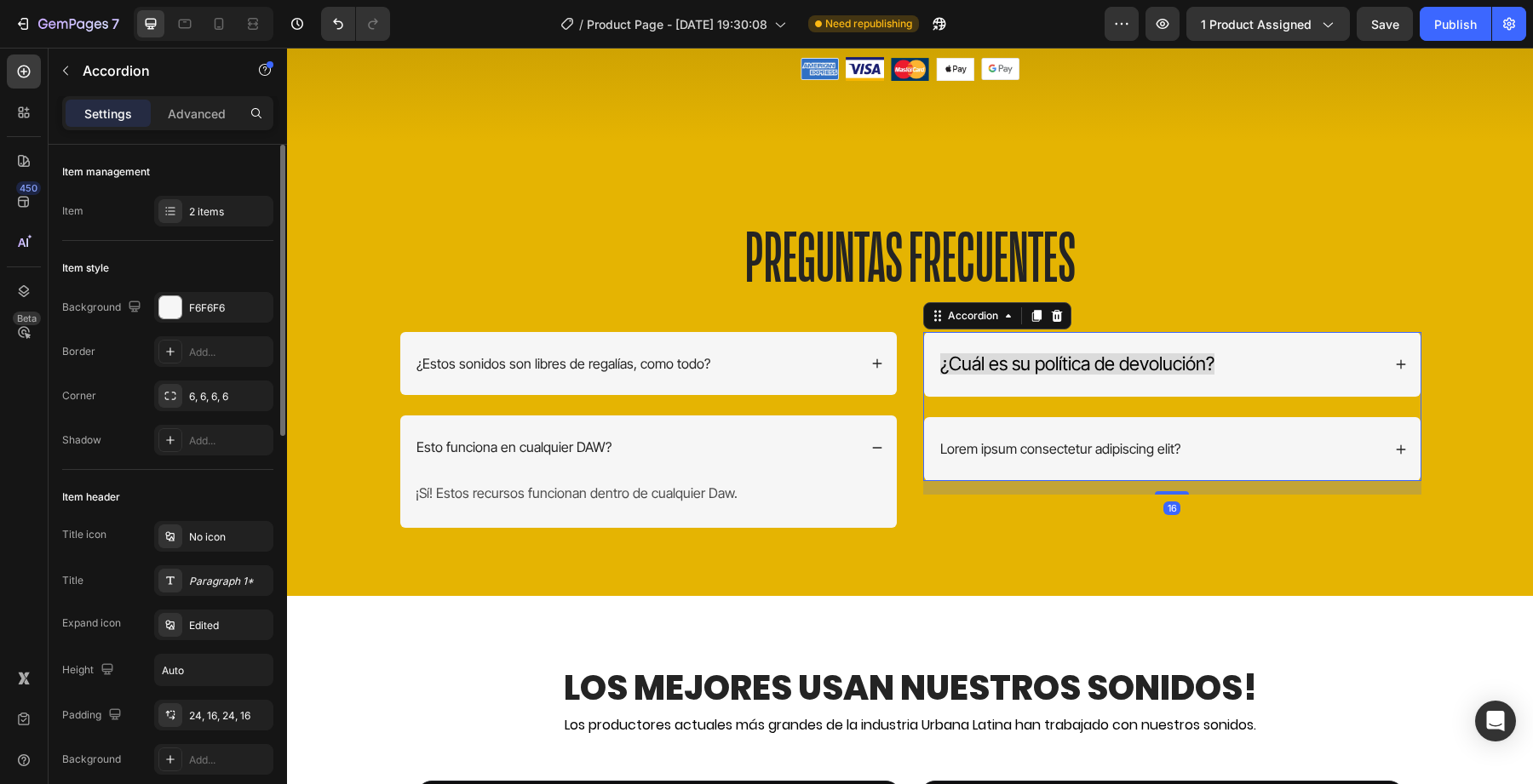
click at [1033, 353] on div "¿Cuál es su política de devolución?" at bounding box center [1077, 365] width 279 height 25
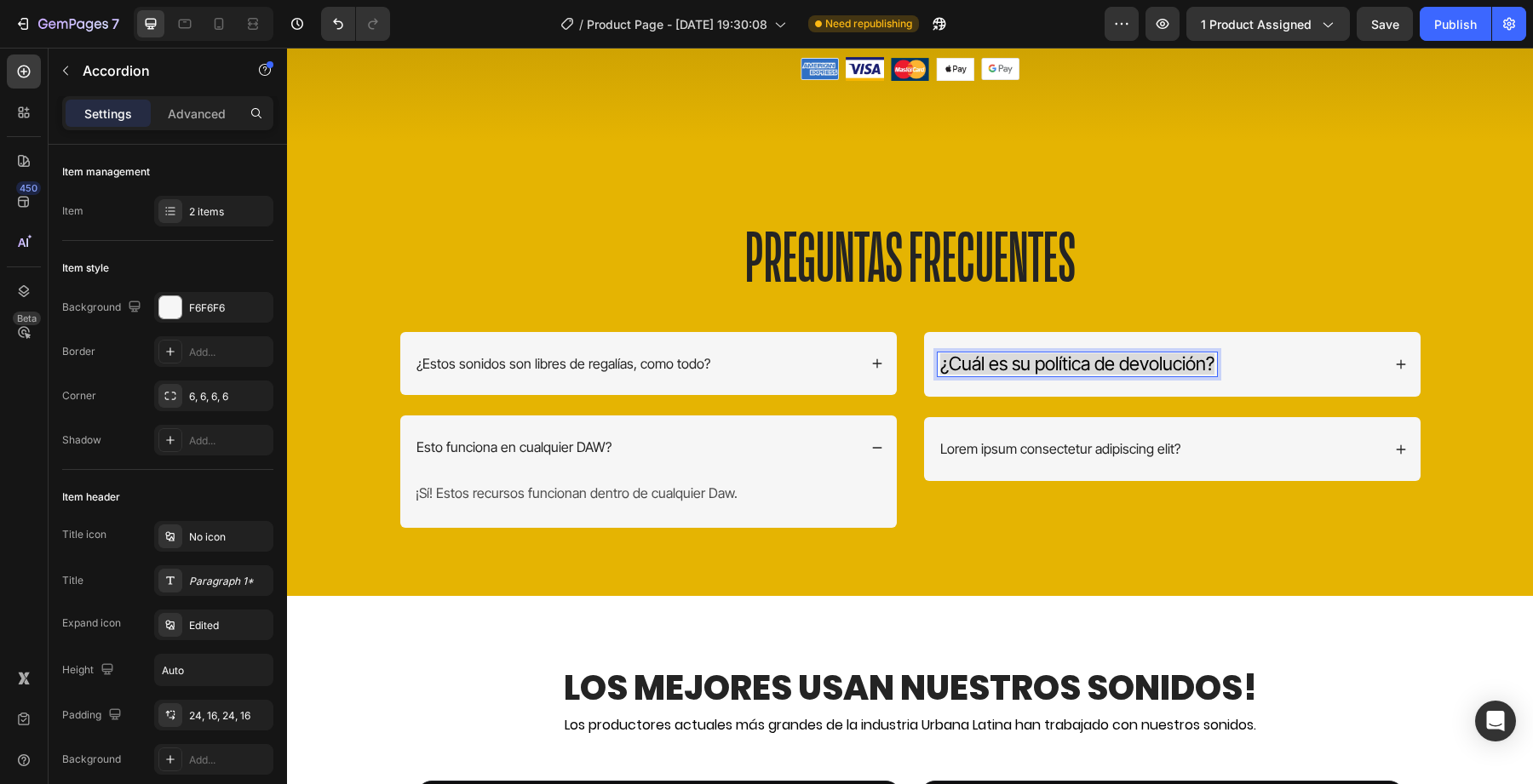
click at [981, 358] on span "¿Cuál es su política de devolución?" at bounding box center [1077, 364] width 274 height 22
click at [966, 367] on span "¿Cuál es su política de devolución?" at bounding box center [1077, 364] width 274 height 22
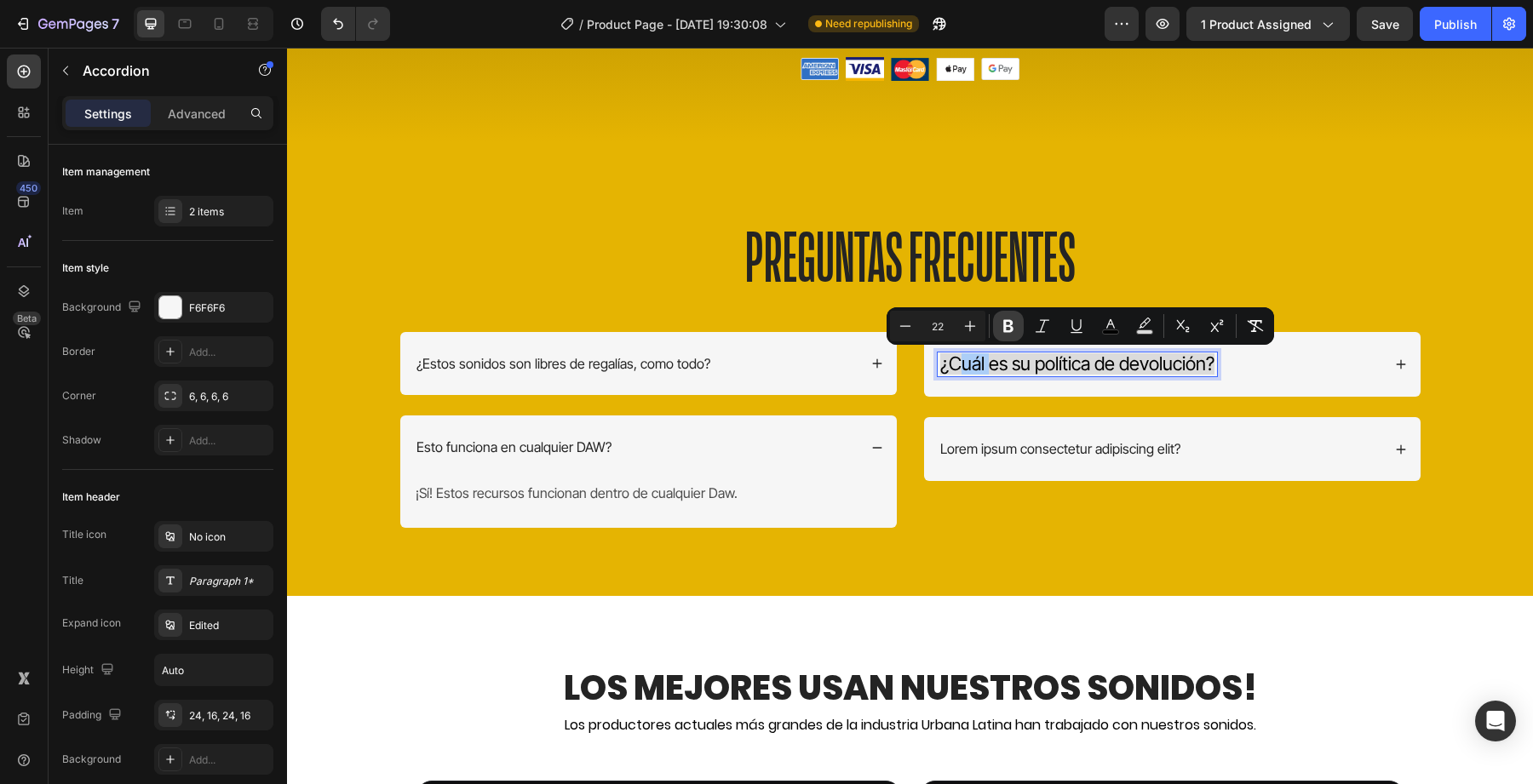
click at [1013, 330] on icon "Editor contextual toolbar" at bounding box center [1008, 326] width 17 height 17
click at [1014, 332] on icon "Editor contextual toolbar" at bounding box center [1008, 326] width 17 height 17
click at [1122, 325] on button "color" at bounding box center [1110, 326] width 31 height 31
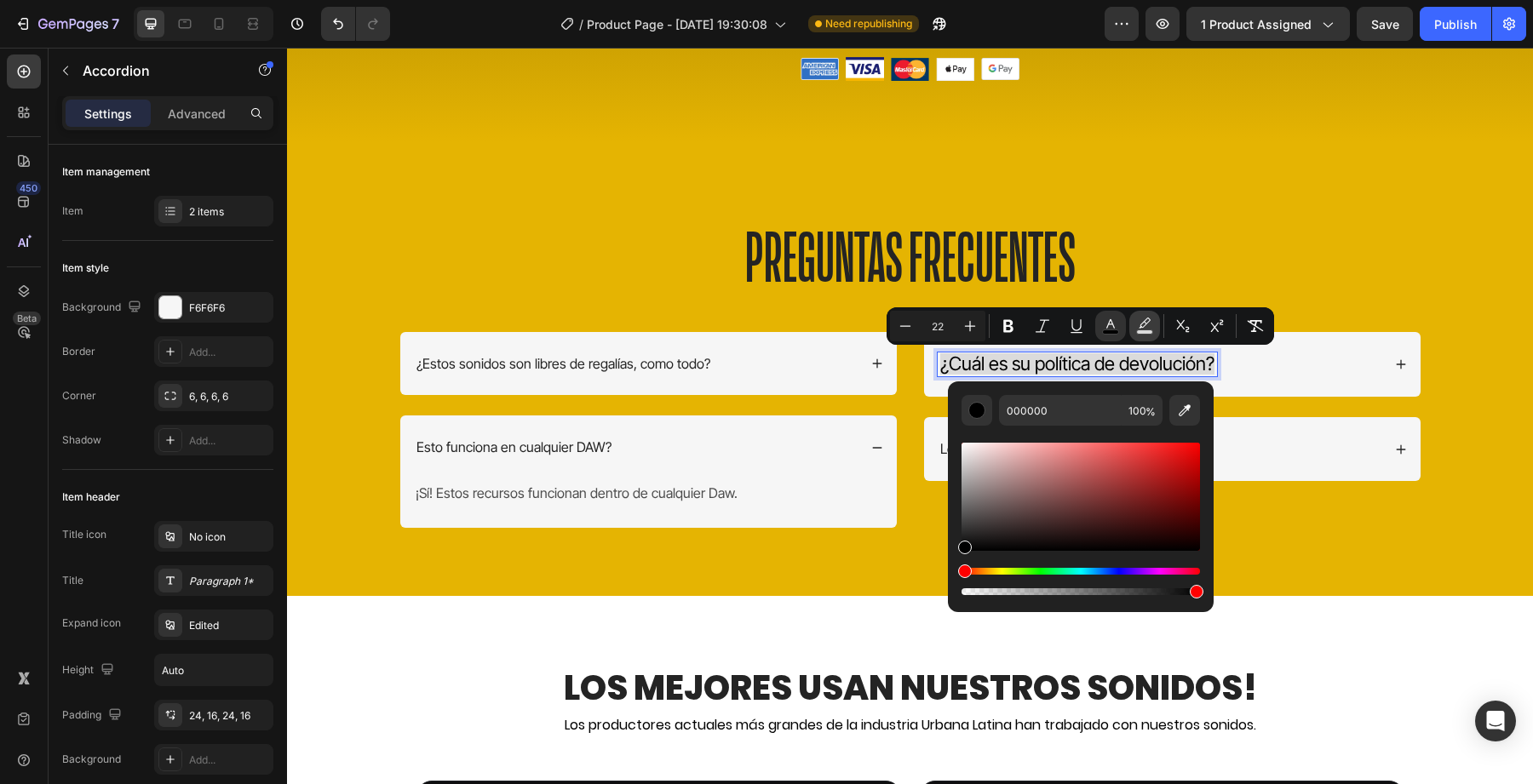
click at [1148, 334] on rect "Editor contextual toolbar" at bounding box center [1145, 332] width 16 height 4
drag, startPoint x: 1262, startPoint y: 525, endPoint x: 932, endPoint y: 424, distance: 345.1
type input "F9F9F9"
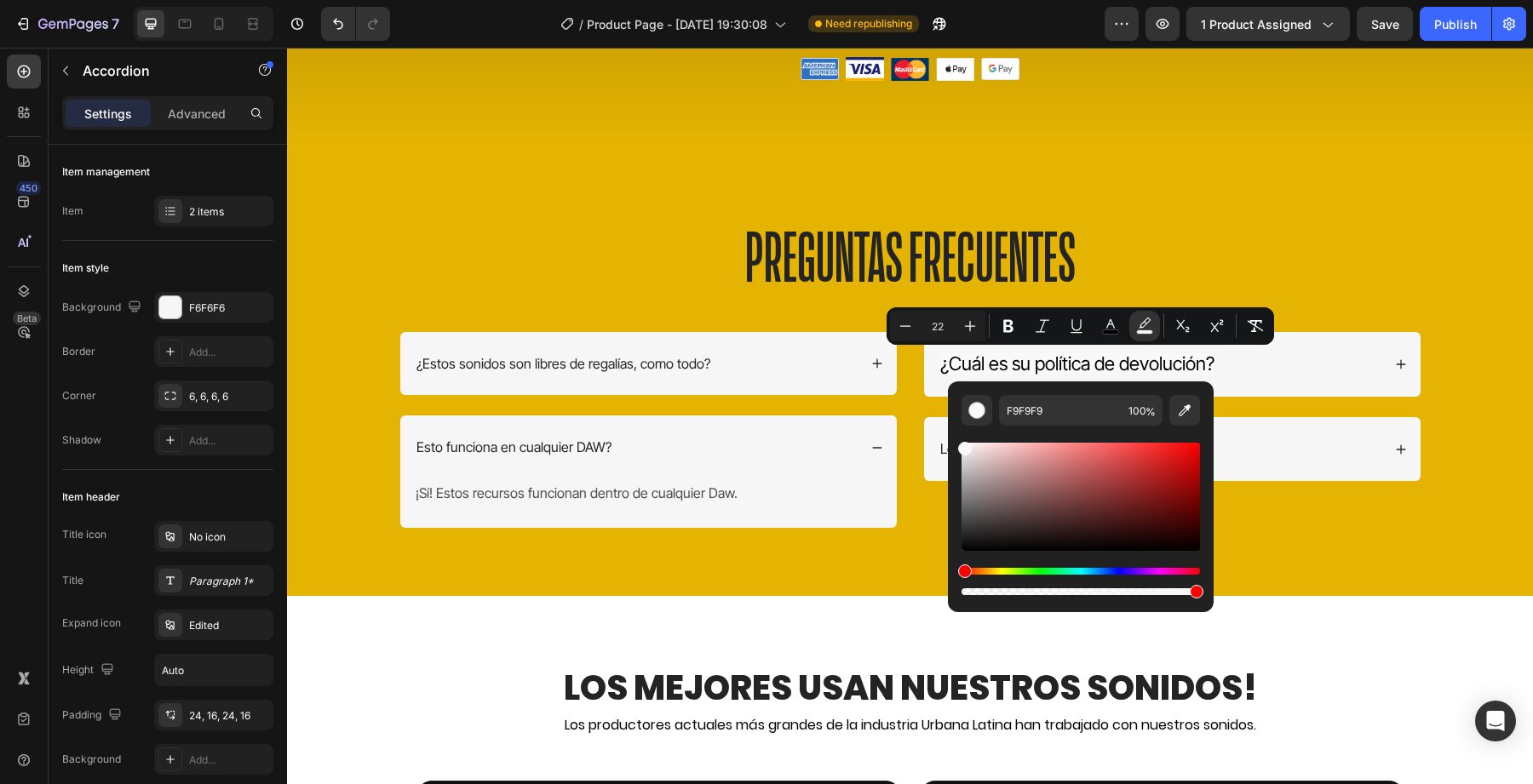
click at [932, 425] on div "Lorem ipsum consectetur adipiscing elit?" at bounding box center [1172, 449] width 496 height 64
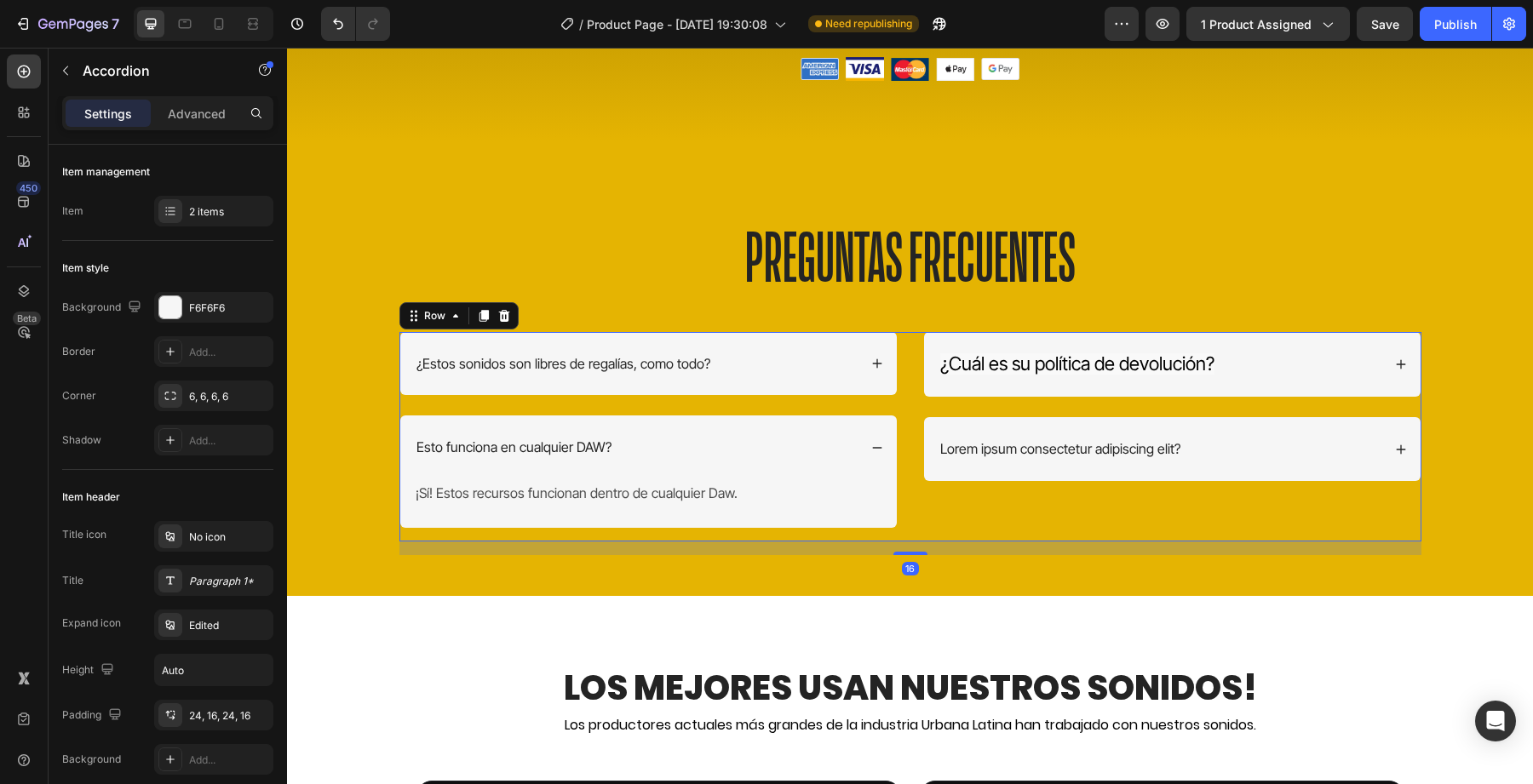
click at [898, 493] on div "¿Estos sonidos son libres de regalías, como todo? Esto funciona en cualquier DA…" at bounding box center [910, 437] width 1022 height 210
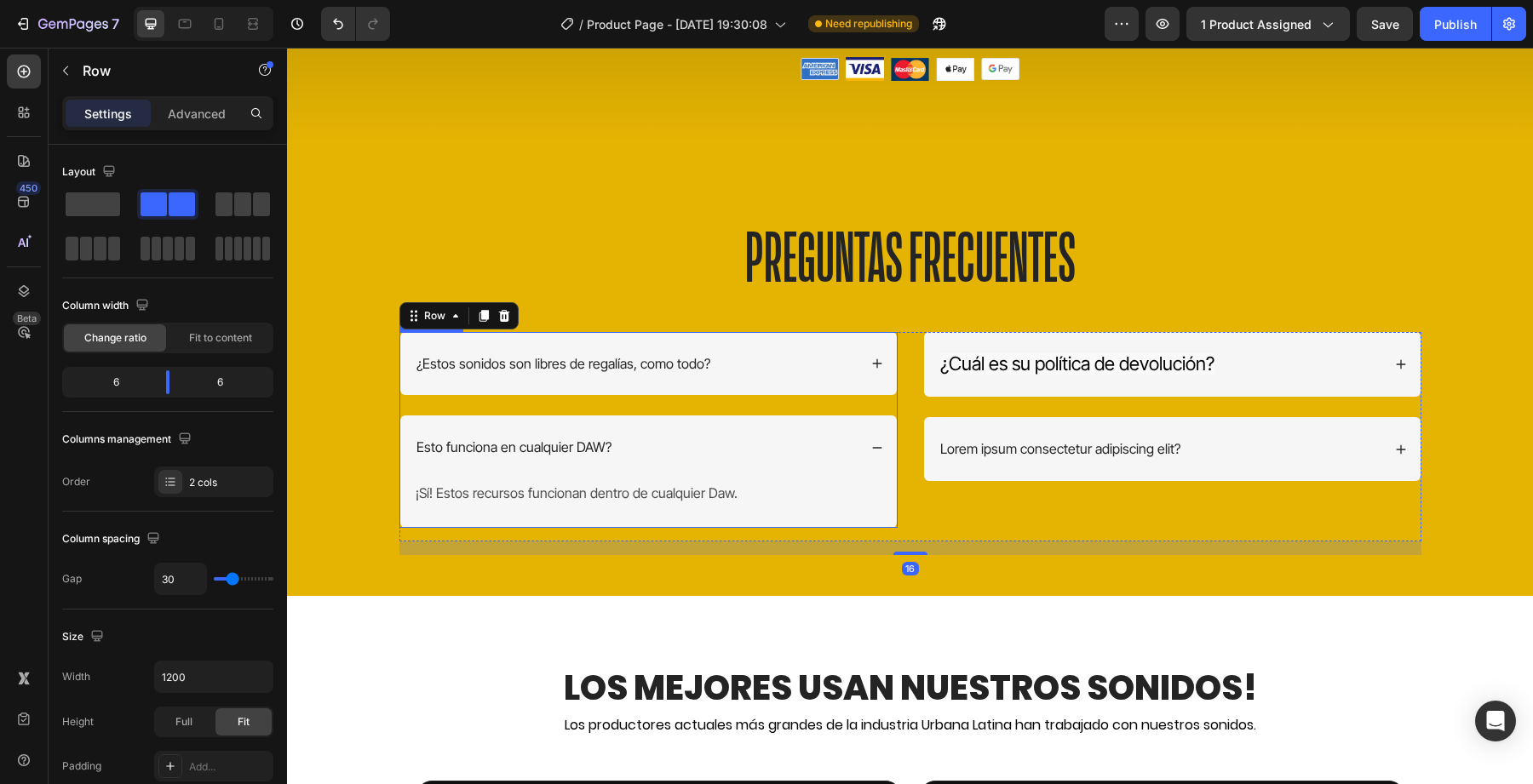
click at [823, 422] on div "Esto funciona en cualquier DAW?" at bounding box center [648, 447] width 496 height 64
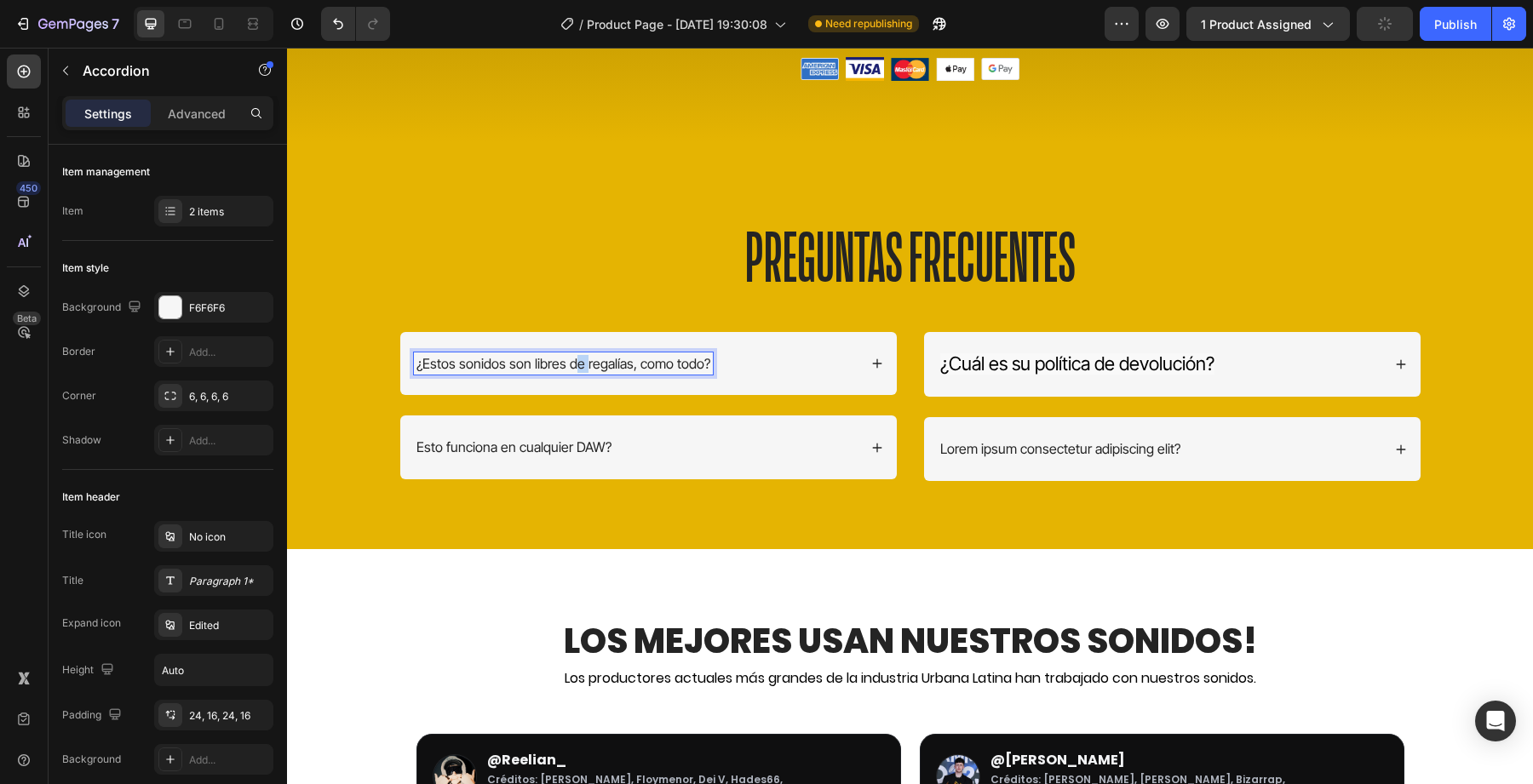
click at [576, 357] on p "¿Estos sonidos son libres de regalías, como todo?" at bounding box center [563, 364] width 294 height 18
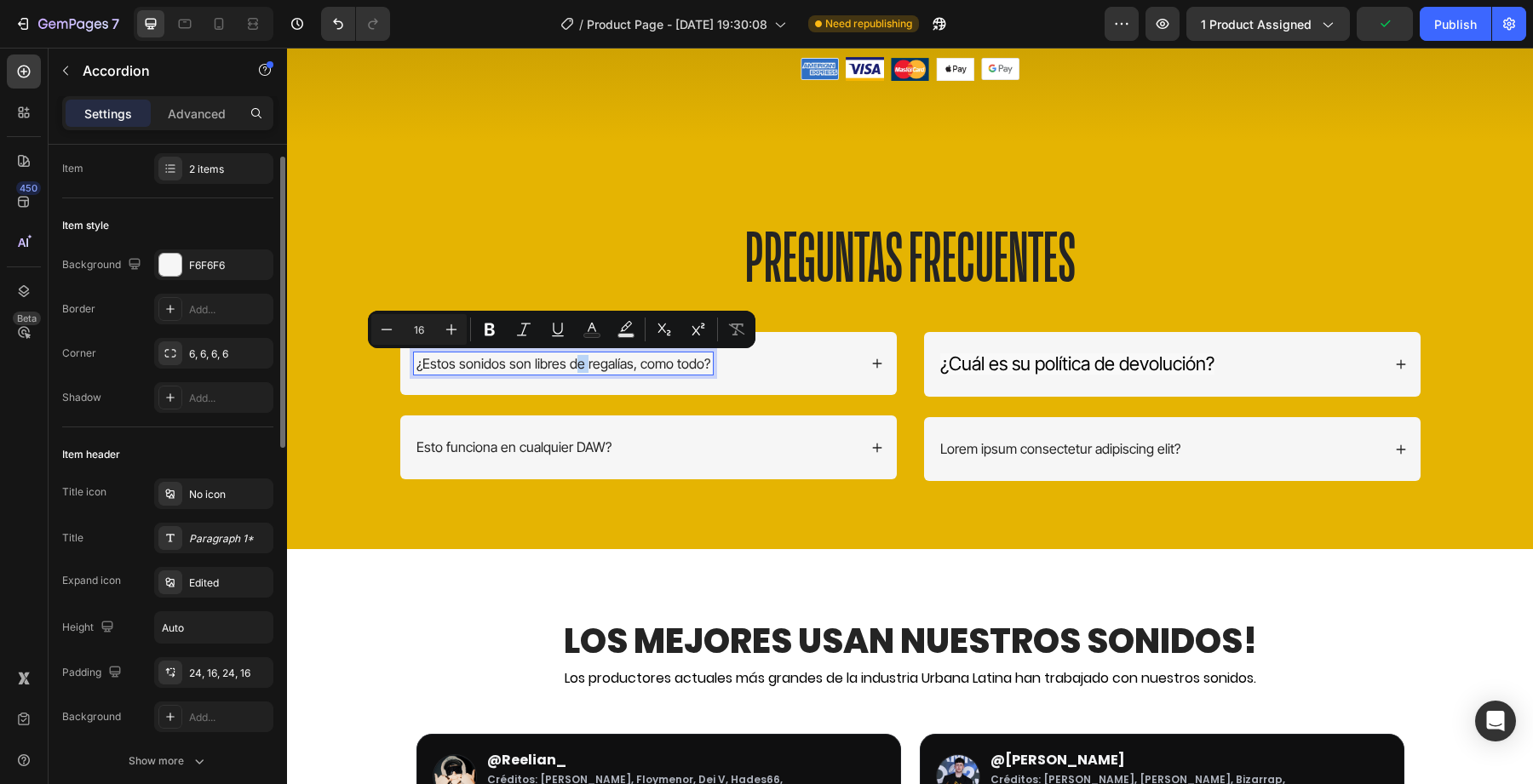
scroll to position [49, 0]
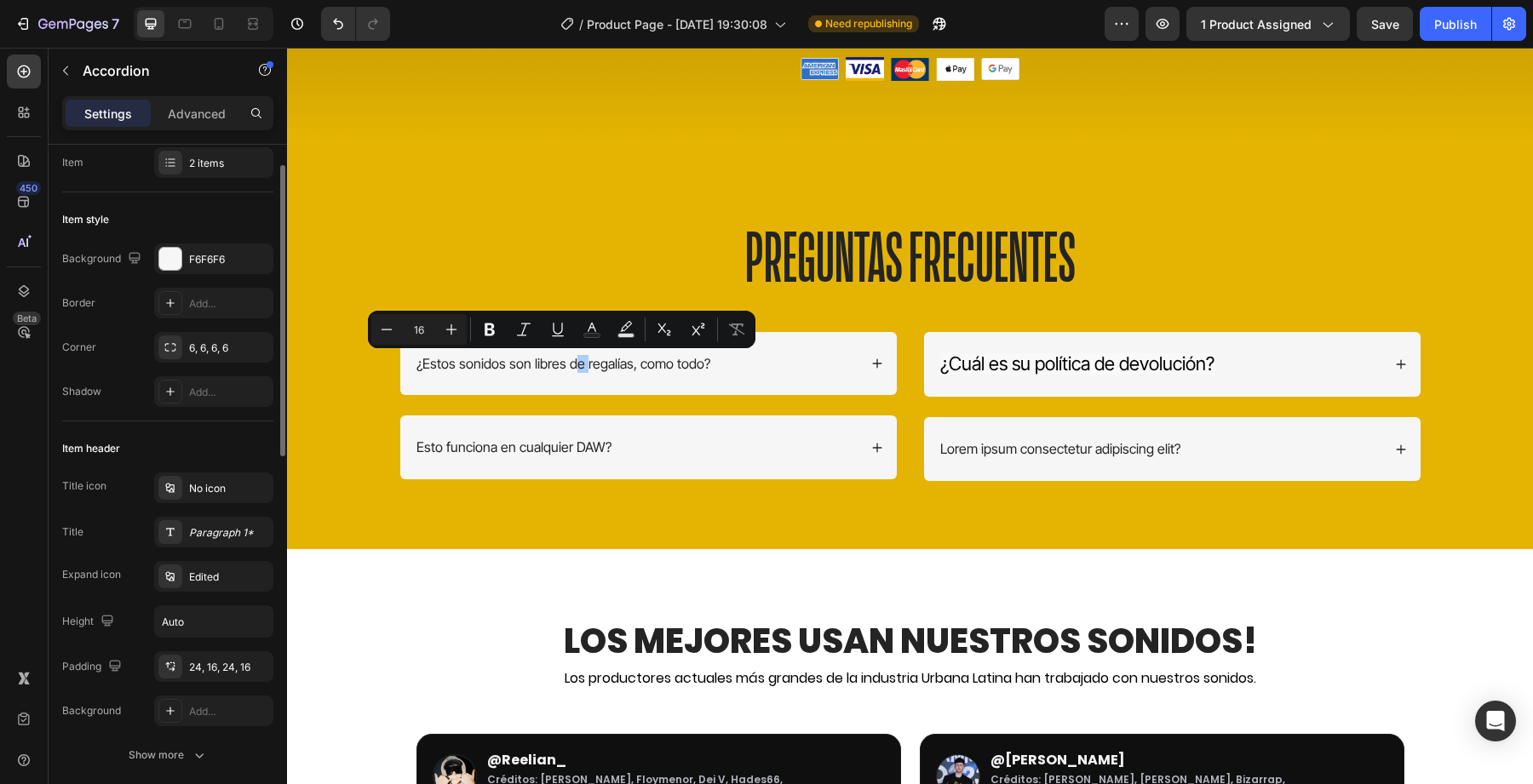
click at [202, 514] on div "Title icon No icon Title Paragraph 1* Expand icon Edited Height Auto Padding 24…" at bounding box center [167, 599] width 211 height 254
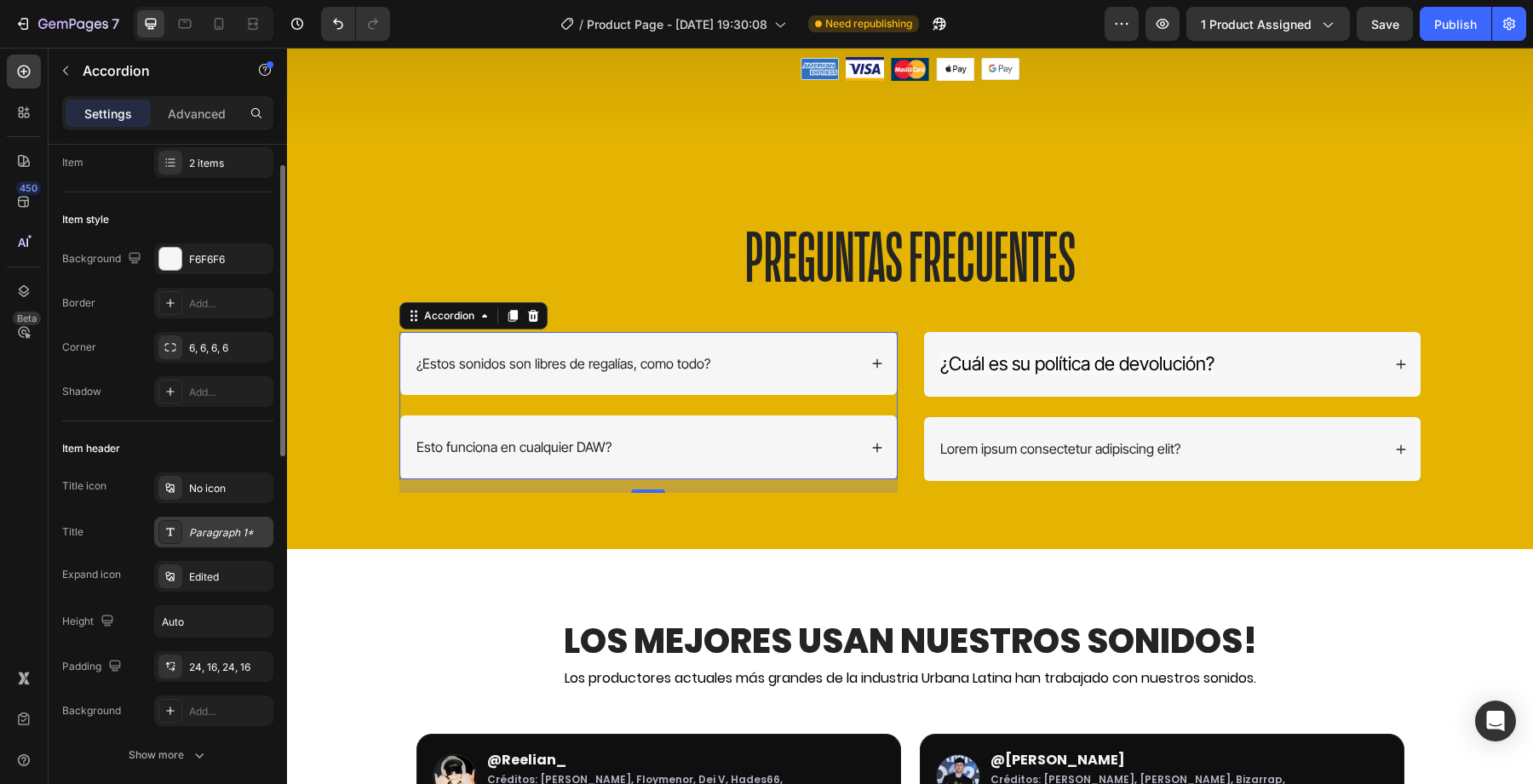
click at [202, 526] on div "Paragraph 1*" at bounding box center [228, 533] width 80 height 15
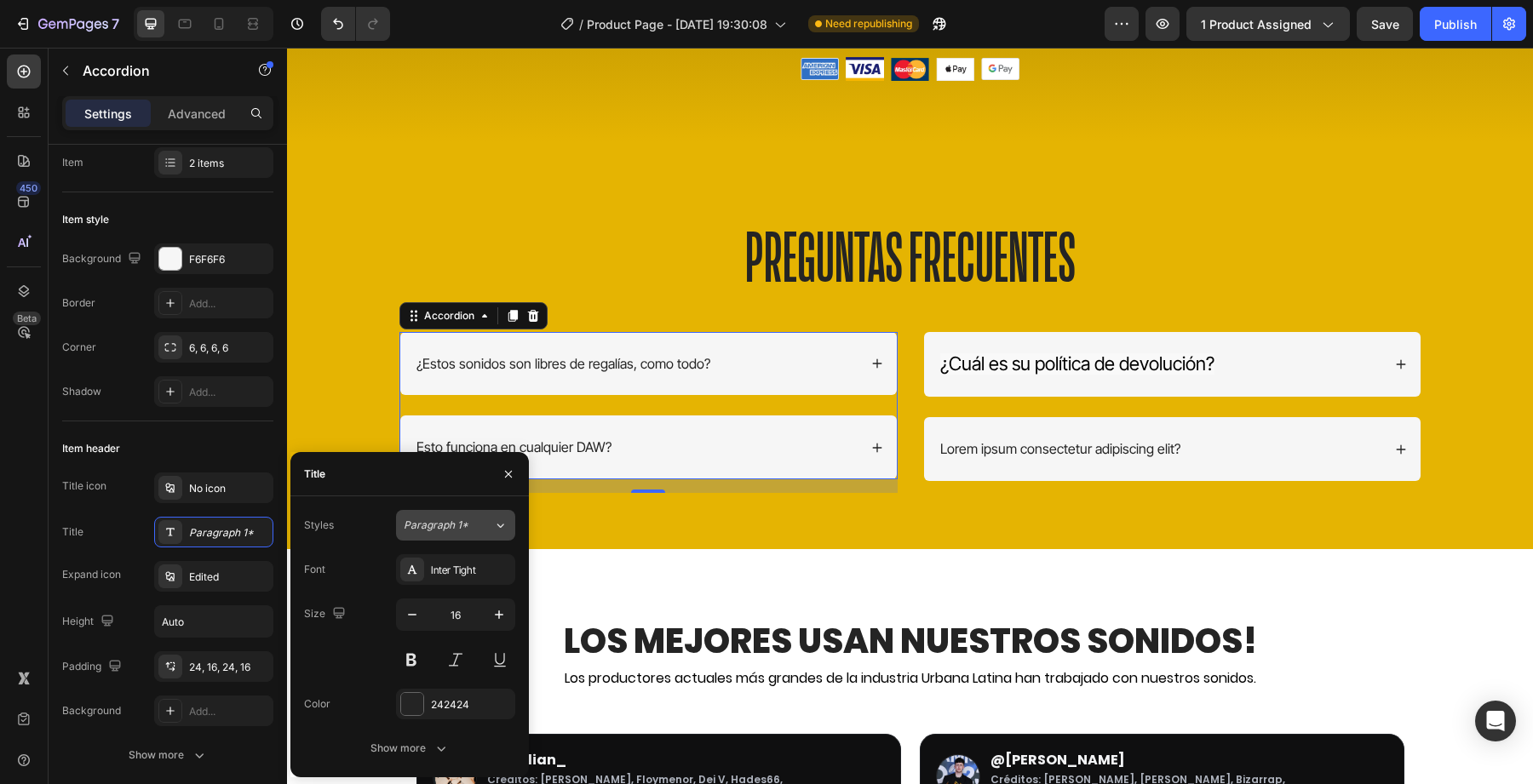
click at [422, 531] on span "Paragraph 1*" at bounding box center [435, 526] width 64 height 15
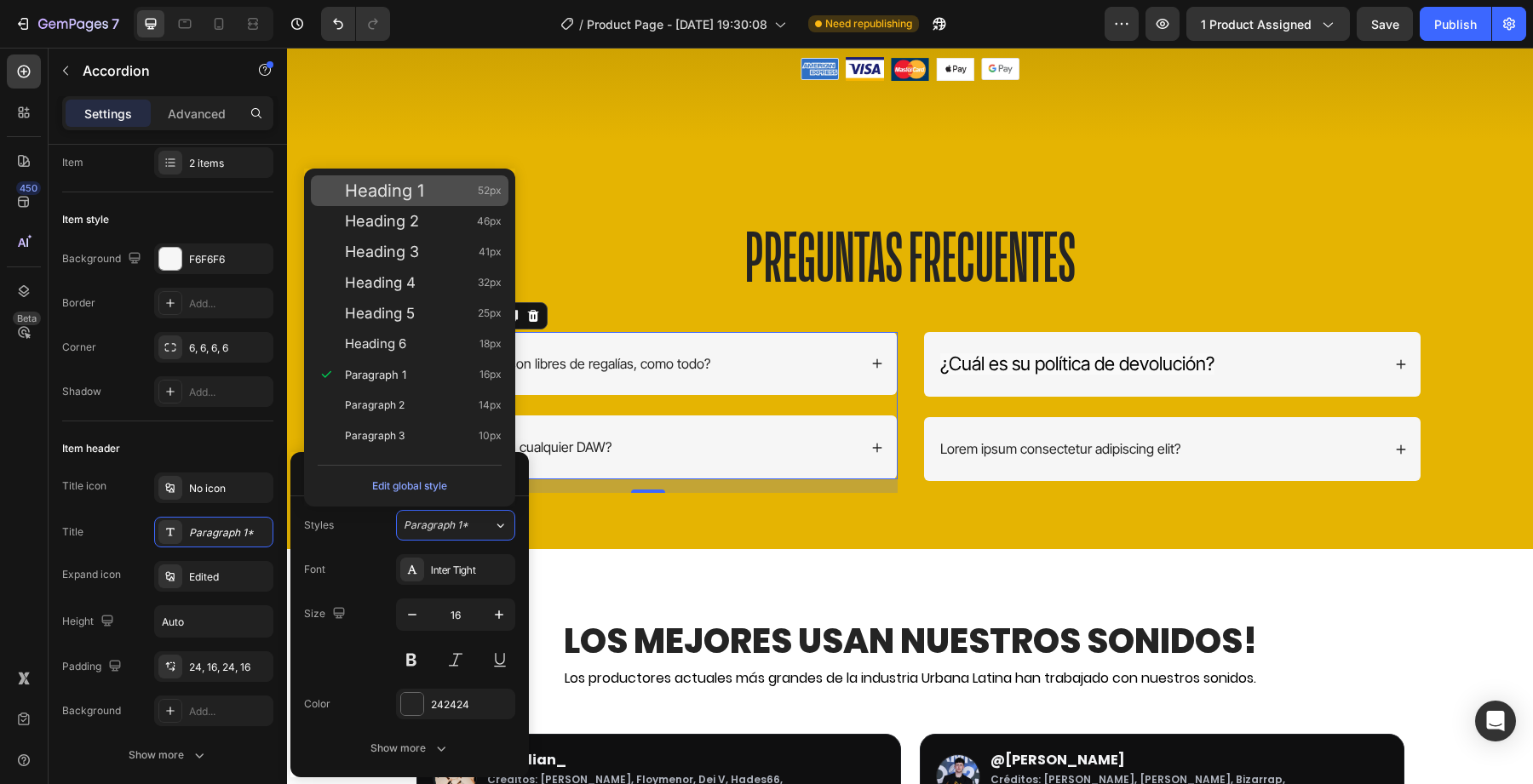
click at [422, 202] on div "Heading 1 52px" at bounding box center [410, 191] width 198 height 31
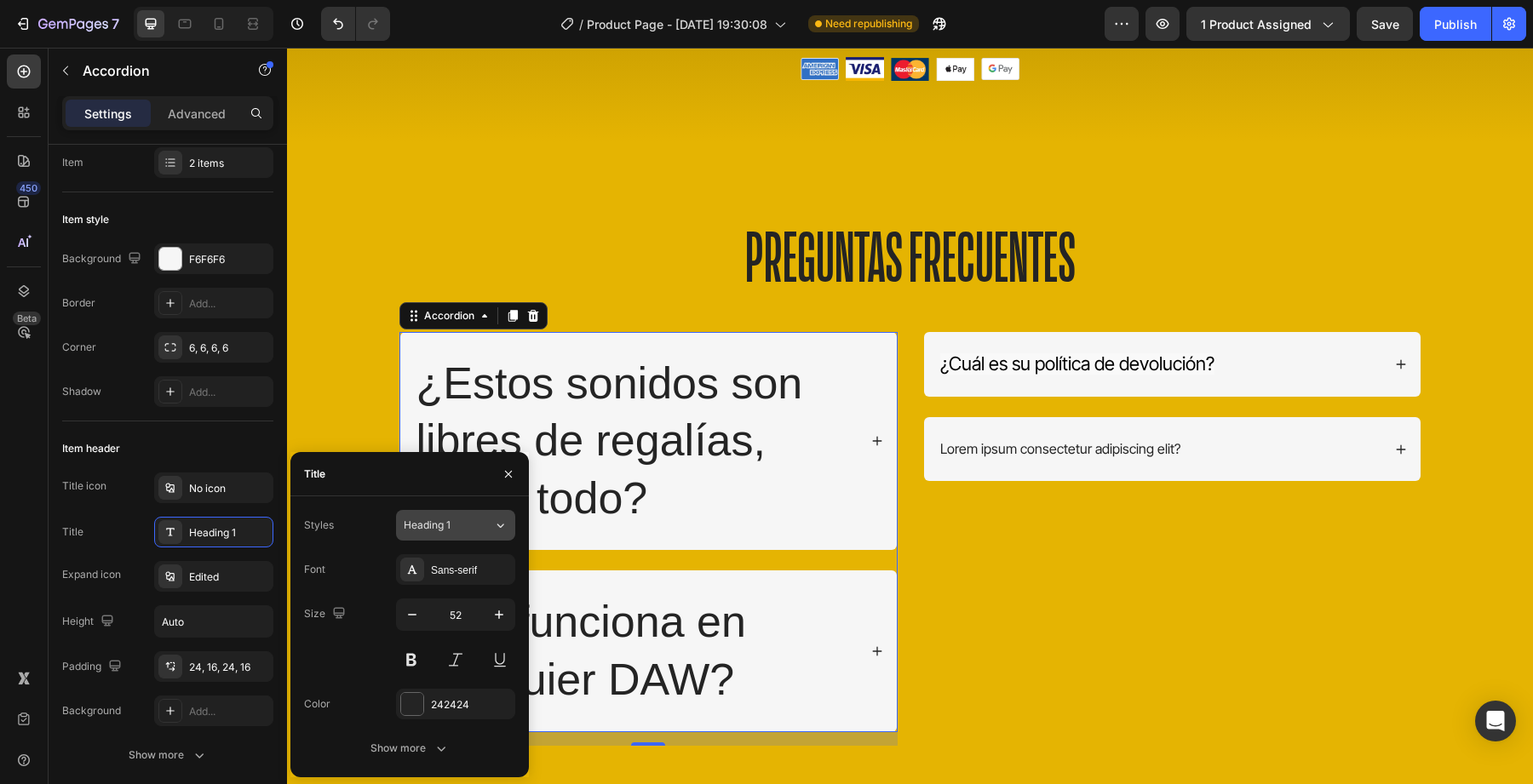
click at [454, 527] on div "Heading 1" at bounding box center [438, 526] width 69 height 15
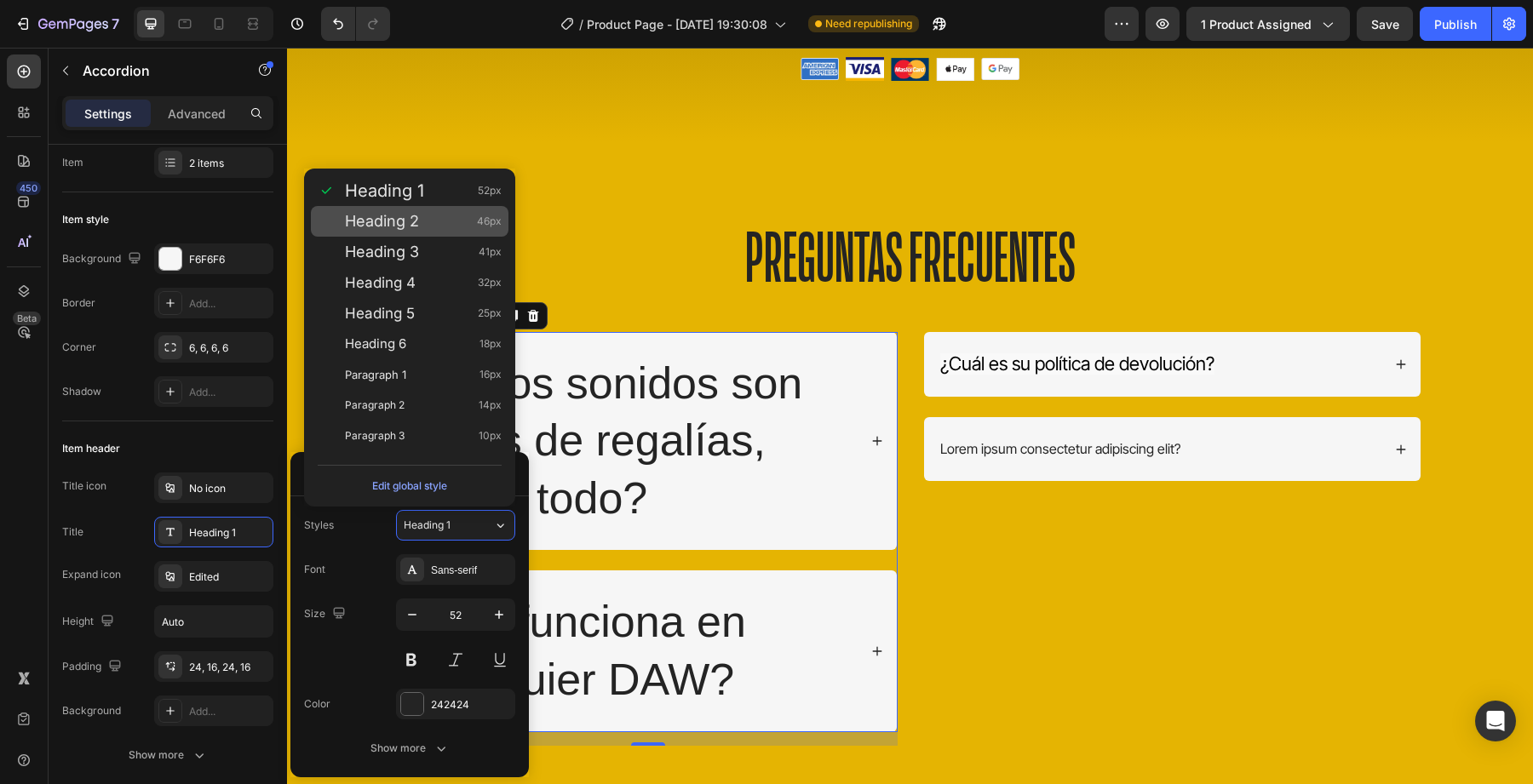
click at [440, 230] on div "Heading 2 46px" at bounding box center [410, 222] width 198 height 31
type input "46"
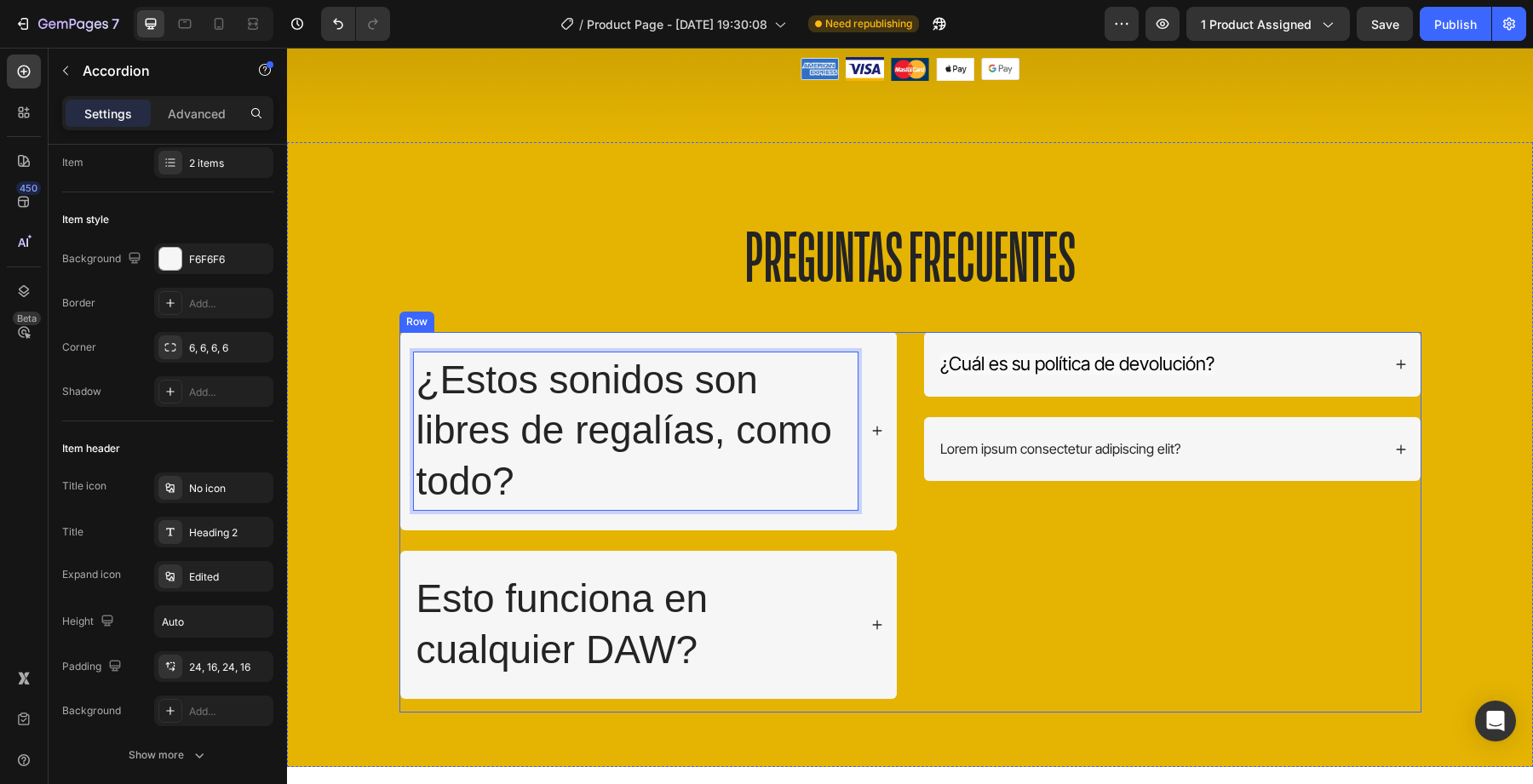
click at [1049, 589] on div "¿Cuál es su política de devolución? Lorem ipsum consectetur adipiscing elit? Ac…" at bounding box center [1172, 522] width 498 height 380
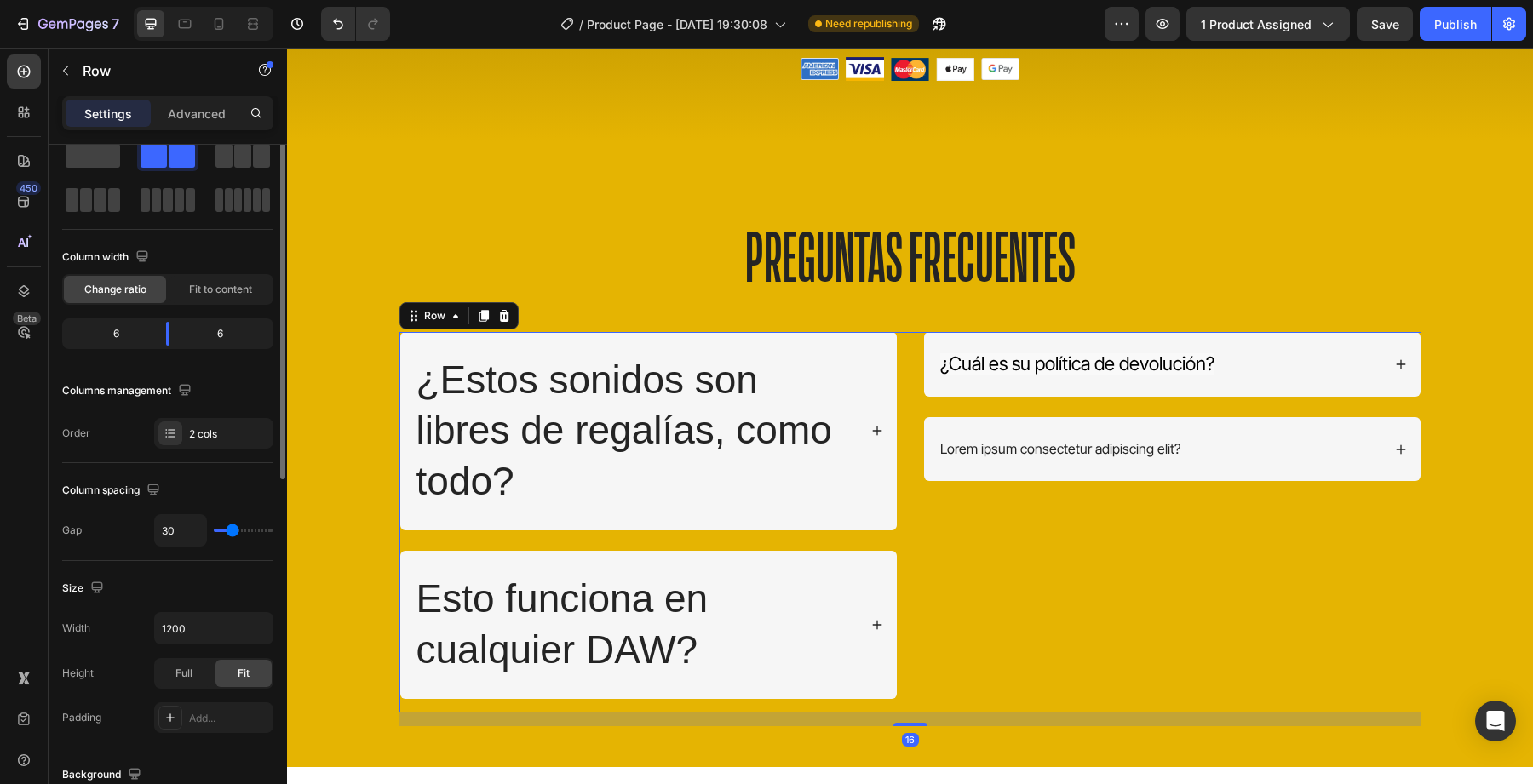
scroll to position [0, 0]
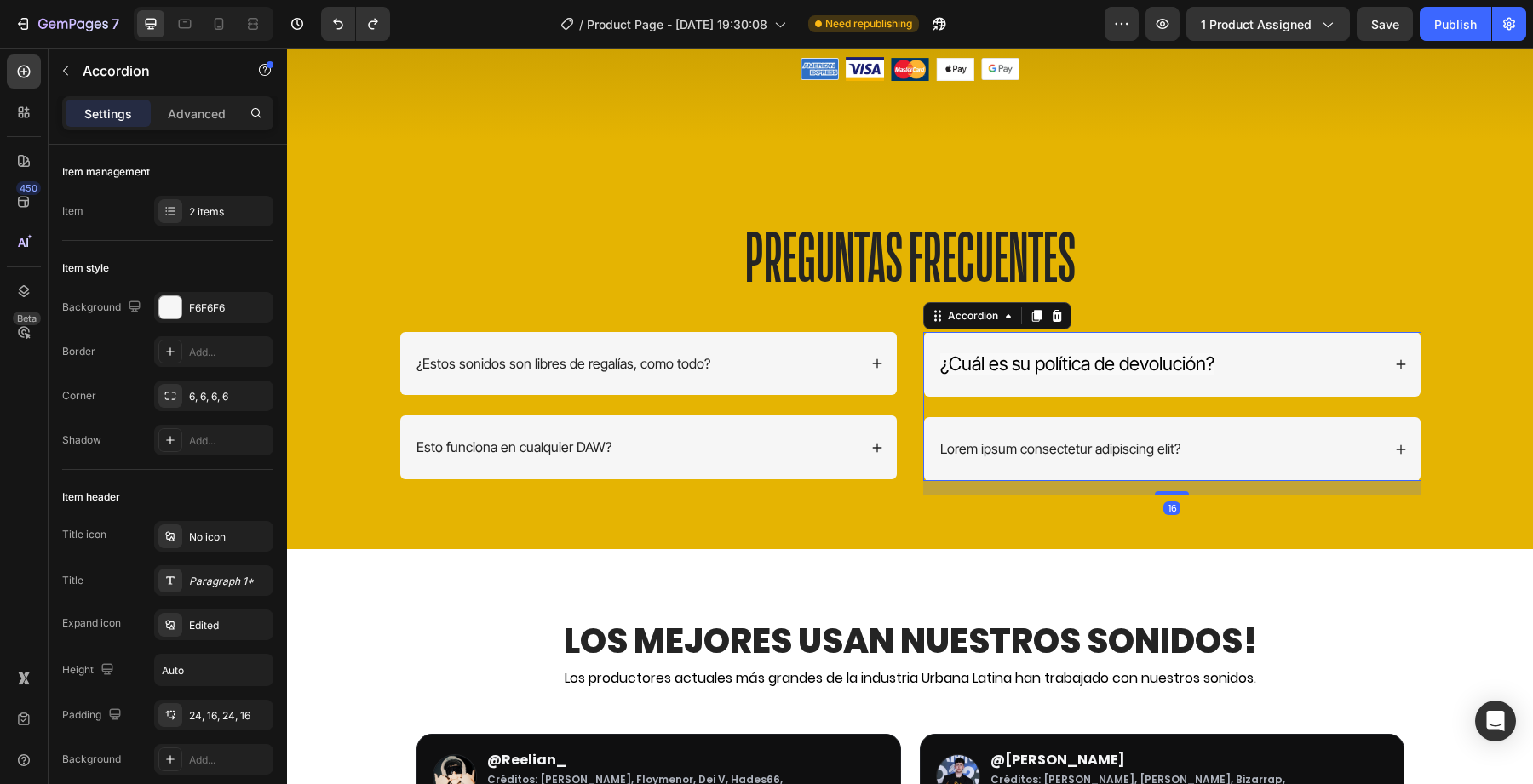
click at [1055, 376] on div "¿Cuál es su política de devolución?" at bounding box center [1172, 365] width 496 height 65
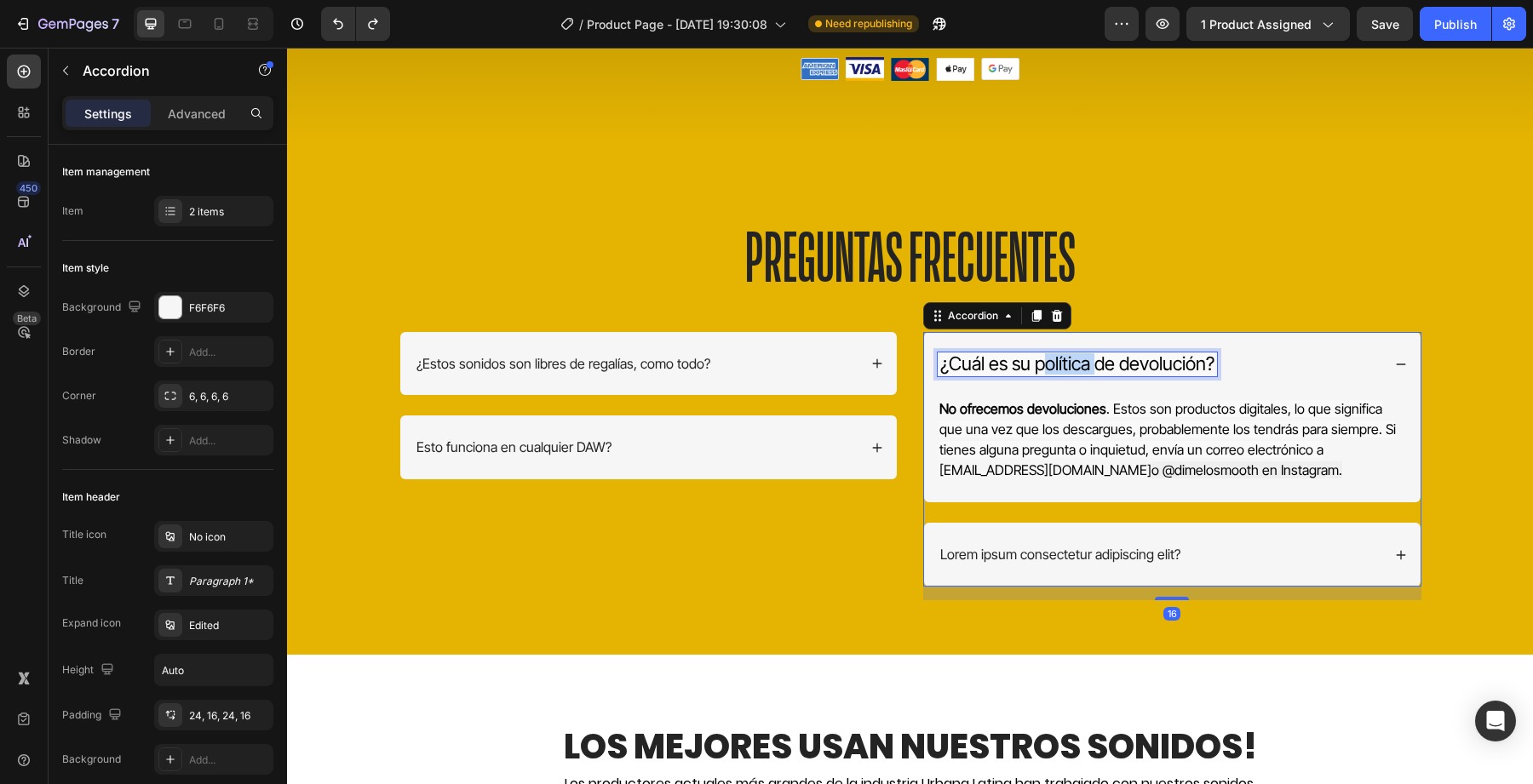
click at [1070, 365] on span "¿Cuál es su política de devolución?" at bounding box center [1077, 364] width 274 height 22
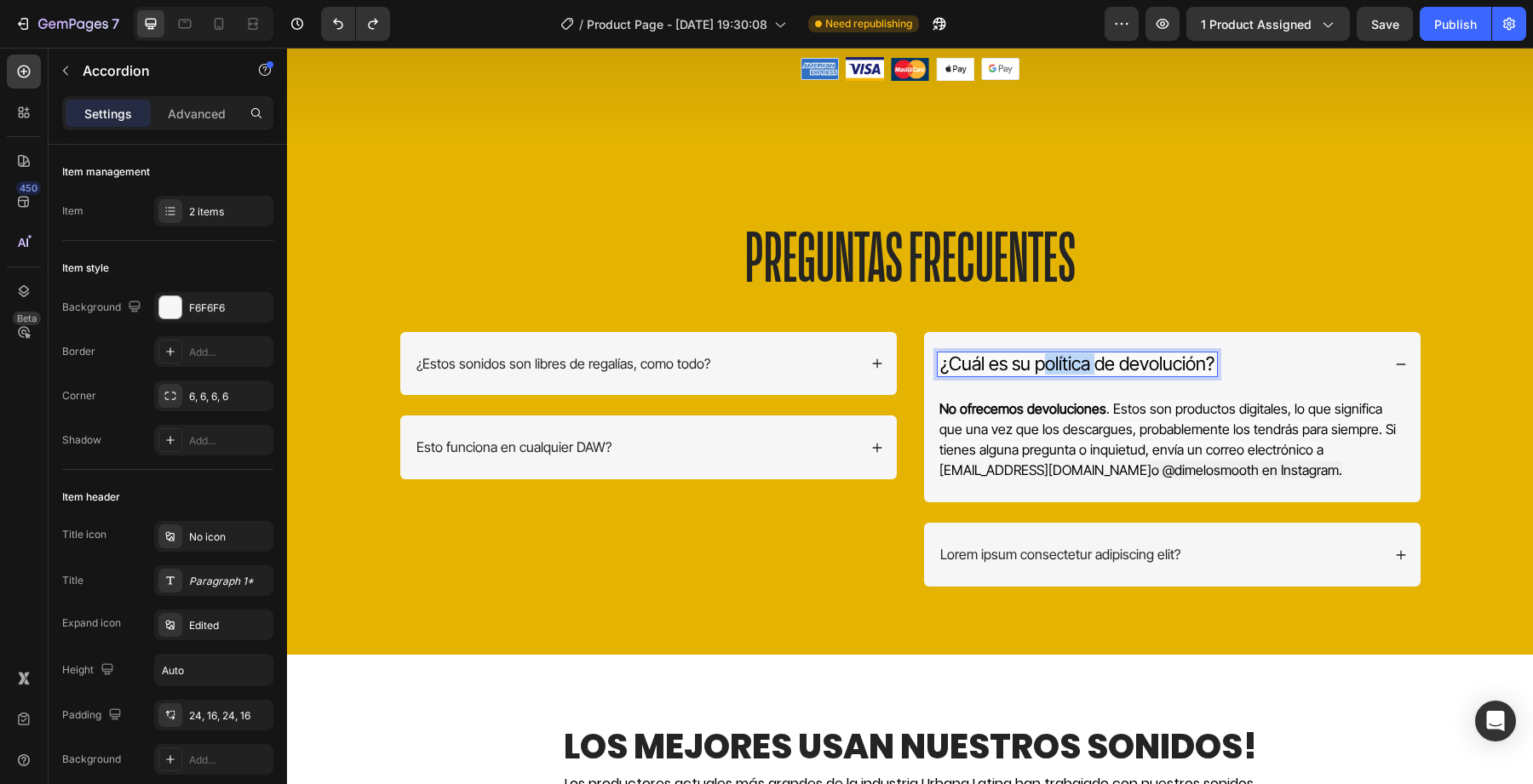
click at [1070, 365] on span "¿Cuál es su política de devolución?" at bounding box center [1077, 364] width 274 height 22
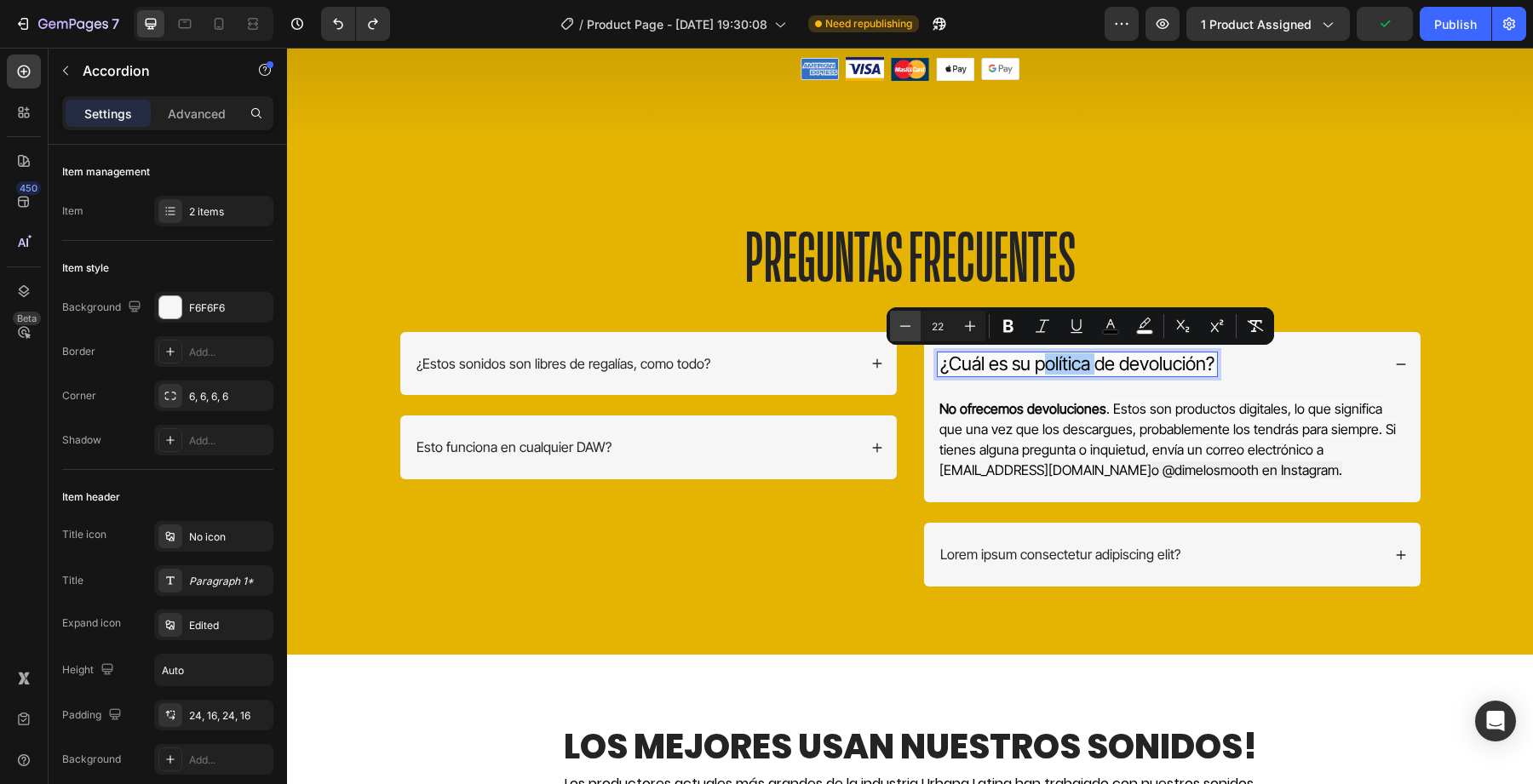
click at [907, 325] on icon "Editor contextual toolbar" at bounding box center [905, 326] width 17 height 17
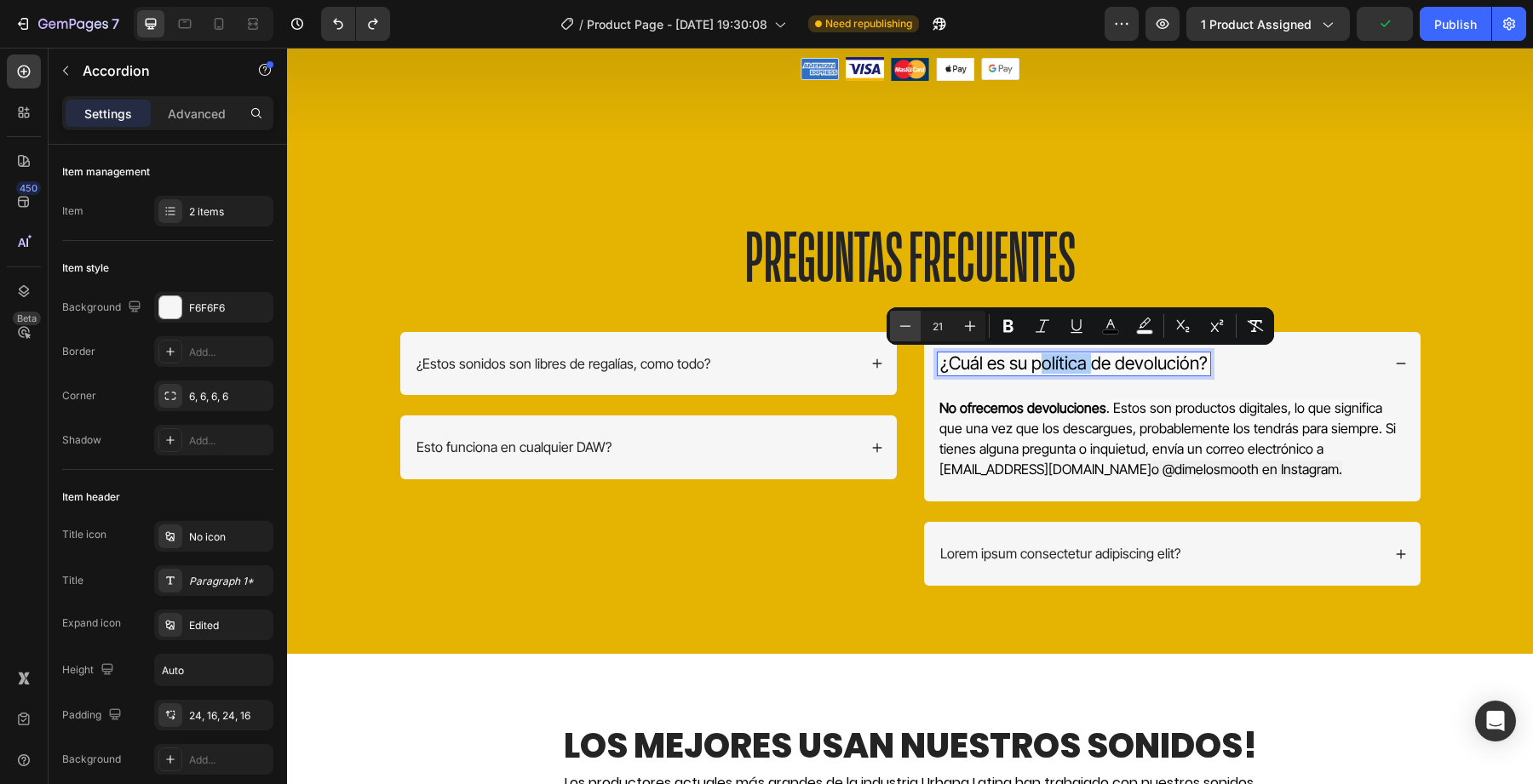
click at [907, 325] on icon "Editor contextual toolbar" at bounding box center [905, 326] width 17 height 17
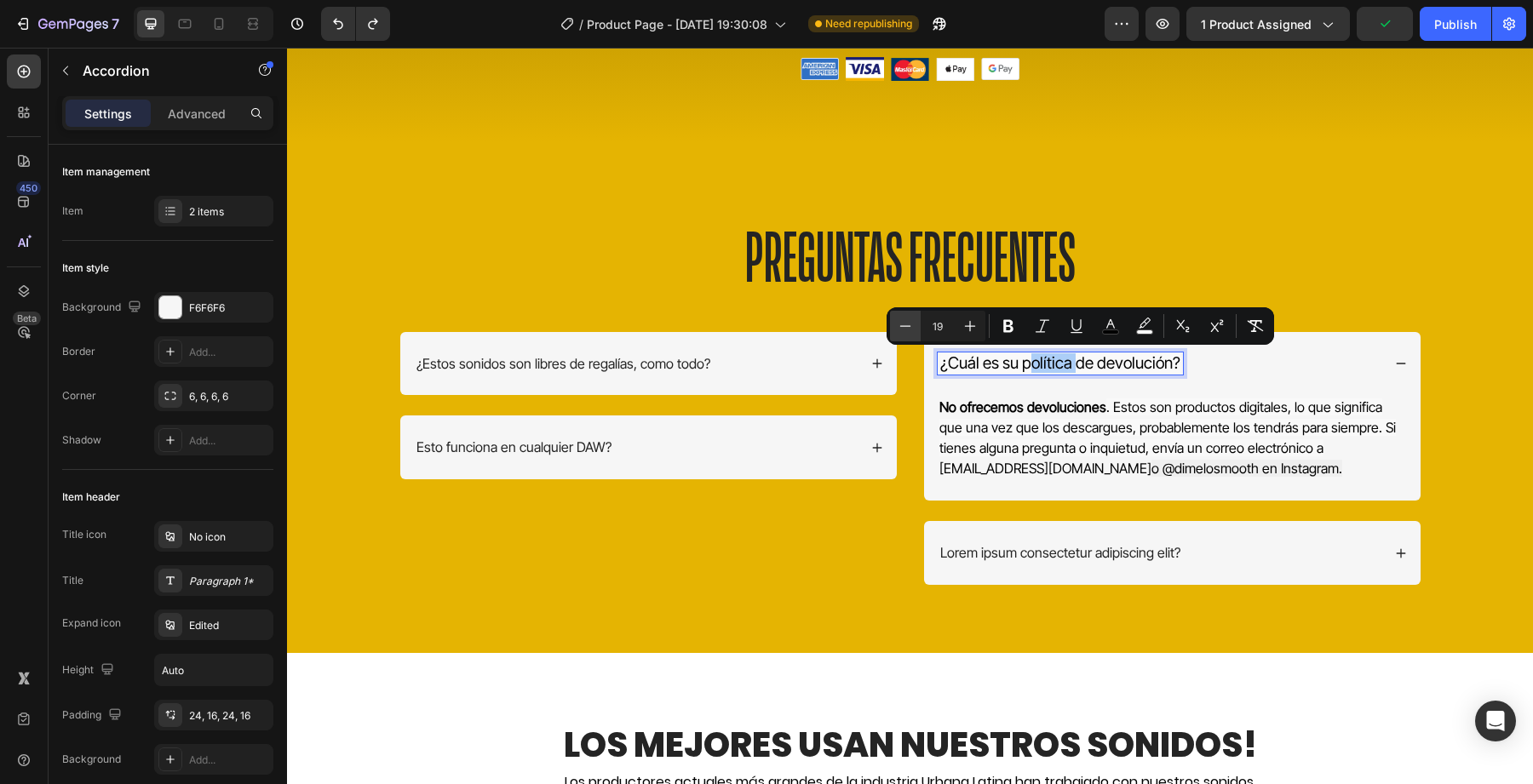
click at [907, 325] on icon "Editor contextual toolbar" at bounding box center [905, 326] width 17 height 17
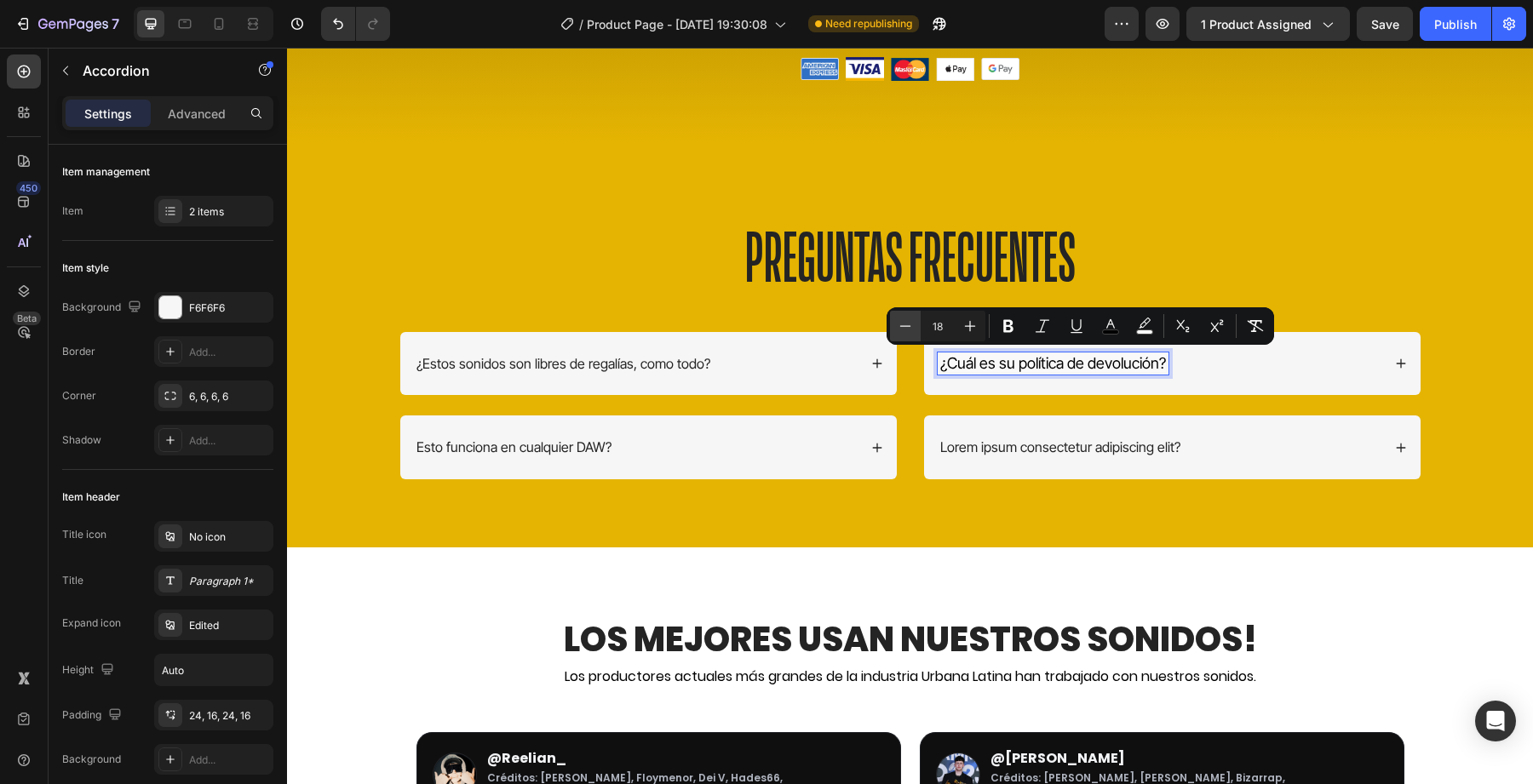
click at [907, 325] on icon "Editor contextual toolbar" at bounding box center [905, 326] width 17 height 17
type input "16"
click at [882, 478] on div "¿Estos sonidos son libres de regalías, como todo? Esto funciona en cualquier DA…" at bounding box center [648, 406] width 498 height 149
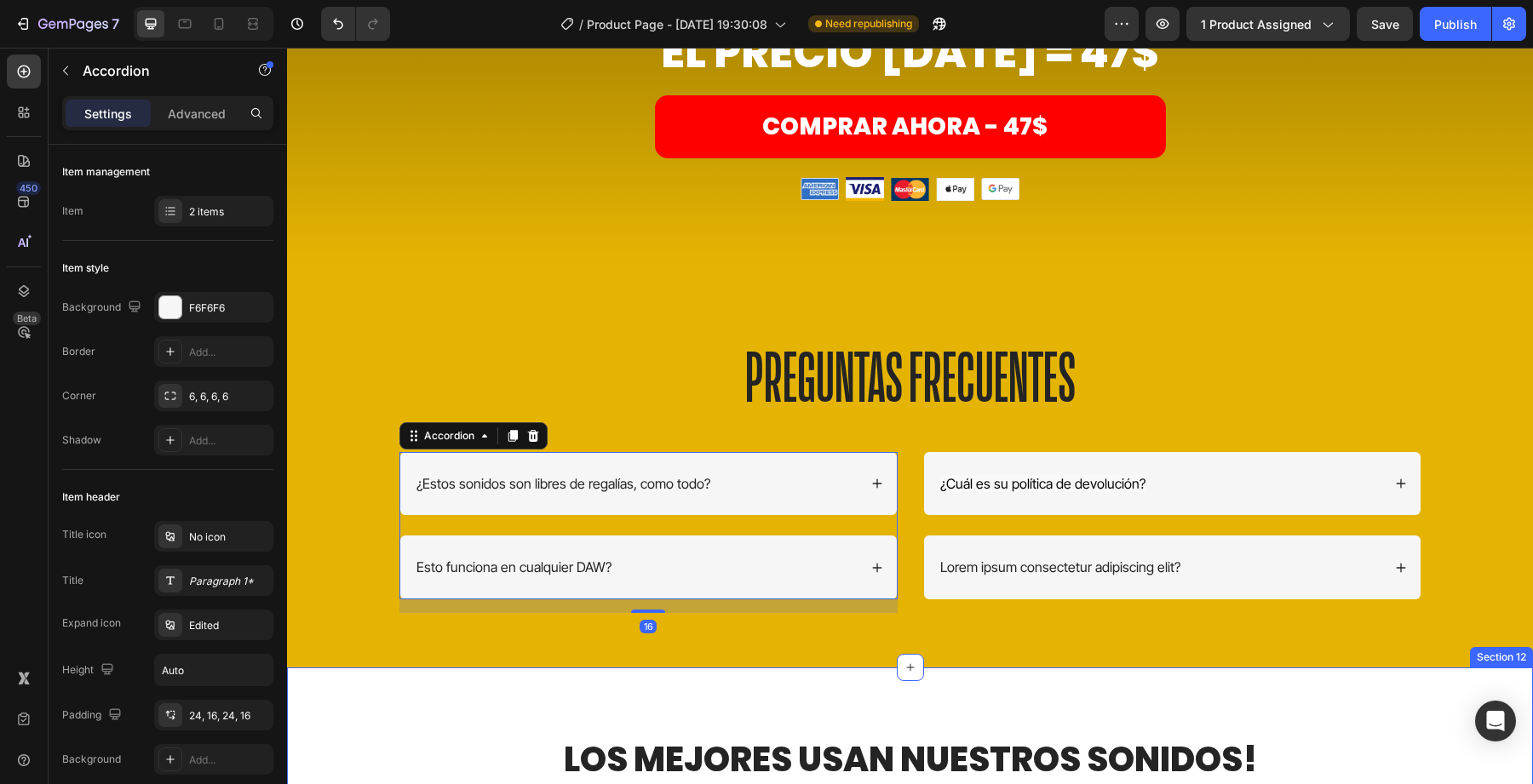
scroll to position [6810, 0]
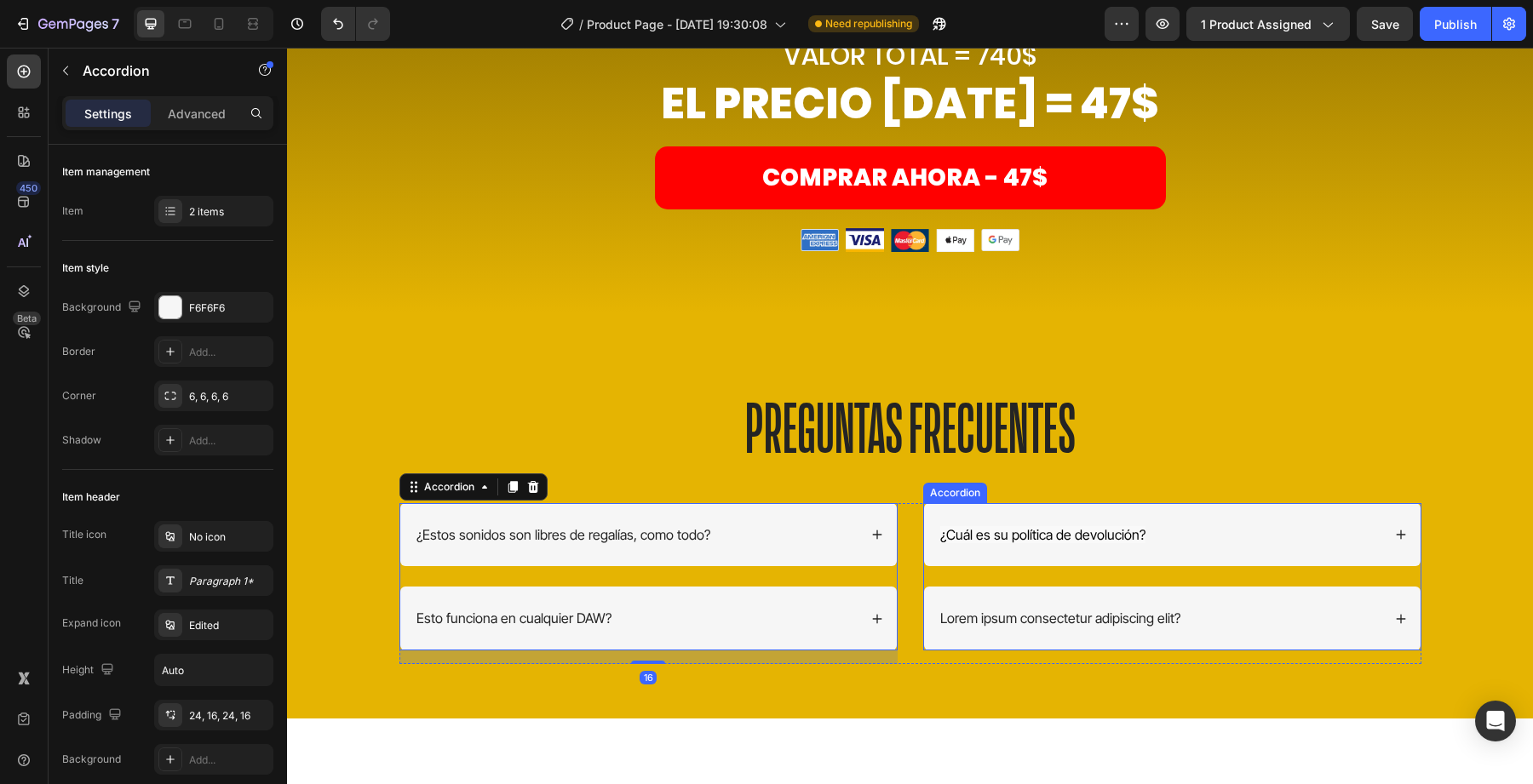
click at [1040, 623] on p "Lorem ipsum consectetur adipiscing elit?" at bounding box center [1061, 618] width 240 height 18
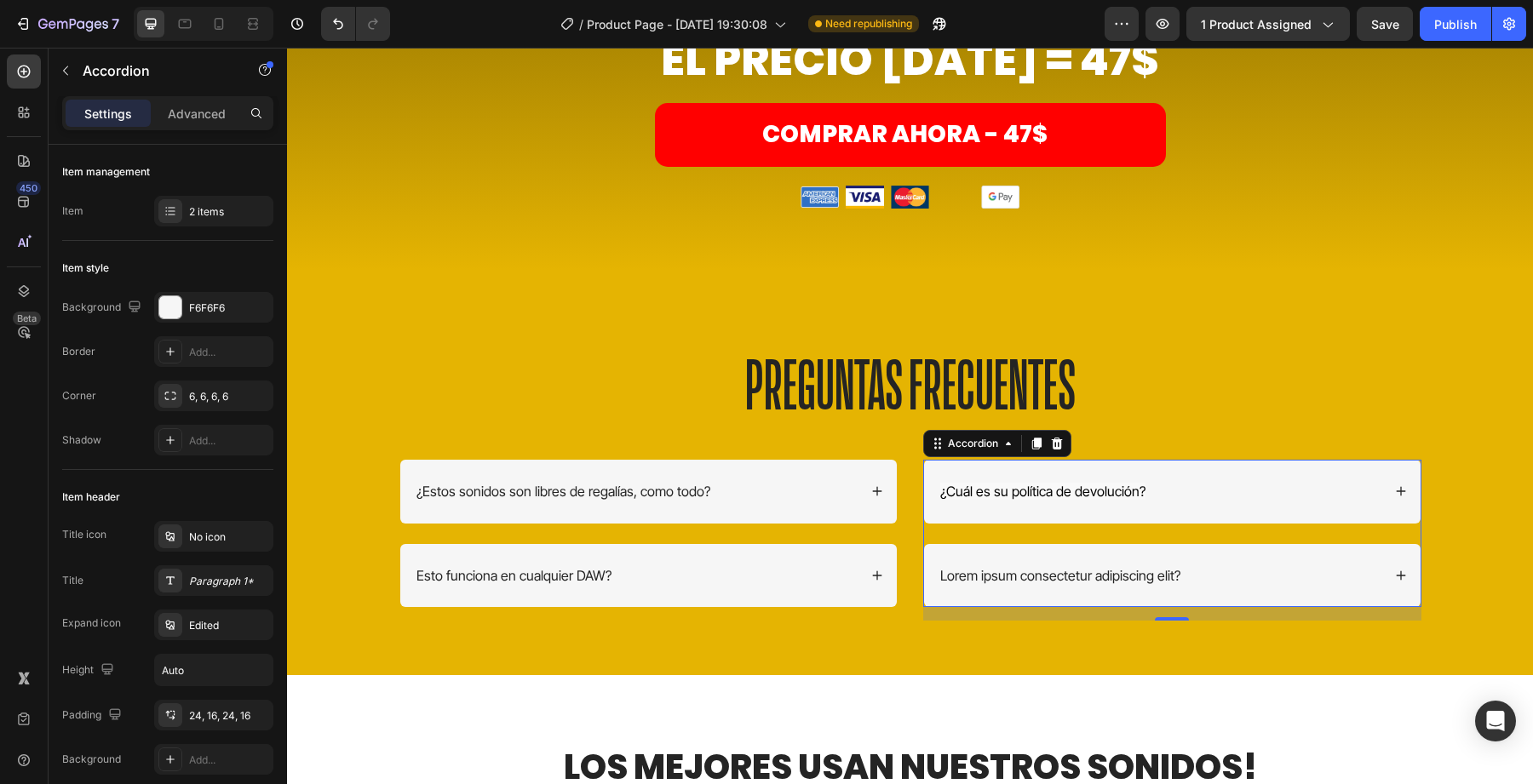
scroll to position [6810, 0]
click at [1028, 608] on div "Lorem ipsum consectetur adipiscing elit?" at bounding box center [1172, 576] width 496 height 64
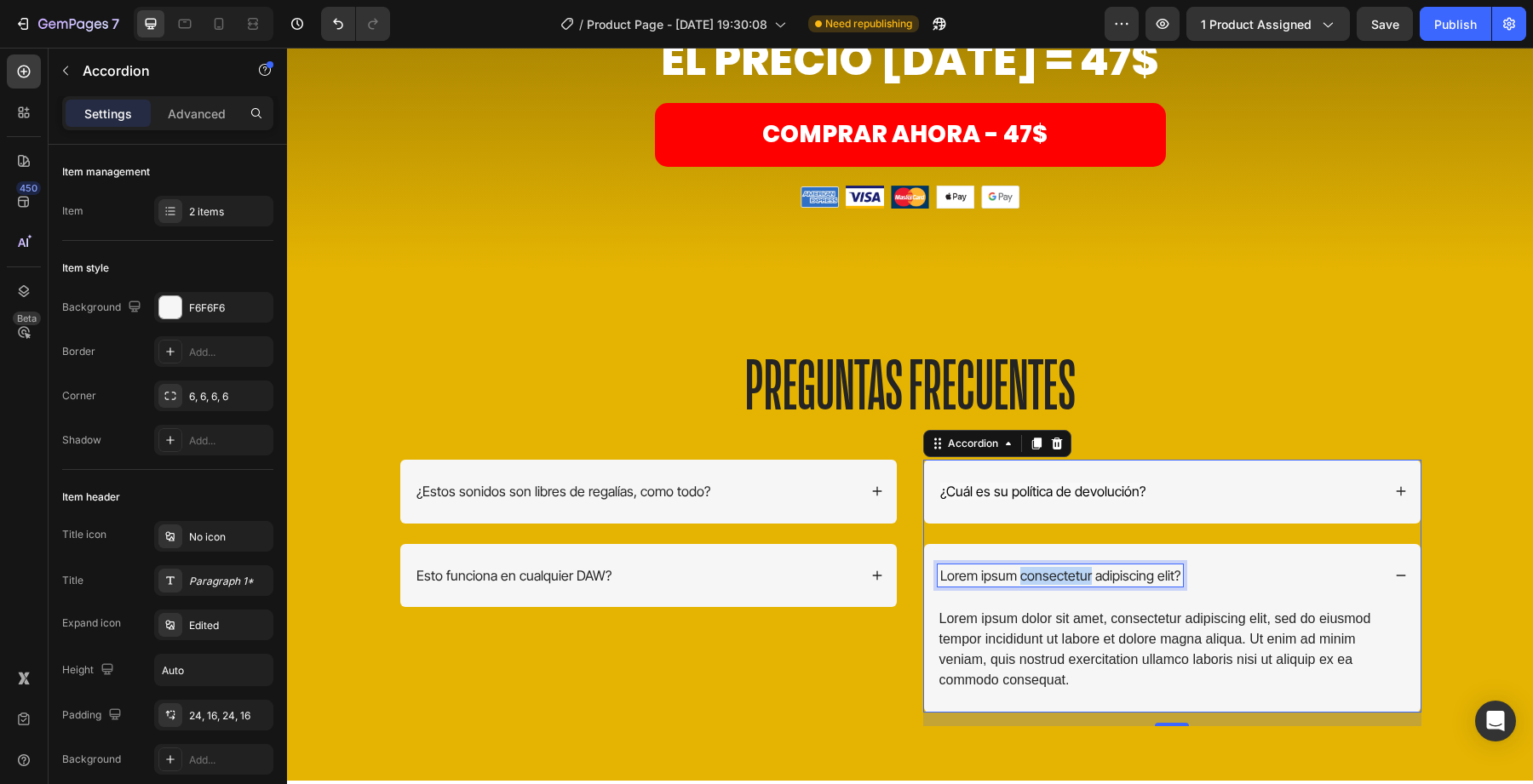
click at [1035, 585] on p "Lorem ipsum consectetur adipiscing elit?" at bounding box center [1061, 576] width 240 height 18
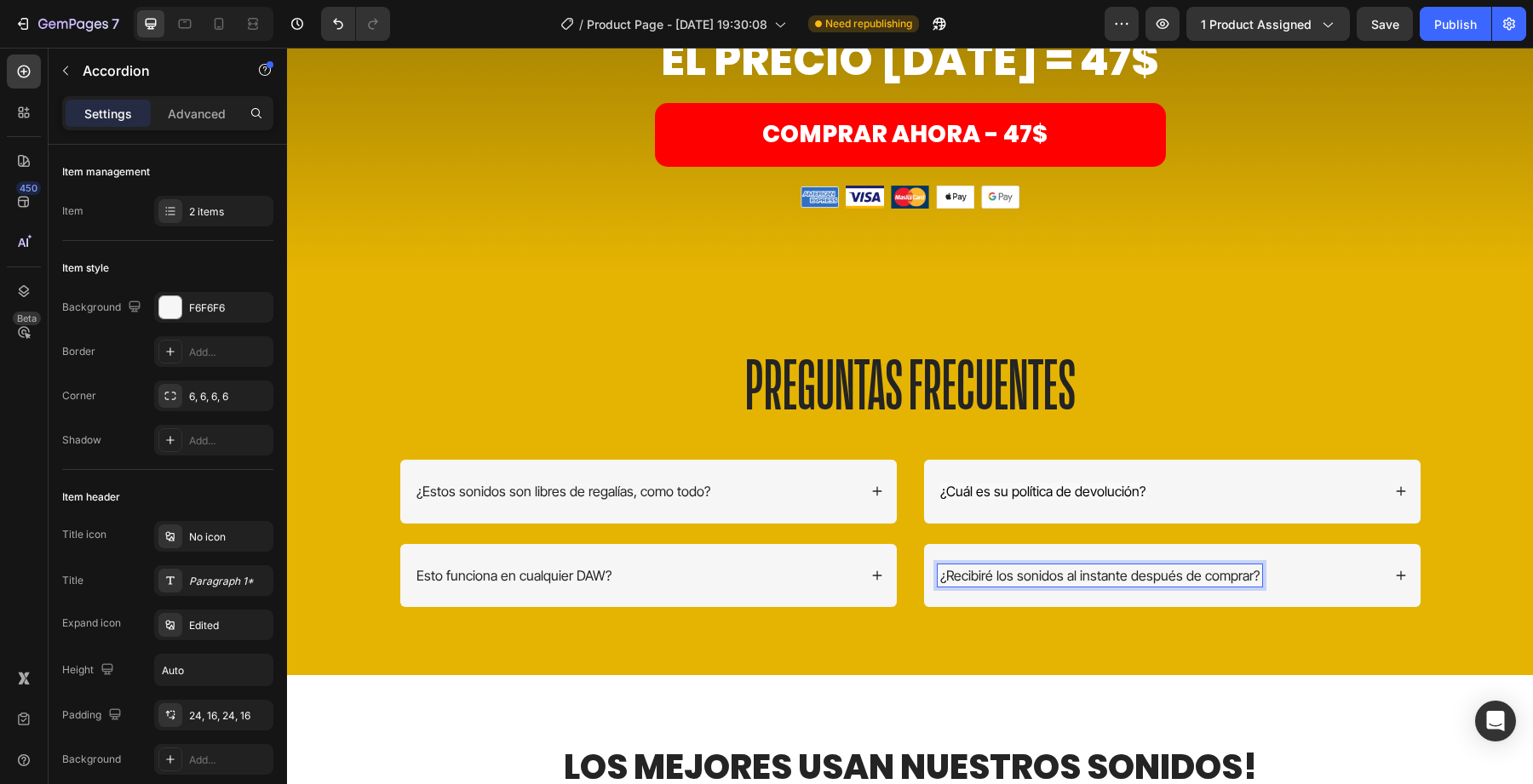
click at [1074, 608] on div "¿Recibiré los sonidos al instante después de comprar?" at bounding box center [1172, 576] width 496 height 64
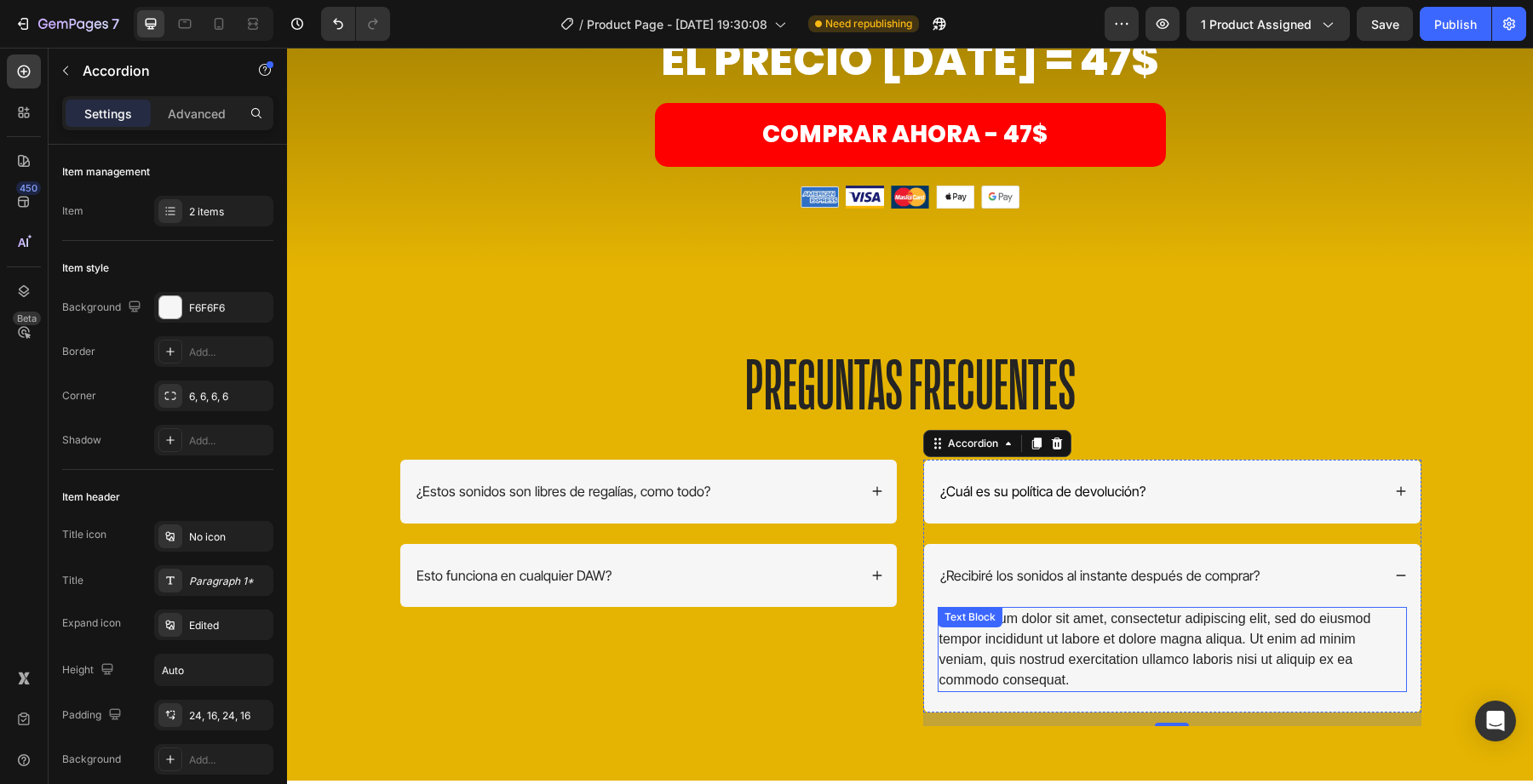
click at [1068, 672] on div "Lorem ipsum dolor sit amet, consectetur adipiscing elit, sed do eiusmod tempor …" at bounding box center [1172, 649] width 469 height 85
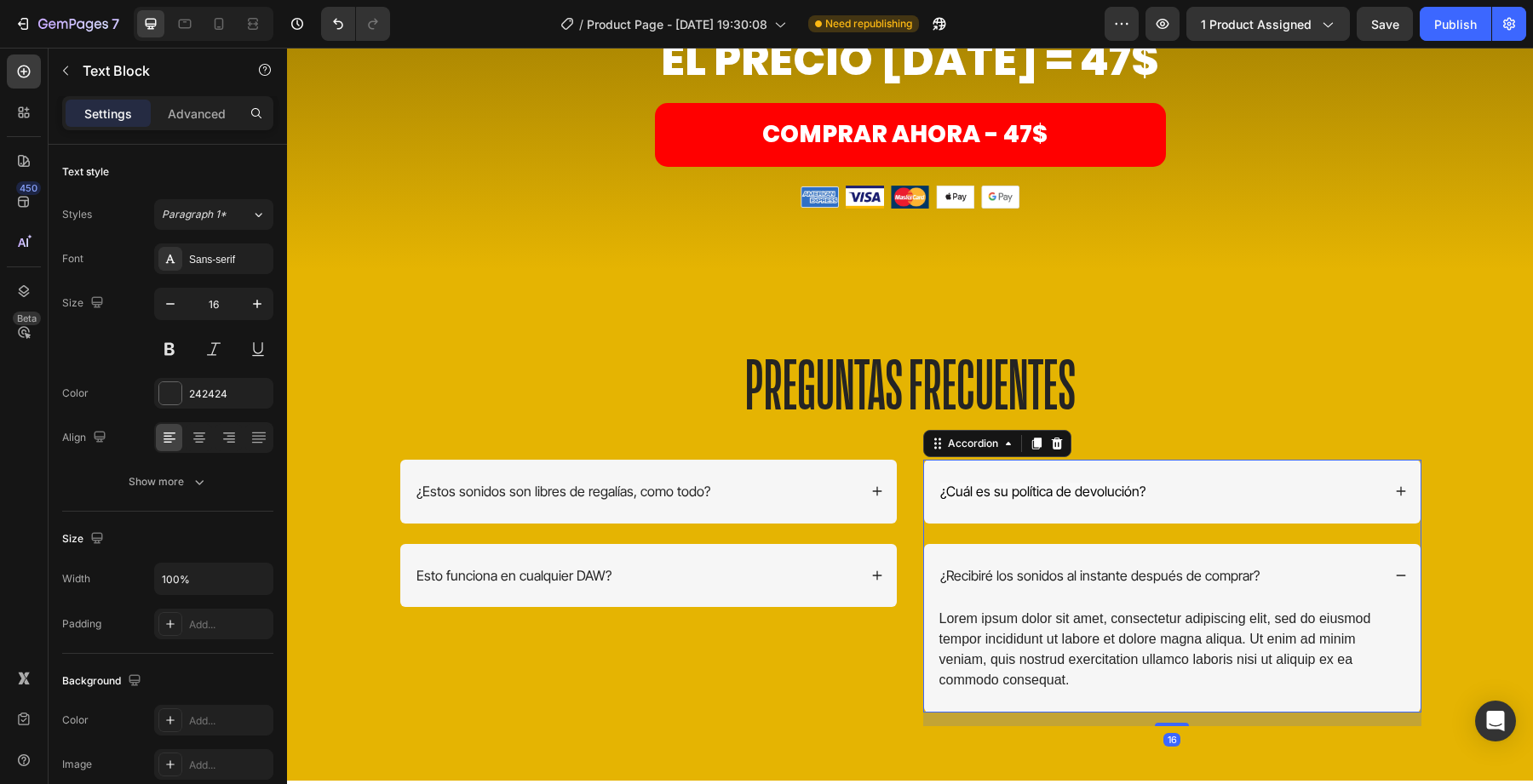
click at [1045, 587] on div "¿Recibiré los sonidos al instante después de comprar?" at bounding box center [1100, 576] width 325 height 23
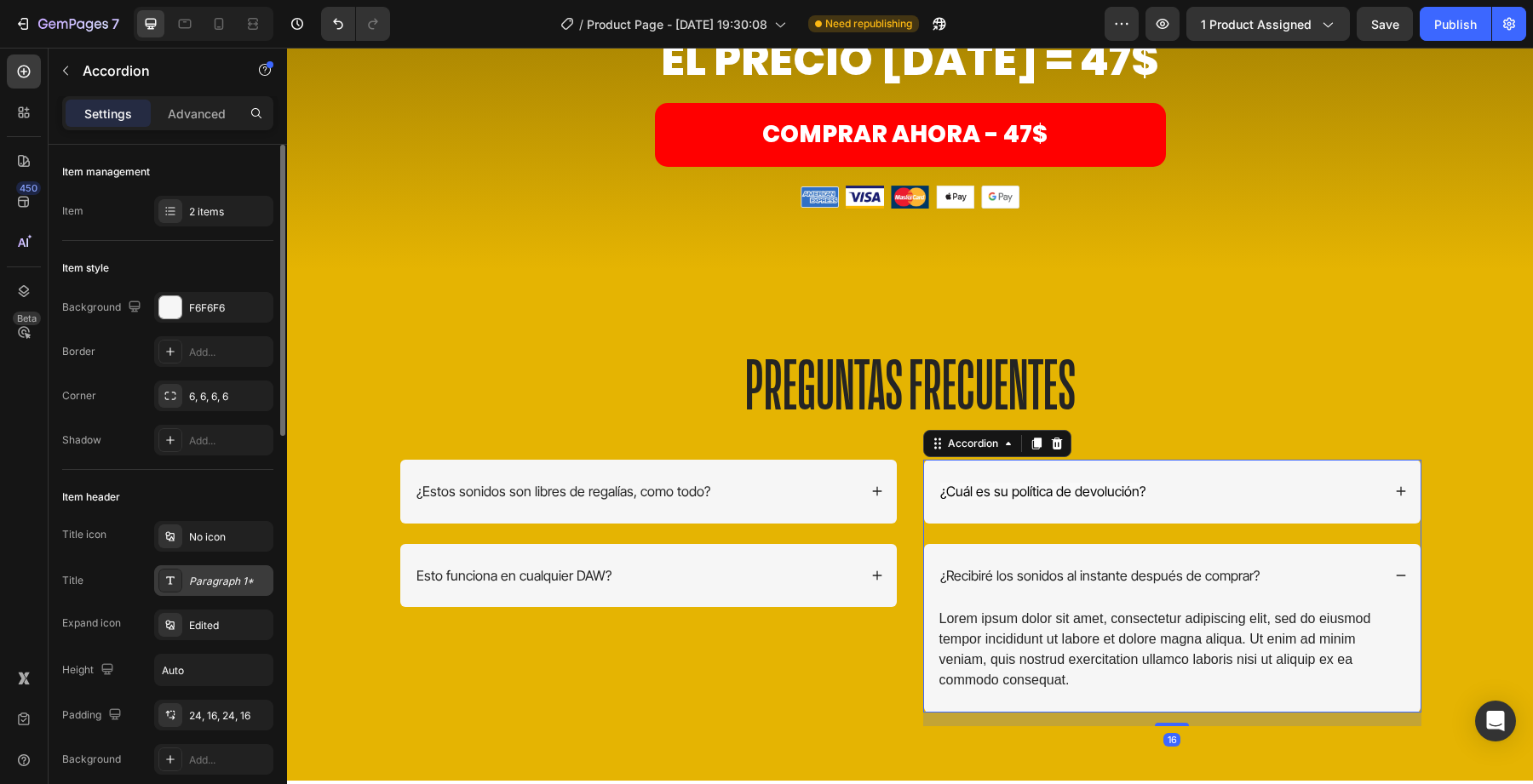
click at [206, 581] on div "Paragraph 1*" at bounding box center [228, 581] width 80 height 15
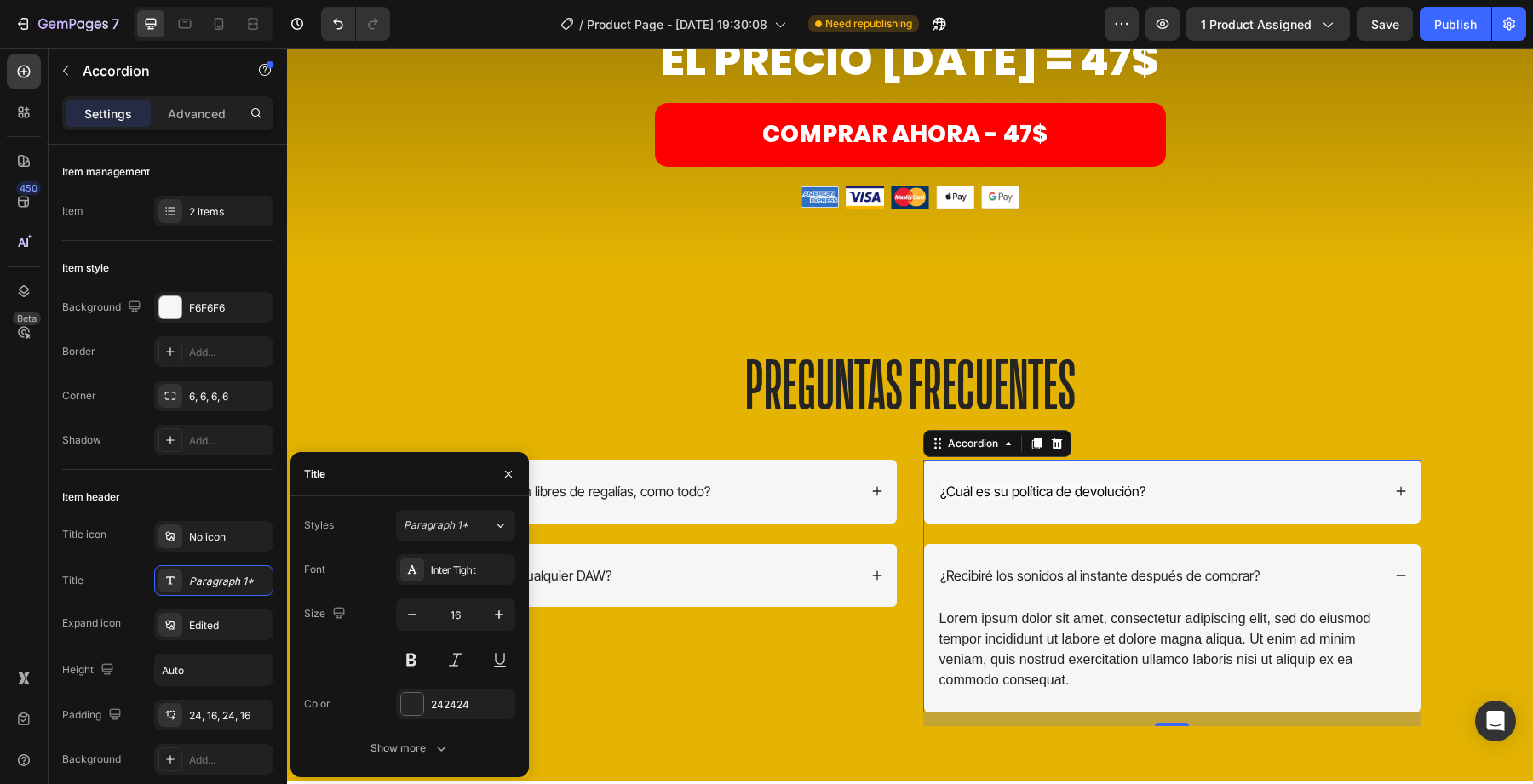
click at [523, 464] on div at bounding box center [508, 474] width 41 height 44
click at [1014, 691] on div "Lorem ipsum dolor sit amet, consectetur adipiscing elit, sed do eiusmod tempor …" at bounding box center [1172, 649] width 469 height 85
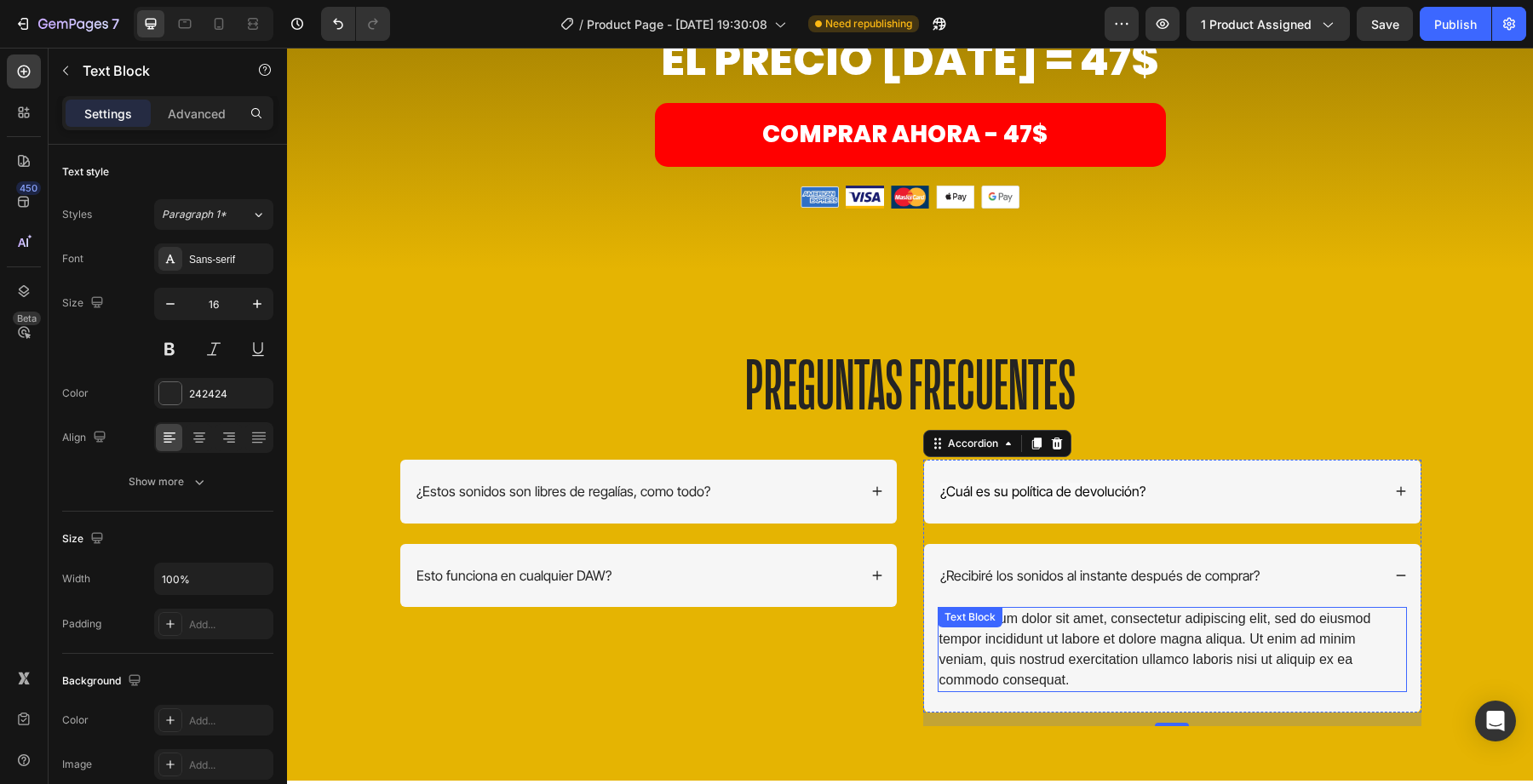
click at [1014, 691] on div "Lorem ipsum dolor sit amet, consectetur adipiscing elit, sed do eiusmod tempor …" at bounding box center [1172, 649] width 469 height 85
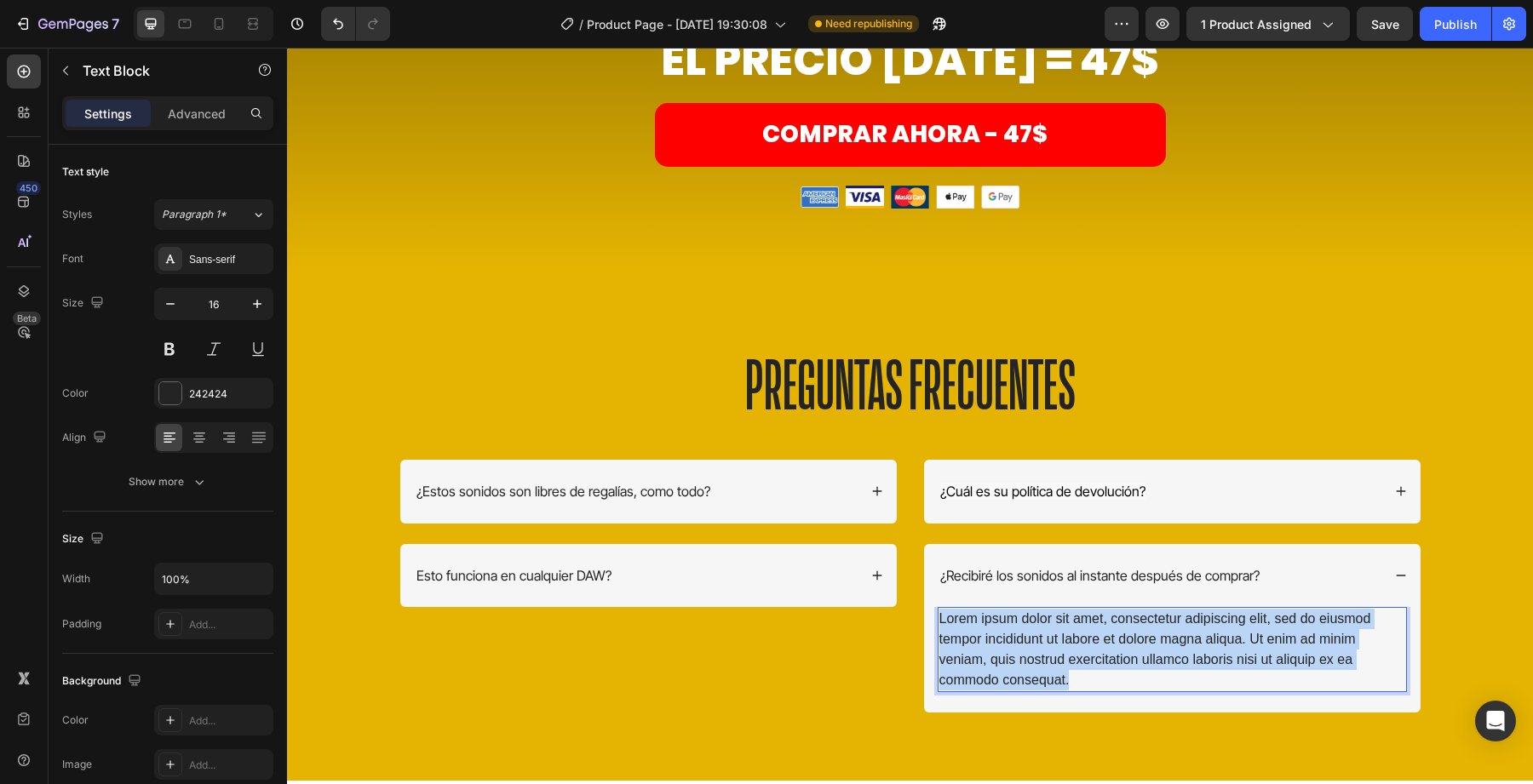
click at [1014, 690] on p "Lorem ipsum dolor sit amet, consectetur adipiscing elit, sed do eiusmod tempor …" at bounding box center [1172, 649] width 465 height 82
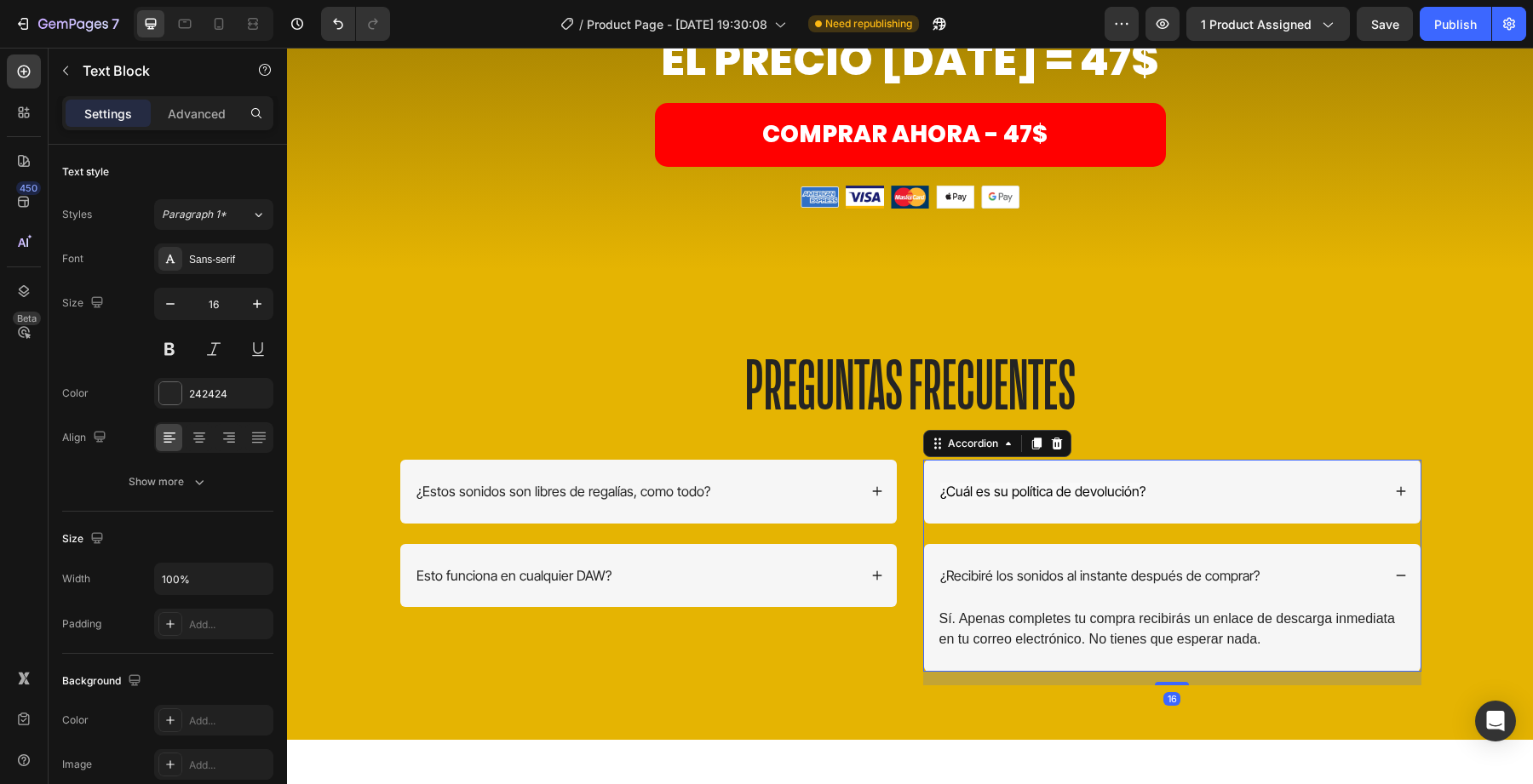
click at [1017, 608] on div "¿Recibiré los sonidos al instante después de comprar?" at bounding box center [1172, 576] width 496 height 64
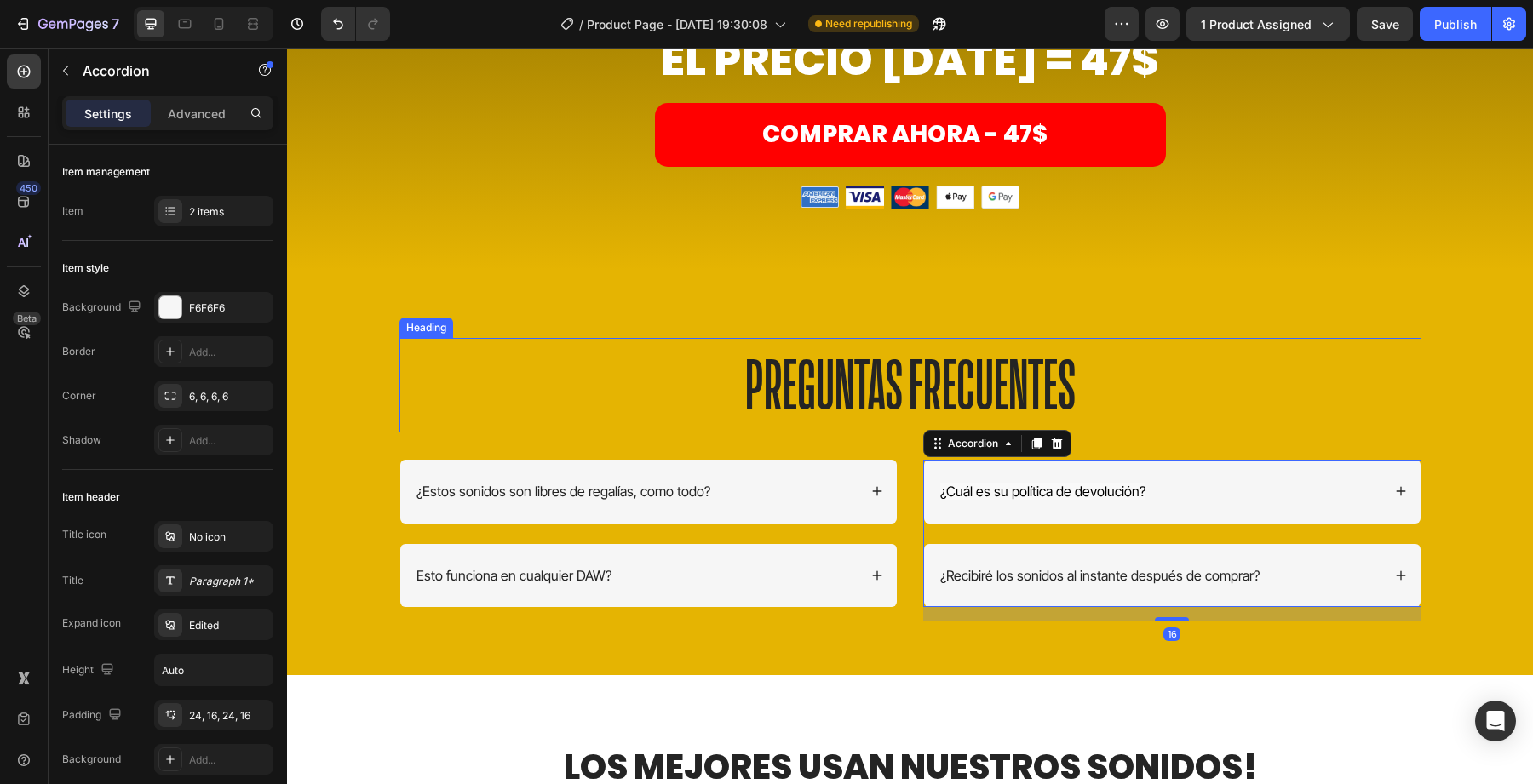
click at [643, 389] on p "PREGUNTAS FRECUENTES" at bounding box center [910, 386] width 1019 height 91
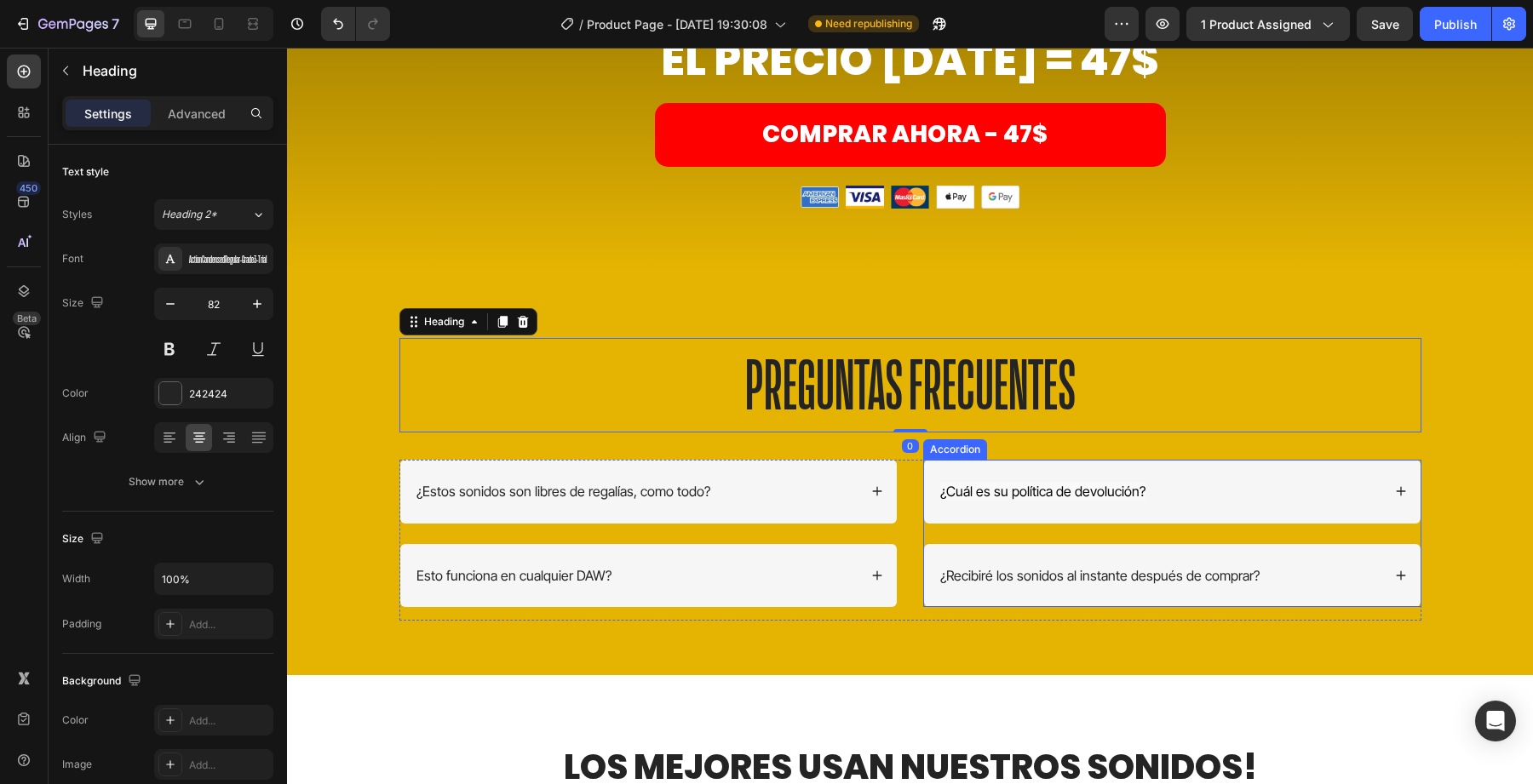
click at [976, 587] on div "¿Recibiré los sonidos al instante después de comprar?" at bounding box center [1100, 576] width 325 height 23
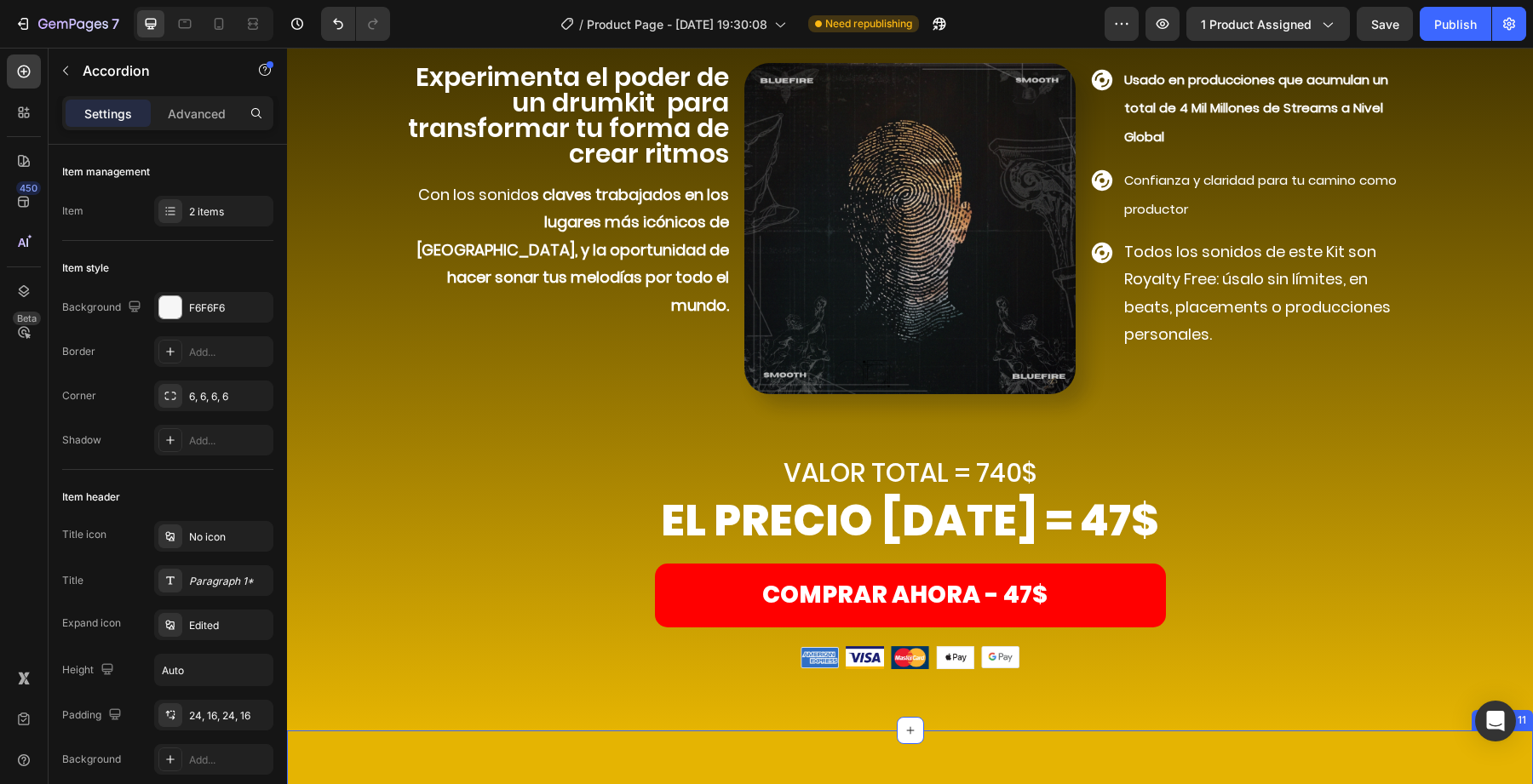
scroll to position [6421, 0]
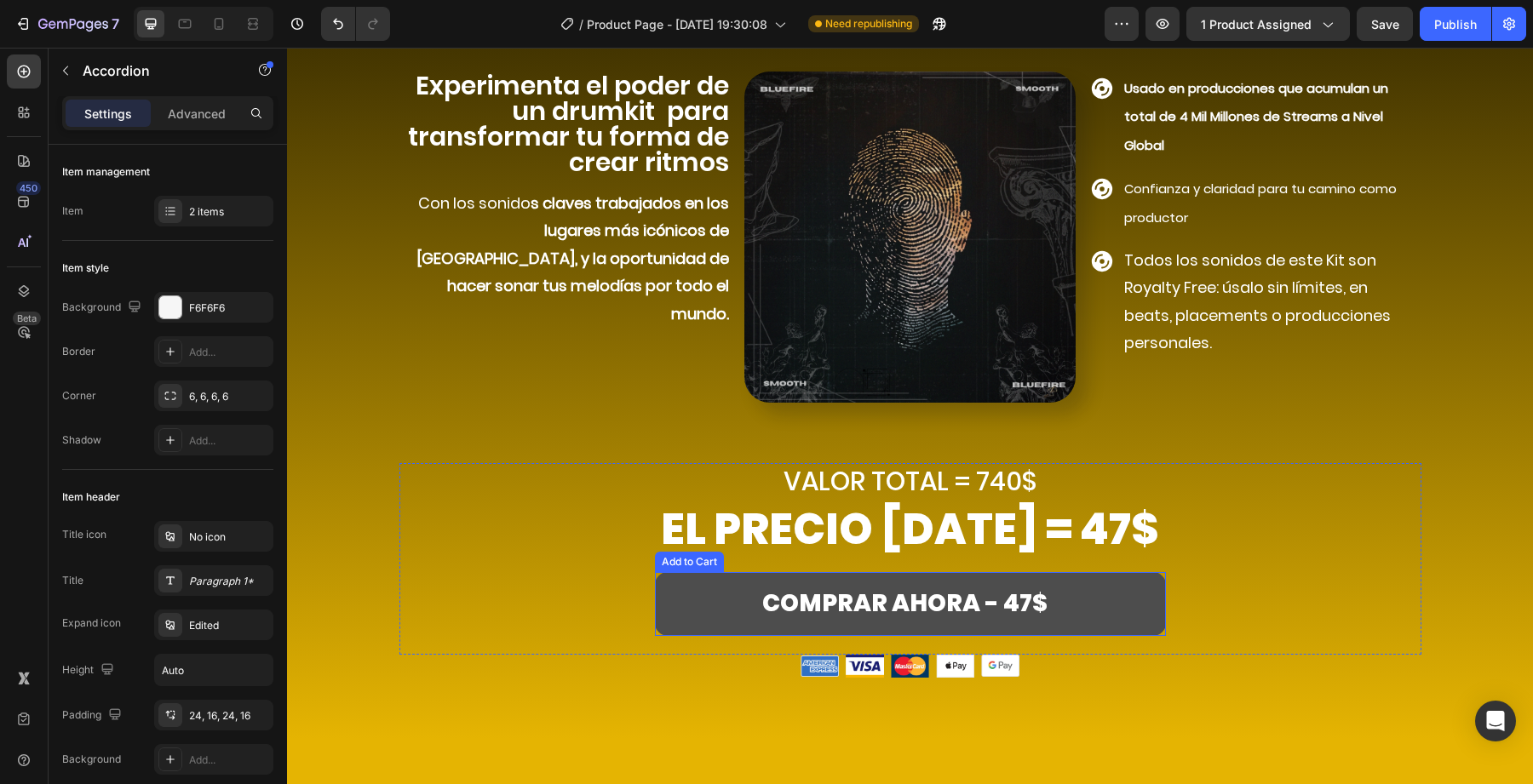
click at [715, 620] on button "COMPRAR AHORA - 47$" at bounding box center [910, 603] width 511 height 63
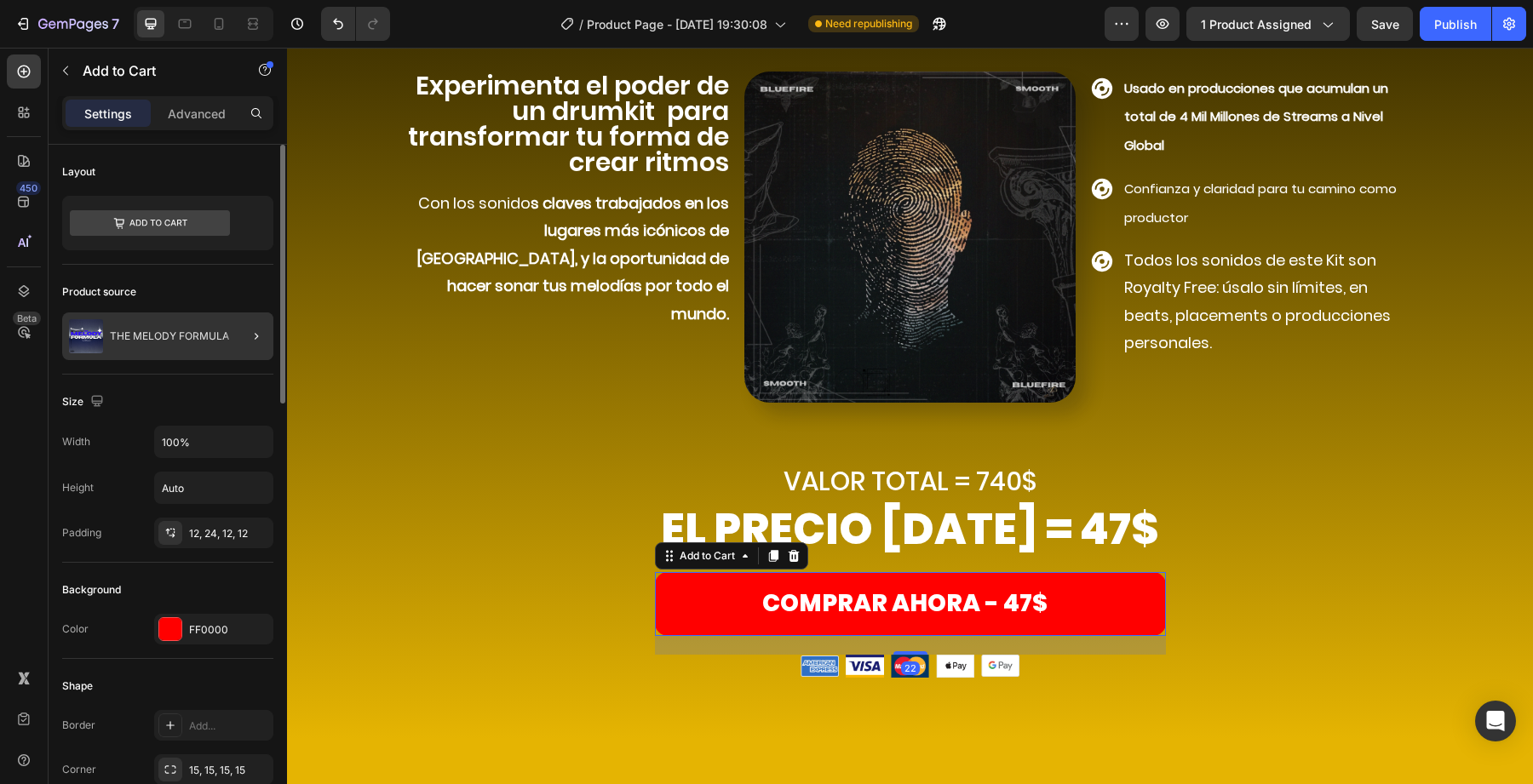
click at [233, 349] on div at bounding box center [250, 337] width 48 height 48
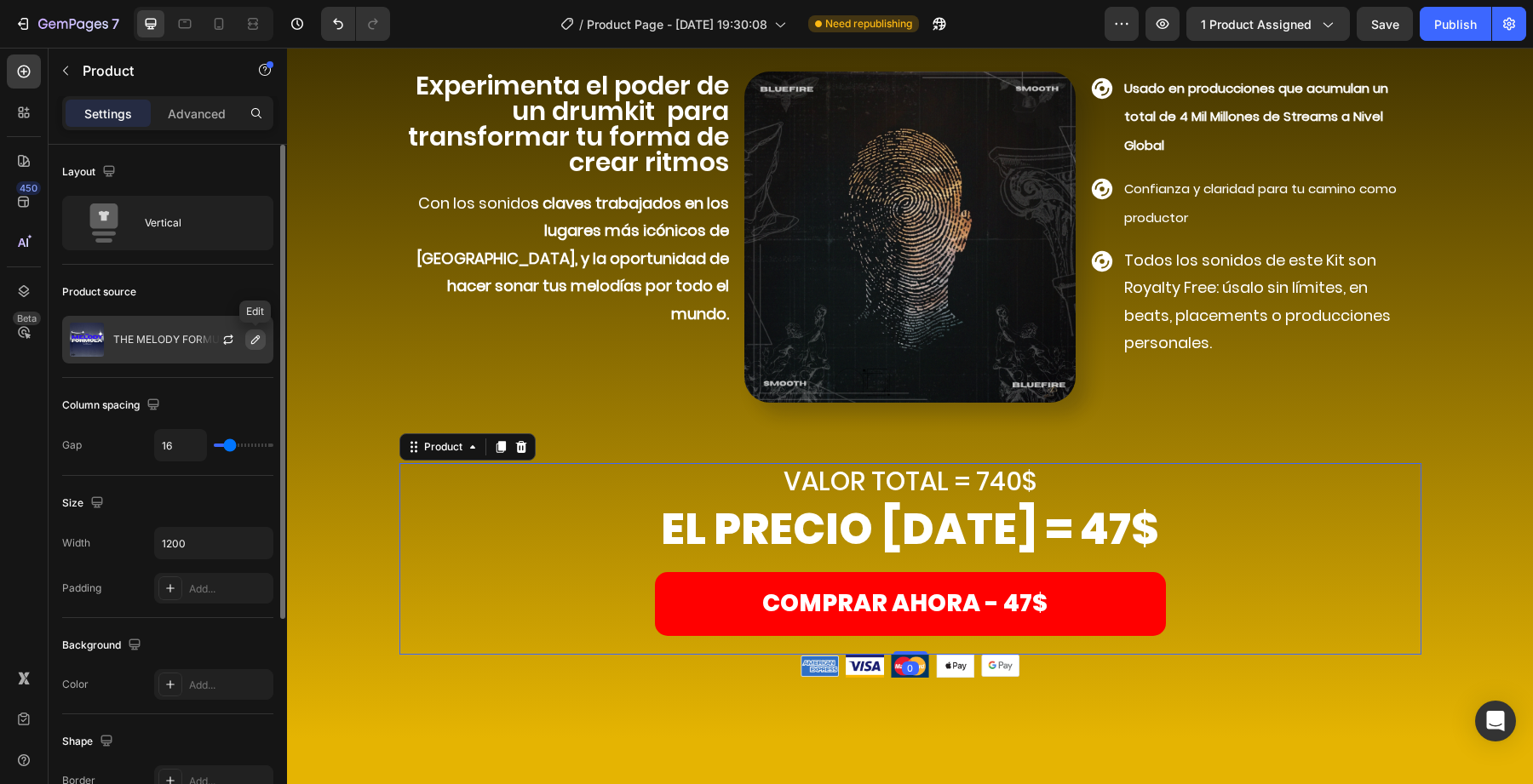
click at [257, 342] on icon "button" at bounding box center [256, 340] width 14 height 14
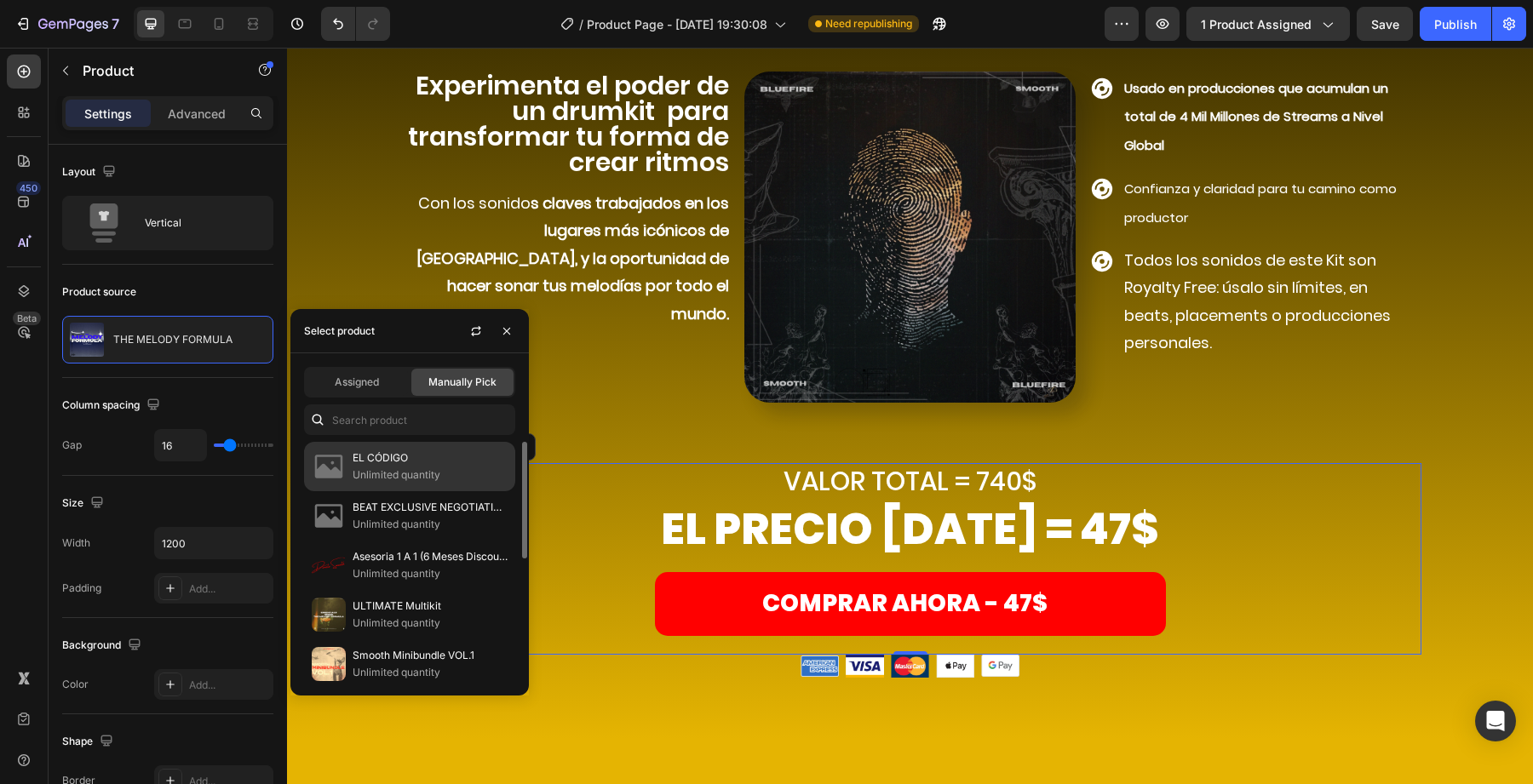
click at [398, 467] on p "Unlimited quantity" at bounding box center [430, 475] width 155 height 17
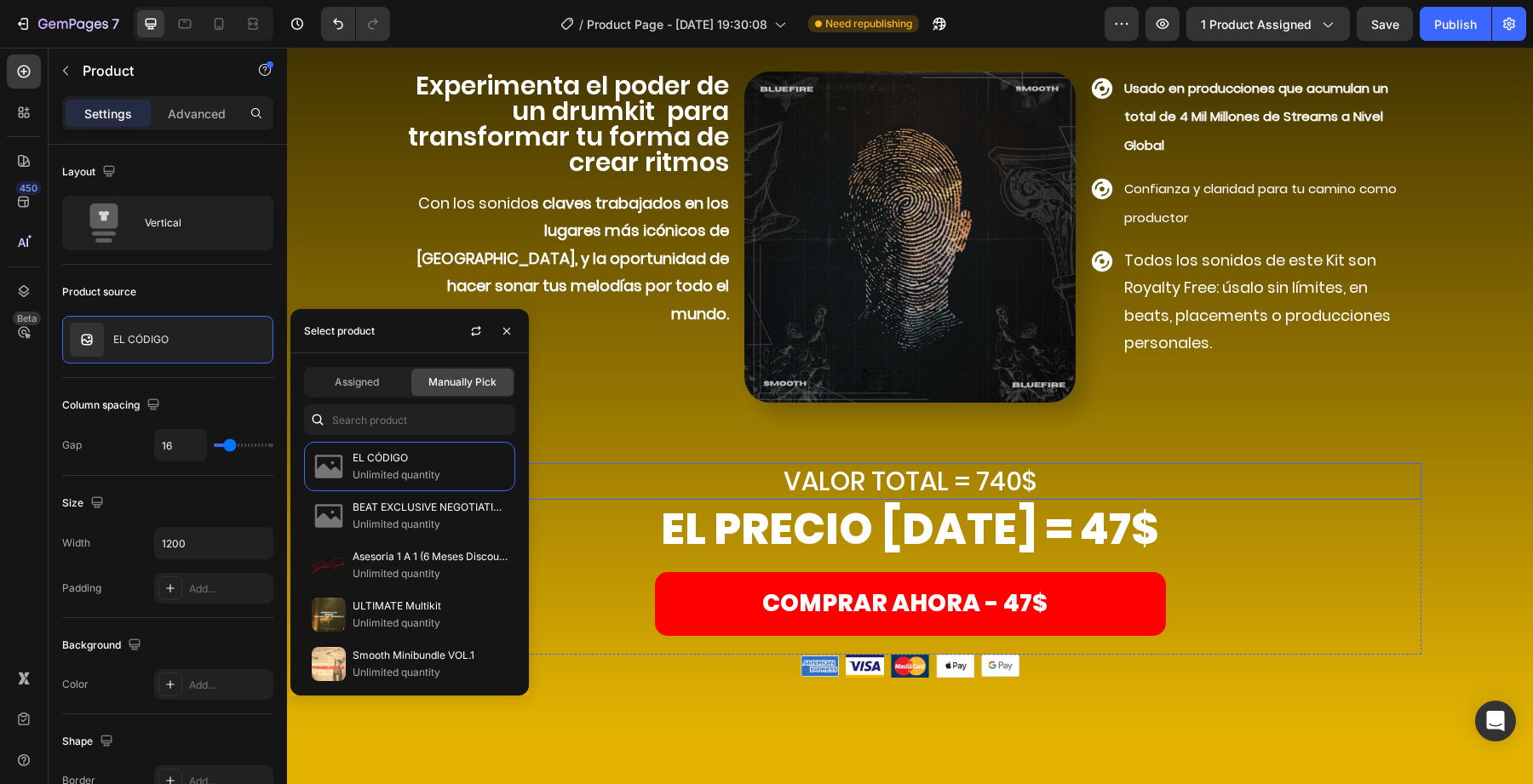
click at [649, 485] on h2 "VALOR TOTAL = 740$" at bounding box center [910, 482] width 1022 height 37
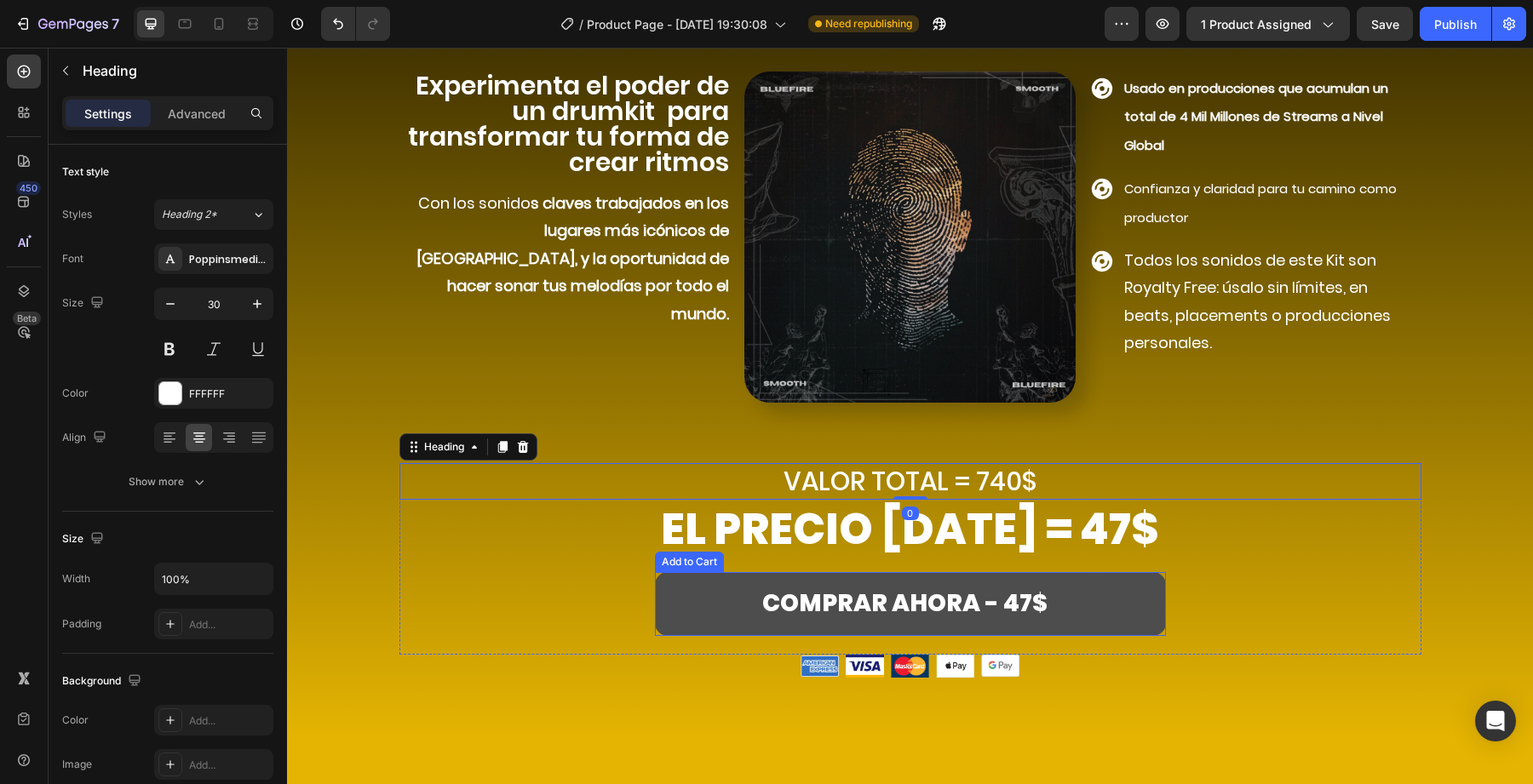
click at [691, 598] on button "COMPRAR AHORA - 47$" at bounding box center [910, 603] width 511 height 63
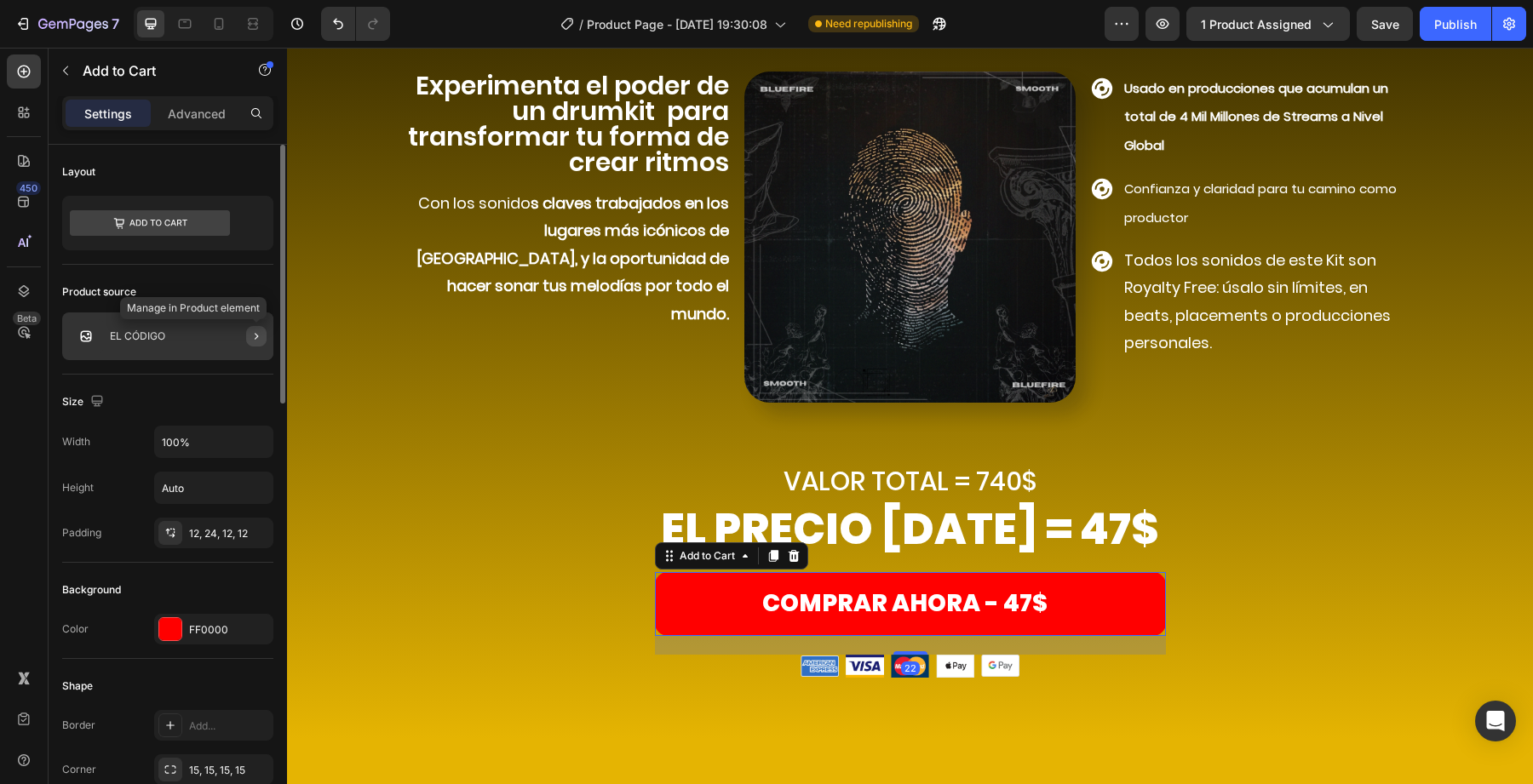
click at [253, 333] on icon "button" at bounding box center [257, 337] width 14 height 14
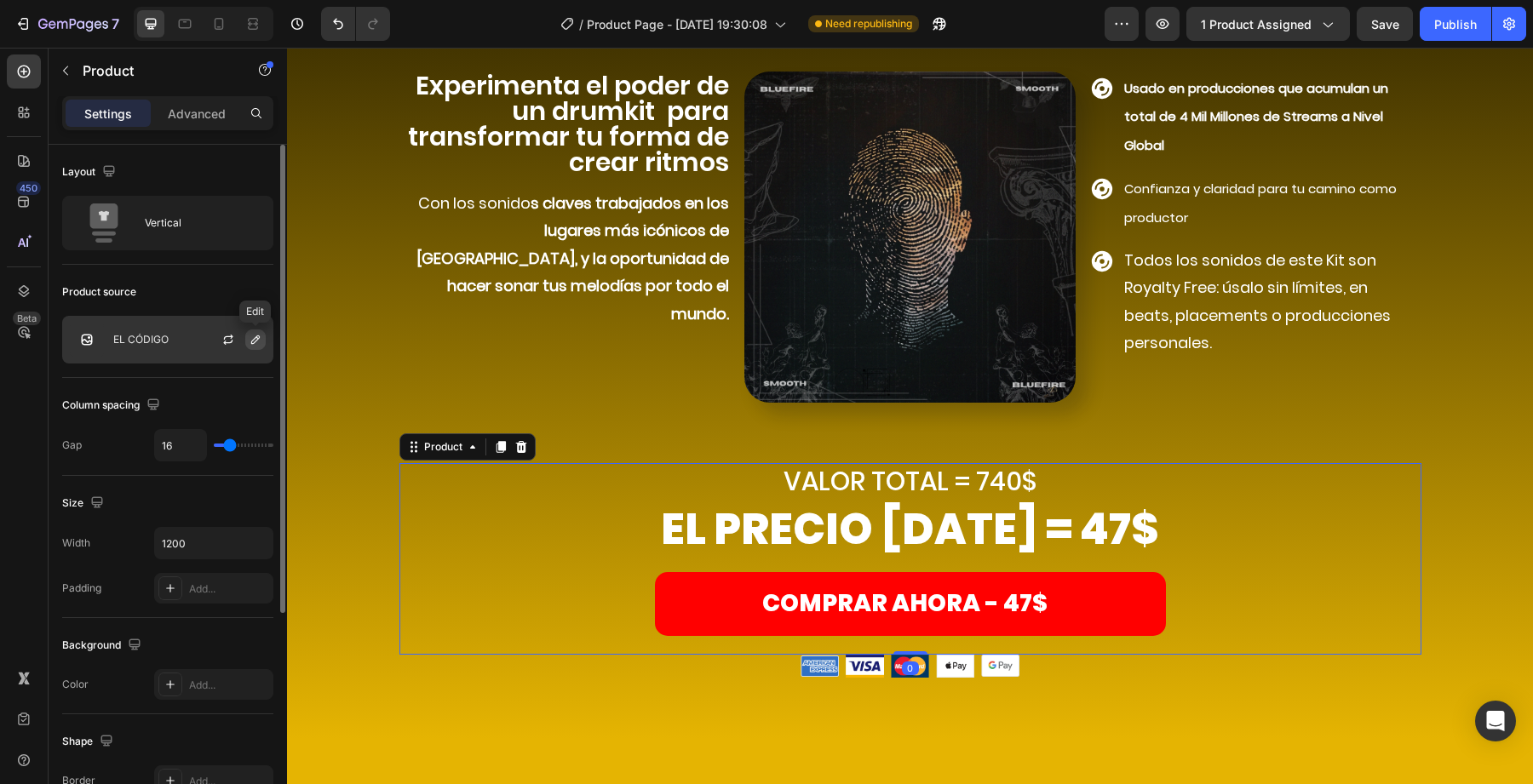
click at [253, 333] on icon "button" at bounding box center [256, 340] width 14 height 14
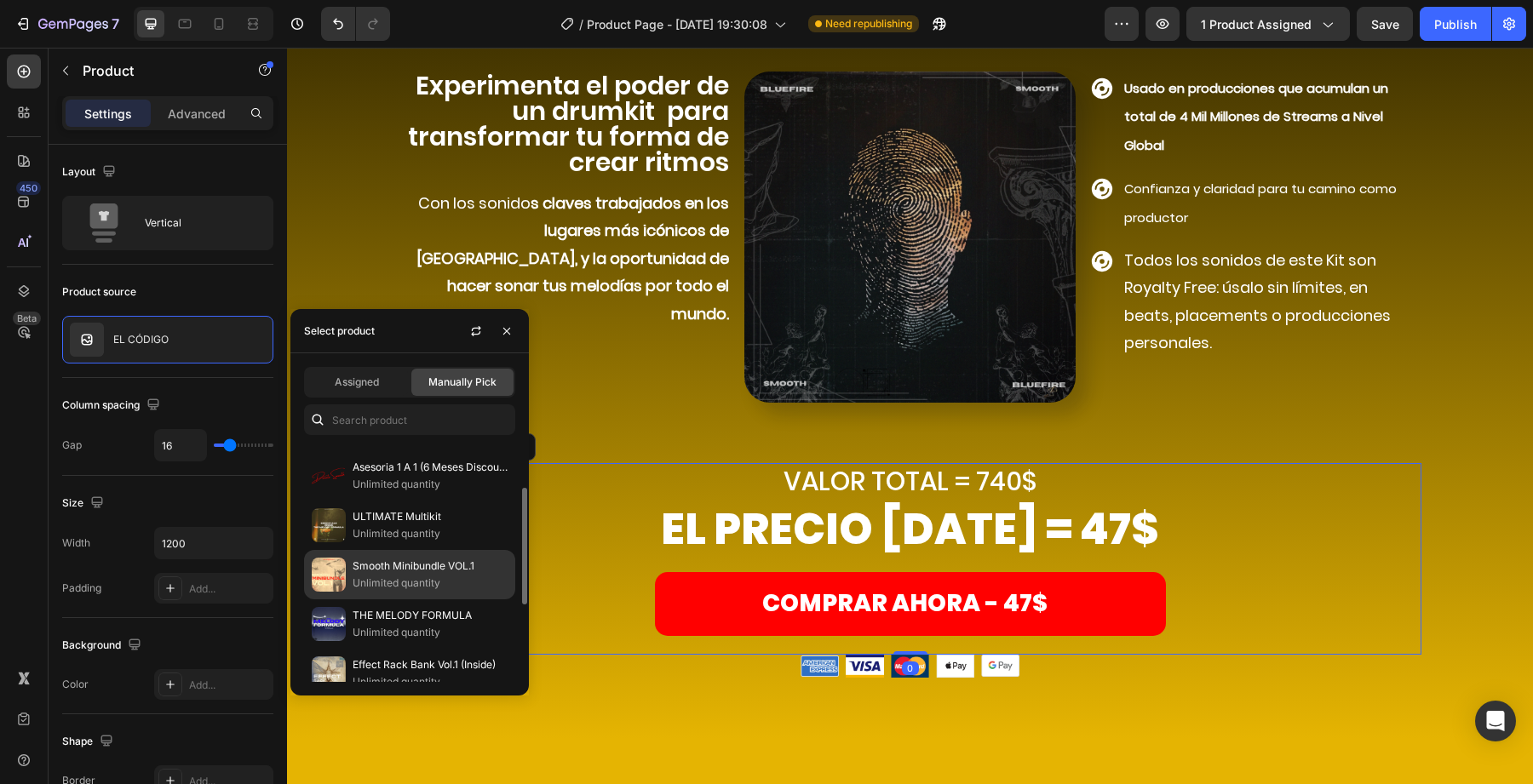
scroll to position [91, 0]
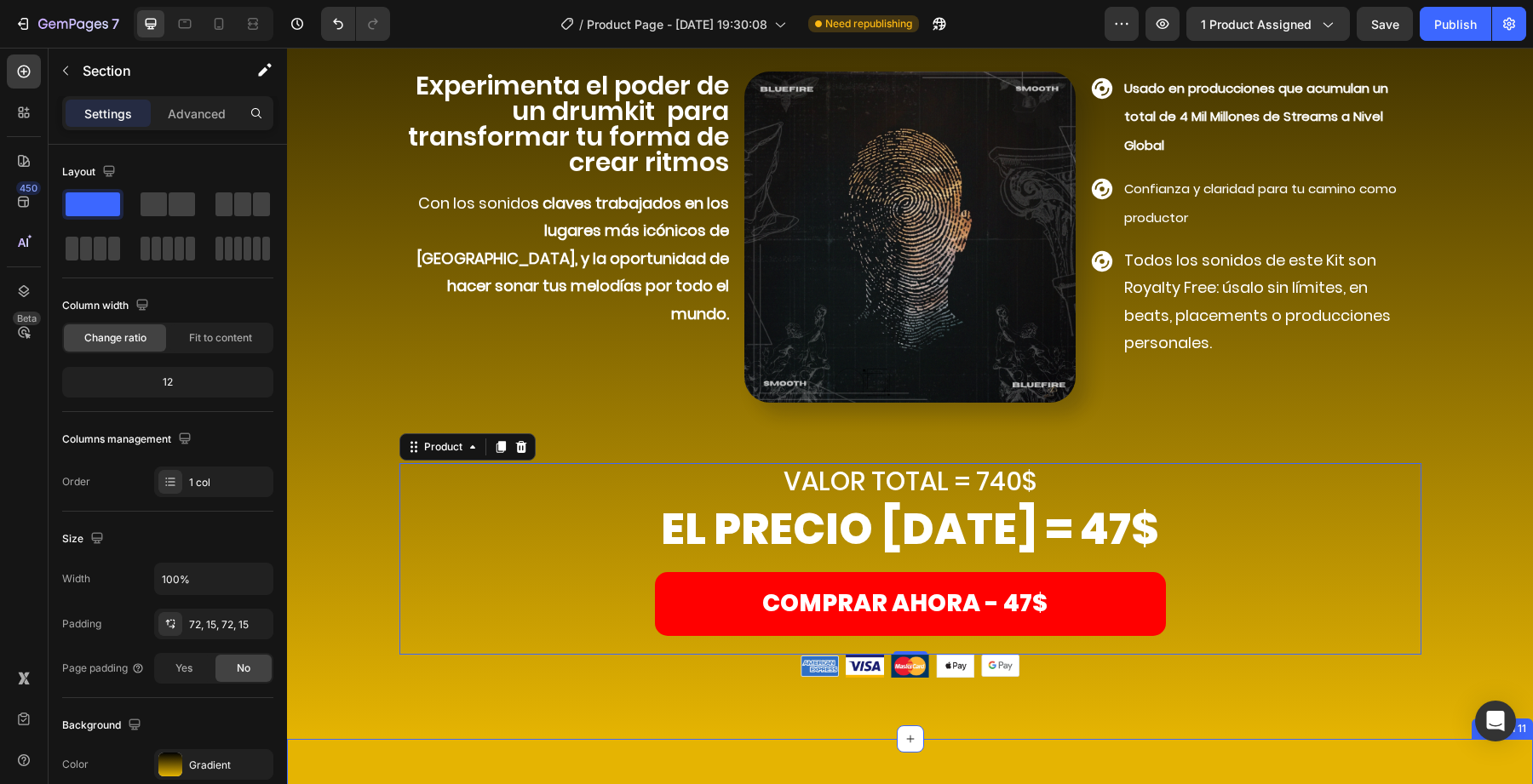
click at [608, 722] on div "Comprar ahora Heading asegura TU COPIA DE "el código" ahora mismo! Heading Row …" at bounding box center [909, 250] width 1246 height 978
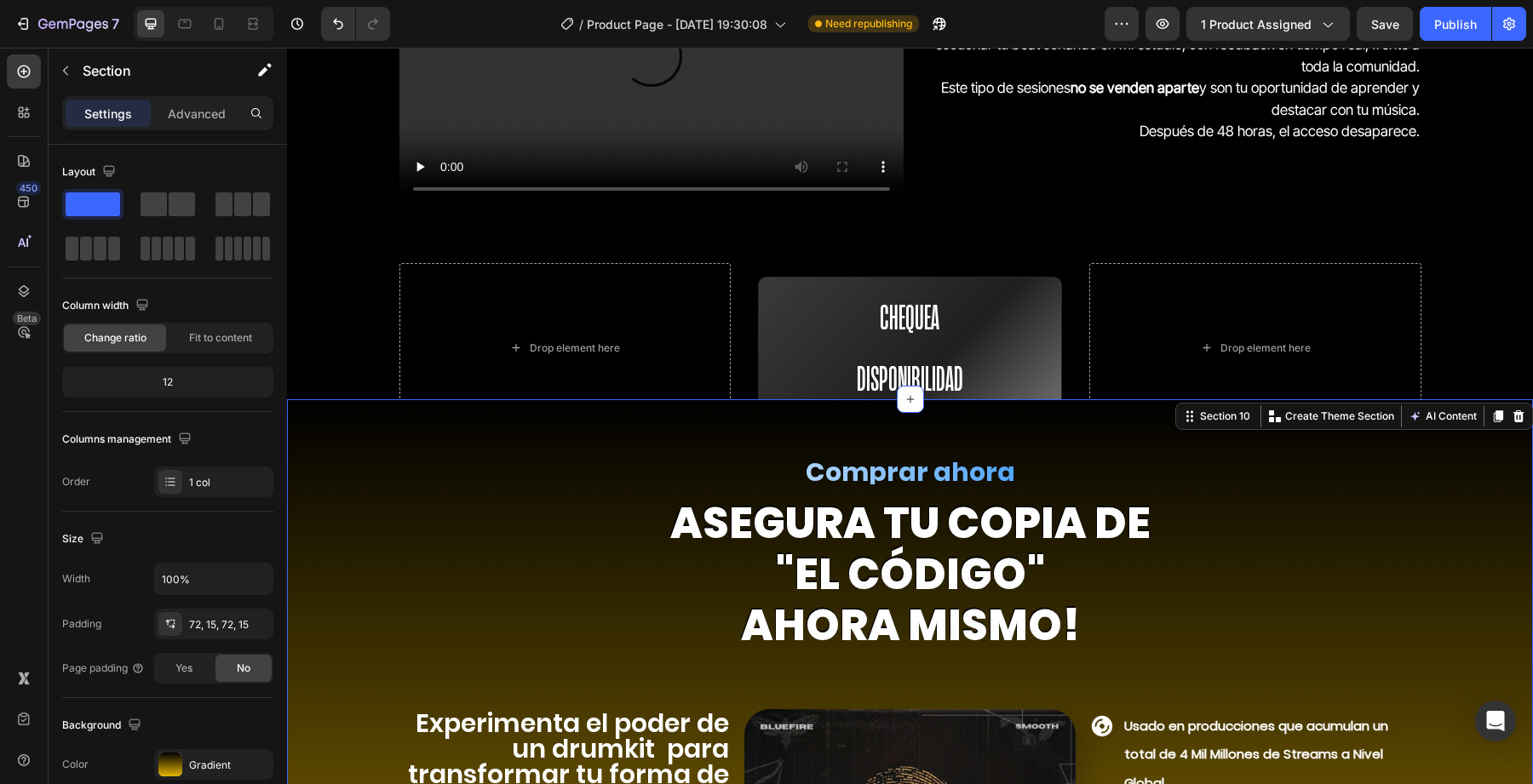
scroll to position [5754, 0]
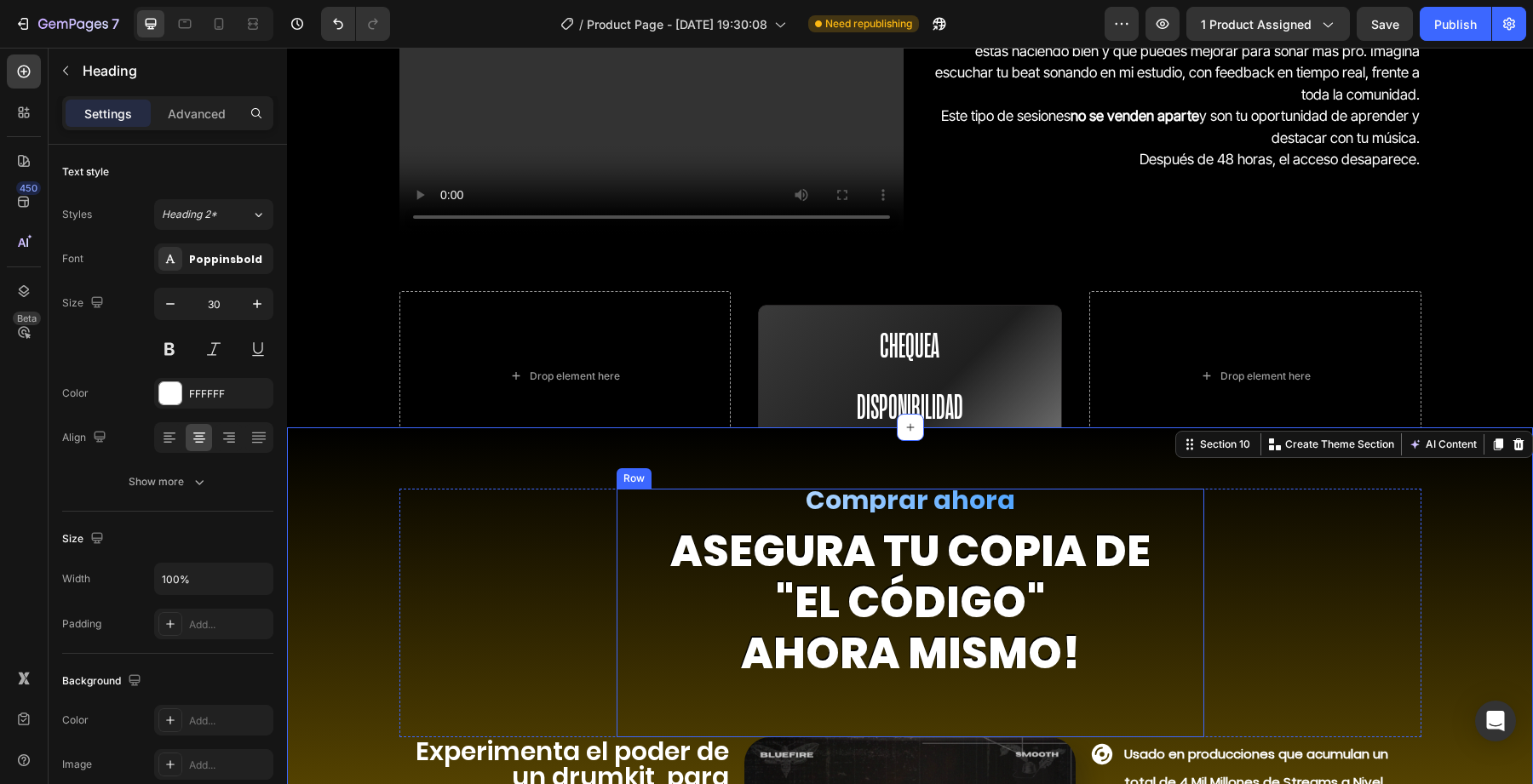
click at [856, 509] on h2 "Comprar ahora" at bounding box center [910, 501] width 587 height 24
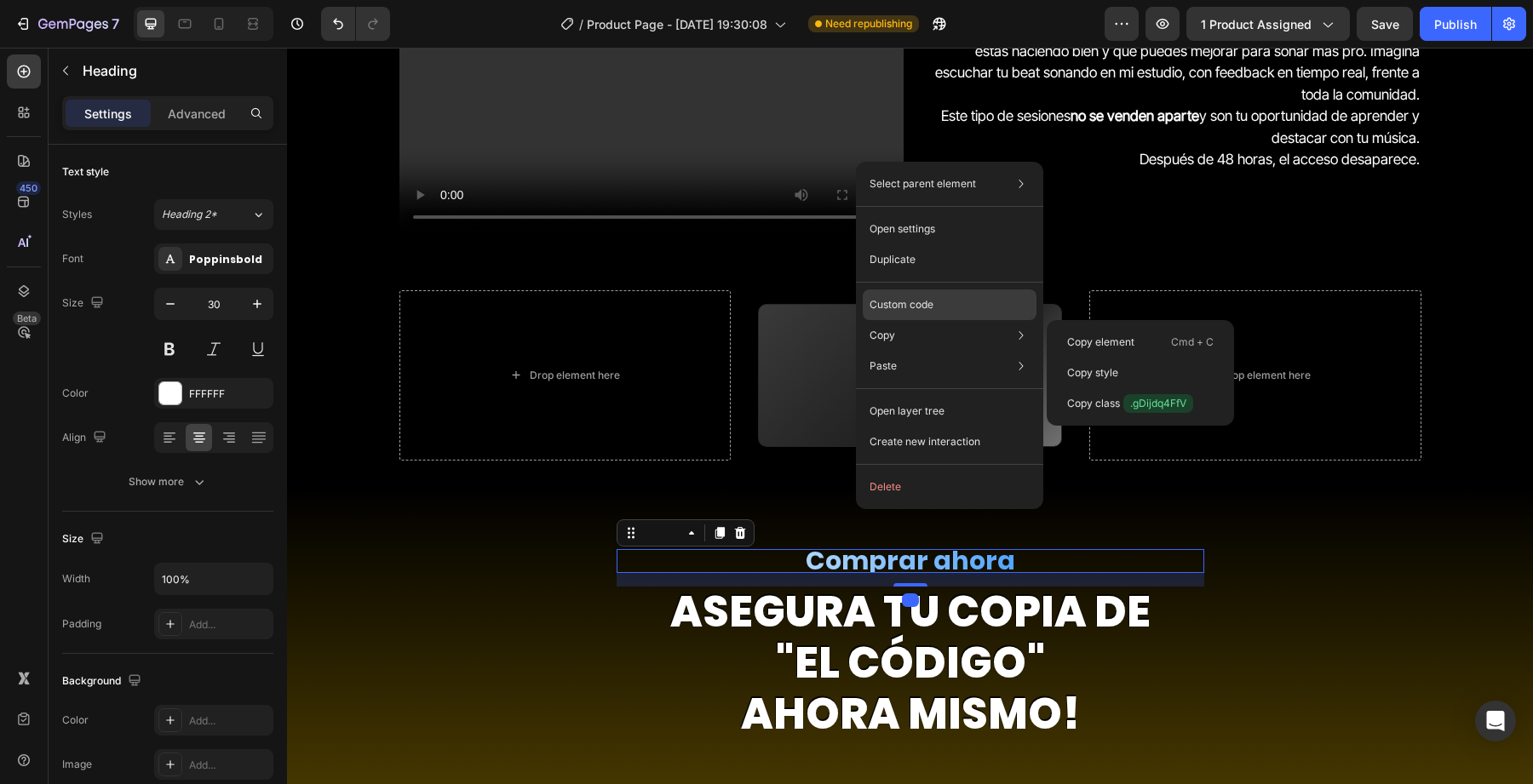
click at [924, 311] on p "Custom code" at bounding box center [902, 305] width 64 height 15
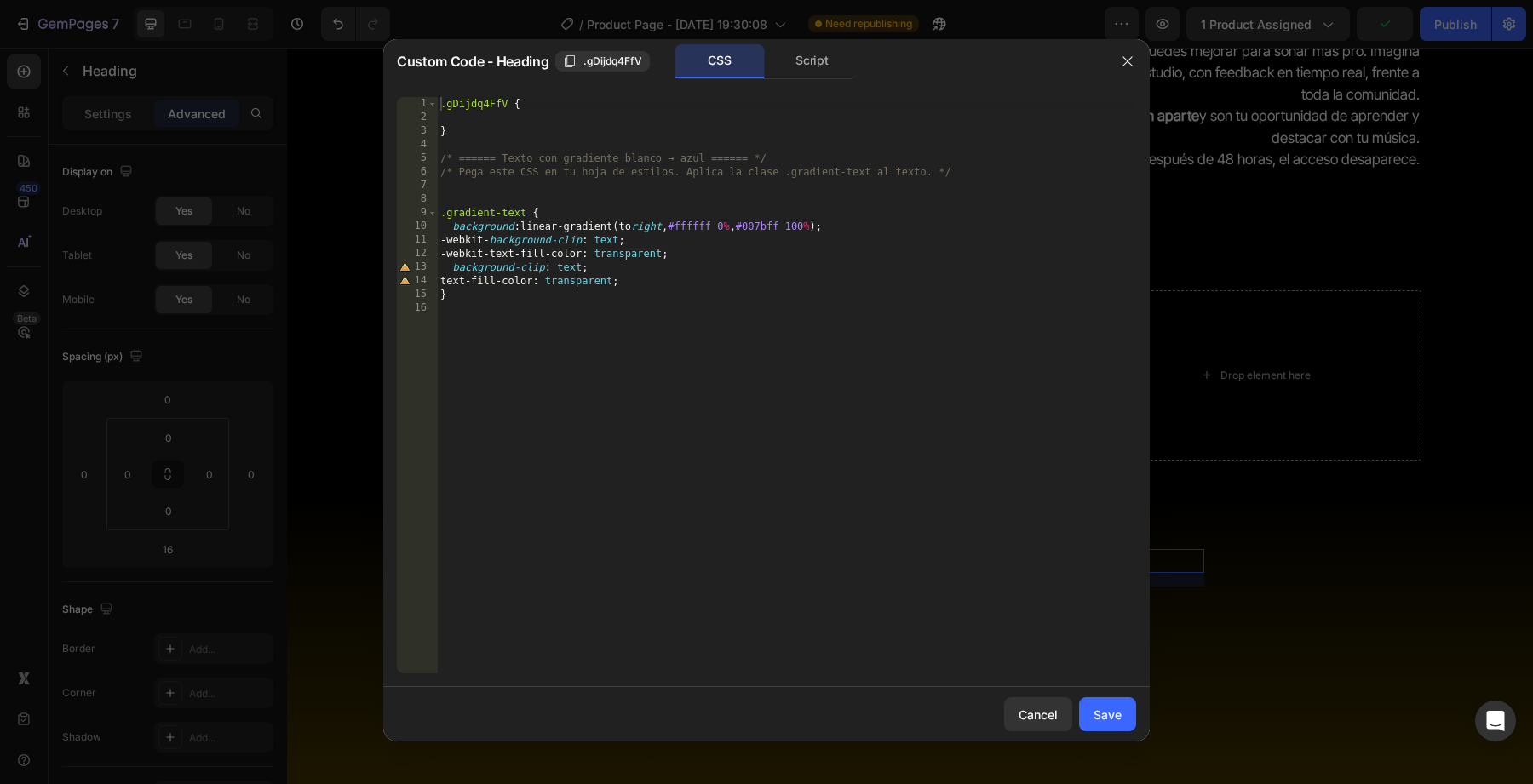
type textarea "background: linear-gradient(to right, #ffffff 0%, #007bff 100%);"
click at [695, 225] on div ".gDijdq4FfV { } /* ====== Texto con gradiente blanco → azul ====== */ /* Pega e…" at bounding box center [787, 398] width 699 height 604
click at [1135, 66] on button "button" at bounding box center [1128, 62] width 27 height 27
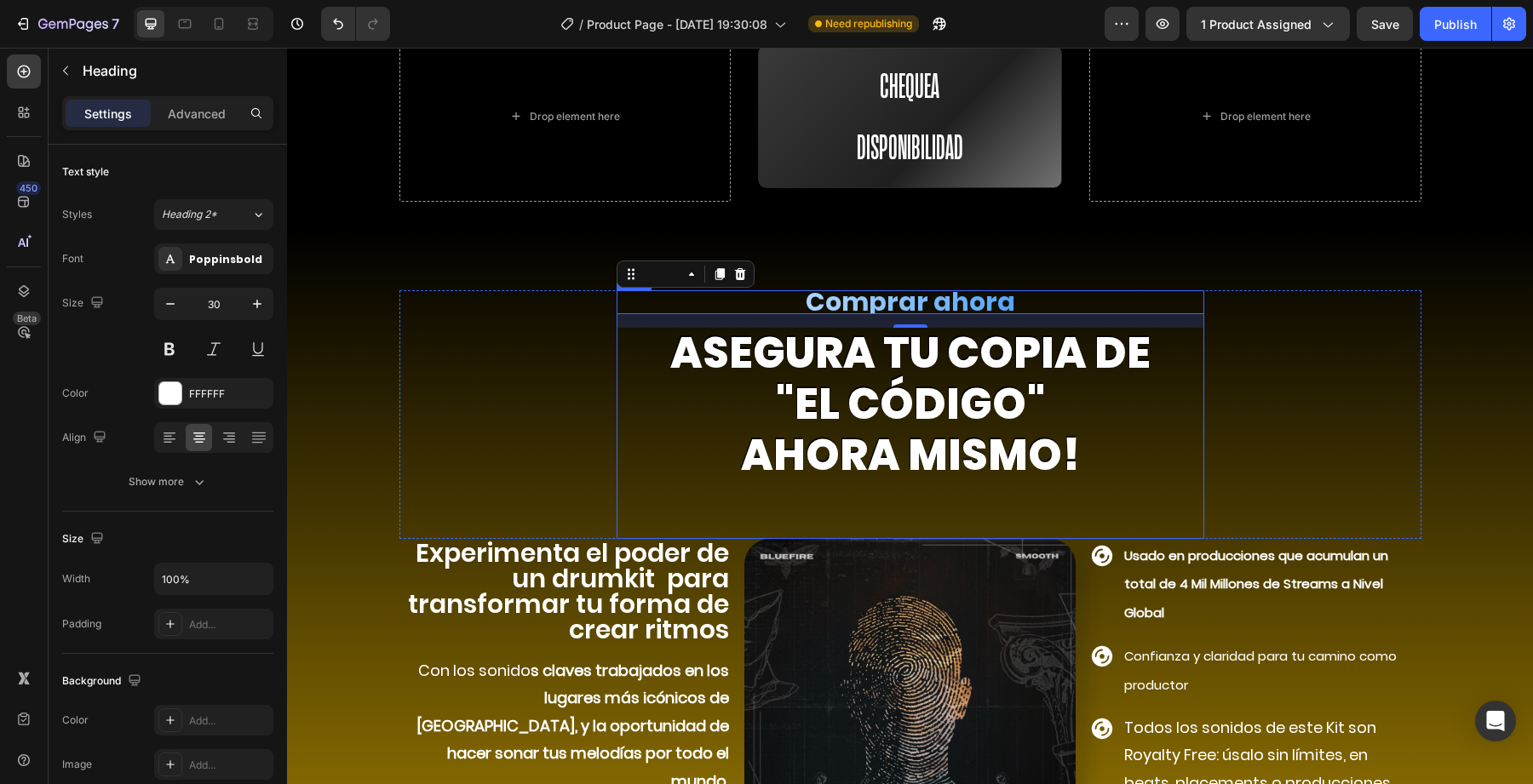
scroll to position [6098, 0]
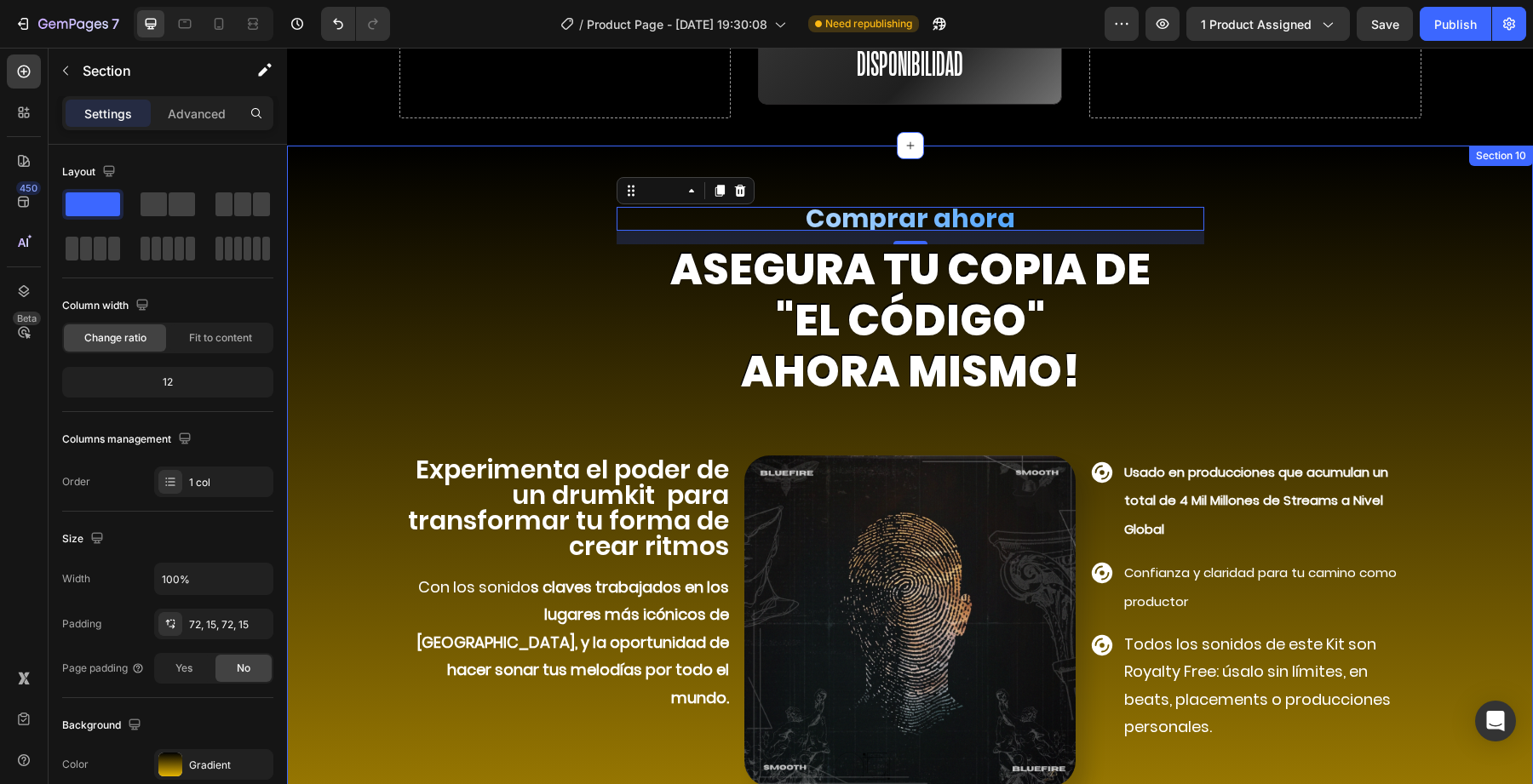
click at [355, 654] on div "Comprar ahora Heading 16 asegura TU COPIA DE "el código" ahora mismo! Heading R…" at bounding box center [909, 635] width 1220 height 855
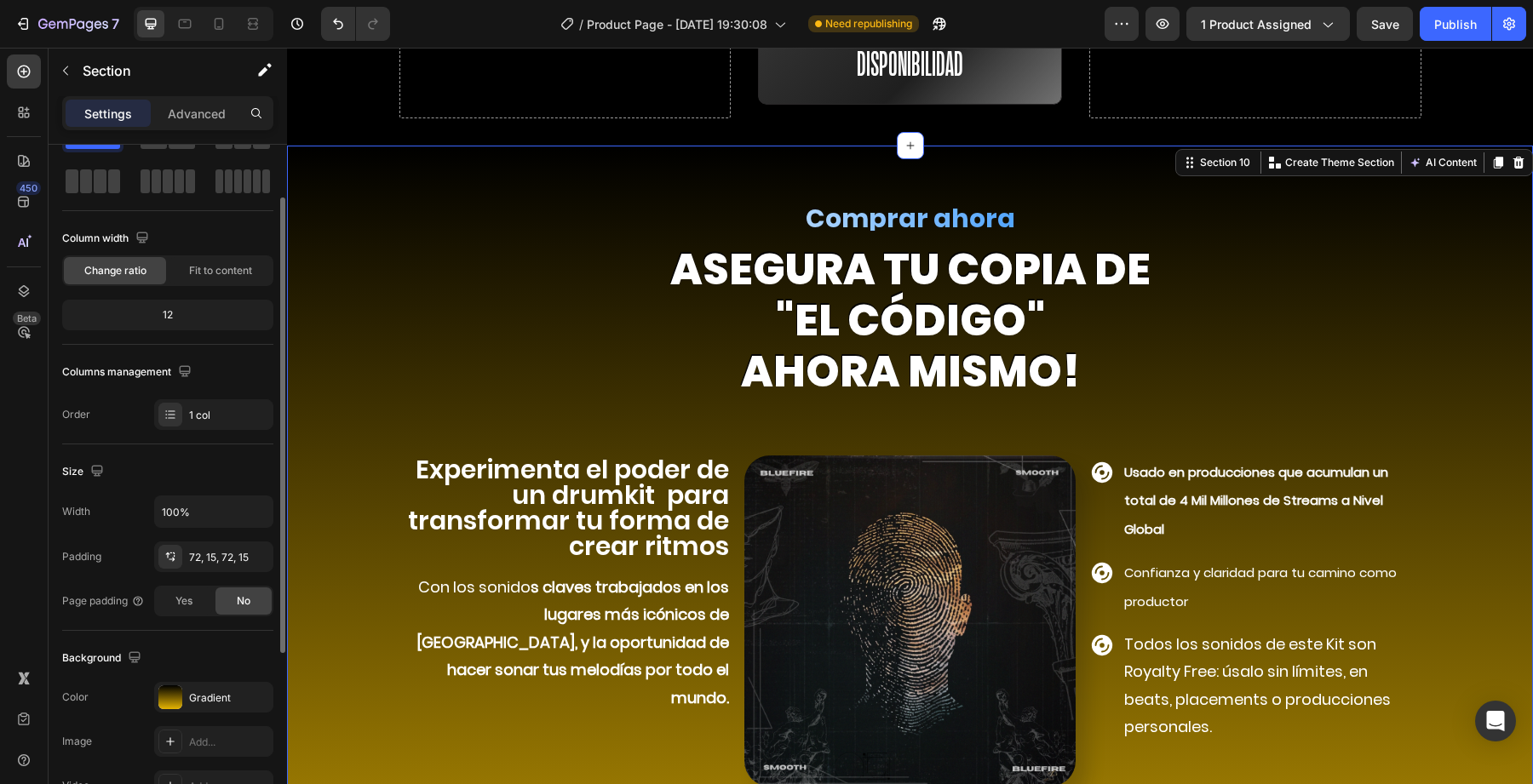
scroll to position [88, 0]
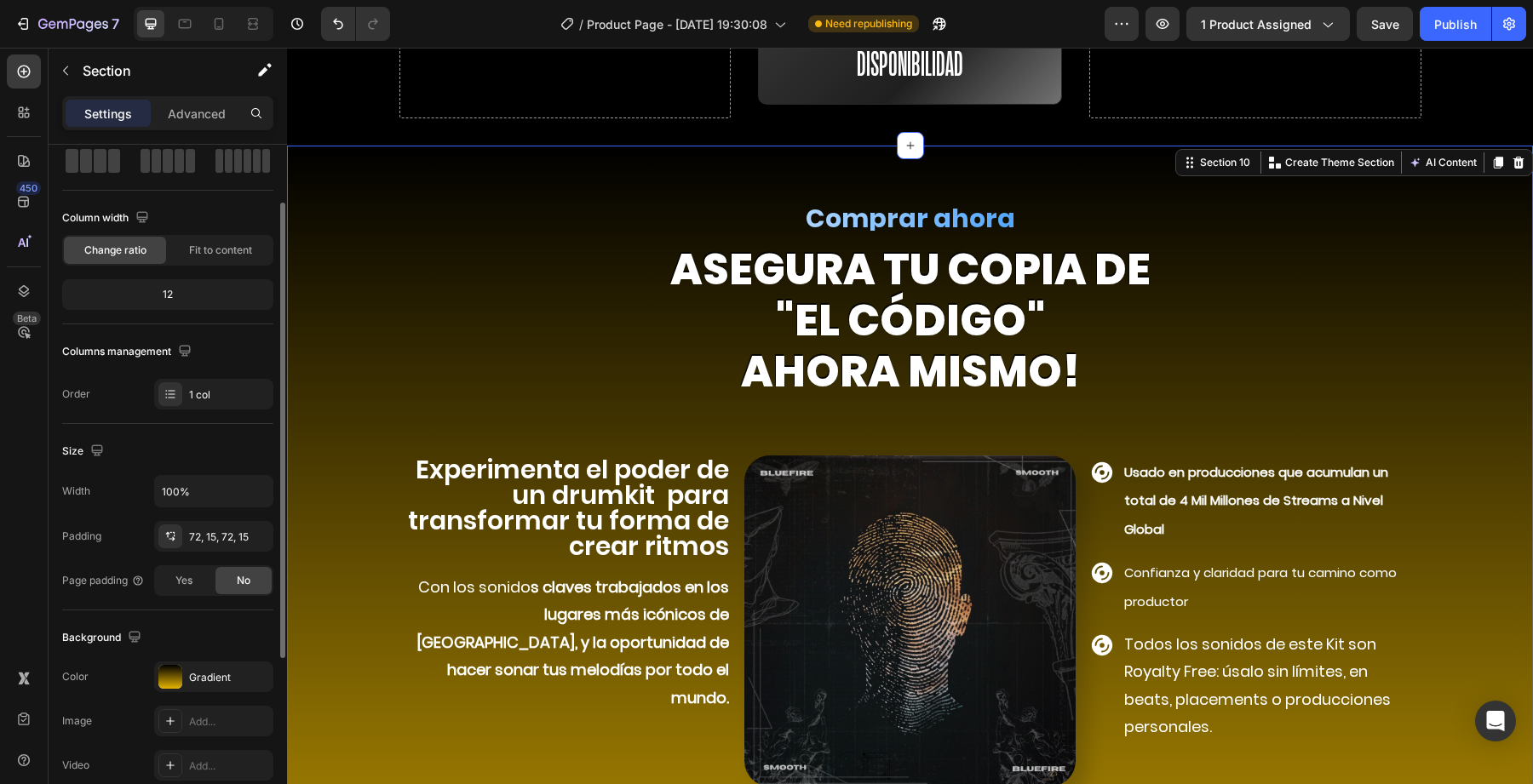
click at [216, 690] on div "Gradient" at bounding box center [214, 678] width 119 height 31
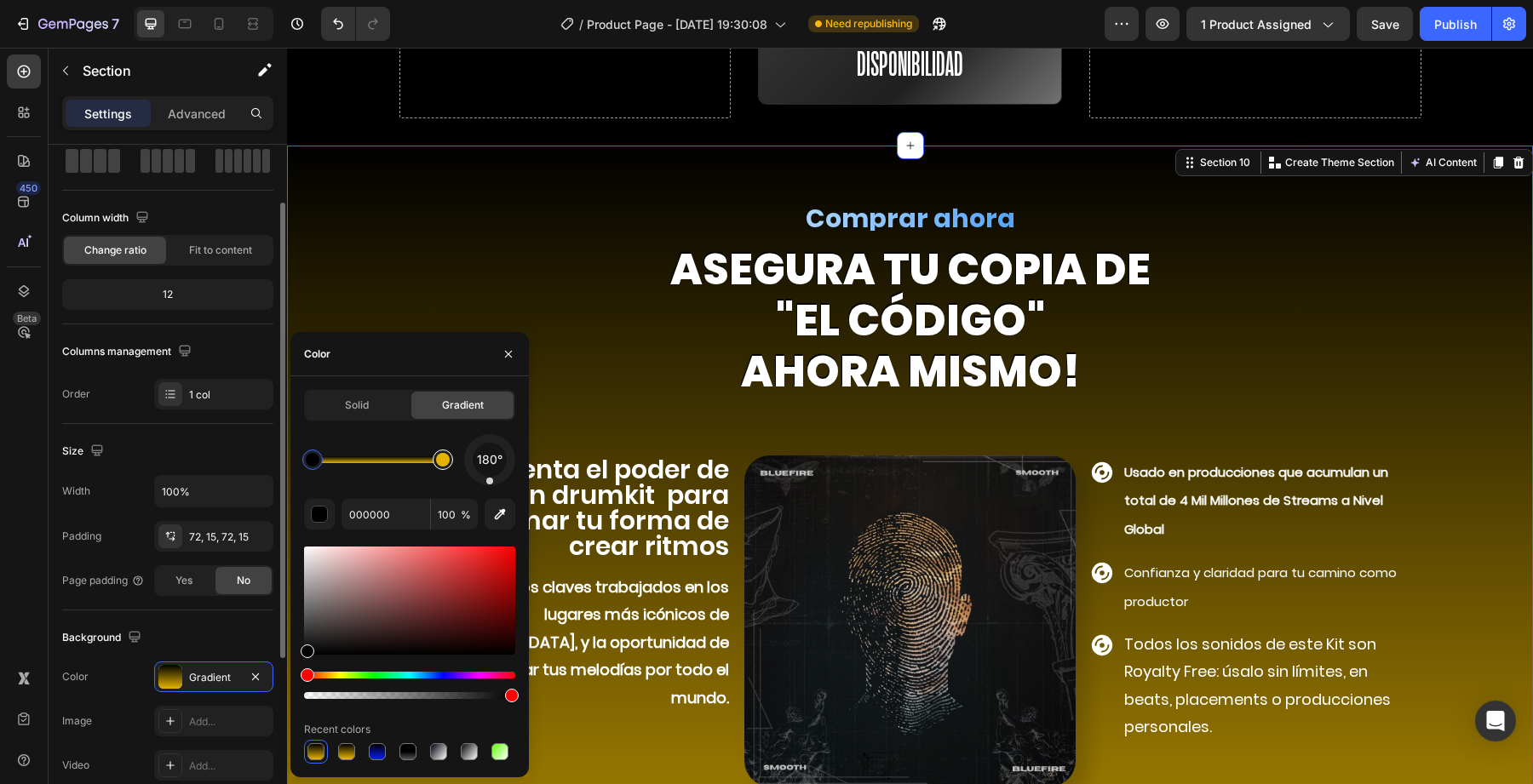
type input "E5B402"
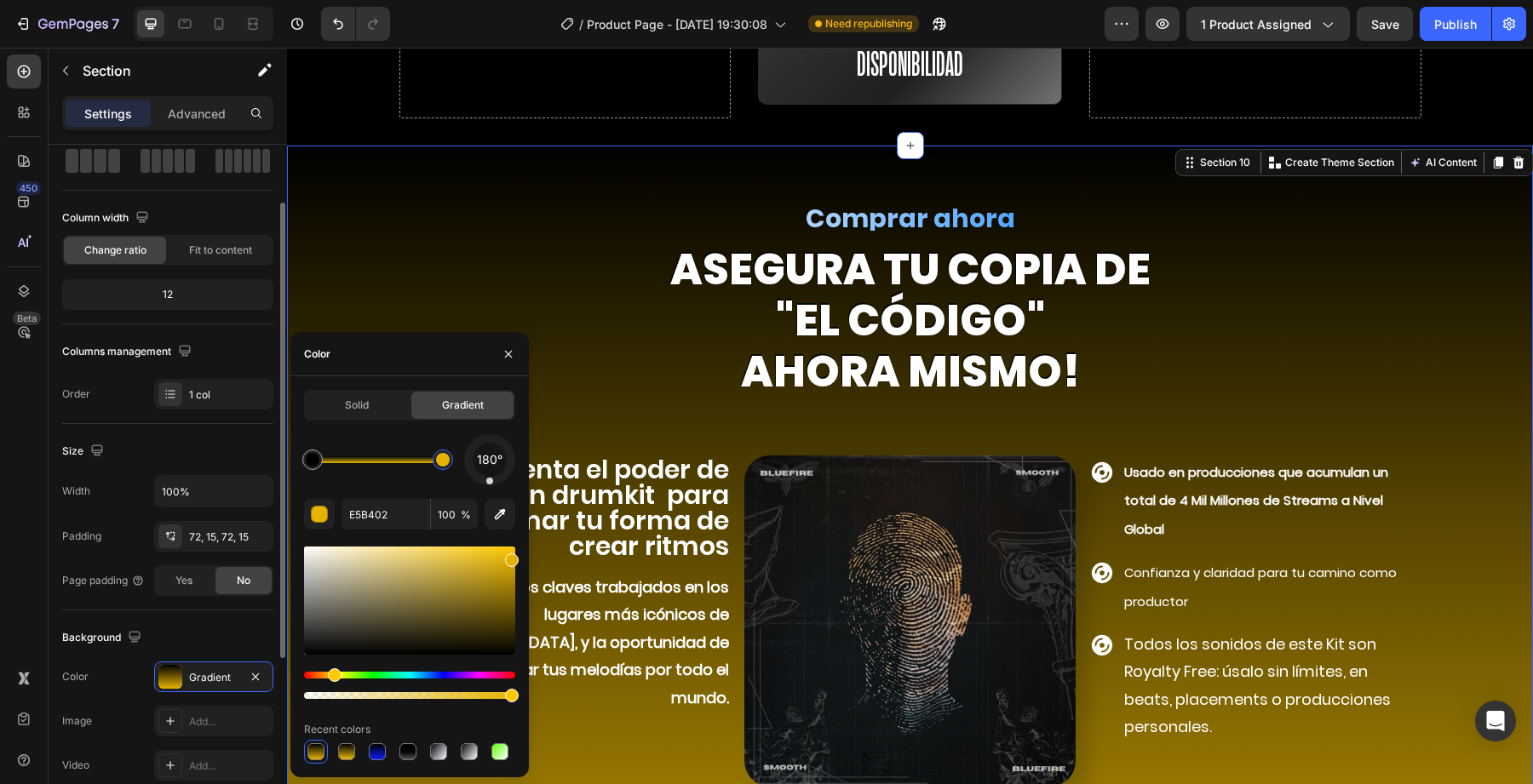
click at [445, 465] on div at bounding box center [443, 460] width 21 height 21
click at [387, 513] on input "E5B402" at bounding box center [386, 514] width 88 height 31
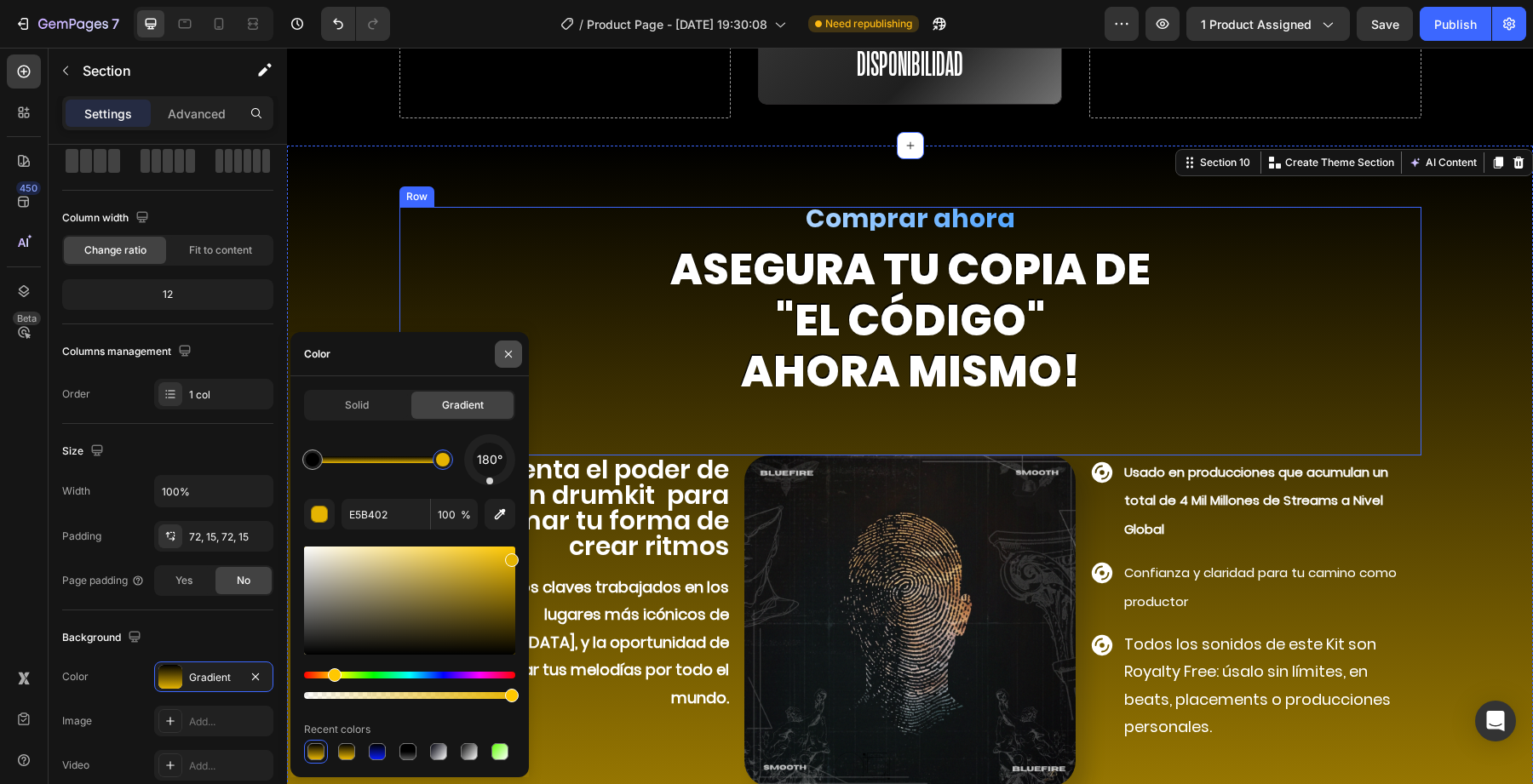
click at [504, 341] on button "button" at bounding box center [508, 355] width 27 height 27
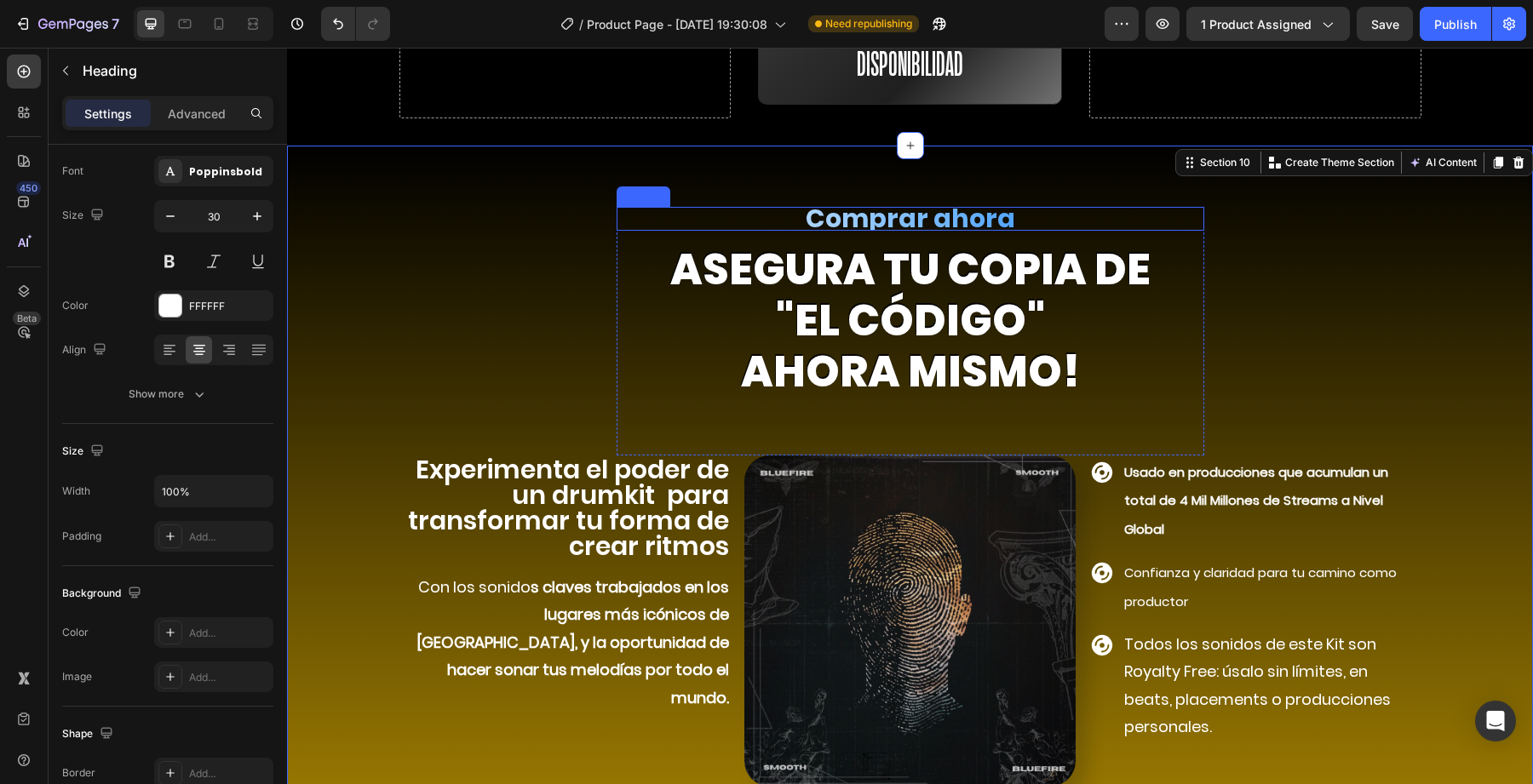
click at [892, 207] on h2 "Comprar ahora" at bounding box center [910, 219] width 587 height 24
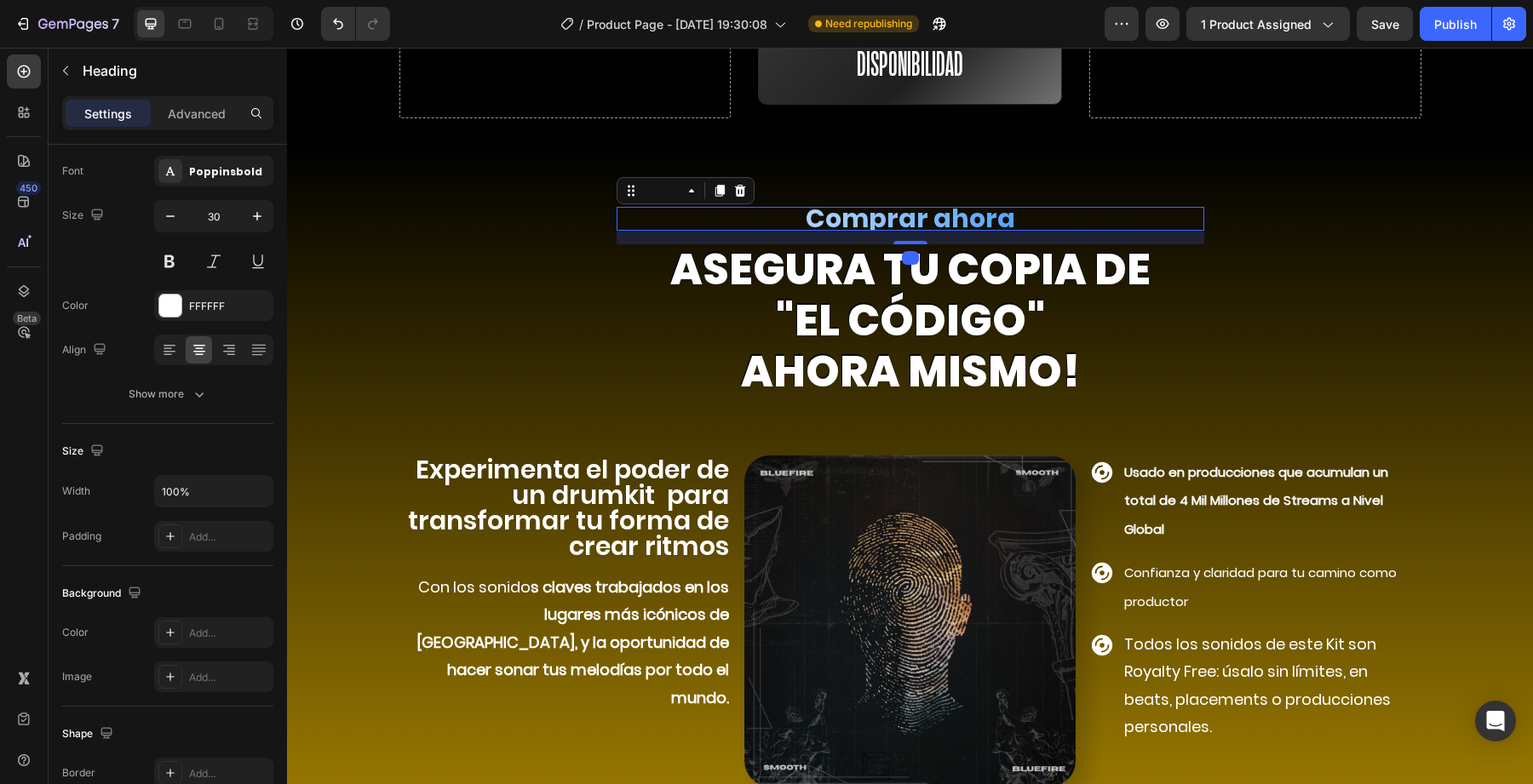
scroll to position [0, 0]
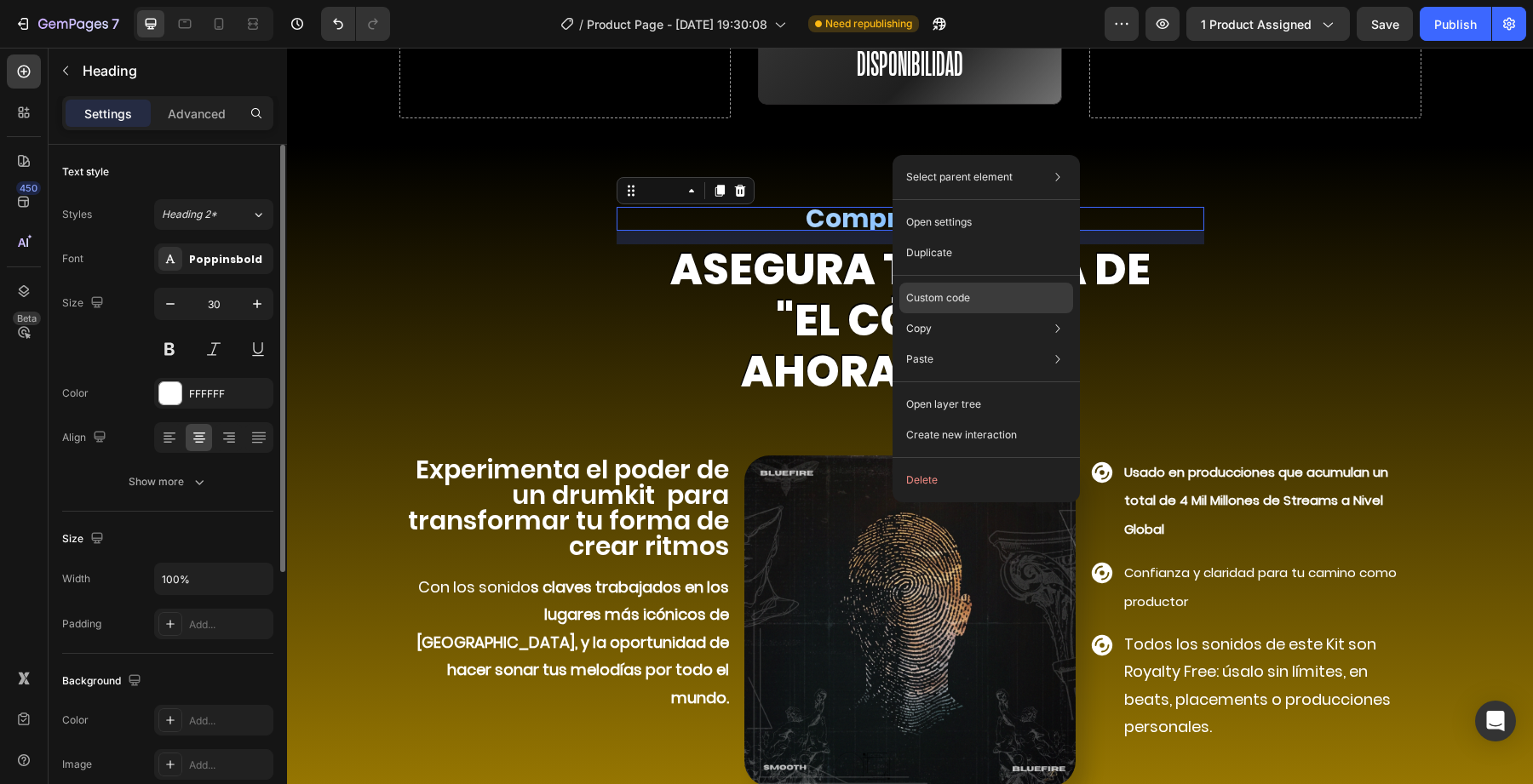
click at [924, 286] on div "Custom code" at bounding box center [986, 298] width 173 height 31
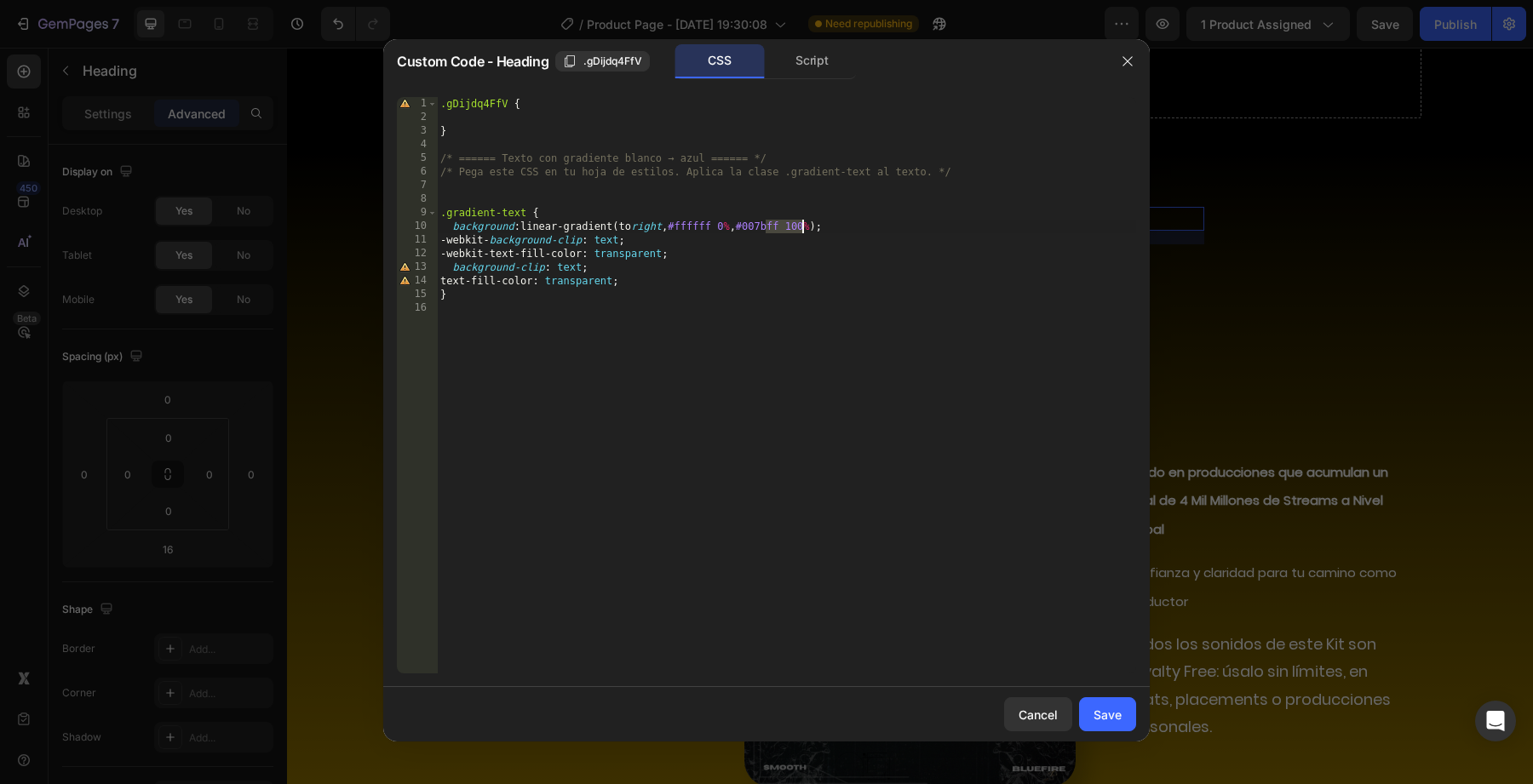
drag, startPoint x: 764, startPoint y: 223, endPoint x: 805, endPoint y: 227, distance: 41.2
click at [805, 227] on div ".gDijdq4FfV { } /* ====== Texto con gradiente blanco → azul ====== */ /* Pega e…" at bounding box center [787, 398] width 699 height 604
paste textarea "E5B402"
type textarea "background: linear-gradient(to right, #ffffff 0%, #E5B402 100%);"
click at [1111, 714] on div "Save" at bounding box center [1107, 714] width 28 height 18
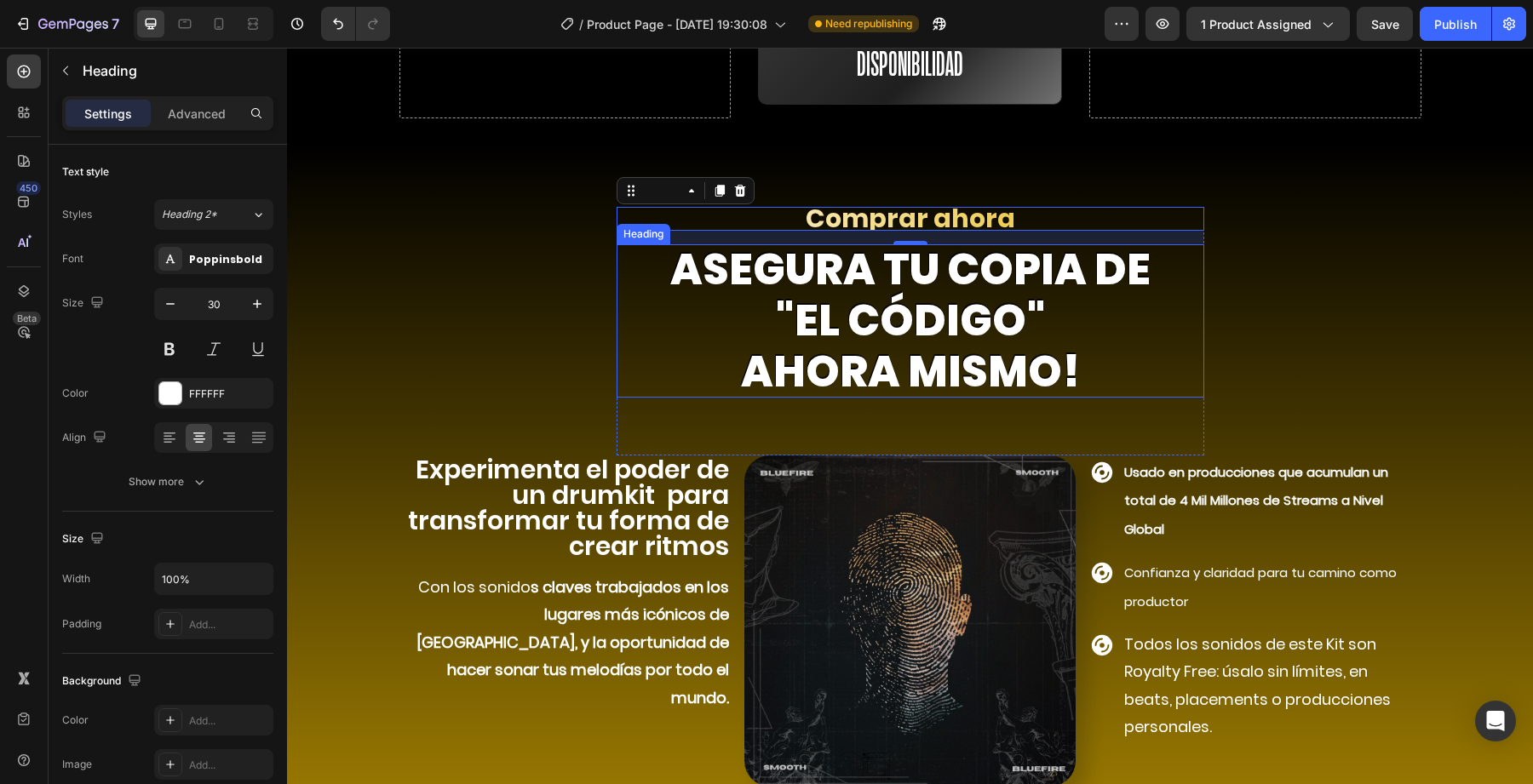
click at [1188, 325] on h2 "asegura TU COPIA DE "el código" ahora mismo!" at bounding box center [910, 321] width 587 height 154
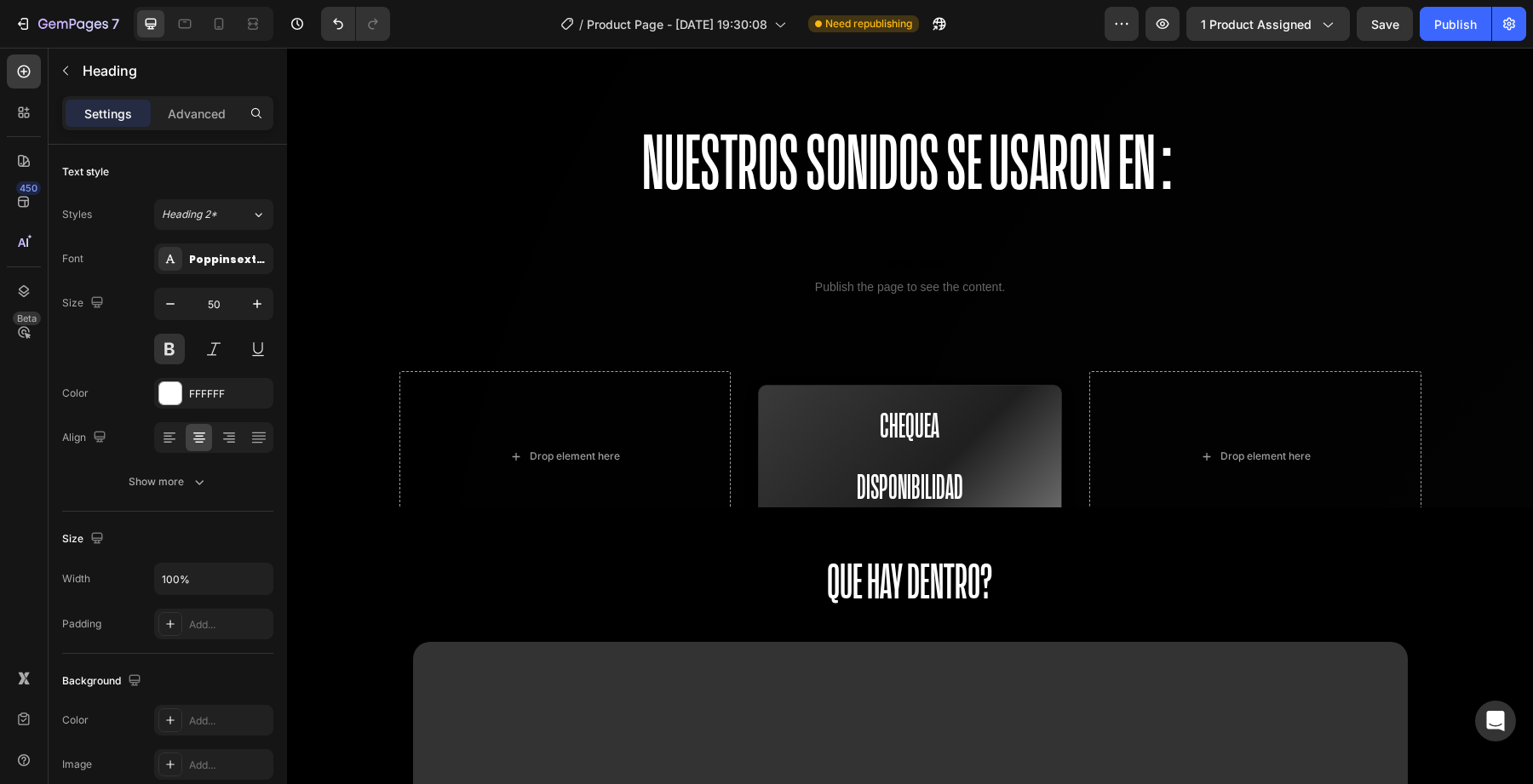
scroll to position [2724, 0]
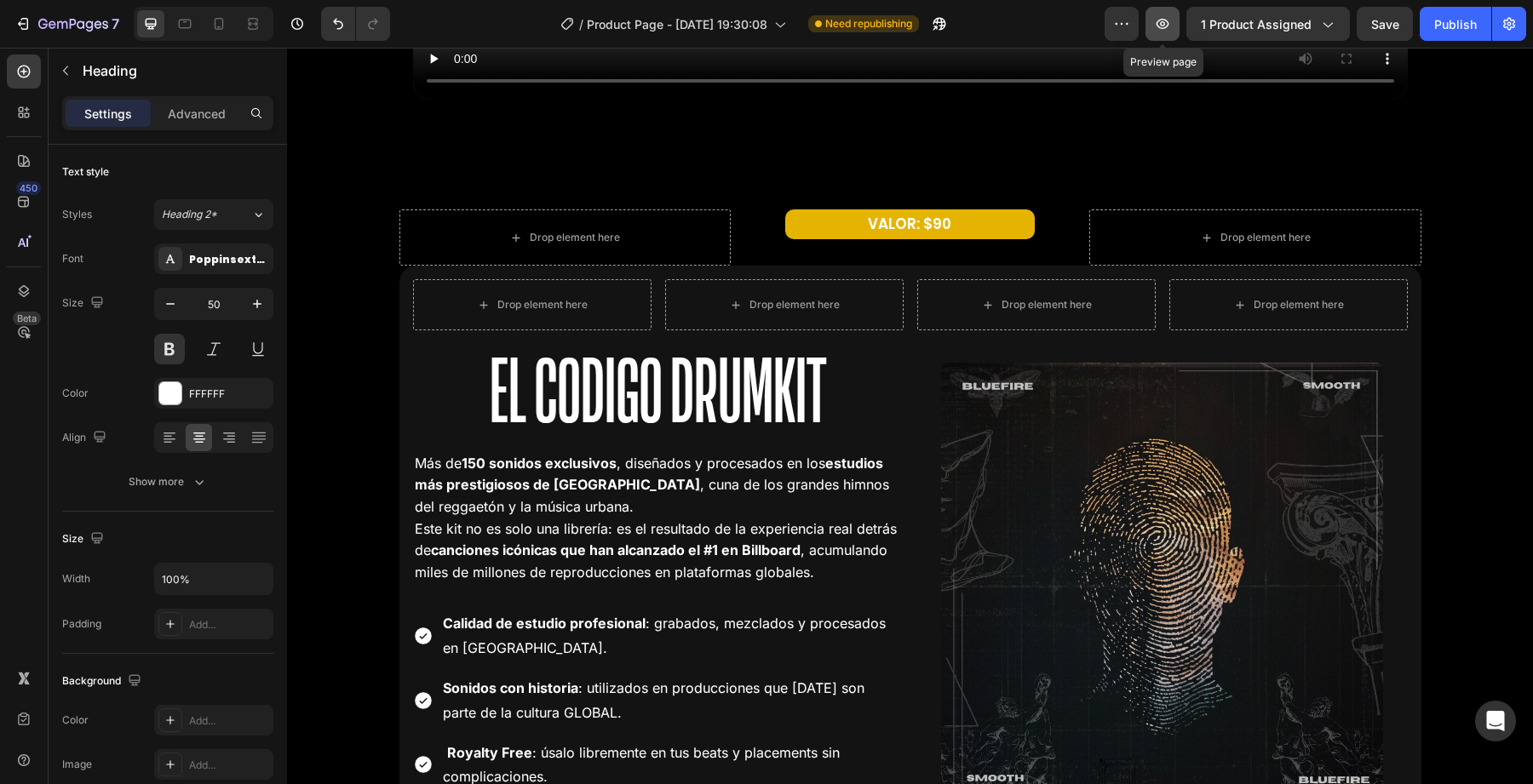
click at [1171, 27] on icon "button" at bounding box center [1163, 24] width 17 height 17
click at [213, 27] on icon at bounding box center [219, 24] width 17 height 17
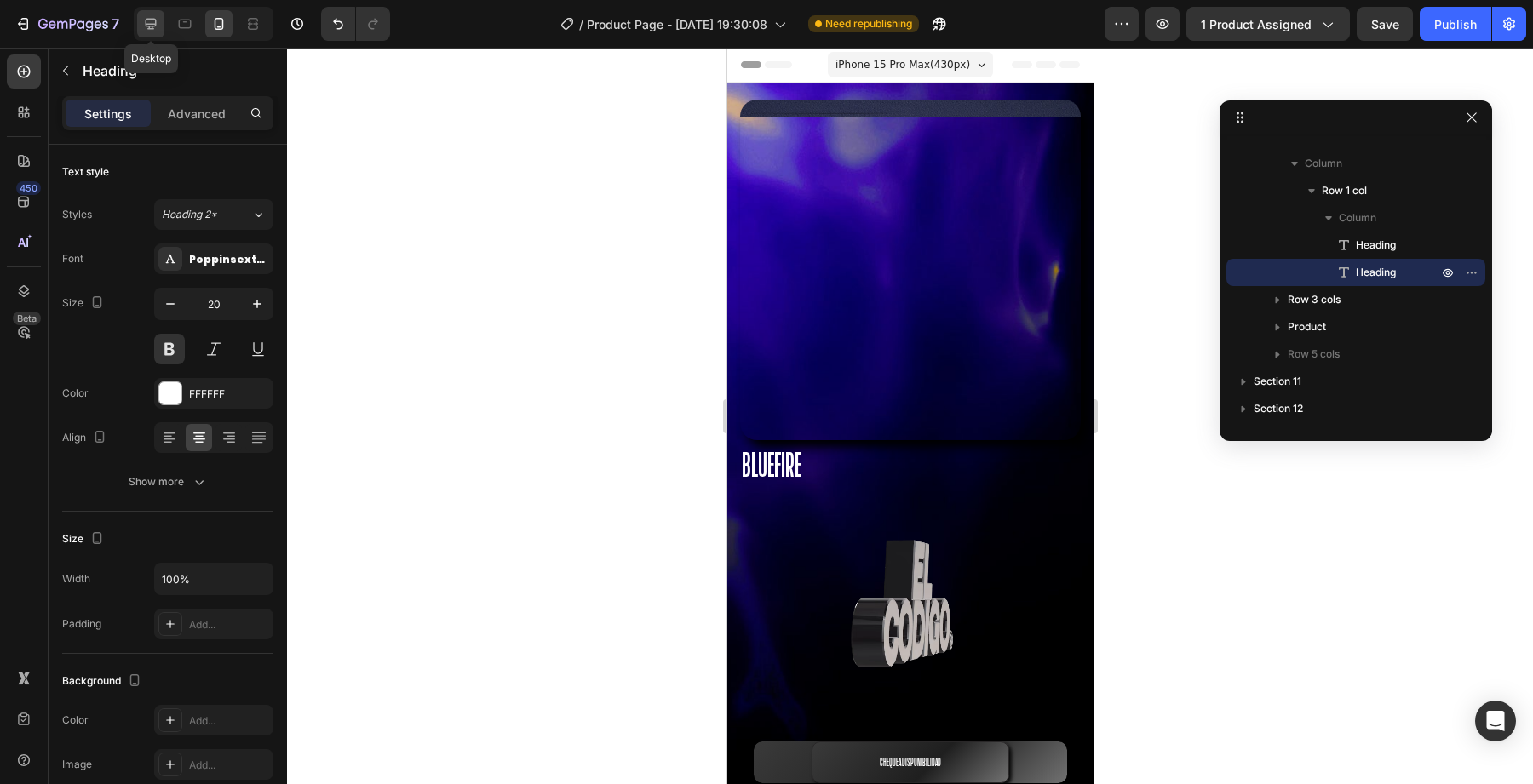
click at [161, 21] on div at bounding box center [151, 24] width 27 height 27
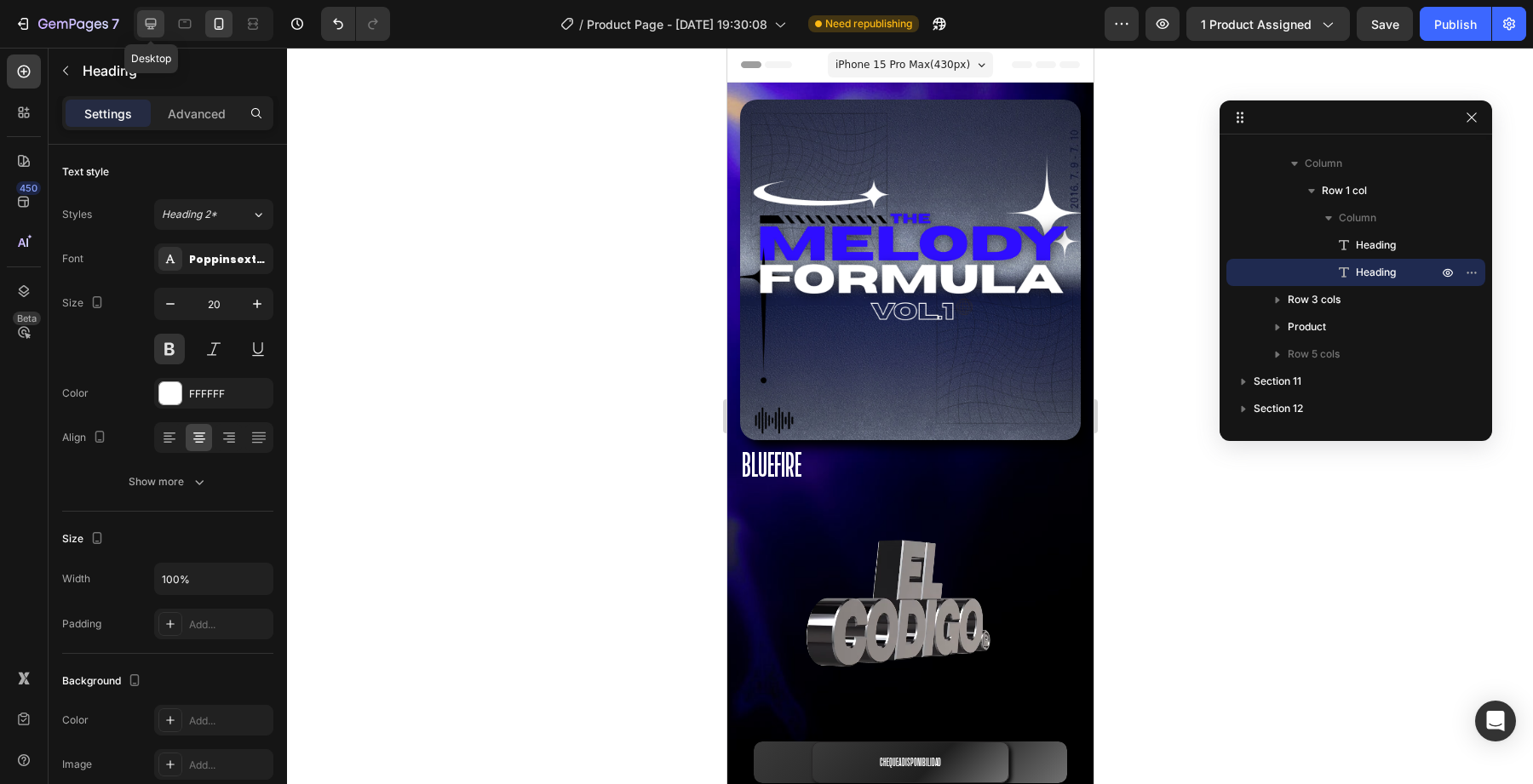
type input "50"
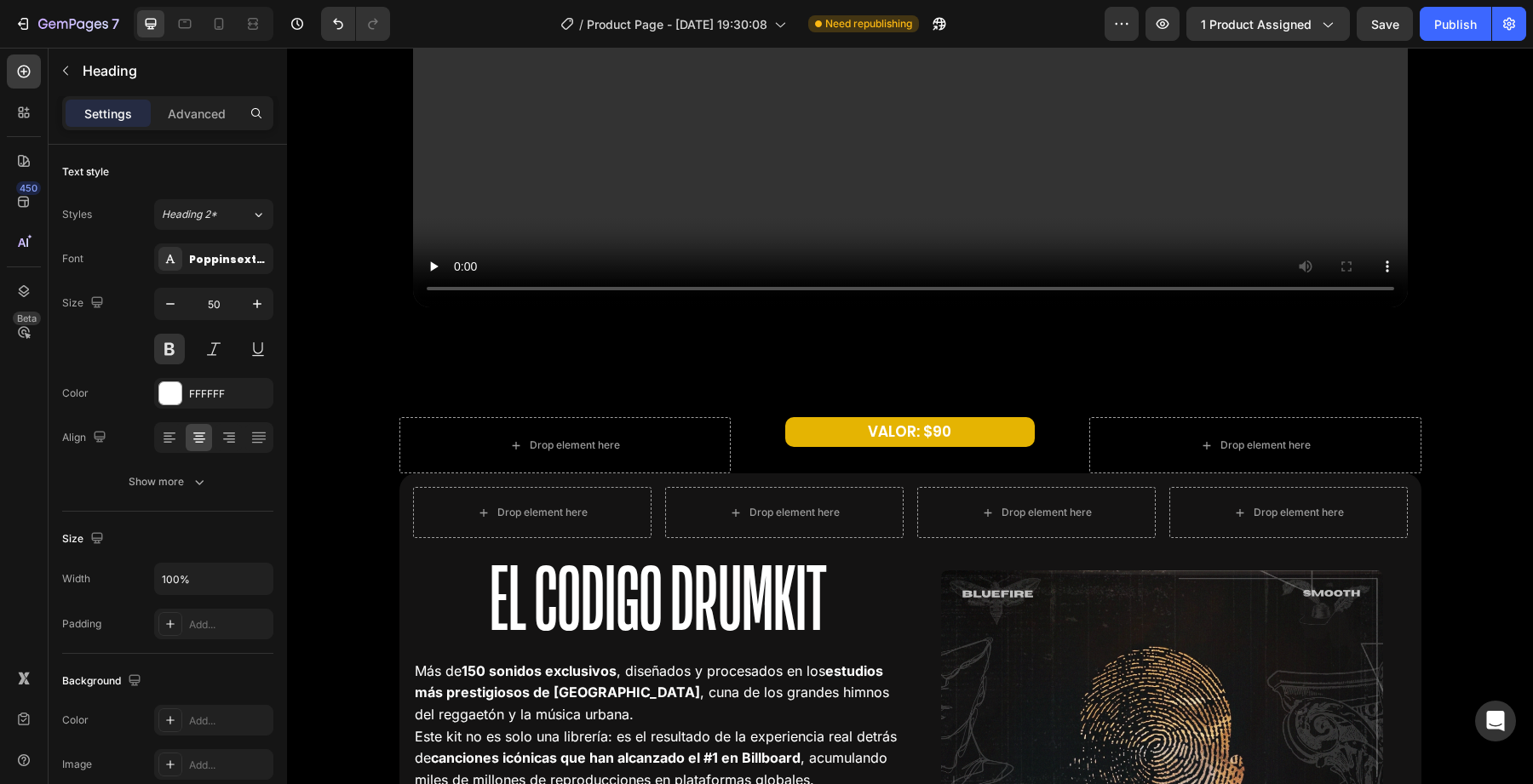
scroll to position [2379, 0]
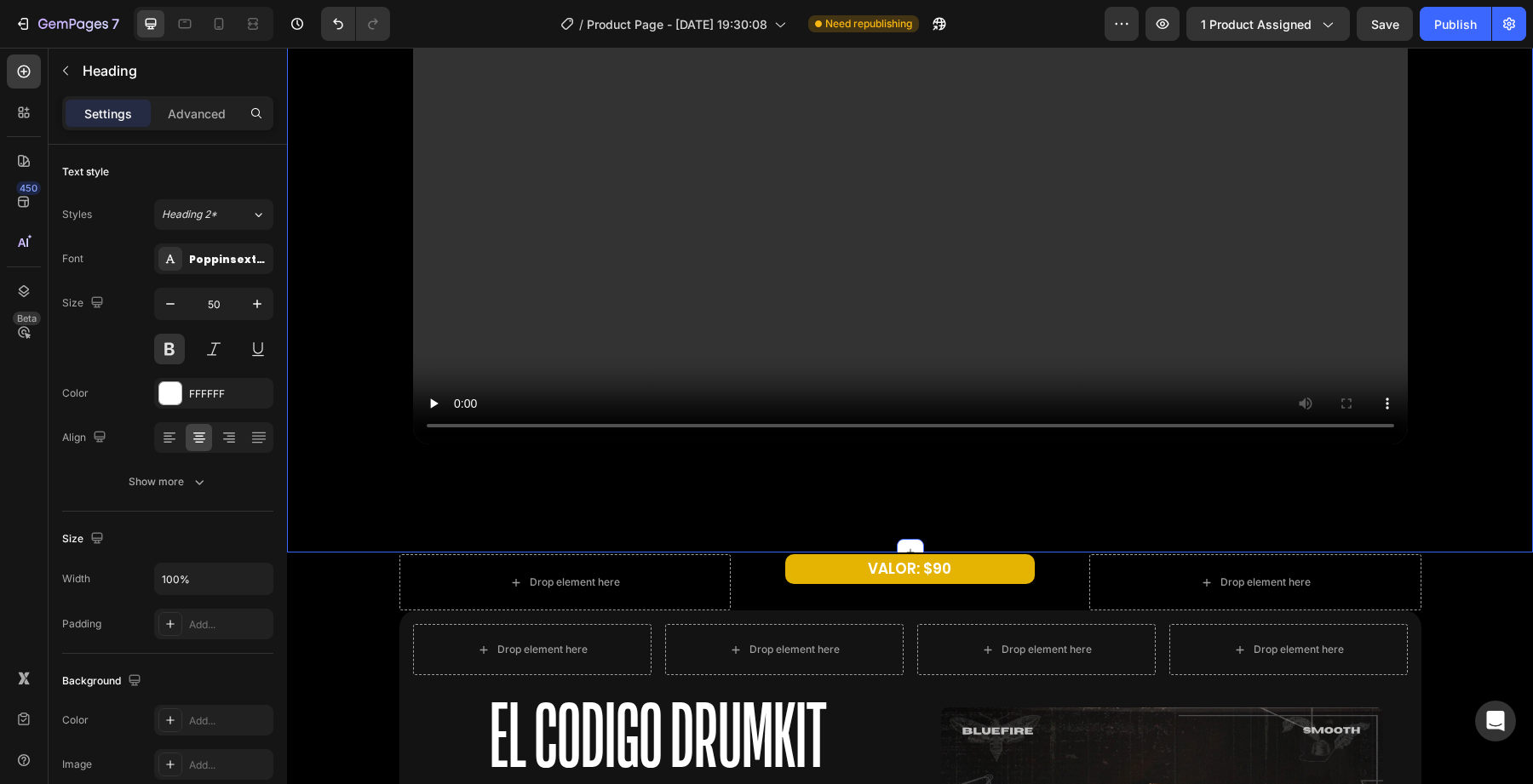
click at [356, 452] on div "Que hay dentro? Heading Row Video Row" at bounding box center [909, 151] width 1246 height 748
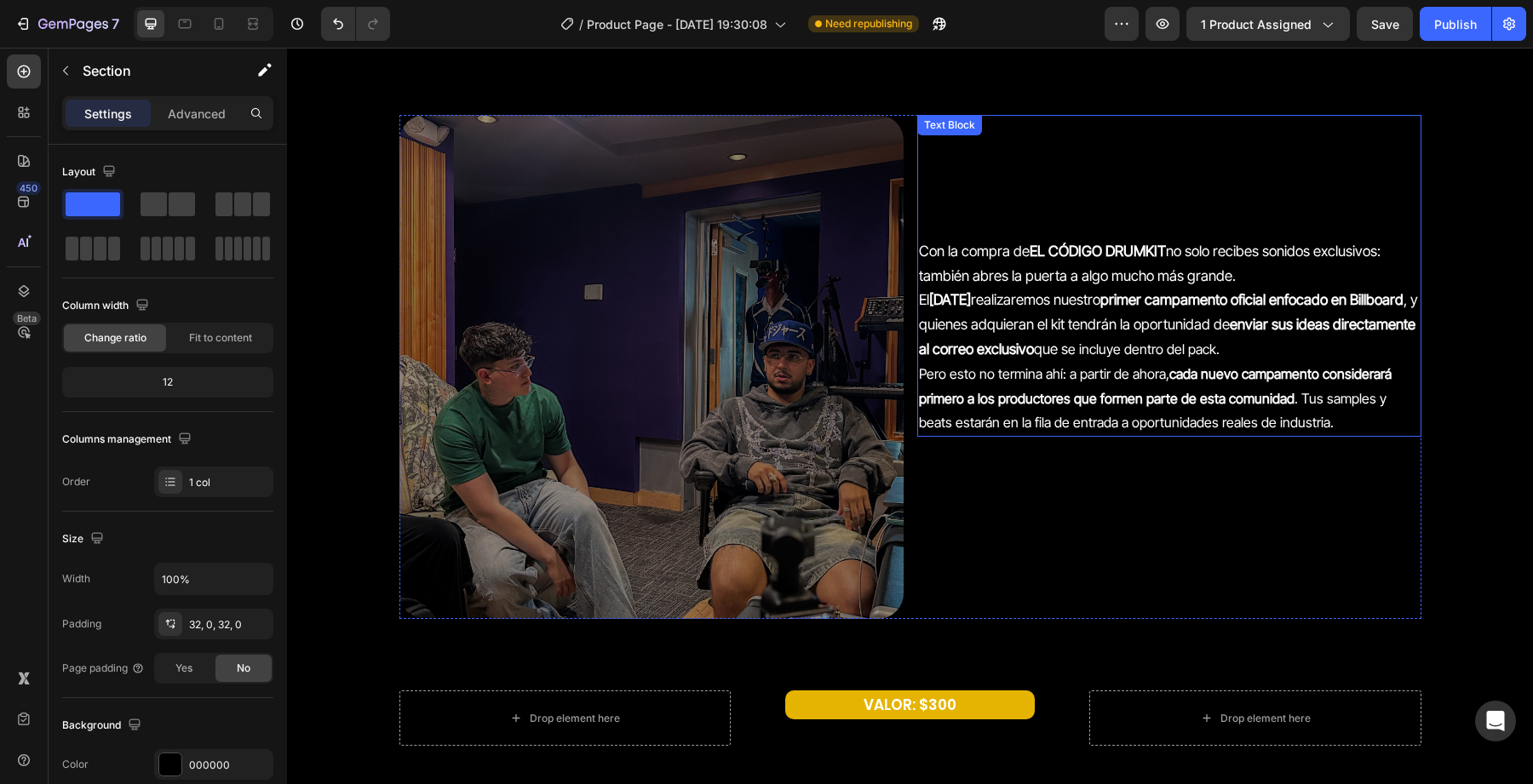
scroll to position [4682, 0]
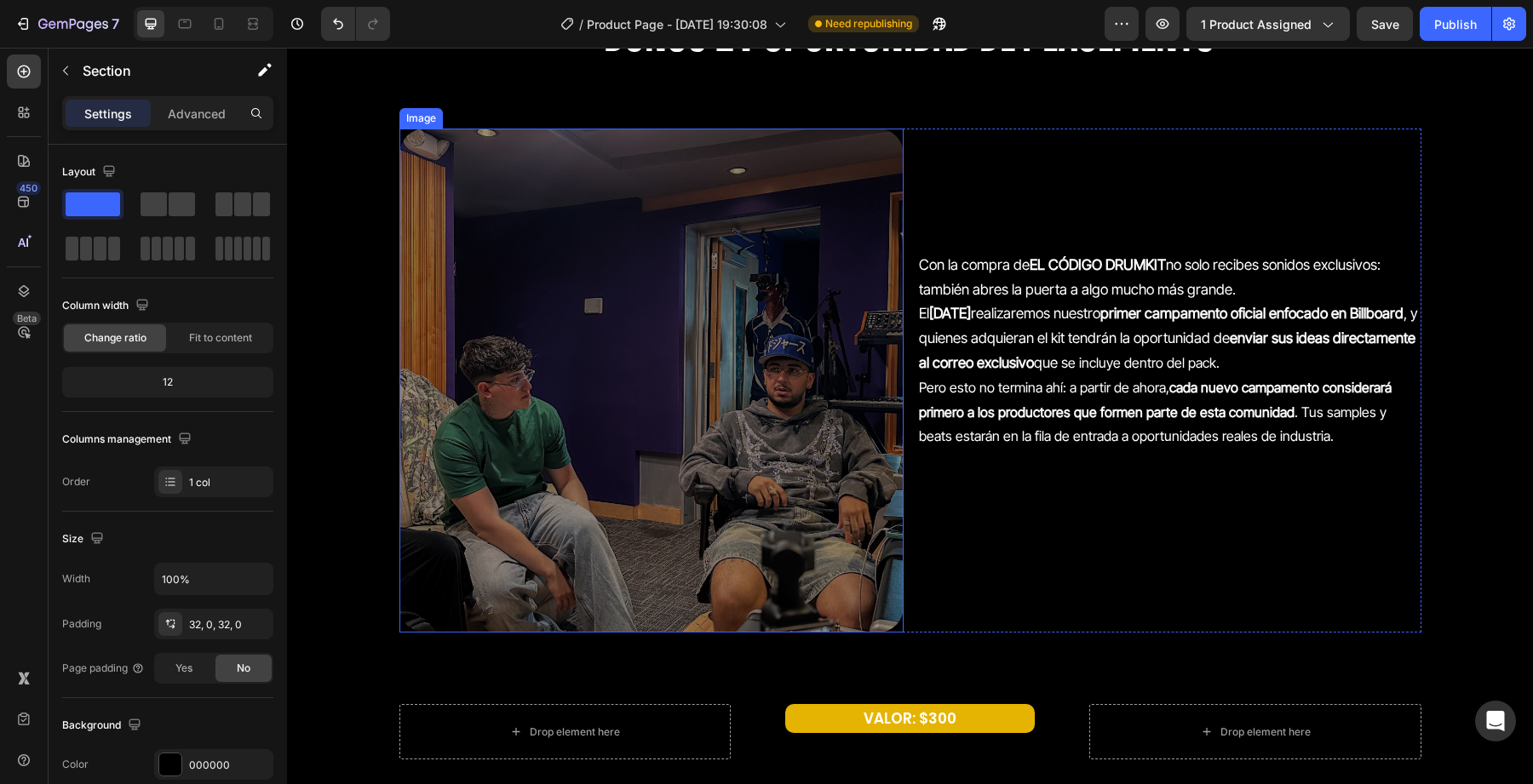
click at [585, 362] on img at bounding box center [651, 380] width 504 height 504
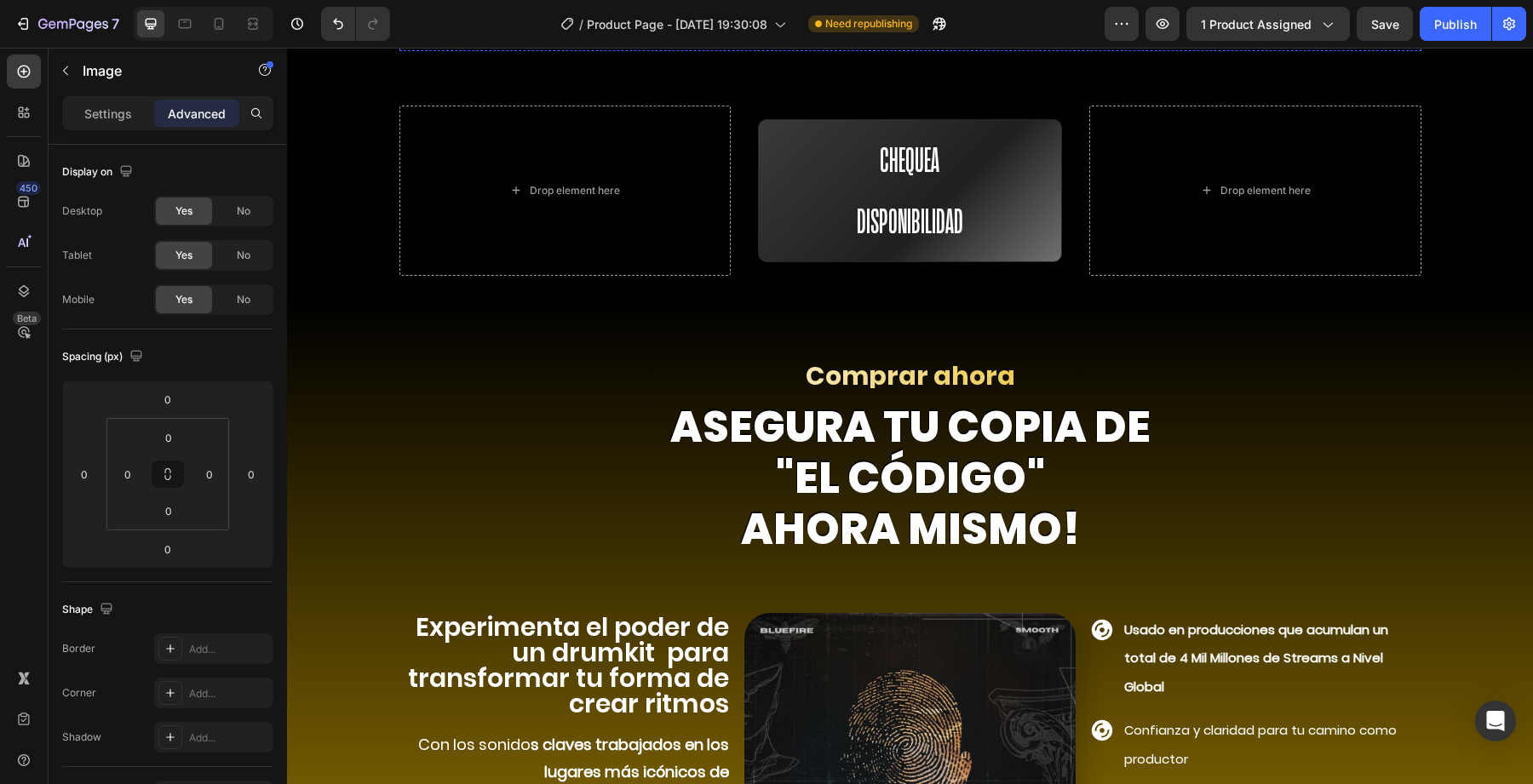
scroll to position [5947, 0]
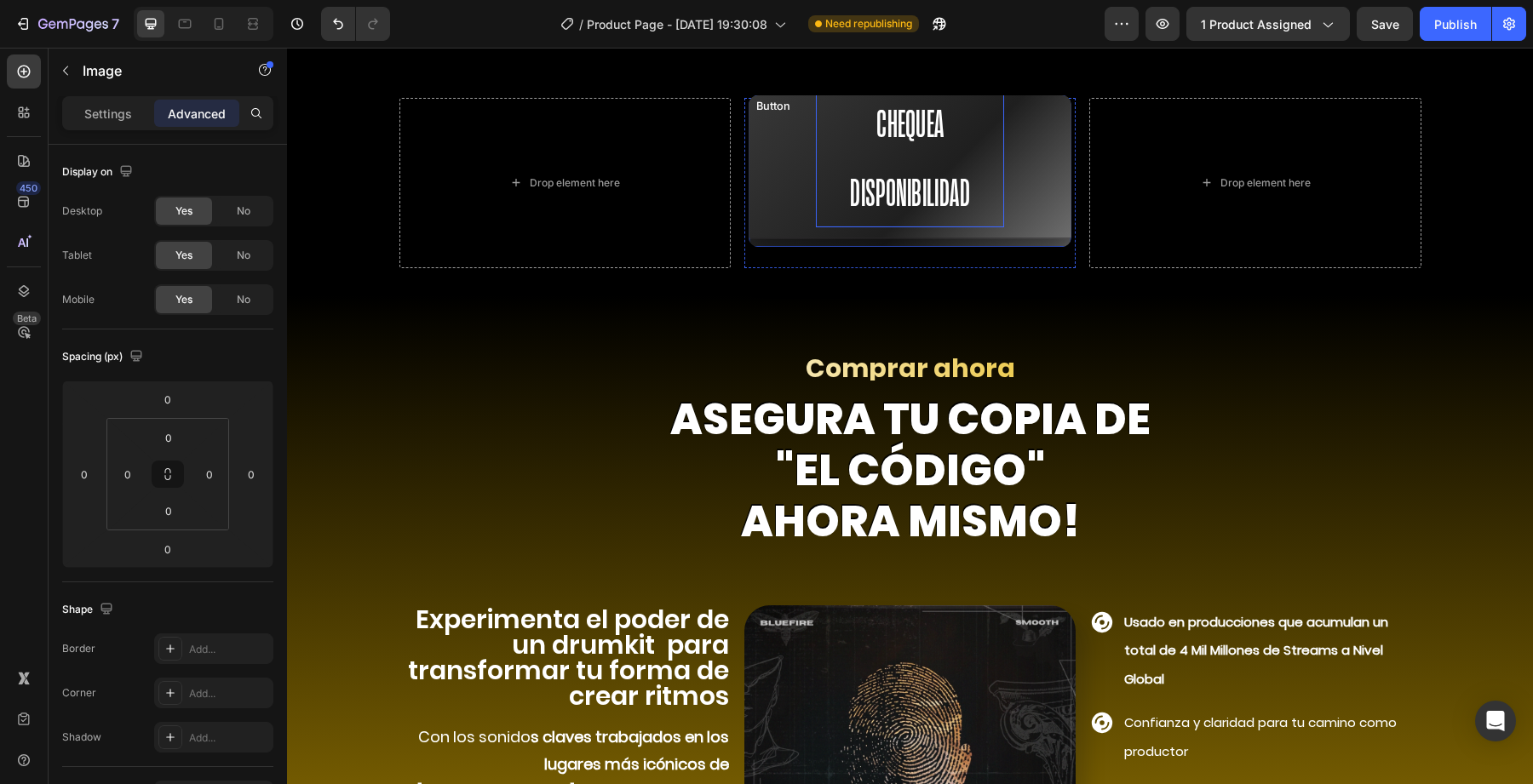
click at [952, 158] on p "Chequea Disponibilidad" at bounding box center [910, 158] width 189 height 138
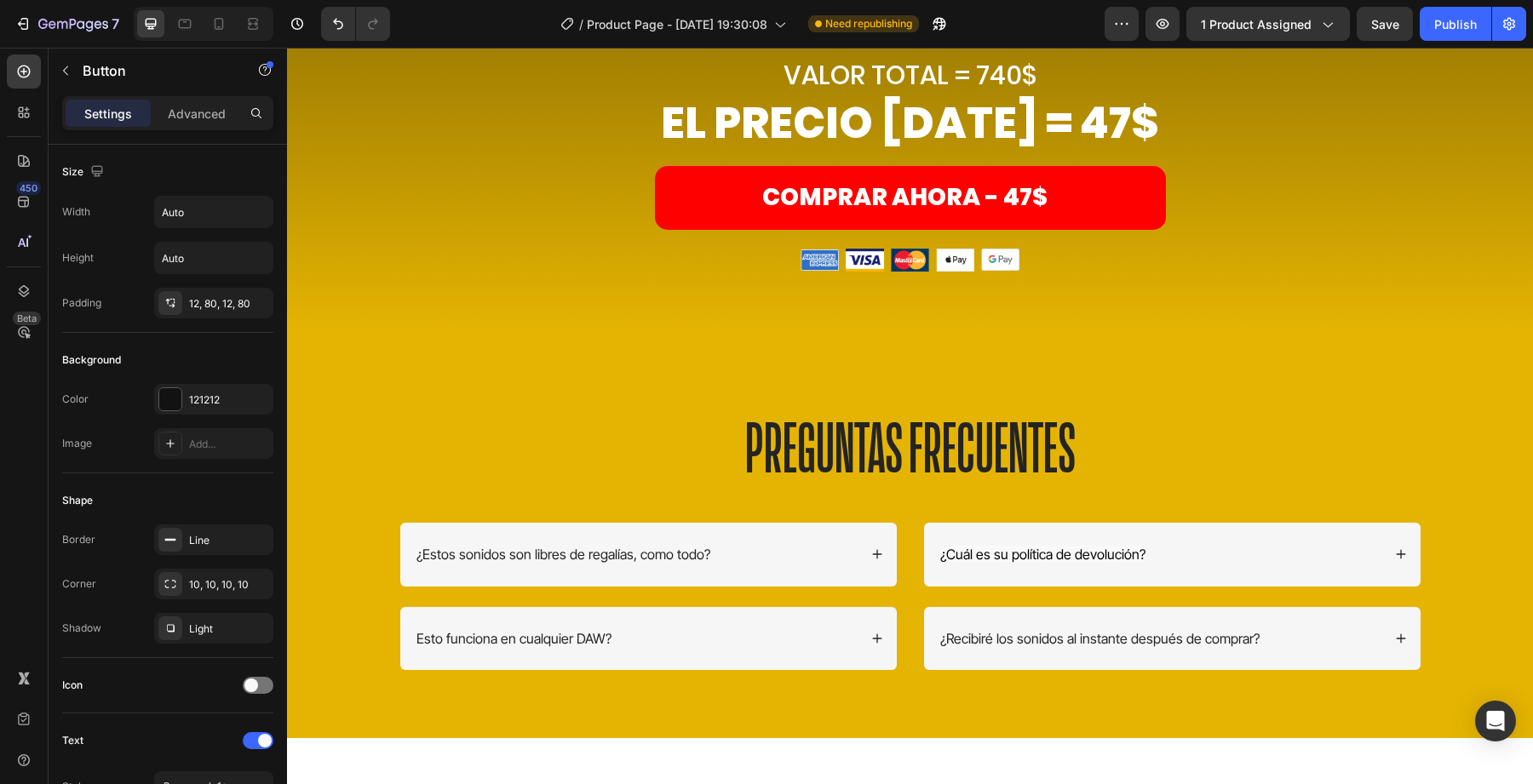
scroll to position [6701, 0]
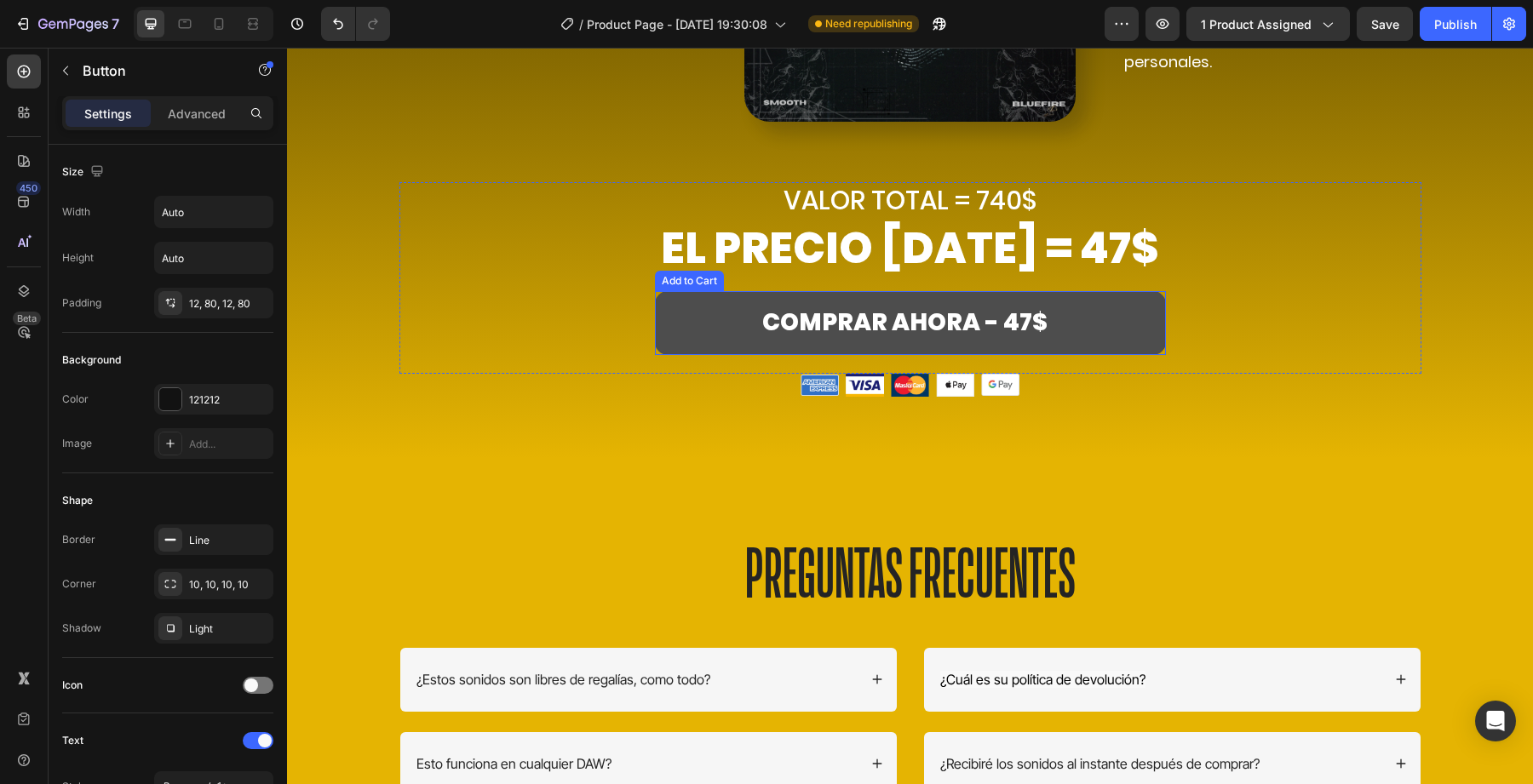
click at [731, 337] on button "COMPRAR AHORA - 47$" at bounding box center [910, 322] width 511 height 63
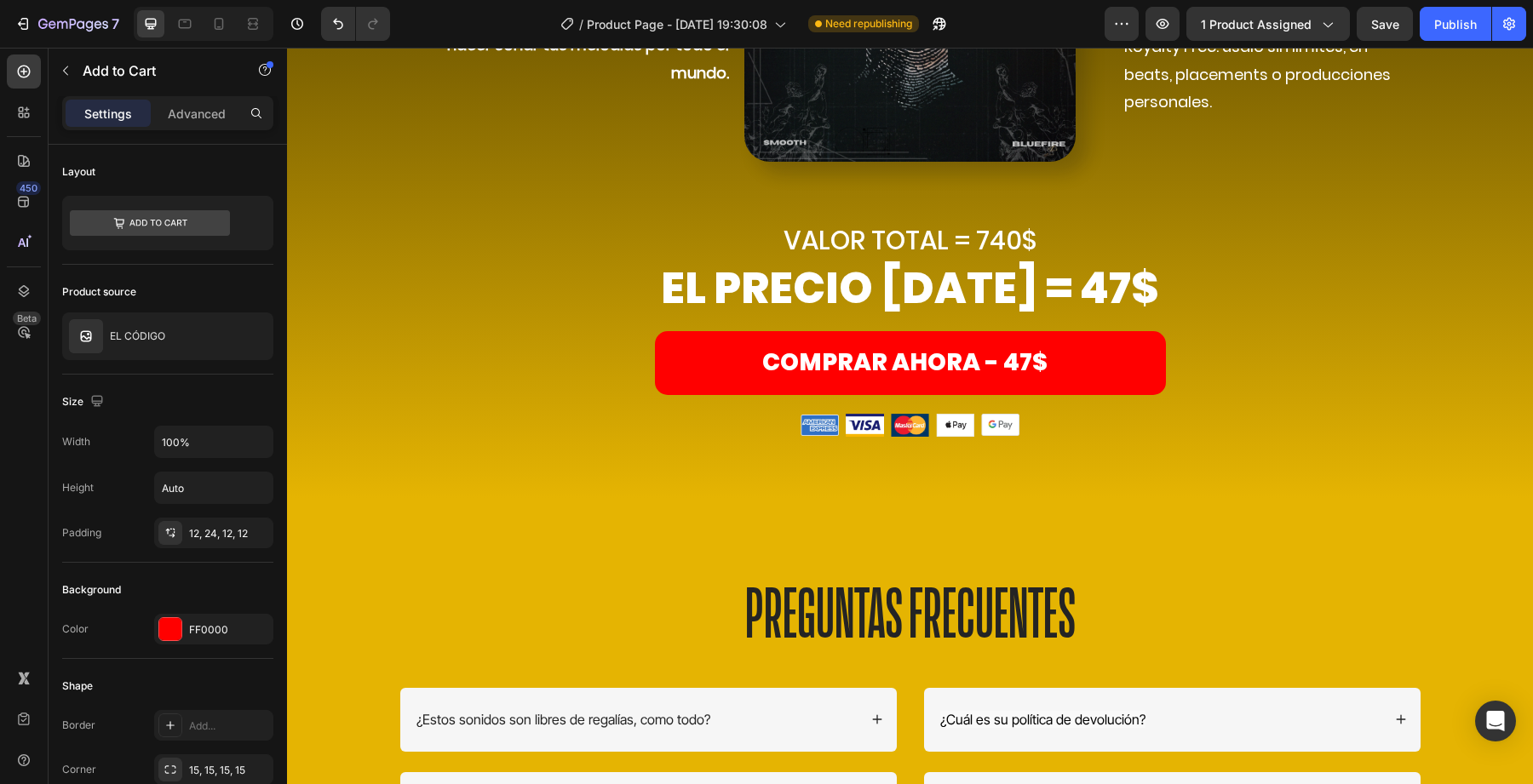
scroll to position [6671, 0]
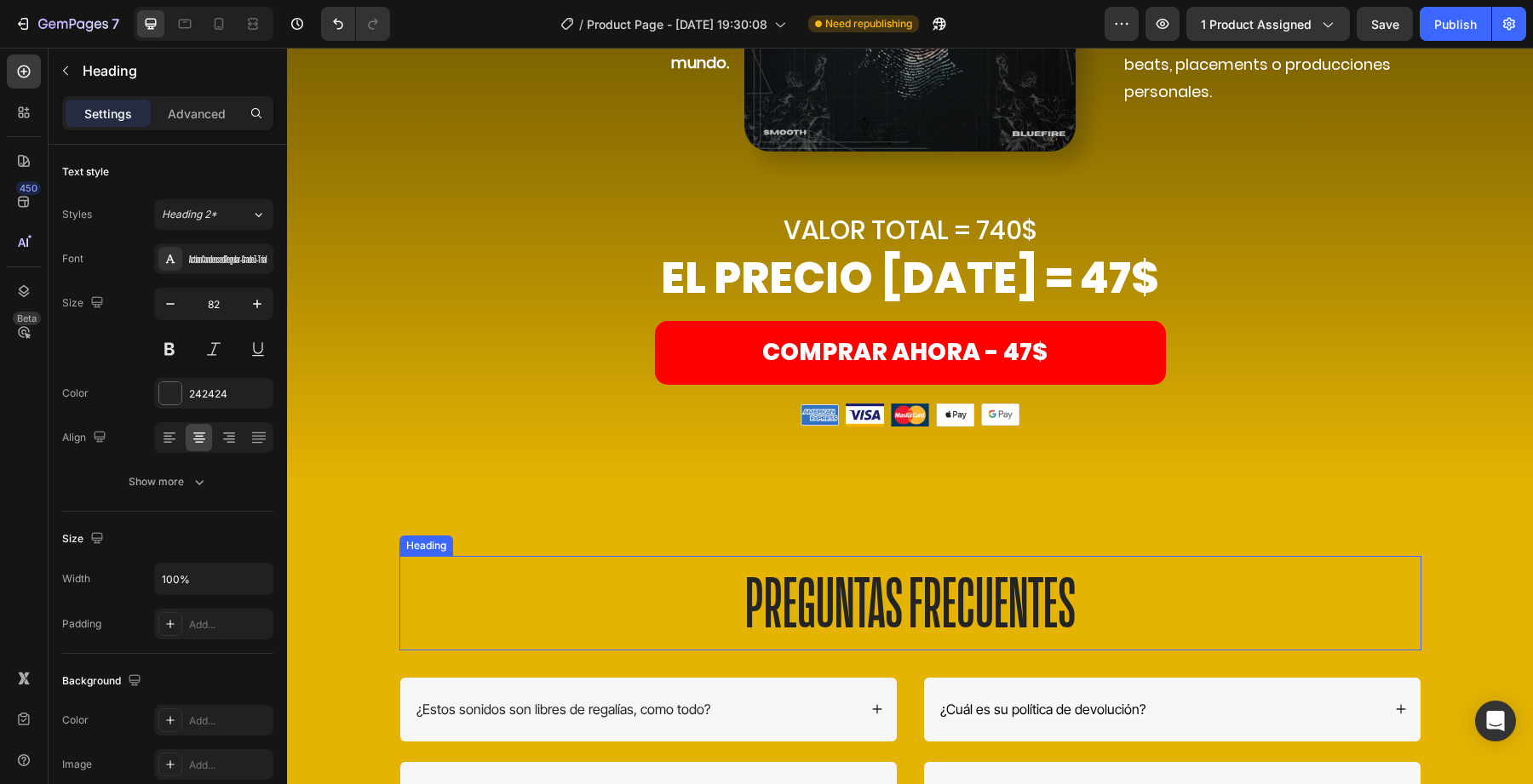
click at [790, 608] on h2 "PREGUNTAS FRECUENTES" at bounding box center [910, 604] width 1022 height 94
click at [812, 409] on img at bounding box center [819, 416] width 39 height 22
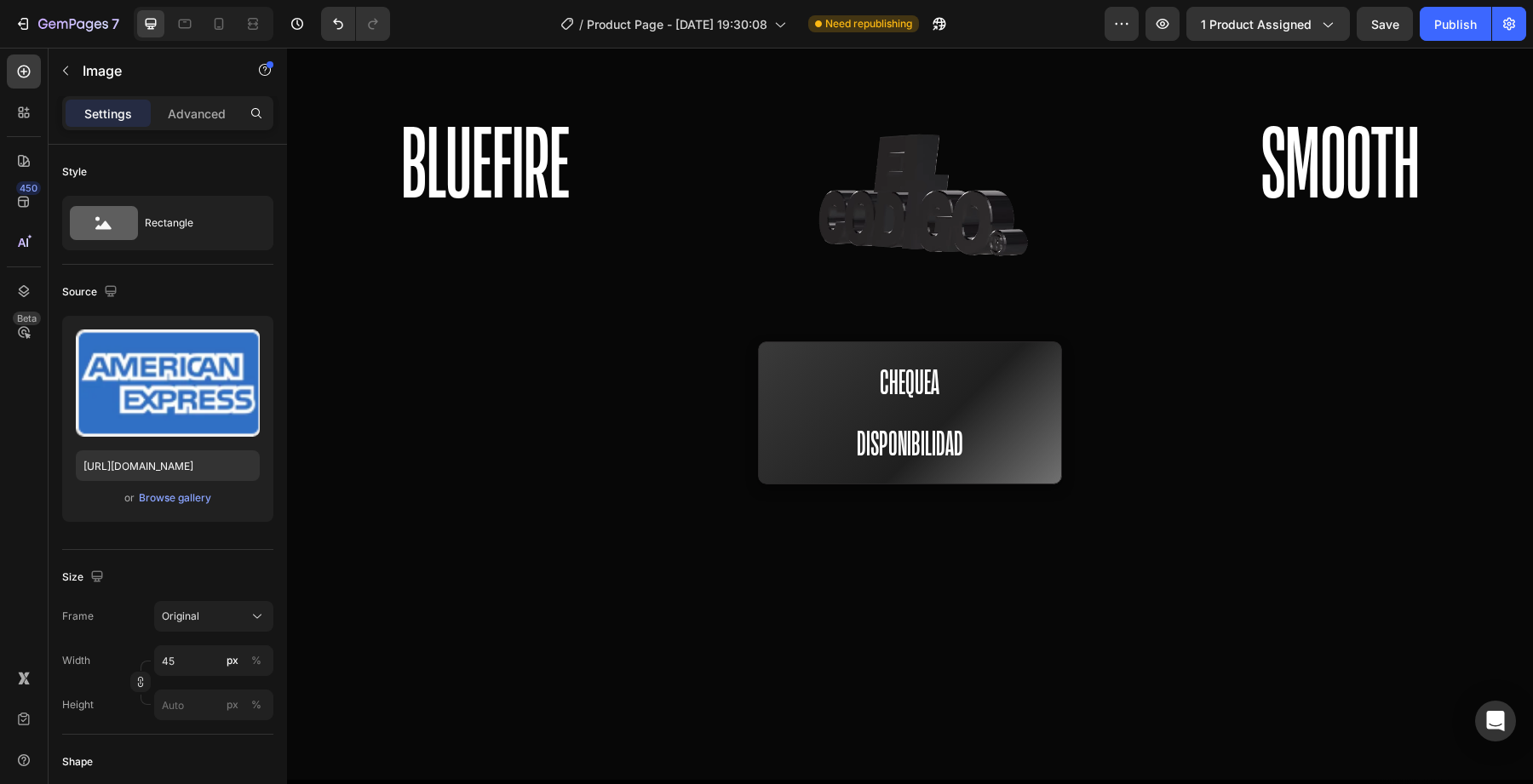
scroll to position [0, 0]
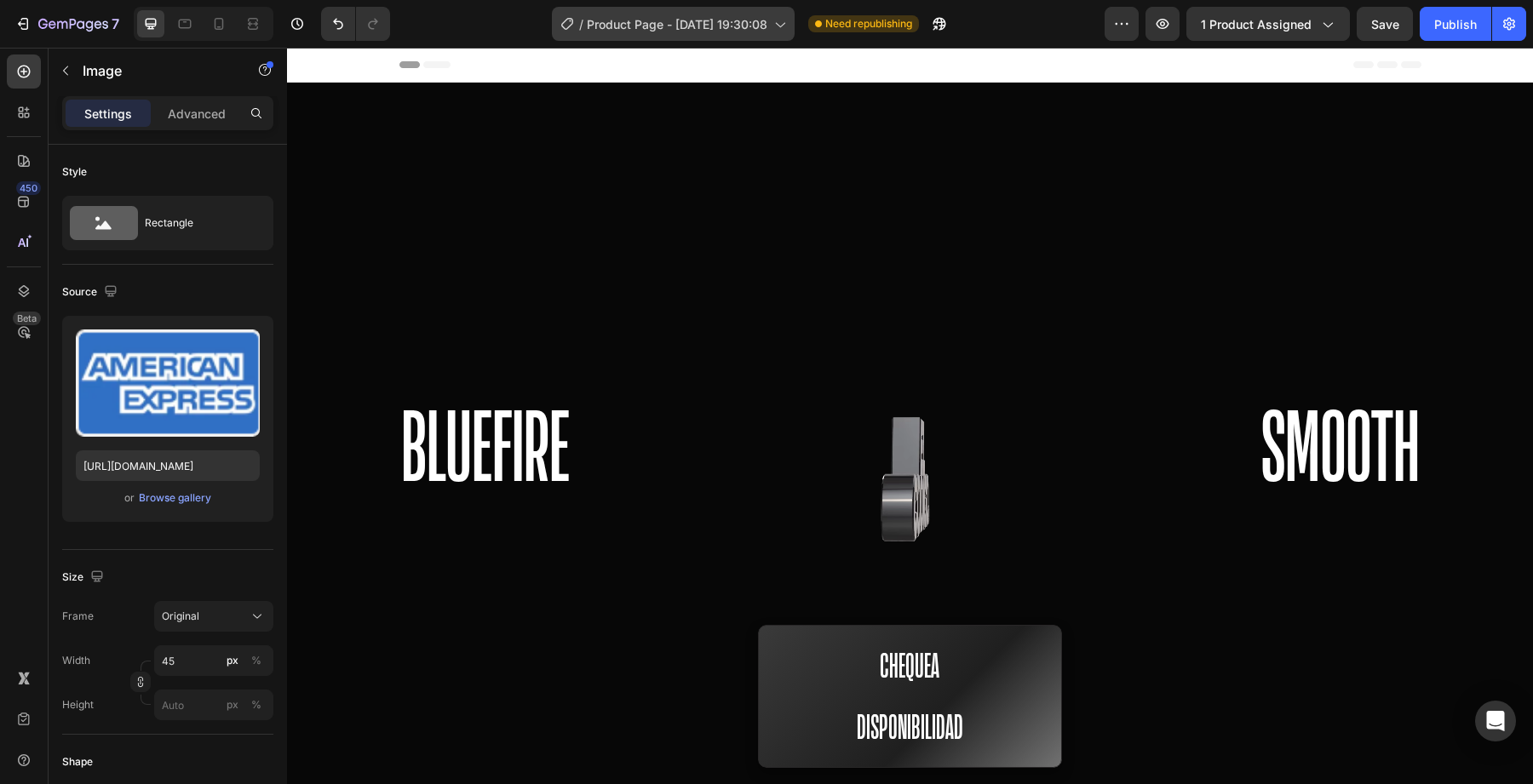
click at [695, 9] on div "/ Product Page - Sep 25, 19:30:08" at bounding box center [673, 24] width 243 height 34
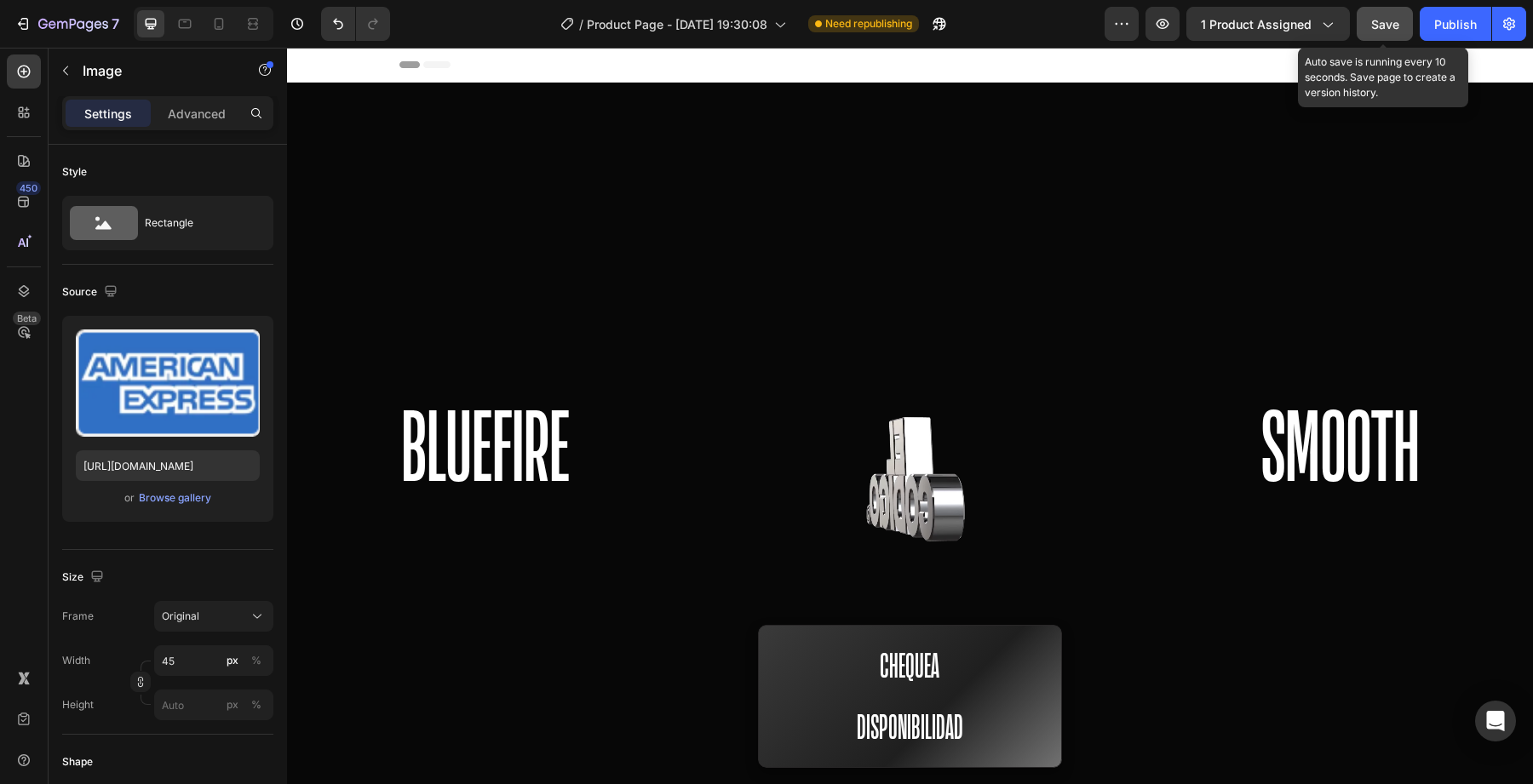
click at [1384, 19] on span "Save" at bounding box center [1385, 24] width 28 height 15
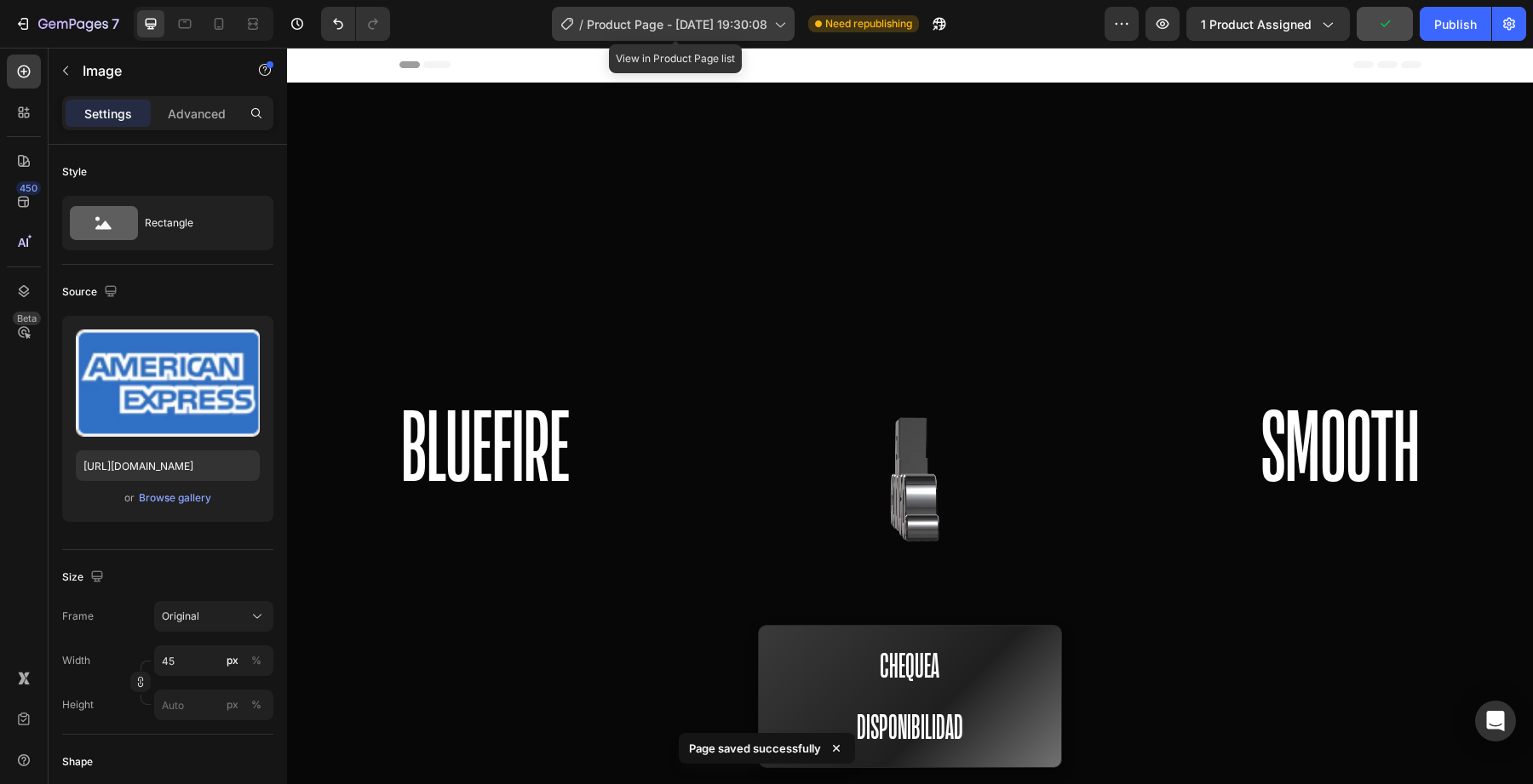
click at [640, 25] on span "Product Page - [DATE] 19:30:08" at bounding box center [677, 24] width 180 height 18
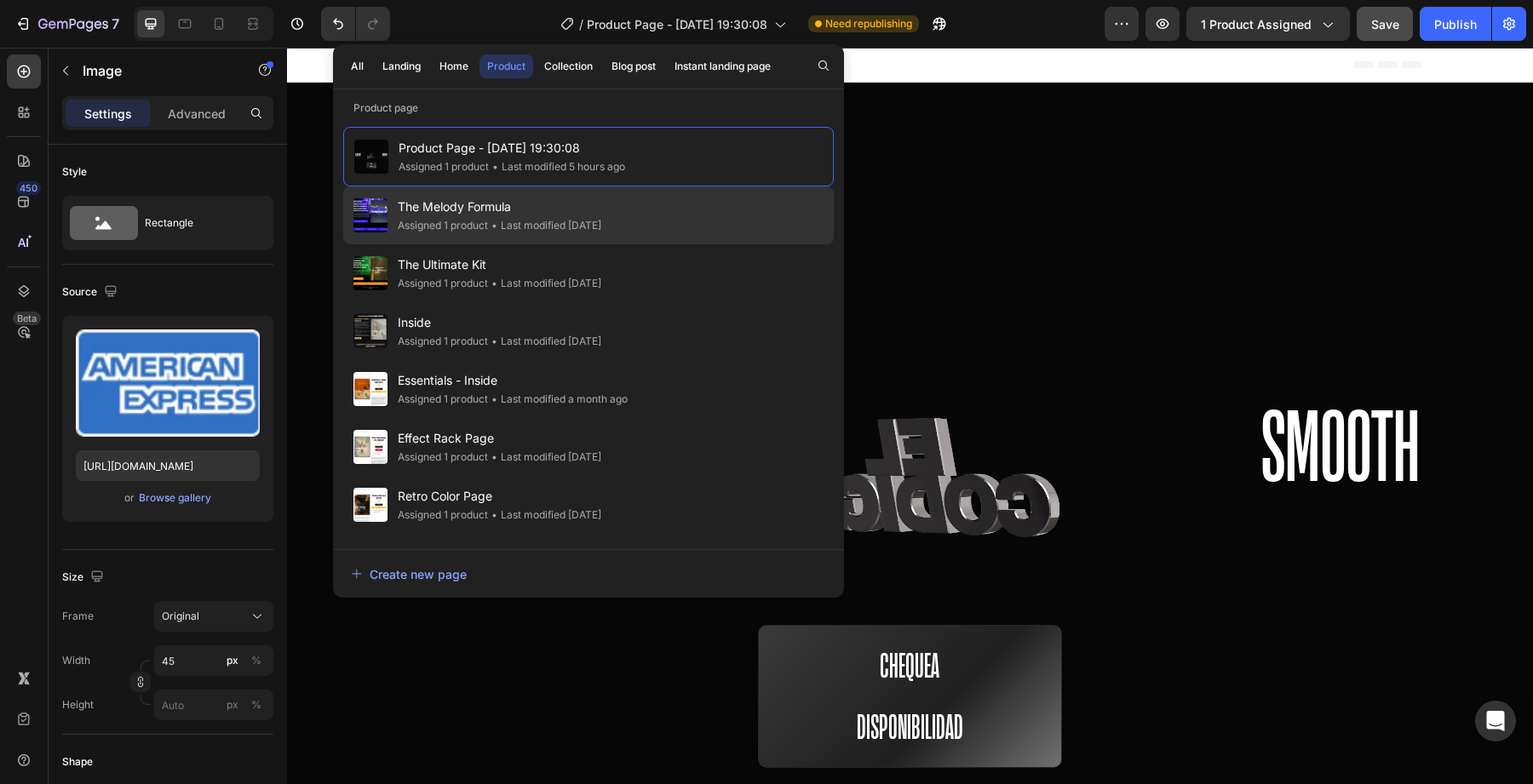
click at [518, 206] on span "The Melody Formula" at bounding box center [499, 207] width 204 height 21
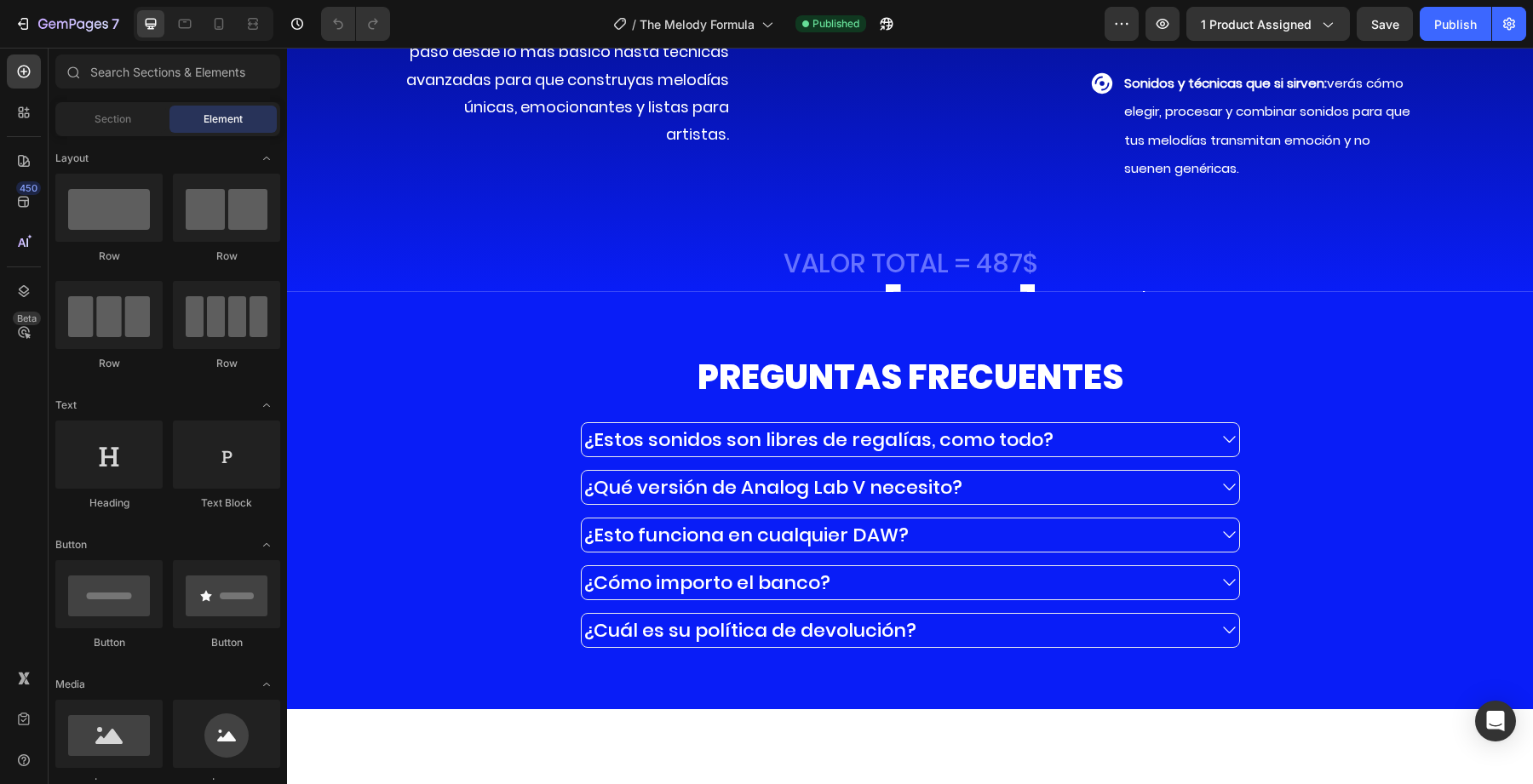
scroll to position [8952, 0]
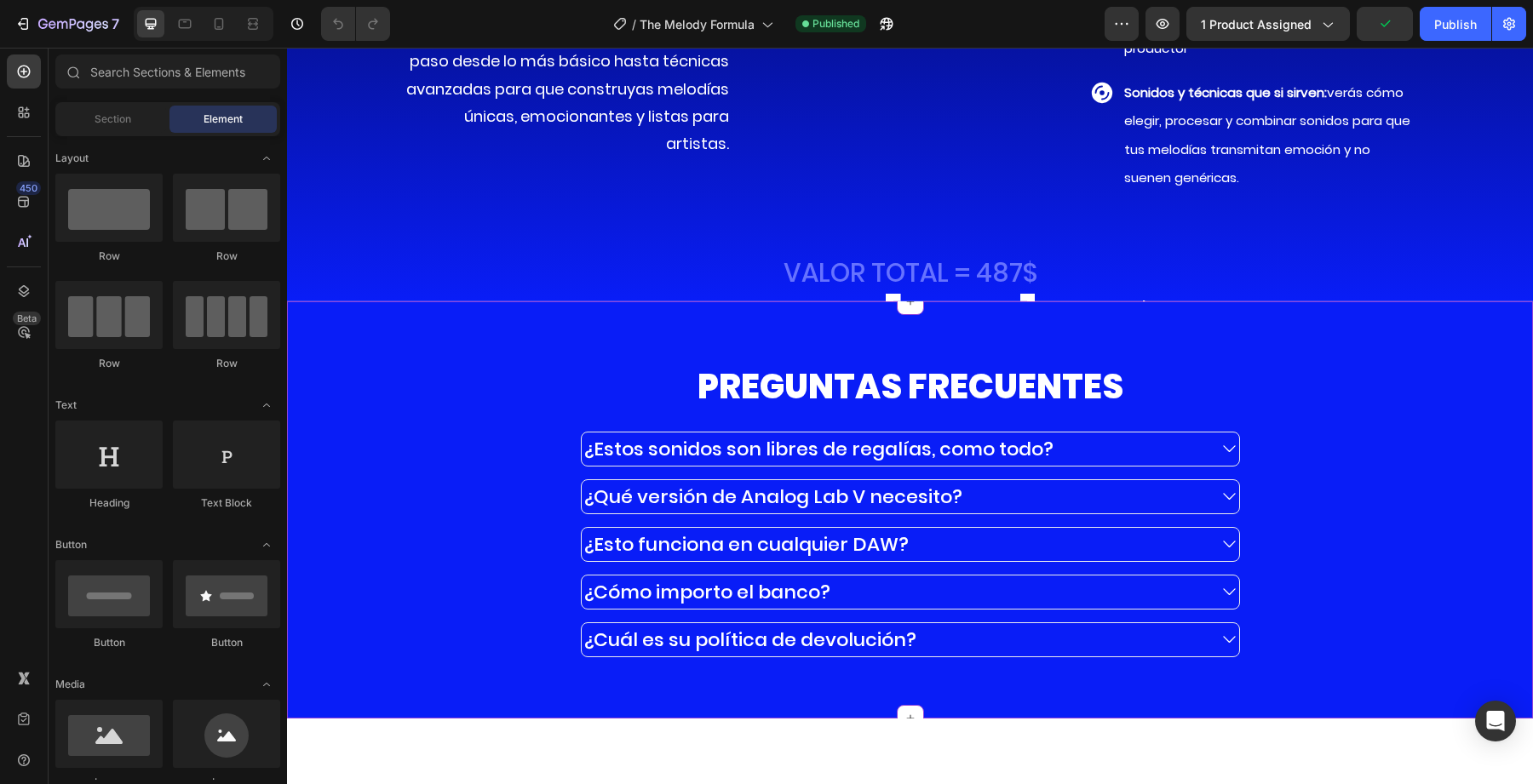
click at [713, 366] on h2 "PREGUNTAS FRECUENTES" at bounding box center [910, 386] width 661 height 48
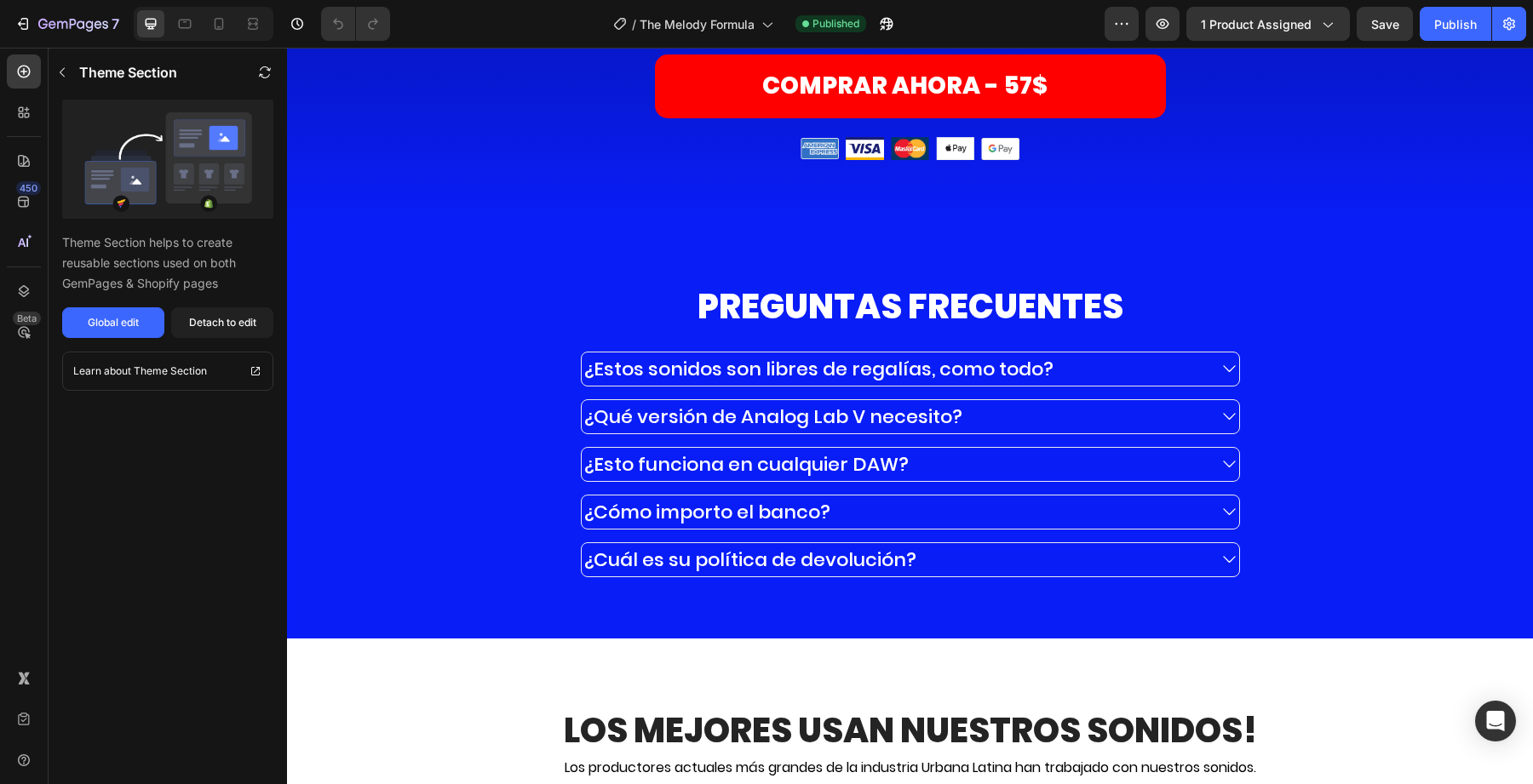
scroll to position [9265, 0]
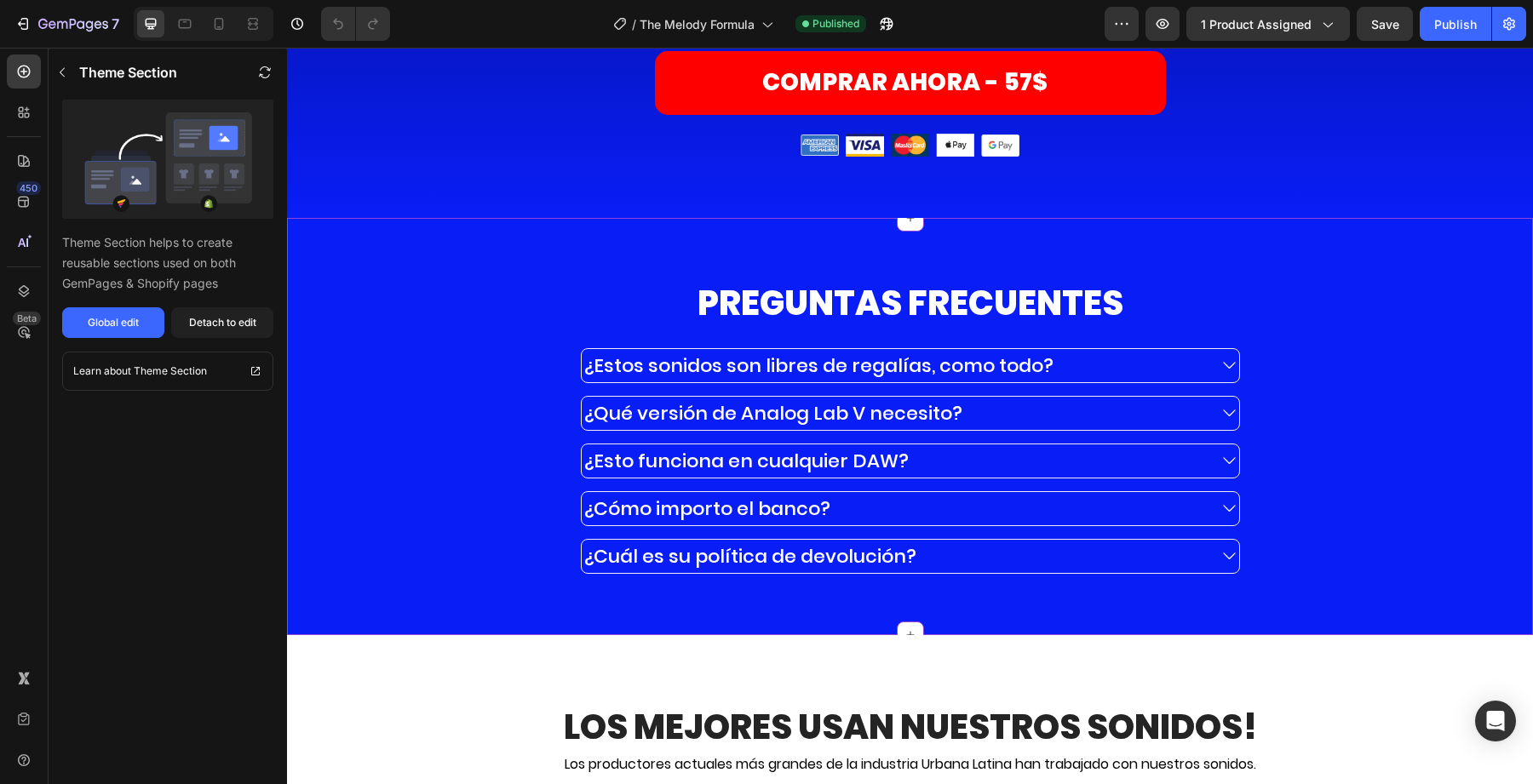
click at [697, 501] on div "¿Estos sonidos son libres de regalías, como todo? ¿Qué versión de Analog Lab V …" at bounding box center [910, 461] width 661 height 226
click at [699, 512] on p "¿Cómo importo el banco?" at bounding box center [707, 508] width 246 height 28
click at [713, 523] on p "¿Cómo importo el banco?" at bounding box center [707, 508] width 246 height 28
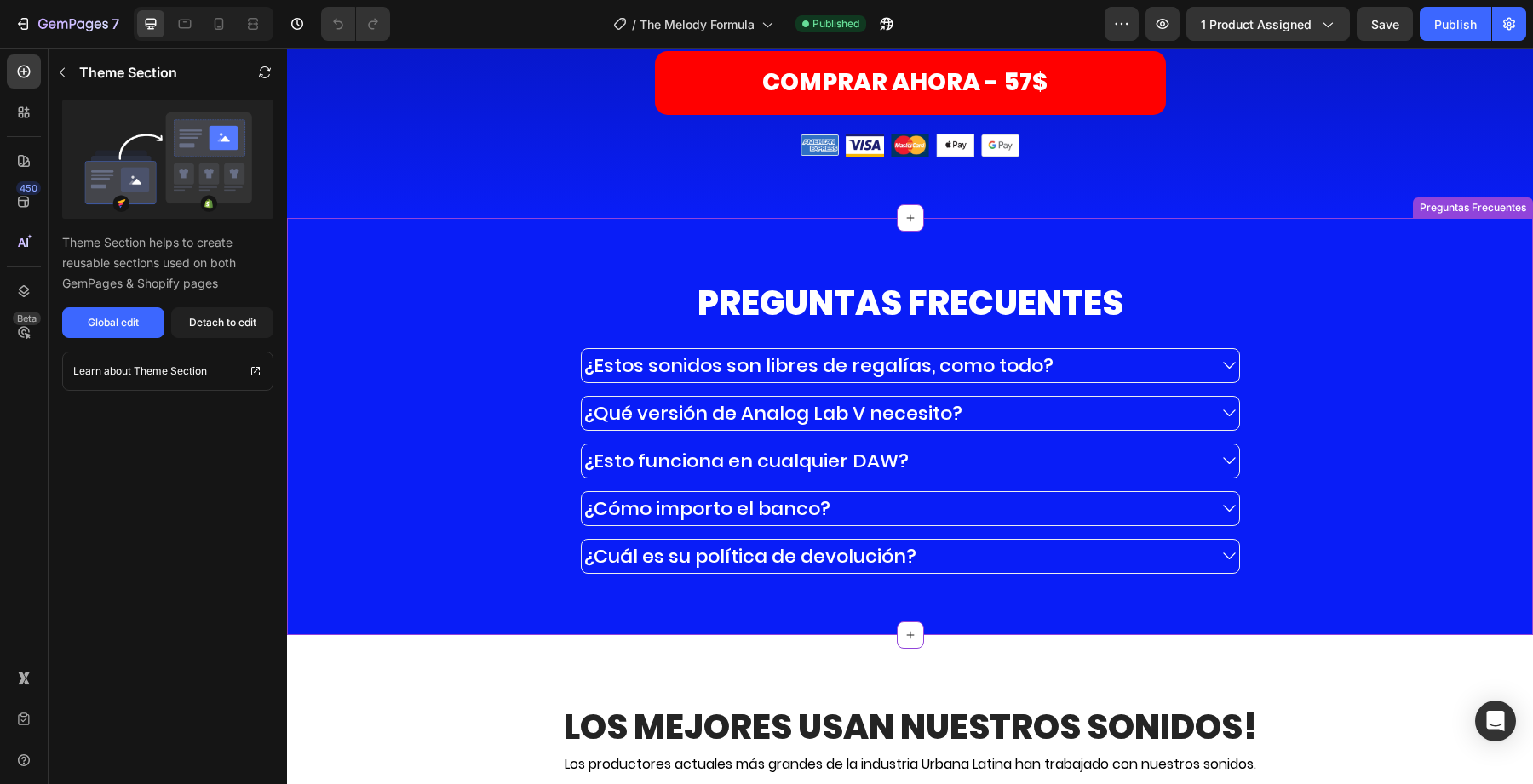
click at [713, 523] on p "¿Cómo importo el banco?" at bounding box center [707, 508] width 246 height 28
click at [840, 501] on div "¿Estos sonidos son libres de regalías, como todo? ¿Qué versión de Analog Lab V …" at bounding box center [910, 461] width 661 height 226
click at [529, 450] on div "PREGUNTAS FRECUENTES Heading ¿Estos sonidos son libres de regalías, como todo? …" at bounding box center [909, 426] width 1220 height 295
click at [447, 417] on div "PREGUNTAS FRECUENTES Heading ¿Estos sonidos son libres de regalías, como todo? …" at bounding box center [909, 426] width 1220 height 295
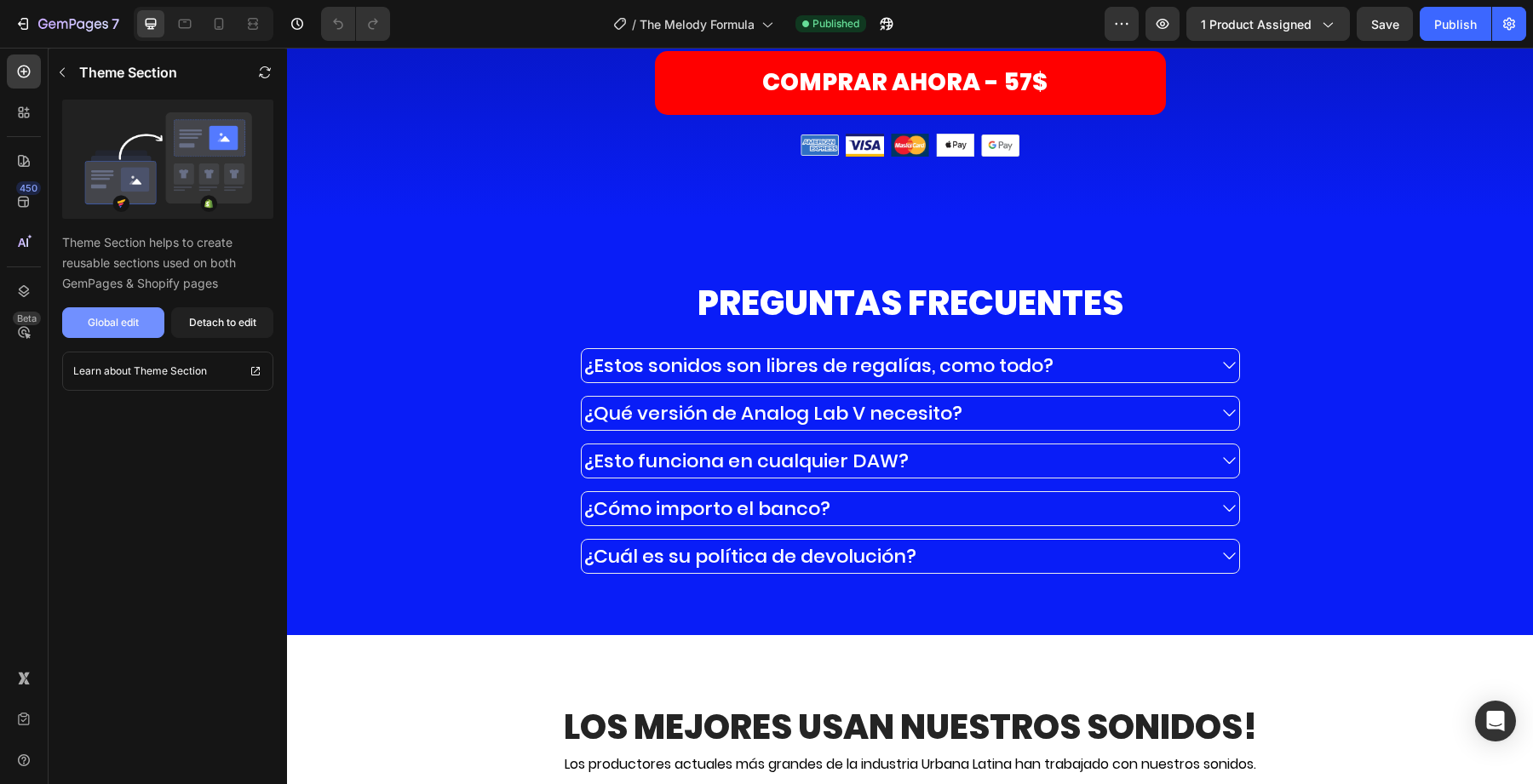
click at [131, 329] on div "Global edit" at bounding box center [113, 323] width 52 height 15
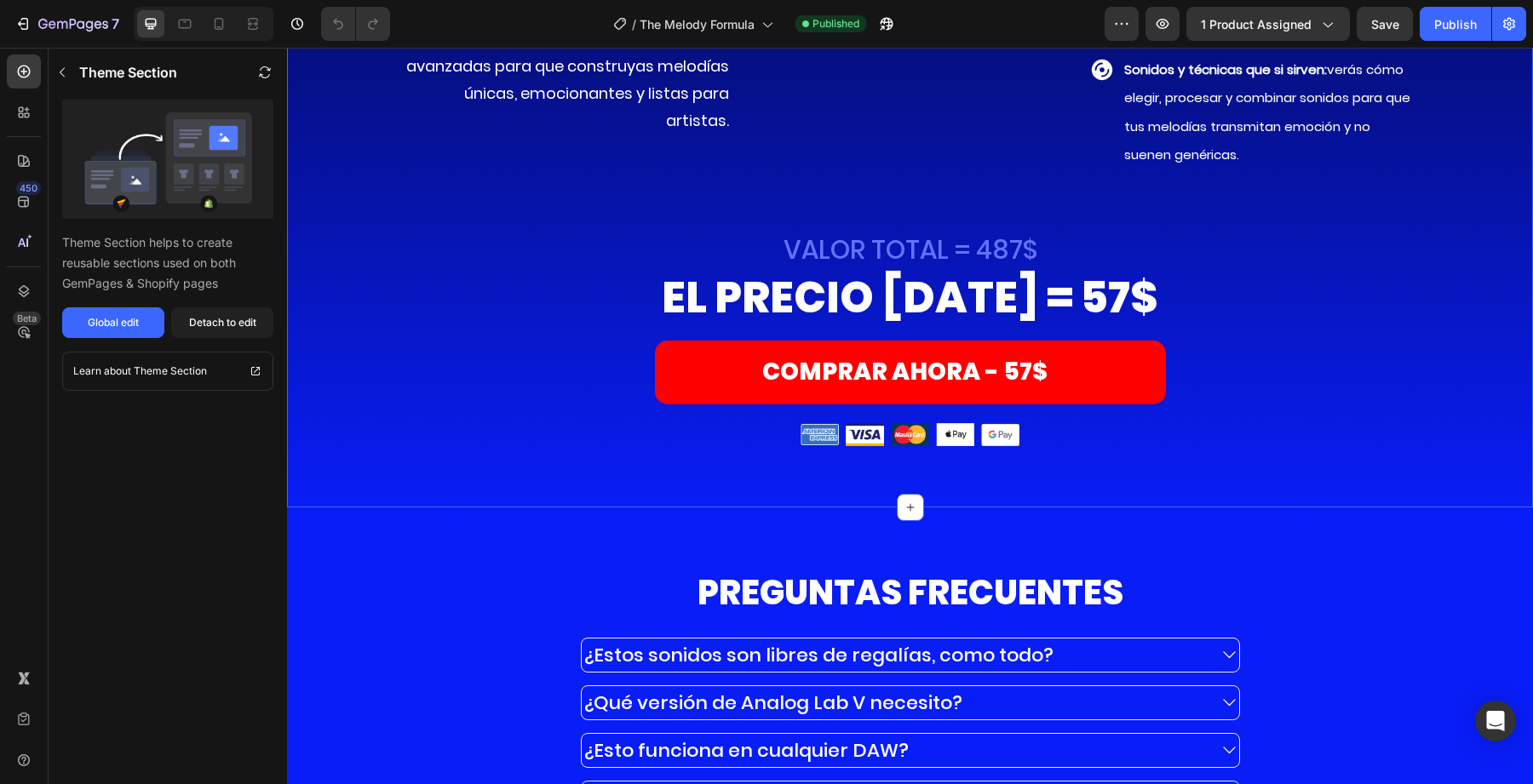
scroll to position [8897, 0]
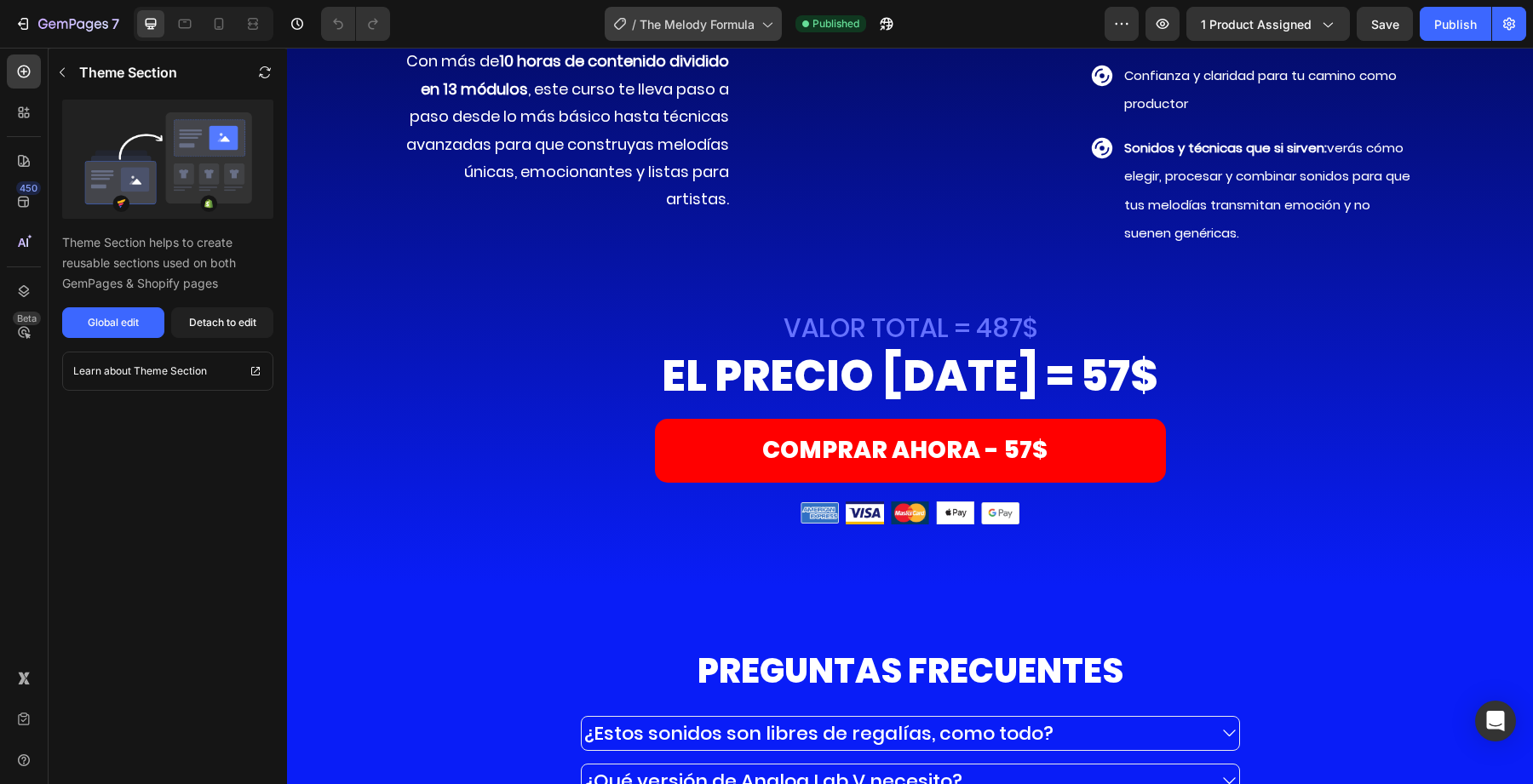
click at [772, 15] on icon at bounding box center [767, 24] width 17 height 17
click at [537, 651] on div "PREGUNTAS FRECUENTES Heading ¿Estos sonidos son libres de regalías, como todo? …" at bounding box center [909, 794] width 1246 height 417
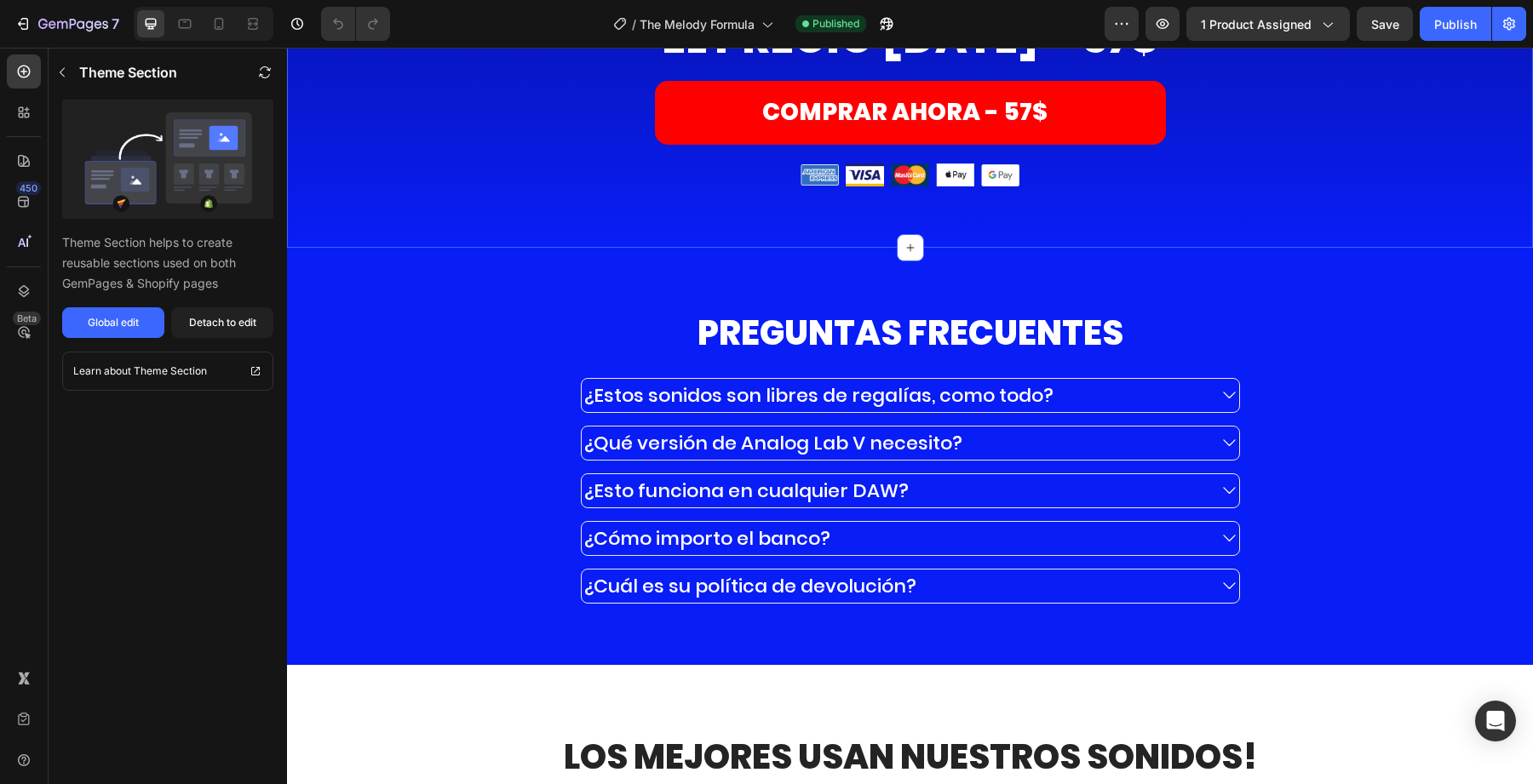
scroll to position [9236, 0]
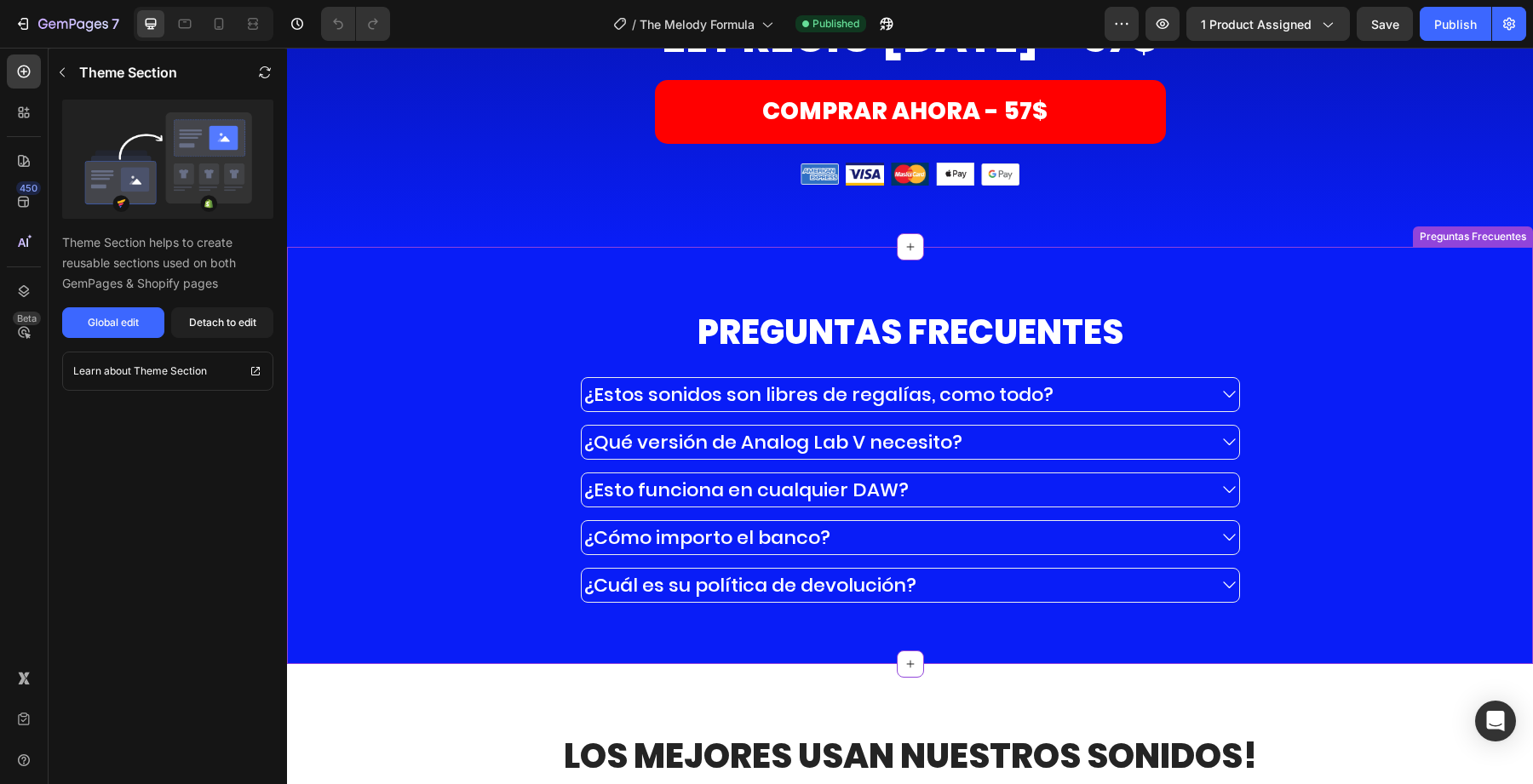
click at [654, 543] on p "¿Cómo importo el banco?" at bounding box center [707, 538] width 246 height 28
click at [653, 550] on p "¿Cómo importo el banco?" at bounding box center [707, 538] width 246 height 28
click at [495, 566] on div "PREGUNTAS FRECUENTES Heading ¿Estos sonidos son libres de regalías, como todo? …" at bounding box center [909, 455] width 1220 height 295
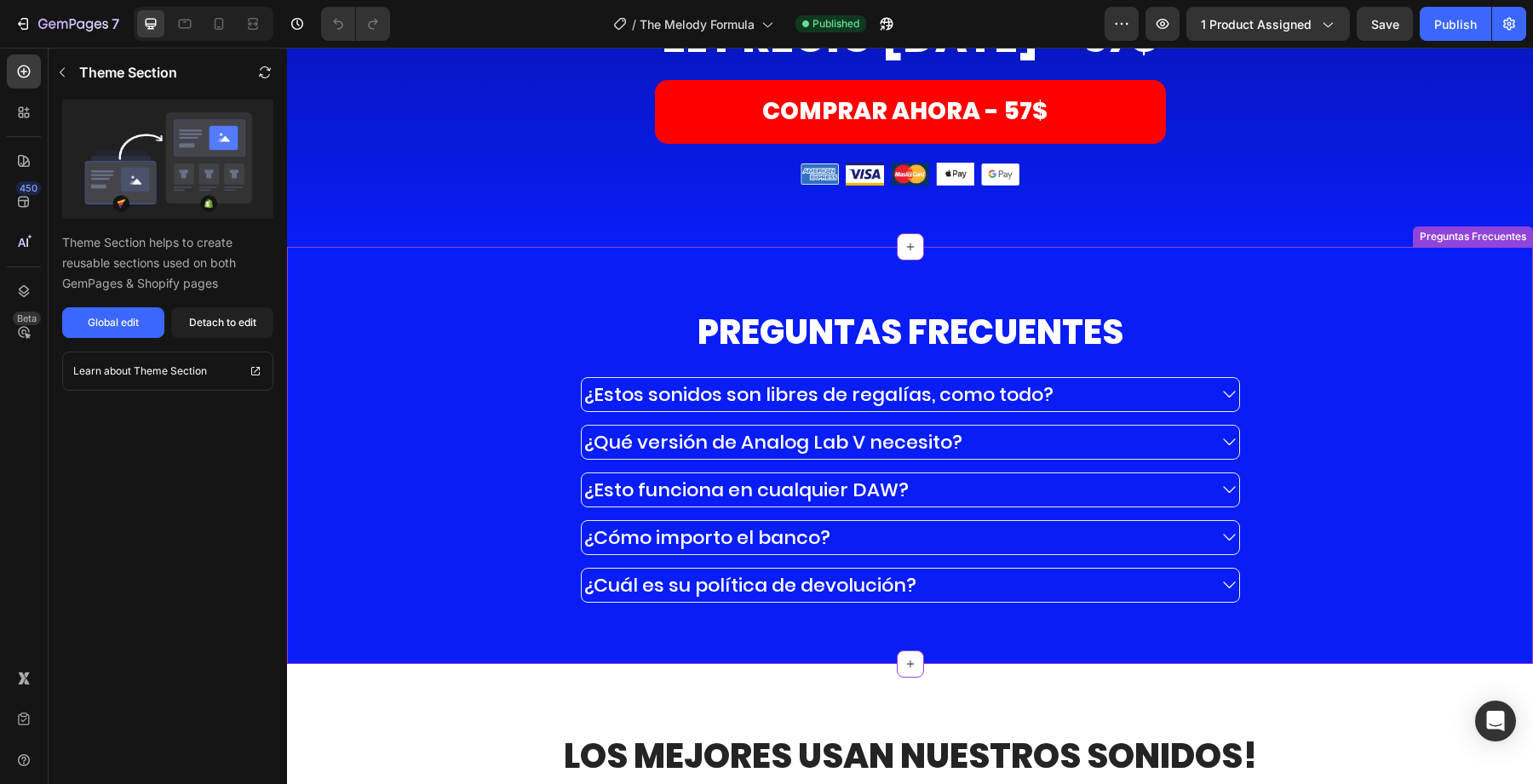
click at [725, 552] on p "¿Cómo importo el banco?" at bounding box center [707, 538] width 246 height 28
click at [125, 330] on div "Global edit" at bounding box center [113, 323] width 52 height 15
click at [885, 491] on p "¿Esto funciona en cualquier DAW?" at bounding box center [746, 489] width 325 height 28
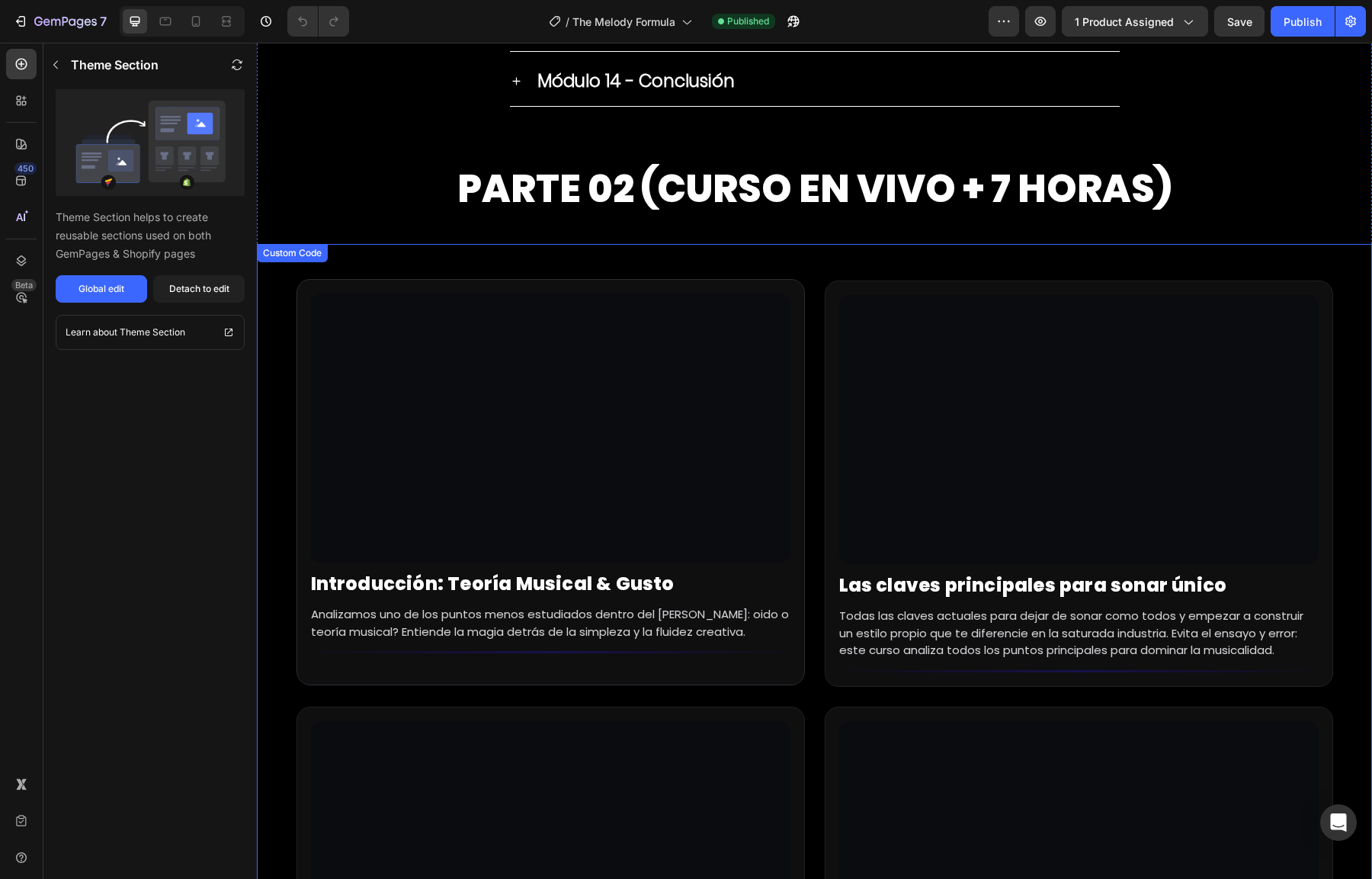
scroll to position [6071, 0]
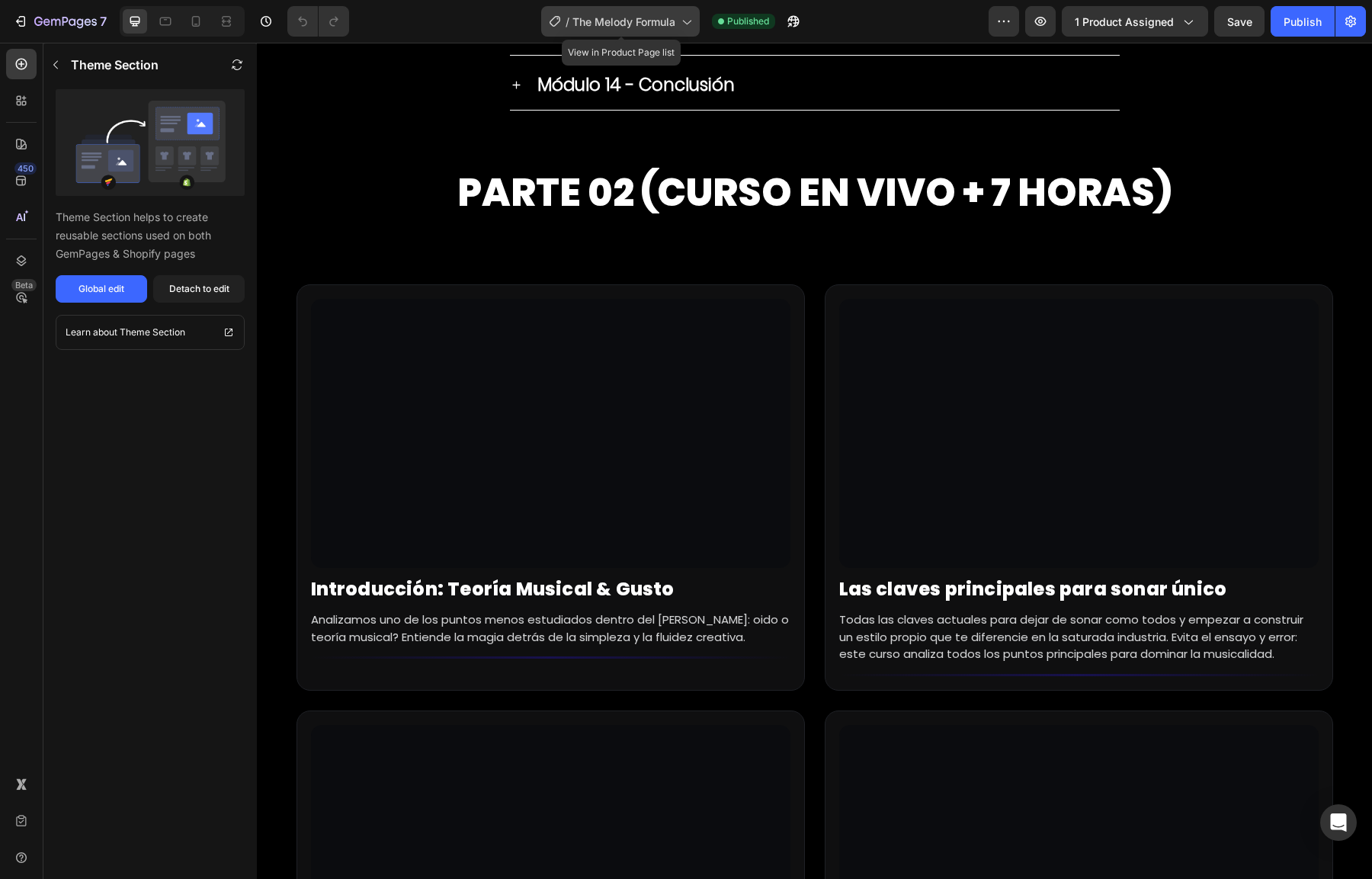
click at [648, 18] on span "The Melody Formula" at bounding box center [624, 22] width 103 height 16
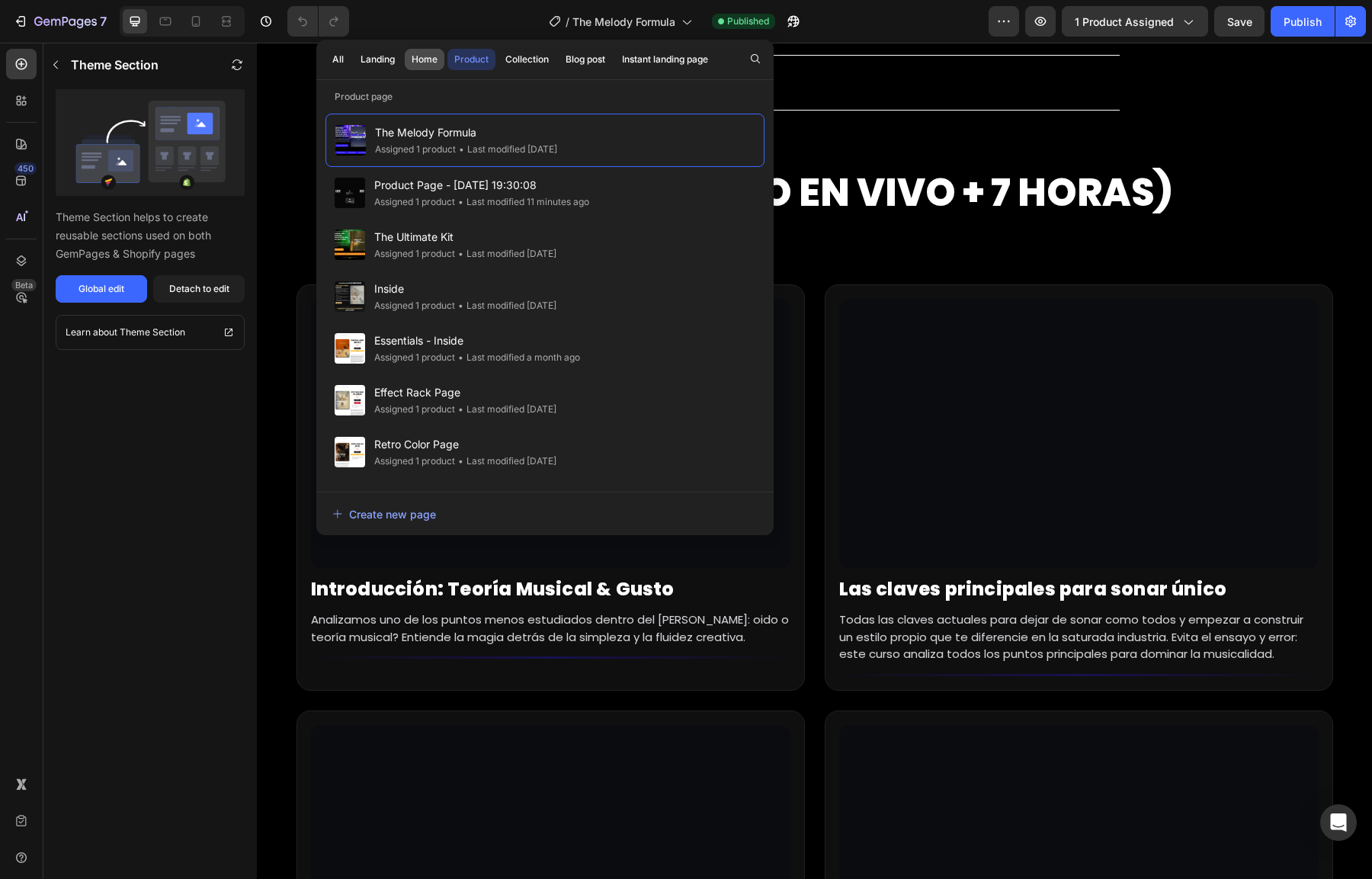
click at [408, 59] on button "Home" at bounding box center [425, 59] width 40 height 22
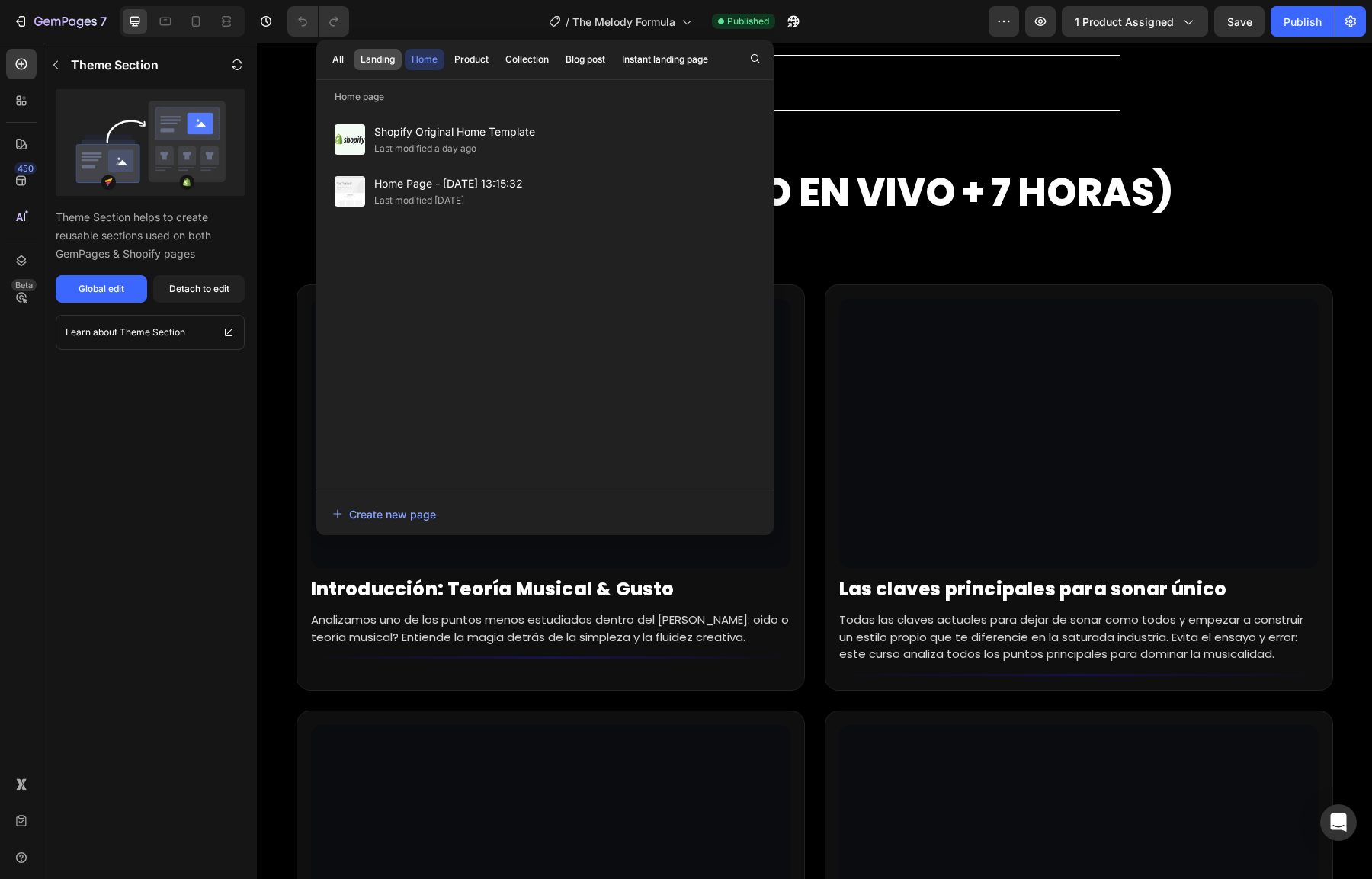
click at [374, 58] on div "Landing" at bounding box center [377, 59] width 35 height 14
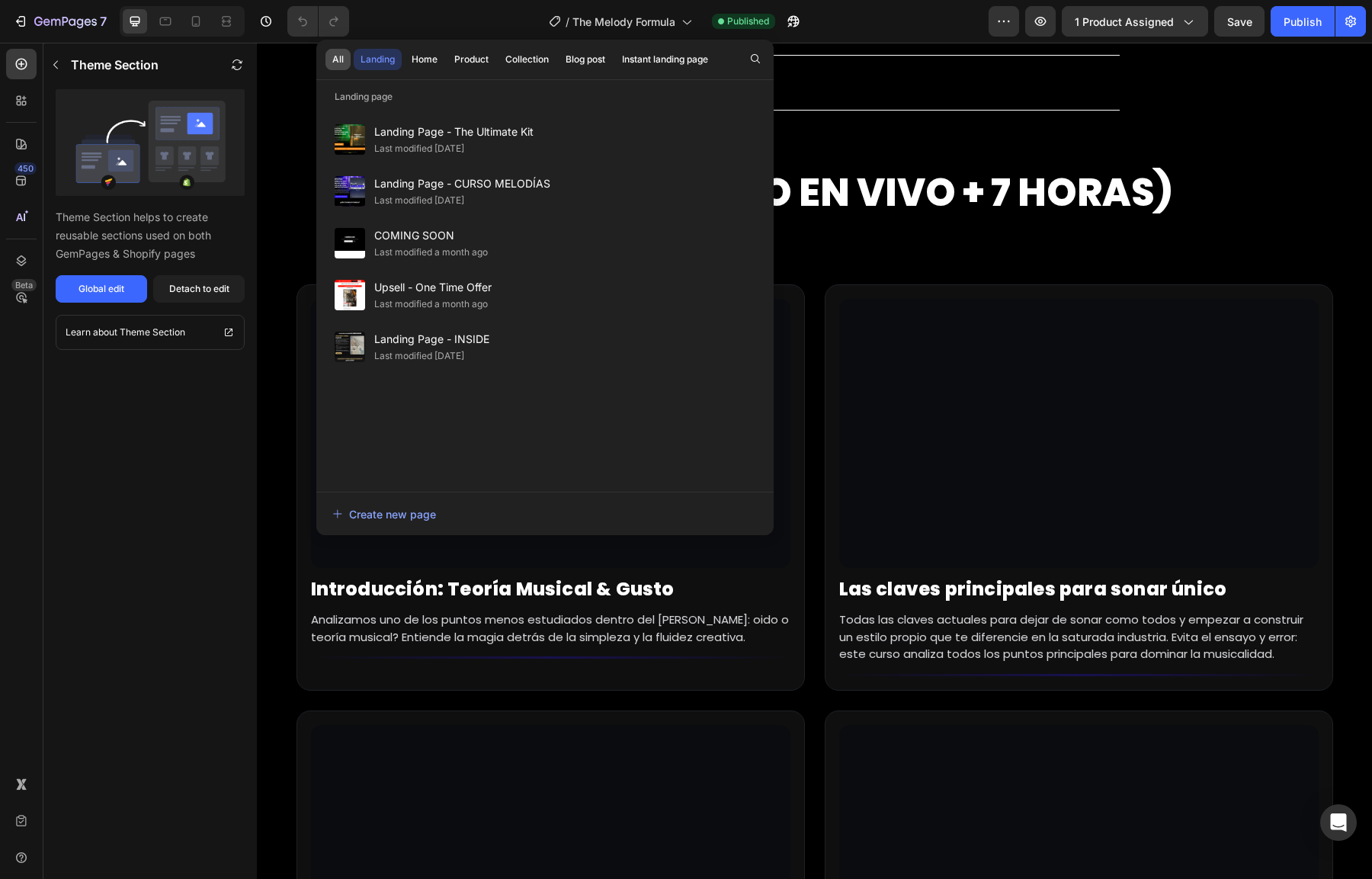
click at [343, 56] on button "All" at bounding box center [337, 59] width 25 height 22
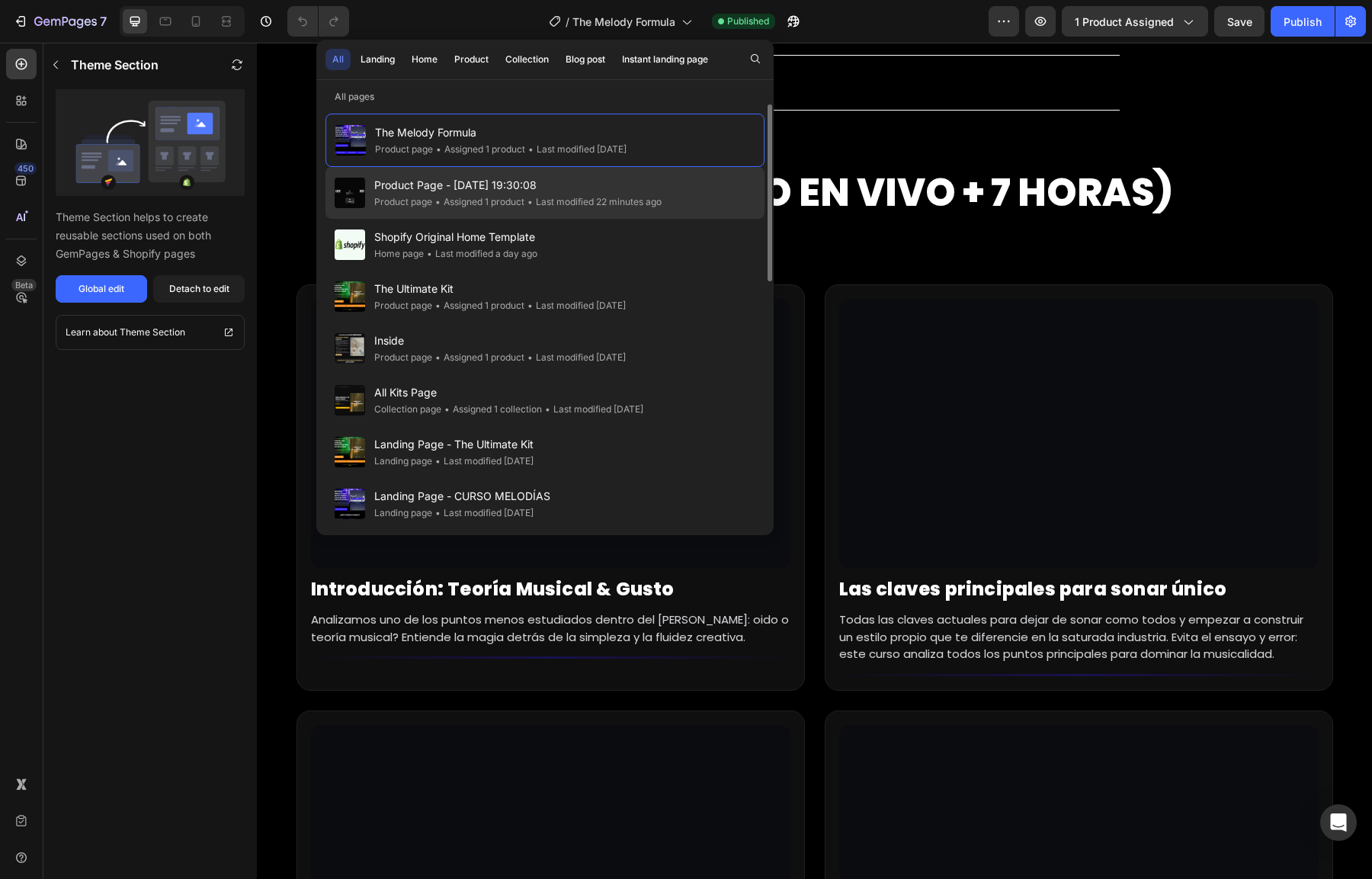
click at [461, 198] on div "• Assigned 1 product" at bounding box center [478, 202] width 92 height 15
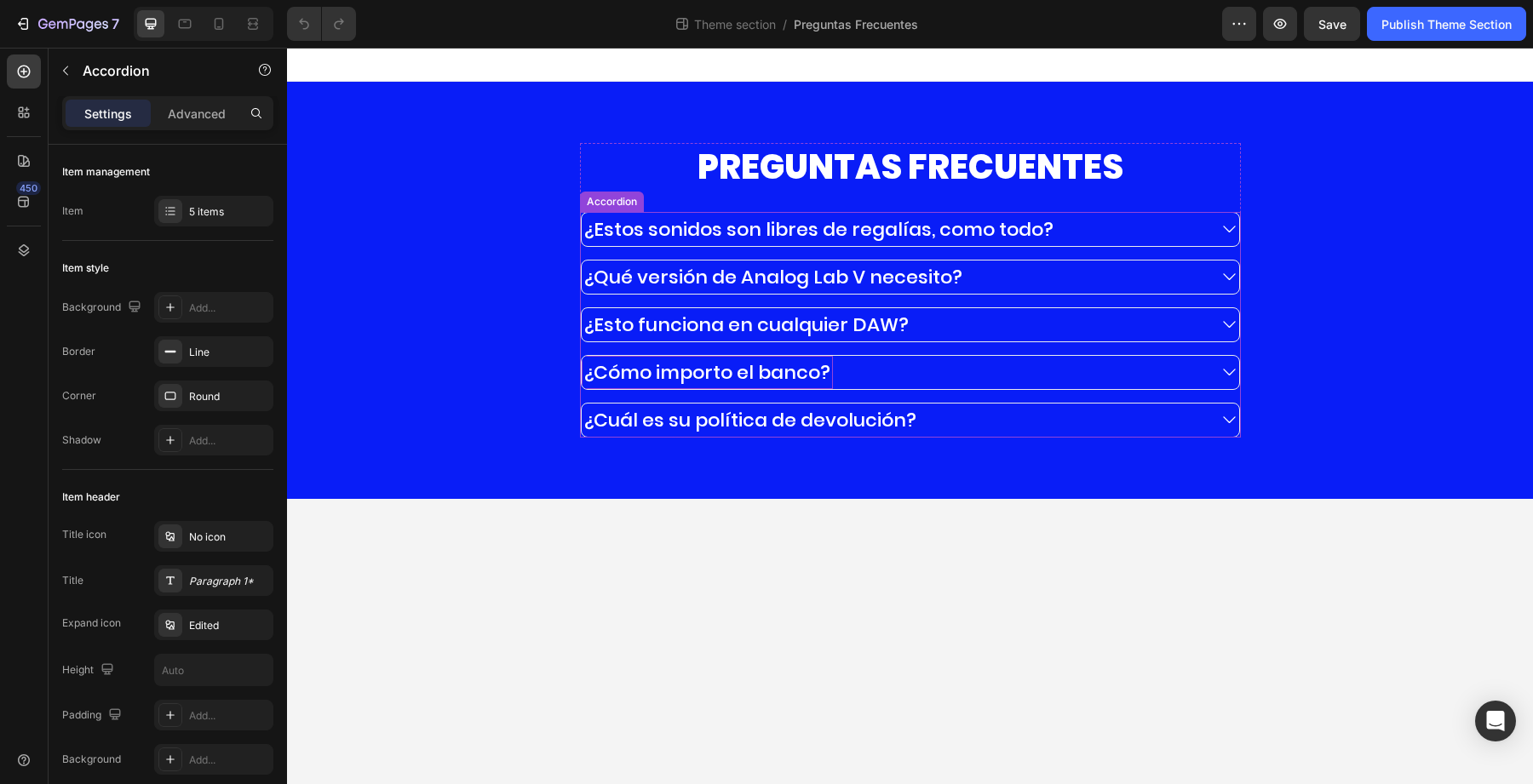
click at [715, 374] on p "¿Cómo importo el banco?" at bounding box center [707, 373] width 246 height 28
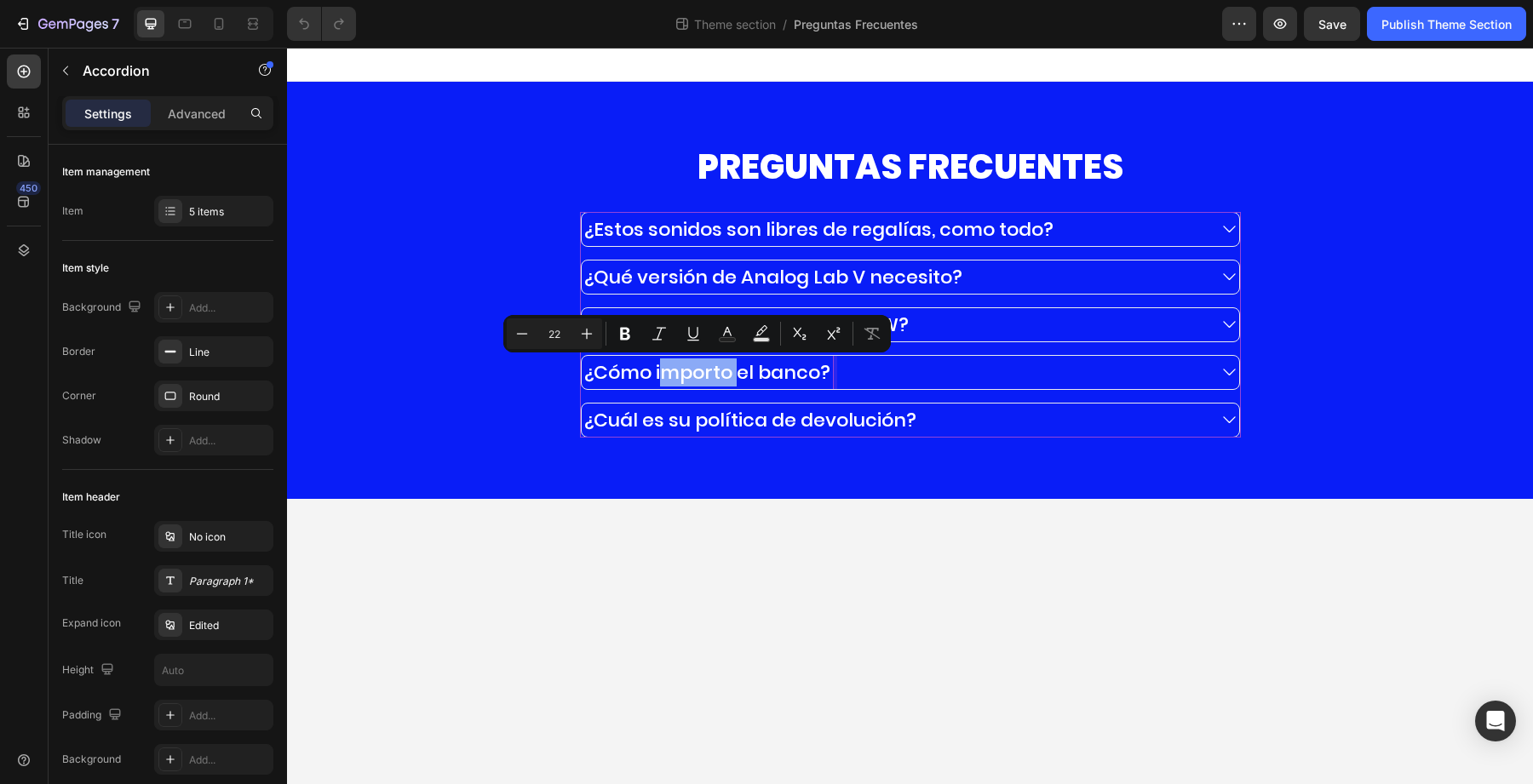
click at [715, 374] on p "¿Cómo importo el banco?" at bounding box center [707, 373] width 246 height 28
click at [846, 368] on div "¿Cómo importo el banco?" at bounding box center [893, 373] width 624 height 33
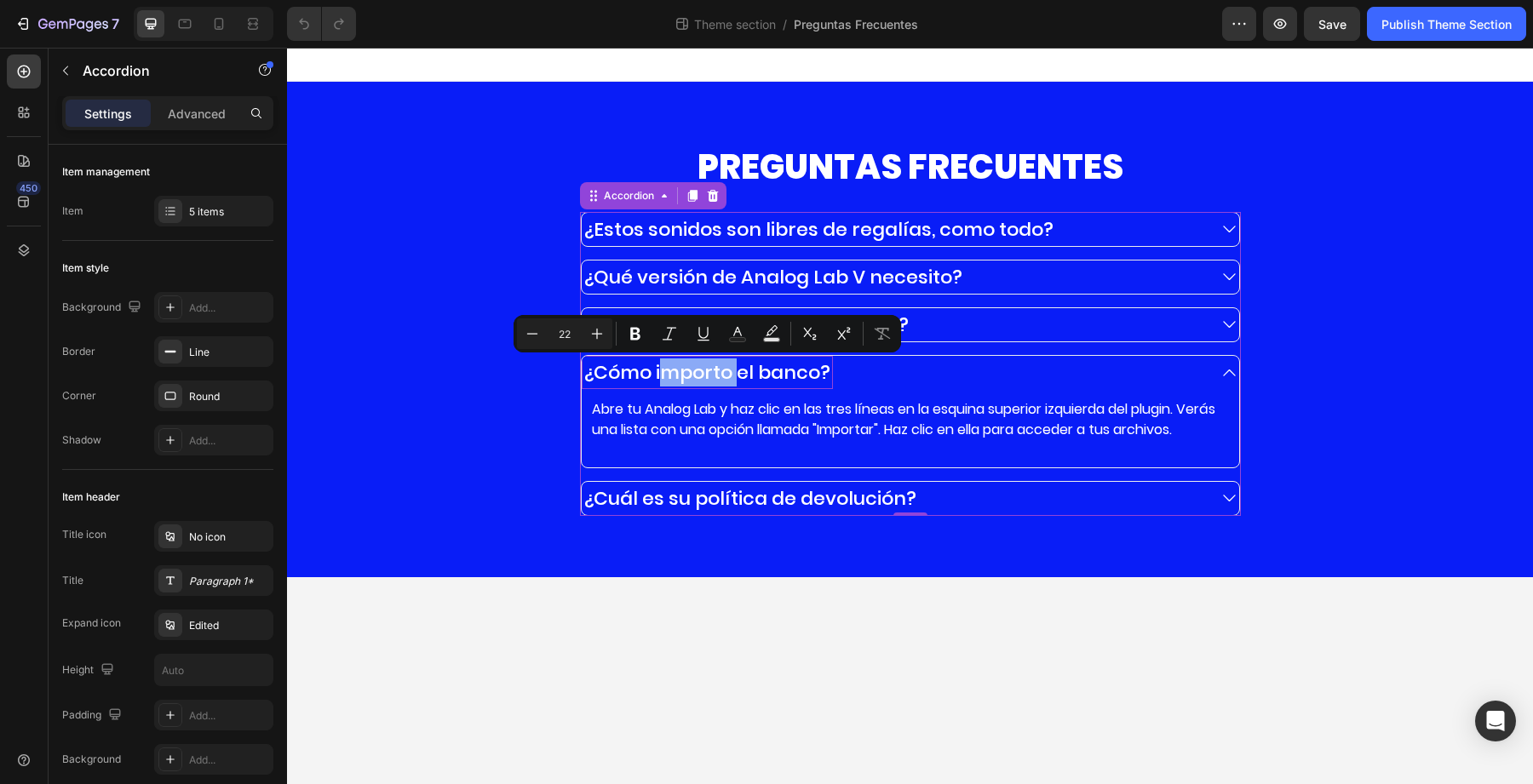
click at [800, 382] on p "¿Cómo importo el banco?" at bounding box center [707, 373] width 246 height 28
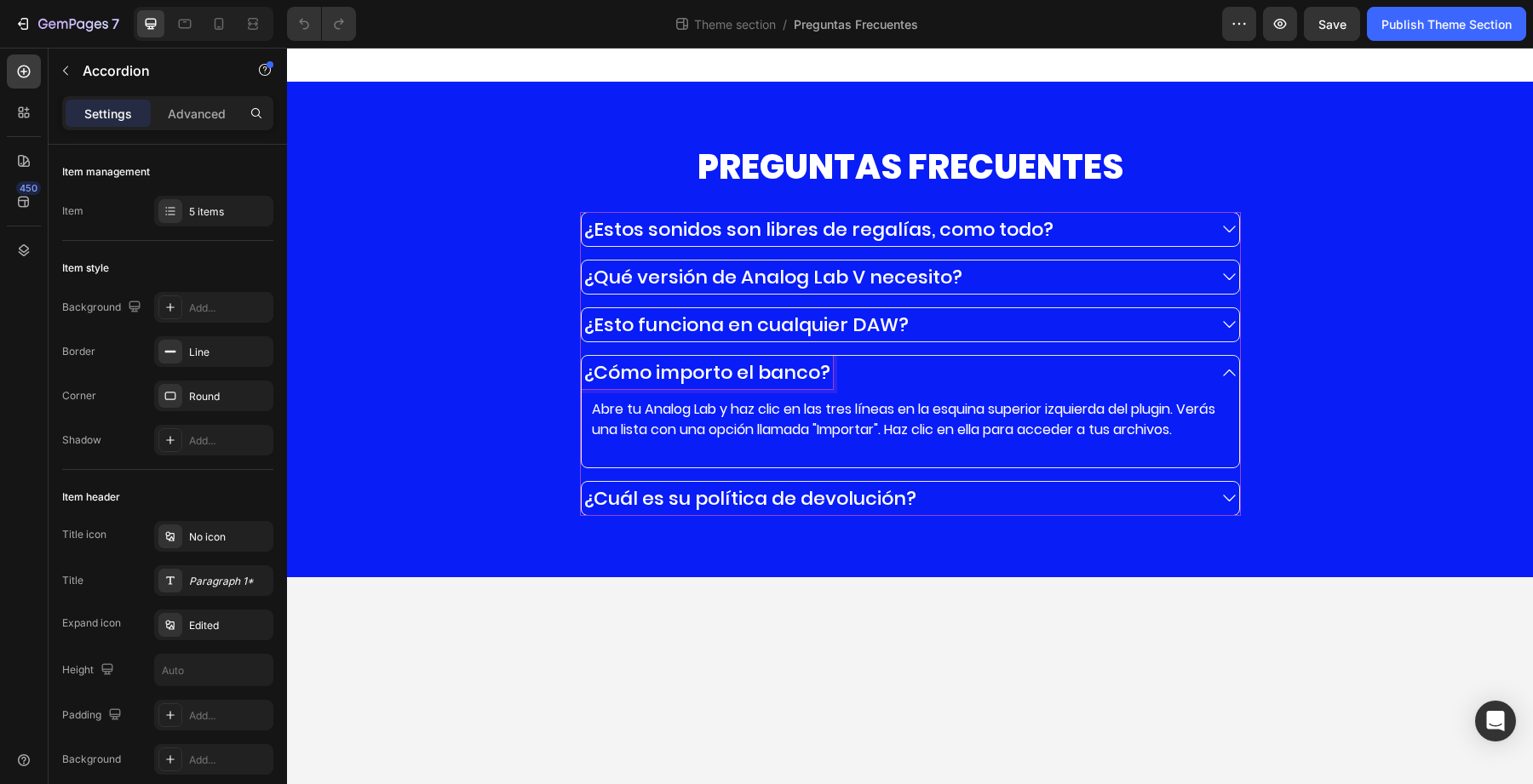
click at [863, 381] on div "¿Cómo importo el banco?" at bounding box center [893, 373] width 624 height 33
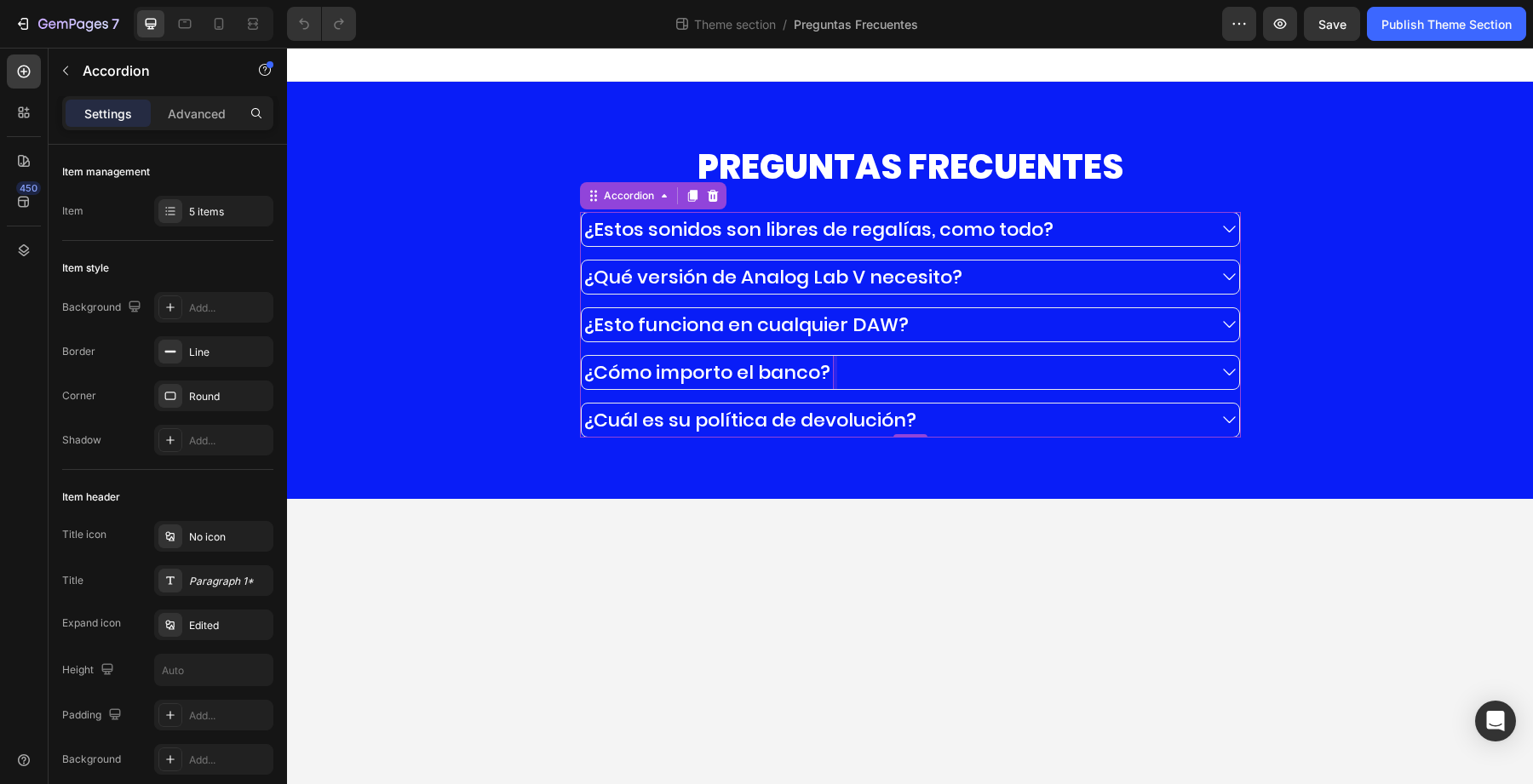
click at [776, 374] on p "¿Cómo importo el banco?" at bounding box center [707, 373] width 246 height 28
click at [763, 324] on p "¿Esto funciona en cualquier DAW?" at bounding box center [746, 325] width 325 height 28
click at [1220, 327] on span at bounding box center [1229, 325] width 20 height 20
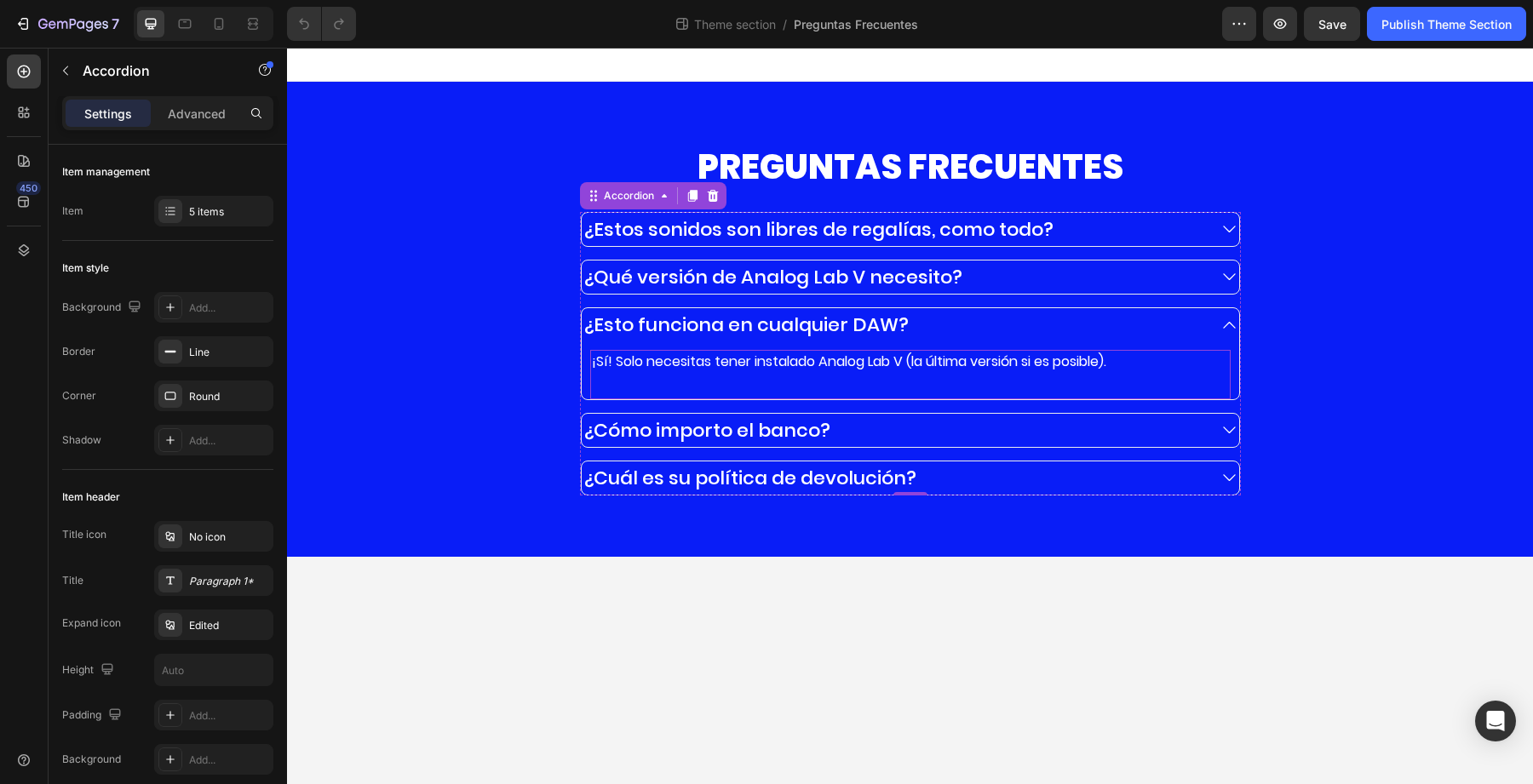
click at [955, 374] on div "¡Sí! Solo necesitas tener instalado Analog Lab V (la última versión si es posib…" at bounding box center [910, 375] width 641 height 50
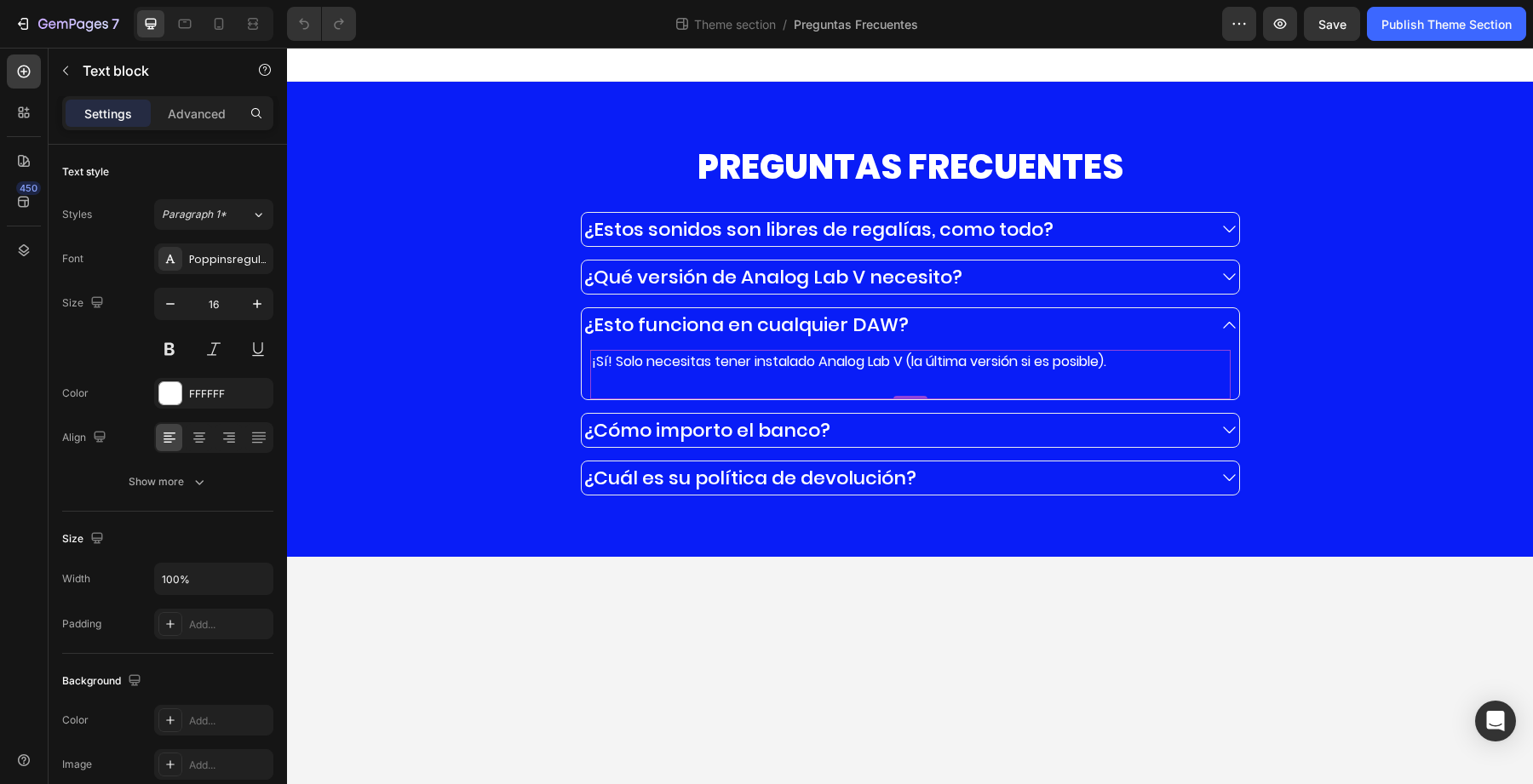
click at [876, 374] on div "¡Sí! Solo necesitas tener instalado Analog Lab V (la última versión si es posib…" at bounding box center [910, 375] width 641 height 50
click at [908, 362] on p "¡Sí! Solo necesitas tener instalado Analog Lab V (la última versión si es posib…" at bounding box center [910, 362] width 637 height 21
drag, startPoint x: 919, startPoint y: 362, endPoint x: 898, endPoint y: 362, distance: 21.0
click at [898, 362] on p "¡Sí! Solo necesitas tener instalado Analog Lab V (la última versión si es posib…" at bounding box center [910, 362] width 637 height 21
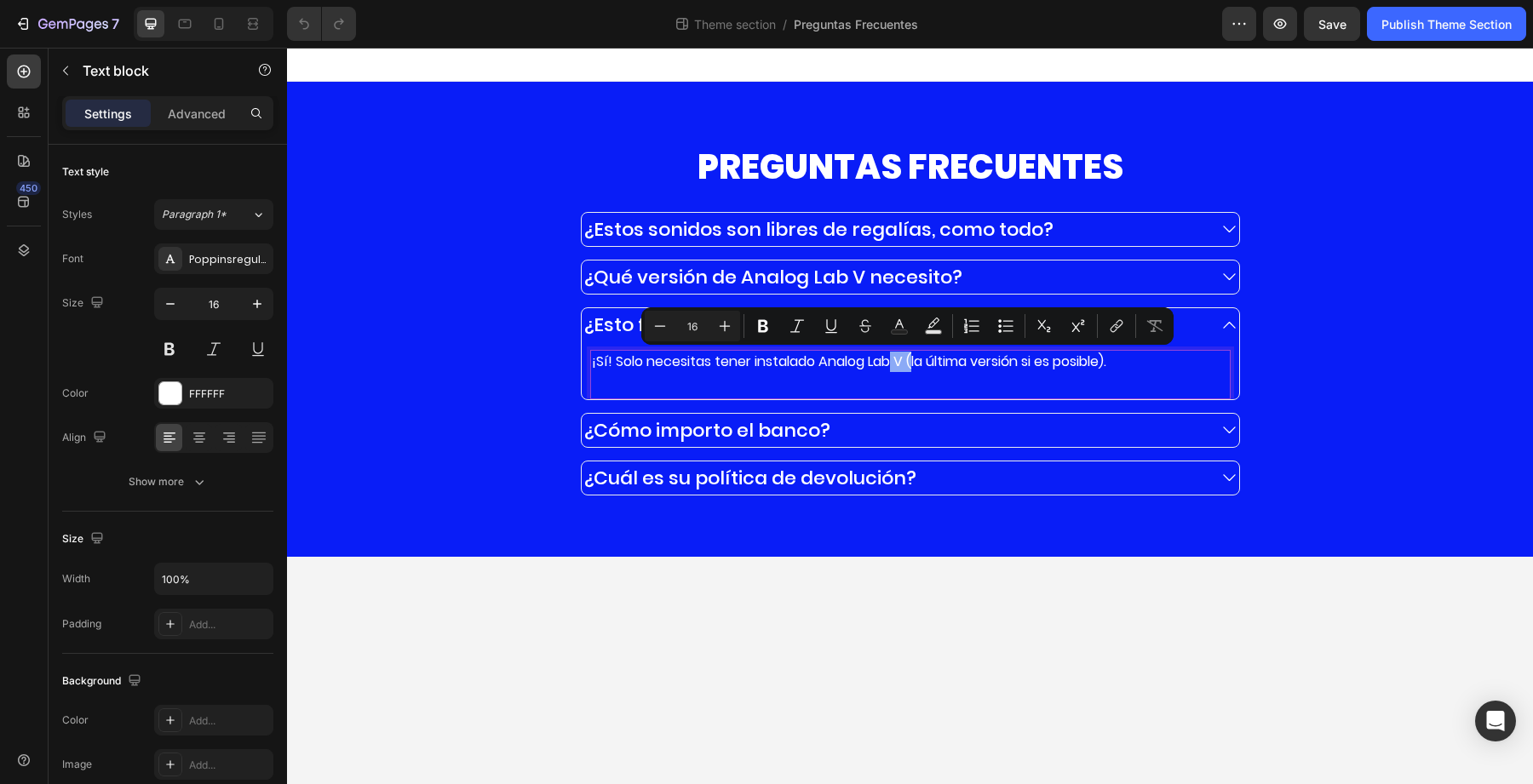
click at [898, 362] on p "¡Sí! Solo necesitas tener instalado Analog Lab V (la última versión si es posib…" at bounding box center [910, 362] width 637 height 21
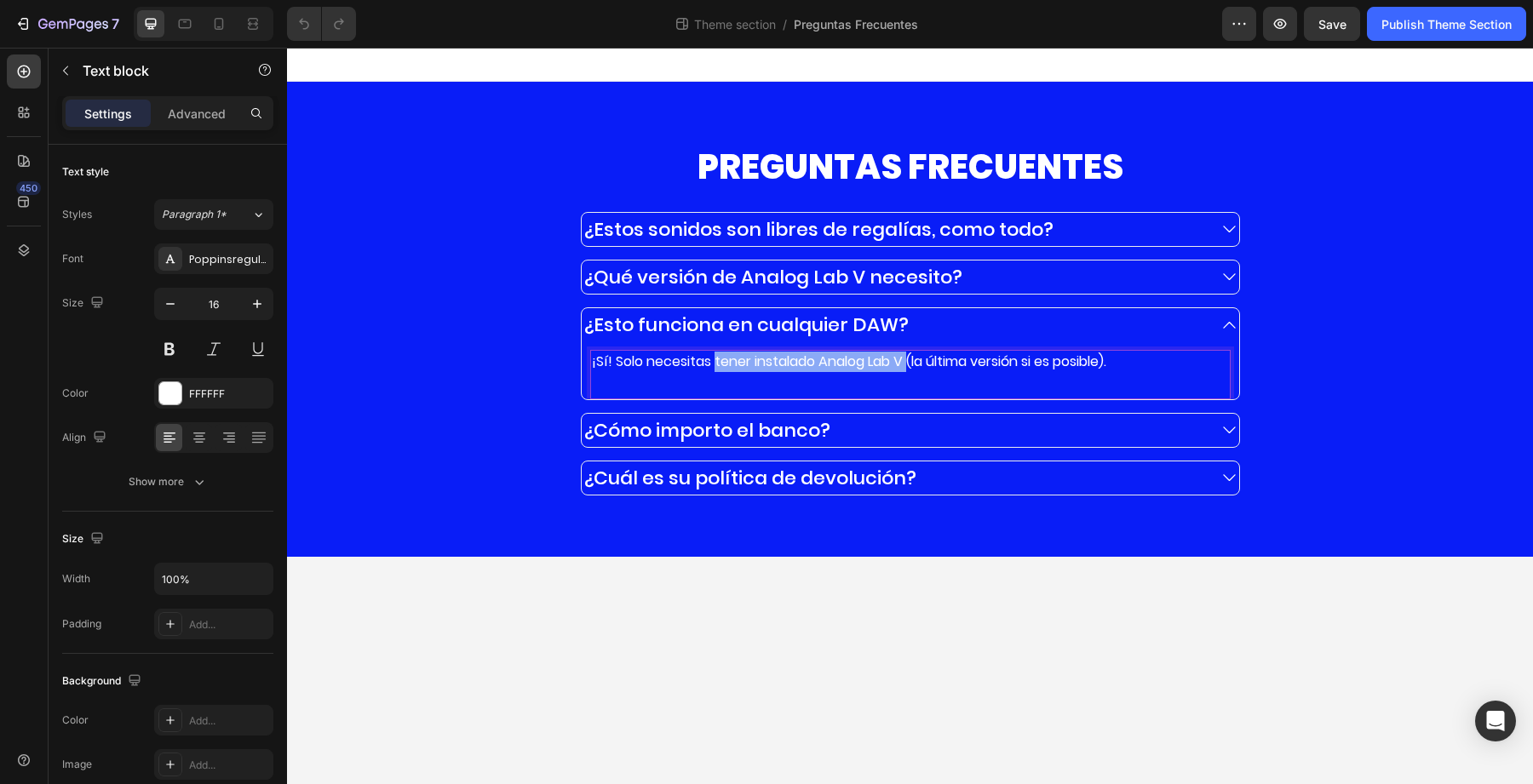
drag, startPoint x: 916, startPoint y: 362, endPoint x: 715, endPoint y: 364, distance: 201.0
click at [715, 364] on p "¡Sí! Solo necesitas tener instalado Analog Lab V (la última versión si es posib…" at bounding box center [910, 362] width 637 height 21
click at [883, 357] on p "¡Sí! Solo necesitas entender la lógica y podr(la última versión si es posible)." at bounding box center [910, 362] width 637 height 21
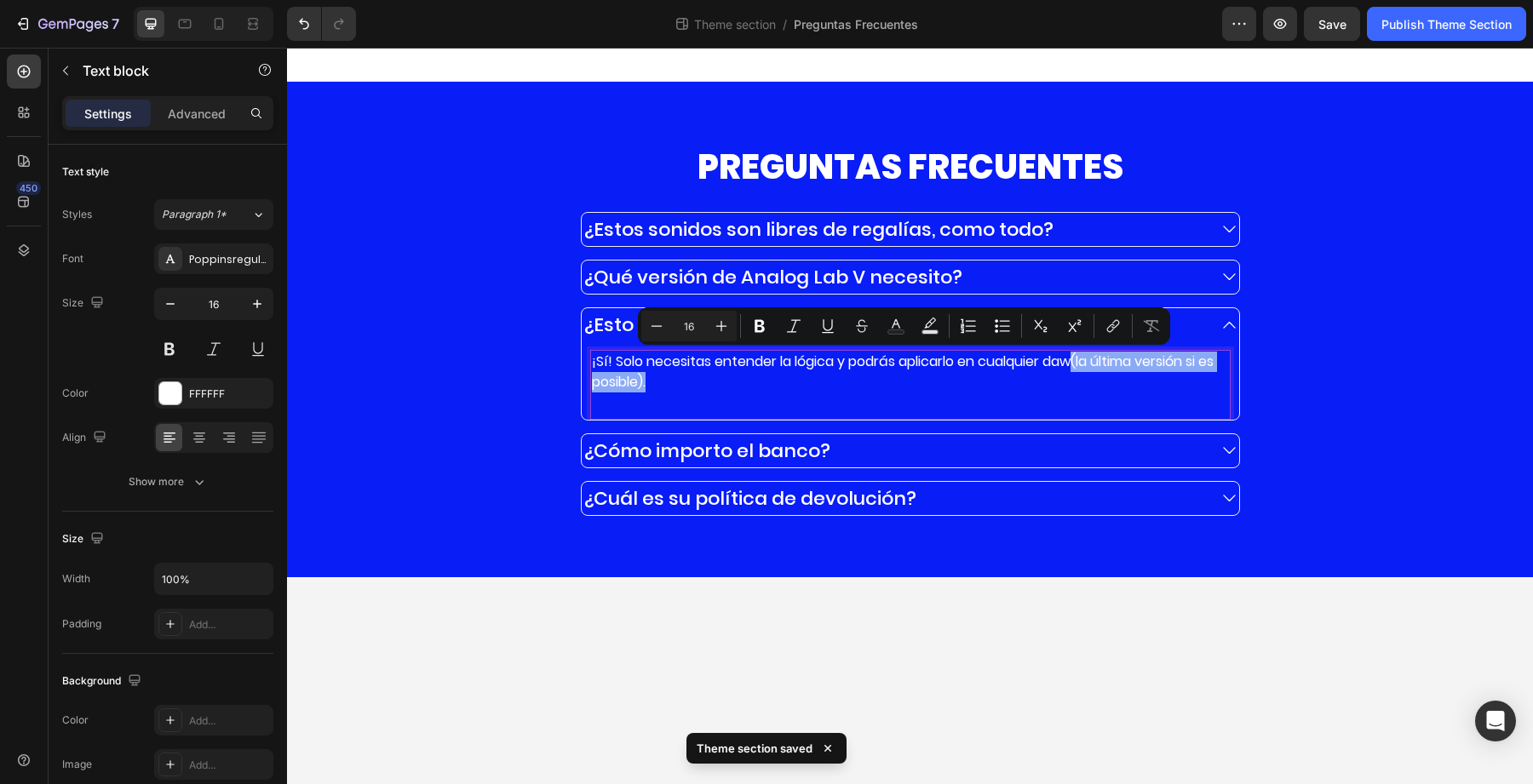
drag, startPoint x: 1087, startPoint y: 357, endPoint x: 1147, endPoint y: 393, distance: 70.0
click at [1147, 393] on div "¡Sí! Solo necesitas entender la lógica y podrás aplicarlo en cualquier daw(la ú…" at bounding box center [910, 373] width 641 height 45
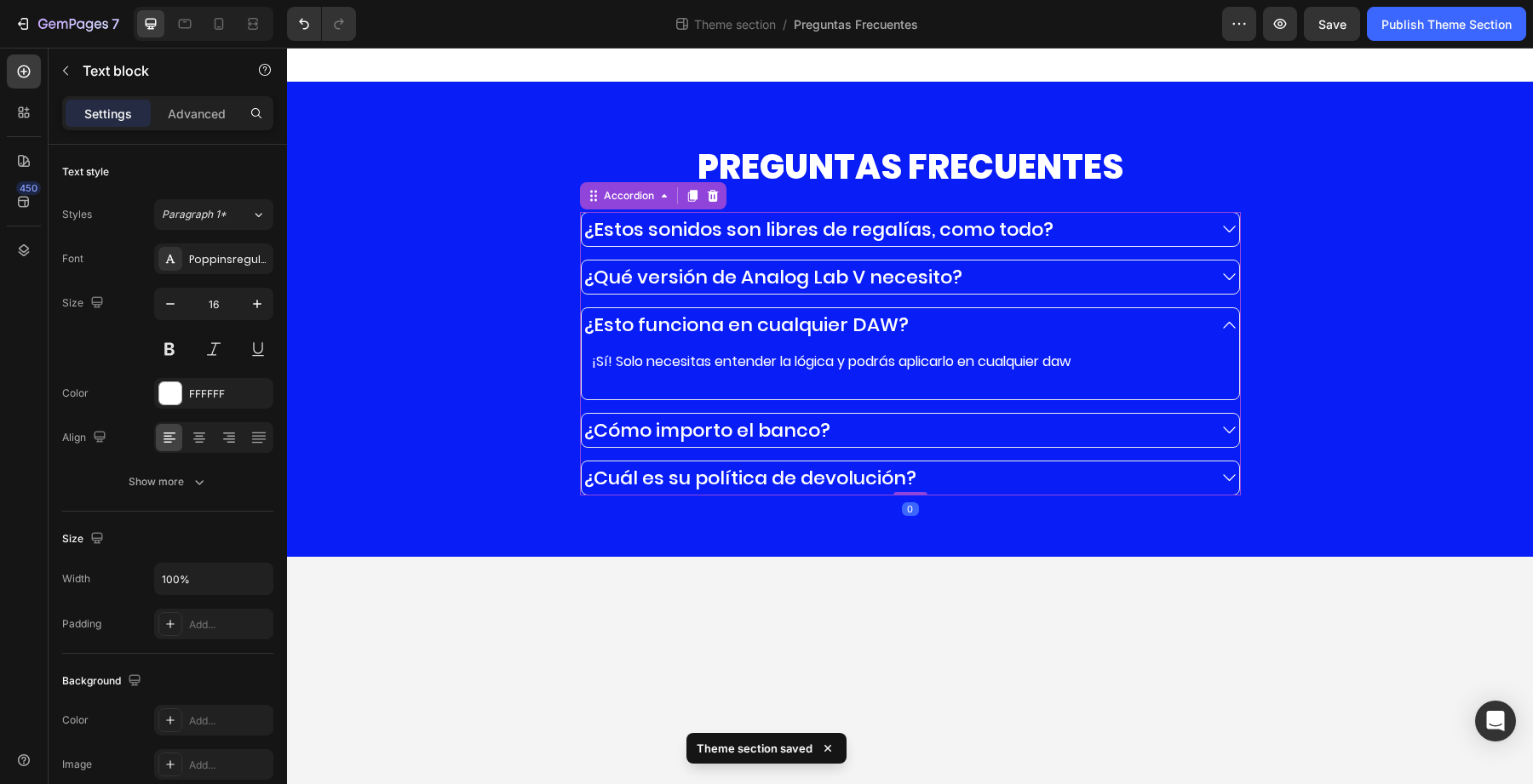
click at [1232, 434] on icon at bounding box center [1229, 430] width 19 height 20
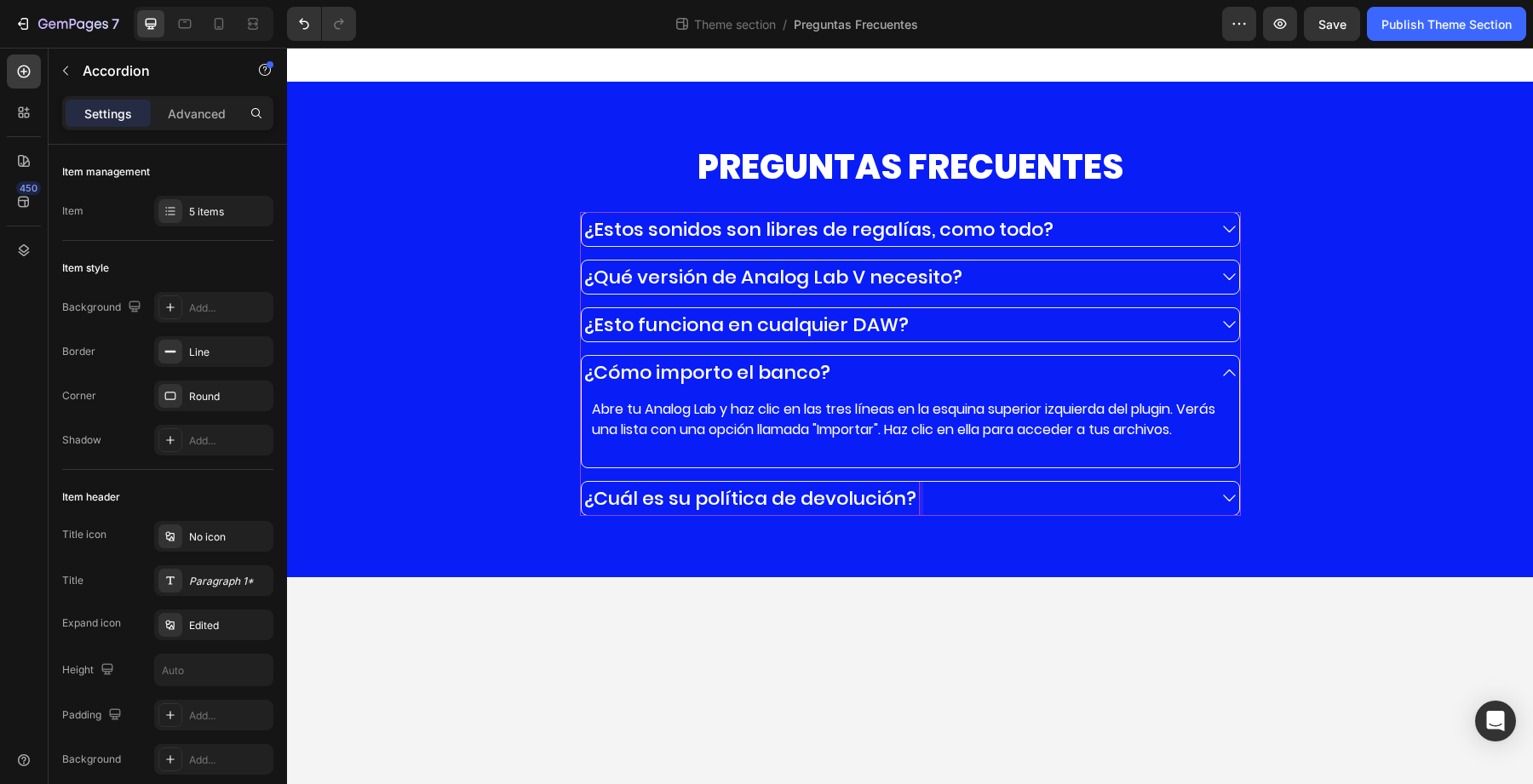
click at [727, 513] on p "¿Cuál es su política de devolución?" at bounding box center [750, 498] width 332 height 28
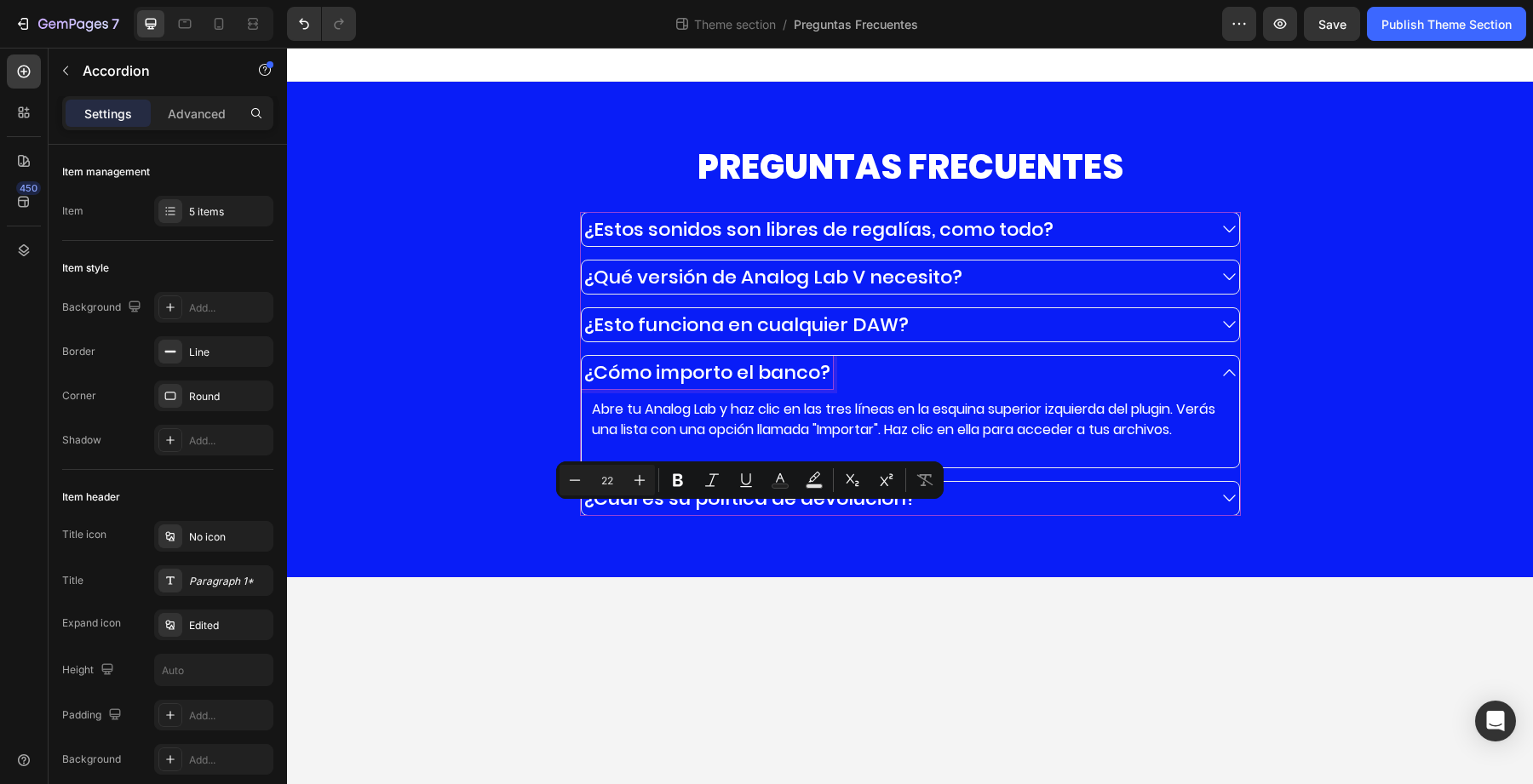
click at [803, 372] on p "¿Cómo importo el banco?" at bounding box center [707, 373] width 246 height 28
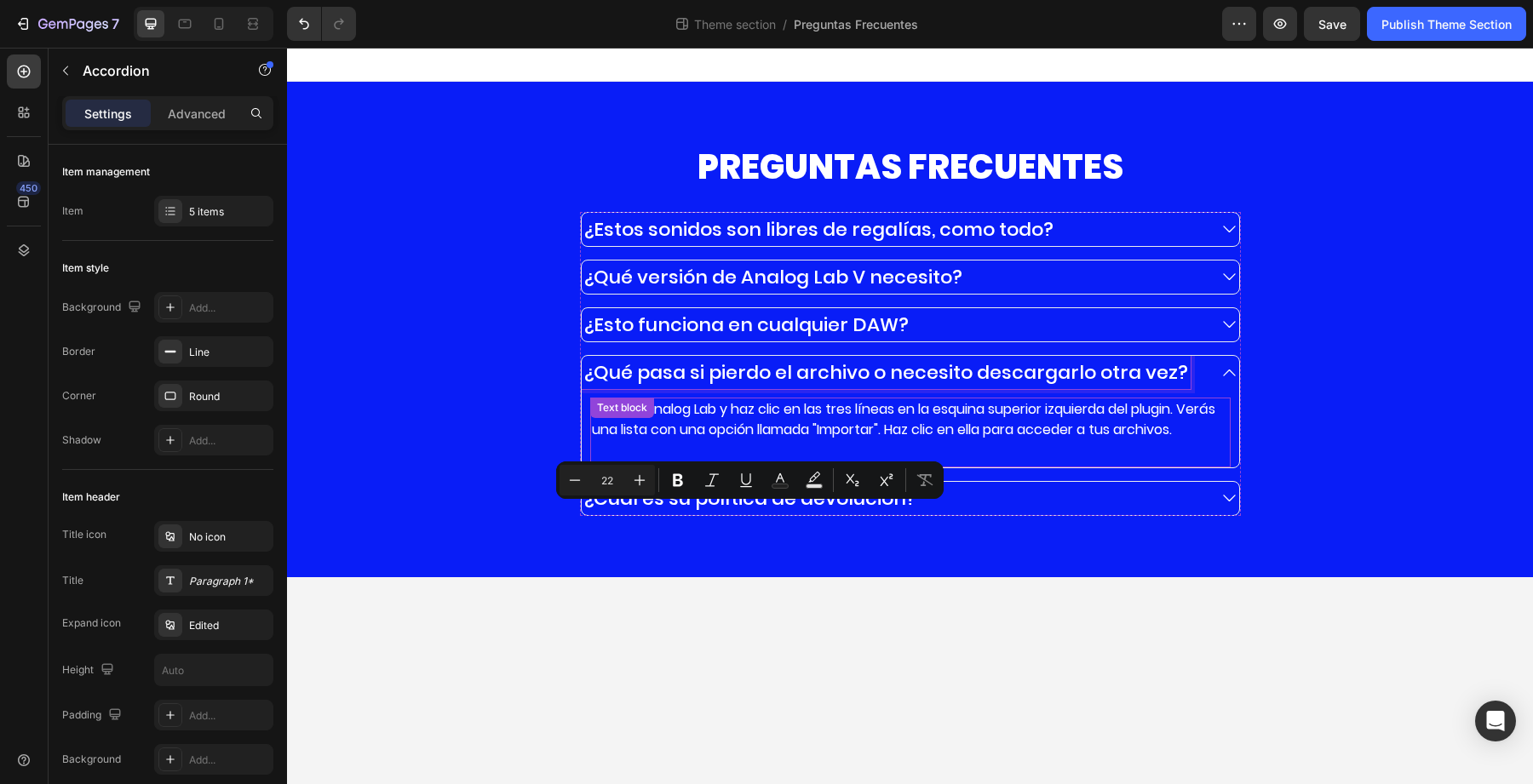
click at [769, 423] on p "Abre tu Analog Lab y haz clic en las tres líneas en la esquina superior izquier…" at bounding box center [910, 420] width 637 height 41
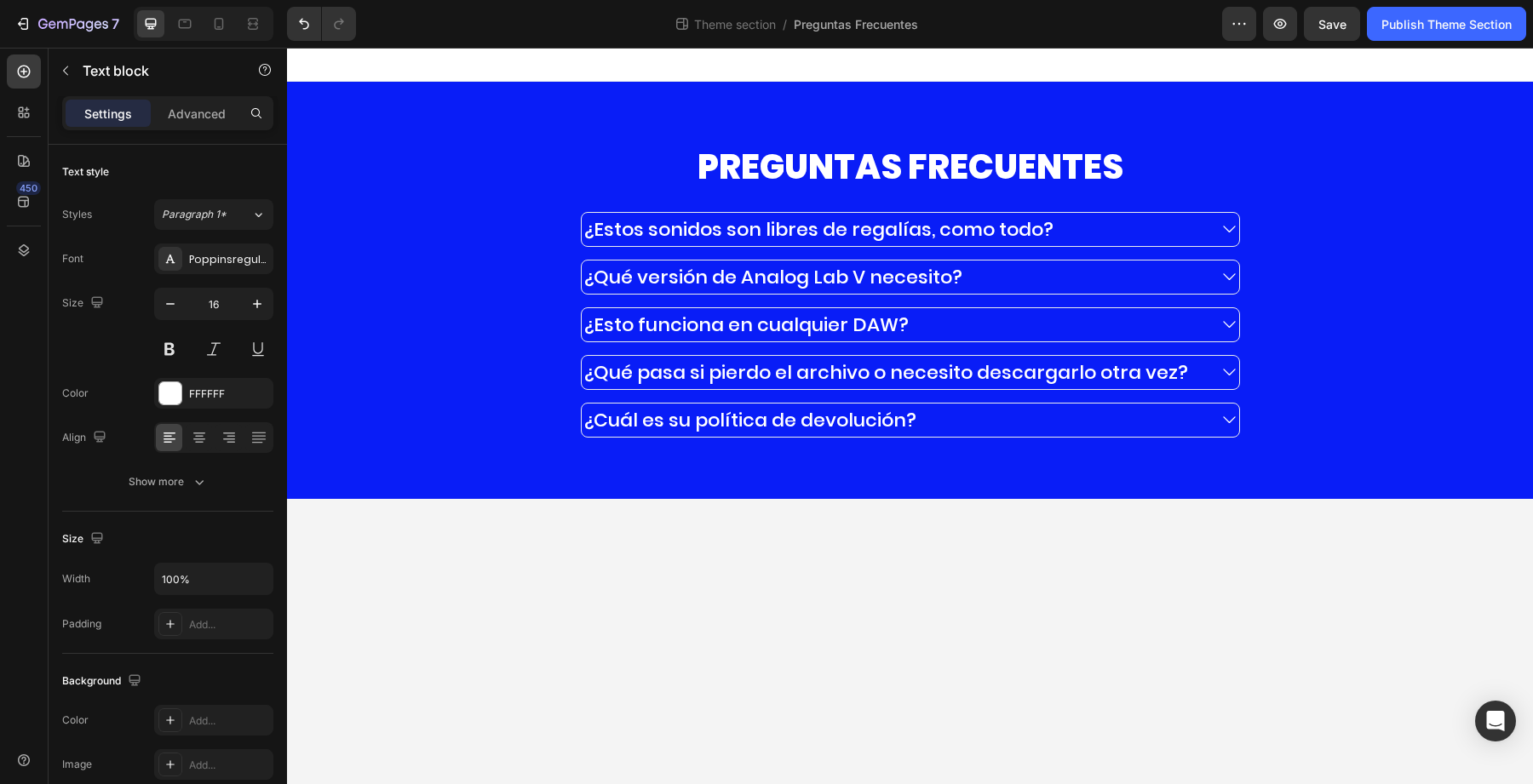
click at [769, 423] on p "Abre tu Analog Lab y haz clic en las tres líneas en la esquina superior izquier…" at bounding box center [910, 411] width 637 height 41
click at [769, 423] on div "¿Estos sonidos son libres de regalías, como todo? ¿Qué versión de Analog Lab V …" at bounding box center [910, 325] width 661 height 226
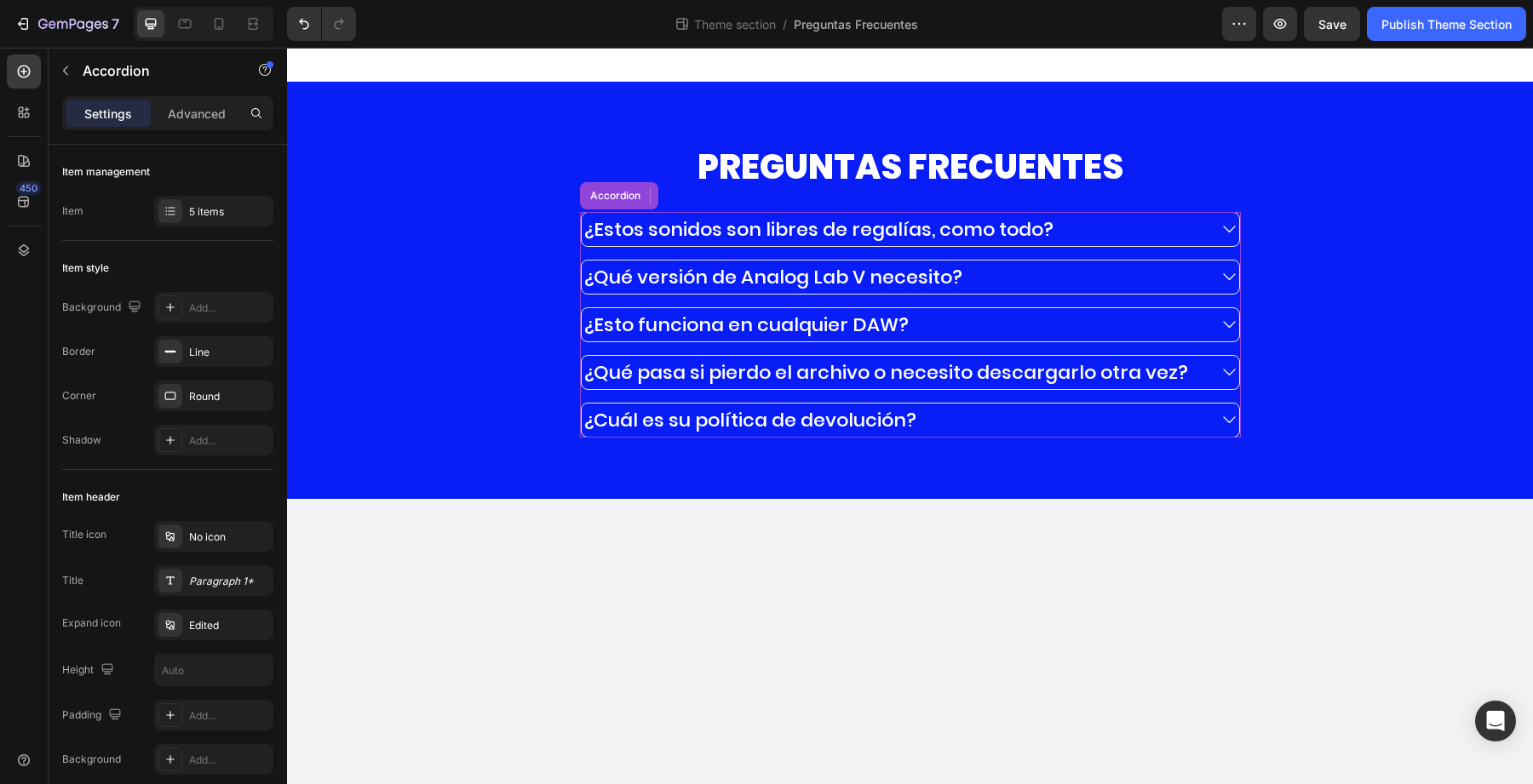
click at [1235, 362] on div "¿Qué pasa si pierdo el archivo o necesito descargarlo otra vez?" at bounding box center [910, 373] width 658 height 33
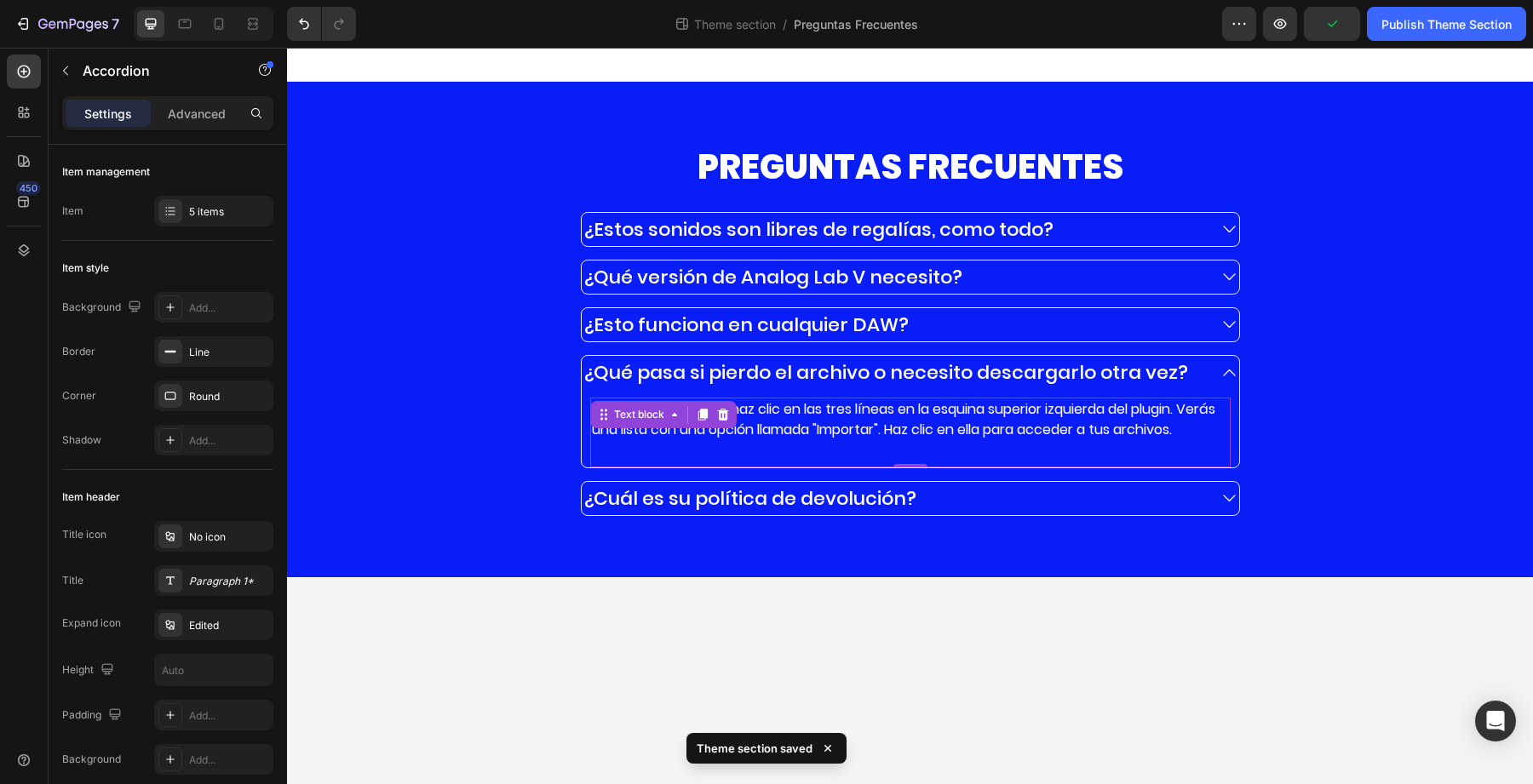
click at [911, 427] on p "Abre tu Analog Lab y haz clic en las tres líneas en la esquina superior izquier…" at bounding box center [910, 420] width 637 height 41
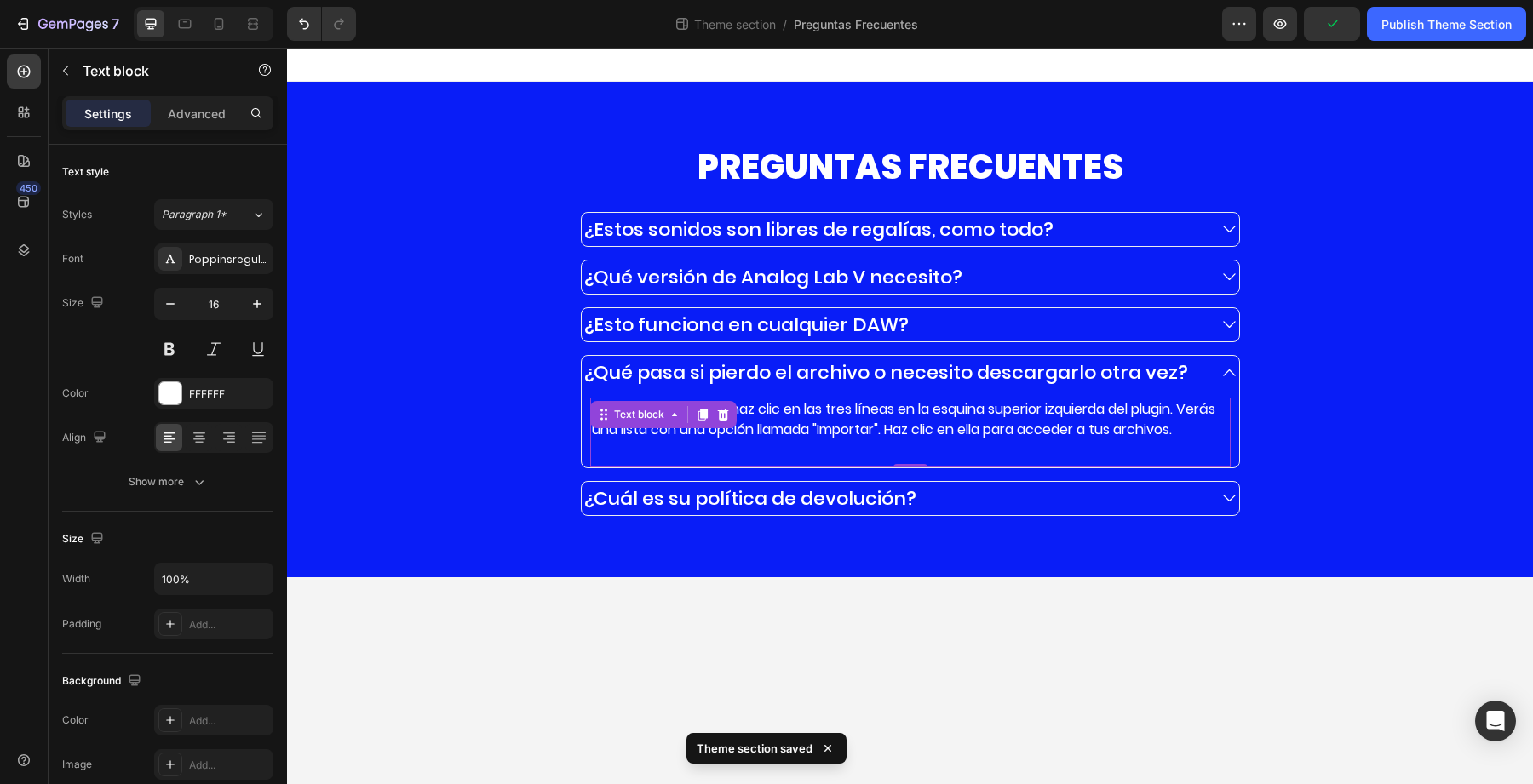
click at [911, 427] on p "Abre tu Analog Lab y haz clic en las tres líneas en la esquina superior izquier…" at bounding box center [910, 420] width 637 height 41
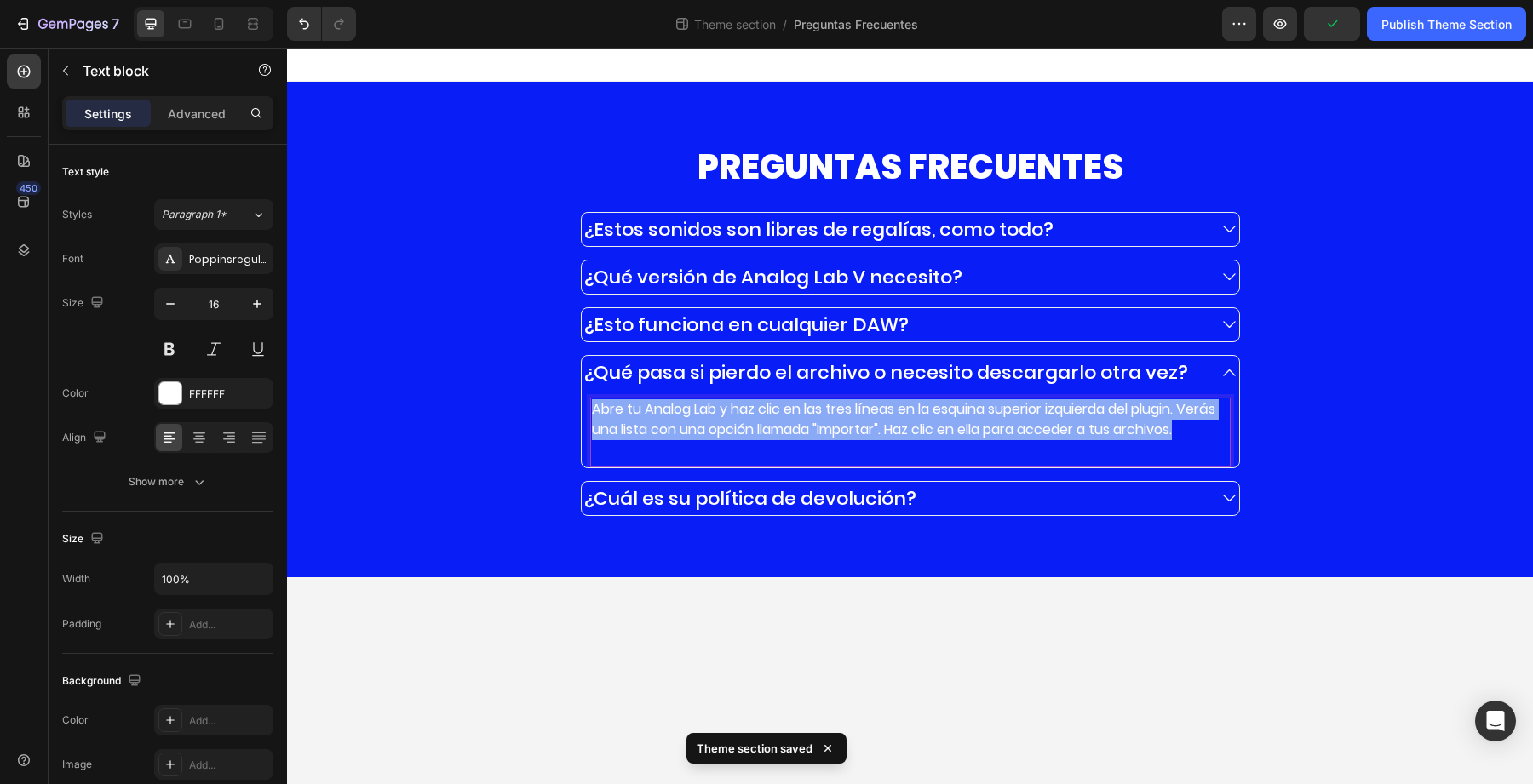
click at [911, 427] on p "Abre tu Analog Lab y haz clic en las tres líneas en la esquina superior izquier…" at bounding box center [910, 420] width 637 height 41
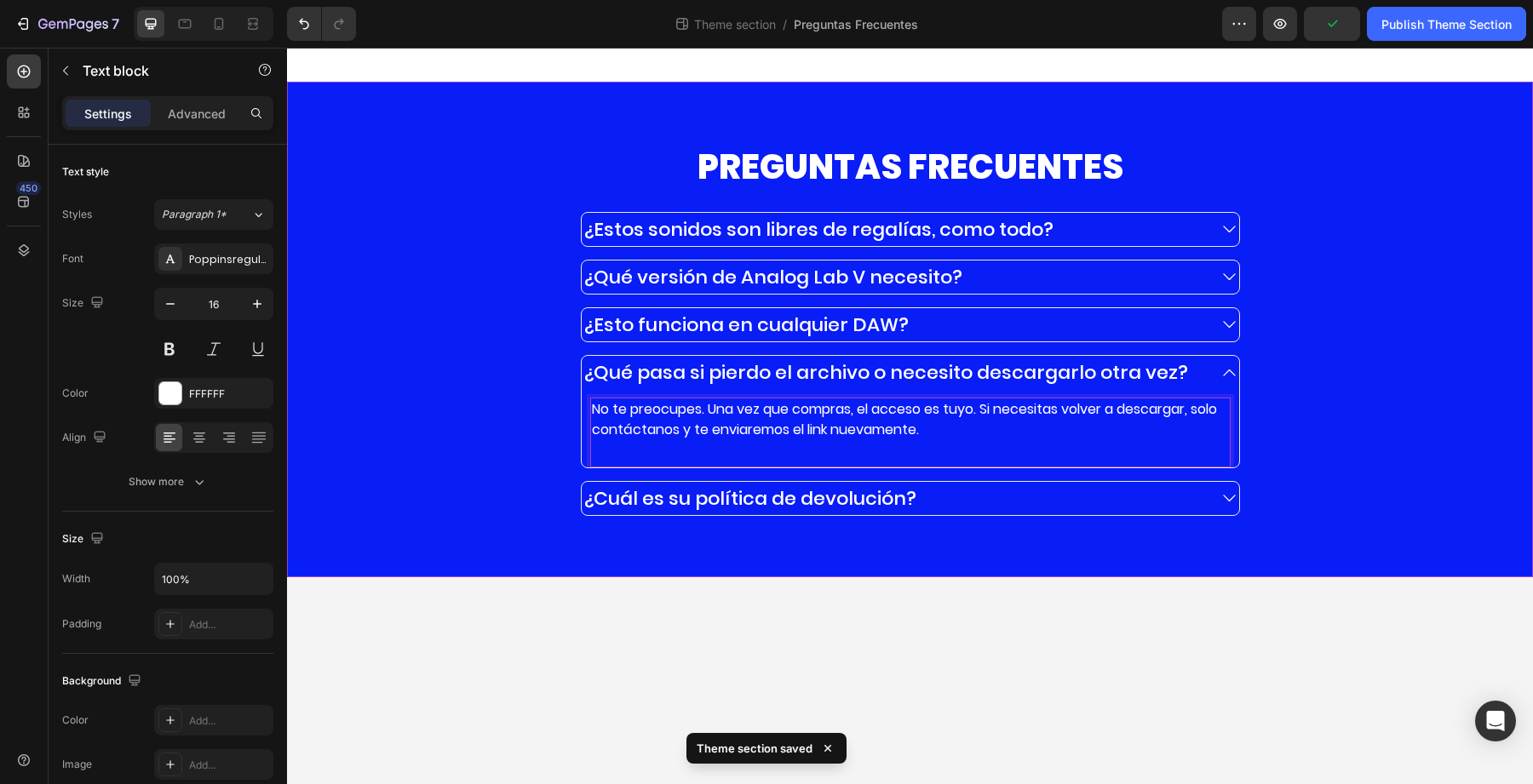
click at [1262, 382] on div "PREGUNTAS FRECUENTES Heading ¿Estos sonidos son libres de regalías, como todo? …" at bounding box center [909, 330] width 1220 height 373
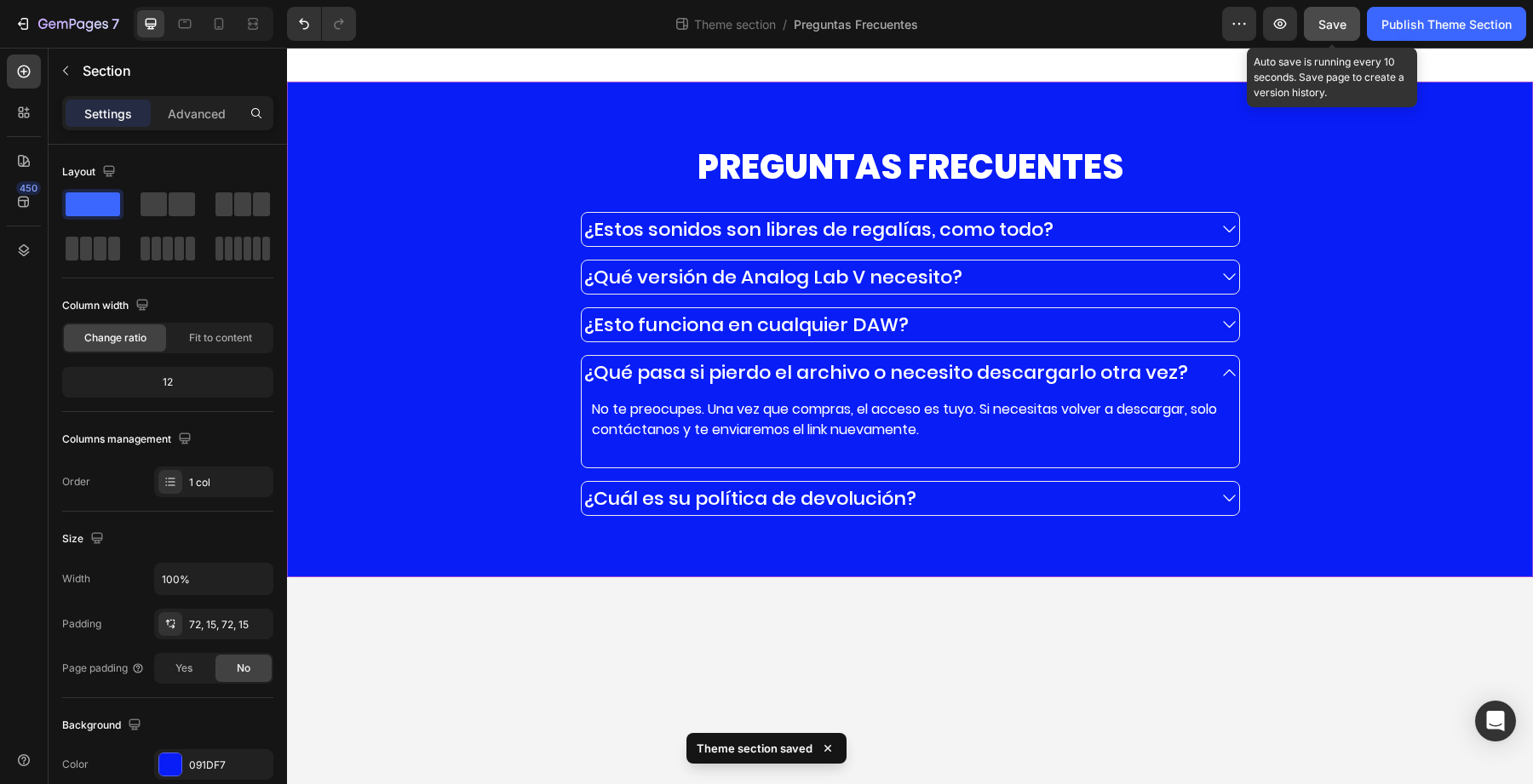
click at [1316, 15] on button "Save" at bounding box center [1331, 24] width 56 height 34
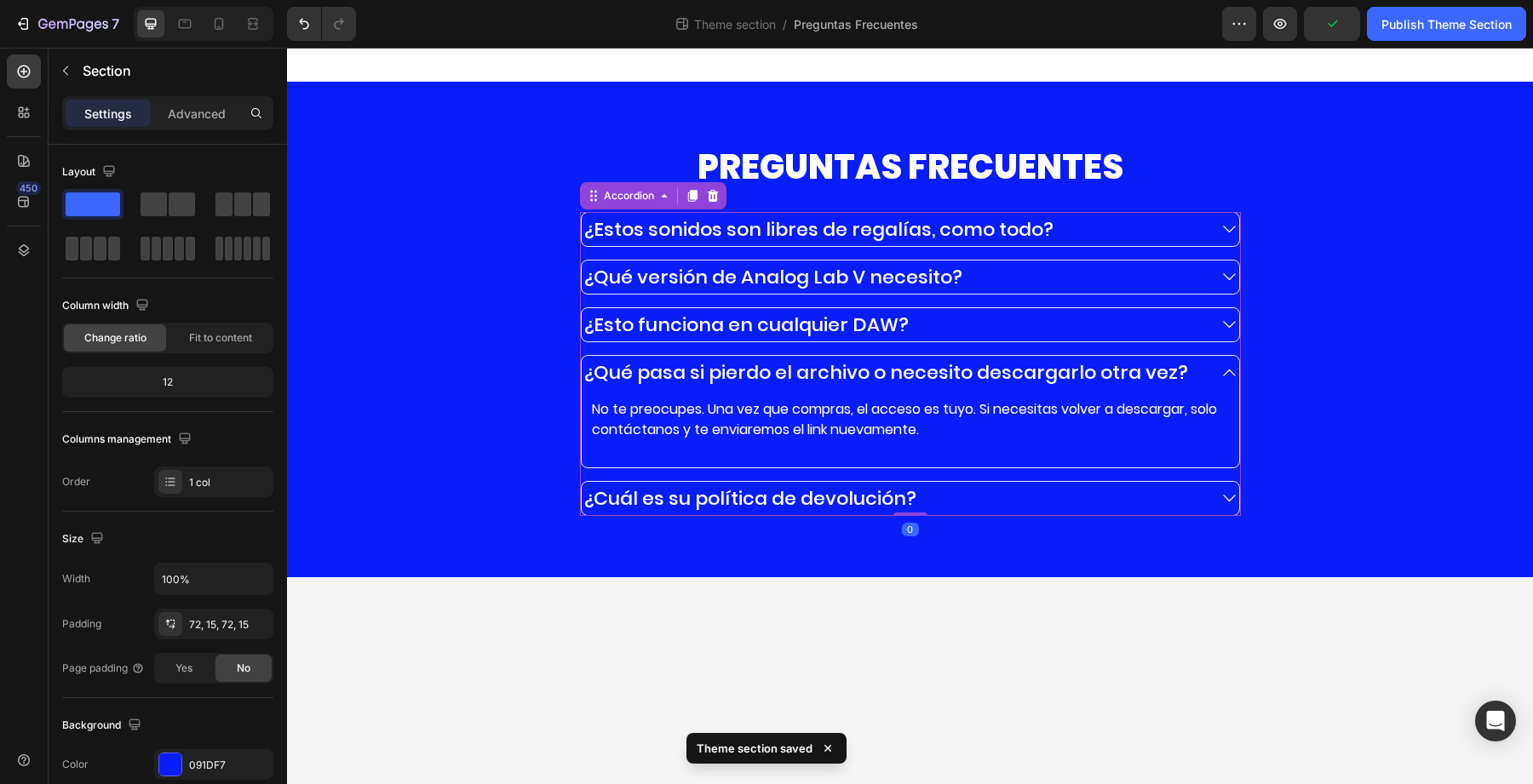
click at [1223, 391] on div "No te preocupes. Una vez que compras, el acceso es tuyo. Si necesitas volver a …" at bounding box center [910, 428] width 658 height 78
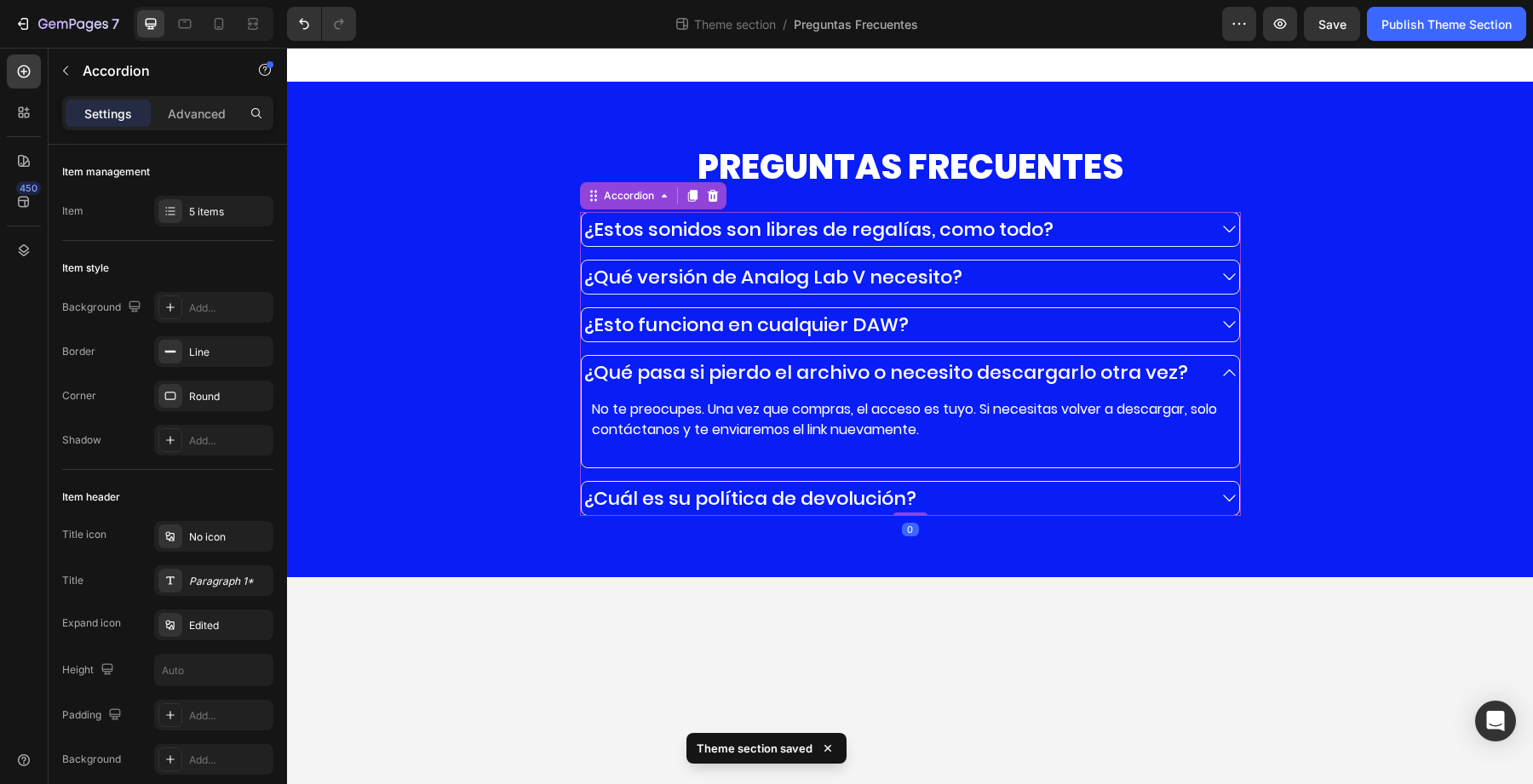
click at [1224, 378] on icon at bounding box center [1229, 372] width 19 height 20
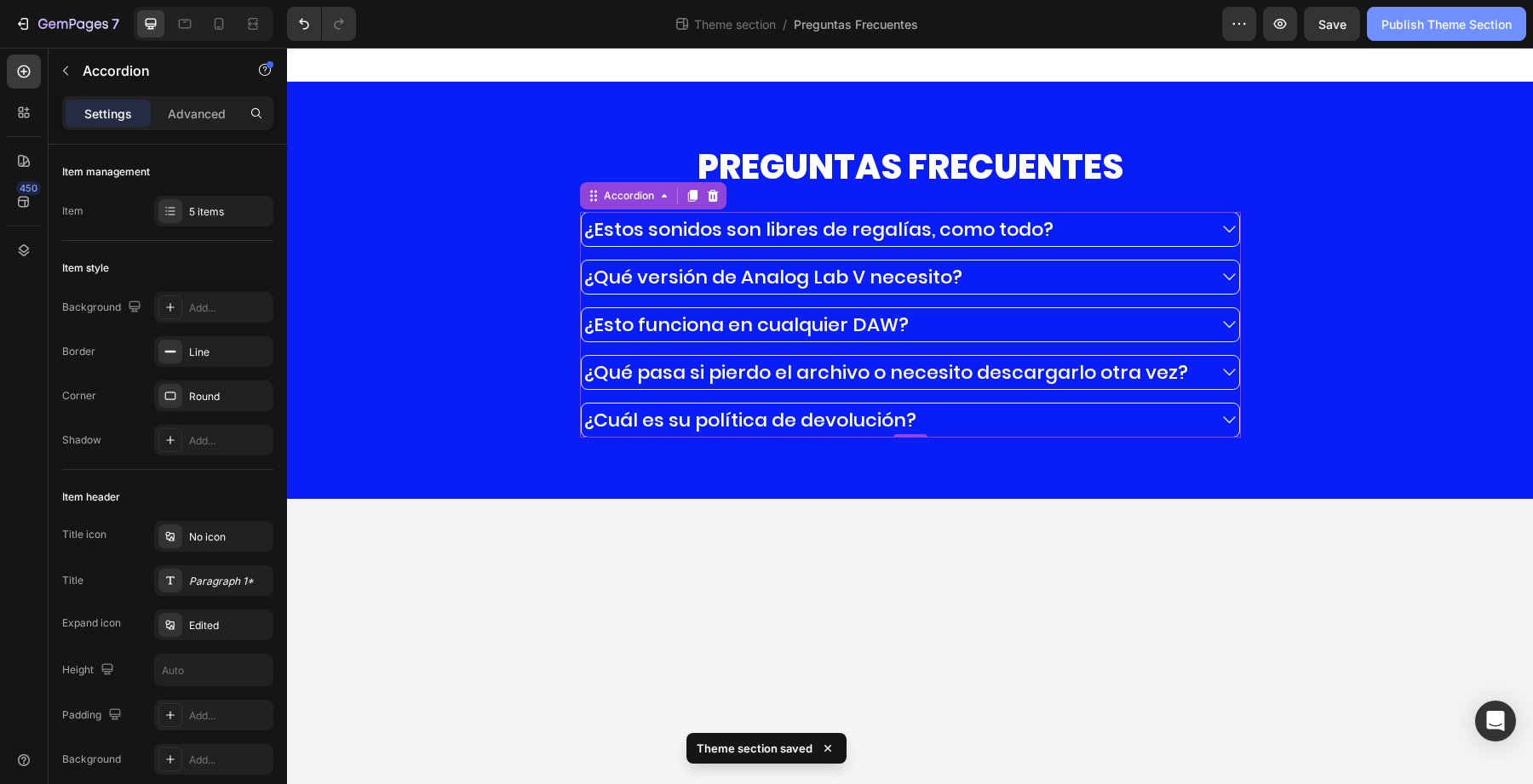
click at [1401, 17] on div "Publish Theme Section" at bounding box center [1447, 24] width 131 height 18
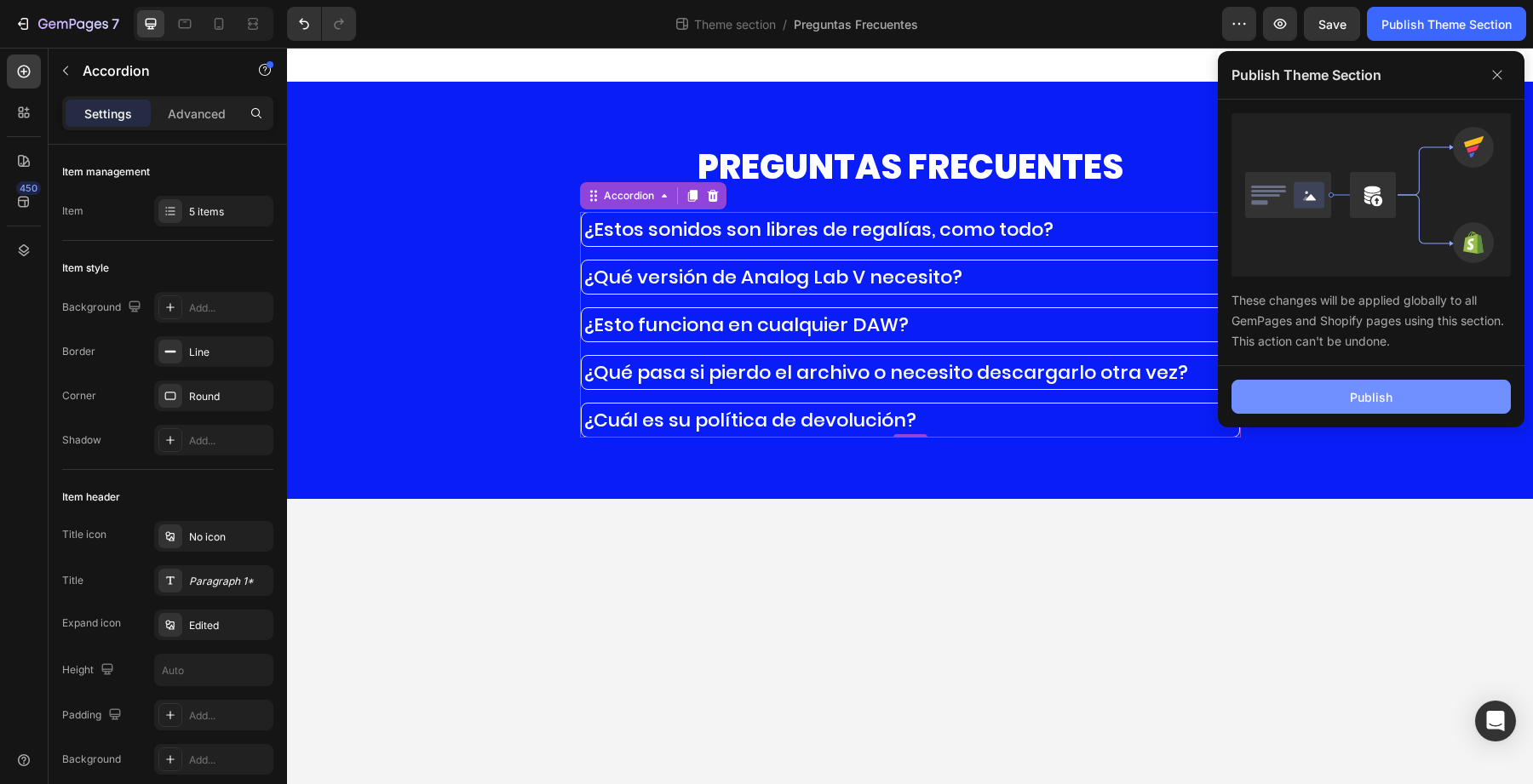
click at [1307, 392] on button "Publish" at bounding box center [1371, 397] width 279 height 34
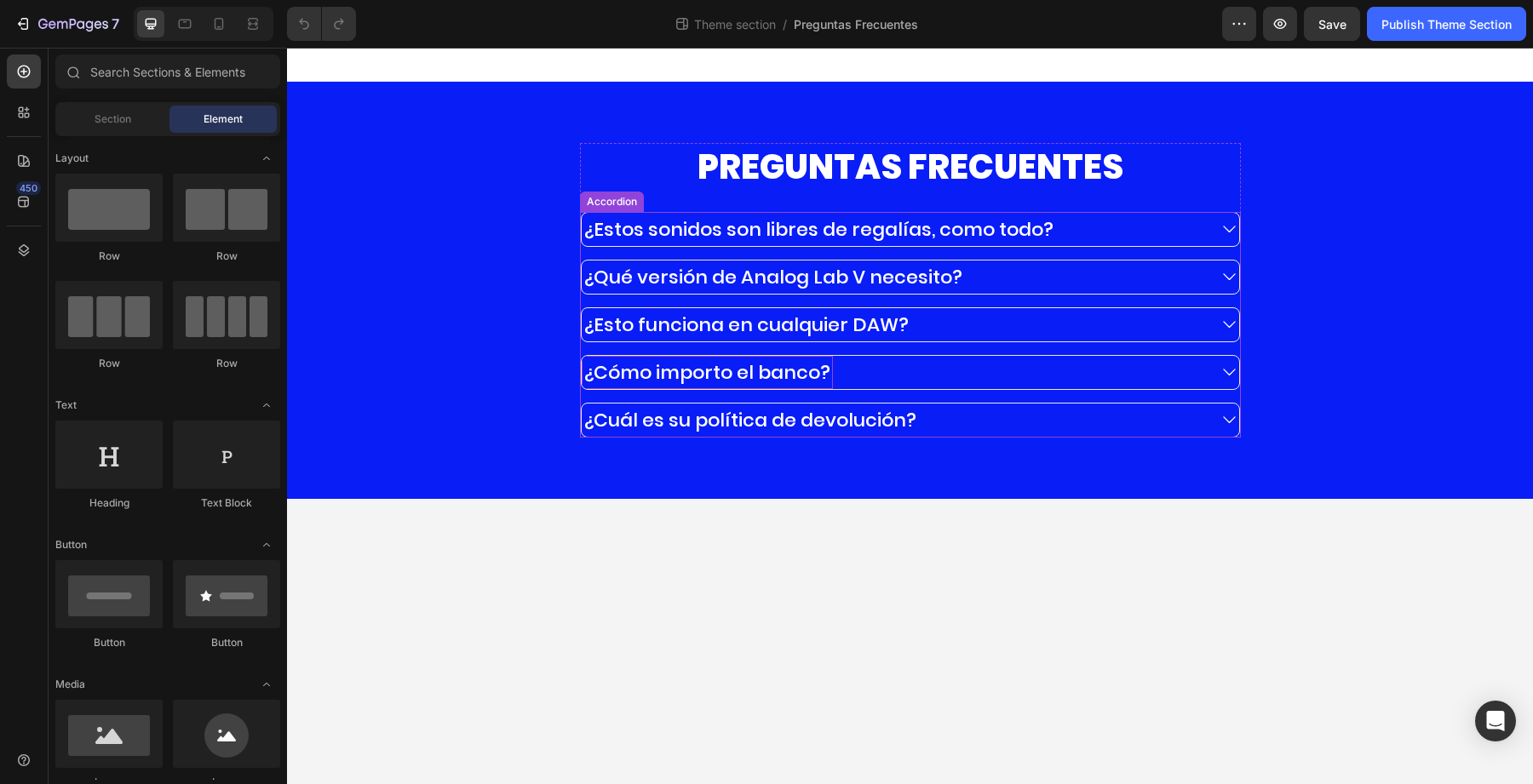
click at [717, 363] on p "¿Cómo importo el banco?" at bounding box center [707, 373] width 246 height 28
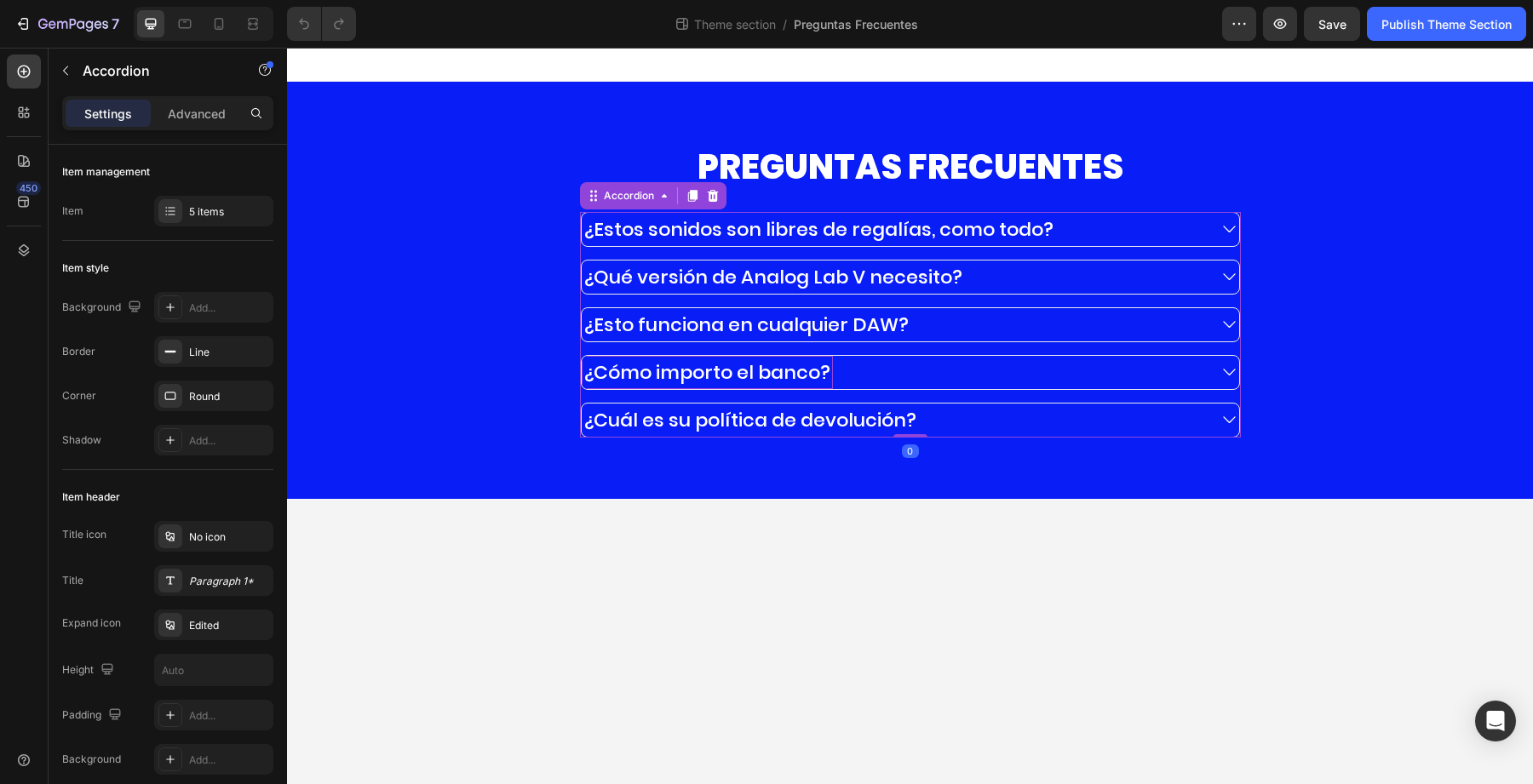
click at [717, 380] on p "¿Cómo importo el banco?" at bounding box center [707, 373] width 246 height 28
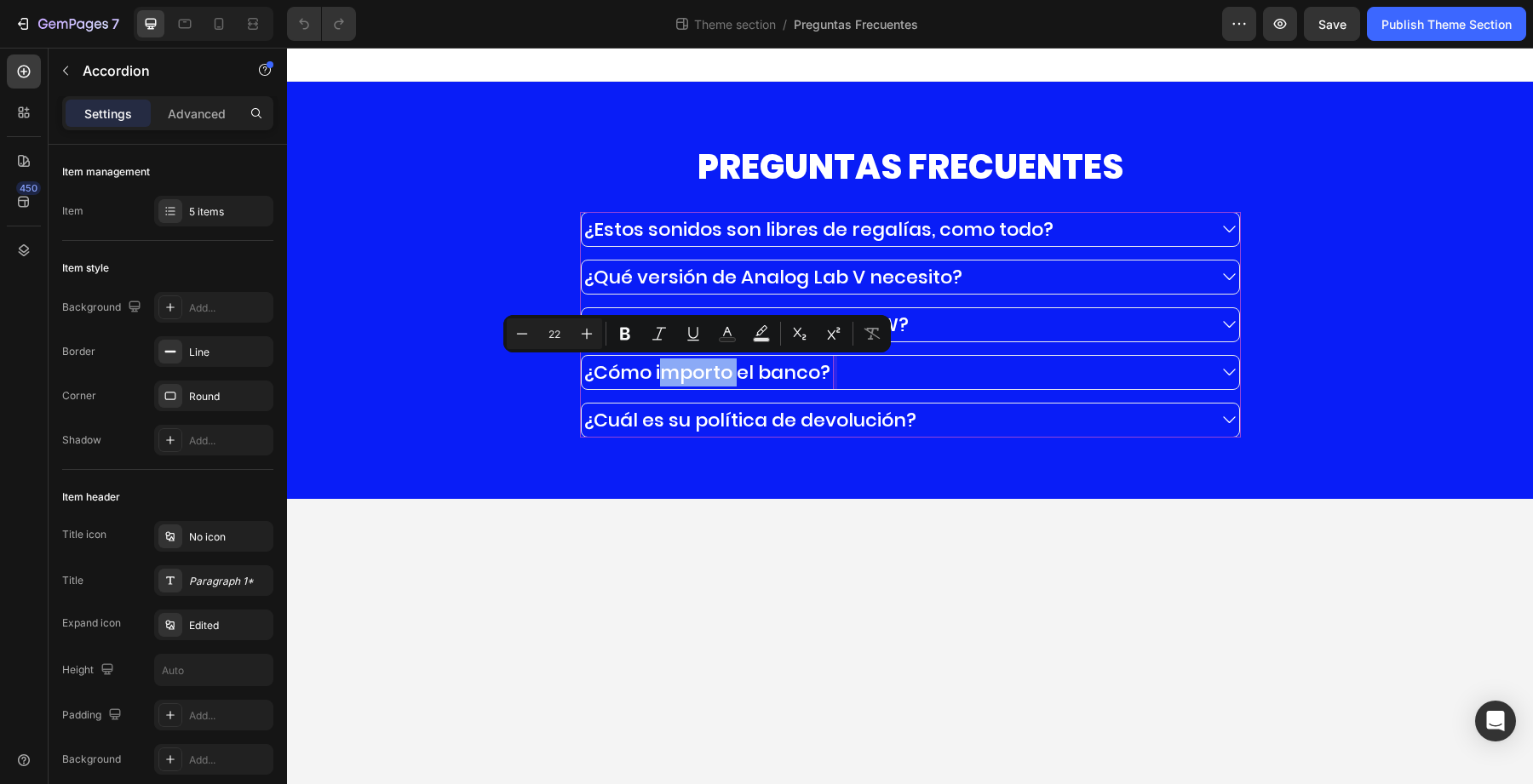
click at [717, 380] on p "¿Cómo importo el banco?" at bounding box center [707, 373] width 246 height 28
click at [827, 373] on p "¿Cómo importo el banco?" at bounding box center [707, 373] width 246 height 28
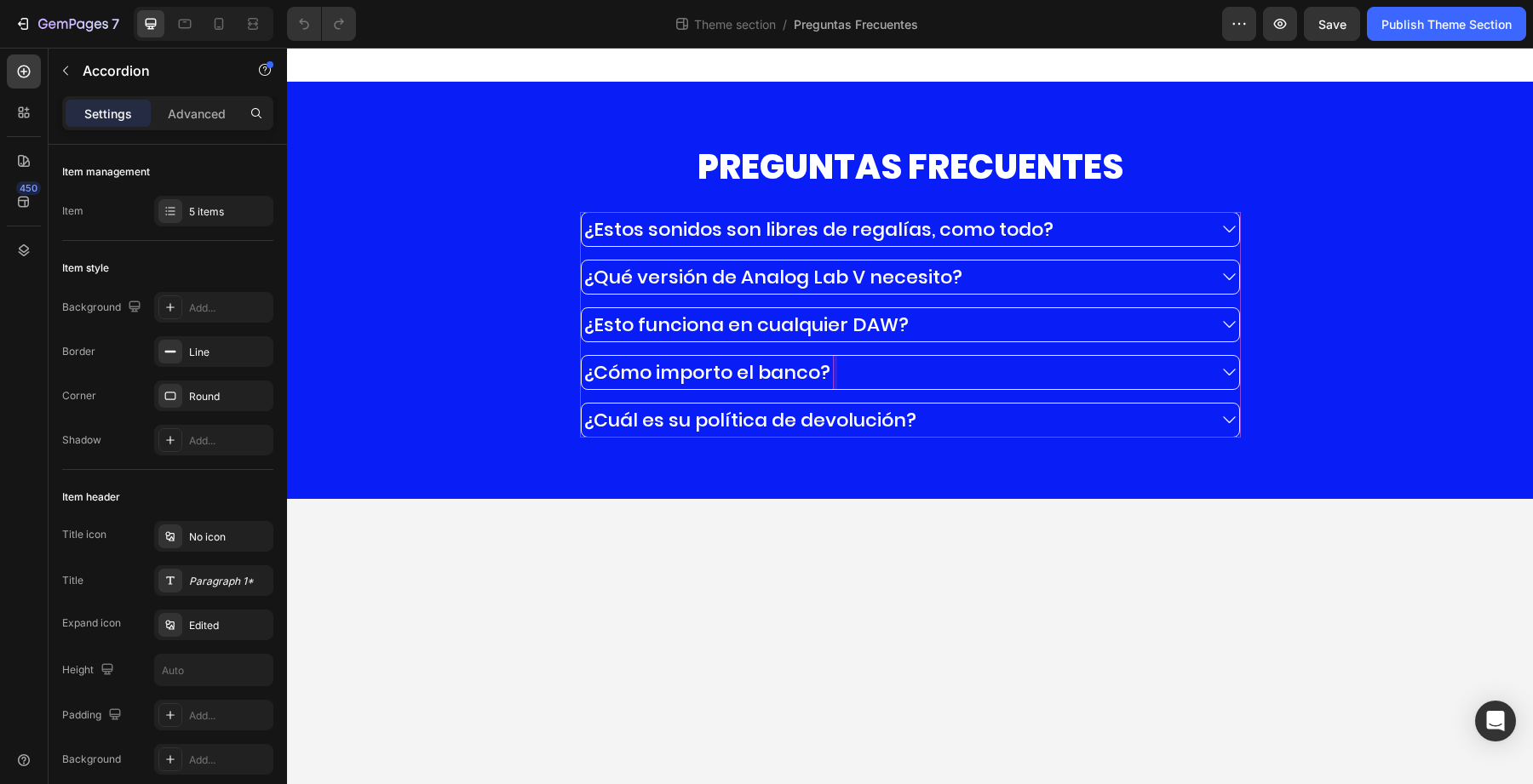
click at [861, 373] on div "¿Cómo importo el banco?" at bounding box center [893, 373] width 624 height 33
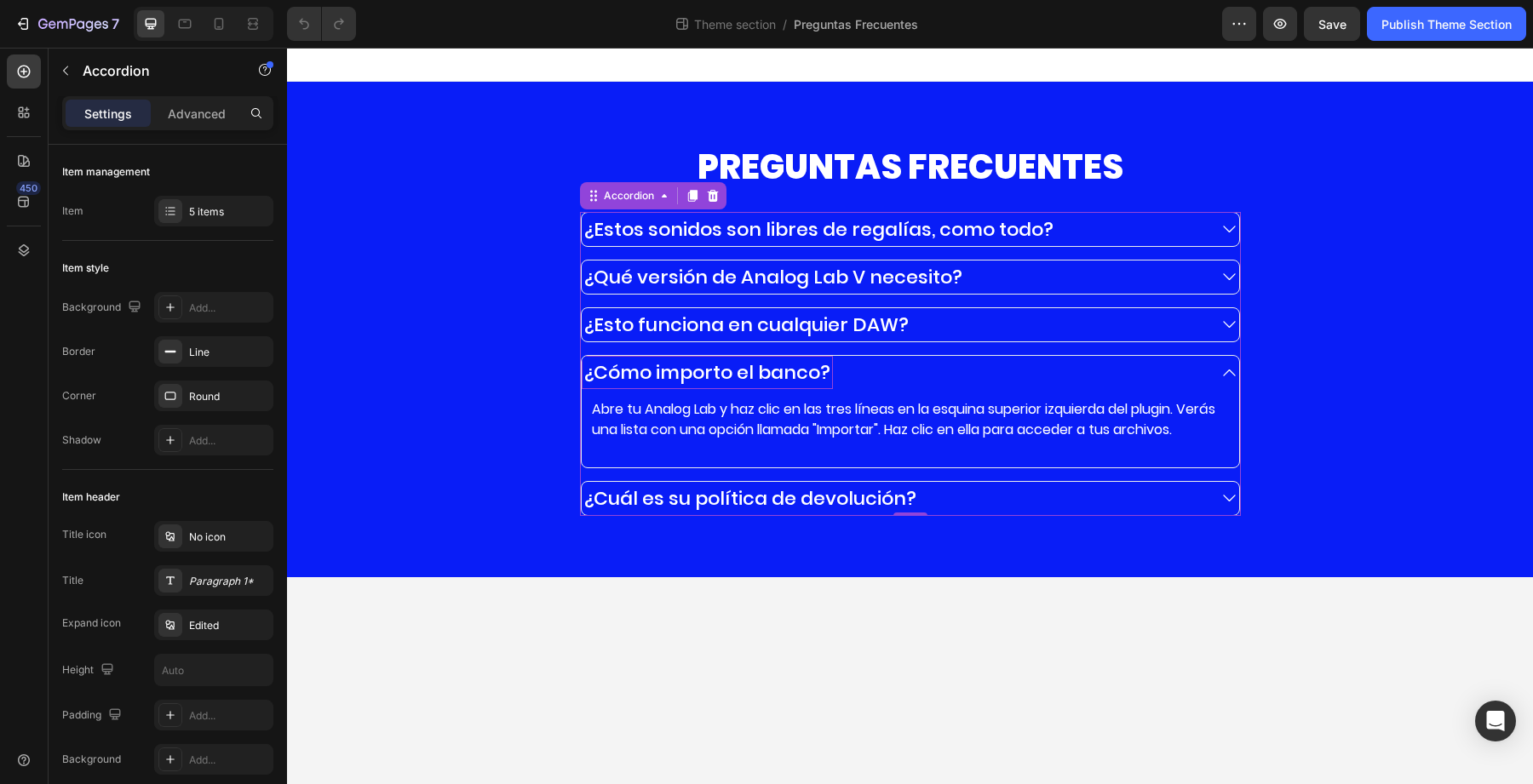
click at [823, 372] on p "¿Cómo importo el banco?" at bounding box center [707, 373] width 246 height 28
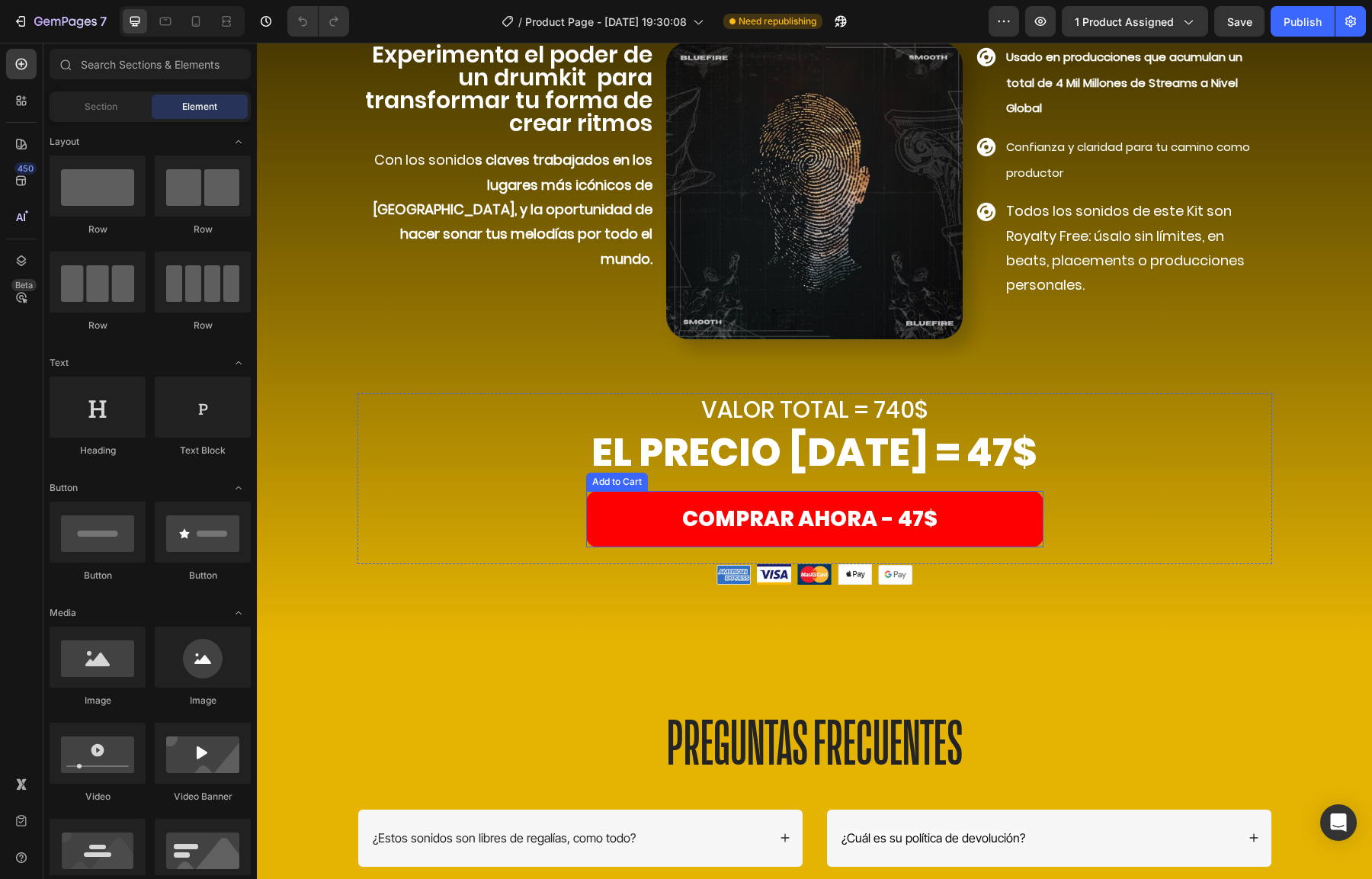
scroll to position [5616, 0]
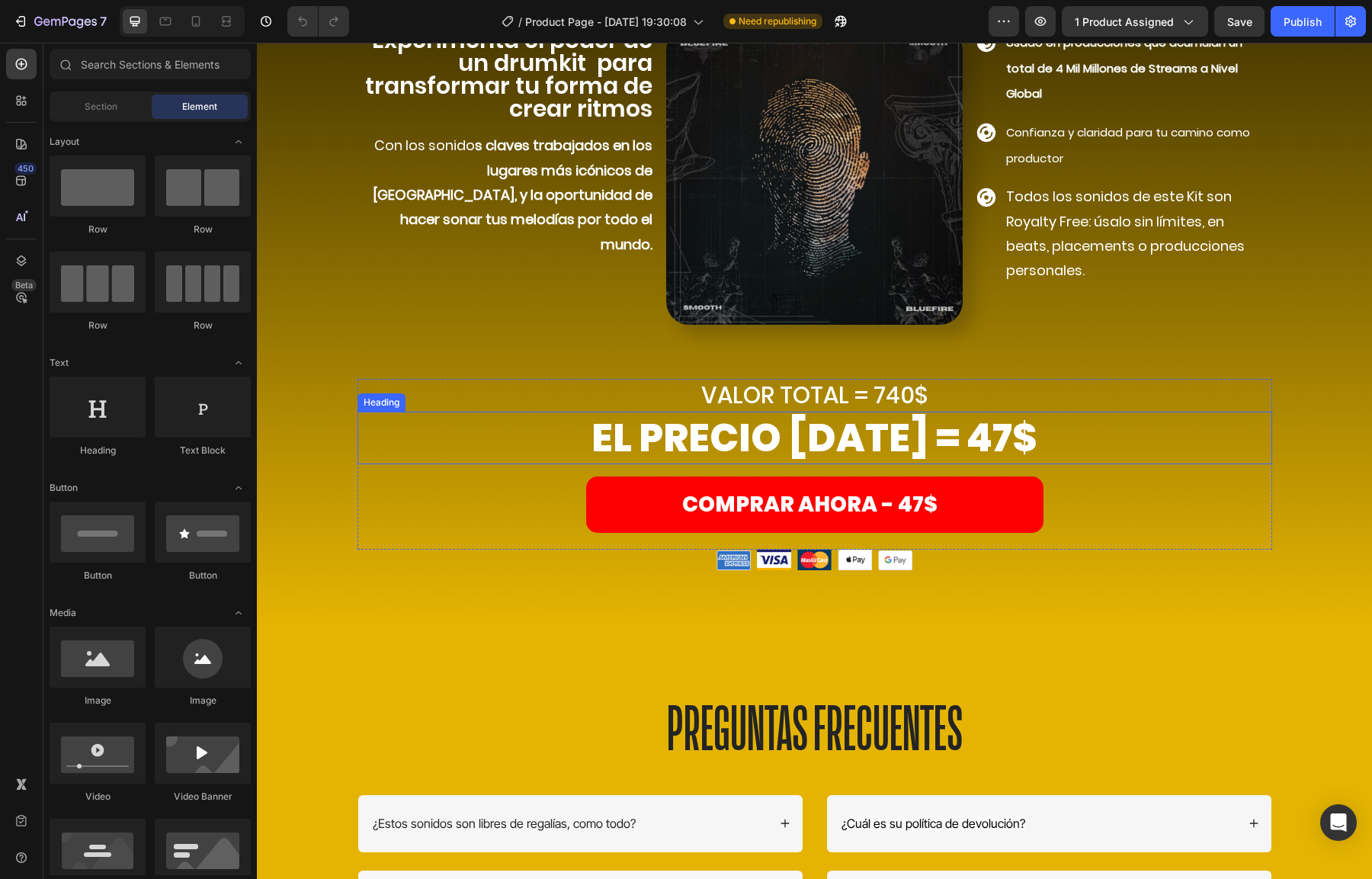
click at [771, 441] on h2 "EL PRECIO [DATE] = 47$" at bounding box center [815, 438] width 915 height 52
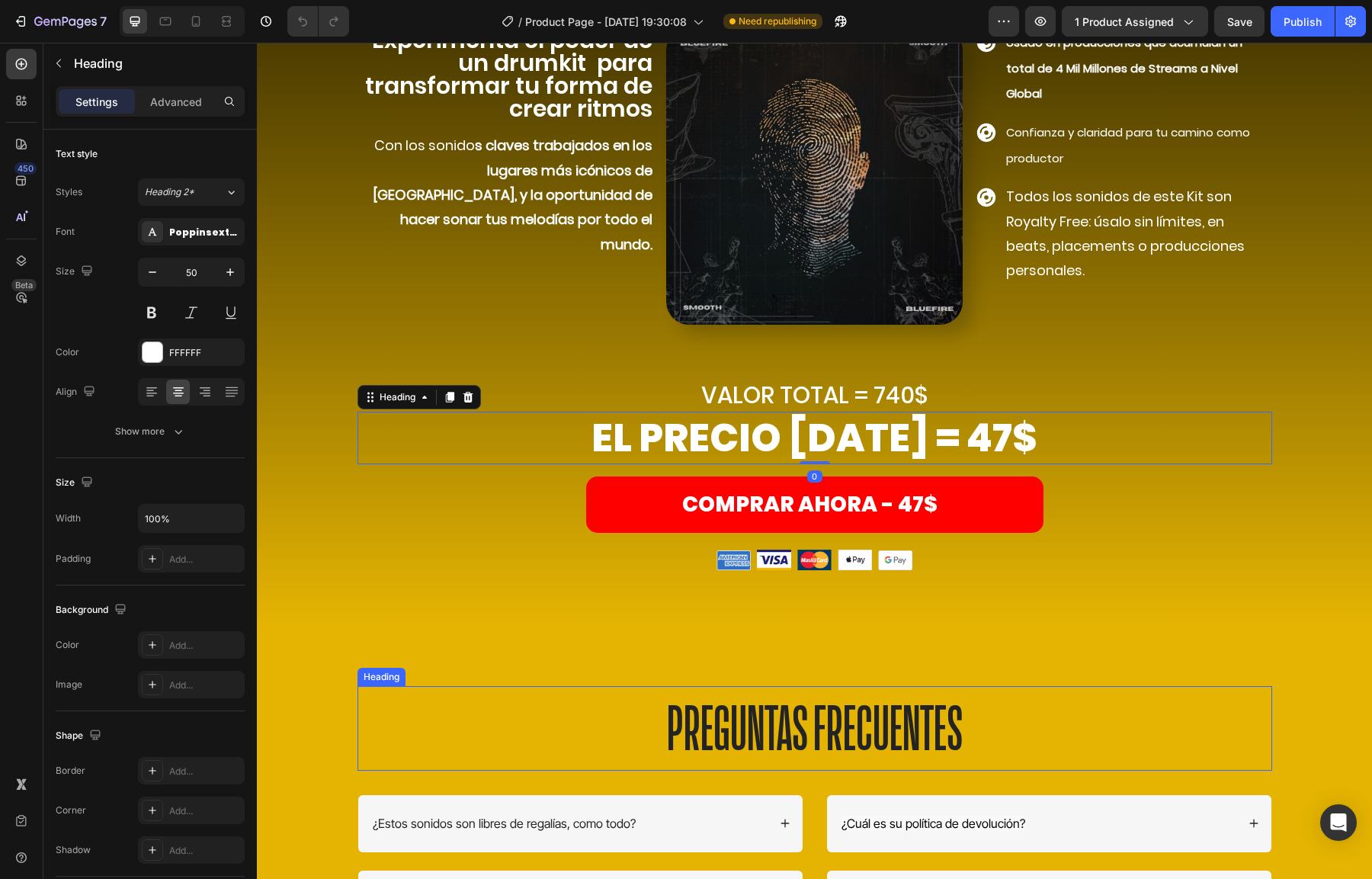
click at [742, 708] on h2 "PREGUNTAS FRECUENTES" at bounding box center [815, 729] width 915 height 85
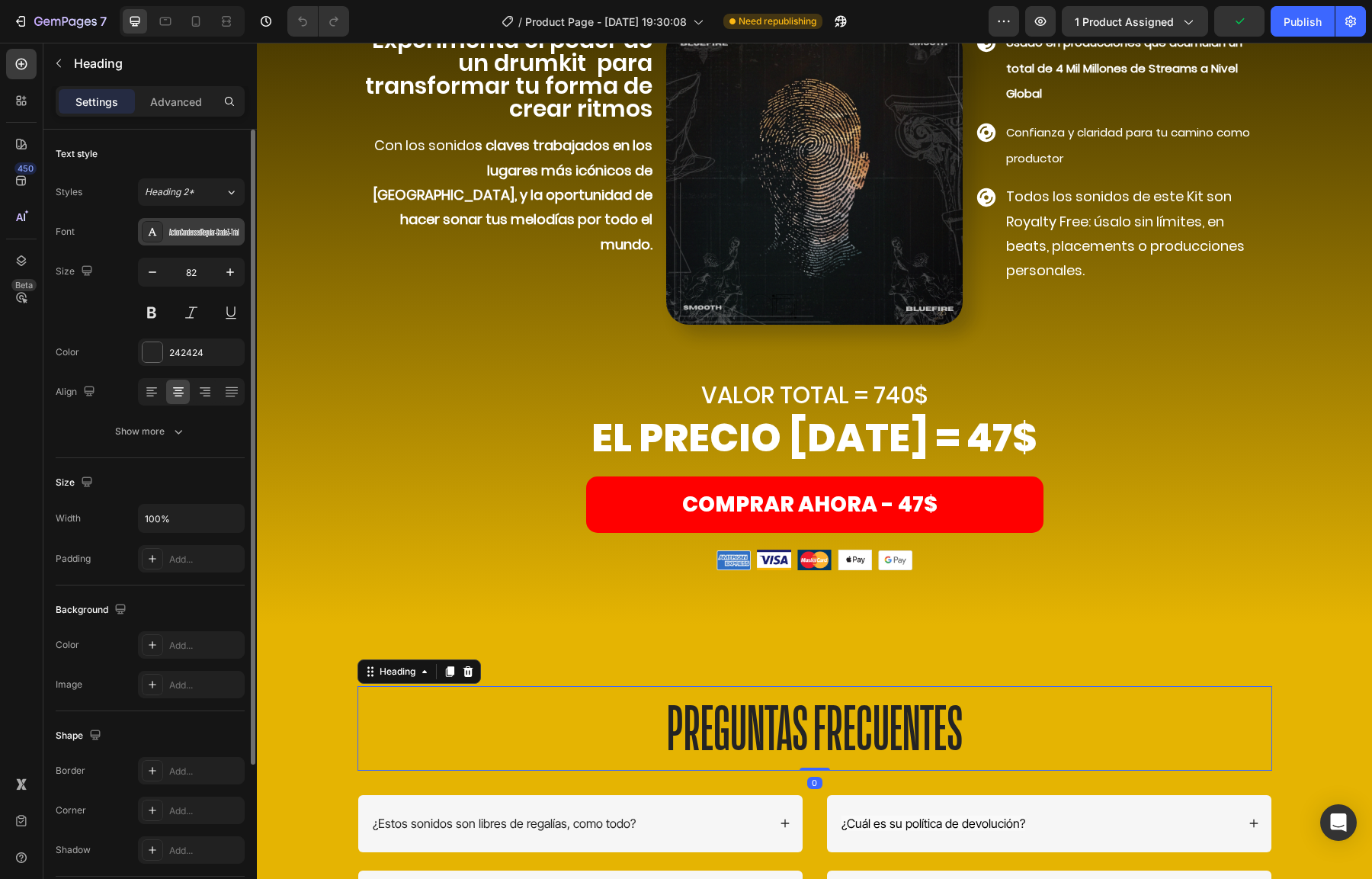
click at [201, 238] on div "ActionCondensedRegular-Grade3-Trial" at bounding box center [204, 233] width 71 height 14
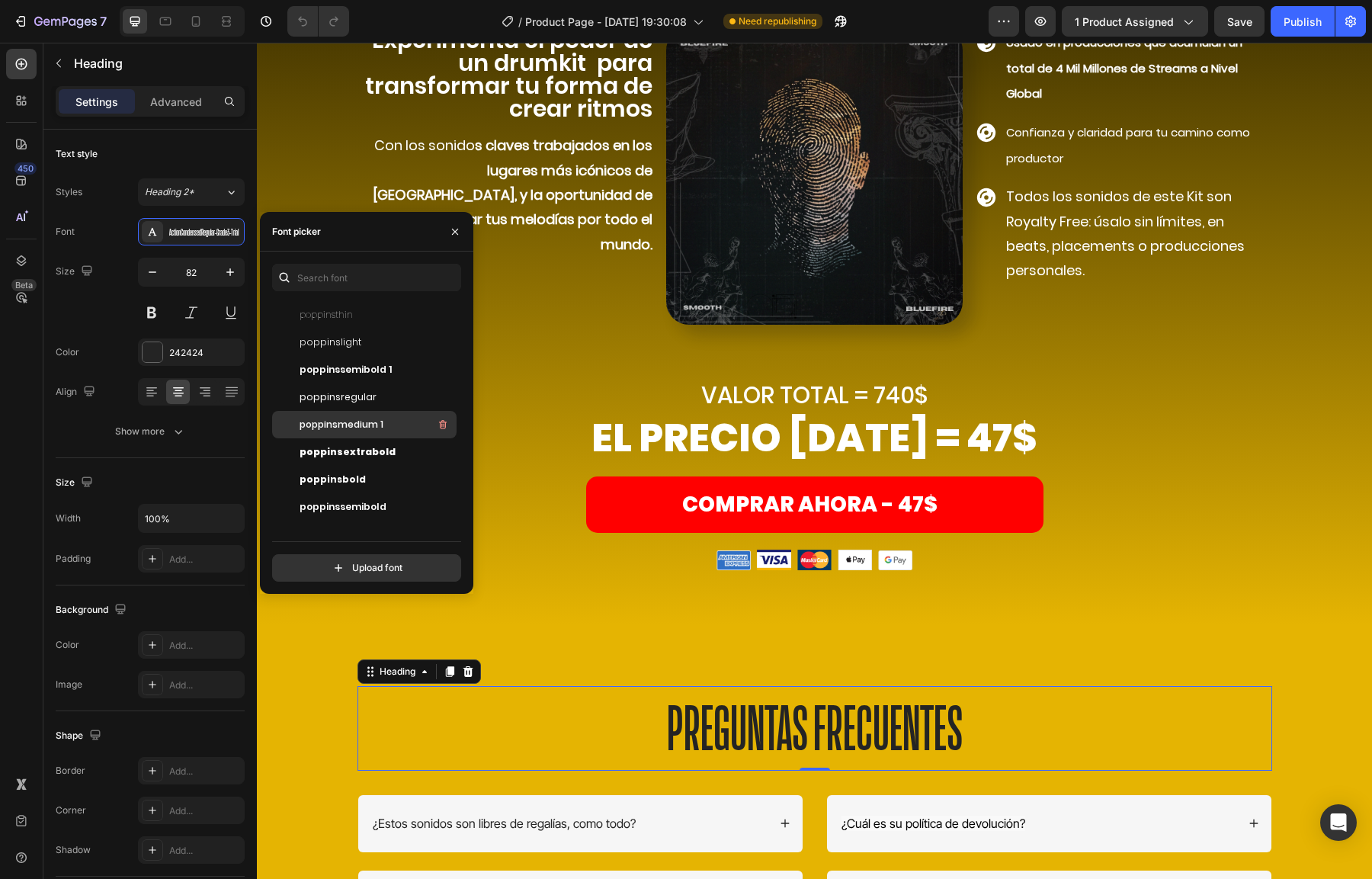
scroll to position [368, 0]
click at [341, 451] on span "poppinsextrabold" at bounding box center [347, 449] width 96 height 14
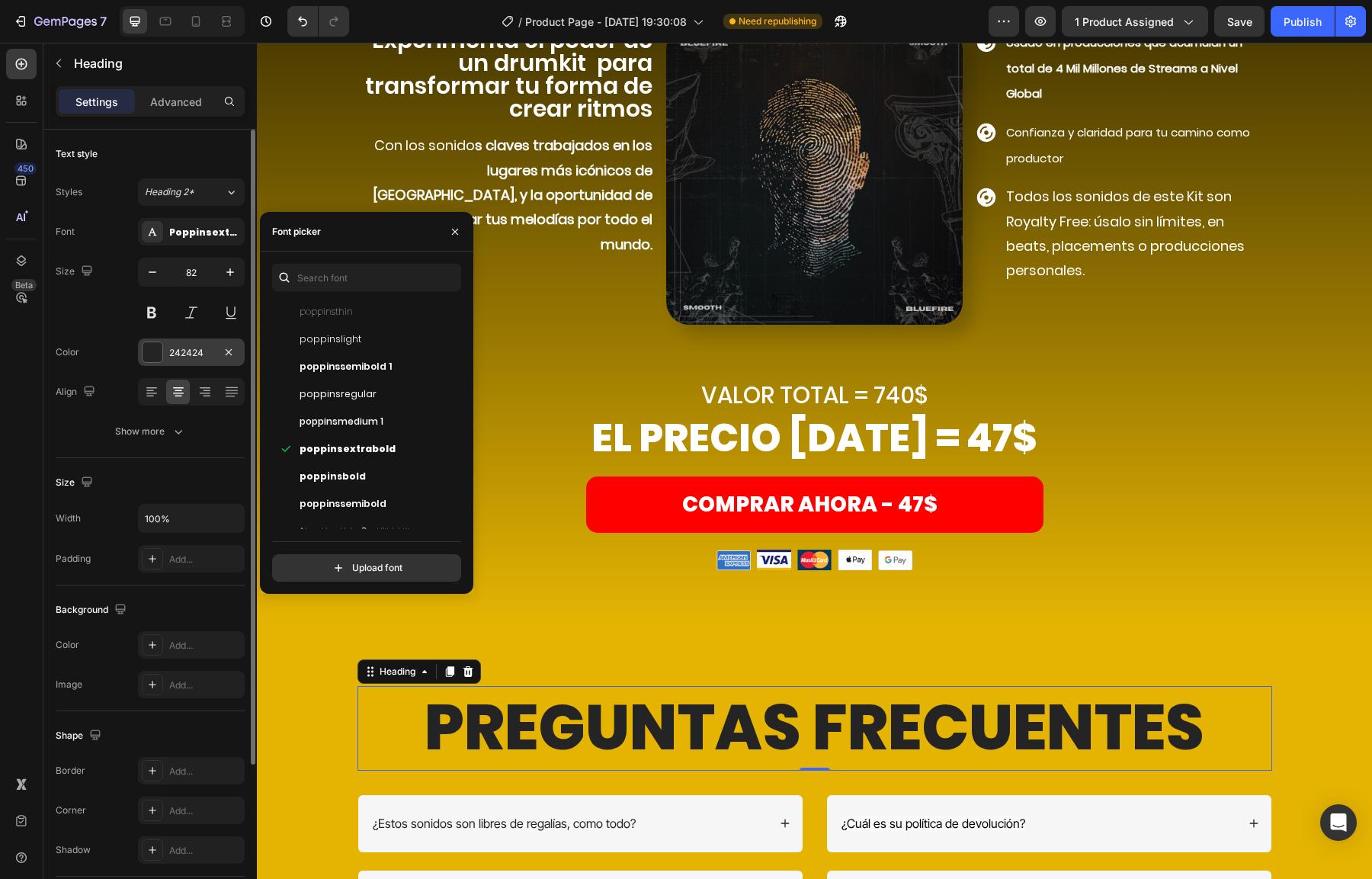
click at [155, 341] on div at bounding box center [152, 352] width 22 height 22
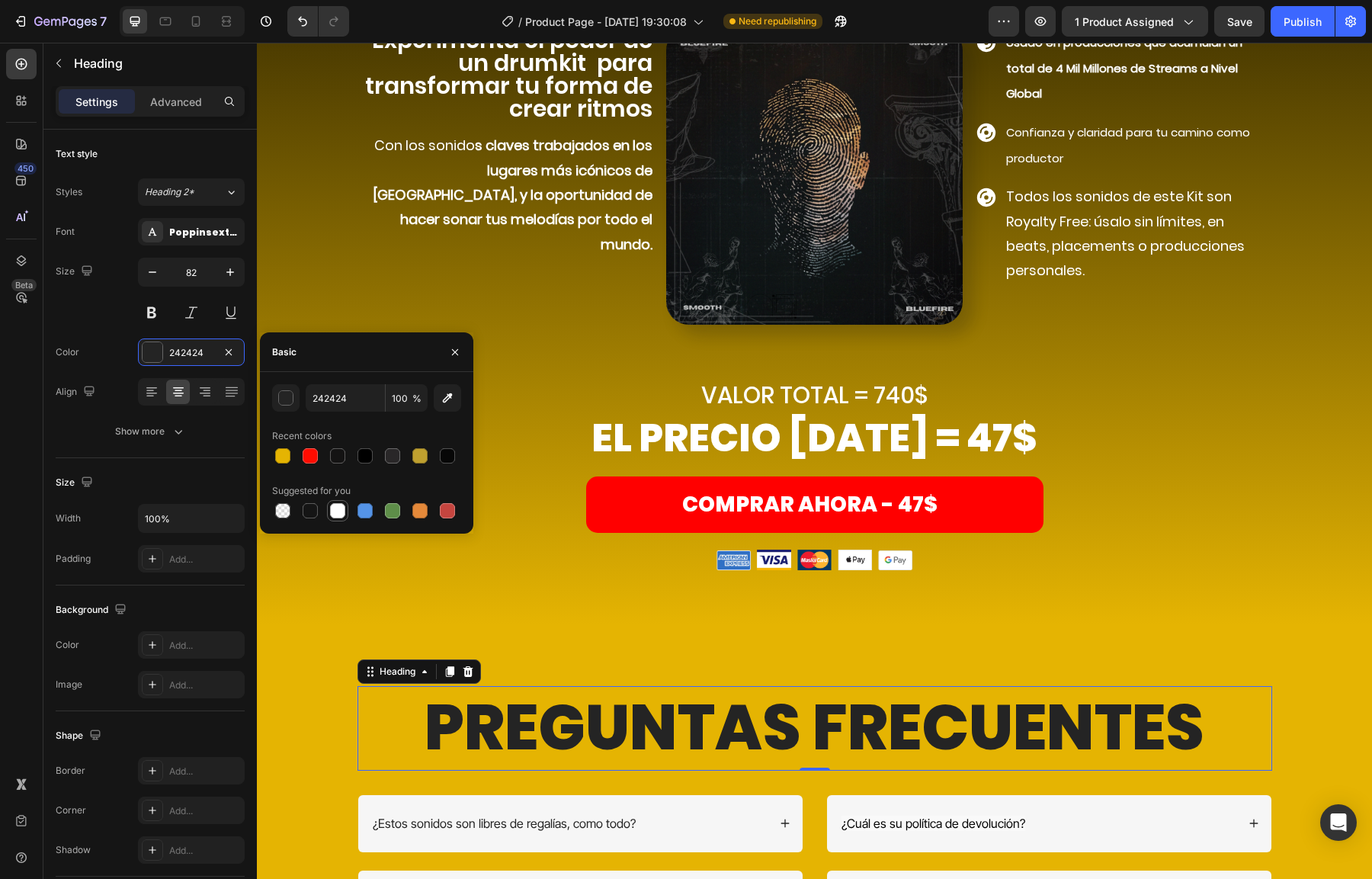
click at [327, 514] on div at bounding box center [337, 511] width 22 height 22
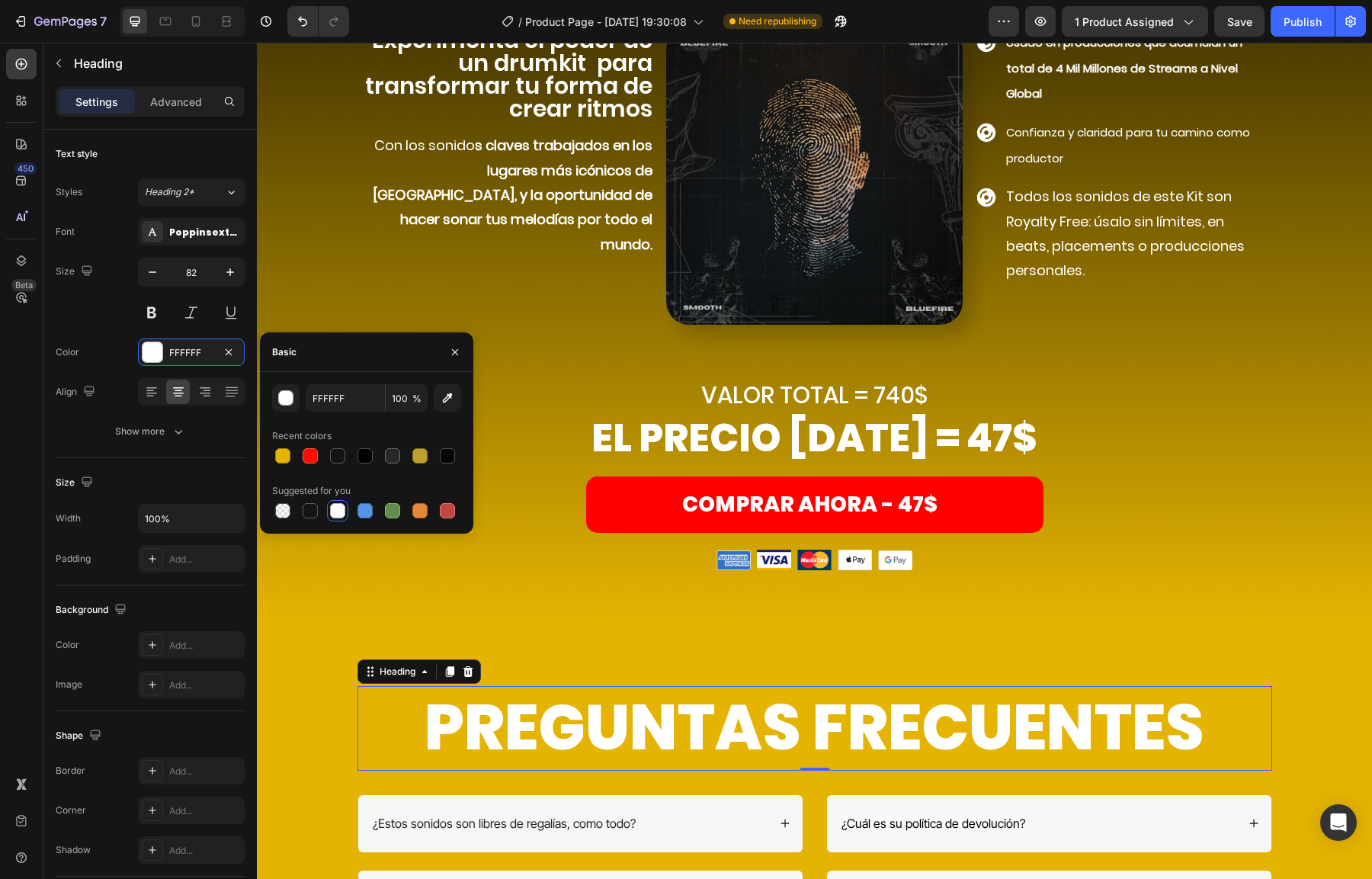
click at [331, 514] on div at bounding box center [337, 511] width 15 height 15
click at [437, 445] on div at bounding box center [447, 456] width 22 height 22
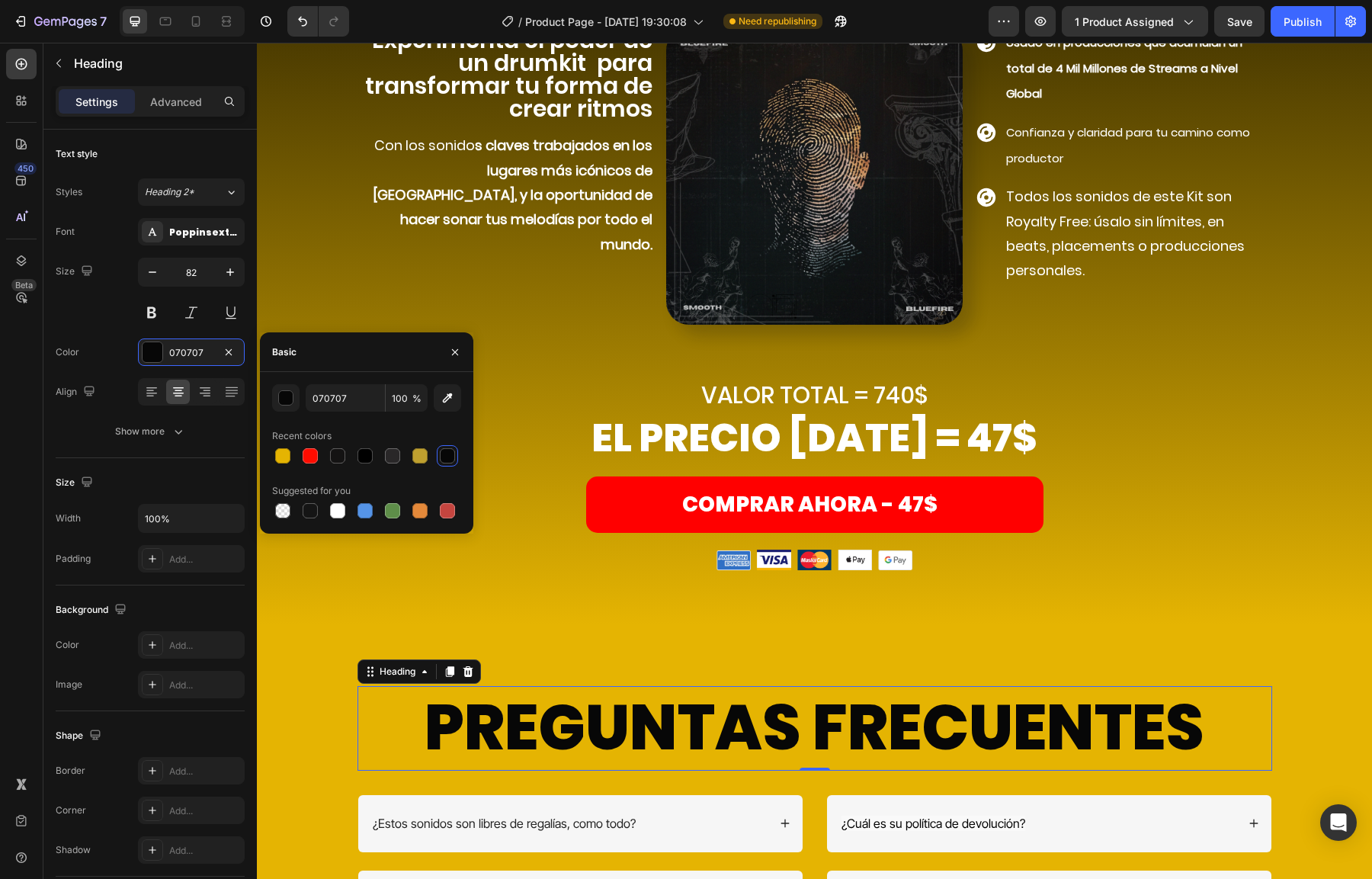
click at [343, 499] on div "Suggested for you" at bounding box center [367, 491] width 189 height 25
click at [341, 504] on div at bounding box center [337, 511] width 15 height 15
type input "FFFFFF"
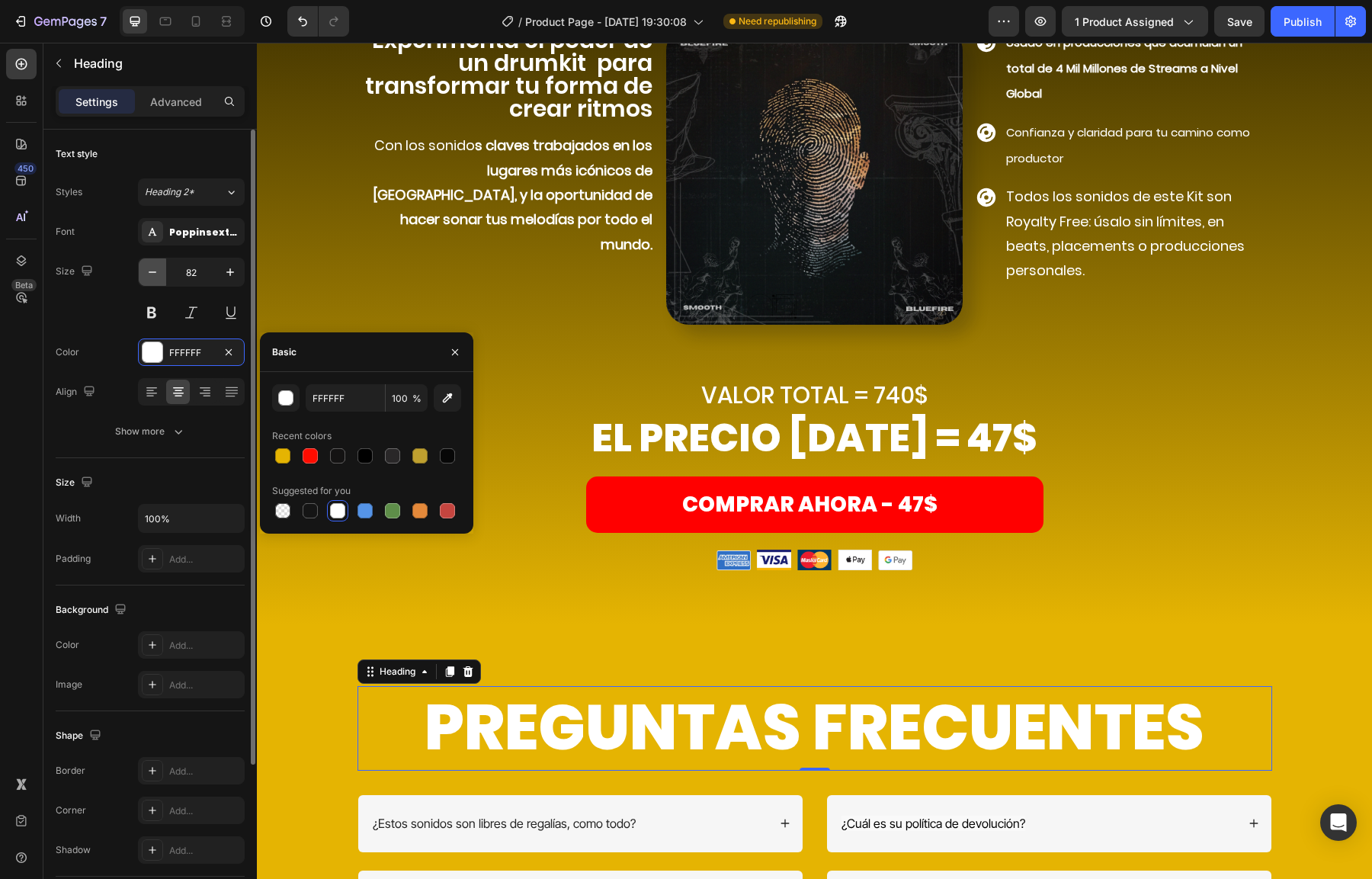
click at [148, 267] on icon "button" at bounding box center [152, 272] width 15 height 15
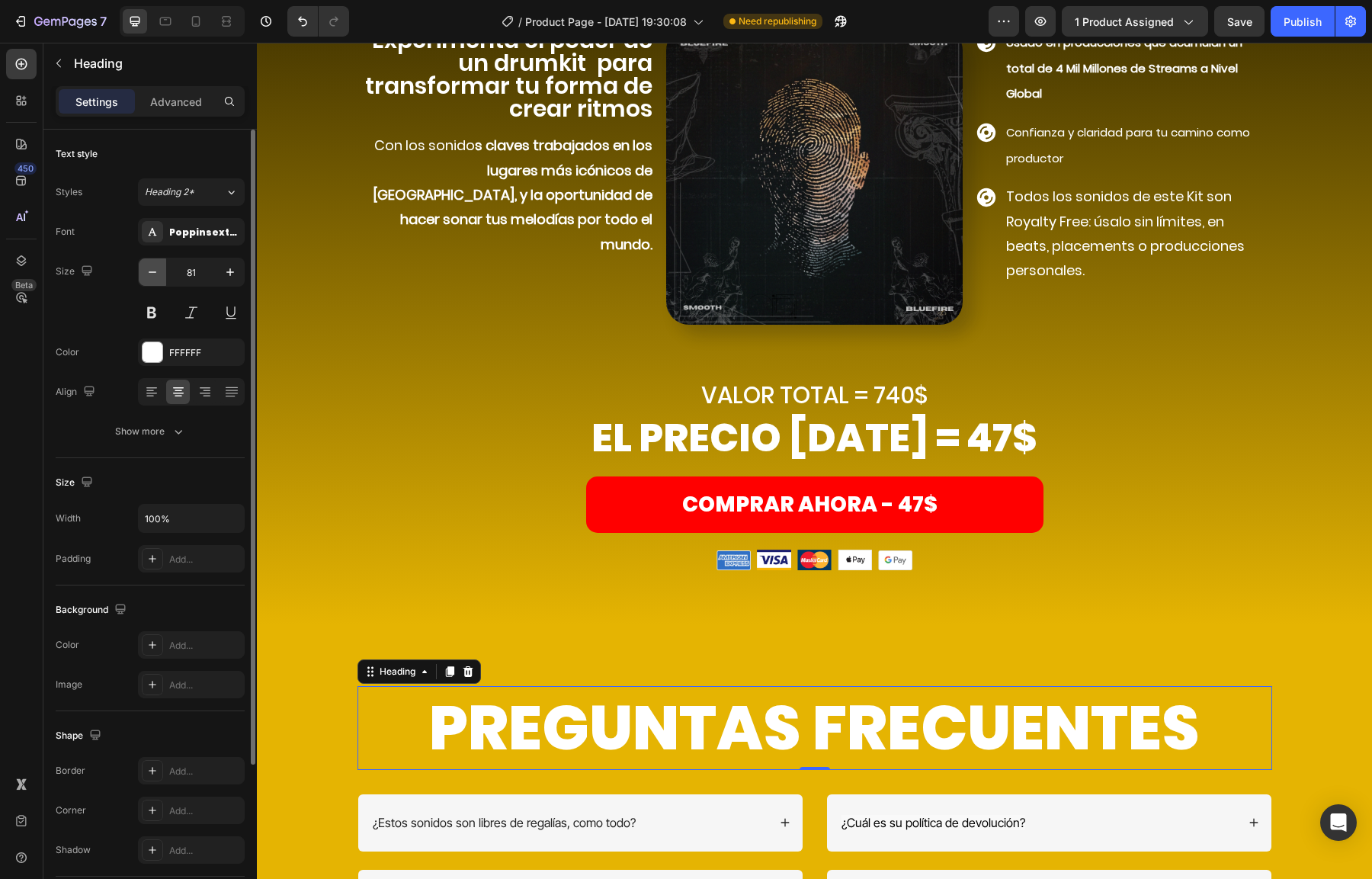
click at [148, 267] on icon "button" at bounding box center [152, 272] width 15 height 15
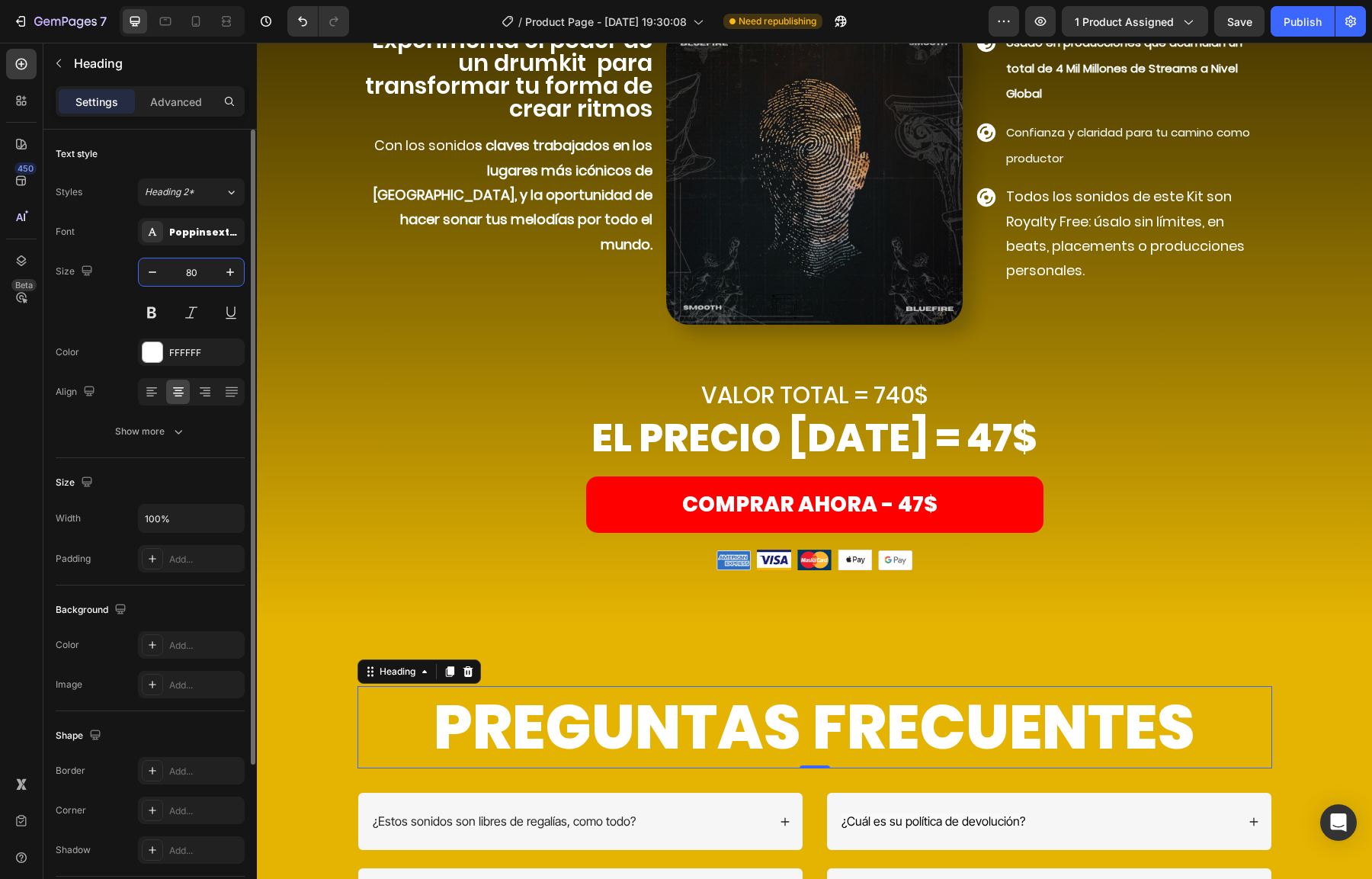
click at [178, 268] on input "80" at bounding box center [191, 272] width 50 height 28
type input "40"
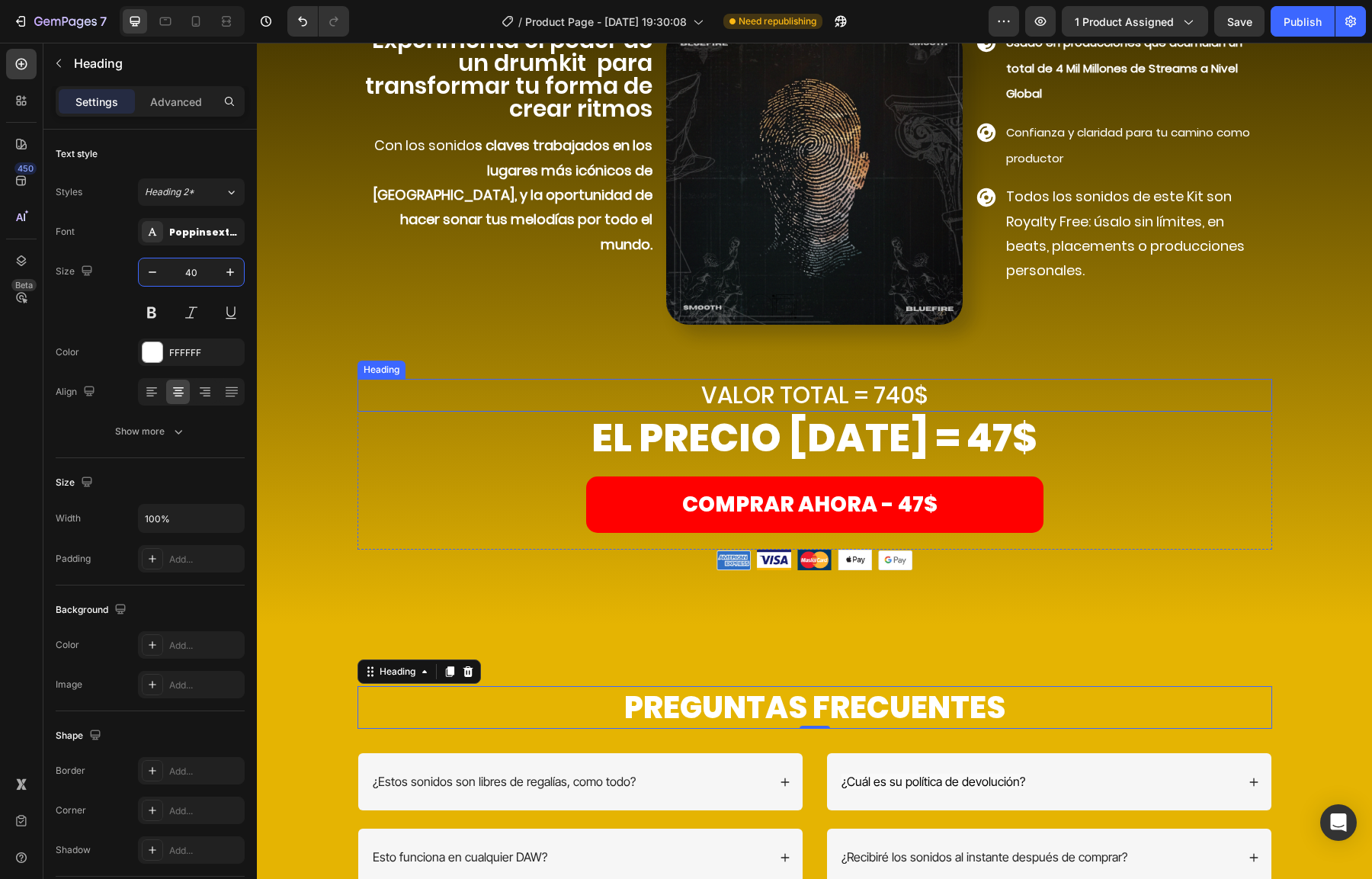
click at [664, 403] on h2 "VALOR TOTAL = 740$" at bounding box center [815, 395] width 915 height 33
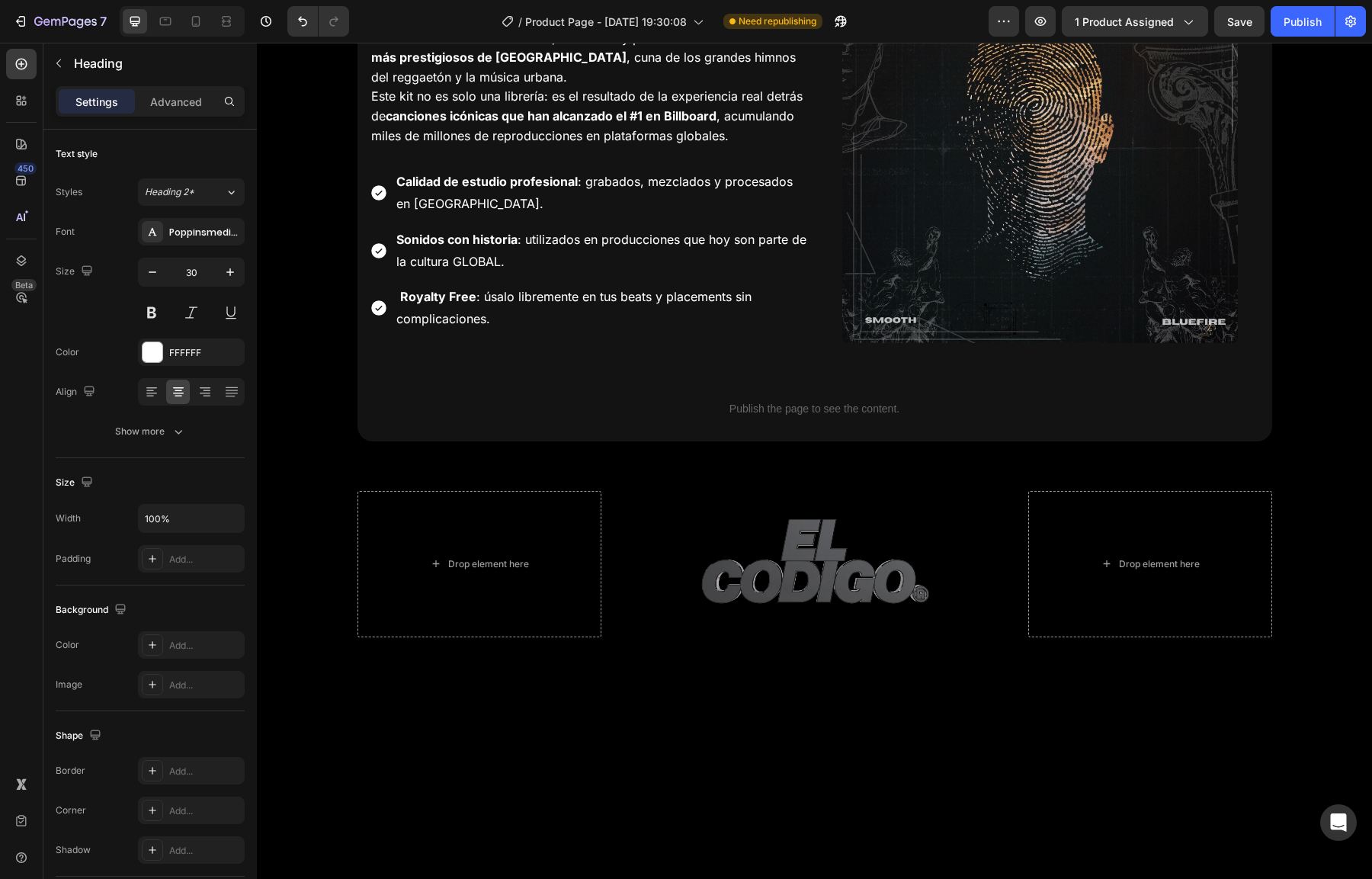
scroll to position [2130, 0]
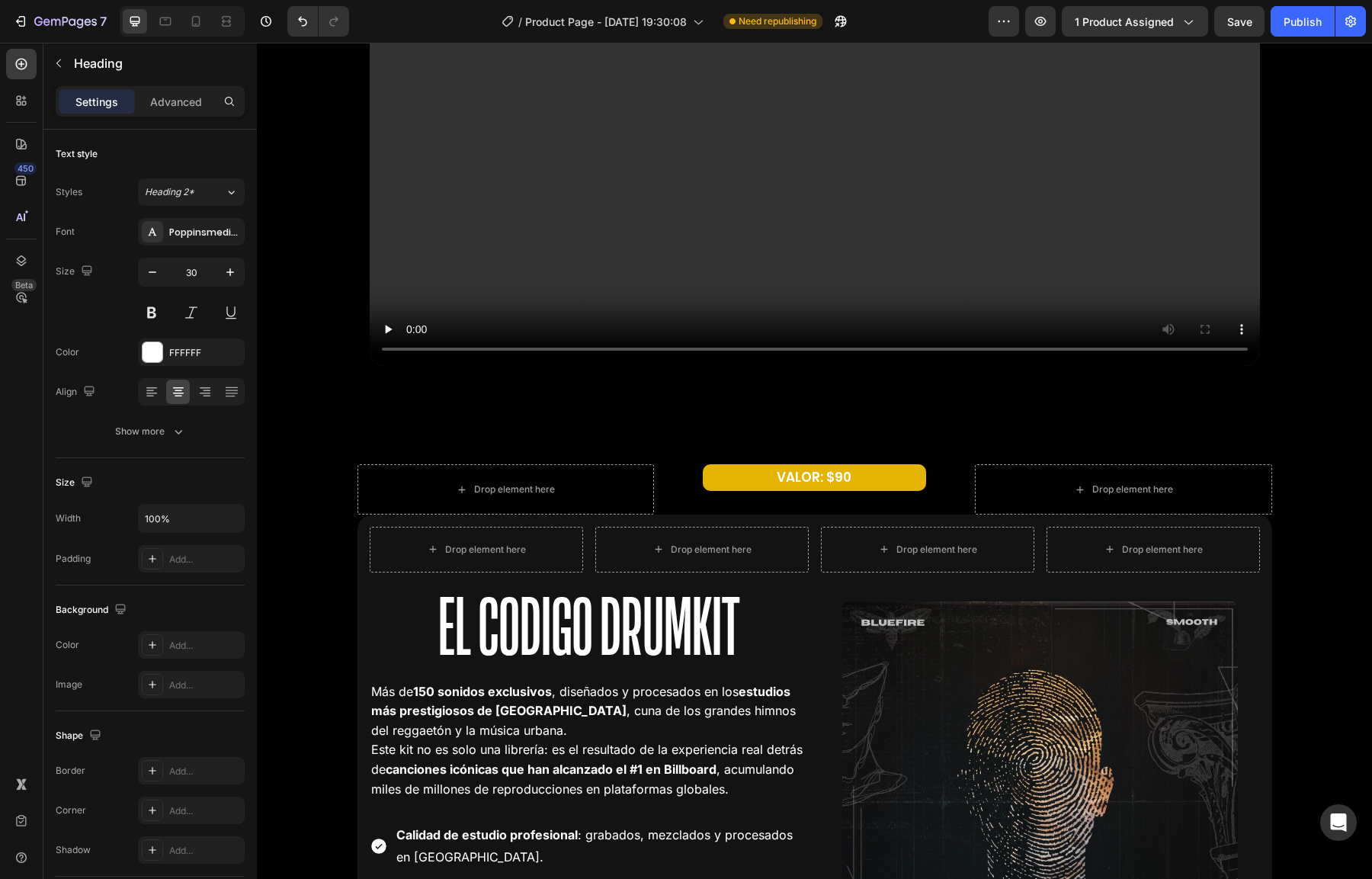
drag, startPoint x: 972, startPoint y: 1, endPoint x: 1235, endPoint y: 37, distance: 265.5
click at [1235, 37] on div "7 Version history / Product Page - [DATE] 19:30:08 Need republishing Preview 1 …" at bounding box center [686, 22] width 1372 height 44
click at [1237, 18] on span "Save" at bounding box center [1240, 22] width 25 height 13
